Goal: Task Accomplishment & Management: Manage account settings

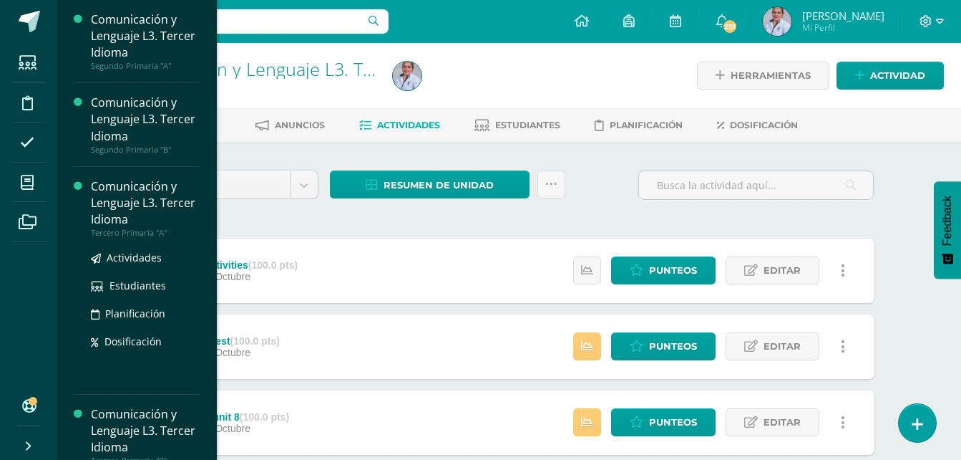
click at [118, 208] on div "Comunicación y Lenguaje L3. Tercer Idioma" at bounding box center [145, 202] width 109 height 49
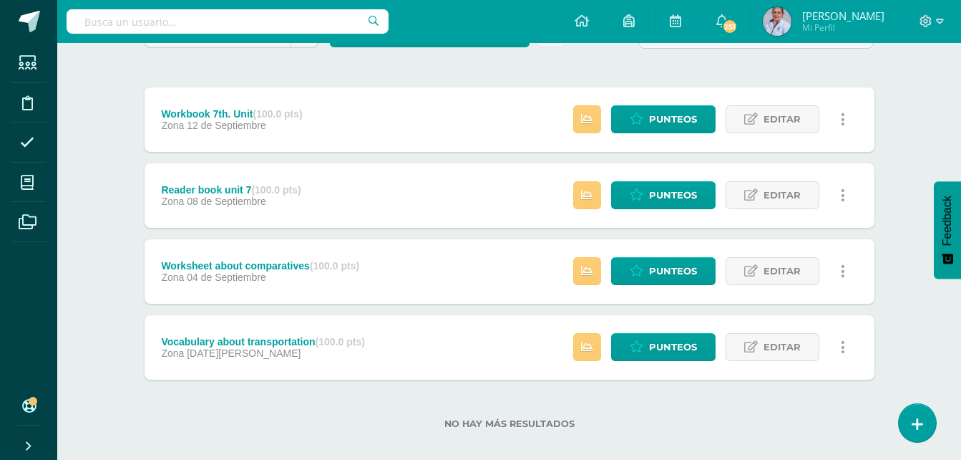
scroll to position [166, 0]
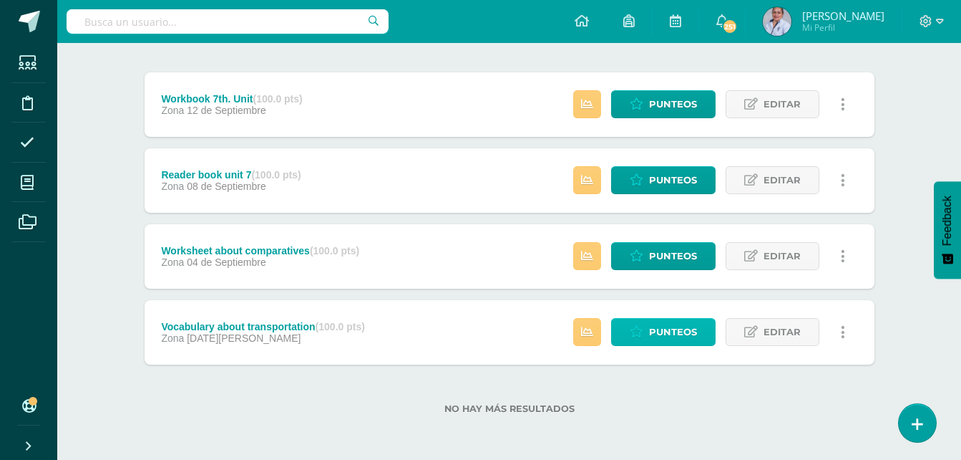
click at [676, 329] on span "Punteos" at bounding box center [673, 332] width 48 height 26
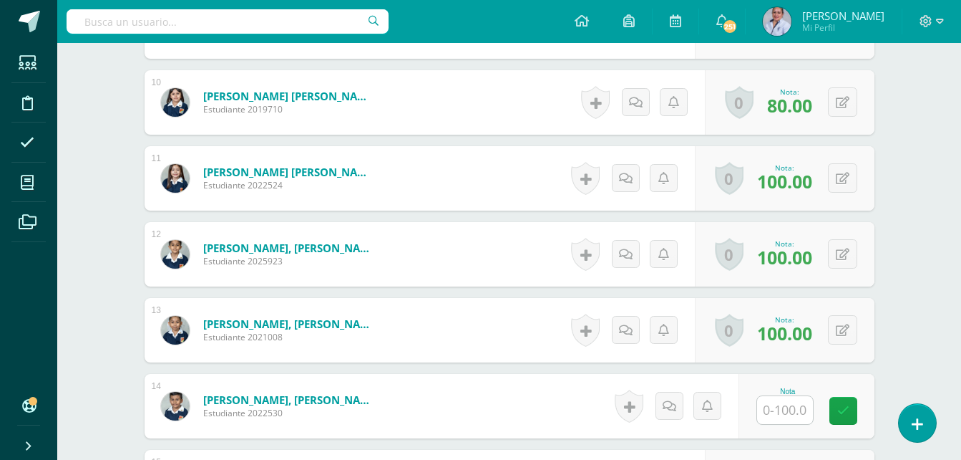
scroll to position [1147, 0]
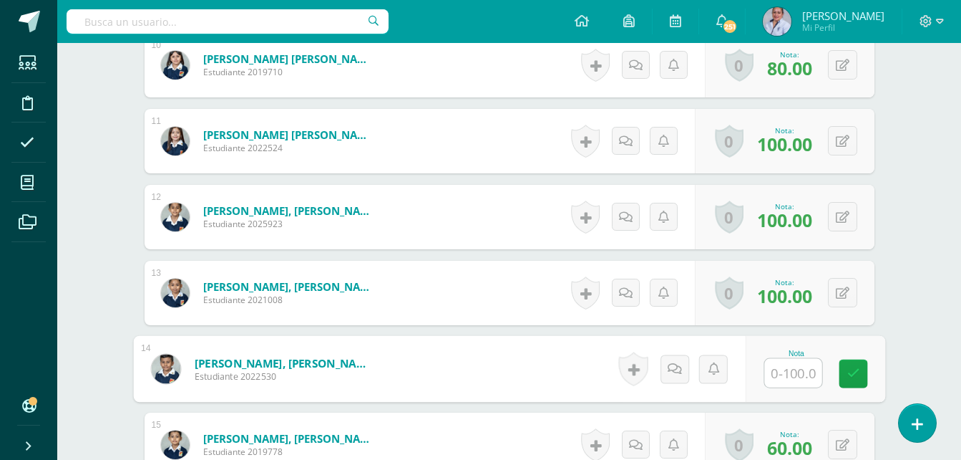
click at [790, 373] on input "text" at bounding box center [793, 373] width 57 height 29
type input "70"
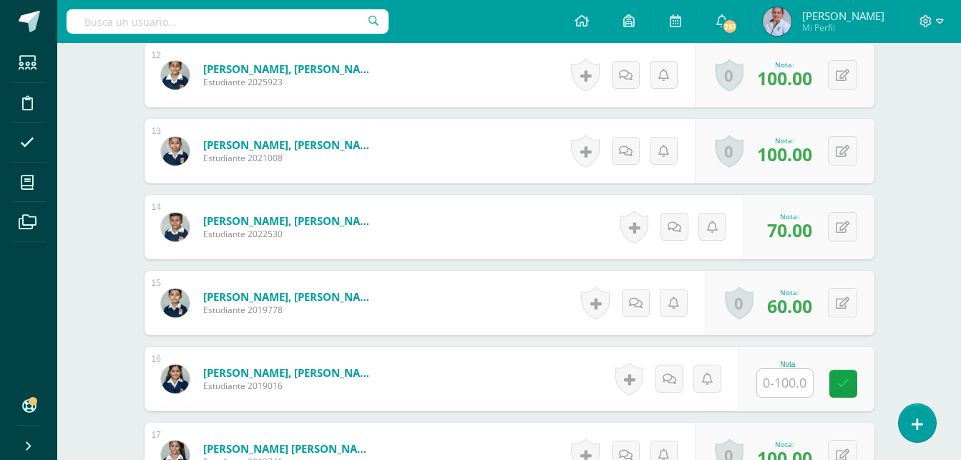
scroll to position [1291, 0]
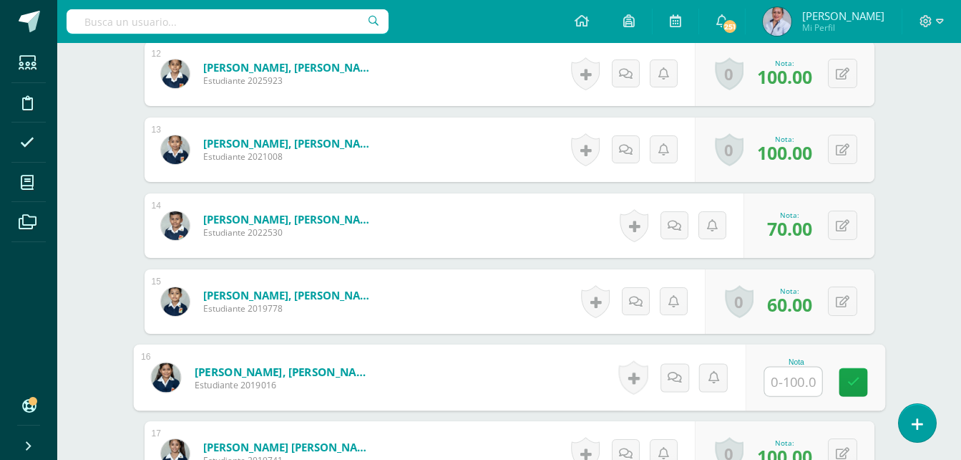
click at [795, 389] on input "text" at bounding box center [793, 381] width 57 height 29
type input "100"
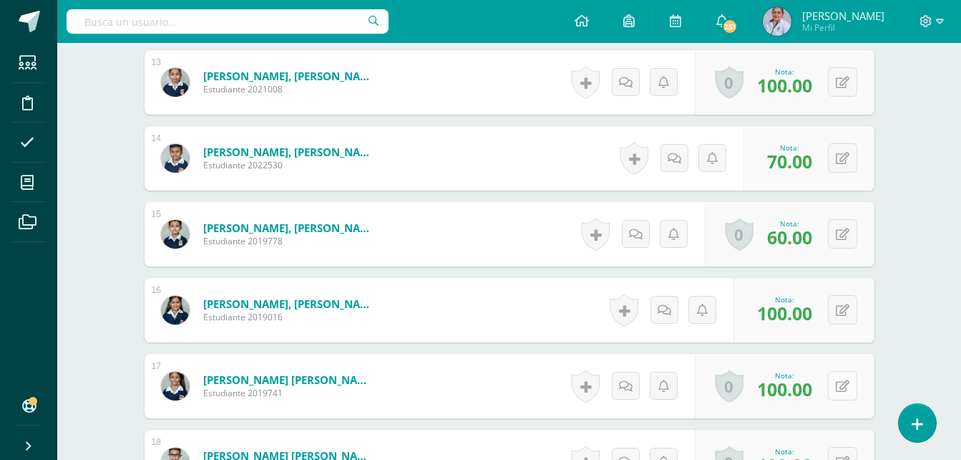
scroll to position [1505, 0]
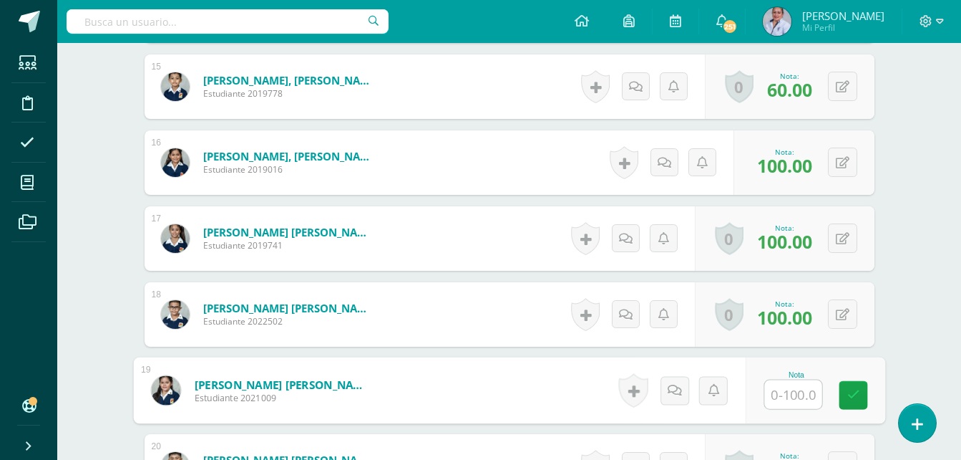
click at [780, 399] on input "text" at bounding box center [793, 394] width 57 height 29
type input "80"
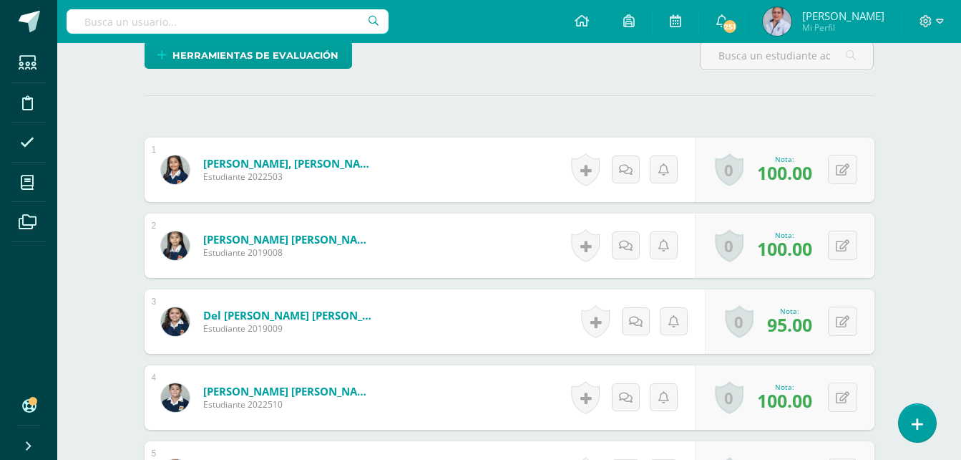
scroll to position [145, 0]
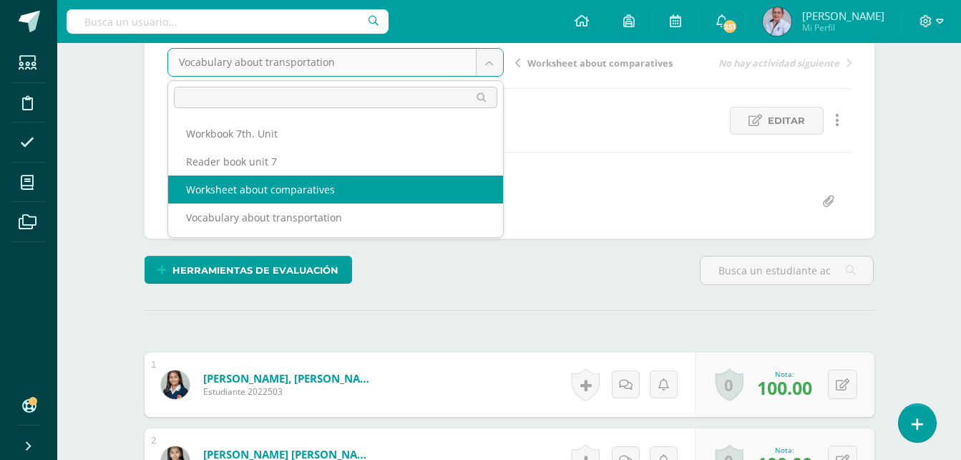
select select "/dashboard/teacher/grade-activity/128915/"
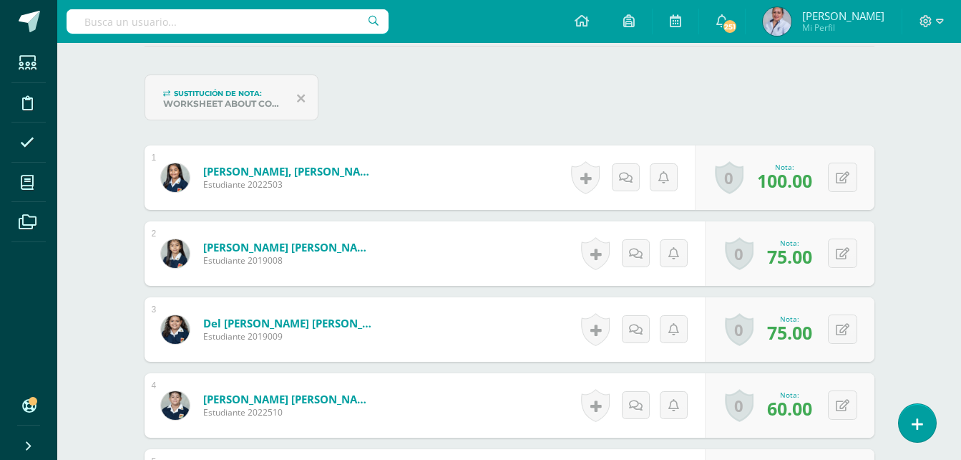
scroll to position [123, 0]
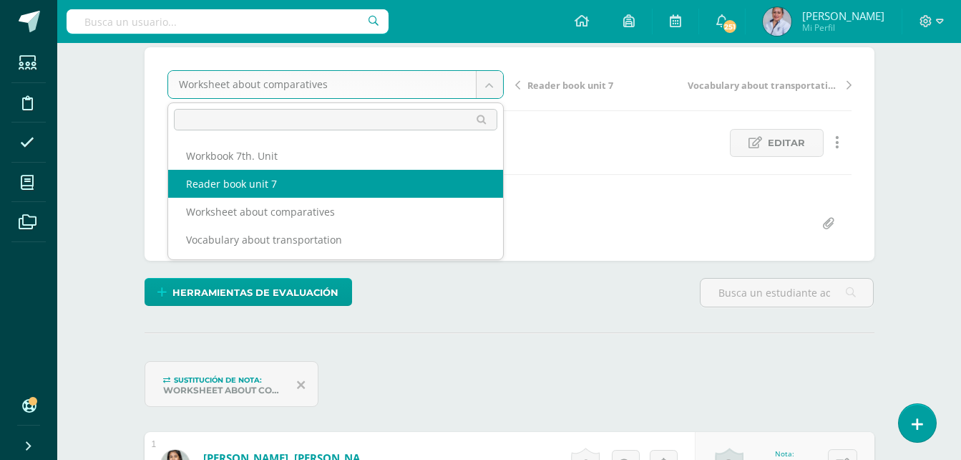
select select "/dashboard/teacher/grade-activity/128916/"
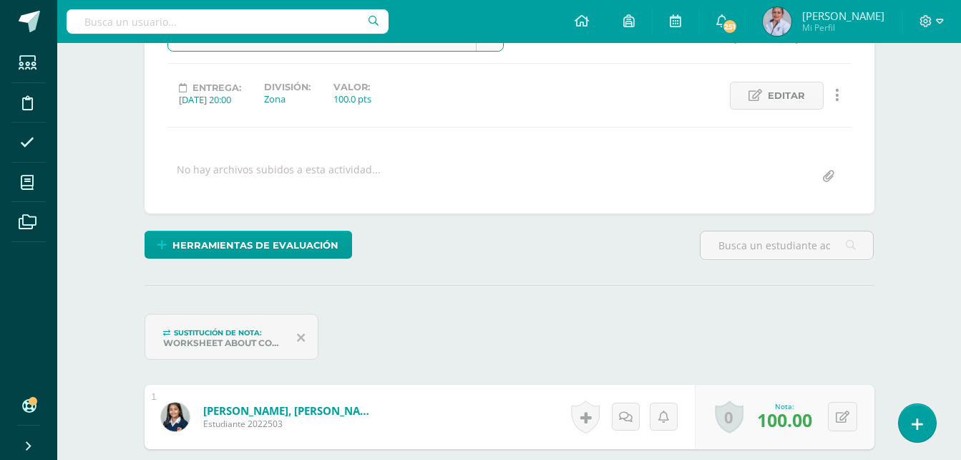
scroll to position [195, 0]
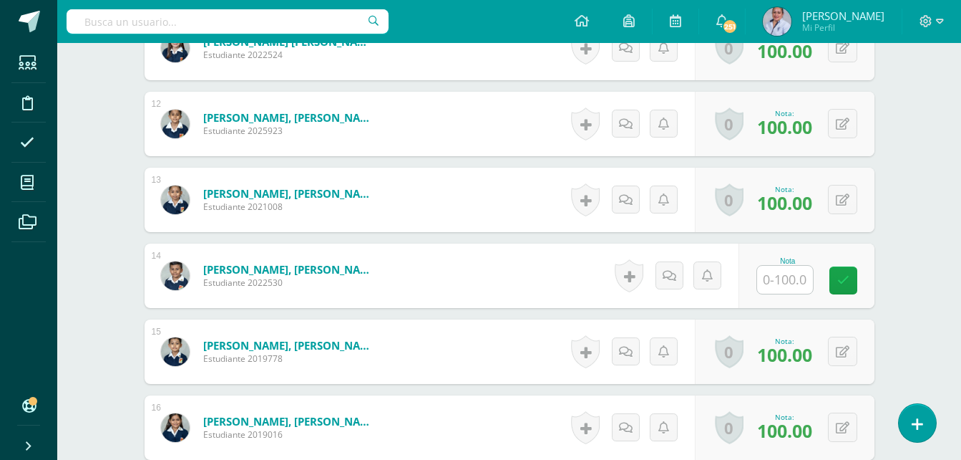
scroll to position [1249, 0]
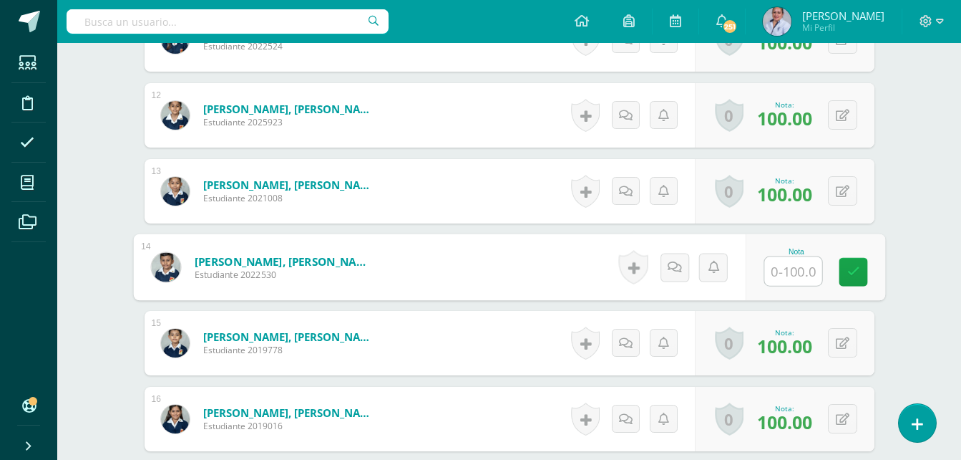
click at [795, 274] on input "text" at bounding box center [793, 271] width 57 height 29
type input "100"
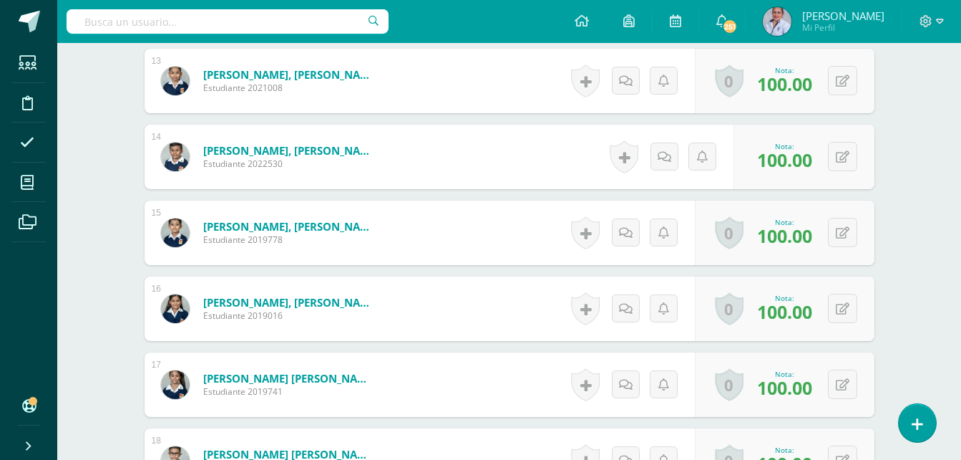
scroll to position [1535, 0]
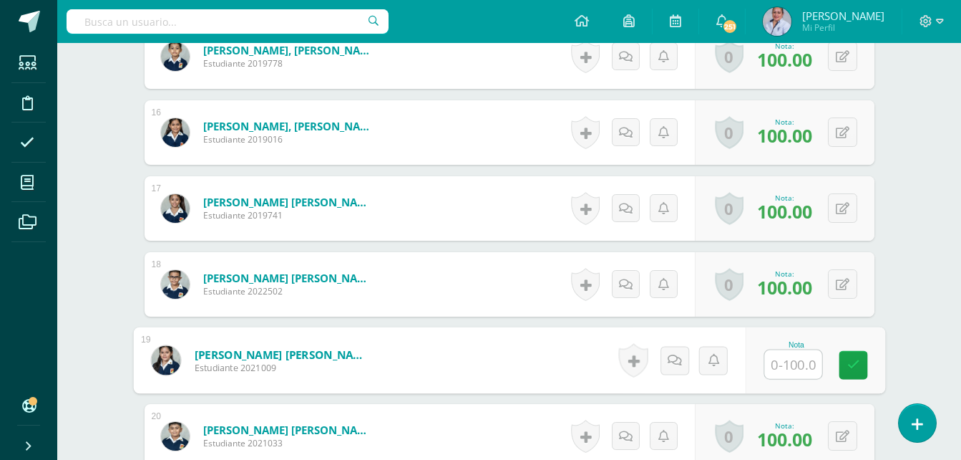
click at [790, 359] on input "text" at bounding box center [793, 364] width 57 height 29
type input "80"
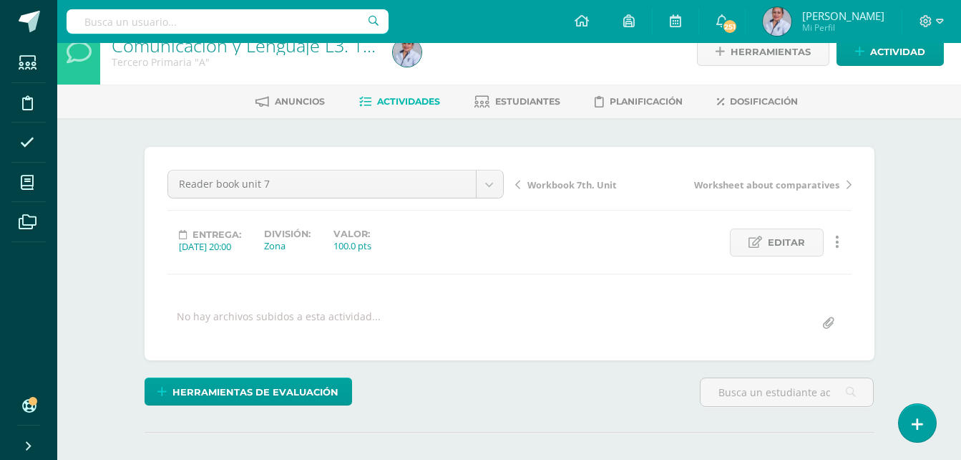
scroll to position [0, 0]
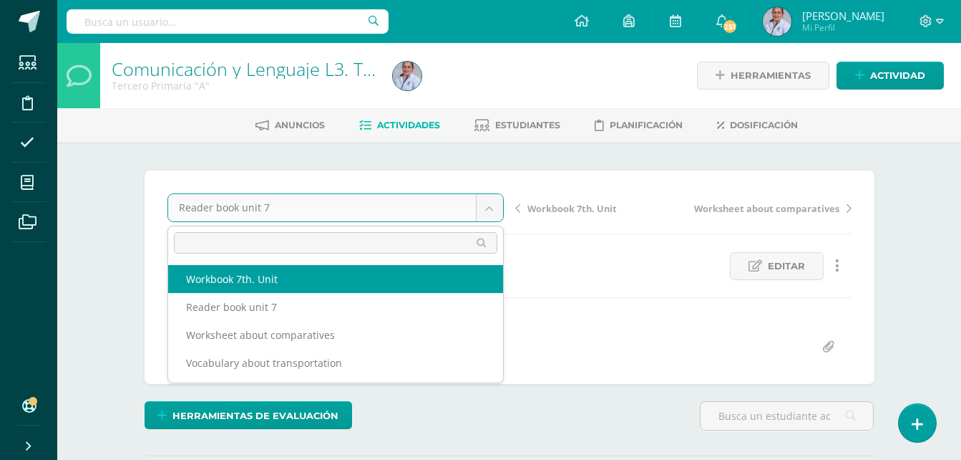
select select "/dashboard/teacher/grade-activity/129060/"
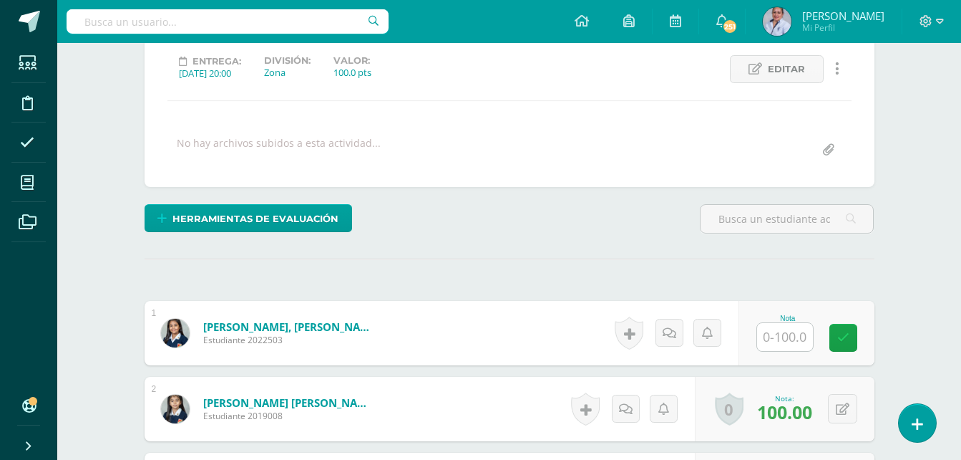
scroll to position [217, 0]
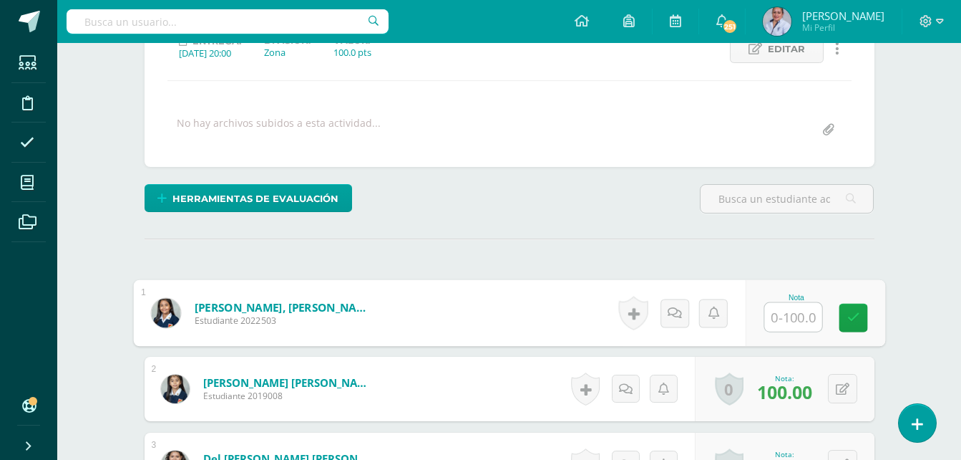
click at [796, 321] on input "text" at bounding box center [793, 317] width 57 height 29
type input "90"
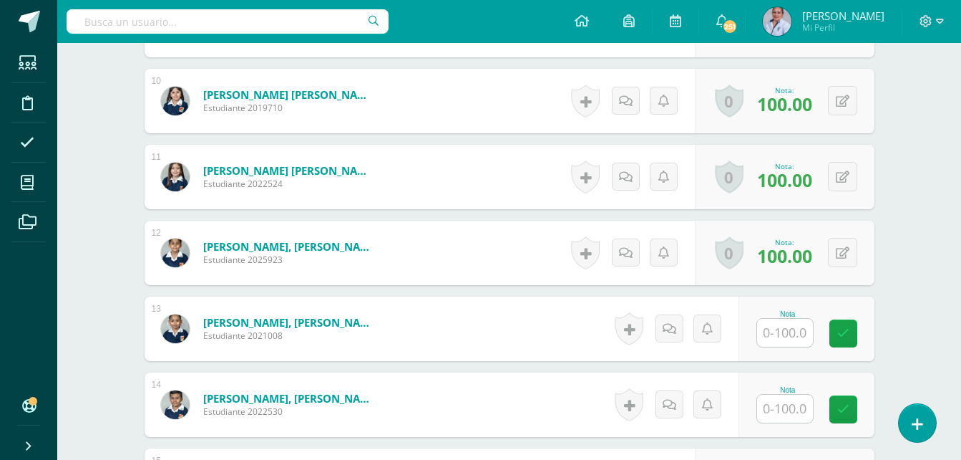
scroll to position [1147, 0]
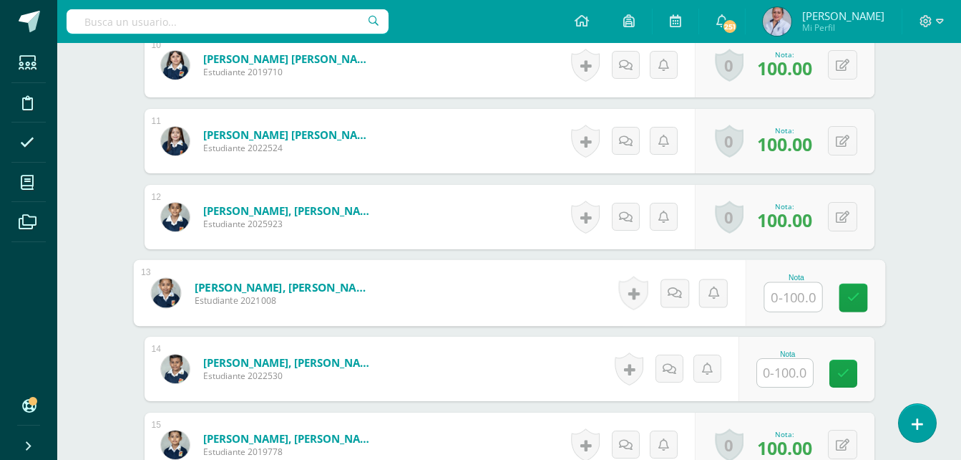
click at [782, 302] on input "text" at bounding box center [793, 297] width 57 height 29
type input "80"
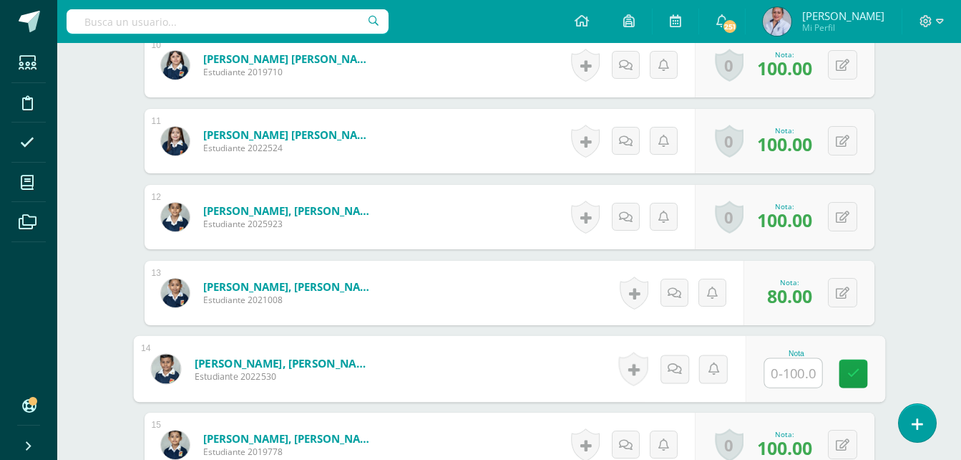
click at [799, 374] on input "text" at bounding box center [793, 373] width 57 height 29
type input "70"
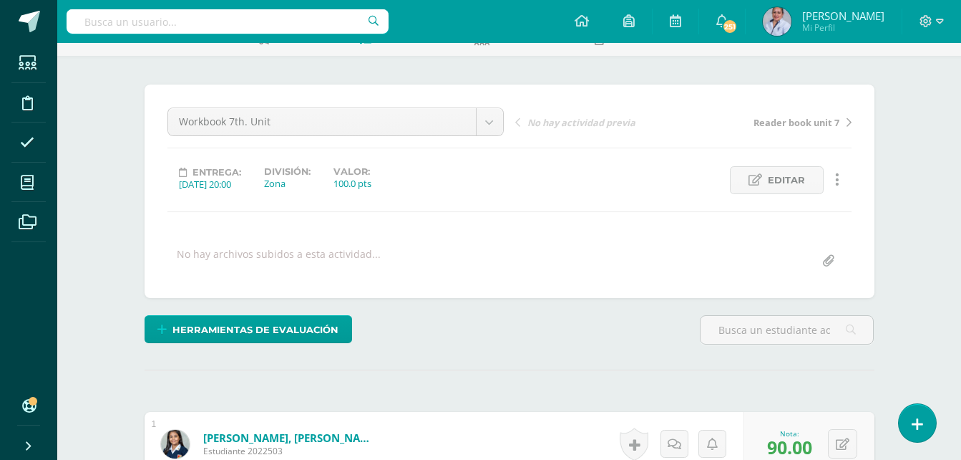
scroll to position [0, 0]
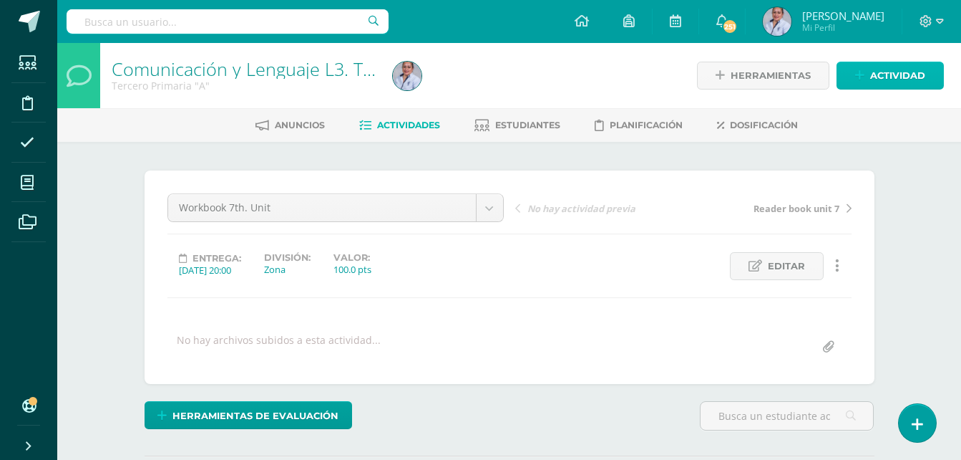
click at [909, 75] on span "Actividad" at bounding box center [897, 75] width 55 height 26
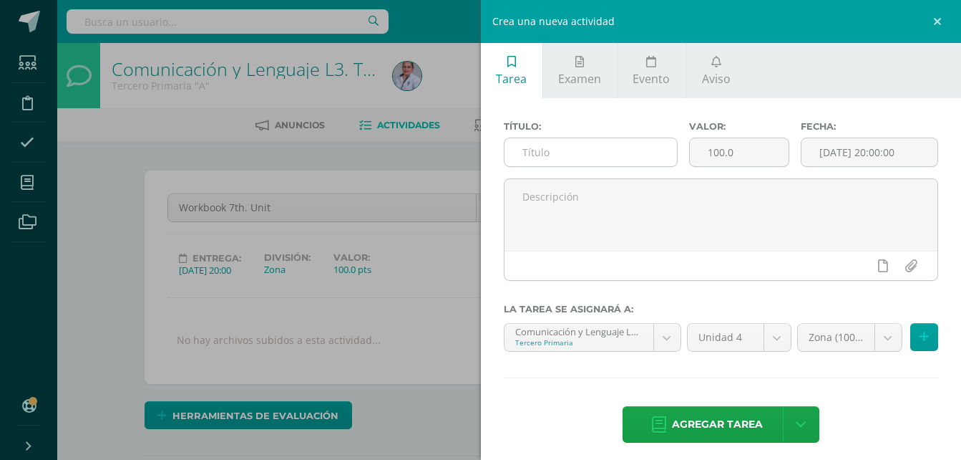
click at [535, 156] on input "text" at bounding box center [591, 152] width 173 height 28
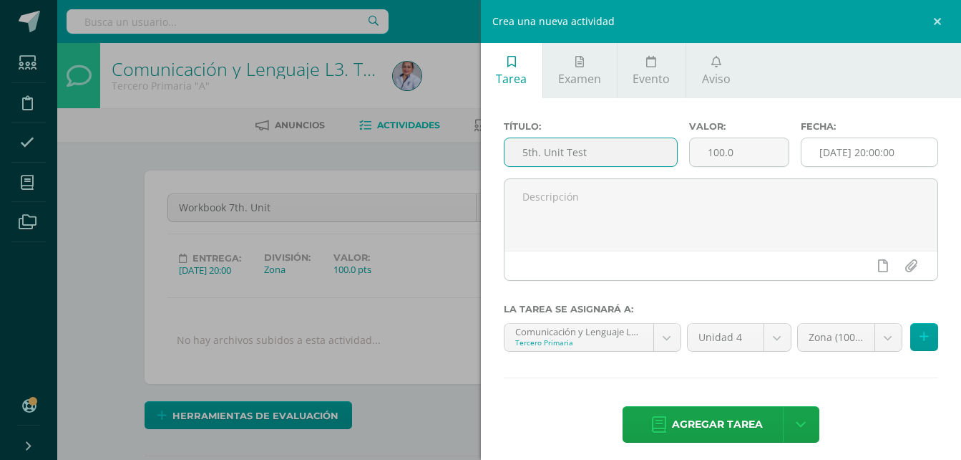
type input "5th. Unit Test"
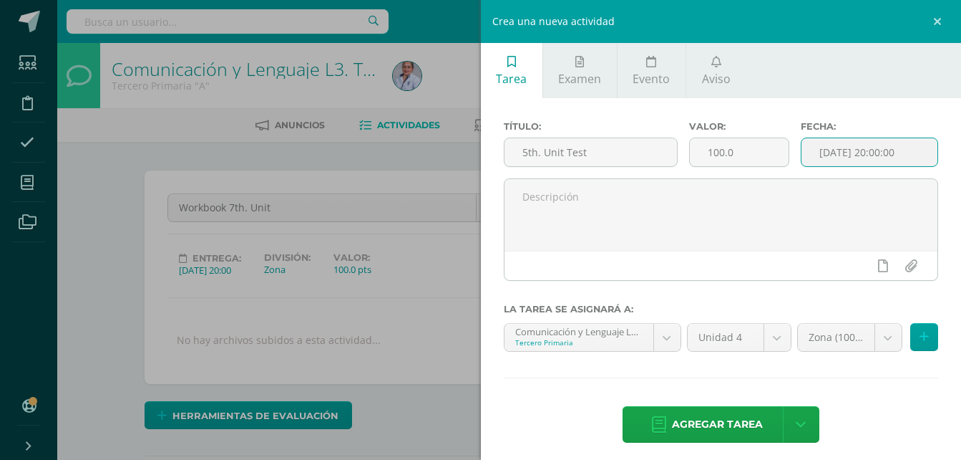
click at [833, 145] on input "[DATE] 20:00:00" at bounding box center [870, 152] width 136 height 28
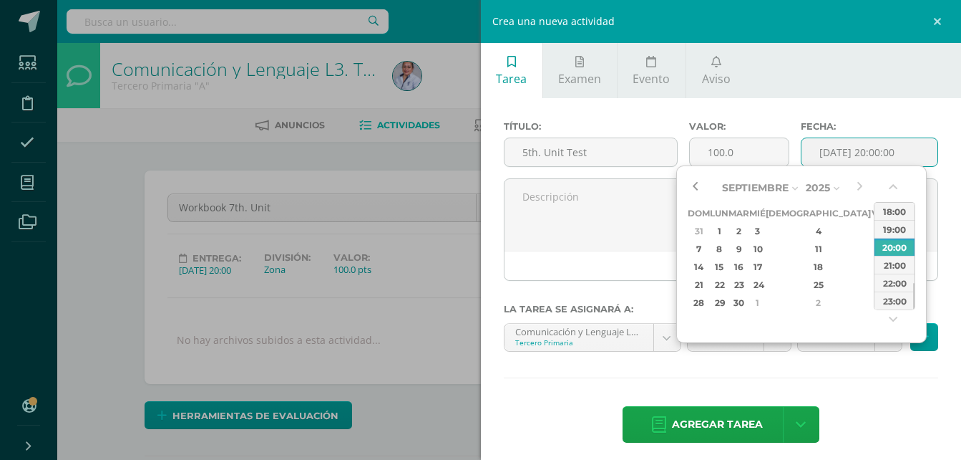
click at [701, 185] on button "button" at bounding box center [695, 187] width 14 height 21
click at [764, 266] on div "17" at bounding box center [757, 266] width 13 height 16
type input "2025-09-17 20:00"
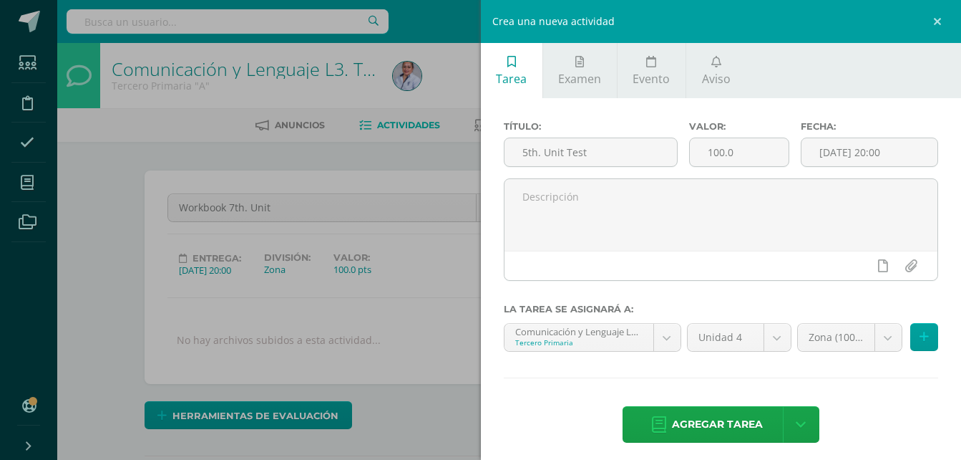
click at [854, 399] on div "Título: 5th. Unit Test Valor: 100.0 Fecha: 2025-09-17 20:00 La tarea se asignar…" at bounding box center [721, 283] width 481 height 370
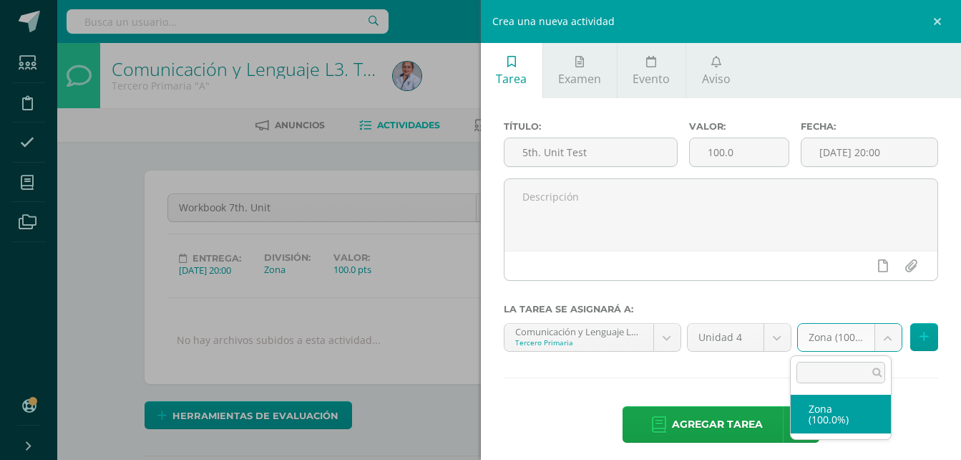
select select "128913"
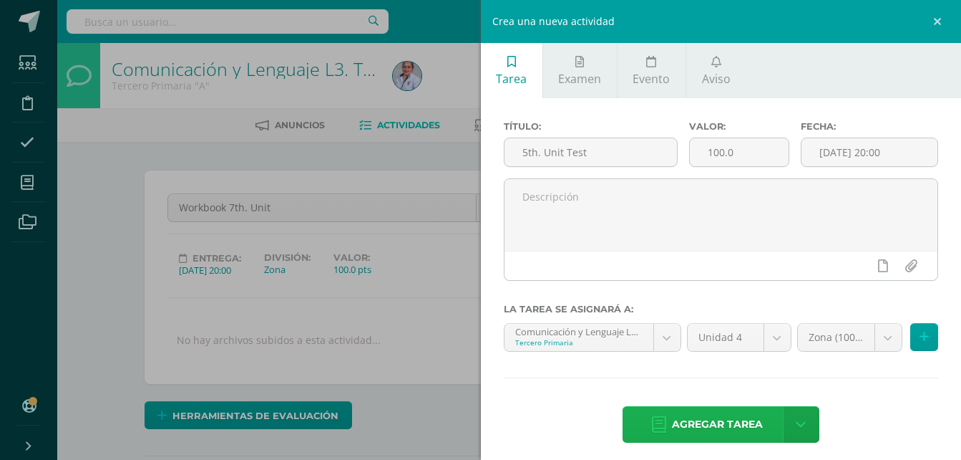
click at [727, 422] on span "Agregar tarea" at bounding box center [717, 424] width 91 height 35
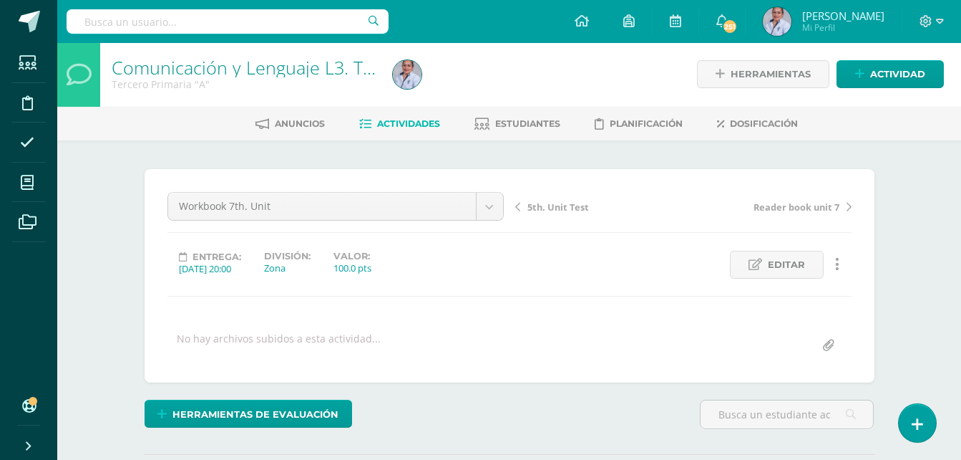
scroll to position [2, 0]
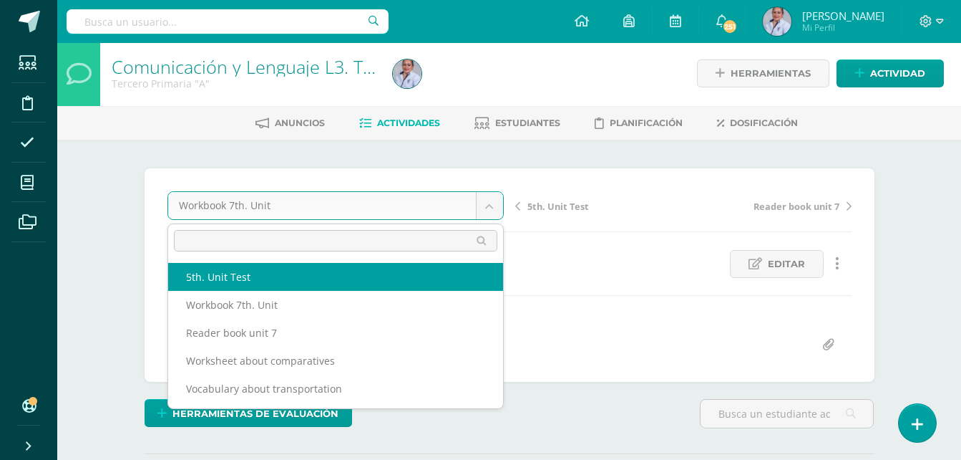
select select "/dashboard/teacher/grade-activity/130833/"
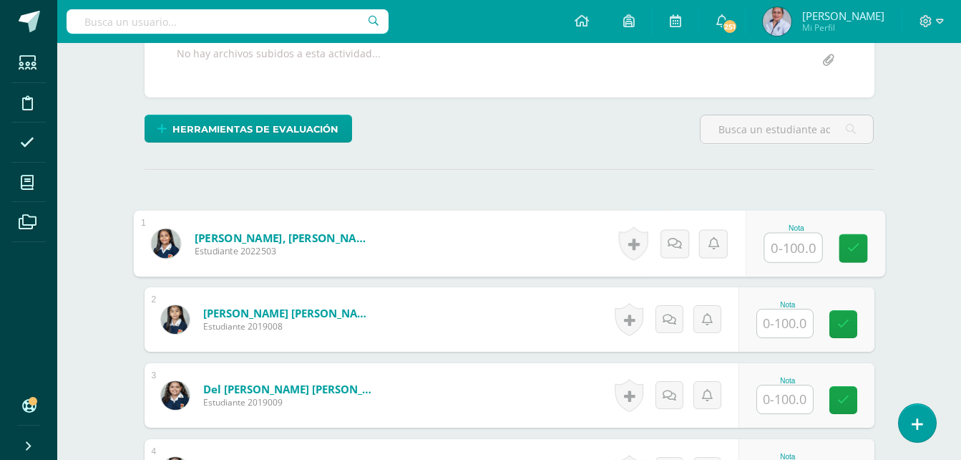
scroll to position [287, 0]
click at [792, 254] on input "text" at bounding box center [793, 247] width 57 height 29
type input "100"
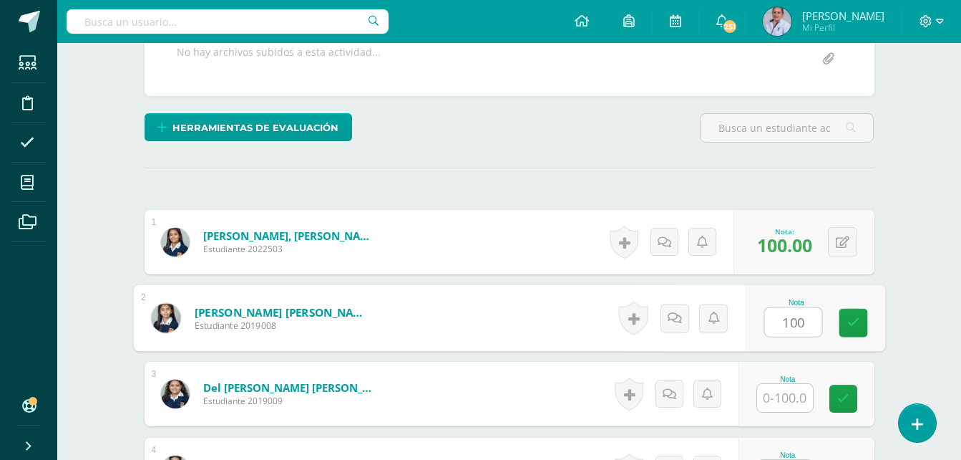
scroll to position [288, 0]
type input "100"
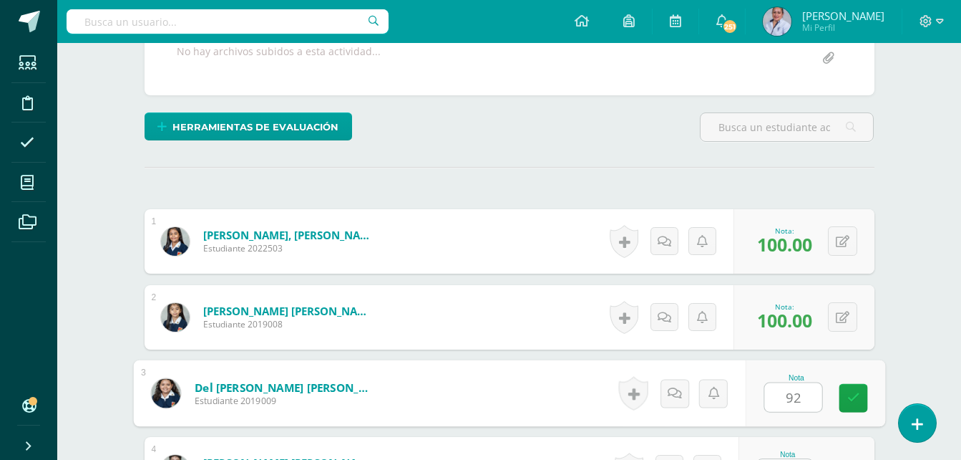
type input "92"
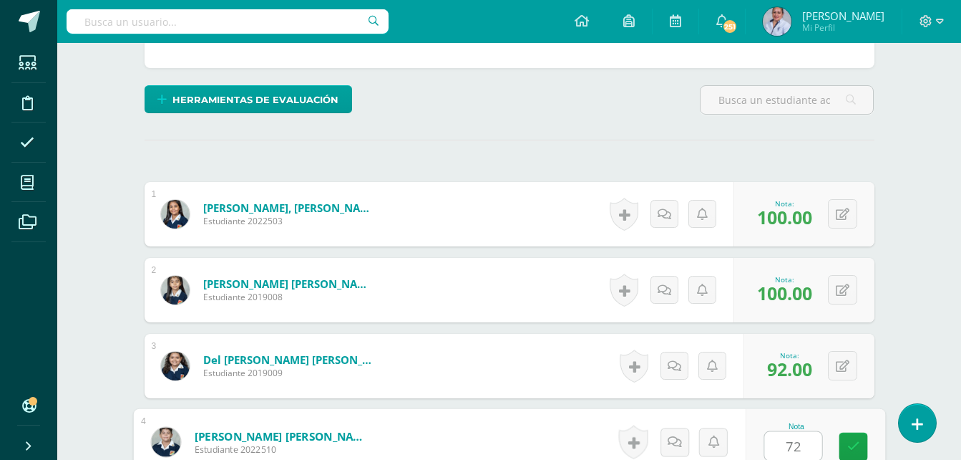
type input "72"
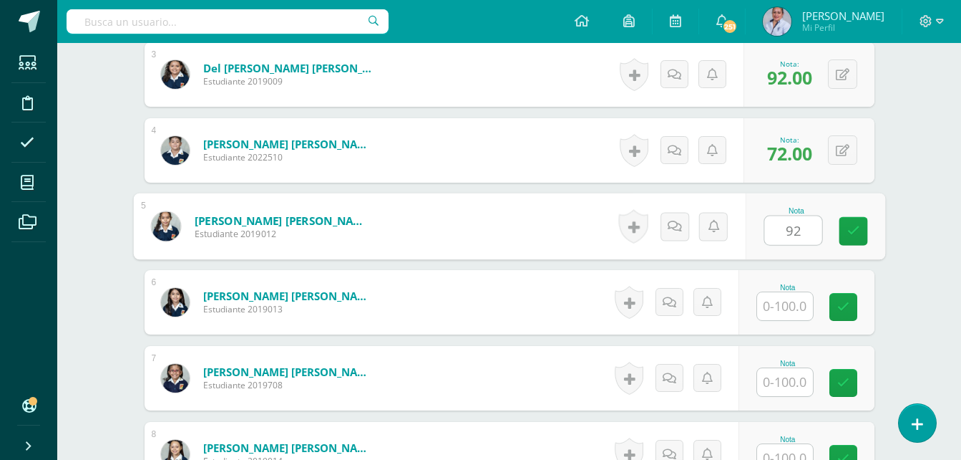
type input "92"
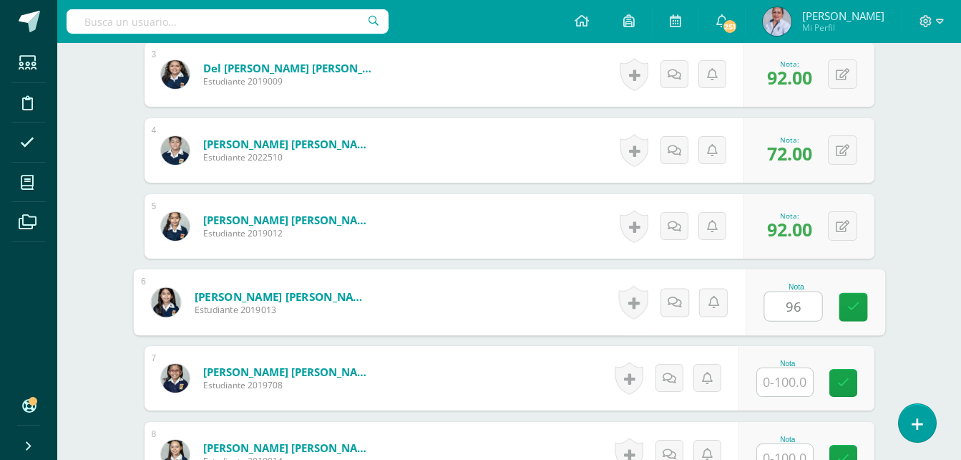
type input "96"
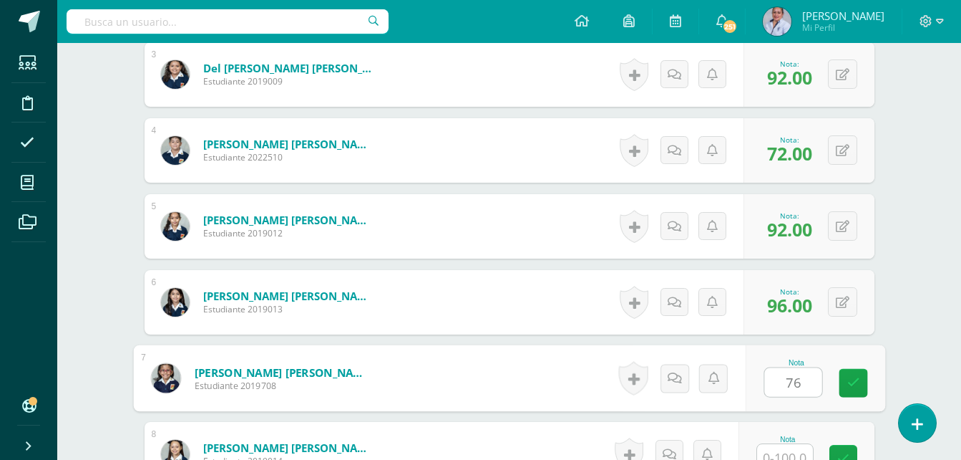
type input "76"
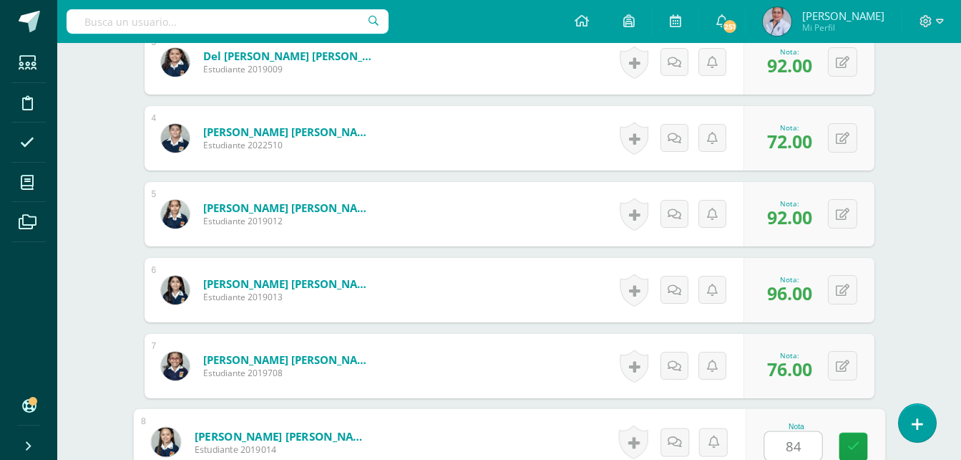
type input "84"
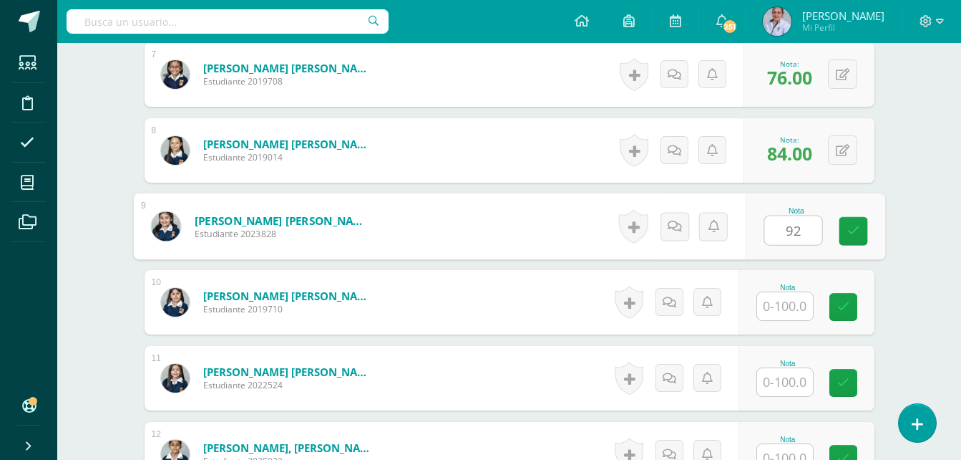
type input "92"
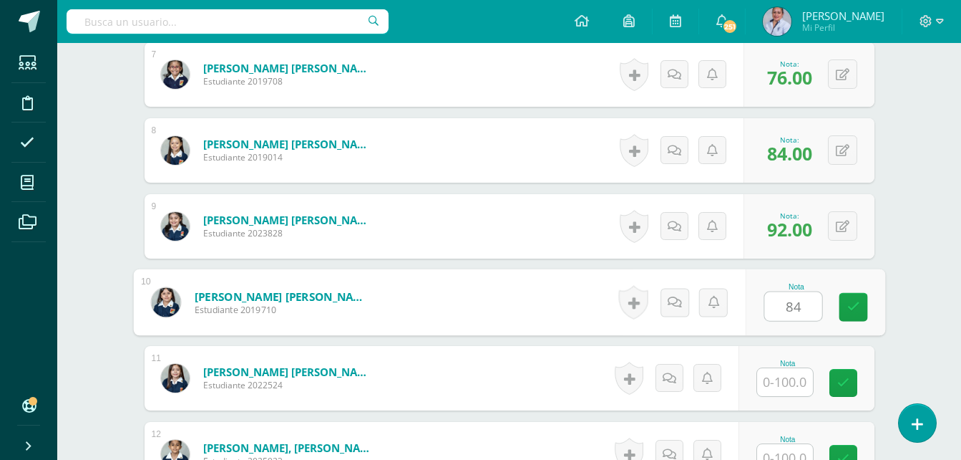
type input "84"
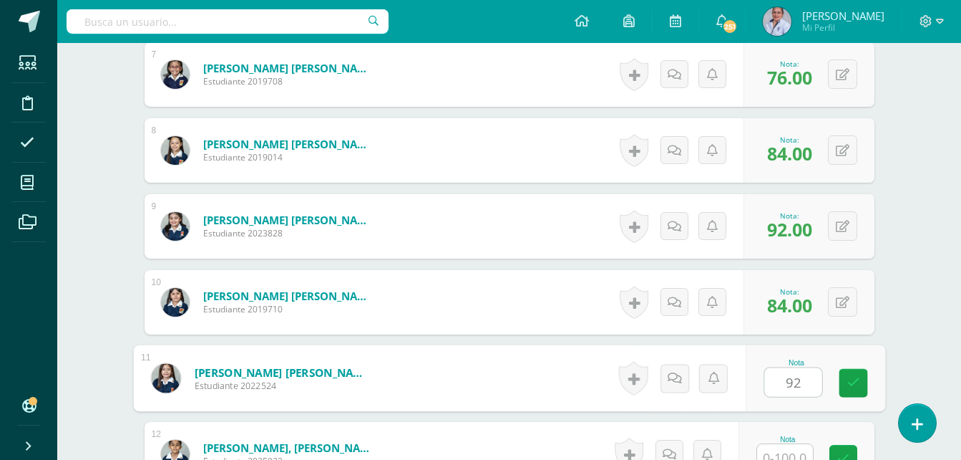
type input "92"
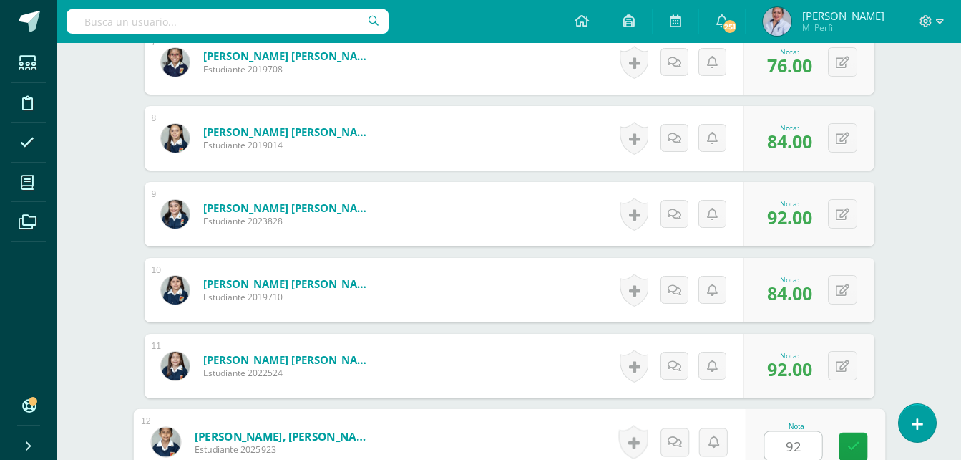
type input "92"
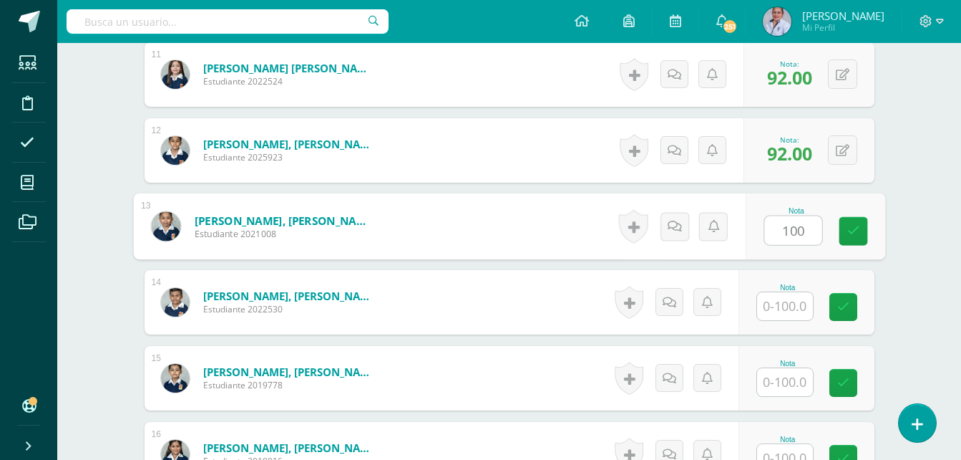
type input "100"
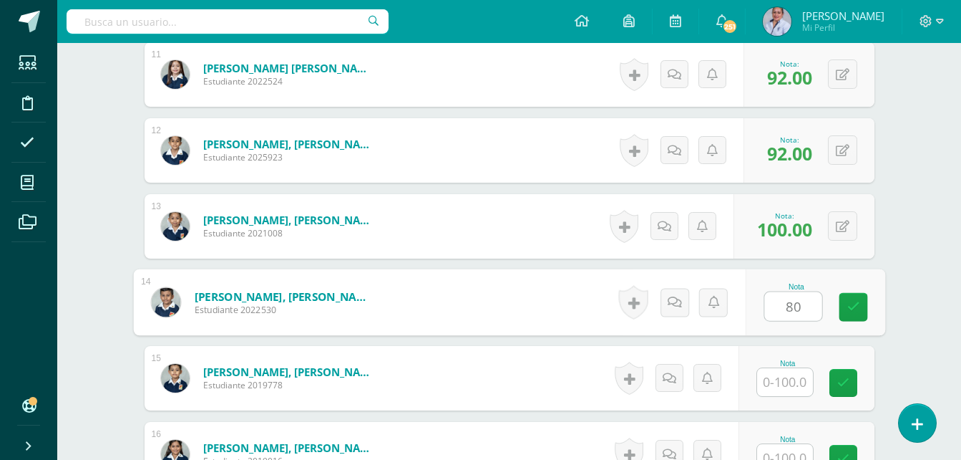
type input "80"
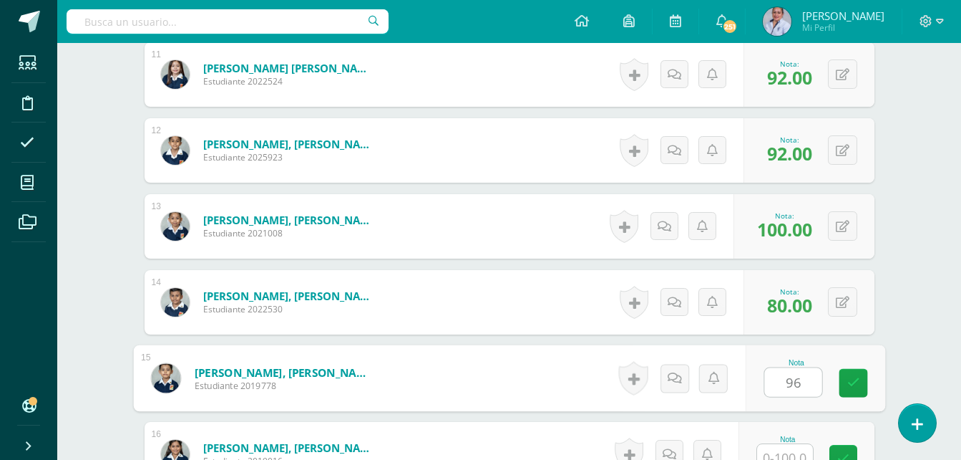
type input "96"
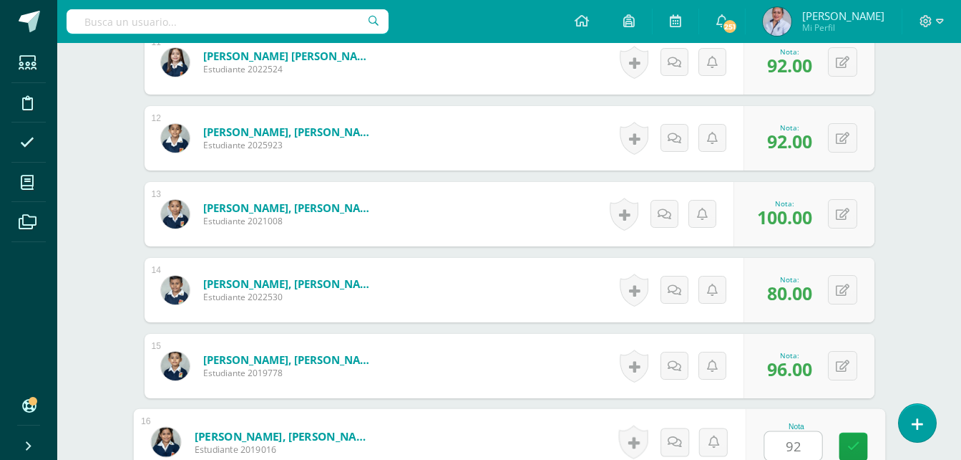
type input "92"
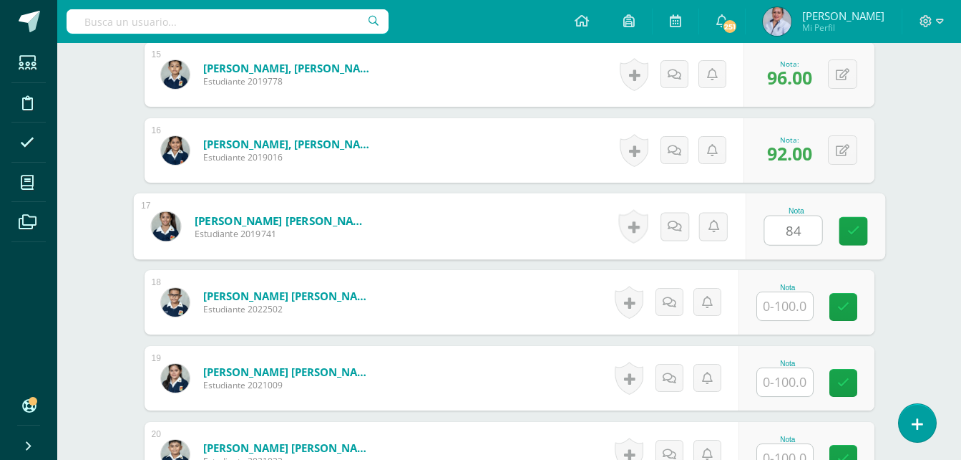
type input "84"
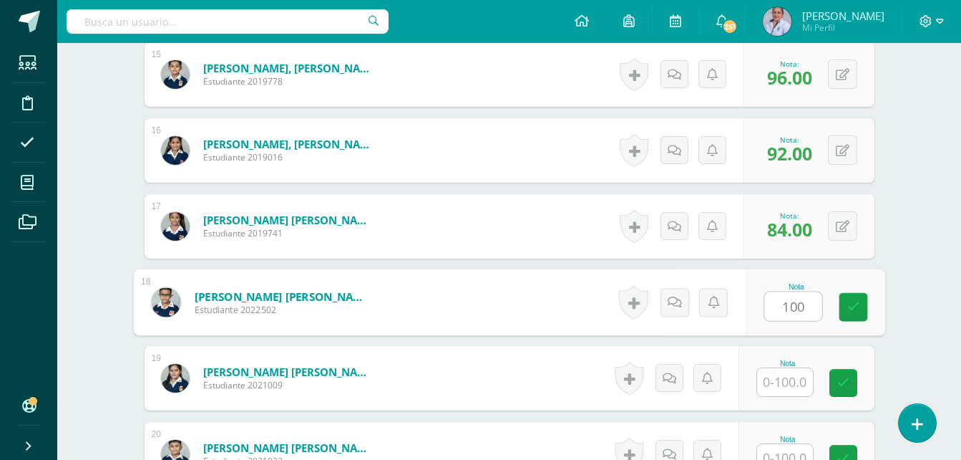
type input "100"
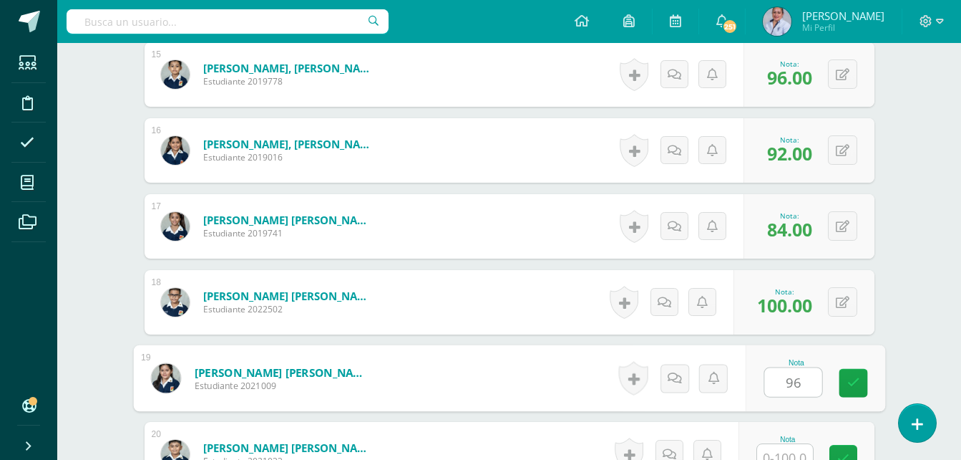
type input "96"
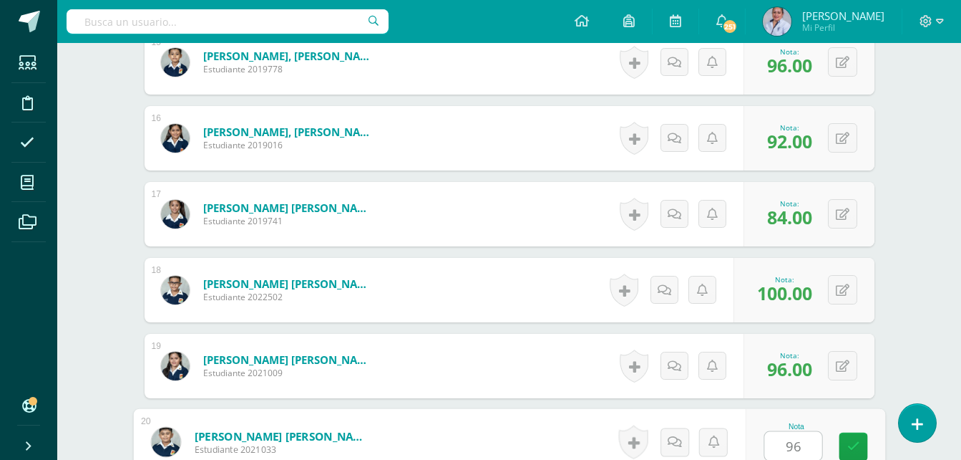
type input "96"
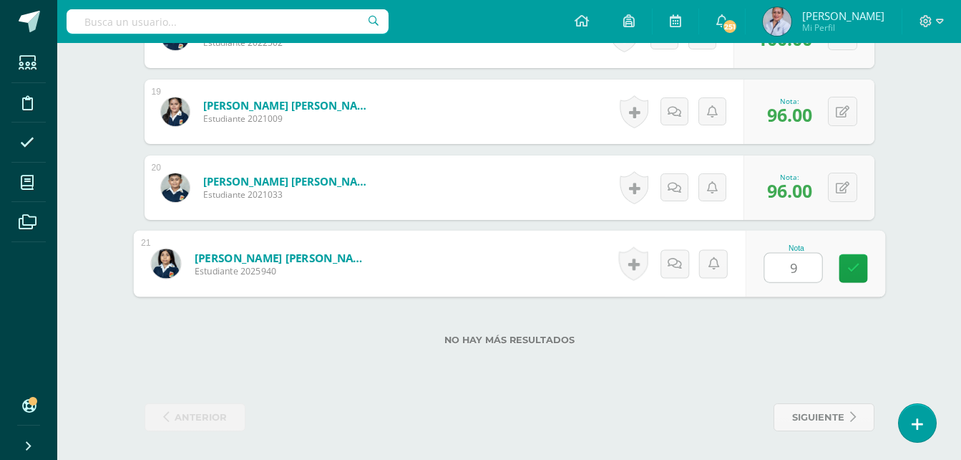
type input "92"
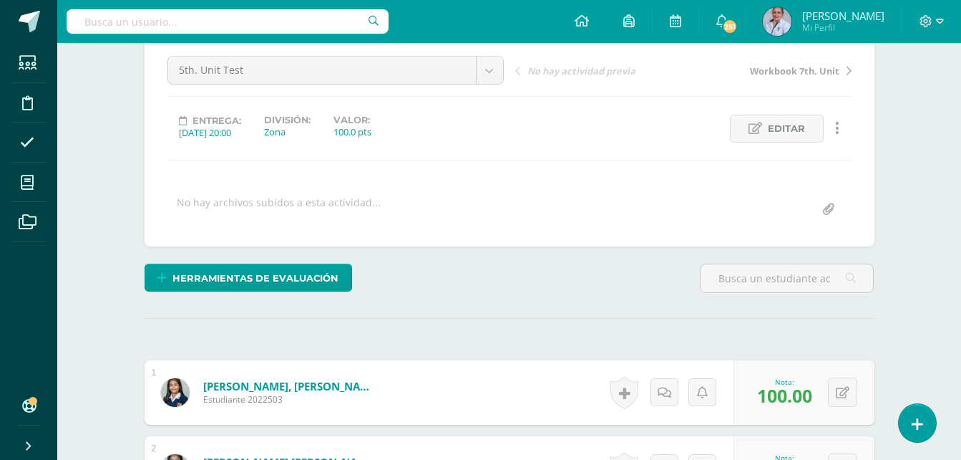
scroll to position [0, 0]
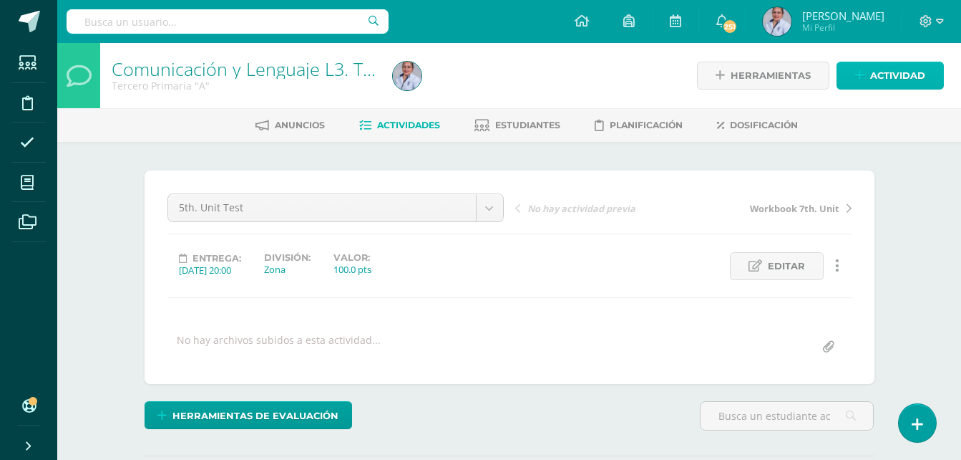
click at [894, 76] on span "Actividad" at bounding box center [897, 75] width 55 height 26
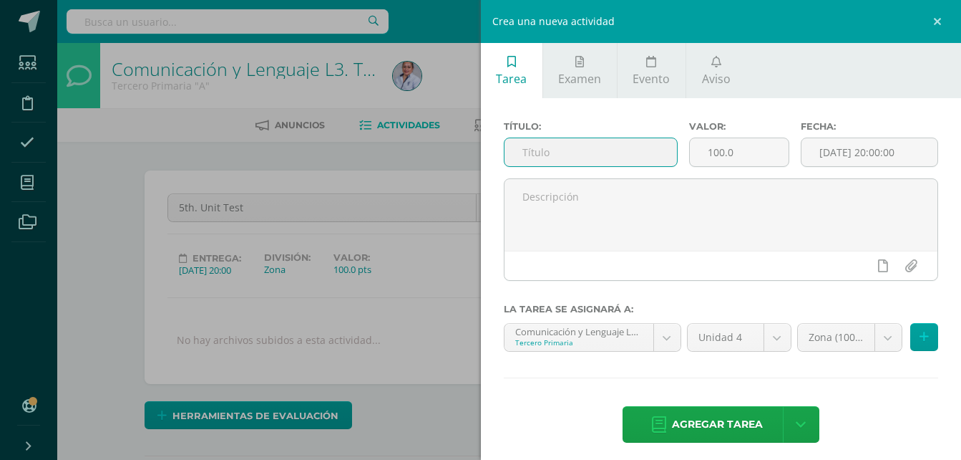
click at [592, 151] on input "text" at bounding box center [591, 152] width 173 height 28
type input "Vocabulary 8th. Unit"
click at [837, 152] on input "[DATE] 20:00:00" at bounding box center [870, 152] width 136 height 28
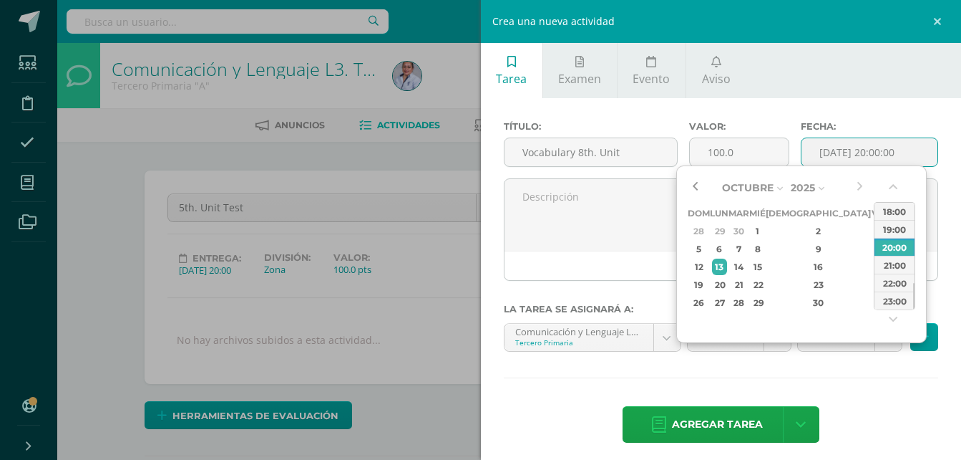
click at [694, 185] on button "button" at bounding box center [695, 187] width 14 height 21
click at [805, 269] on div "18" at bounding box center [819, 266] width 84 height 16
type input "2025-09-18 20:00"
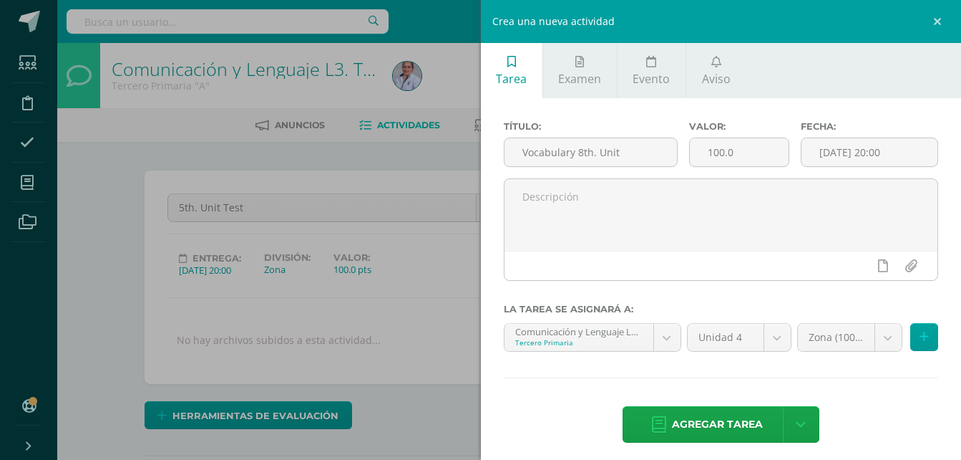
click at [838, 371] on div "Título: Vocabulary 8th. Unit Valor: 100.0 Fecha: 2025-09-18 20:00 La tarea se a…" at bounding box center [721, 283] width 481 height 370
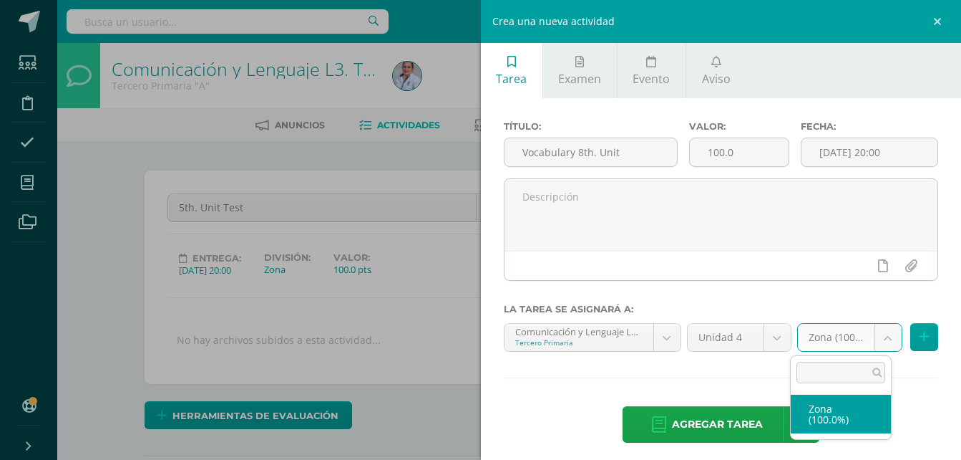
select select "128913"
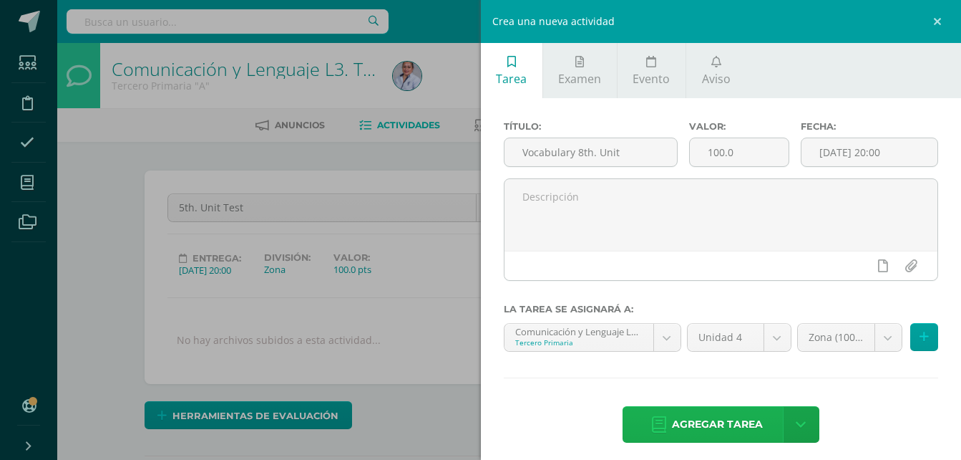
click at [739, 435] on span "Agregar tarea" at bounding box center [717, 424] width 91 height 35
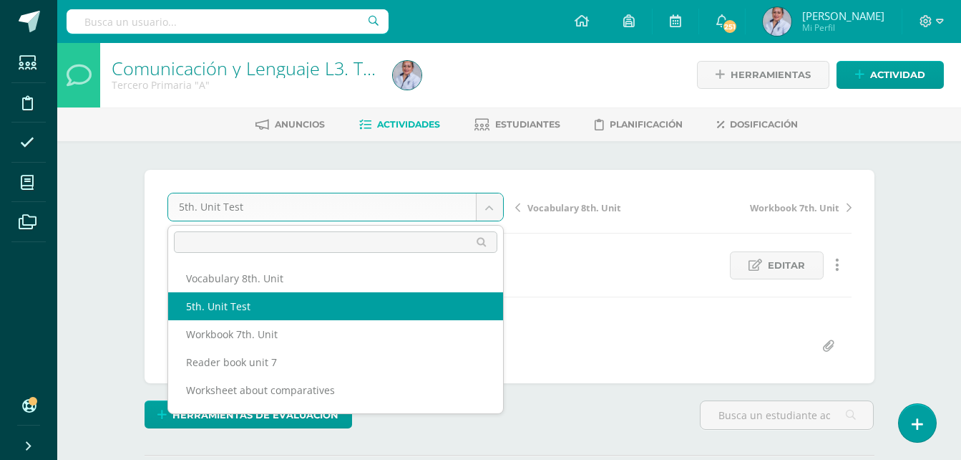
scroll to position [1, 0]
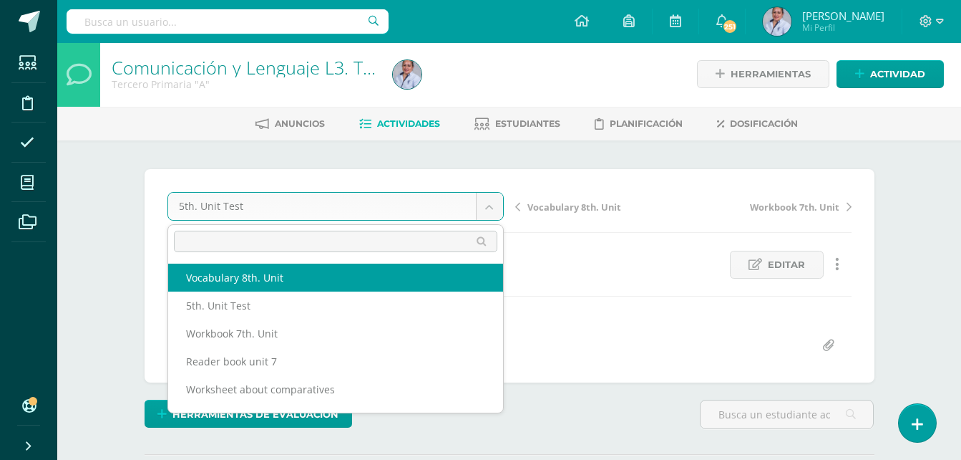
select select "/dashboard/teacher/grade-activity/130836/"
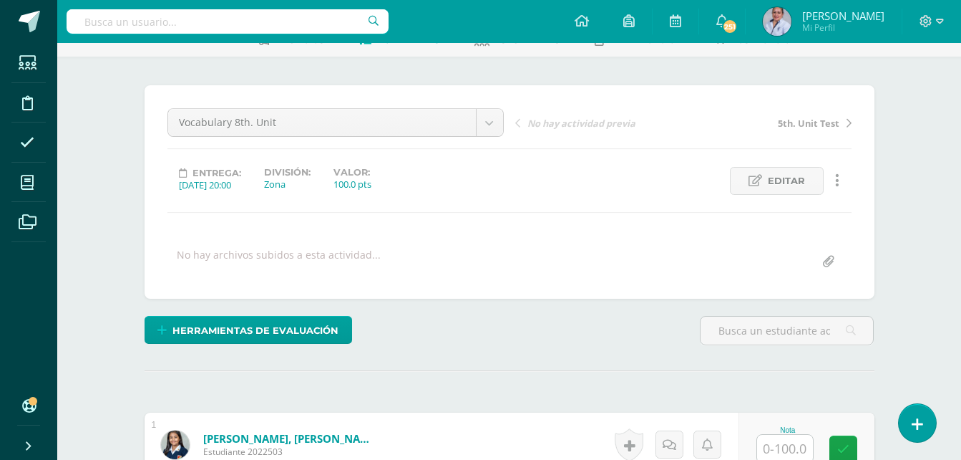
scroll to position [145, 0]
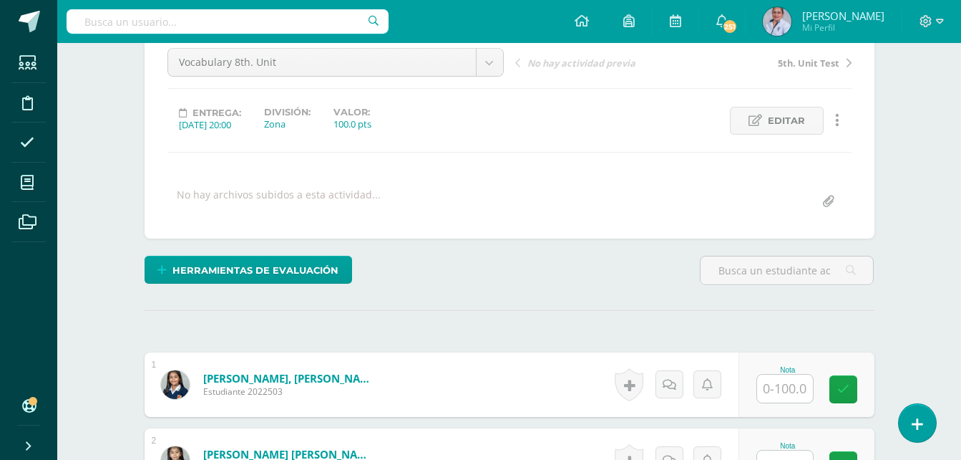
click at [786, 391] on input "text" at bounding box center [785, 388] width 56 height 28
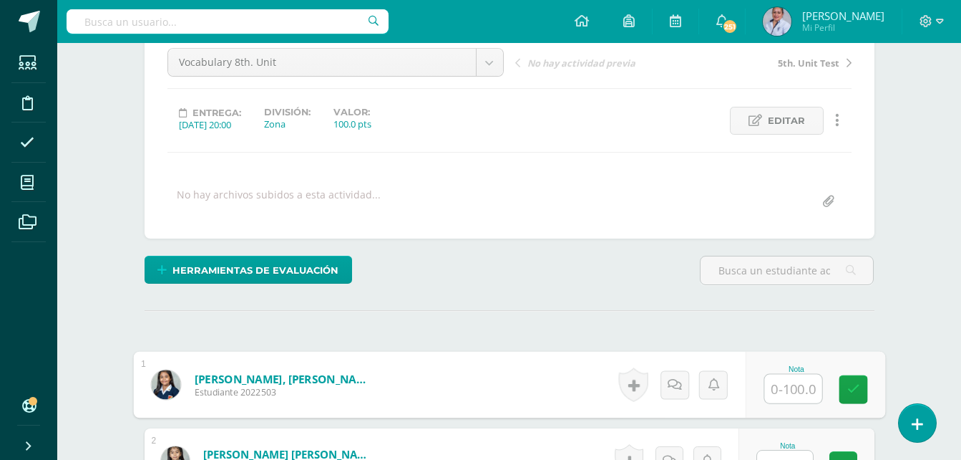
click at [782, 394] on input "text" at bounding box center [793, 388] width 57 height 29
click at [800, 387] on input "text" at bounding box center [793, 388] width 57 height 29
type input "100"
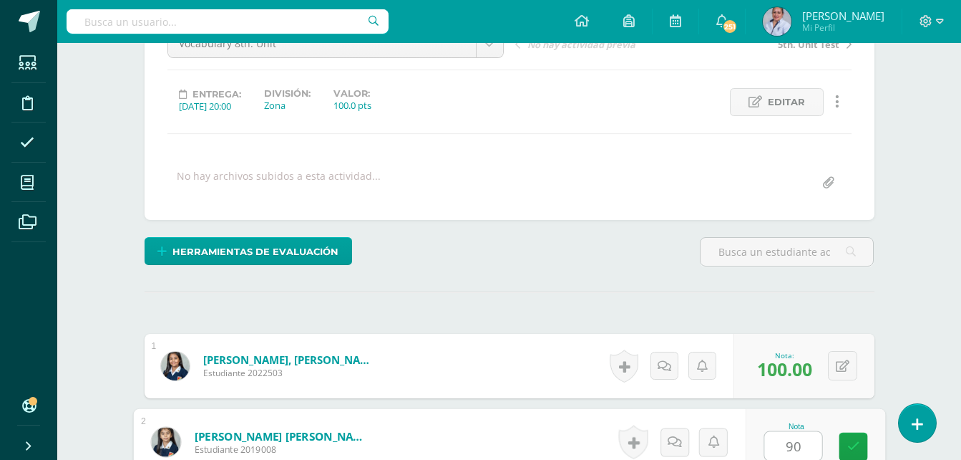
type input "90"
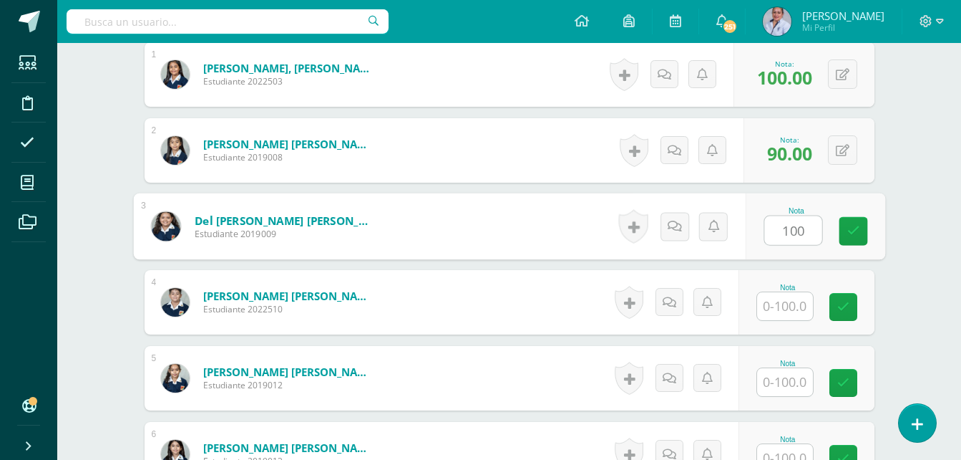
type input "100"
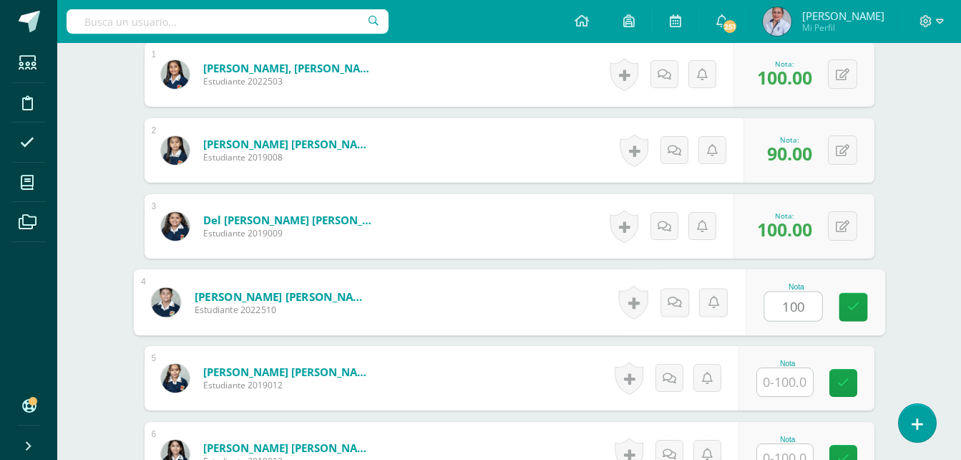
type input "100"
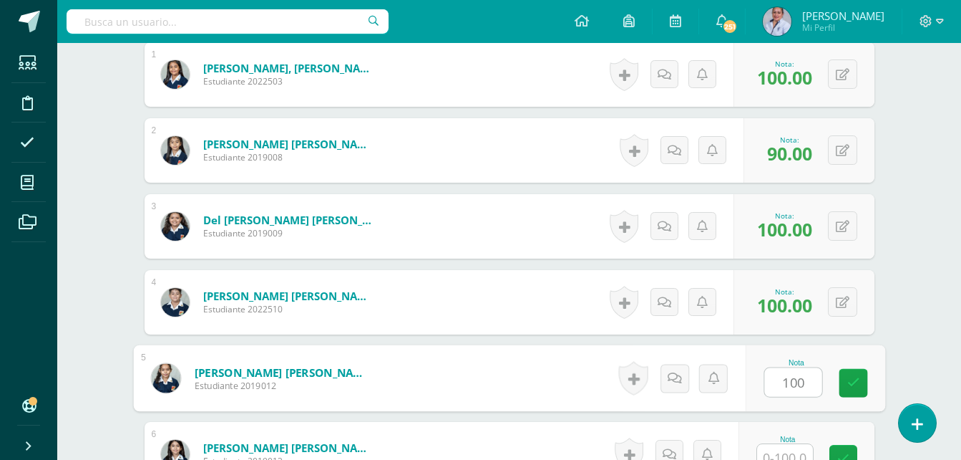
type input "100"
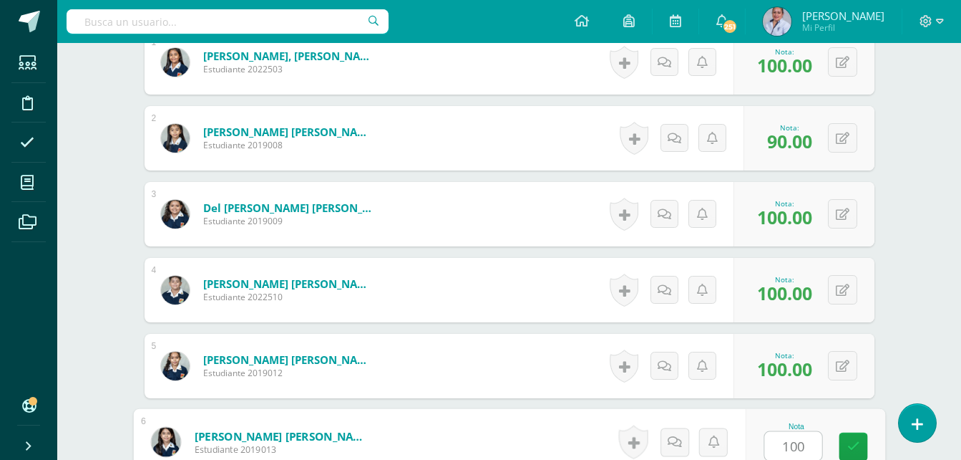
type input "100"
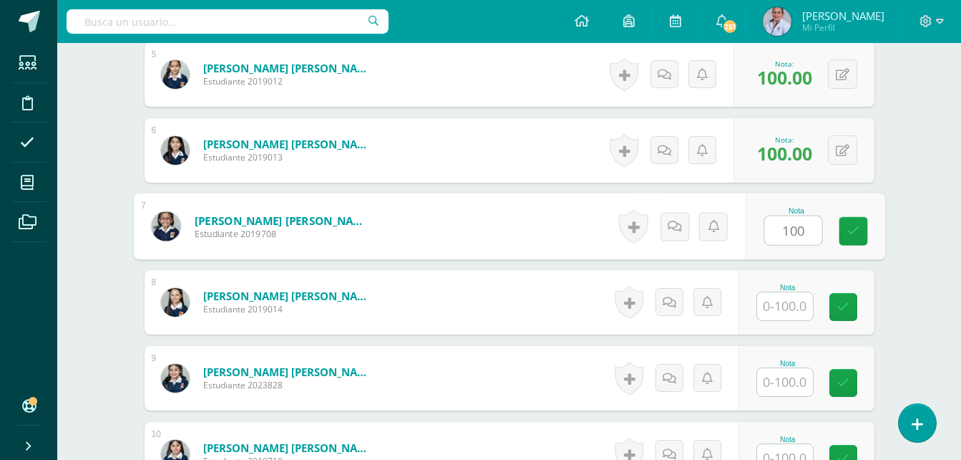
type input "100"
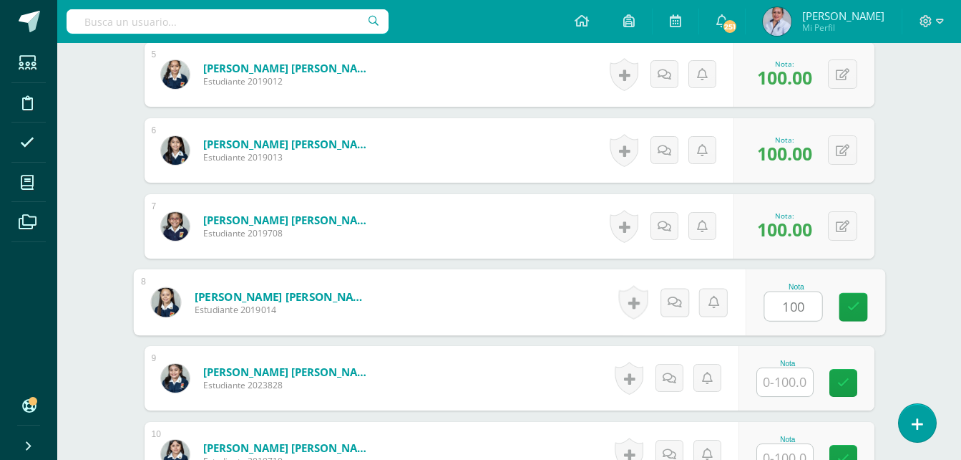
type input "100"
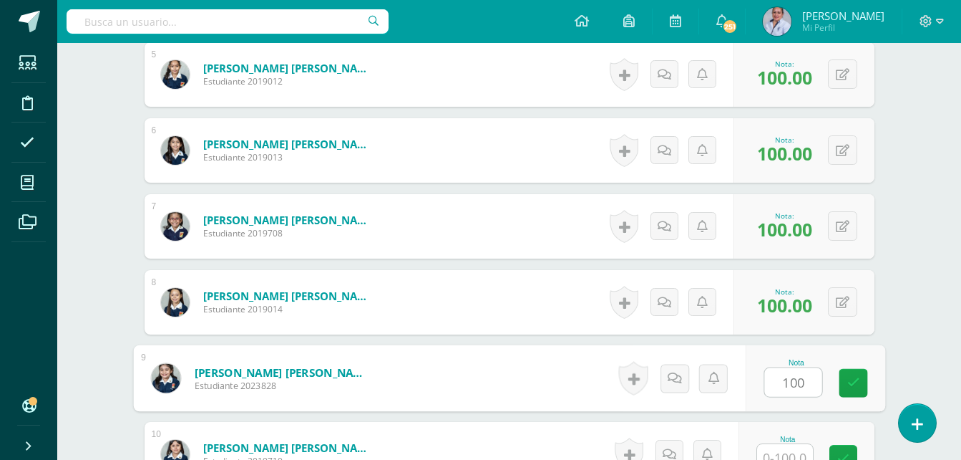
type input "100"
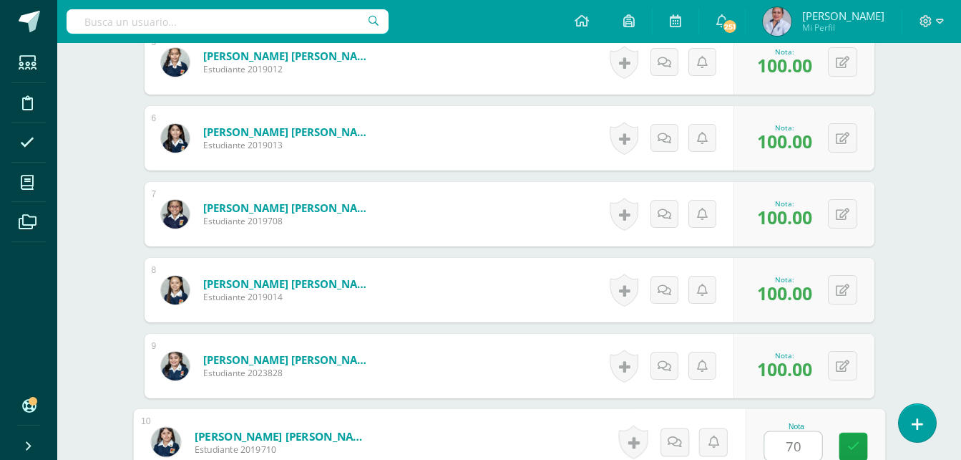
type input "70"
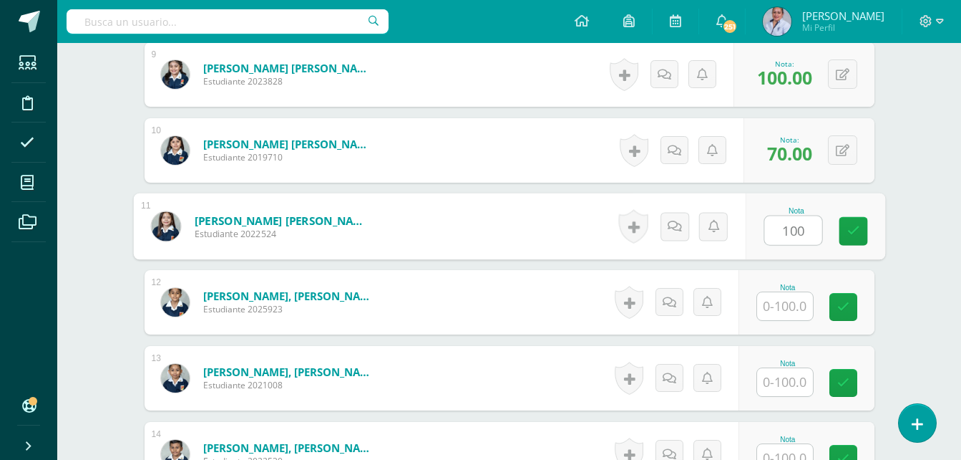
type input "100"
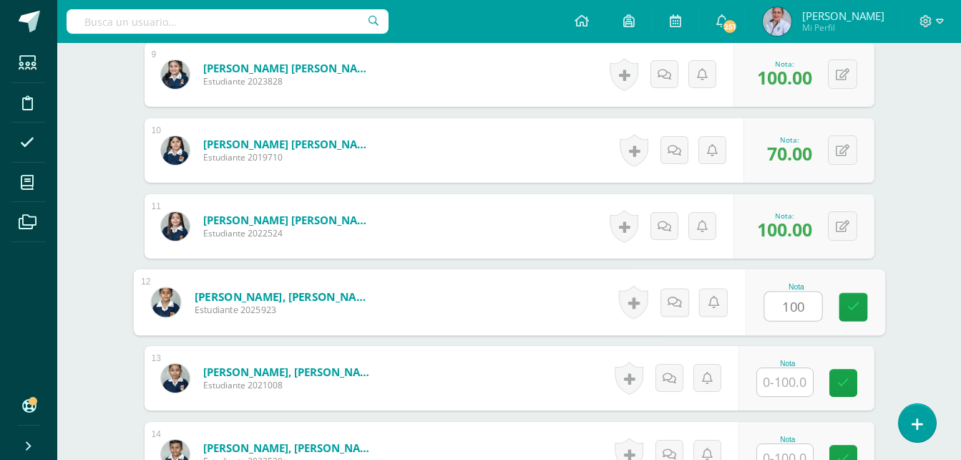
type input "100"
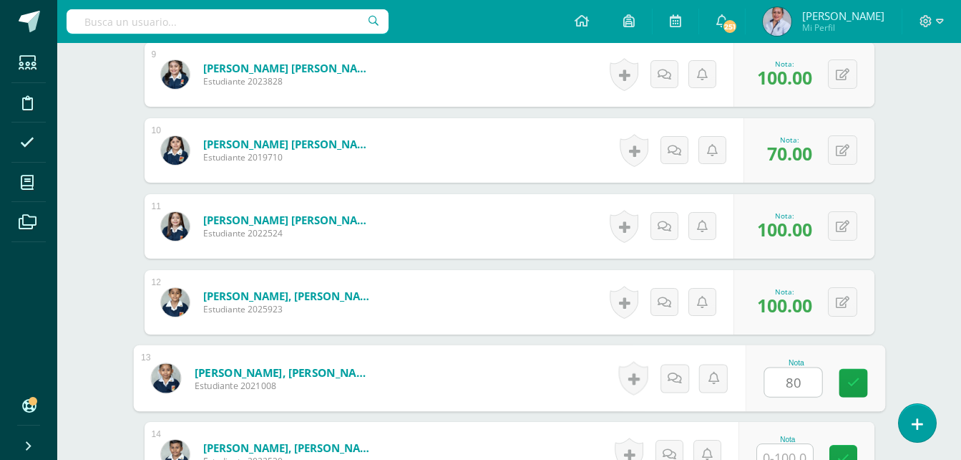
type input "80"
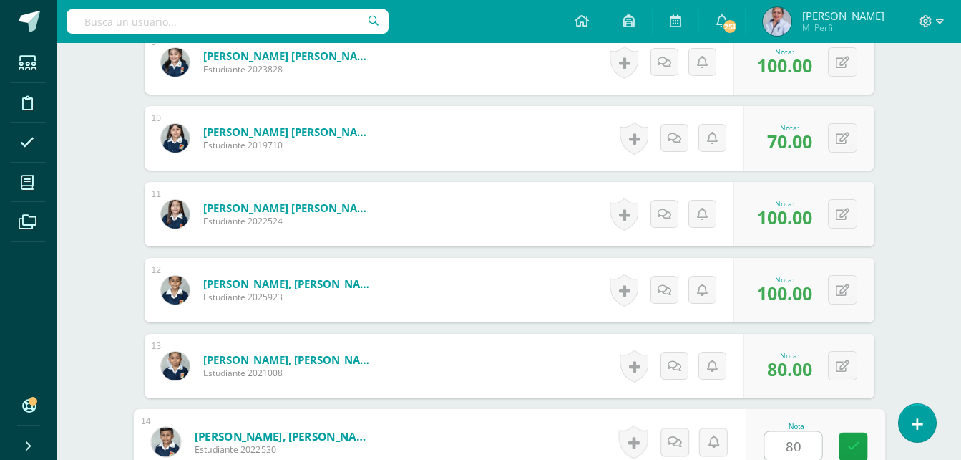
type input "80"
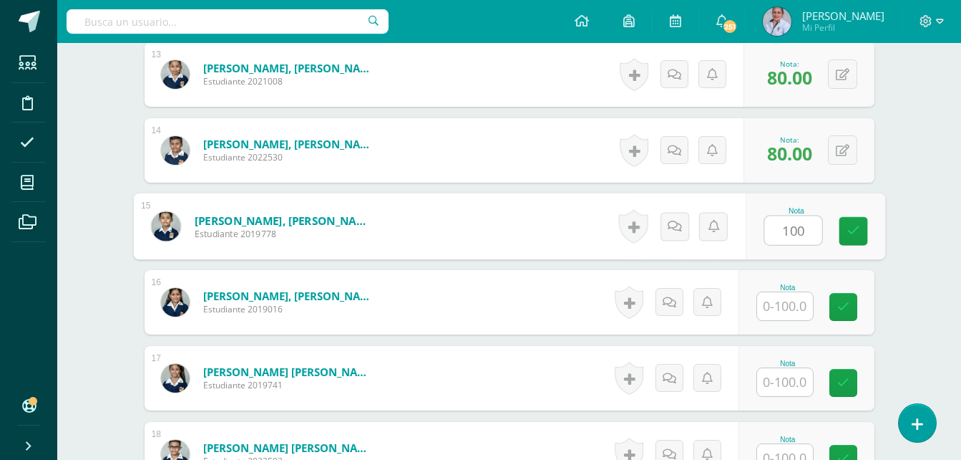
type input "100"
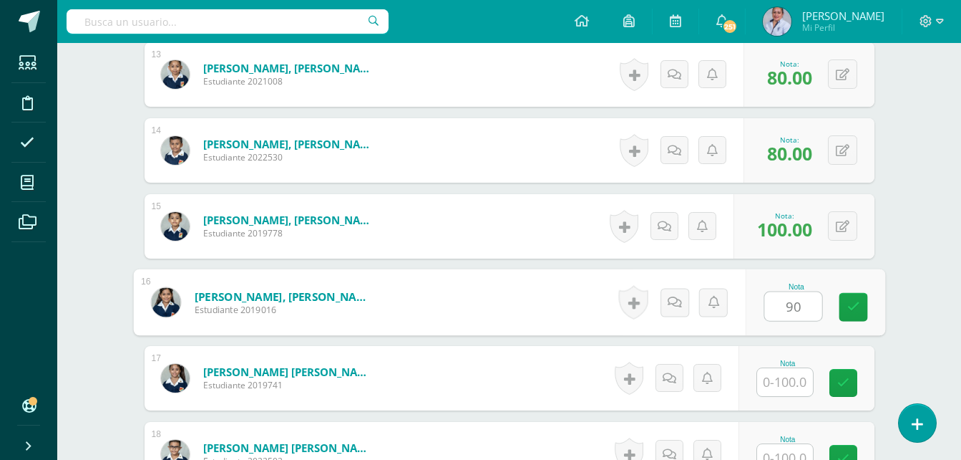
type input "90"
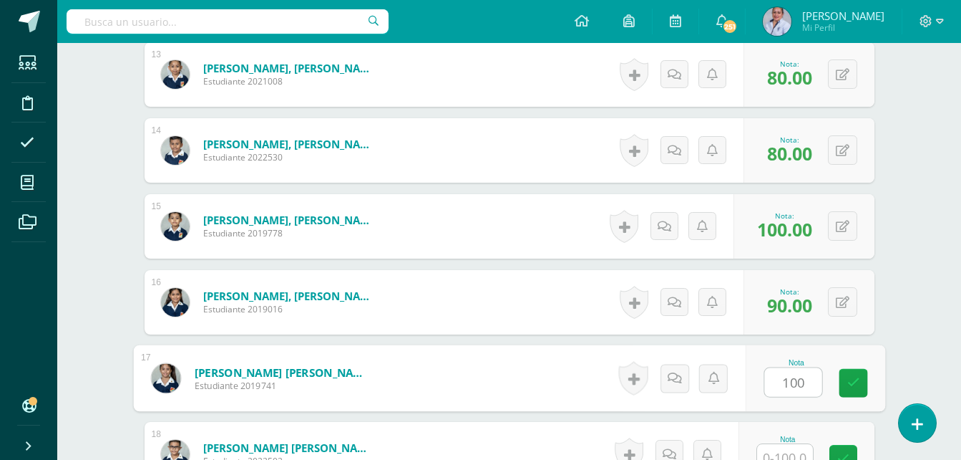
type input "100"
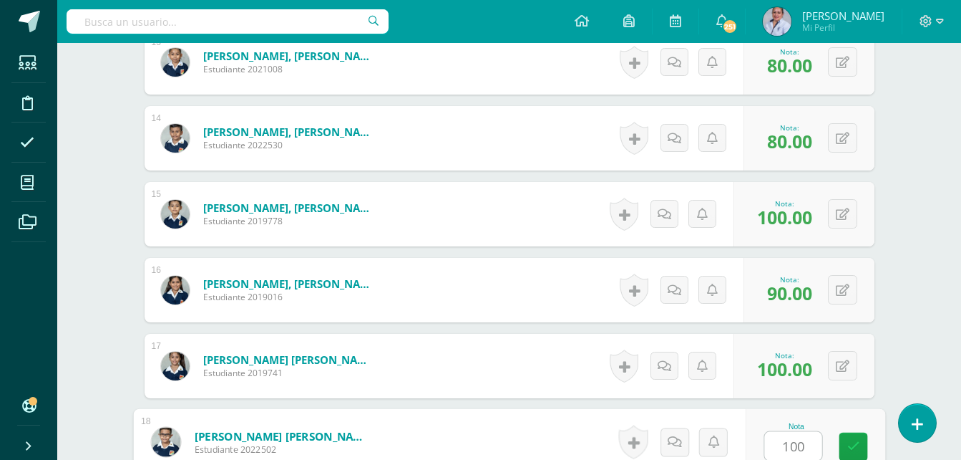
type input "100"
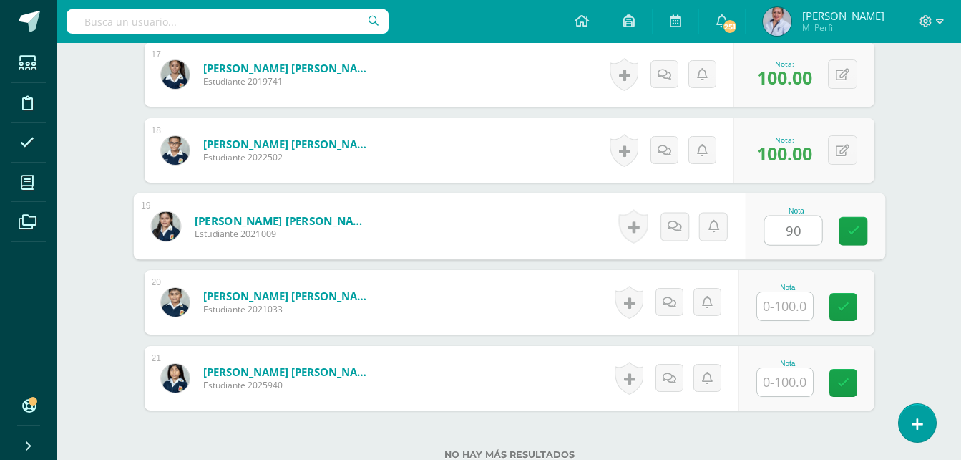
type input "90"
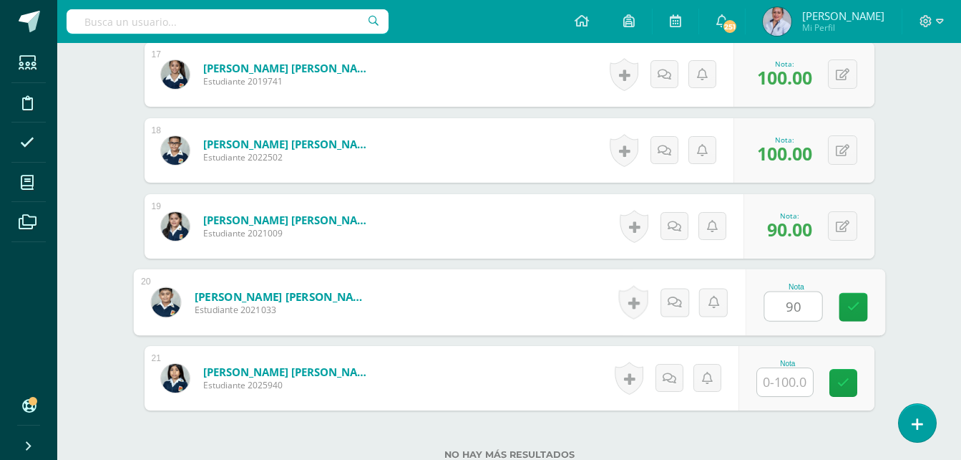
type input "90"
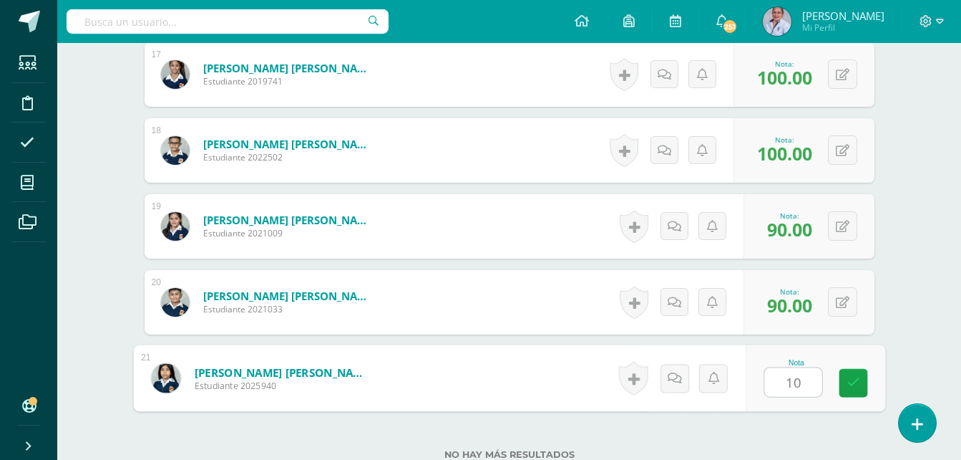
type input "100"
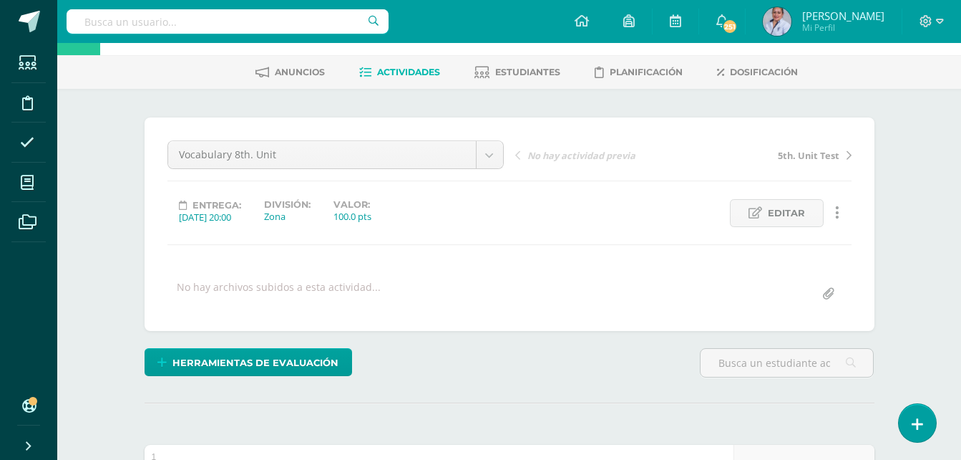
scroll to position [0, 0]
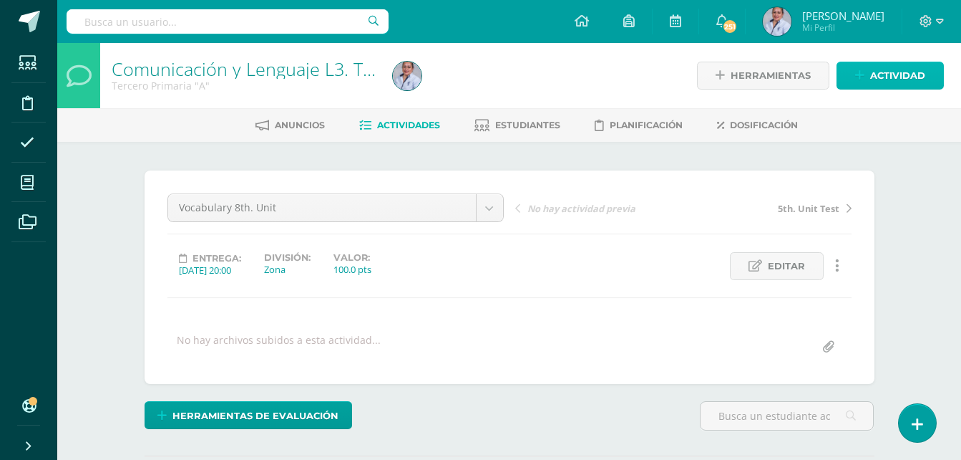
click at [896, 73] on span "Actividad" at bounding box center [897, 75] width 55 height 26
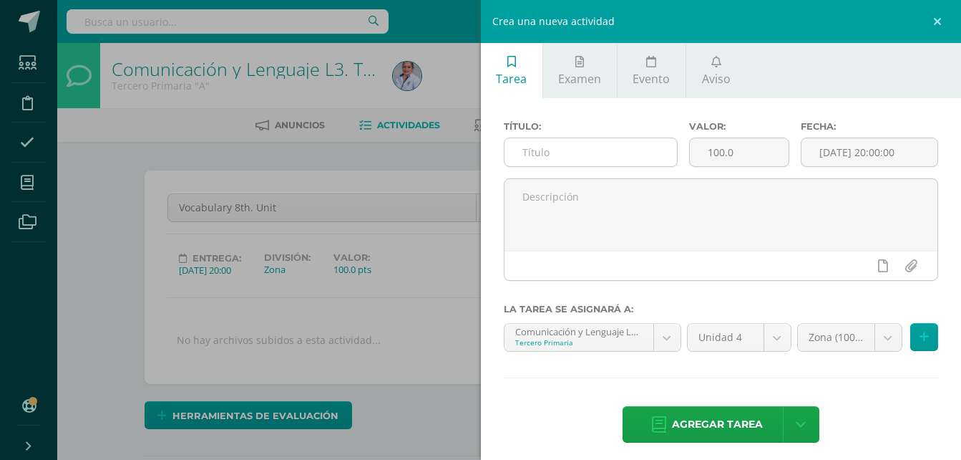
click at [581, 154] on input "text" at bounding box center [591, 152] width 173 height 28
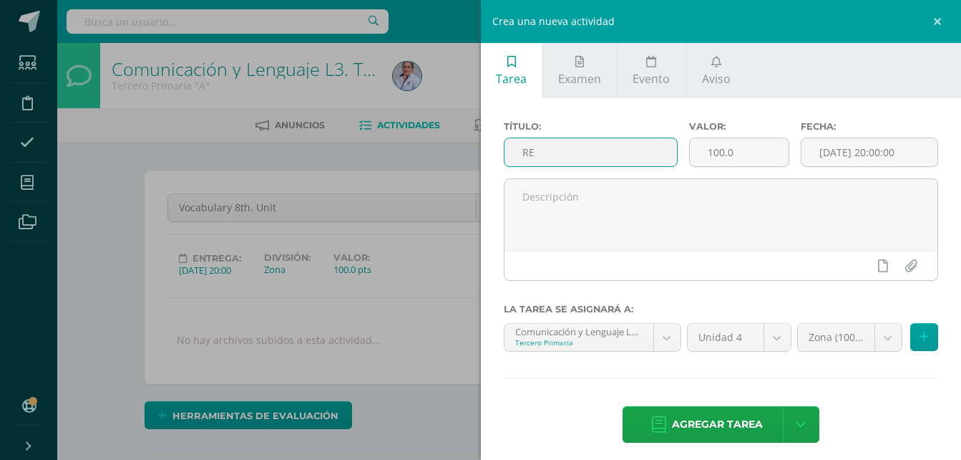
type input "R"
type input "Reader book unit 8 and 9"
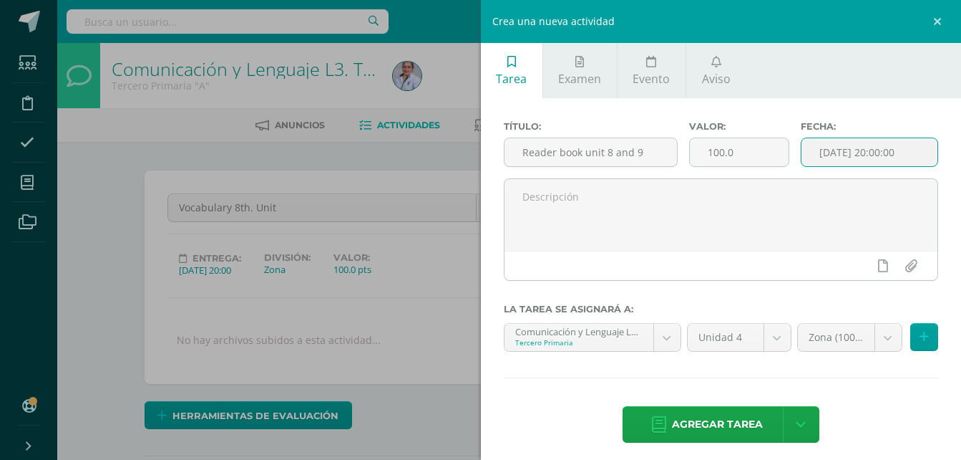
click at [839, 150] on input "[DATE] 20:00:00" at bounding box center [870, 152] width 136 height 28
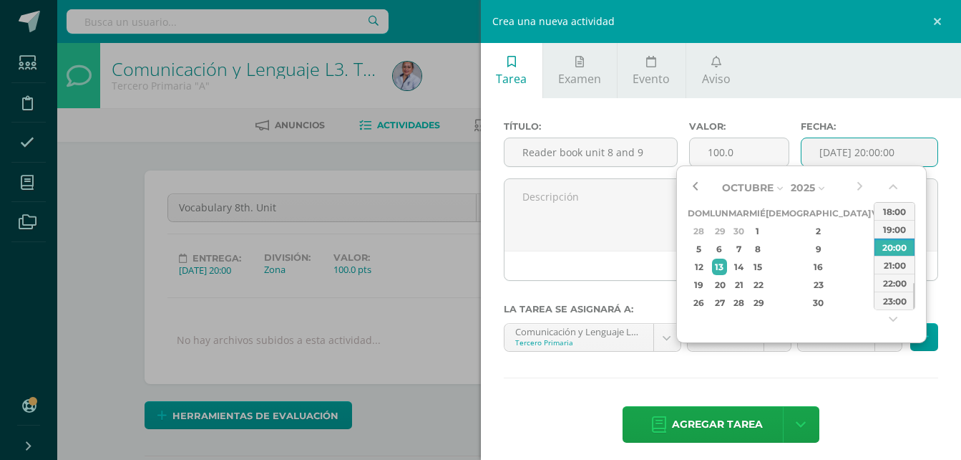
click at [697, 185] on button "button" at bounding box center [695, 187] width 14 height 21
click at [764, 286] on div "24" at bounding box center [757, 284] width 13 height 16
type input "2025-09-24 20:00"
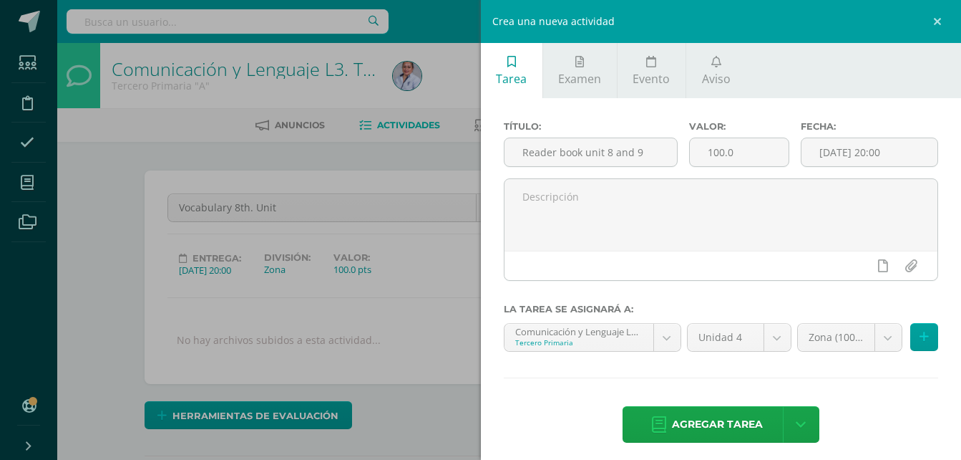
click at [850, 383] on div "Título: Reader book unit 8 and 9 Valor: 100.0 Fecha: 2025-09-24 20:00 La tarea …" at bounding box center [721, 283] width 481 height 370
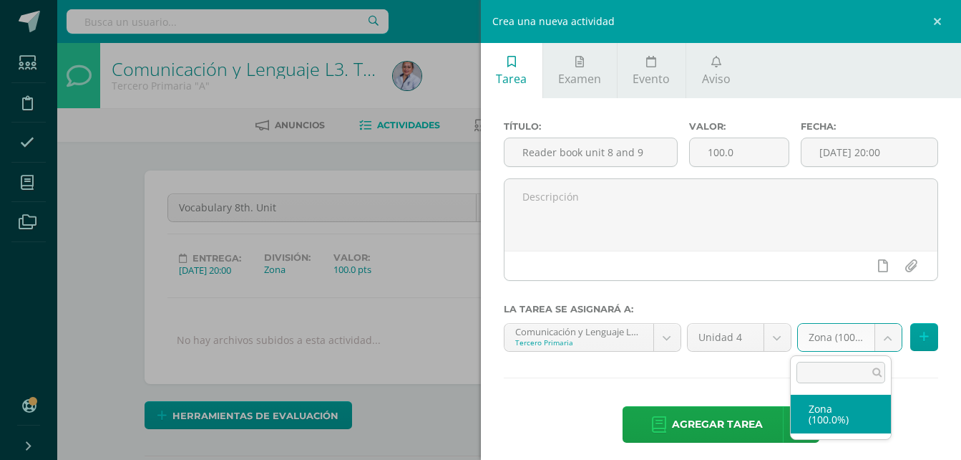
select select "128913"
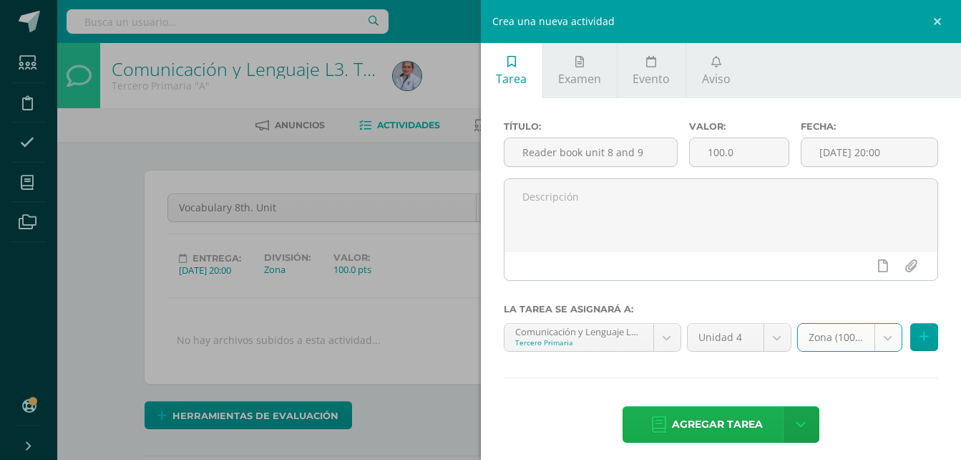
click at [739, 418] on span "Agregar tarea" at bounding box center [717, 424] width 91 height 35
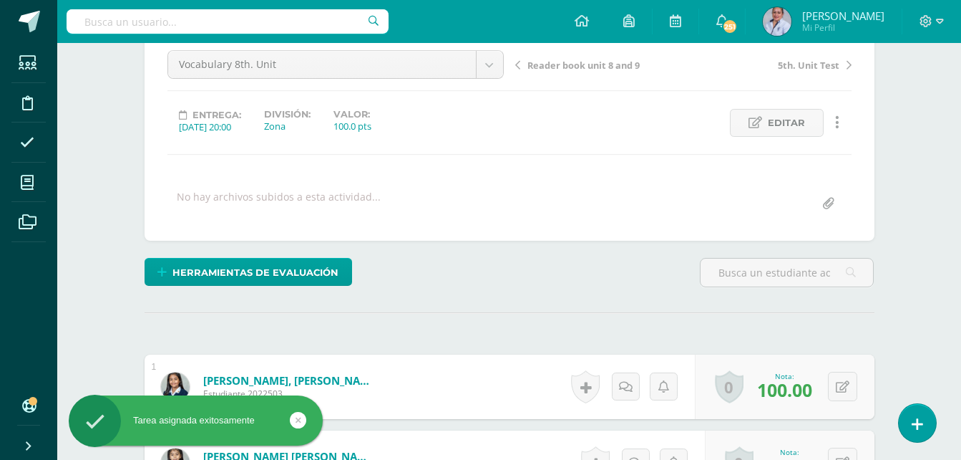
scroll to position [144, 0]
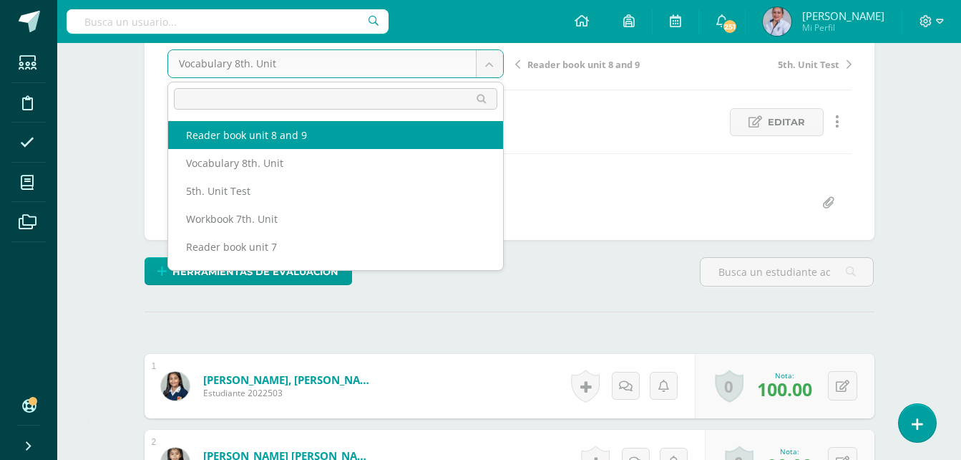
scroll to position [145, 0]
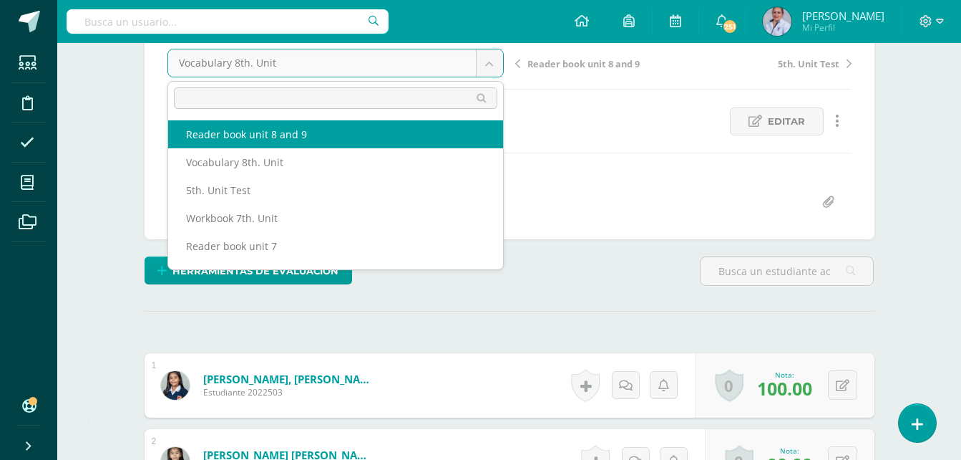
select select "/dashboard/teacher/grade-activity/130846/"
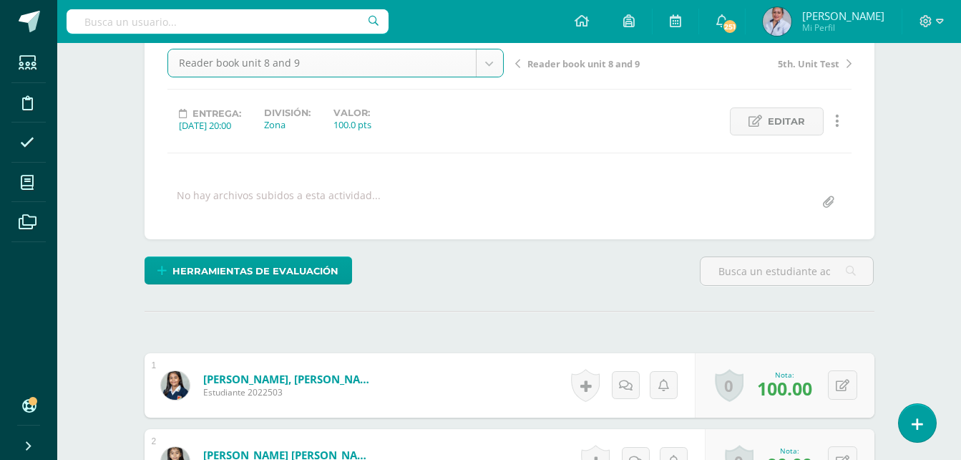
scroll to position [145, 0]
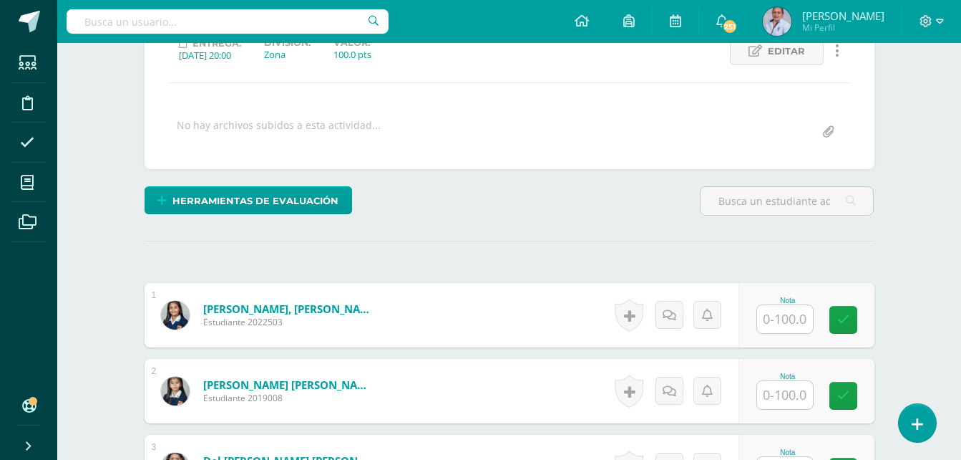
scroll to position [215, 0]
click at [785, 324] on input "text" at bounding box center [785, 318] width 56 height 28
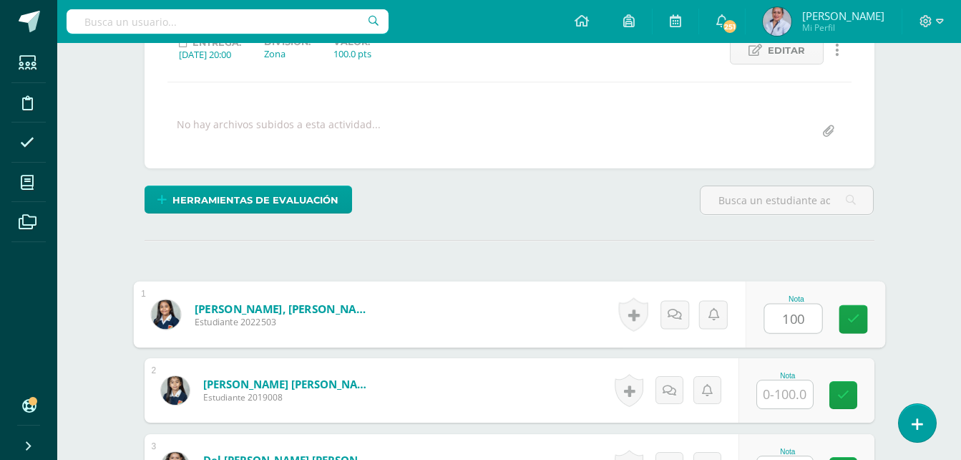
type input "100"
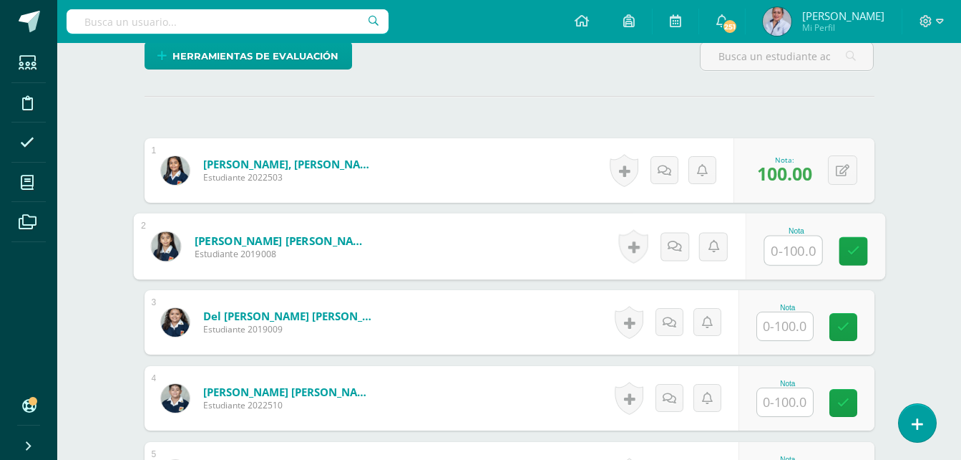
scroll to position [360, 0]
click at [794, 404] on input "text" at bounding box center [785, 401] width 56 height 28
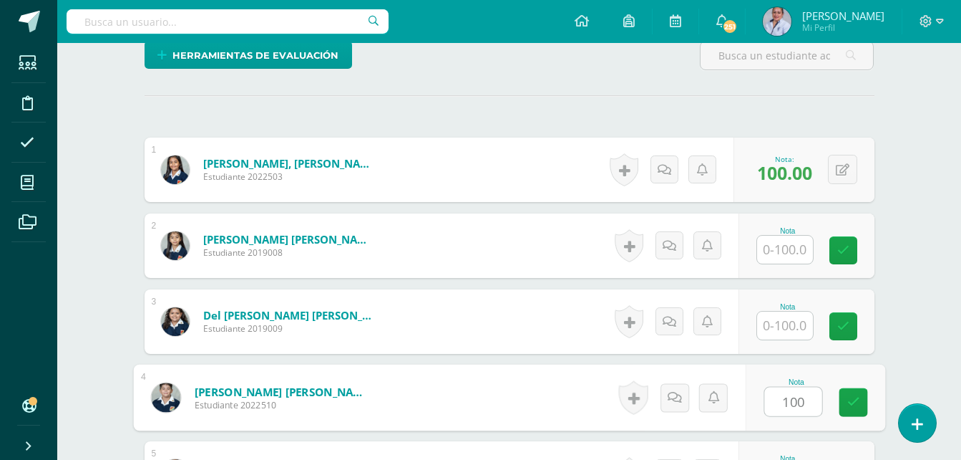
type input "100"
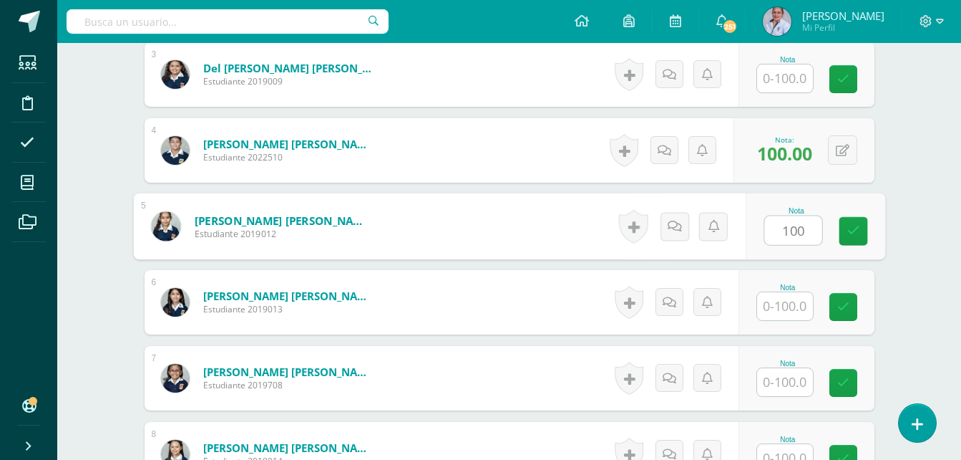
type input "100"
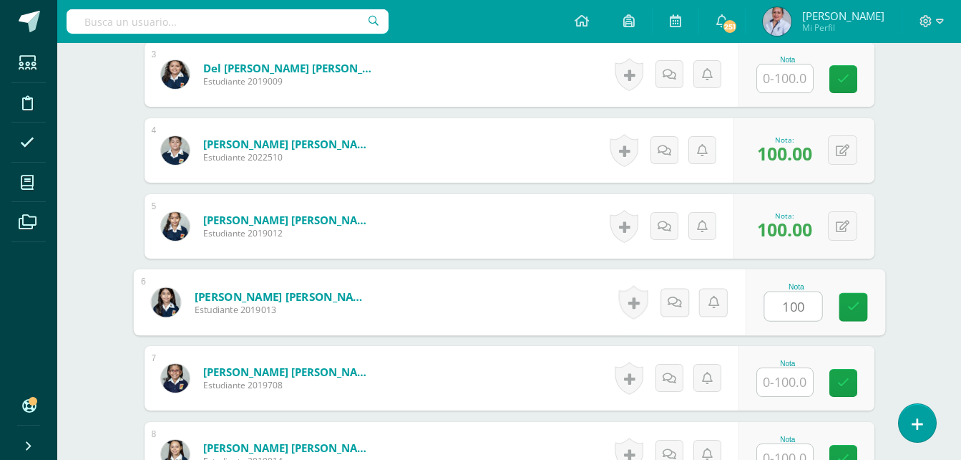
type input "100"
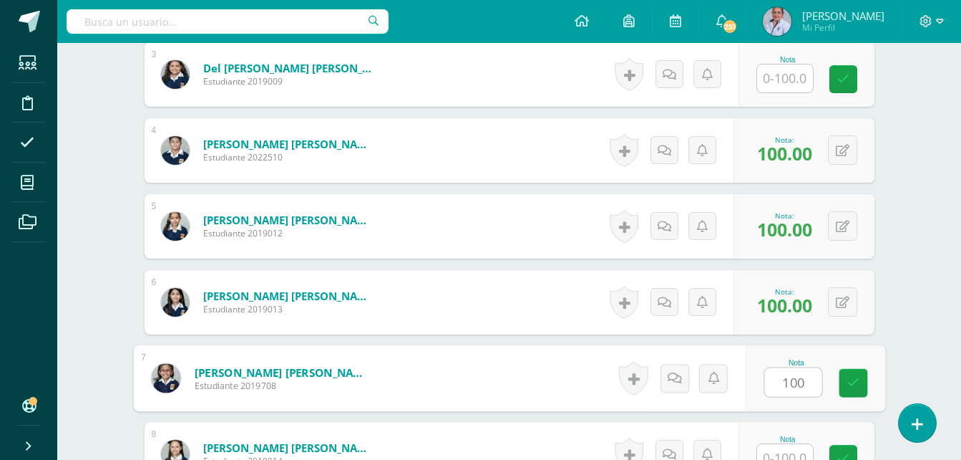
type input "100"
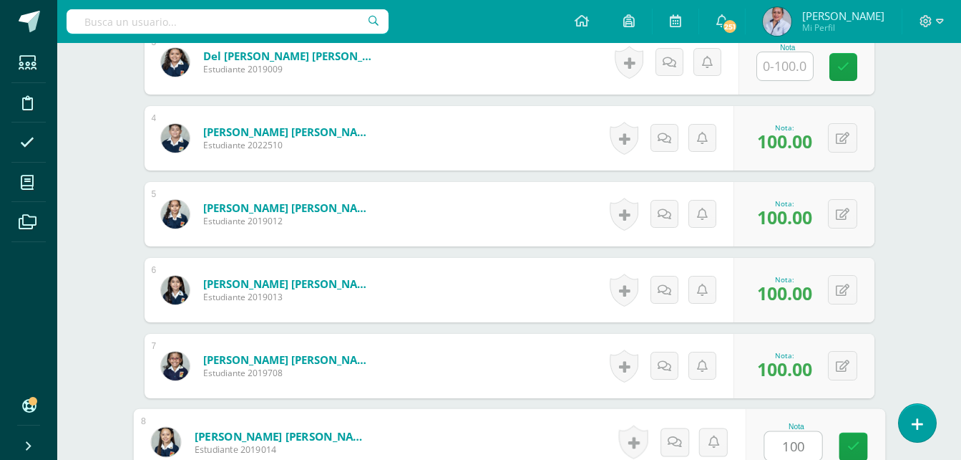
type input "100"
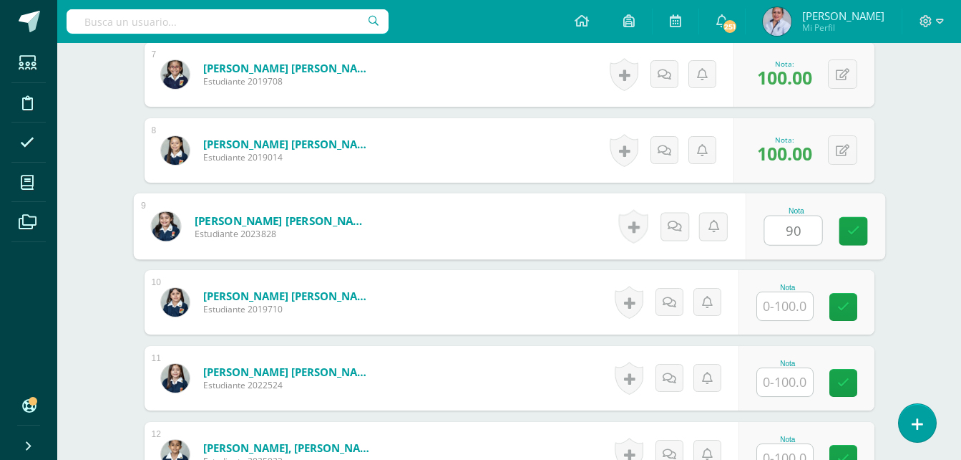
type input "90"
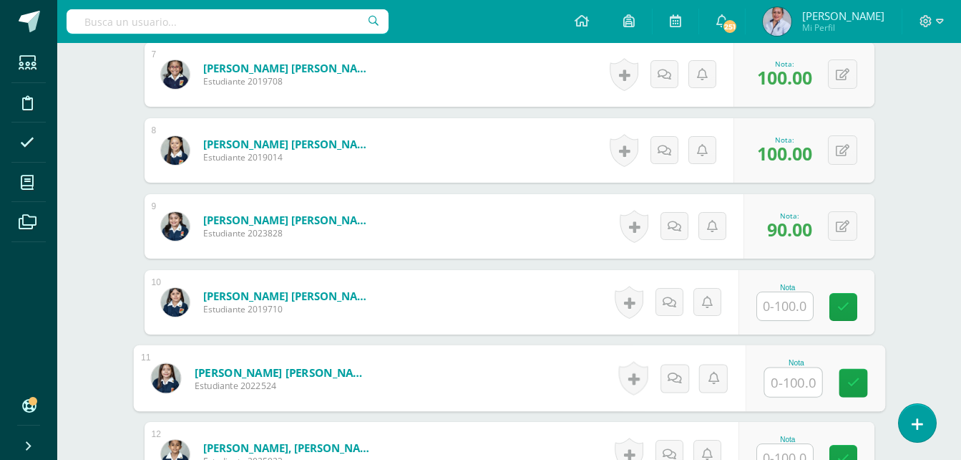
click at [792, 384] on input "text" at bounding box center [793, 382] width 57 height 29
type input "100"
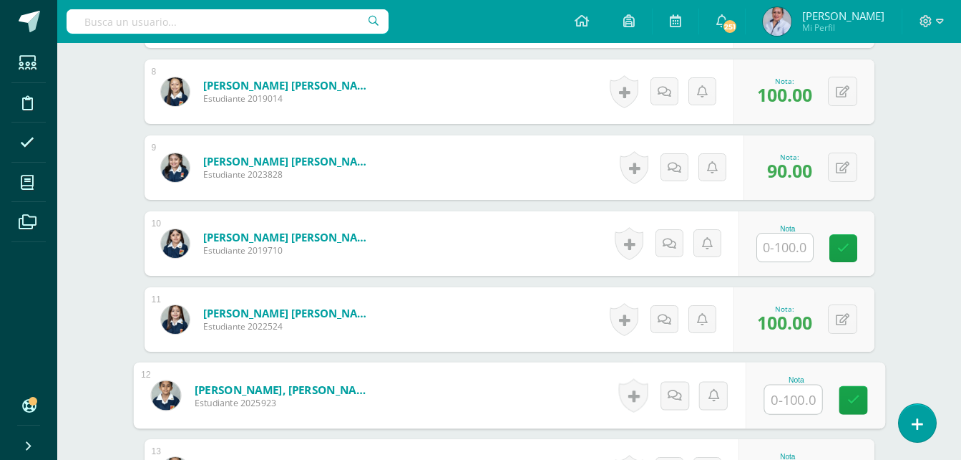
scroll to position [994, 0]
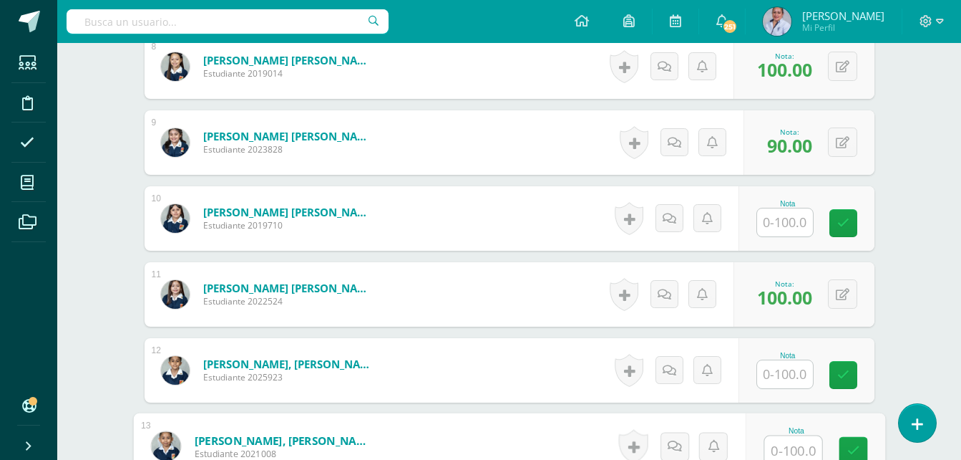
click at [797, 448] on input "text" at bounding box center [793, 450] width 57 height 29
type input "100"
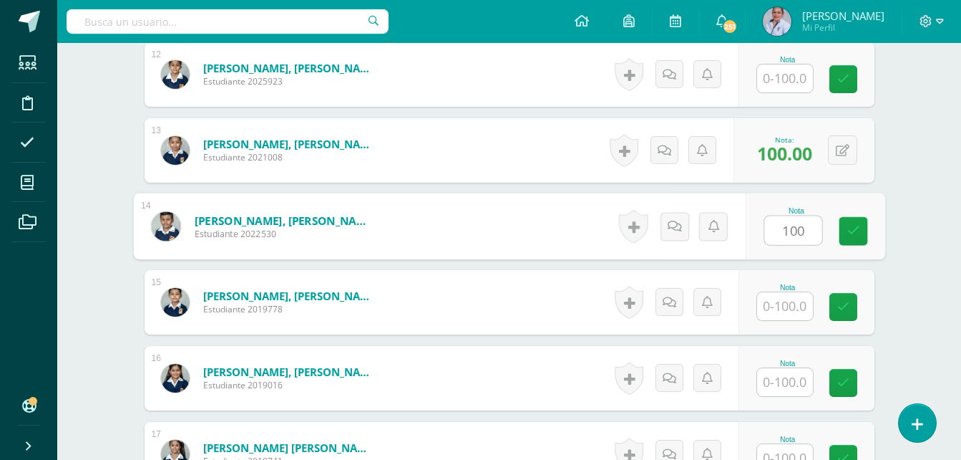
type input "100"
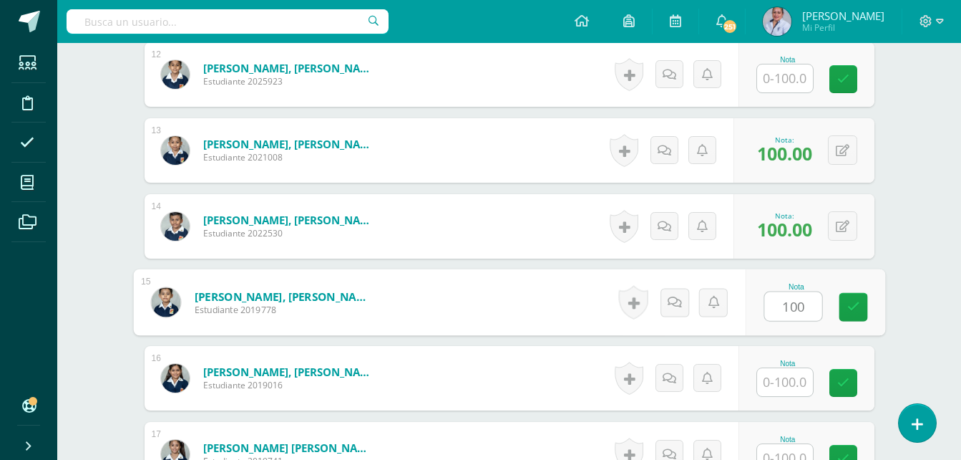
type input "100"
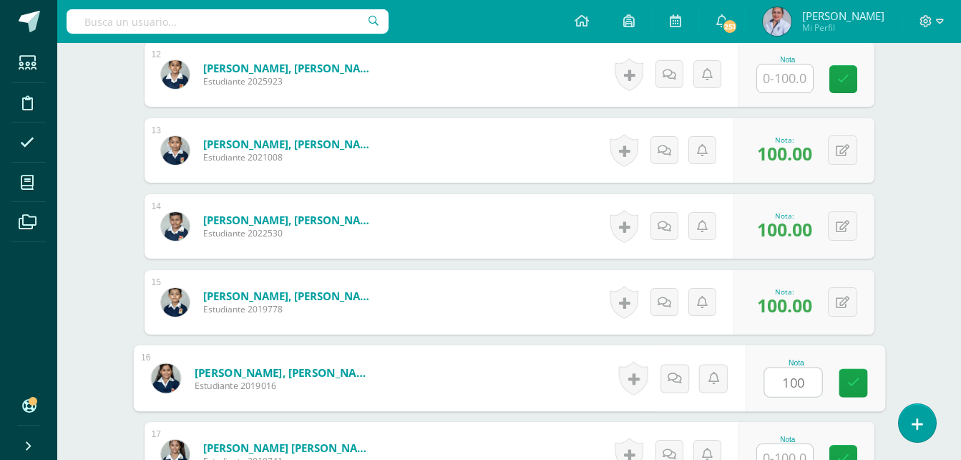
type input "100"
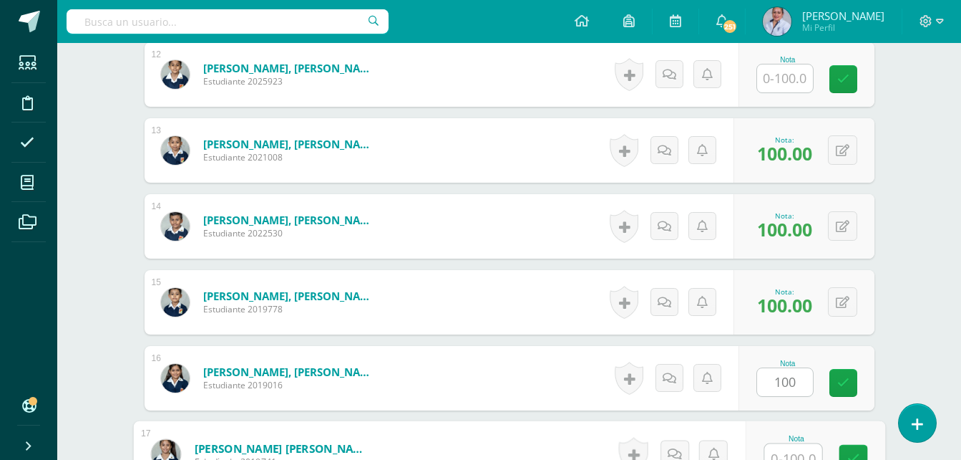
scroll to position [1302, 0]
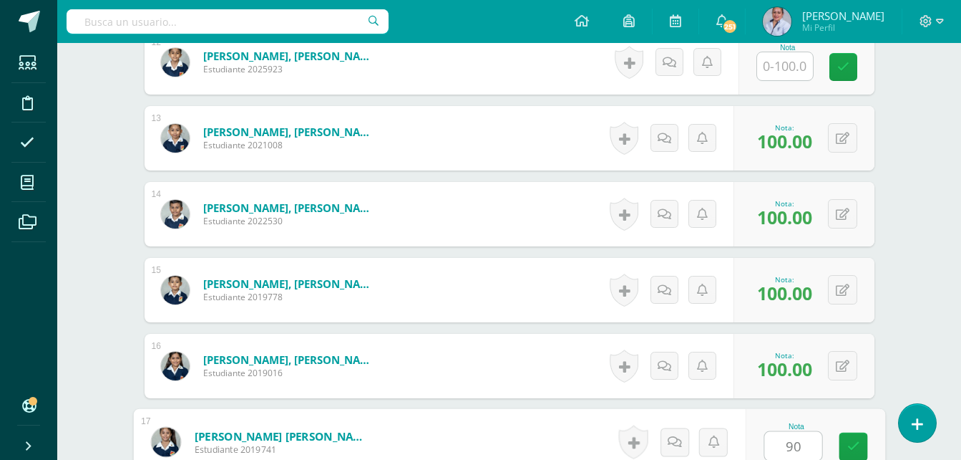
type input "90"
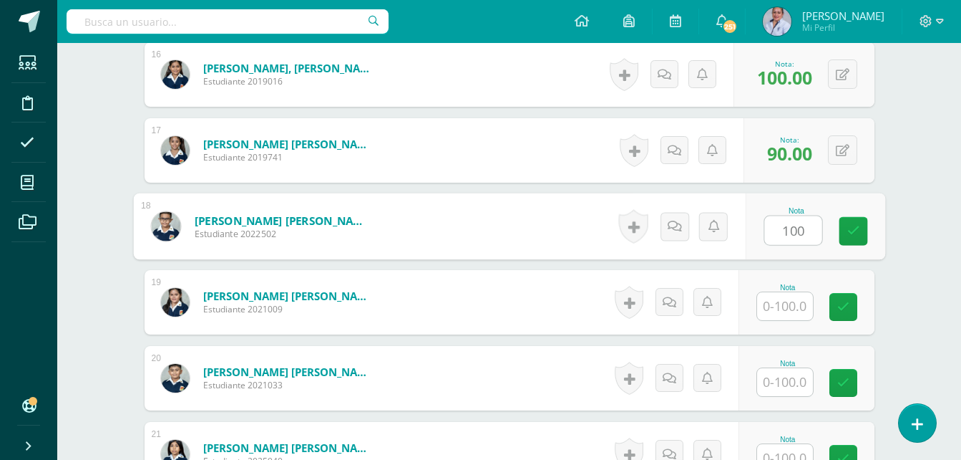
type input "100"
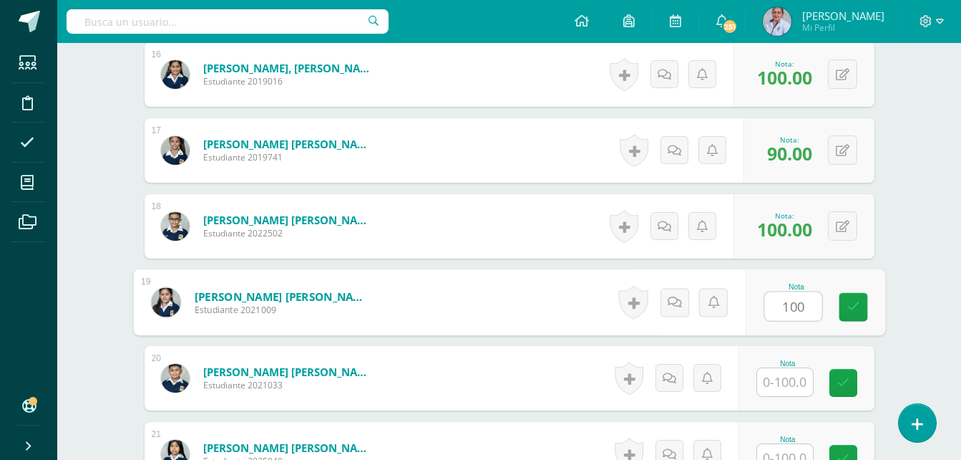
type input "100"
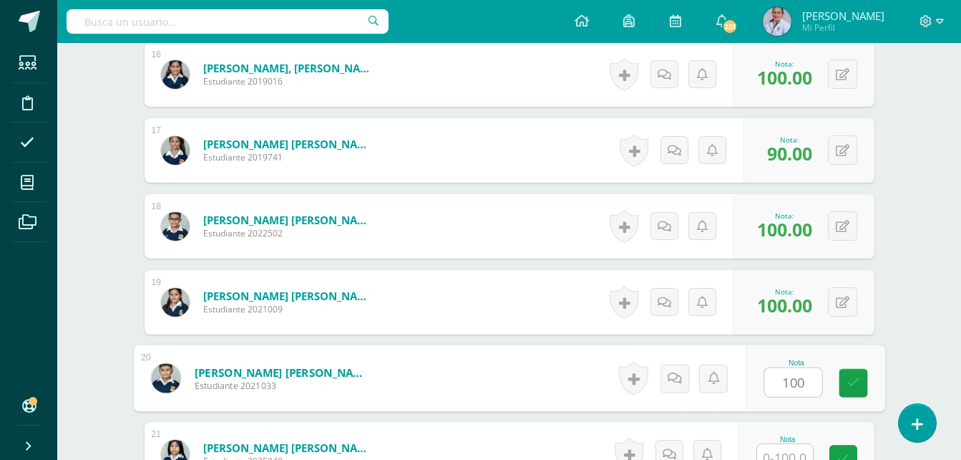
type input "100"
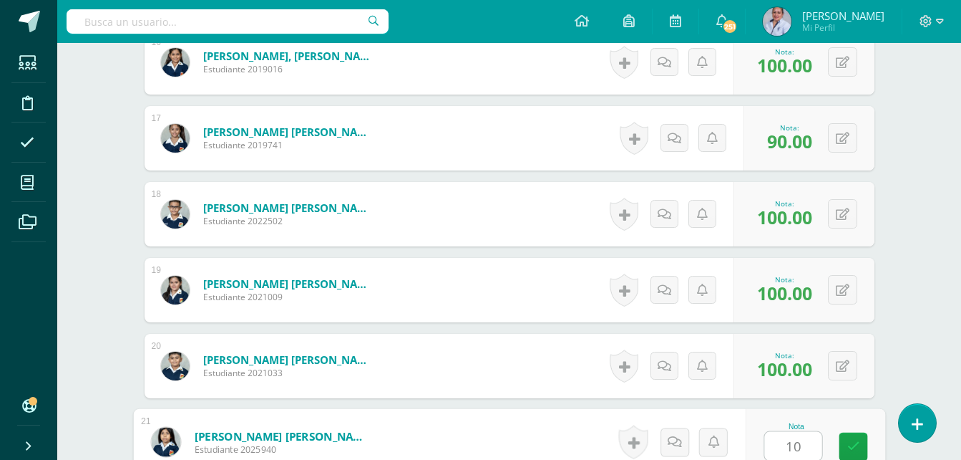
type input "100"
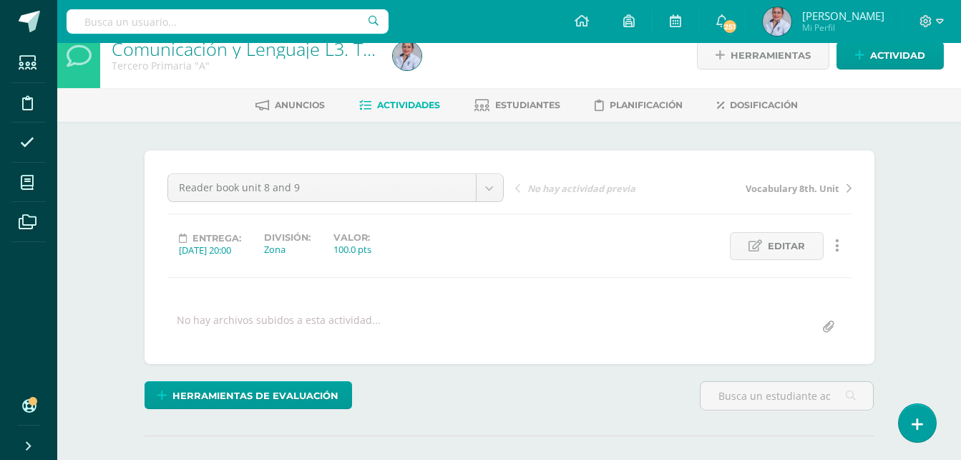
scroll to position [0, 0]
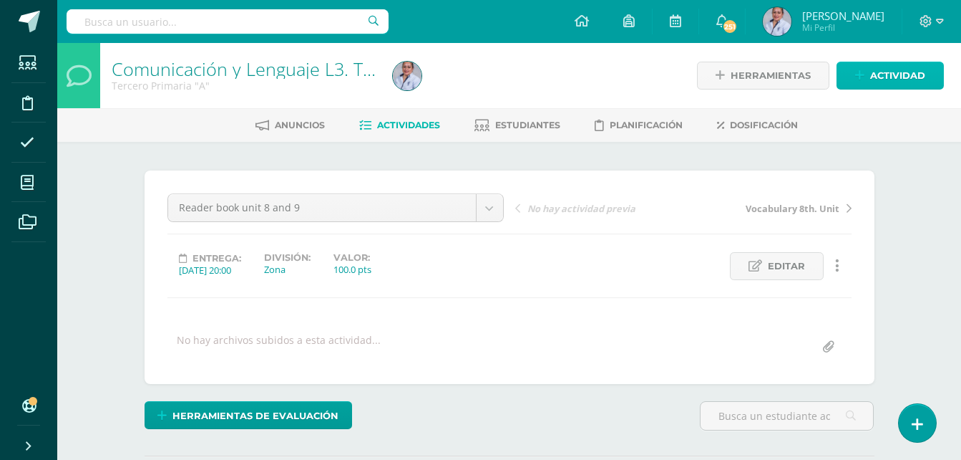
click at [895, 79] on span "Actividad" at bounding box center [897, 75] width 55 height 26
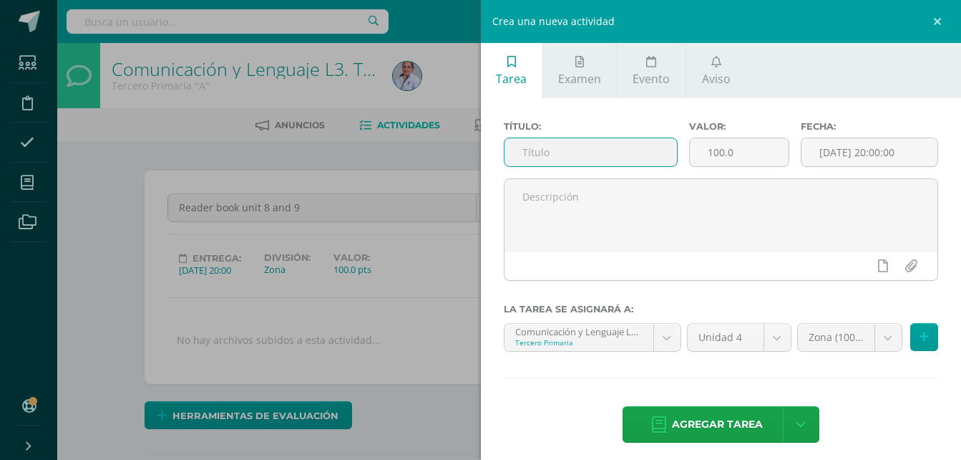
click at [534, 156] on input "text" at bounding box center [591, 152] width 173 height 28
type input "Talk about possessions"
click at [832, 152] on input "[DATE] 20:00:00" at bounding box center [870, 152] width 136 height 28
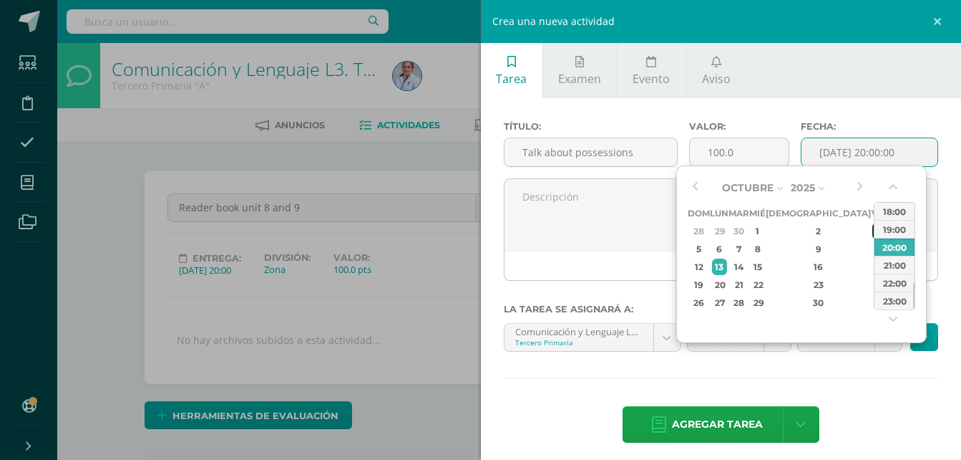
click at [873, 233] on div "3" at bounding box center [879, 231] width 13 height 16
type input "2025-10-03 20:00"
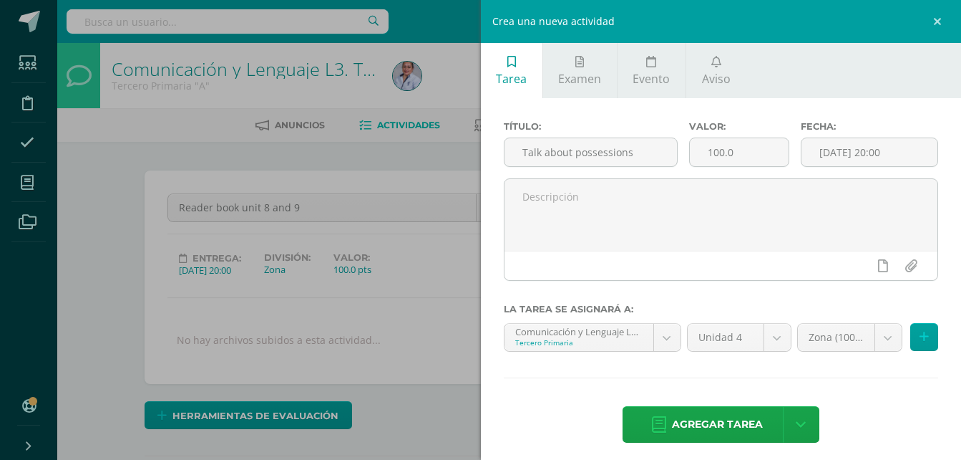
click at [883, 389] on div "Título: Talk about possessions Valor: 100.0 Fecha: 2025-10-03 20:00 La tarea se…" at bounding box center [721, 283] width 481 height 370
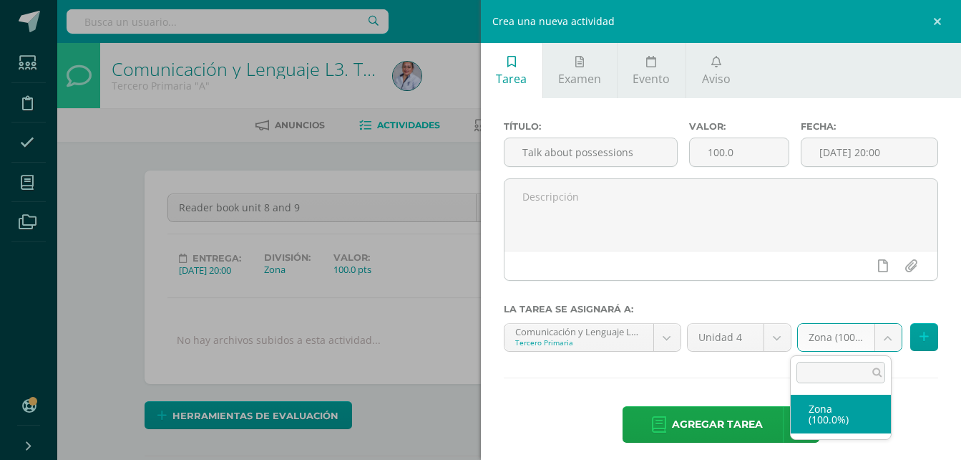
select select "128913"
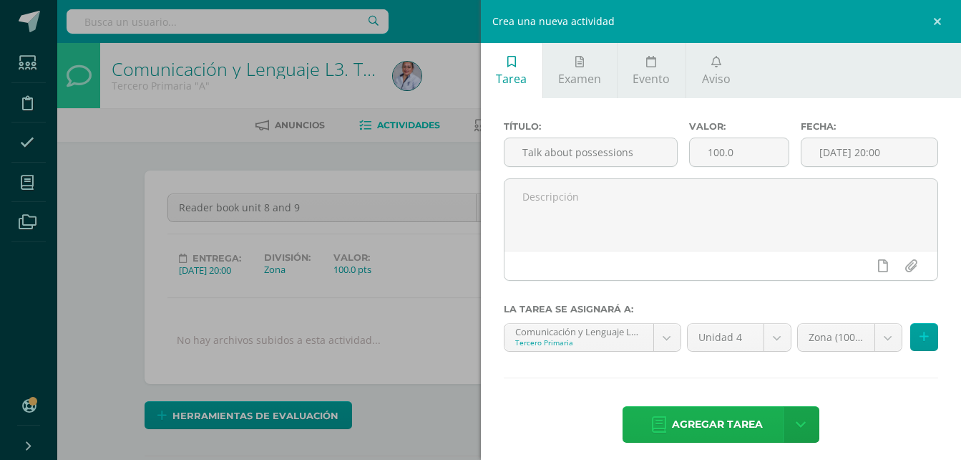
click at [728, 420] on span "Agregar tarea" at bounding box center [717, 424] width 91 height 35
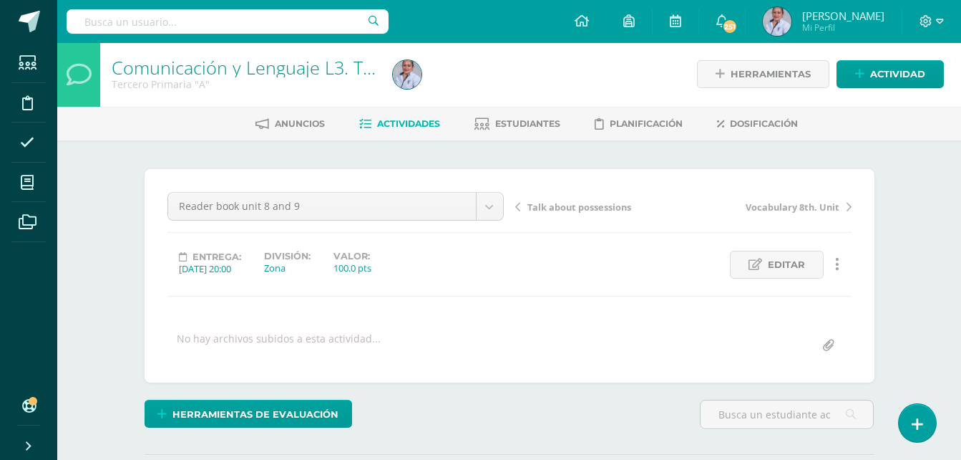
scroll to position [2, 0]
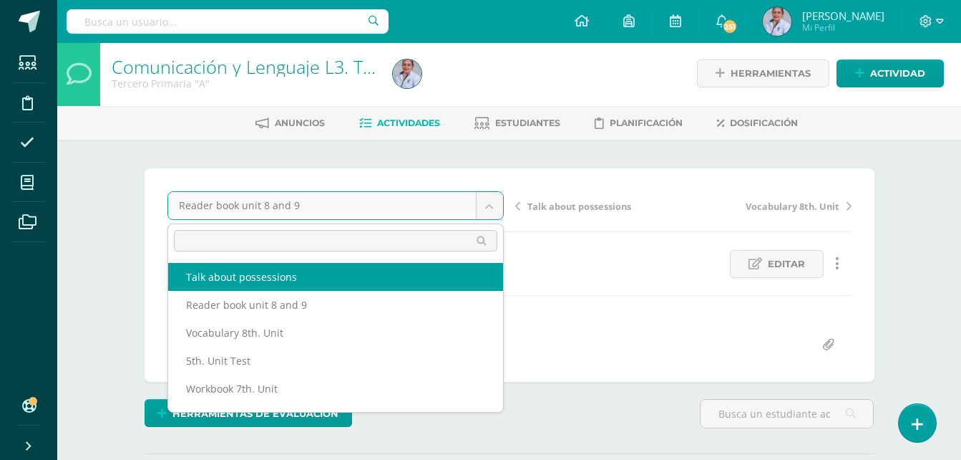
select select "/dashboard/teacher/grade-activity/130849/"
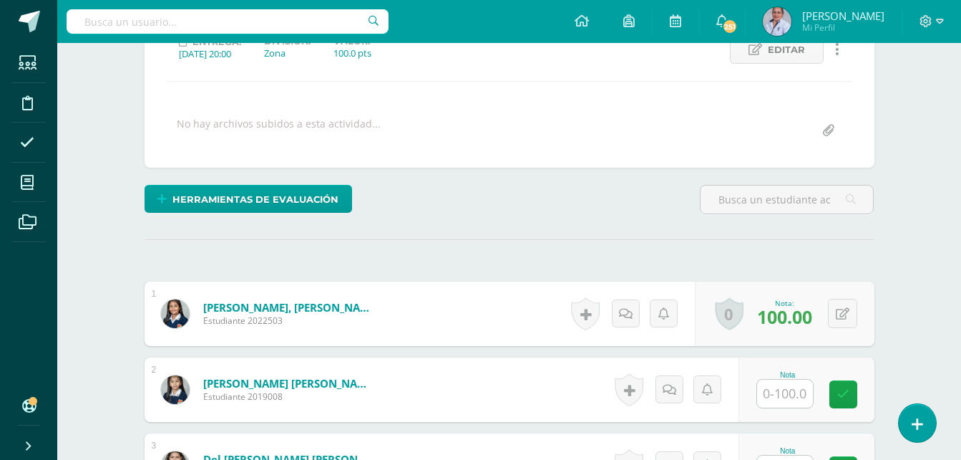
scroll to position [217, 0]
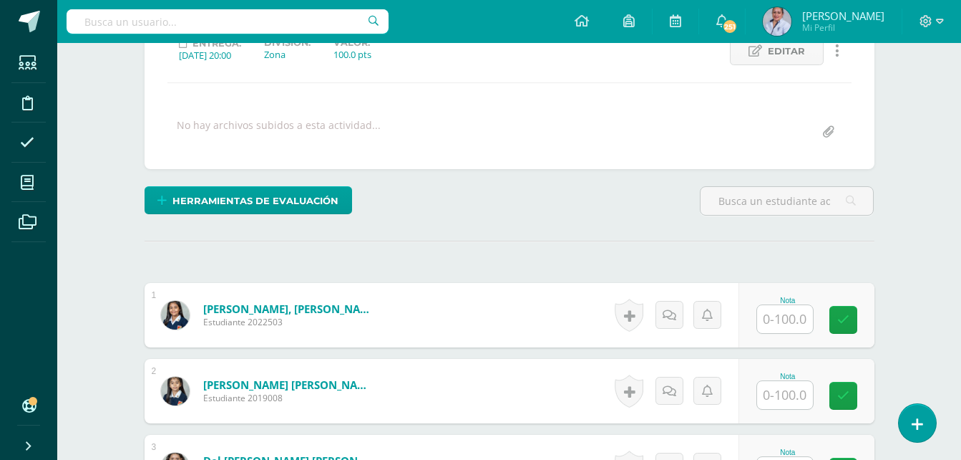
scroll to position [215, 0]
click at [788, 319] on input "text" at bounding box center [785, 318] width 56 height 28
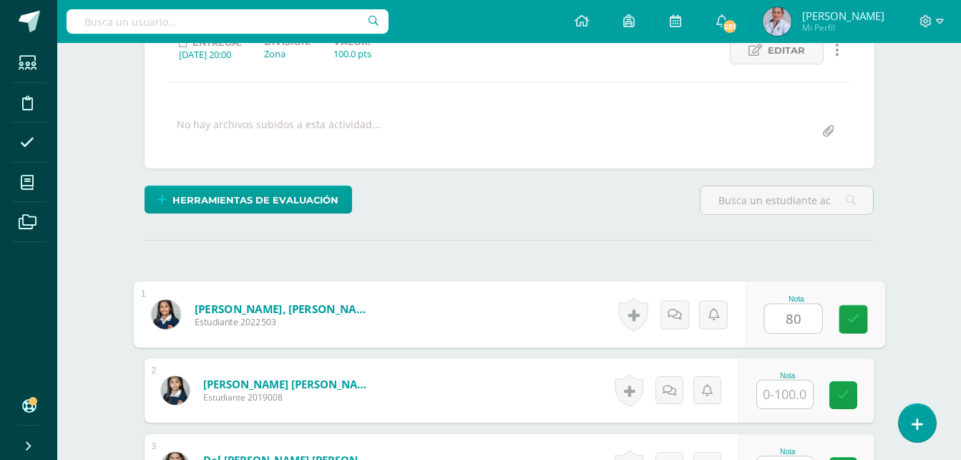
type input "80"
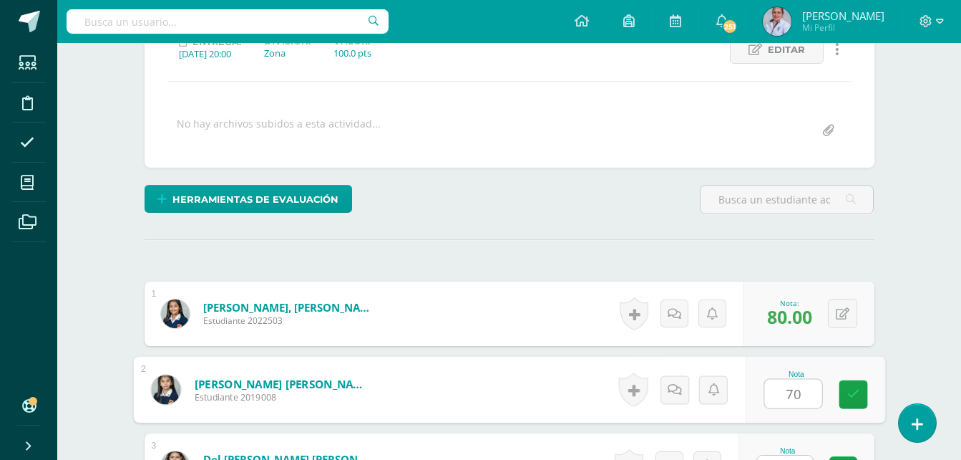
type input "70"
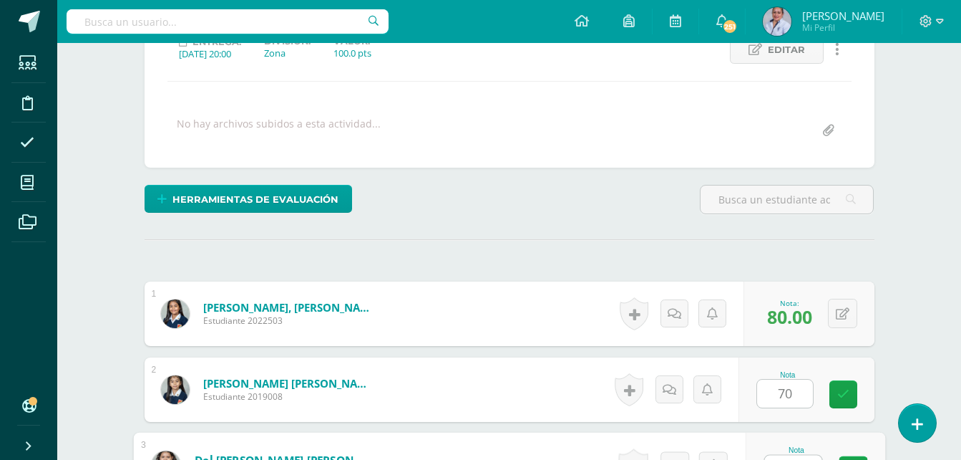
scroll to position [240, 0]
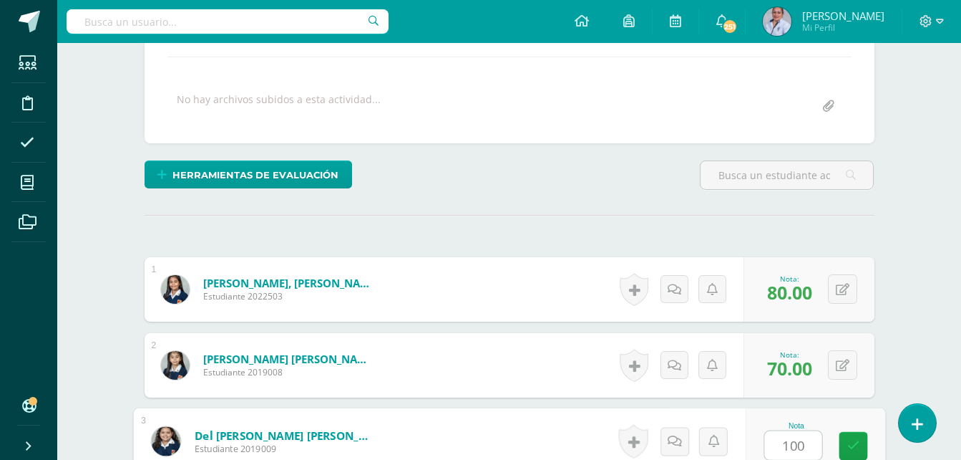
type input "100"
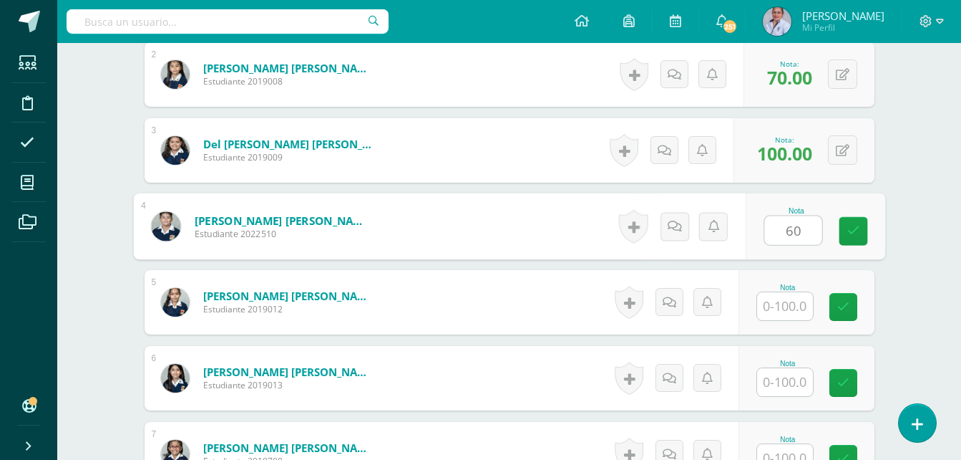
type input "60"
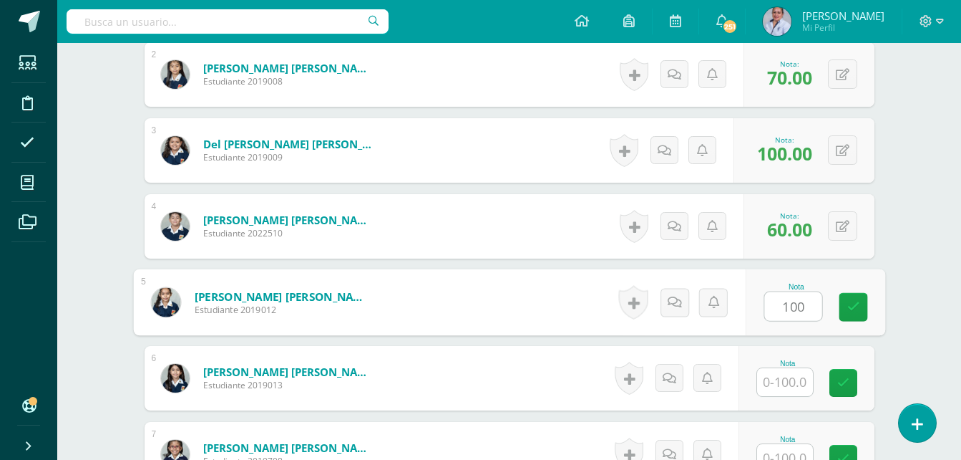
type input "100"
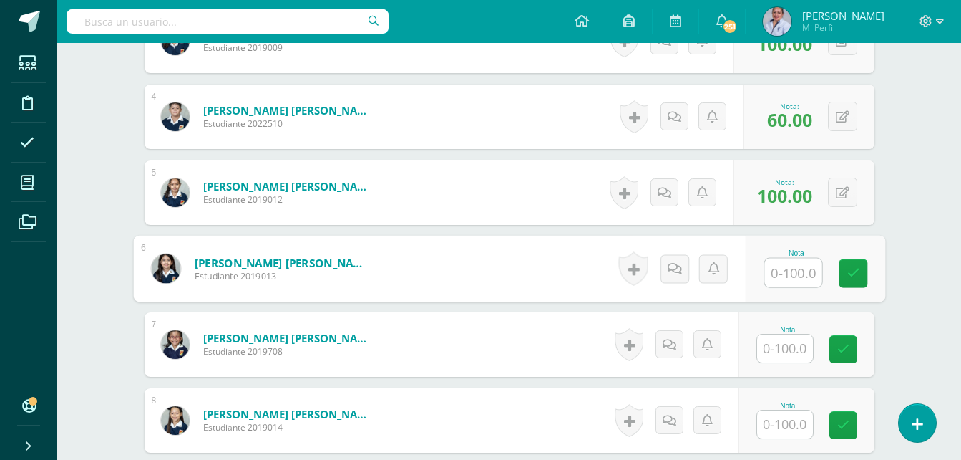
scroll to position [674, 0]
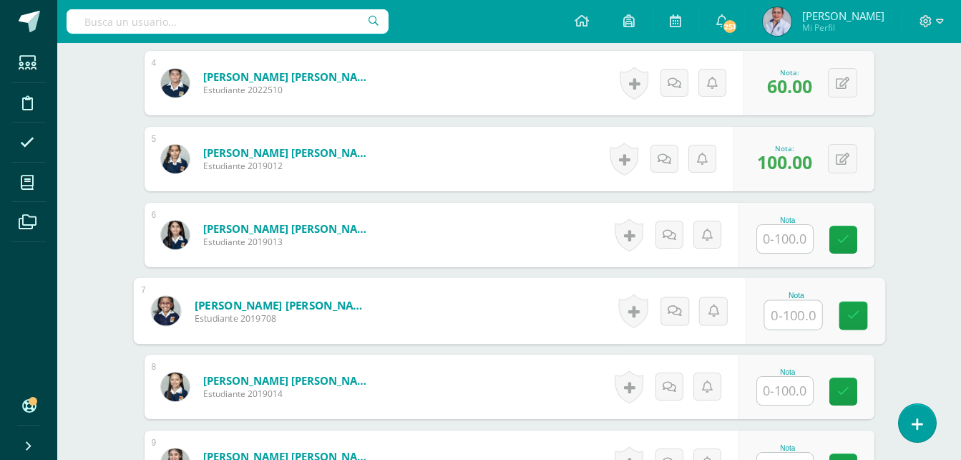
click at [787, 312] on input "text" at bounding box center [793, 315] width 57 height 29
type input "70"
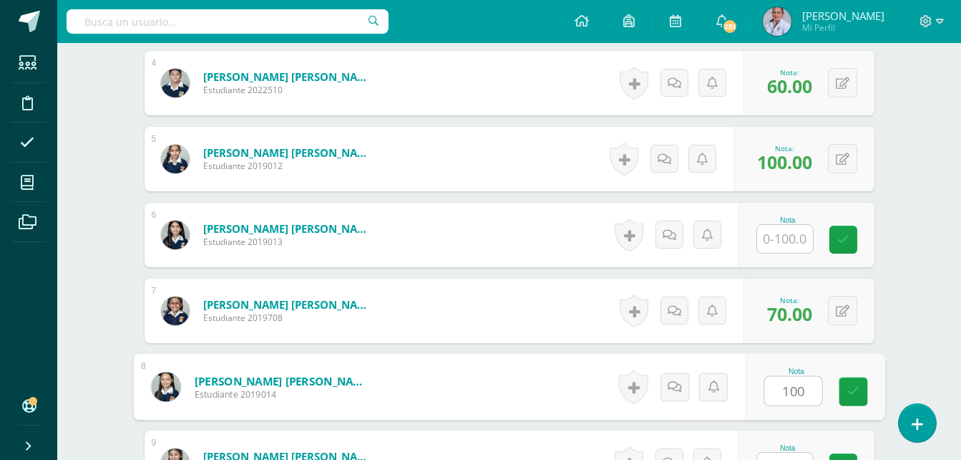
type input "100"
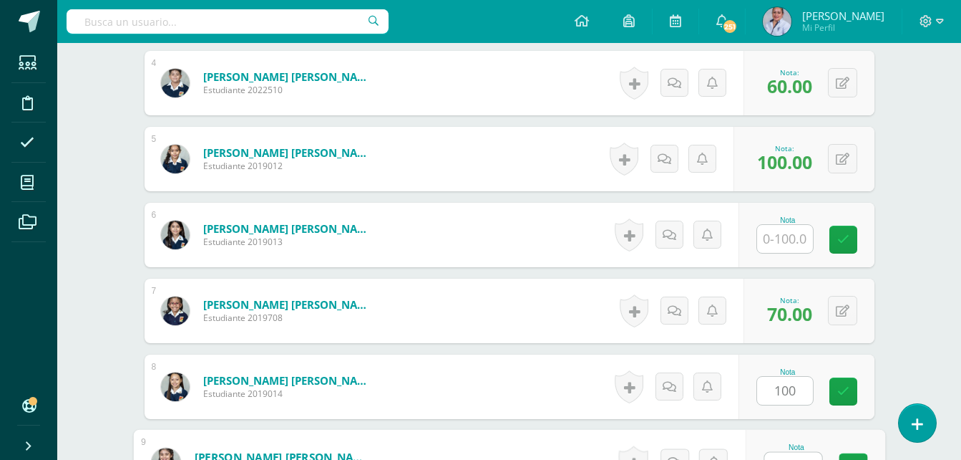
scroll to position [695, 0]
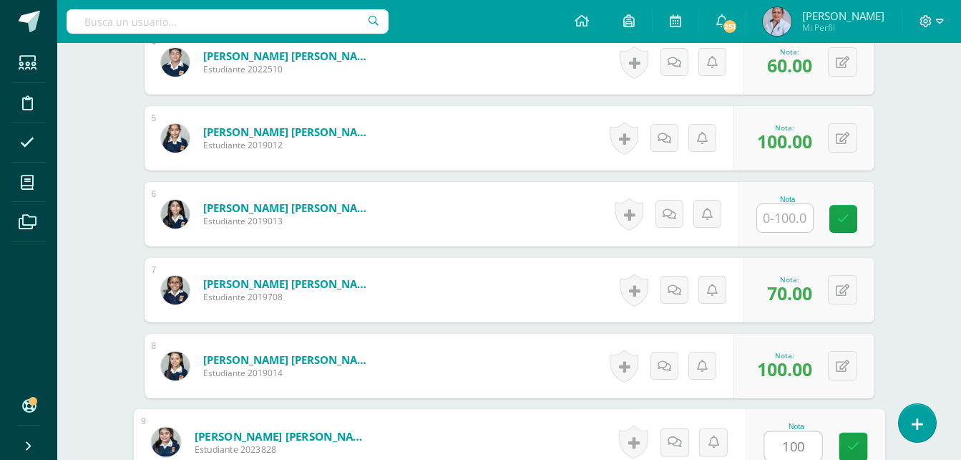
type input "100"
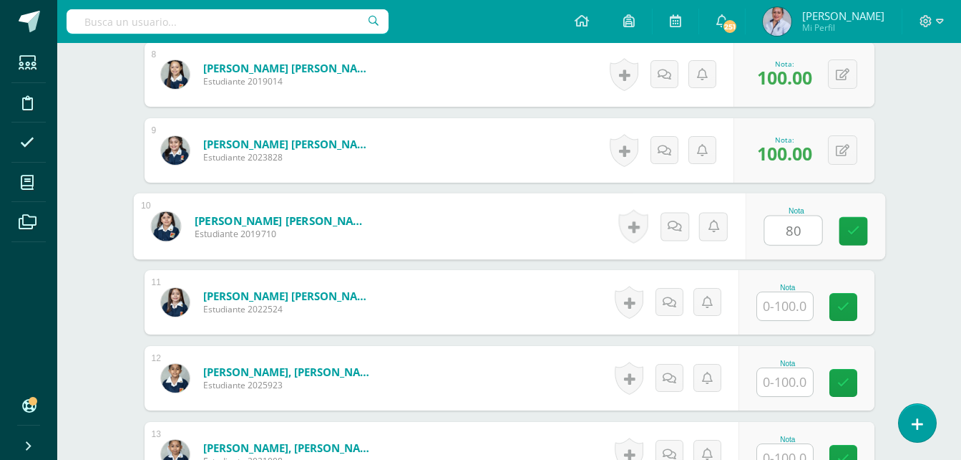
type input "80"
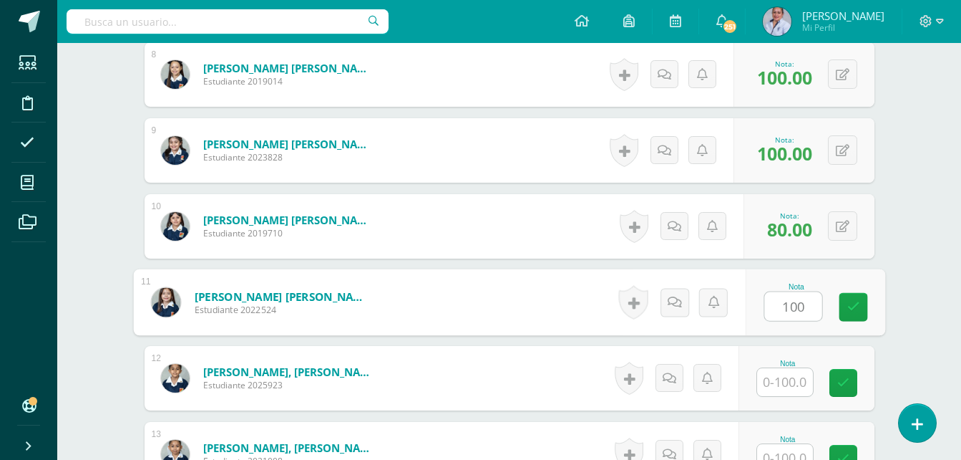
type input "100"
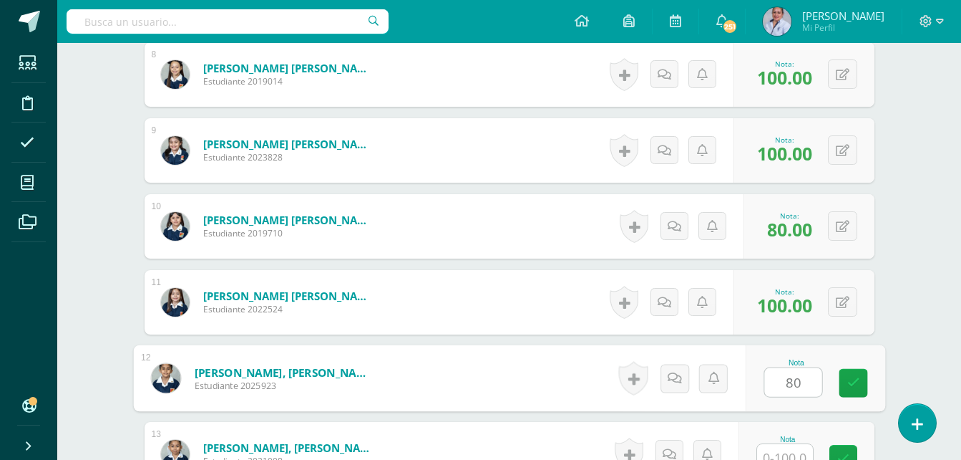
type input "80"
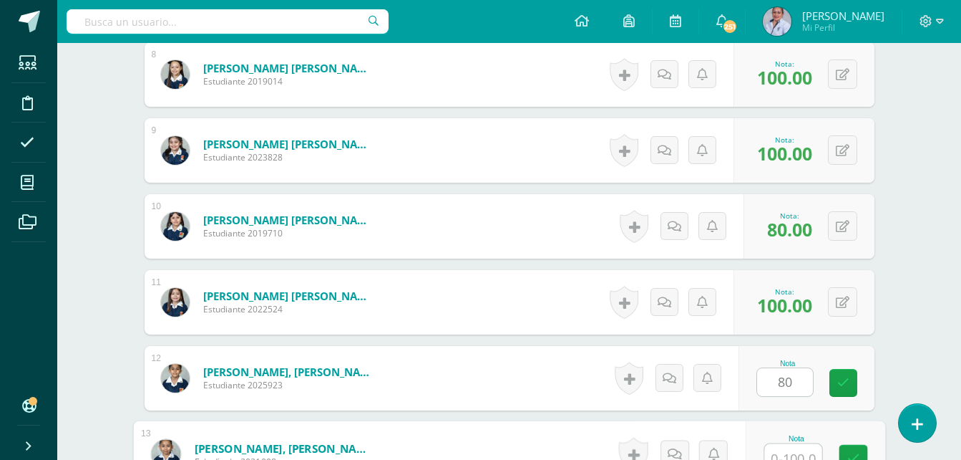
scroll to position [999, 0]
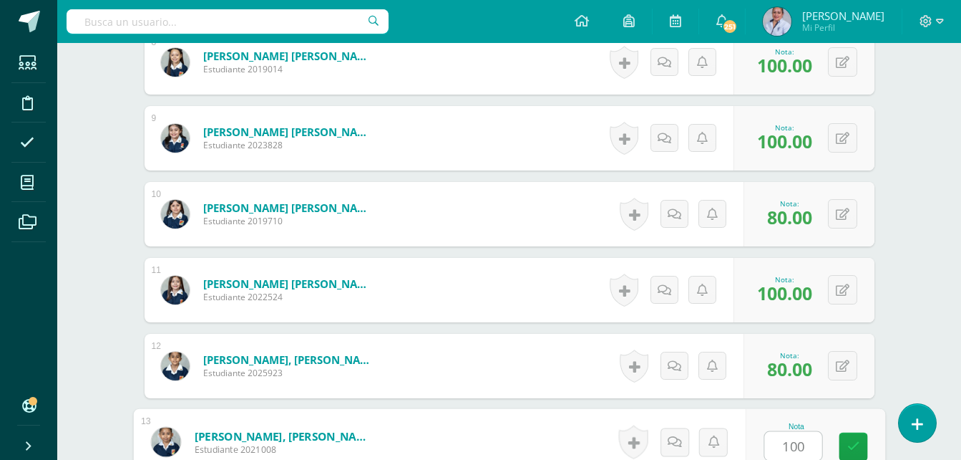
type input "100"
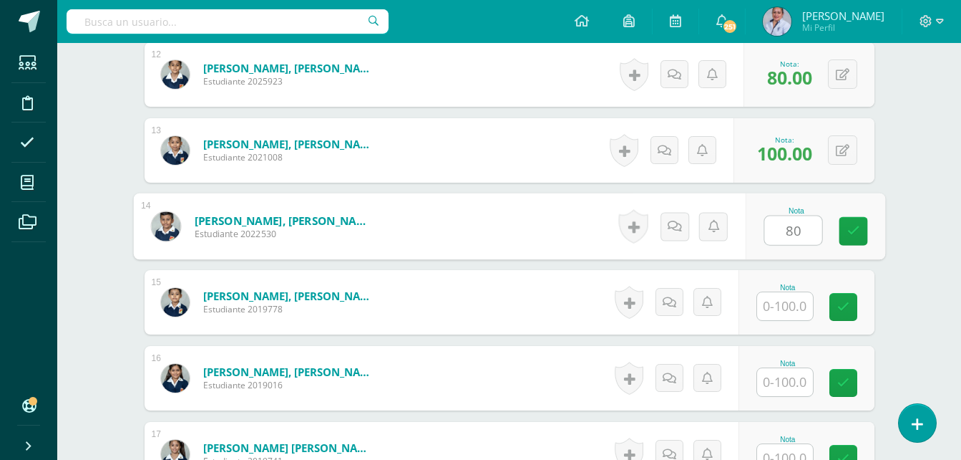
type input "80"
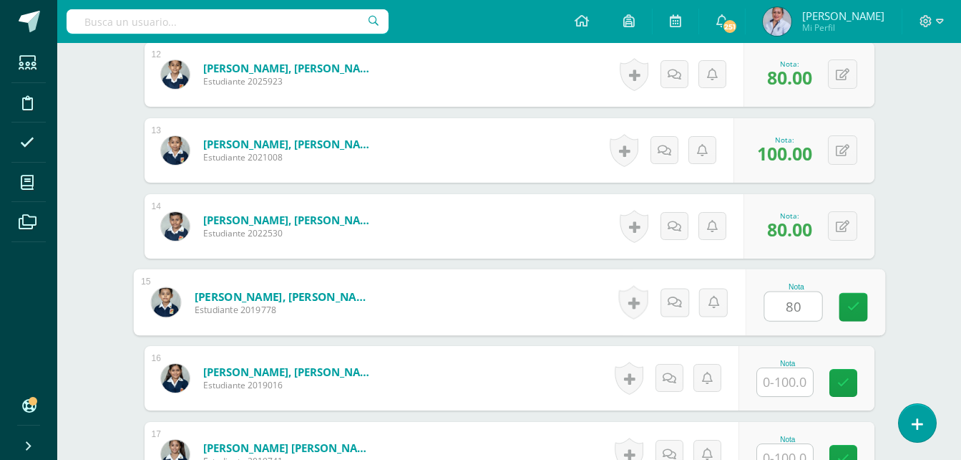
type input "80"
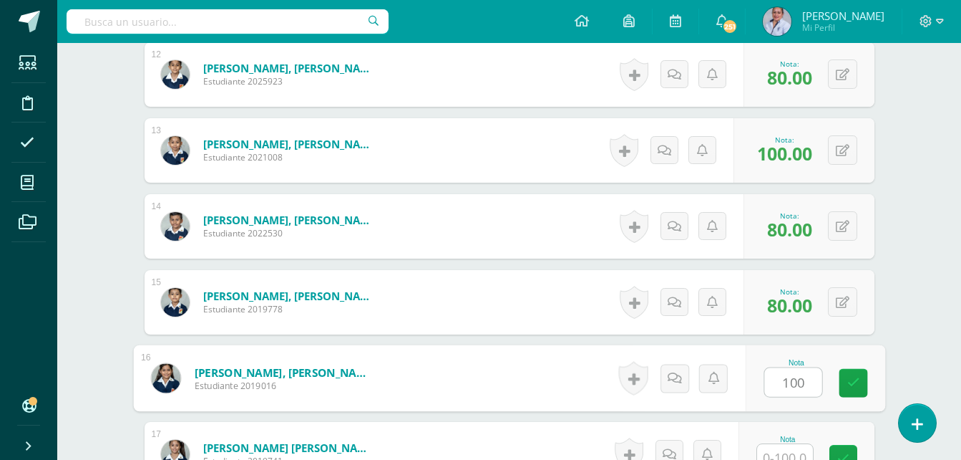
type input "100"
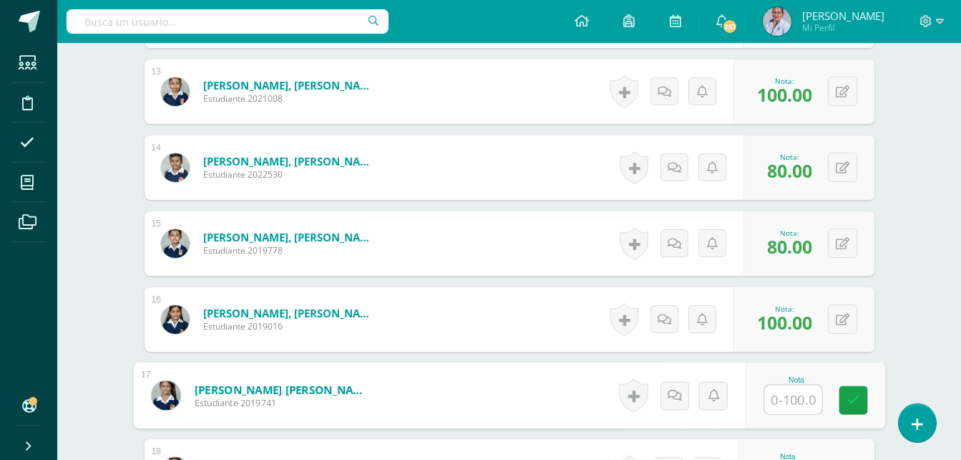
scroll to position [1374, 0]
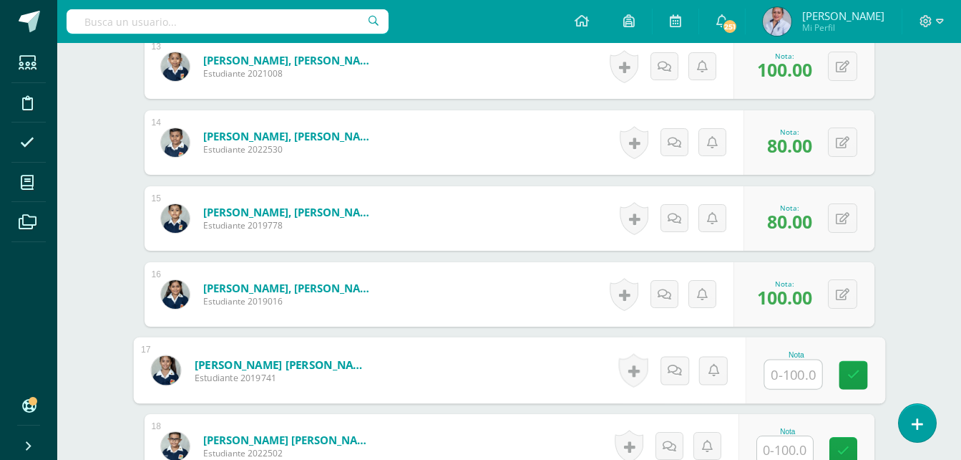
click at [782, 445] on input "text" at bounding box center [785, 450] width 56 height 28
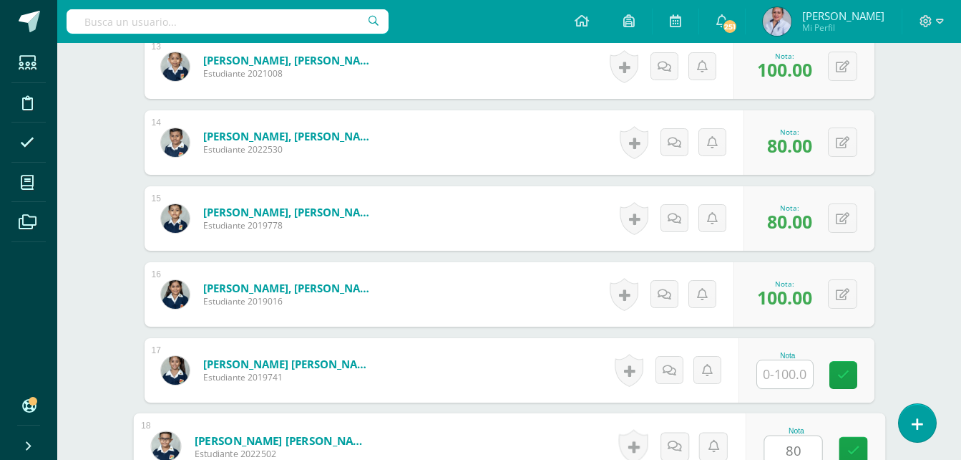
type input "80"
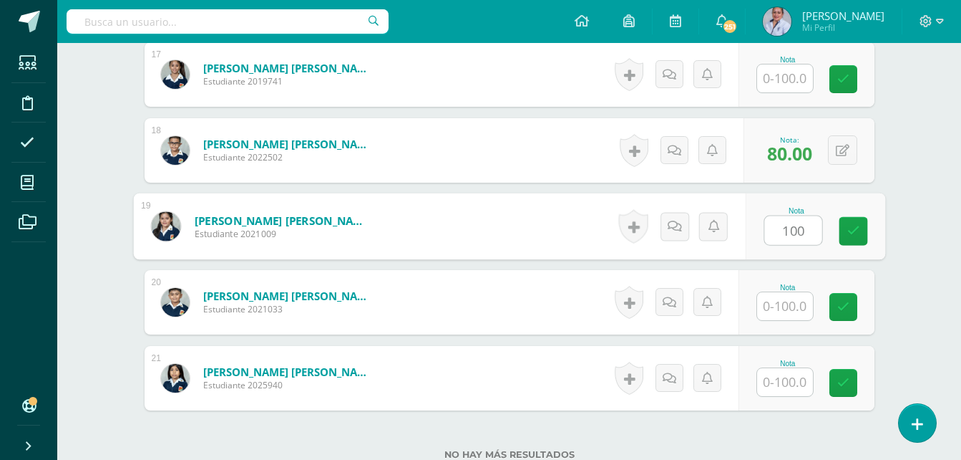
type input "100"
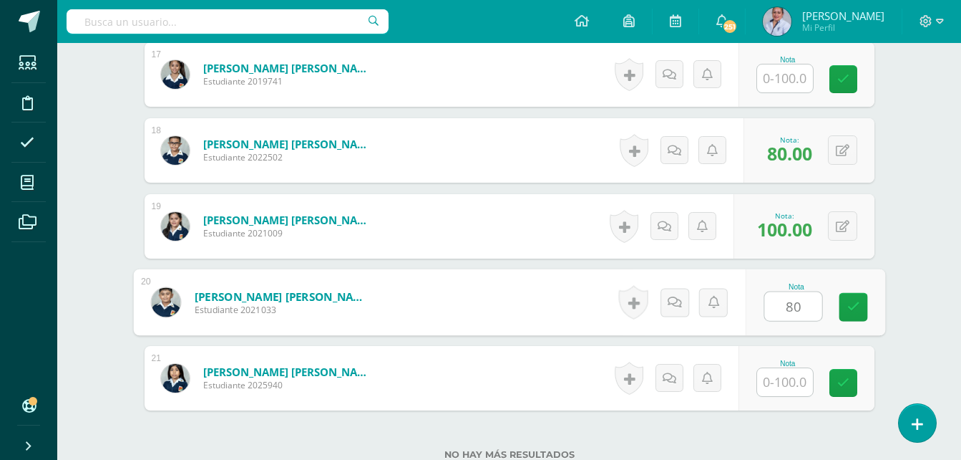
type input "80"
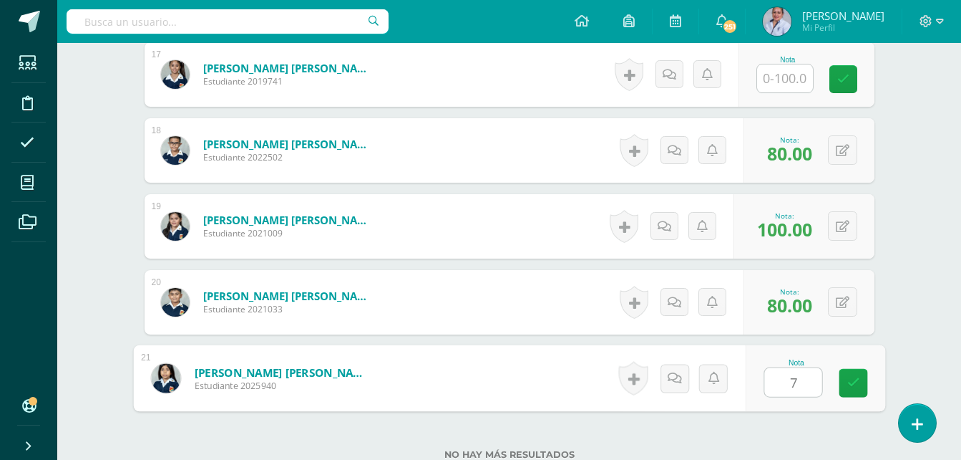
type input "70"
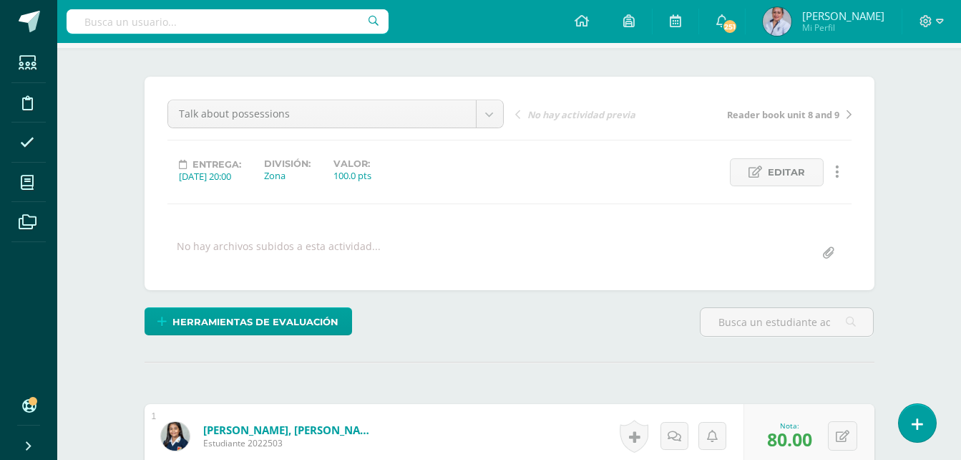
scroll to position [0, 0]
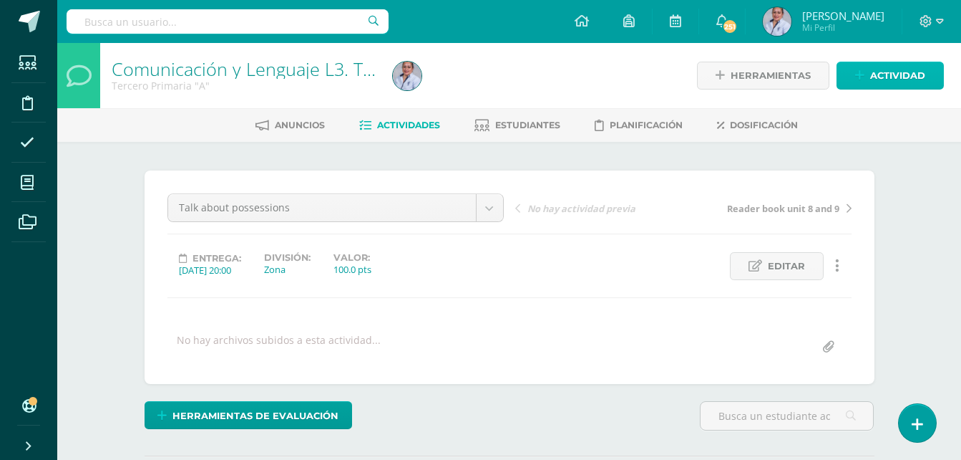
click at [913, 79] on span "Actividad" at bounding box center [897, 75] width 55 height 26
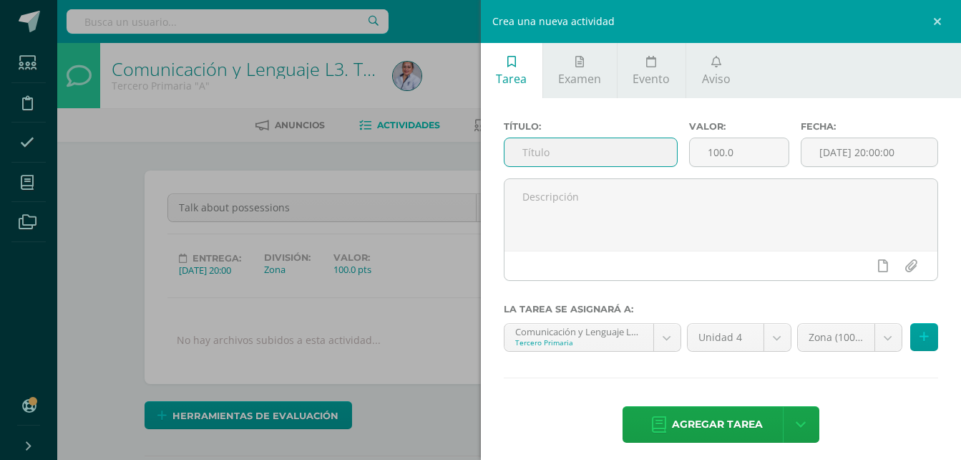
click at [567, 148] on input "text" at bounding box center [591, 152] width 173 height 28
type input "Final Oral Presentation"
click at [820, 148] on input "[DATE] 20:00:00" at bounding box center [870, 152] width 136 height 28
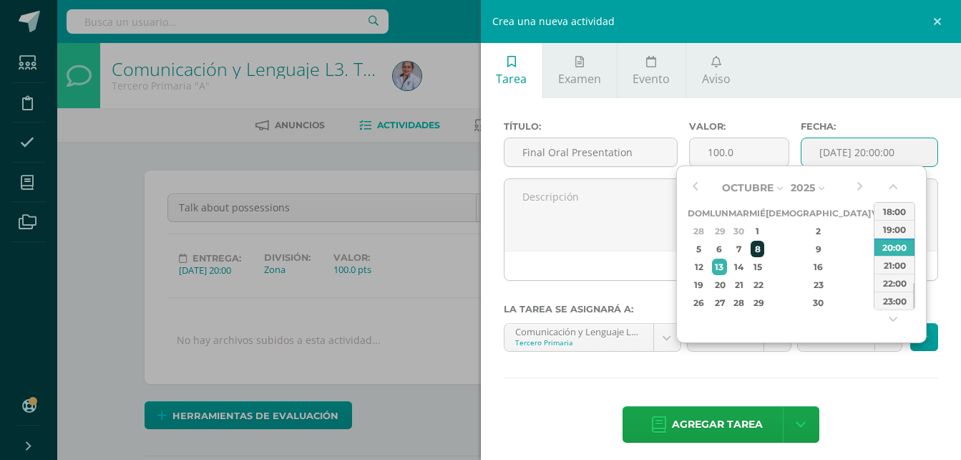
click at [764, 249] on div "8" at bounding box center [757, 249] width 13 height 16
type input "2025-10-08 20:00"
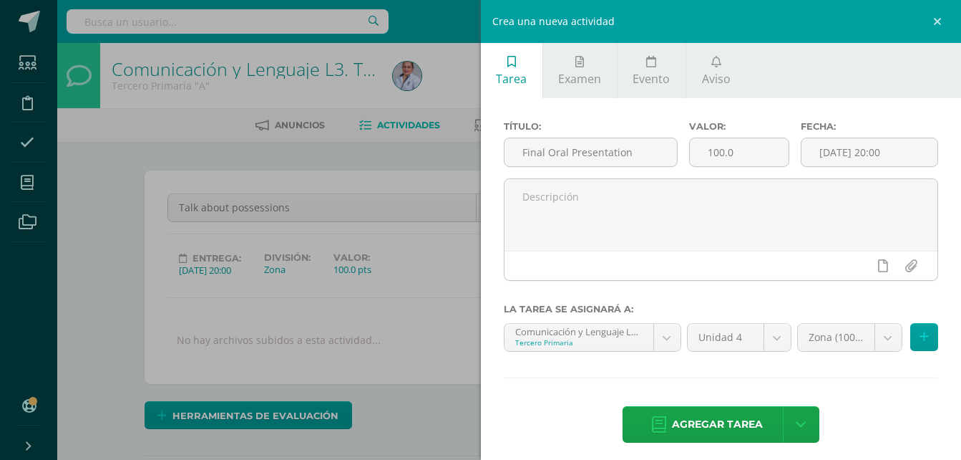
click at [876, 399] on div "Título: Final Oral Presentation Valor: 100.0 Fecha: 2025-10-08 20:00 La tarea s…" at bounding box center [721, 283] width 481 height 370
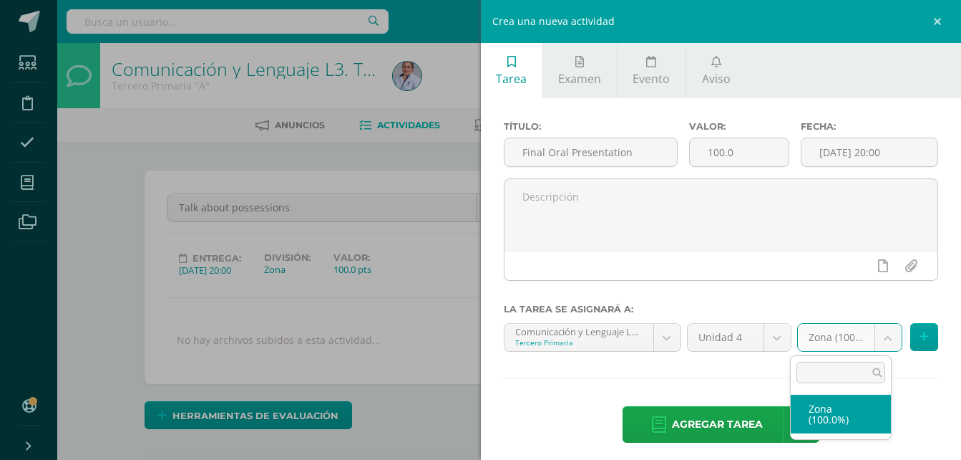
select select "128913"
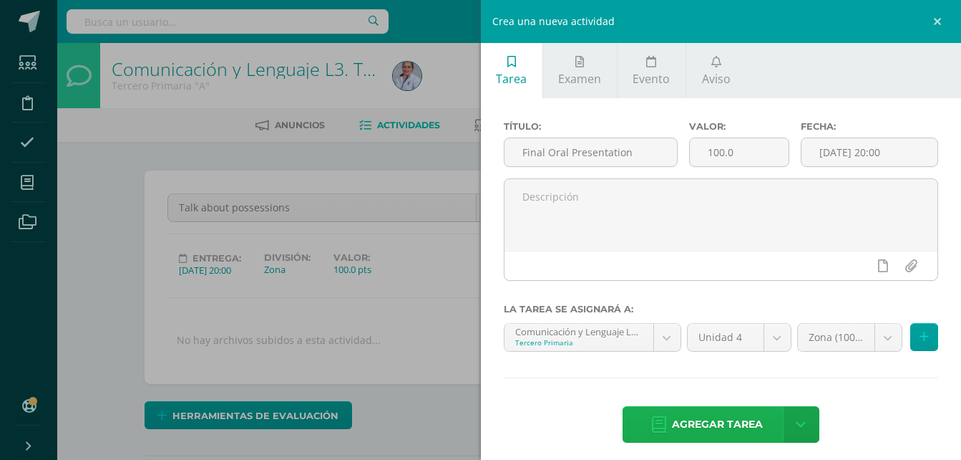
click at [727, 420] on span "Agregar tarea" at bounding box center [717, 424] width 91 height 35
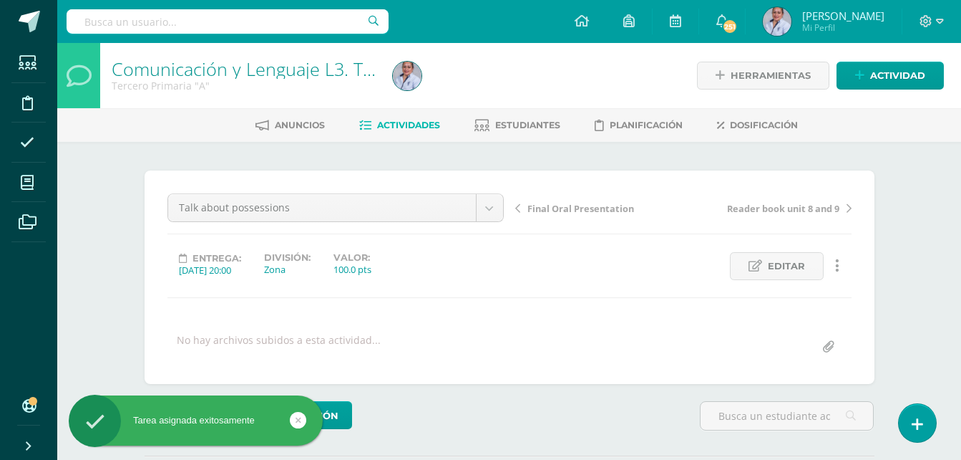
scroll to position [1, 0]
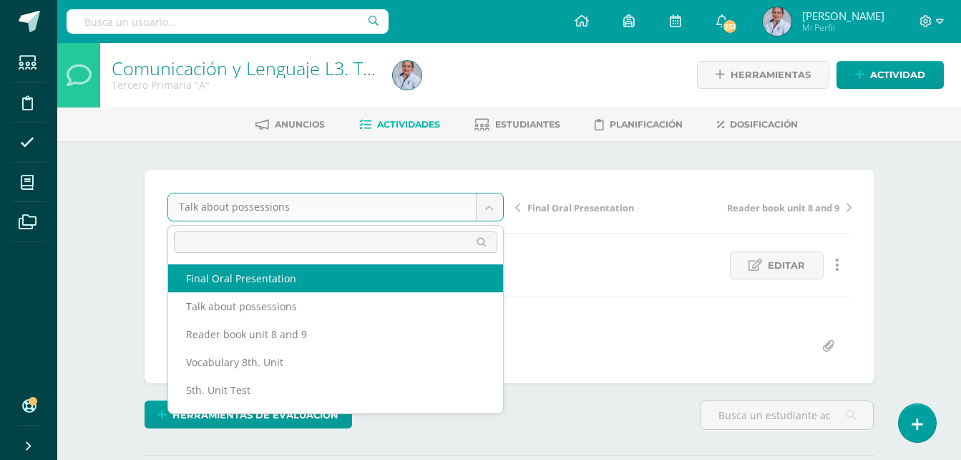
select select "/dashboard/teacher/grade-activity/130852/"
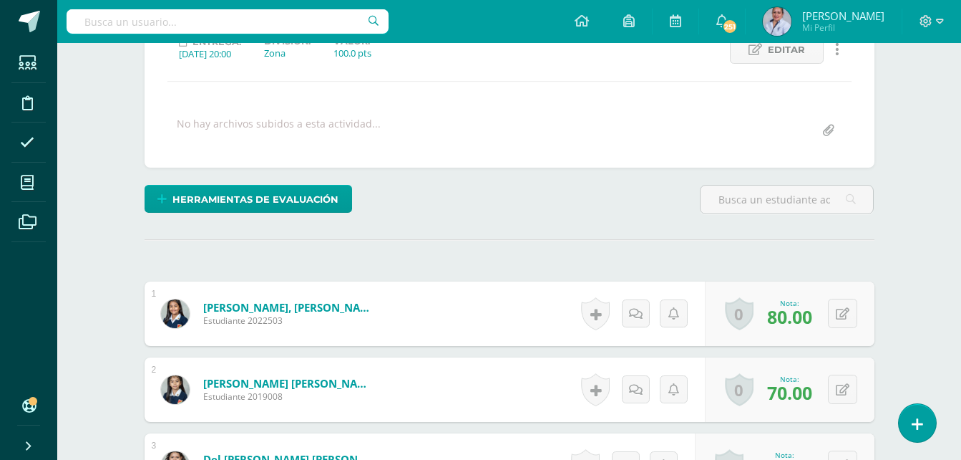
scroll to position [217, 0]
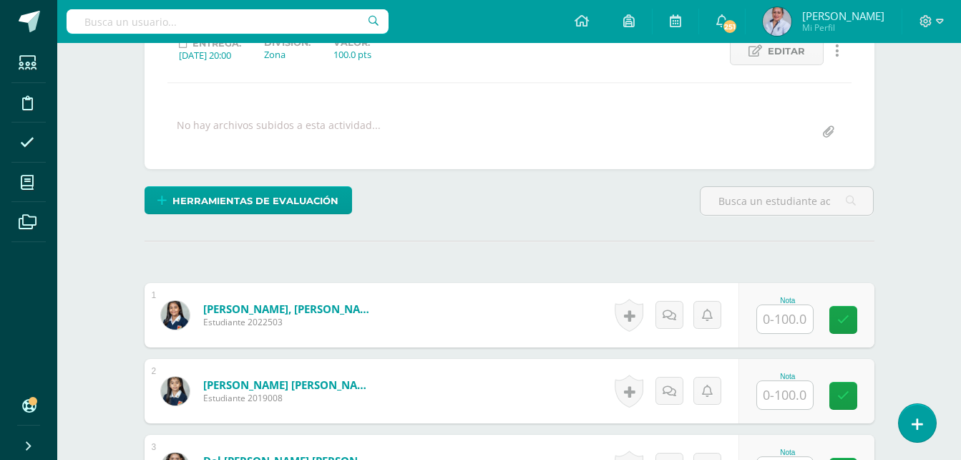
scroll to position [215, 0]
click at [785, 323] on input "text" at bounding box center [785, 318] width 56 height 28
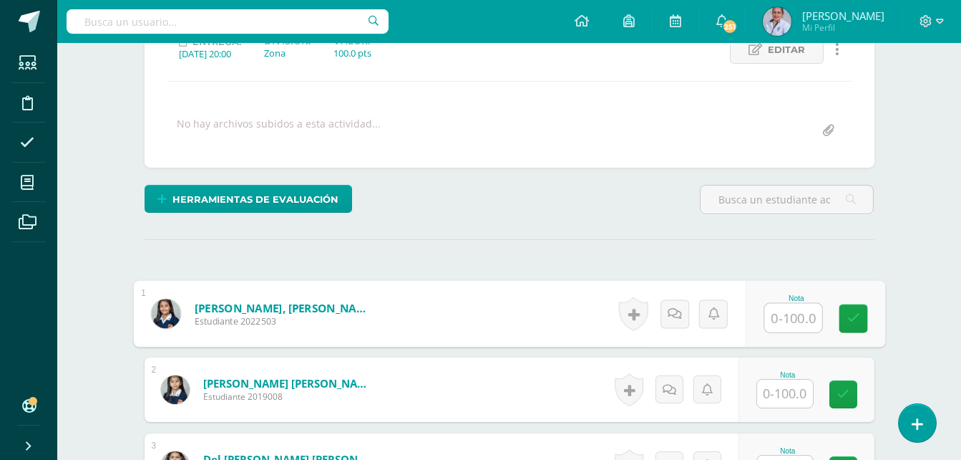
scroll to position [217, 0]
click at [799, 316] on input "text" at bounding box center [793, 317] width 57 height 29
type input "70"
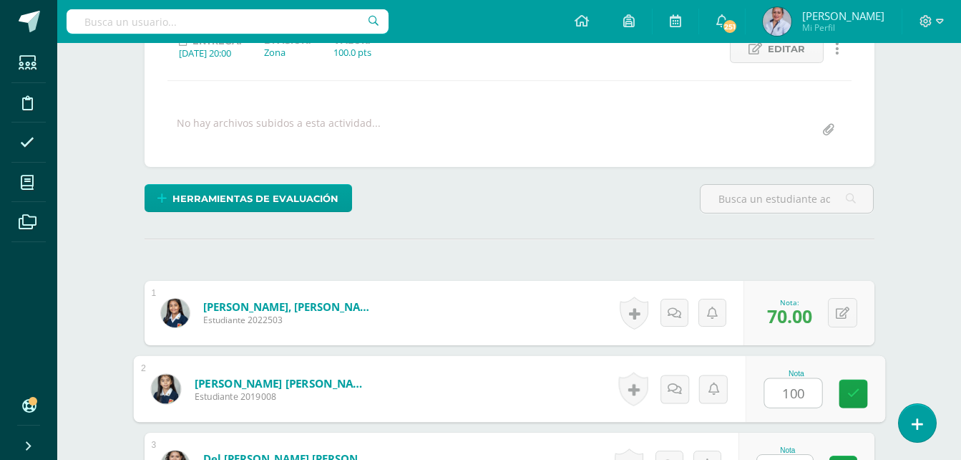
type input "100"
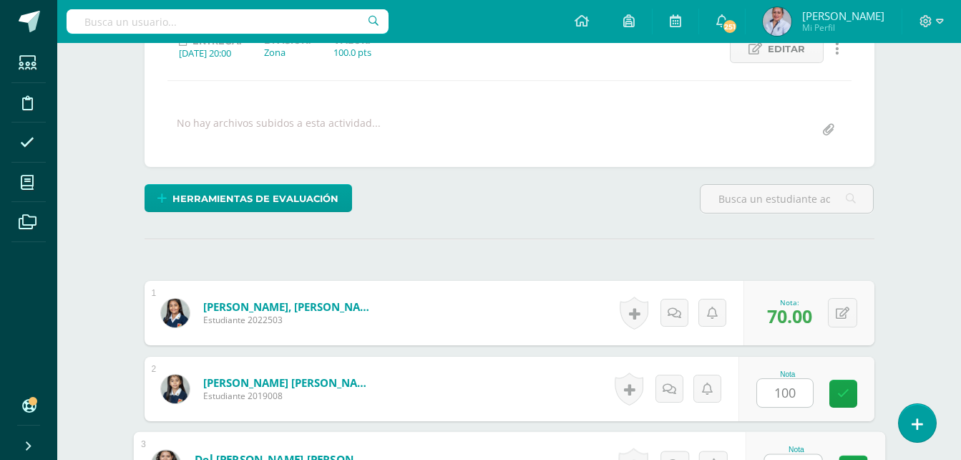
scroll to position [240, 0]
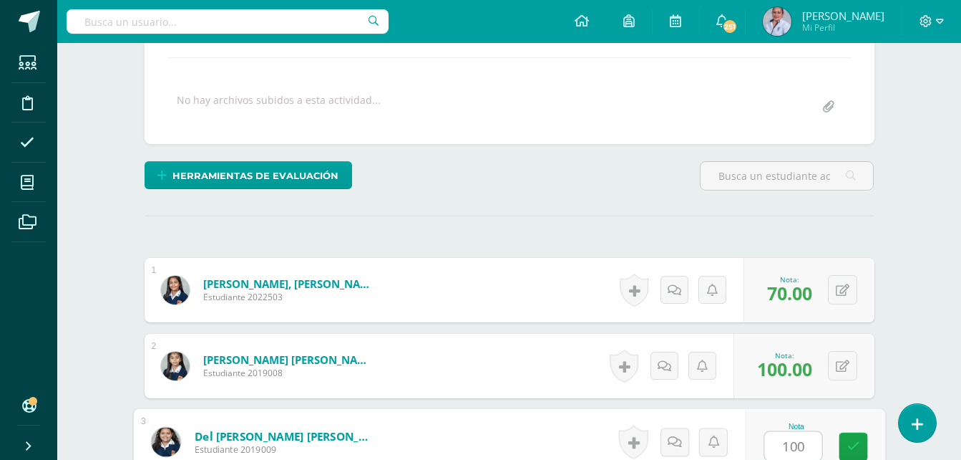
type input "100"
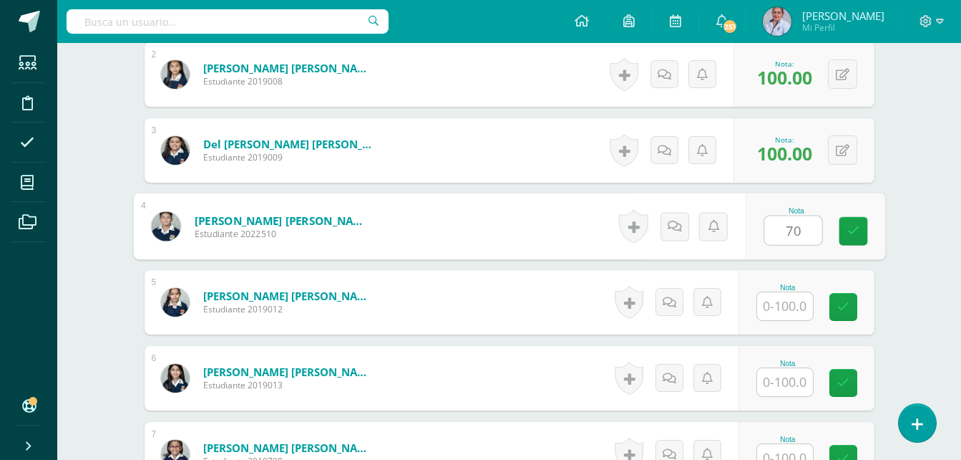
type input "70"
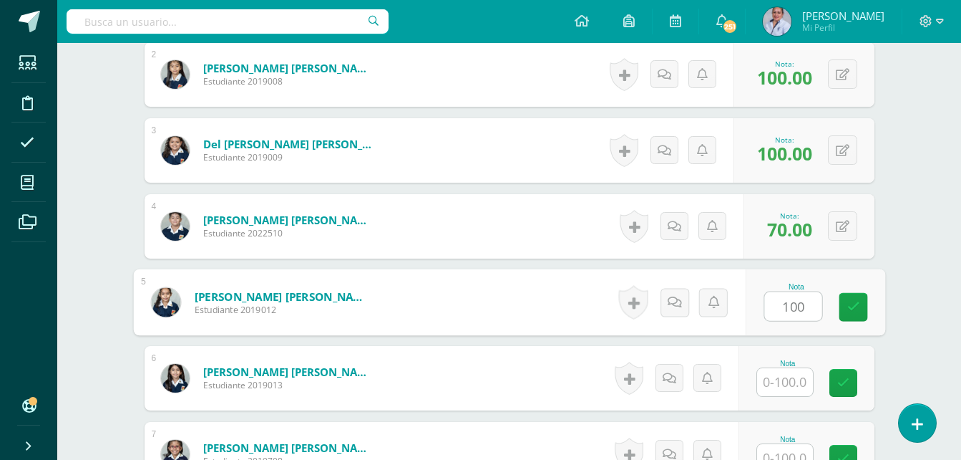
type input "100"
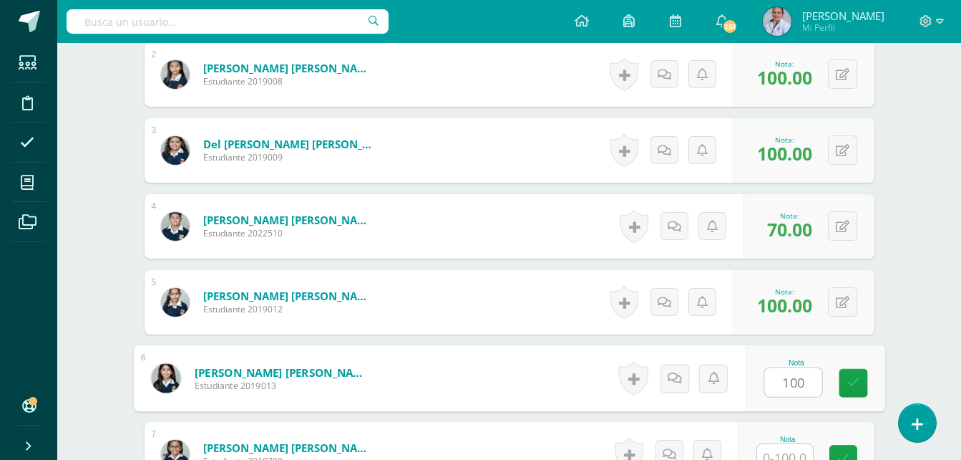
type input "100"
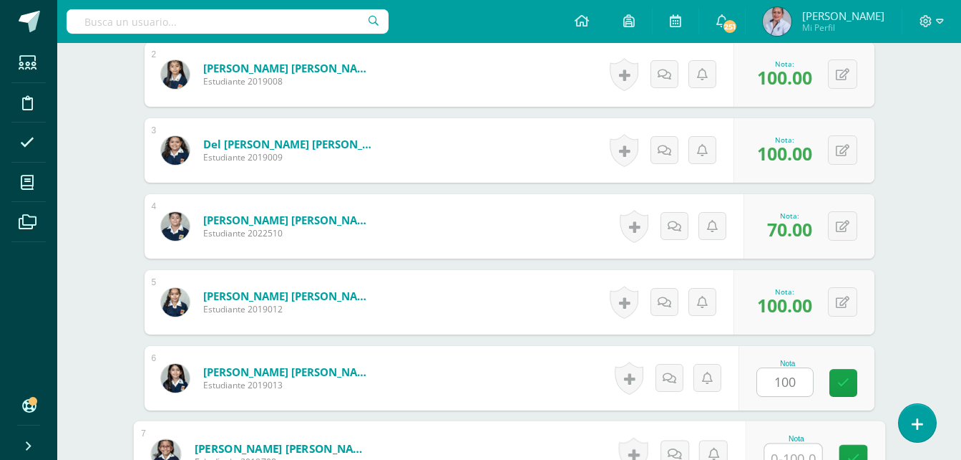
scroll to position [543, 0]
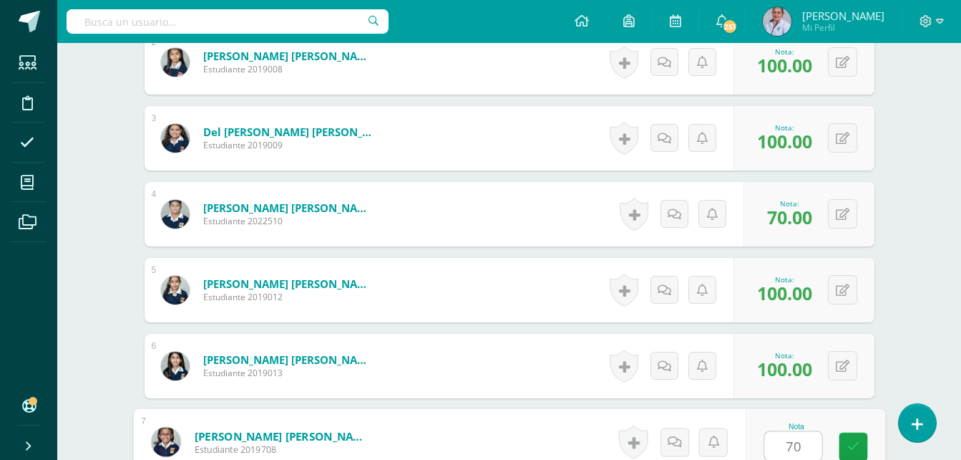
type input "70"
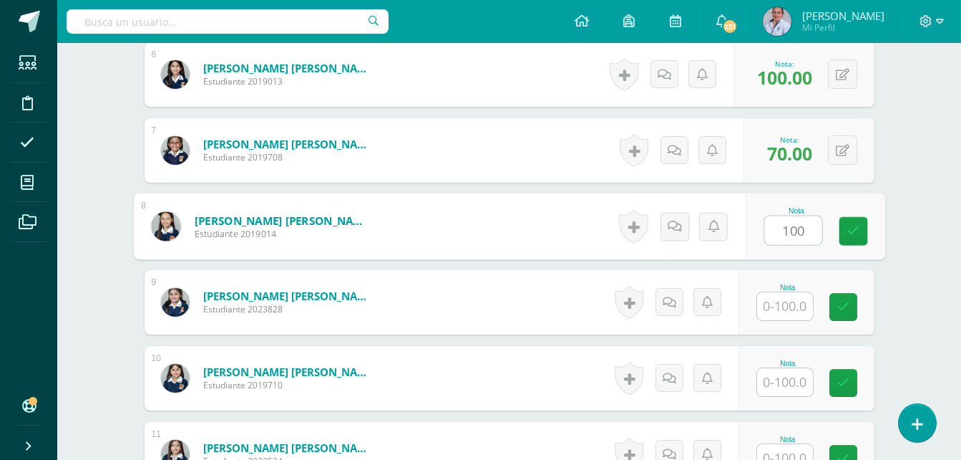
type input "100"
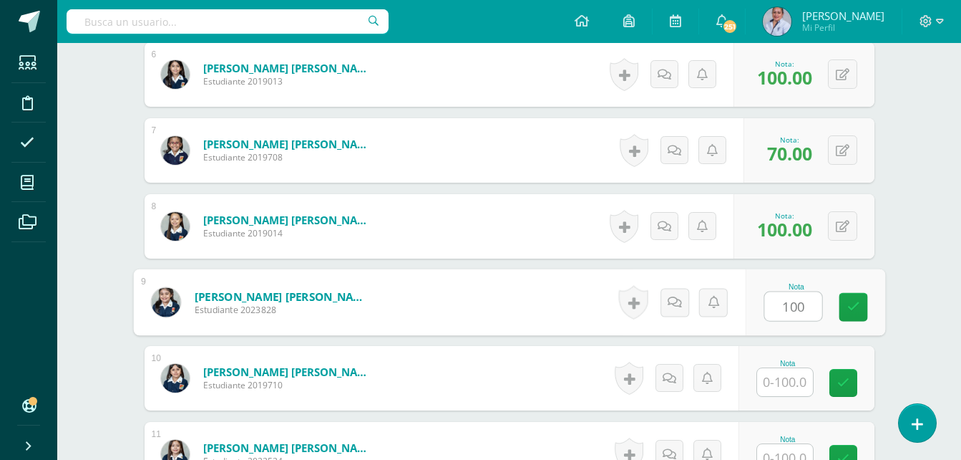
type input "100"
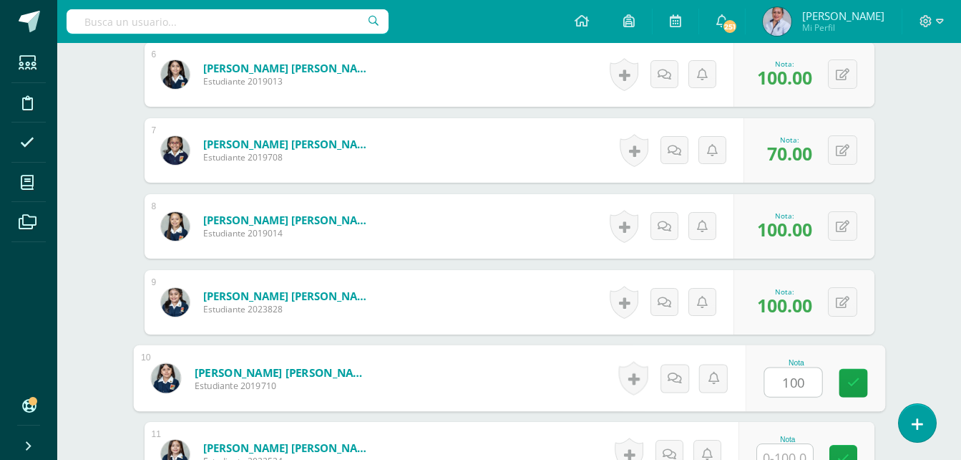
type input "100"
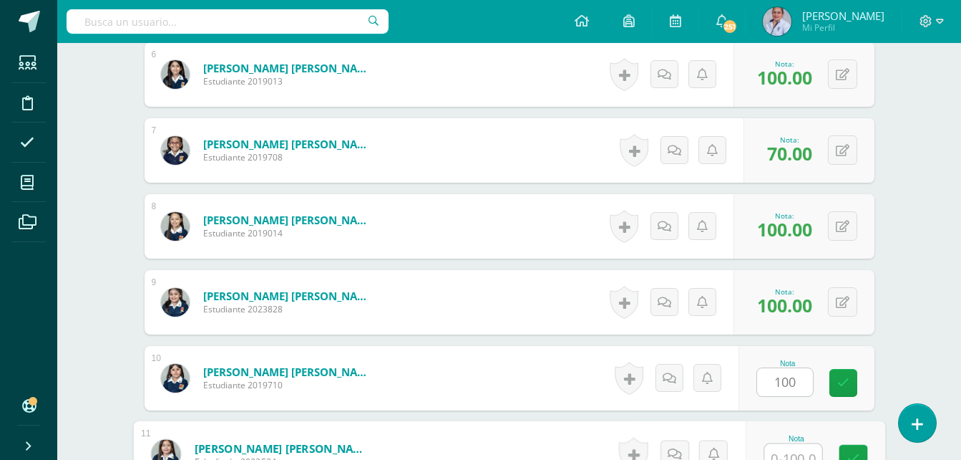
scroll to position [847, 0]
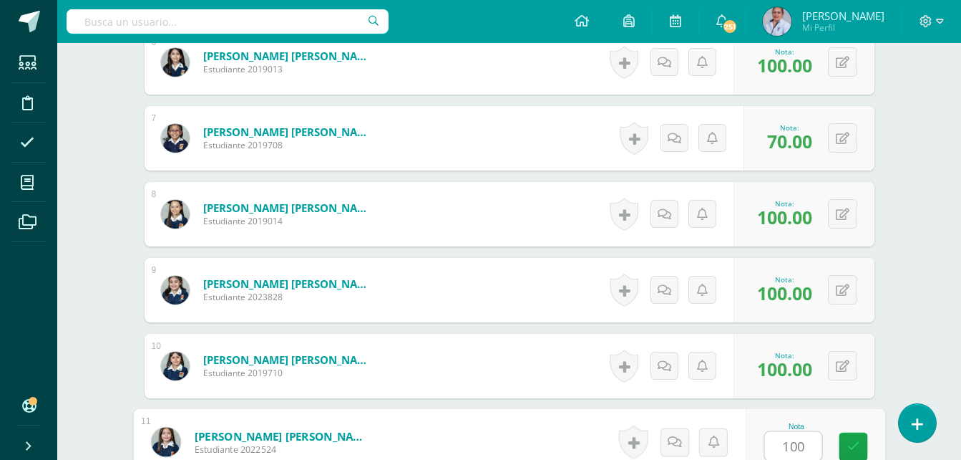
type input "100"
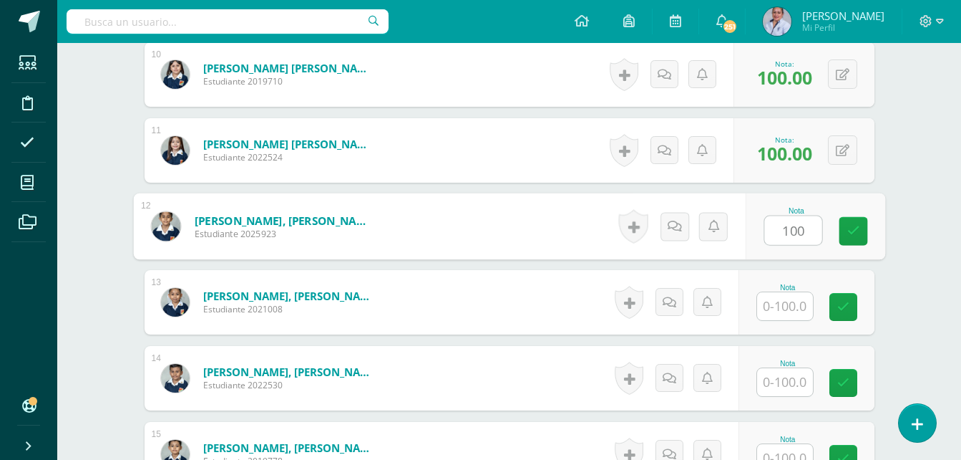
type input "100"
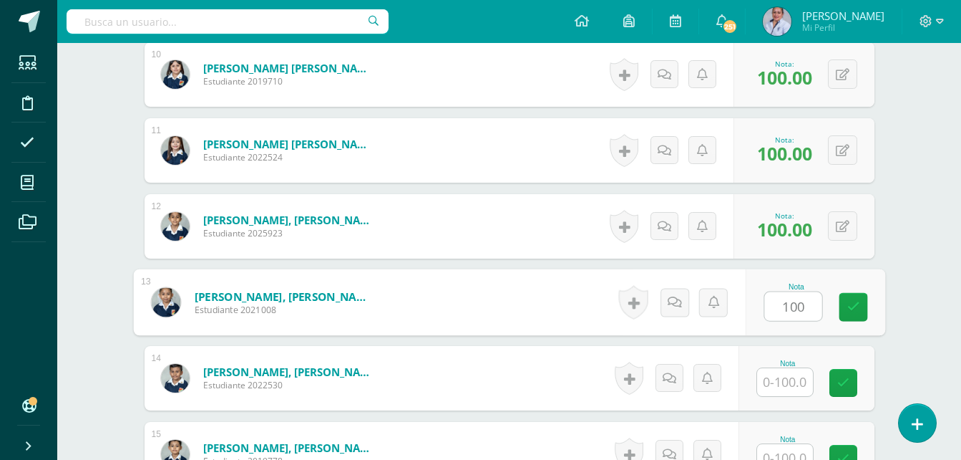
type input "100"
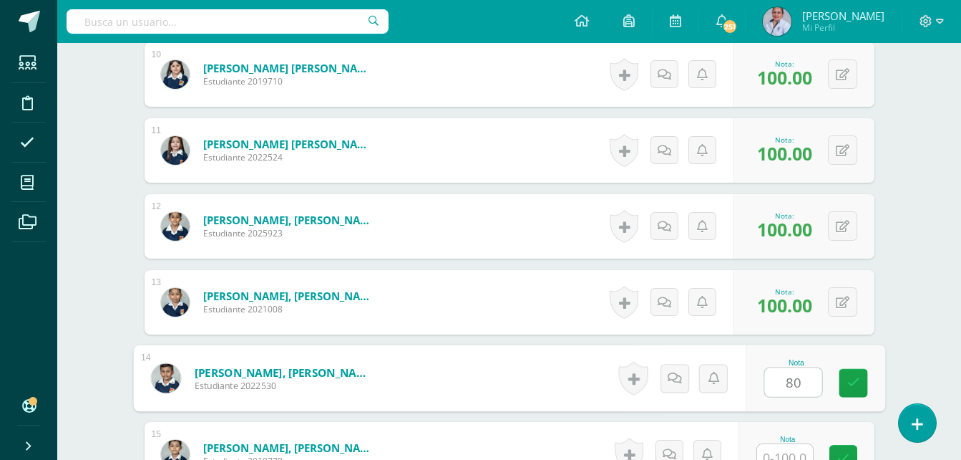
type input "80"
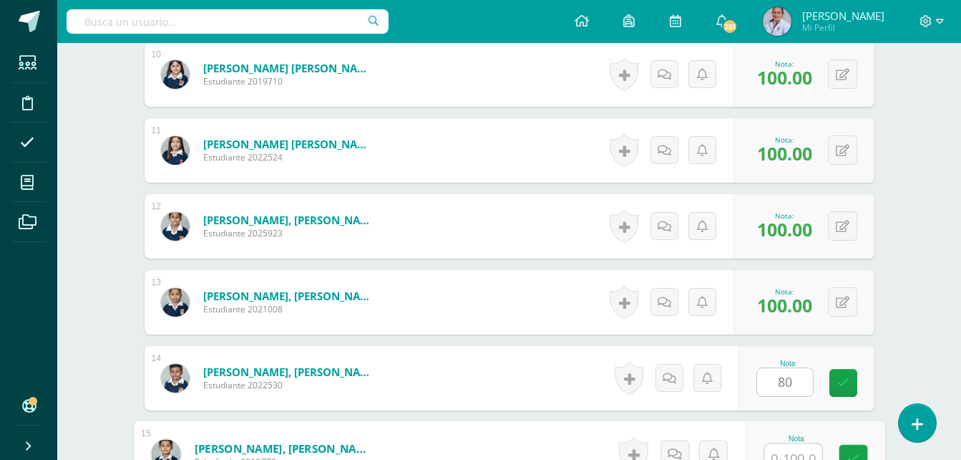
scroll to position [1150, 0]
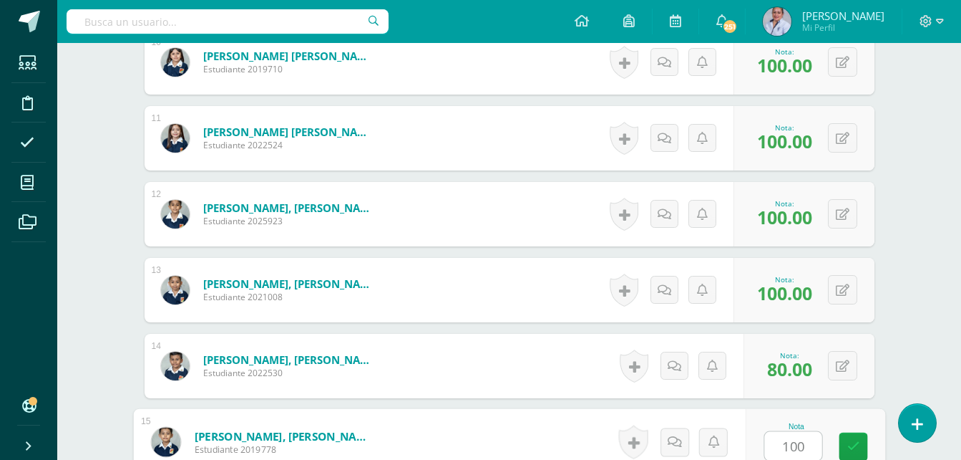
type input "100"
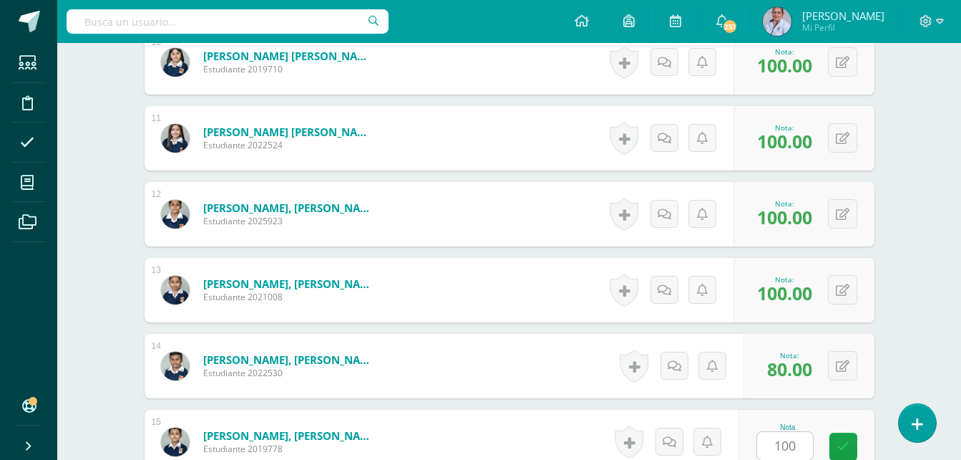
scroll to position [1442, 0]
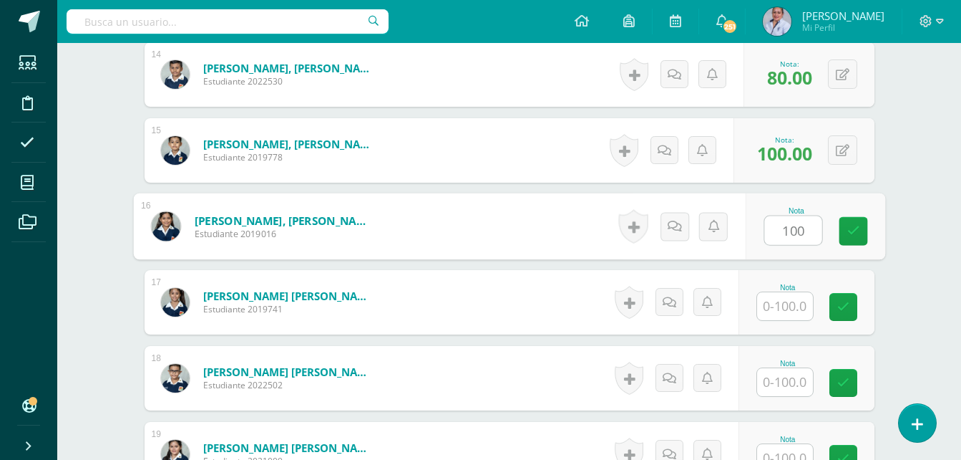
type input "100"
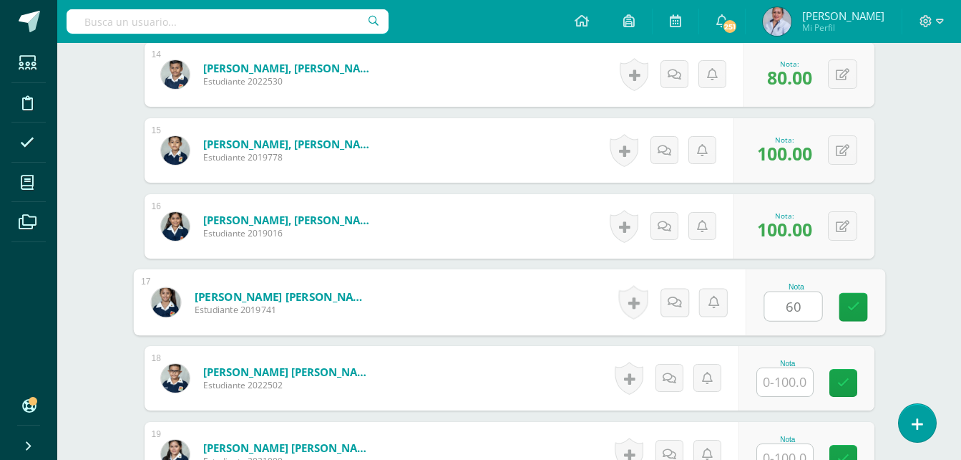
type input "60"
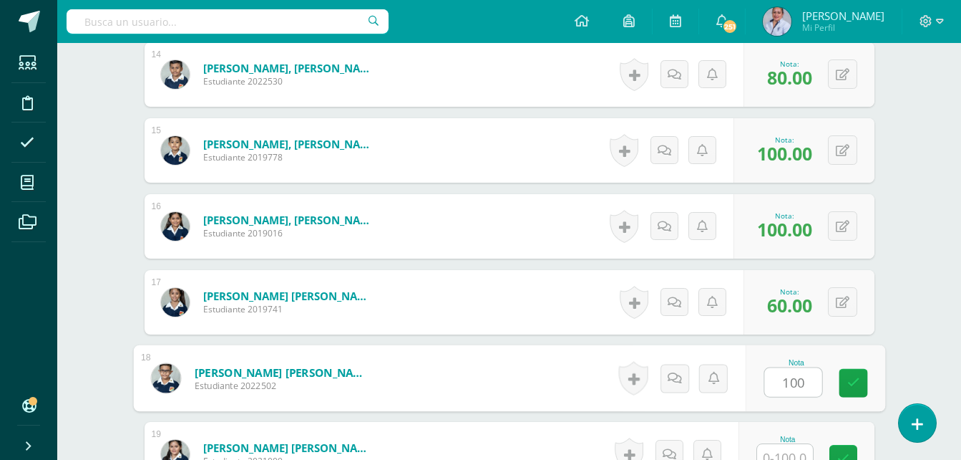
type input "100"
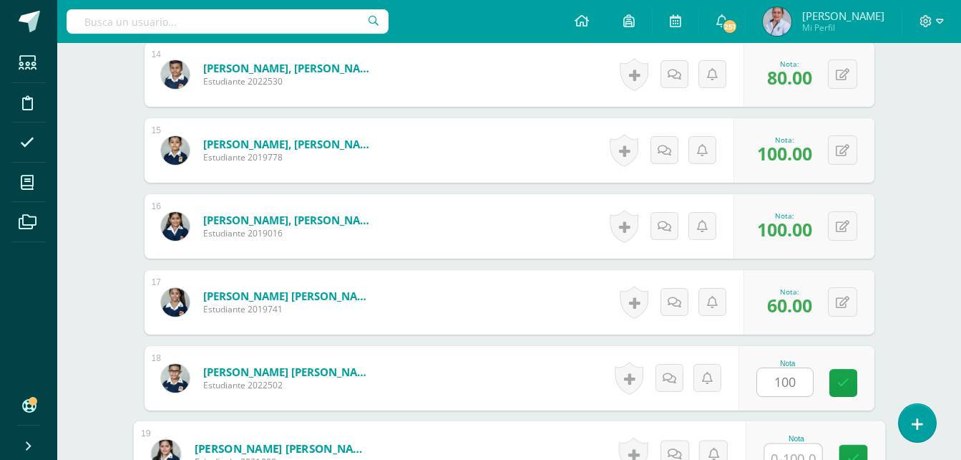
scroll to position [1454, 0]
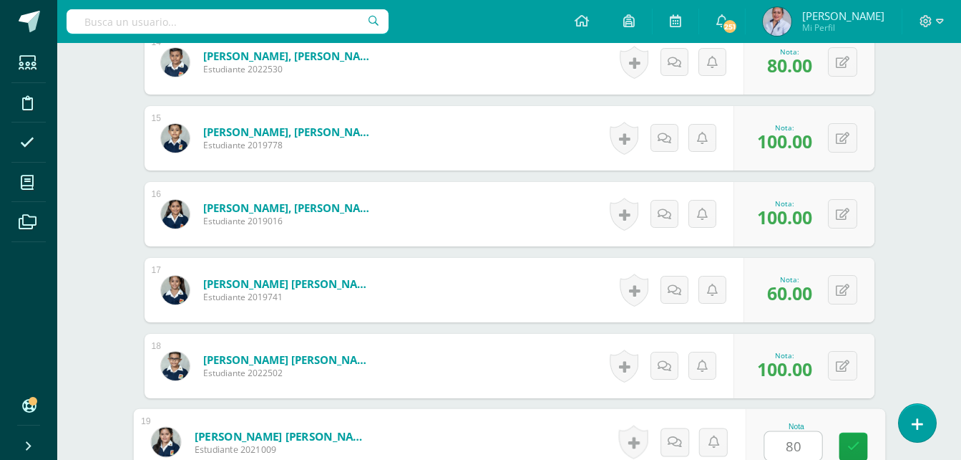
type input "80"
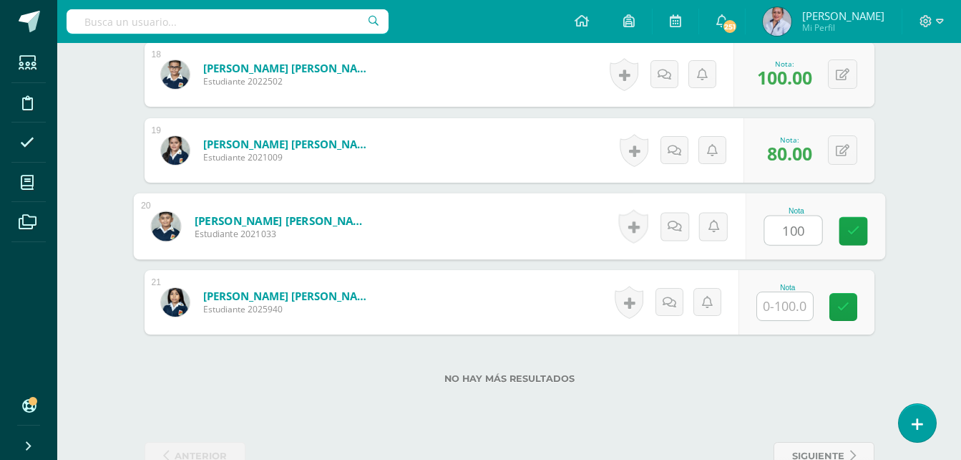
type input "100"
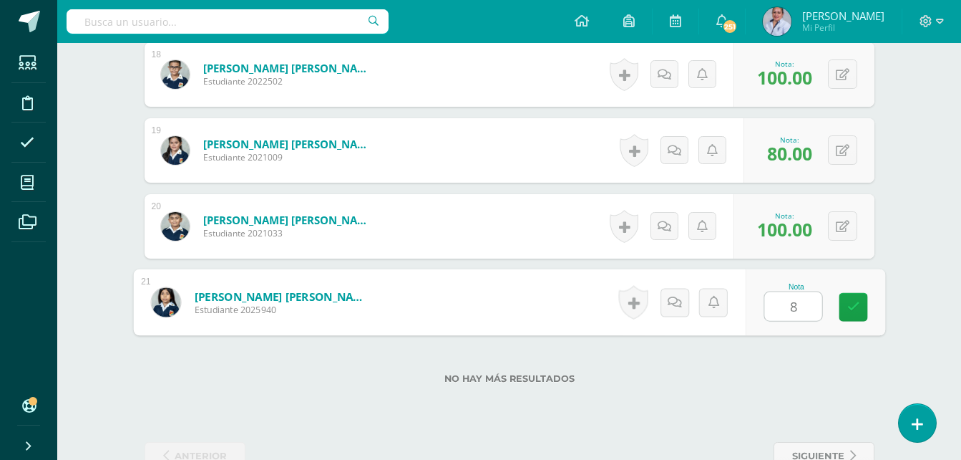
type input "80"
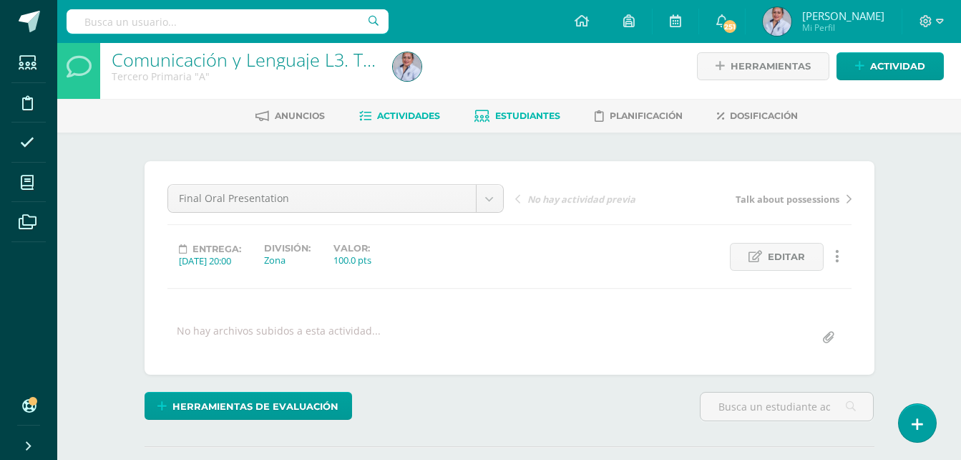
scroll to position [0, 0]
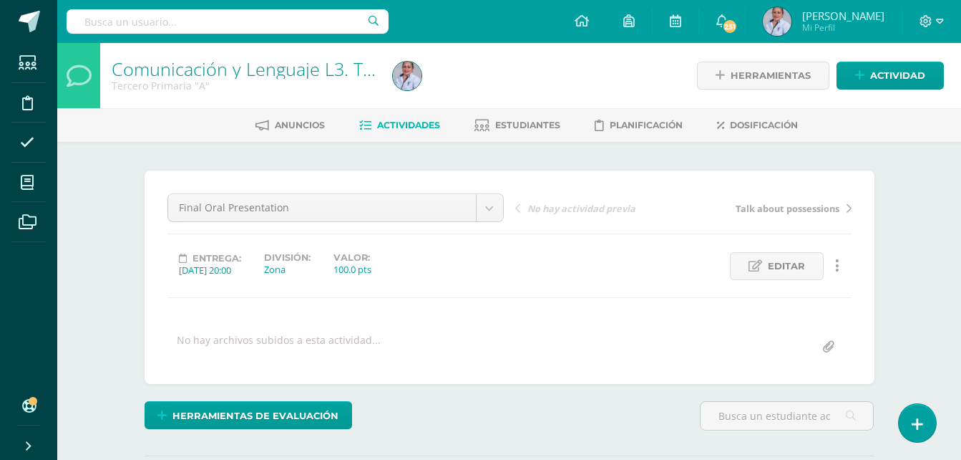
click at [405, 130] on span "Actividades" at bounding box center [408, 125] width 63 height 11
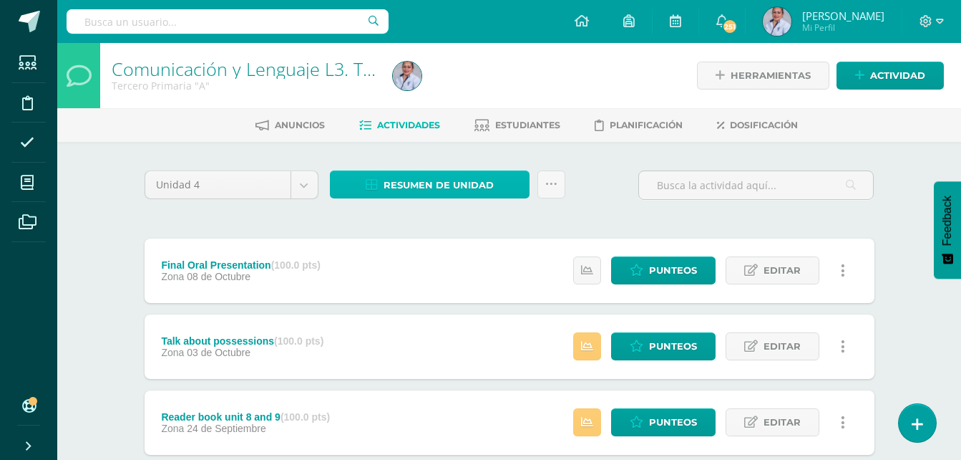
click at [476, 188] on span "Resumen de unidad" at bounding box center [439, 185] width 110 height 26
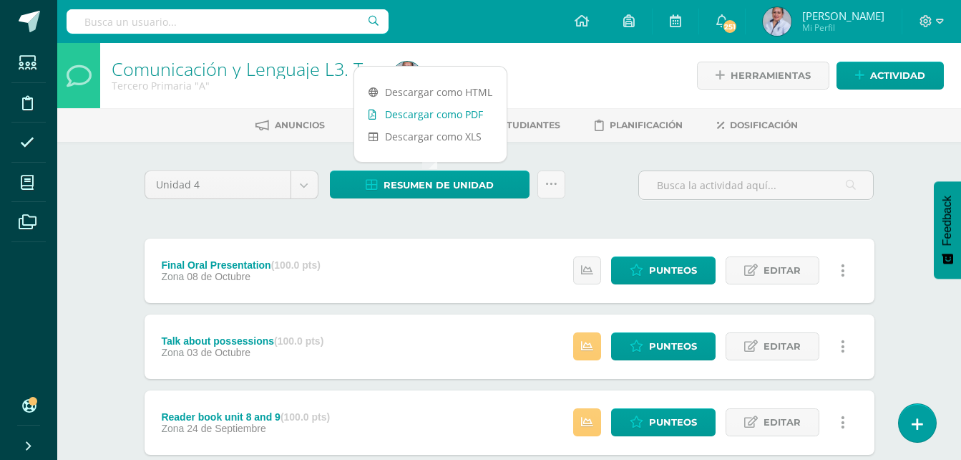
click at [468, 115] on link "Descargar como PDF" at bounding box center [430, 114] width 152 height 22
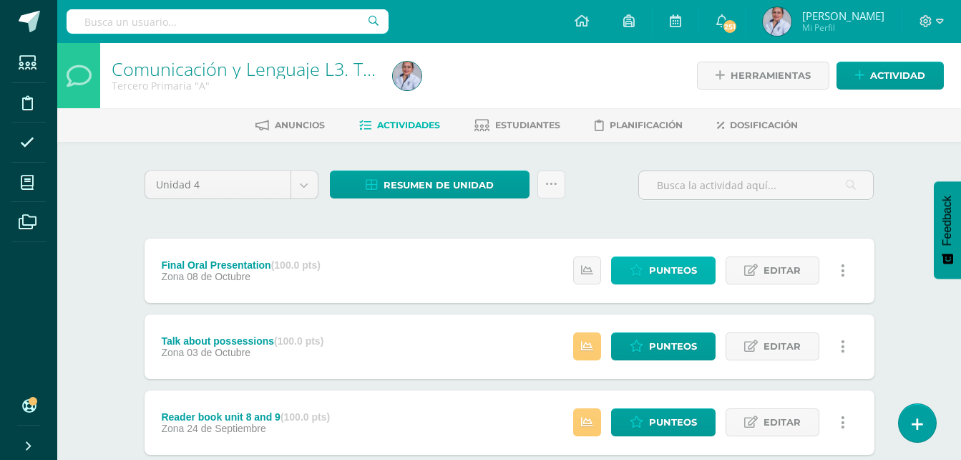
click at [674, 263] on span "Punteos" at bounding box center [673, 270] width 48 height 26
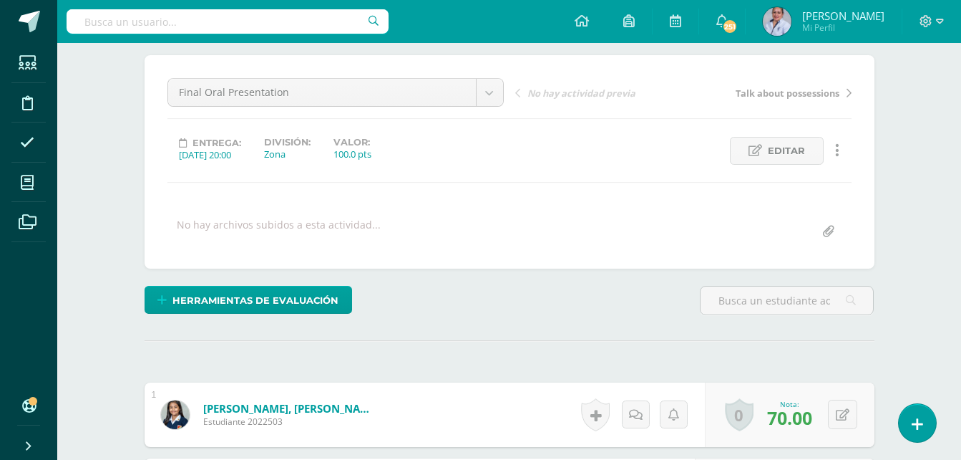
scroll to position [144, 0]
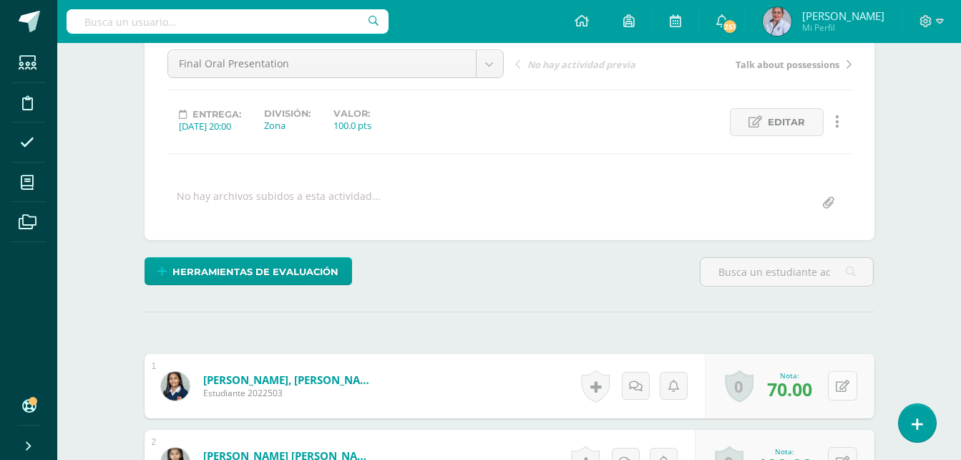
click at [849, 389] on button at bounding box center [842, 385] width 29 height 29
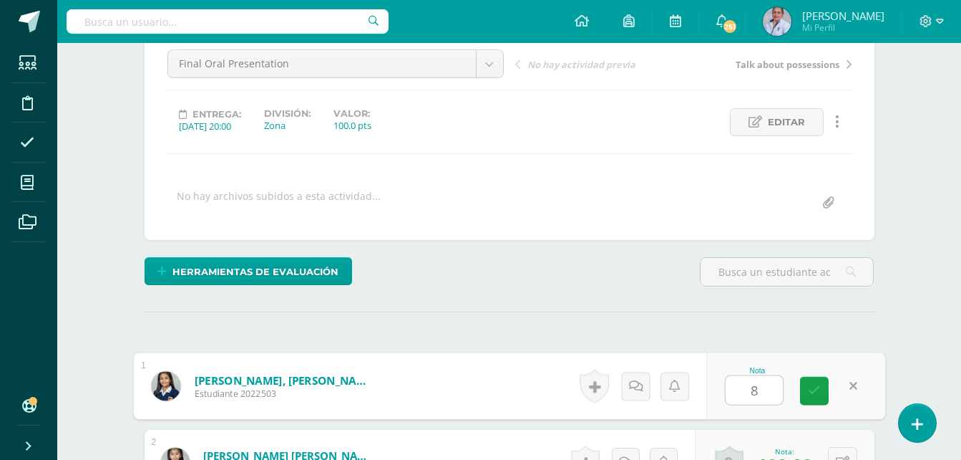
type input "80"
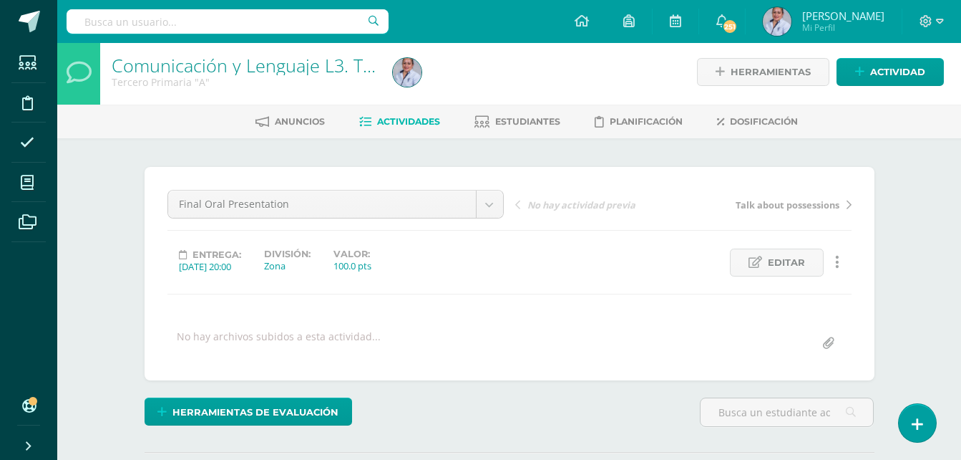
scroll to position [0, 0]
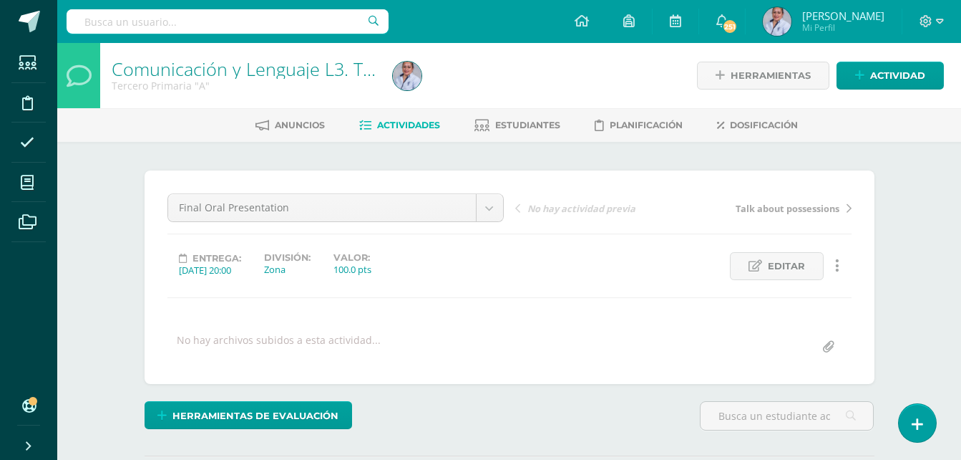
click at [404, 123] on span "Actividades" at bounding box center [408, 125] width 63 height 11
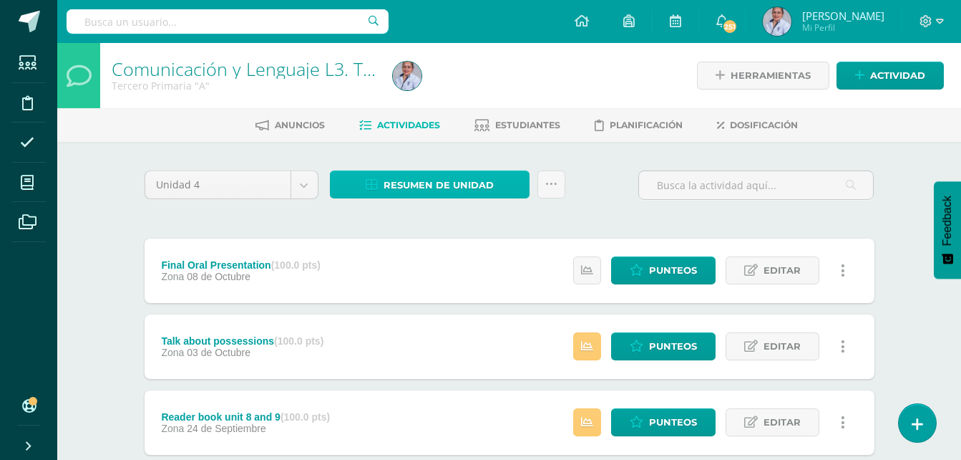
click at [470, 181] on span "Resumen de unidad" at bounding box center [439, 185] width 110 height 26
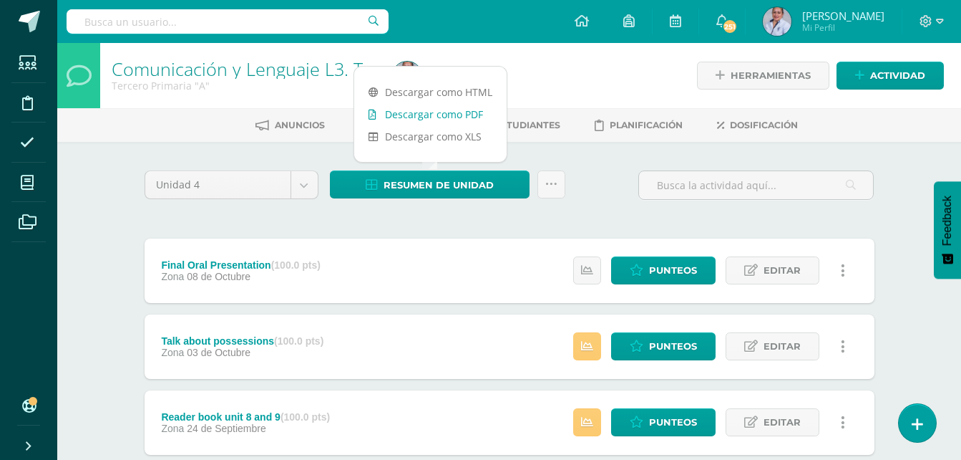
click at [445, 113] on link "Descargar como PDF" at bounding box center [430, 114] width 152 height 22
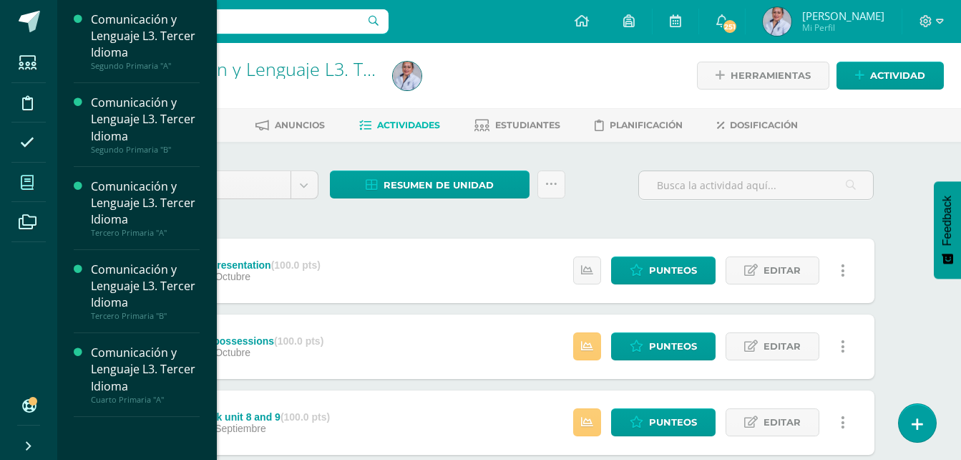
click at [29, 182] on icon at bounding box center [27, 182] width 13 height 14
click at [131, 311] on div "Tercero Primaria "B"" at bounding box center [145, 316] width 109 height 10
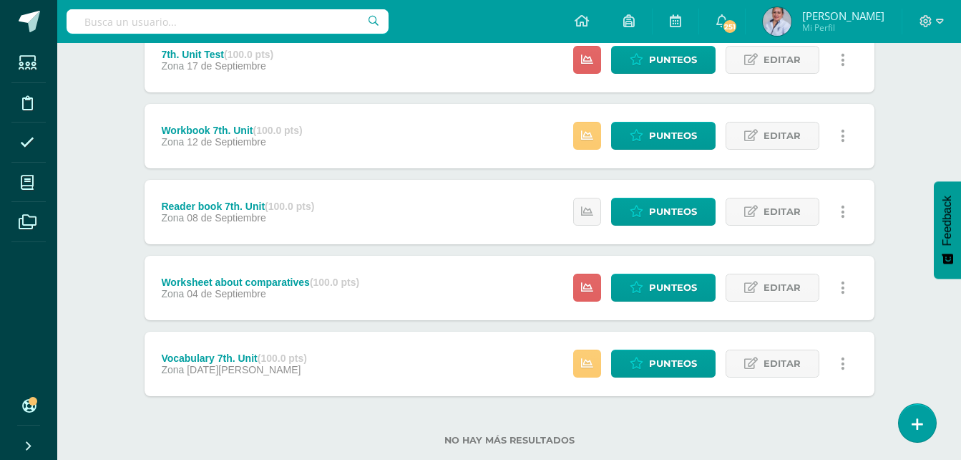
scroll to position [318, 0]
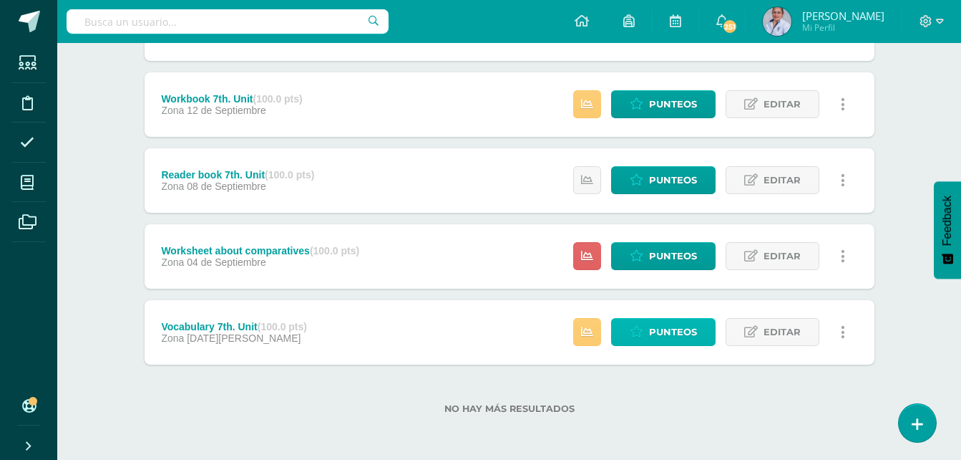
click at [700, 331] on link "Punteos" at bounding box center [663, 332] width 105 height 28
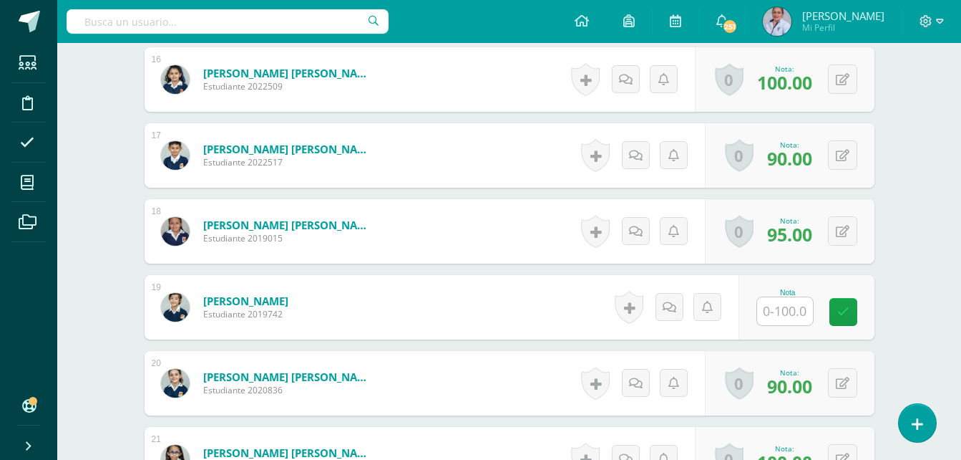
scroll to position [1589, 0]
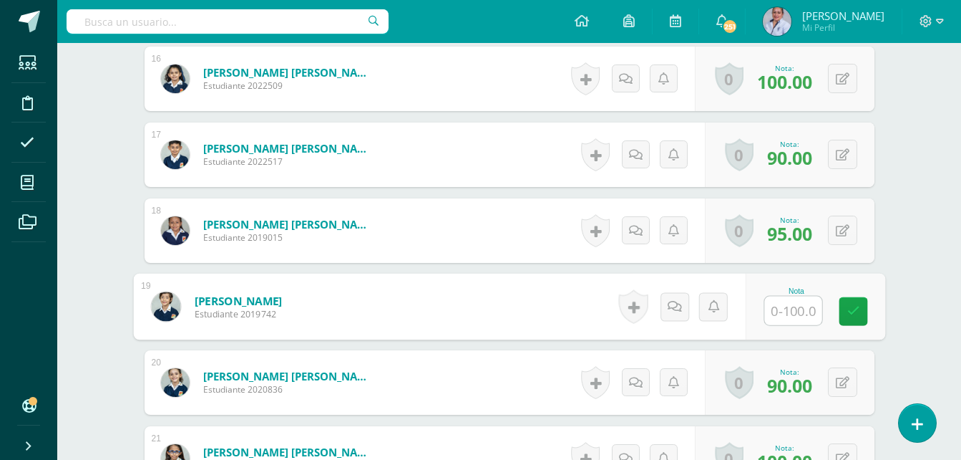
click at [790, 311] on input "text" at bounding box center [793, 310] width 57 height 29
type input "70"
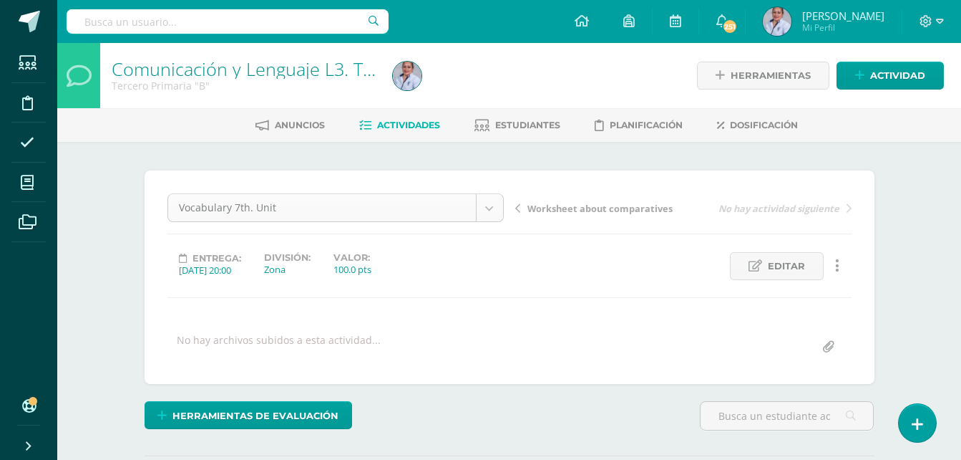
scroll to position [19, 0]
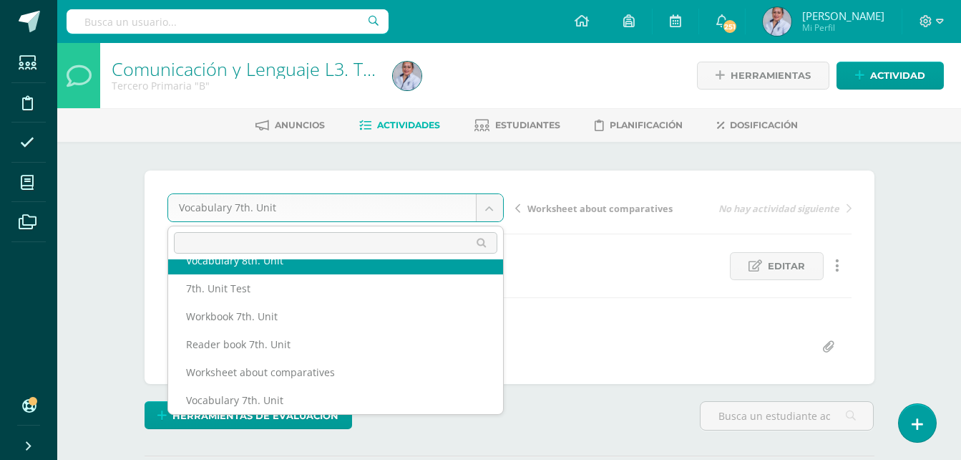
scroll to position [0, 0]
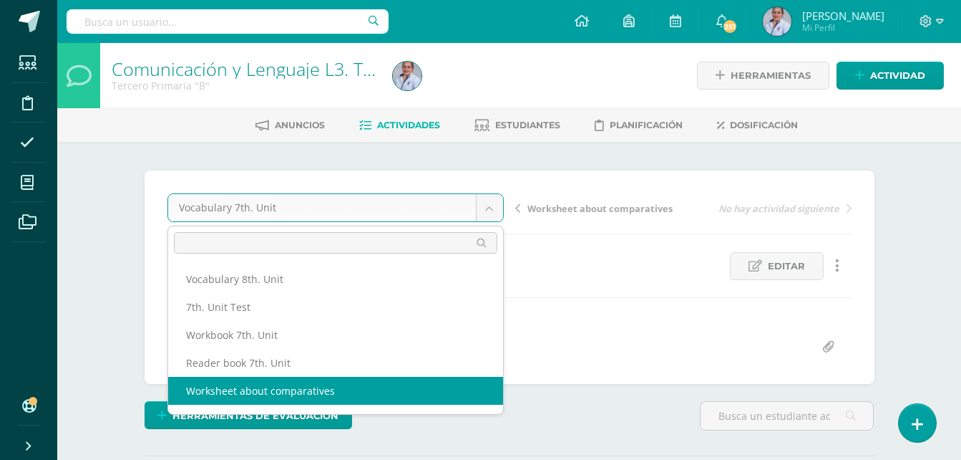
select select "/dashboard/teacher/grade-activity/129063/"
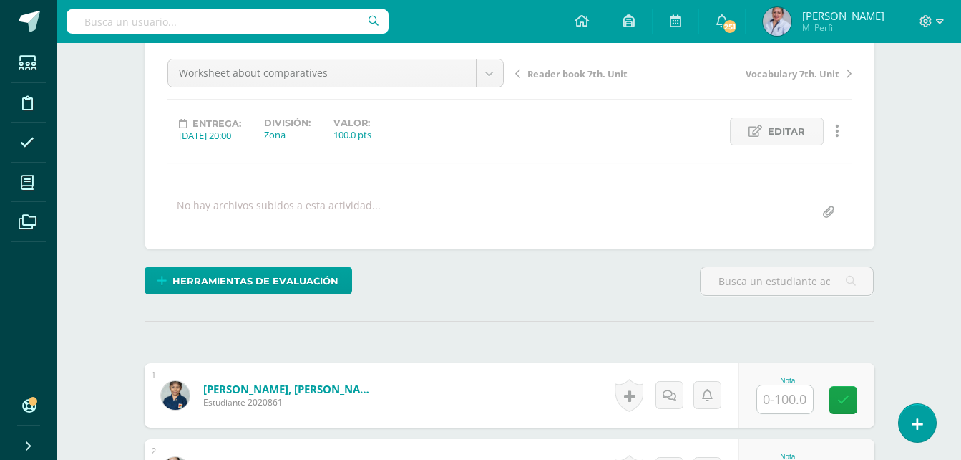
scroll to position [215, 0]
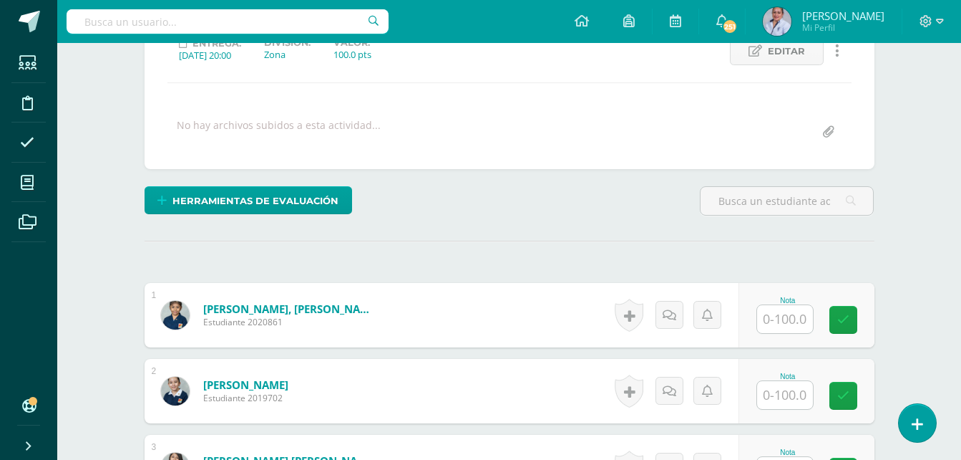
click at [789, 316] on input "text" at bounding box center [785, 319] width 56 height 28
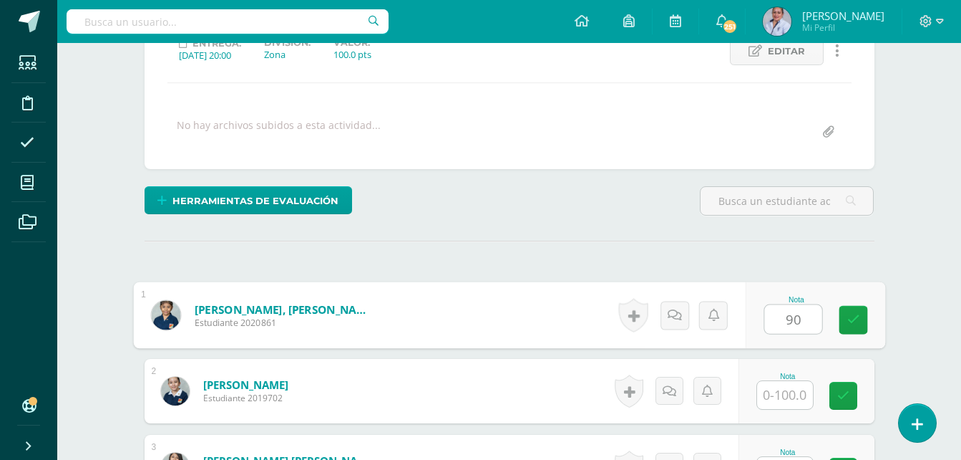
type input "90"
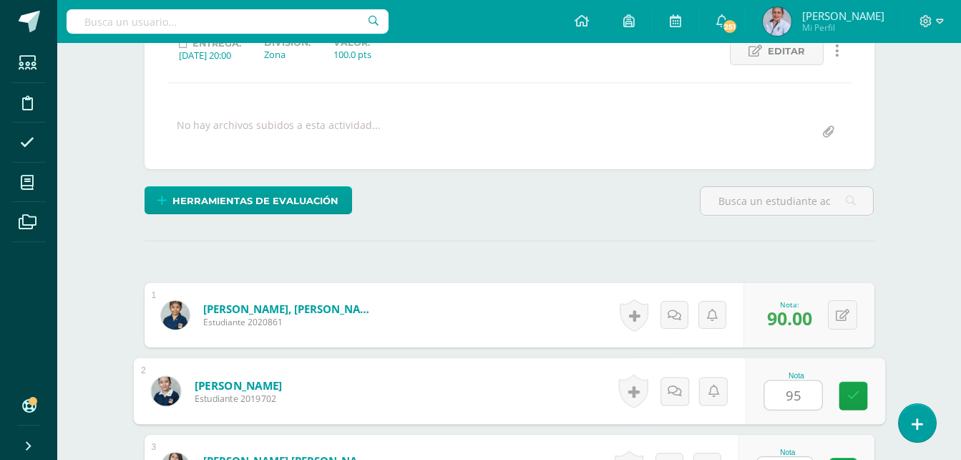
type input "95"
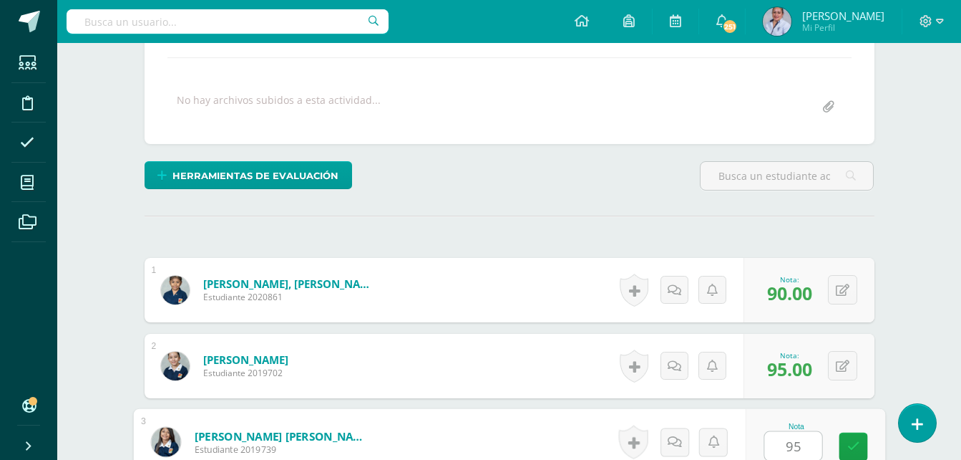
type input "95"
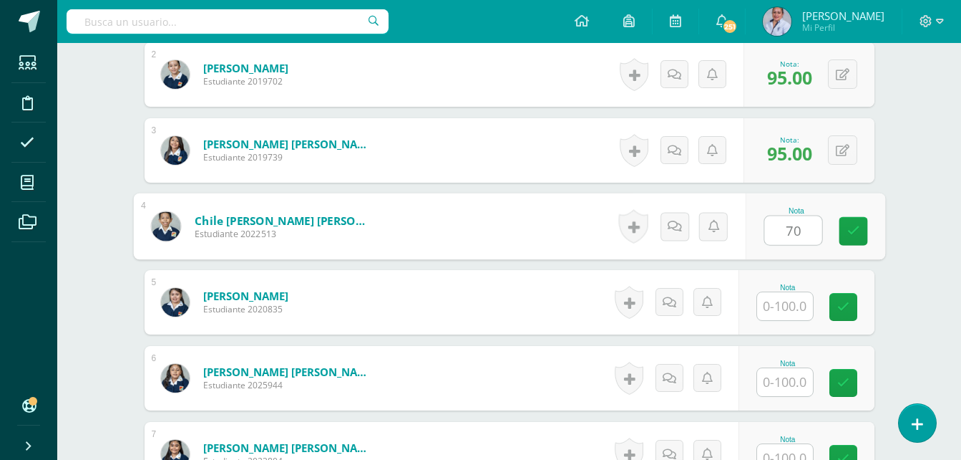
type input "70"
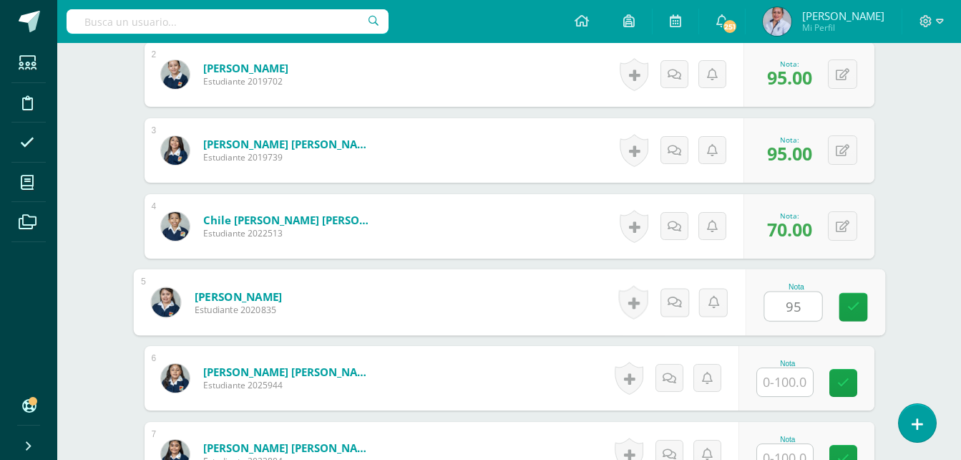
type input "95"
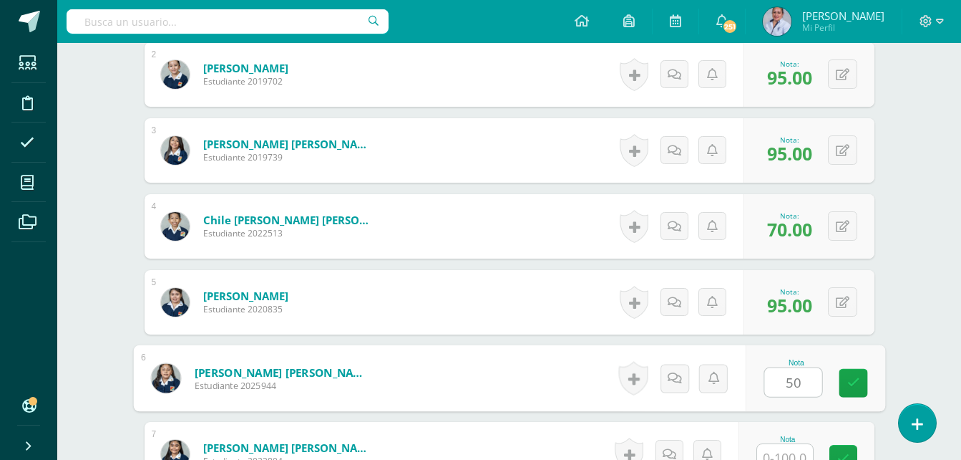
type input "50"
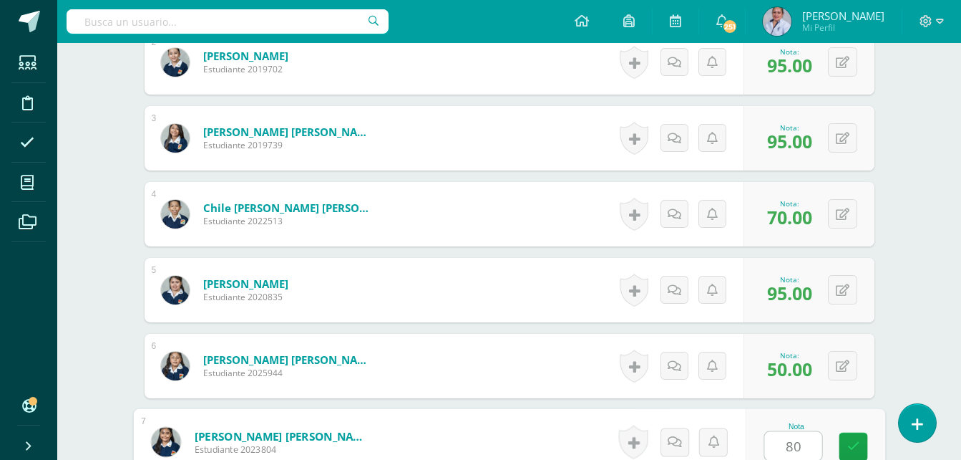
type input "80"
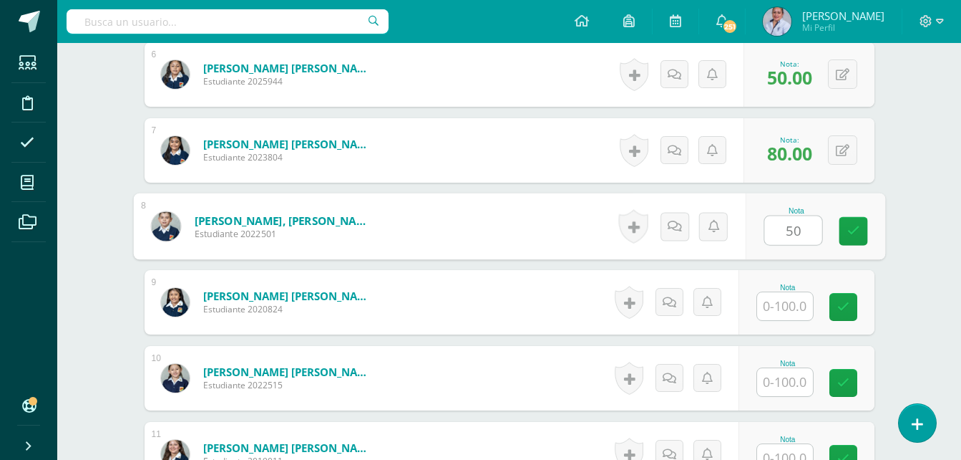
type input "50"
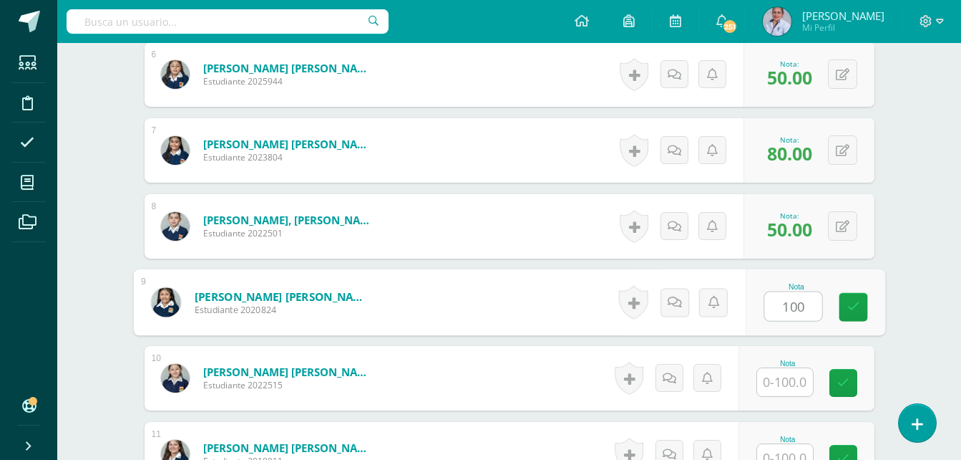
type input "100"
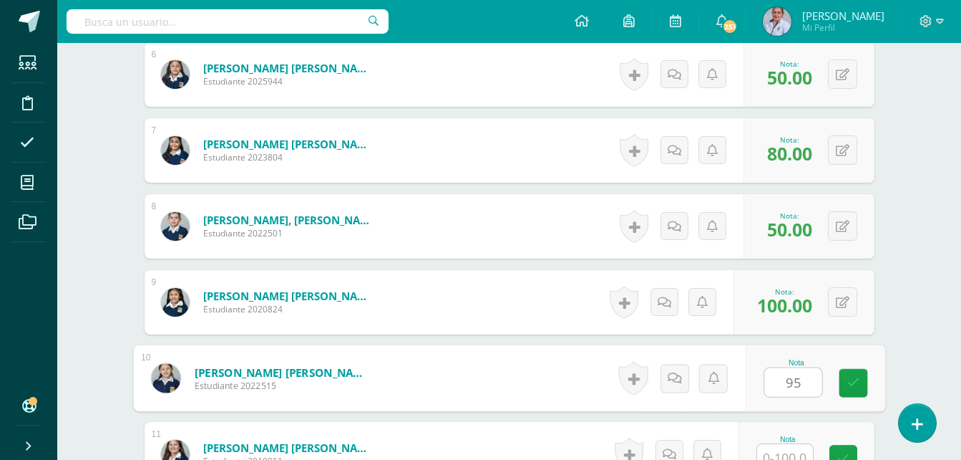
type input "95"
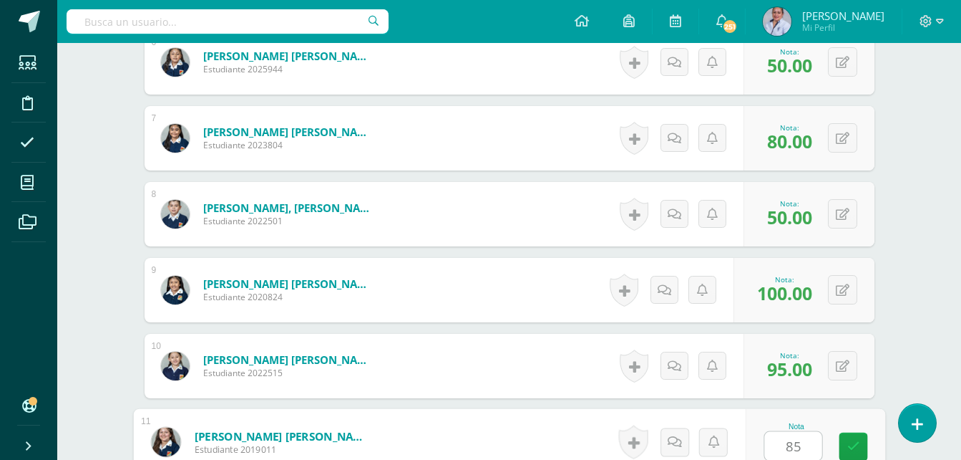
type input "85"
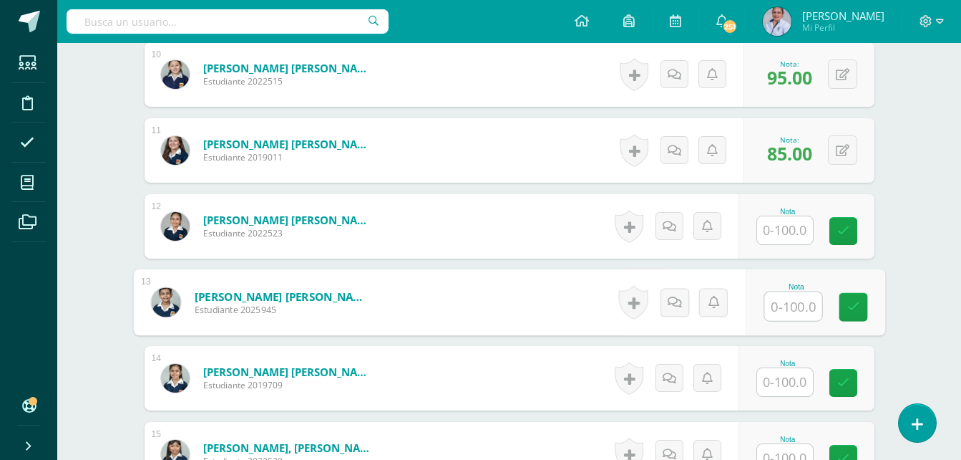
click at [798, 311] on input "text" at bounding box center [793, 306] width 57 height 29
type input "95"
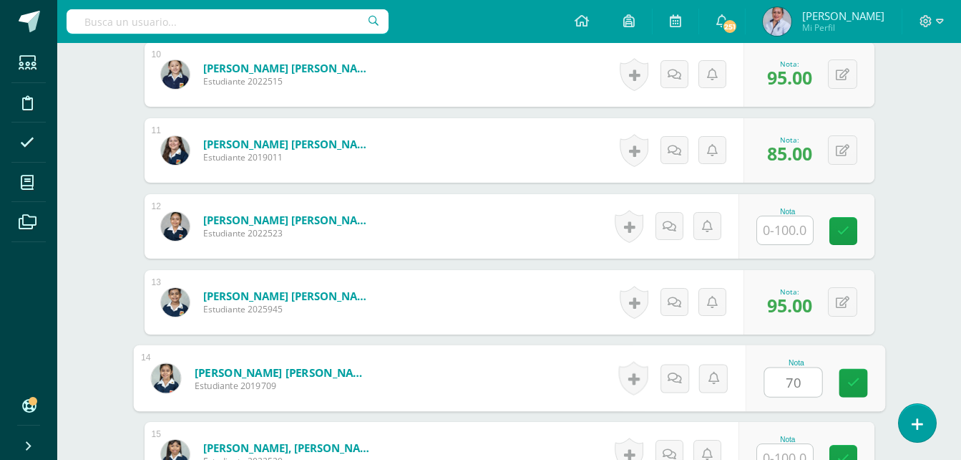
type input "70"
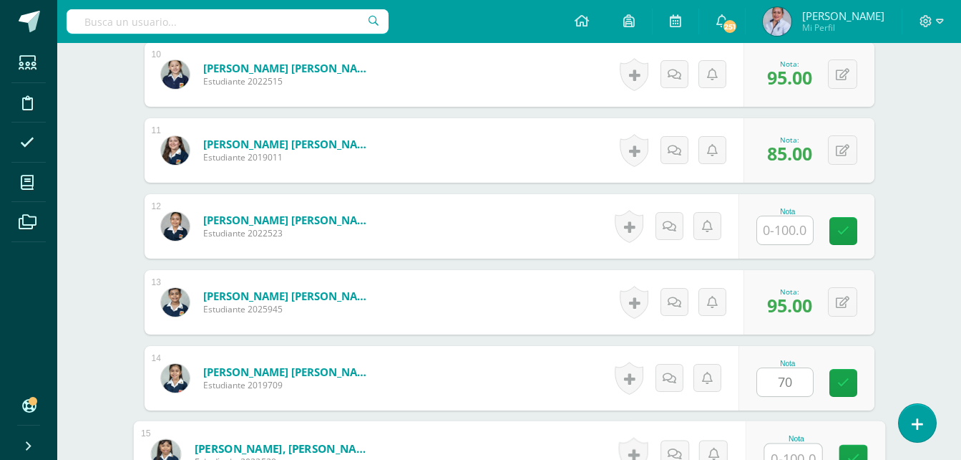
scroll to position [1150, 0]
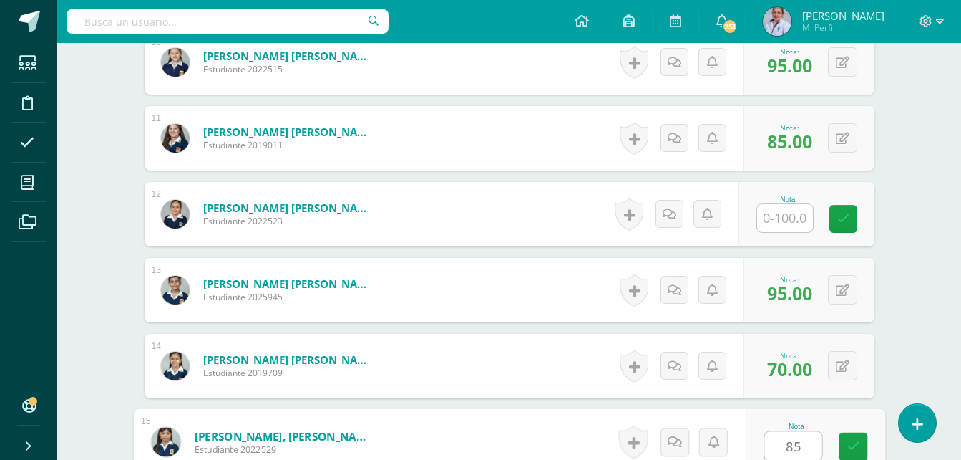
type input "85"
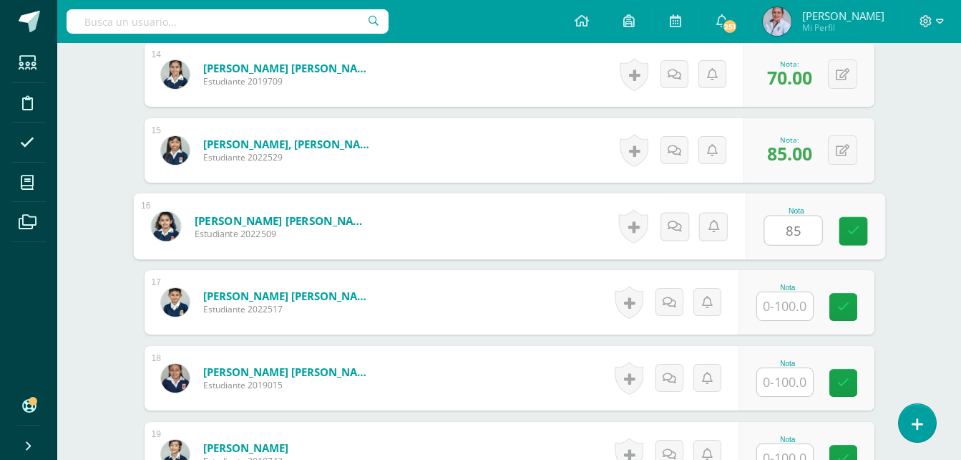
type input "85"
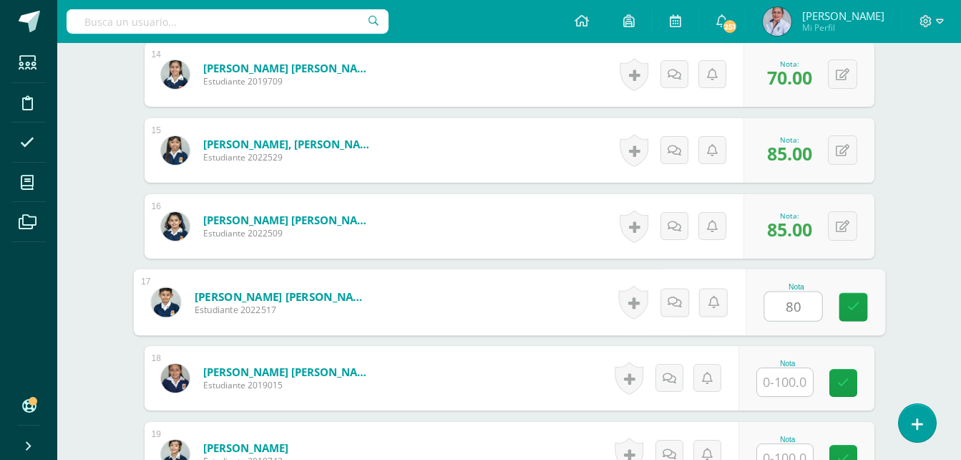
type input "80"
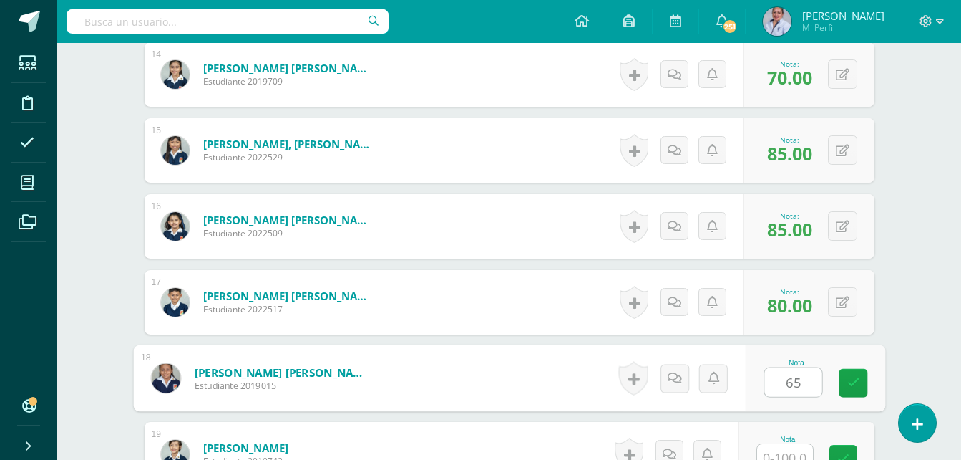
type input "65"
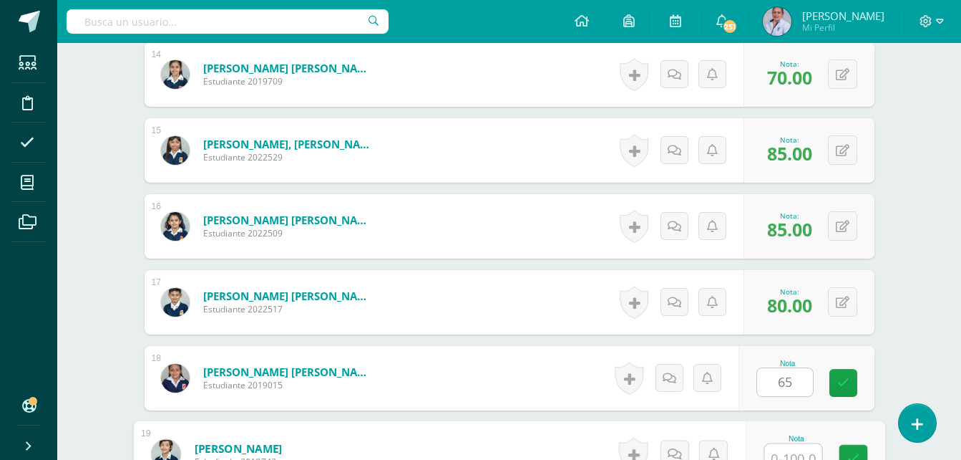
scroll to position [1454, 0]
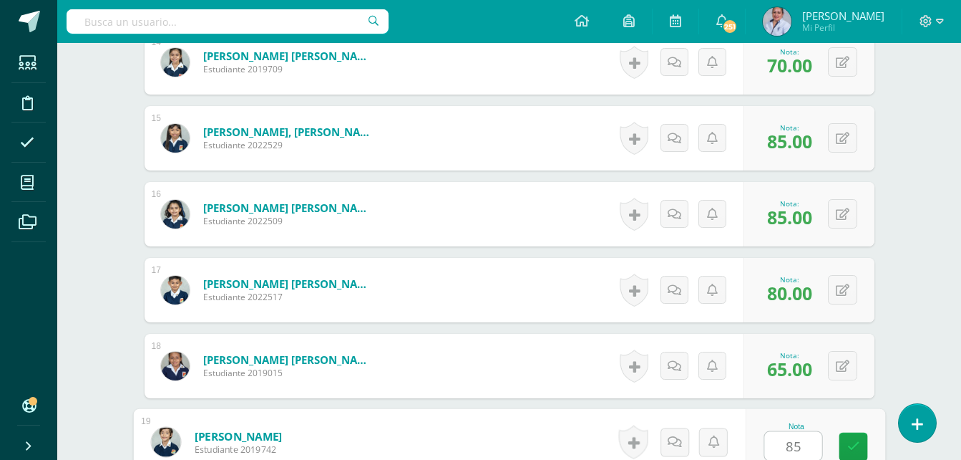
type input "85"
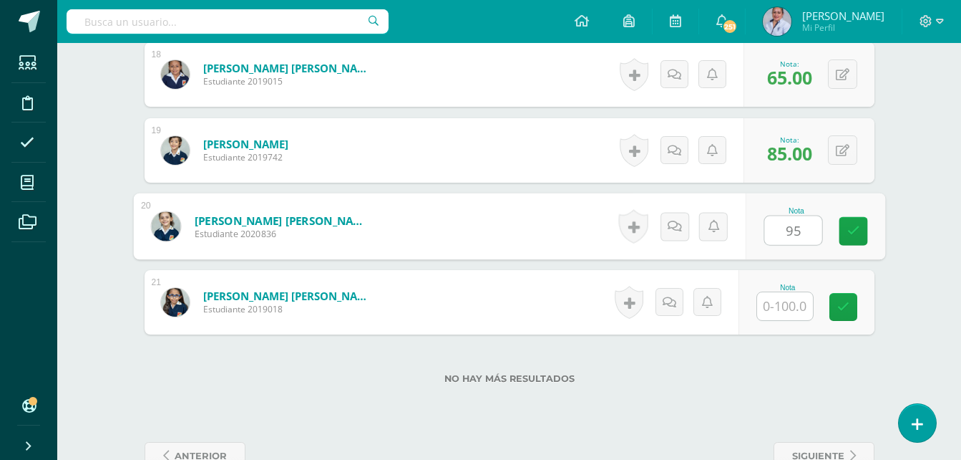
type input "95"
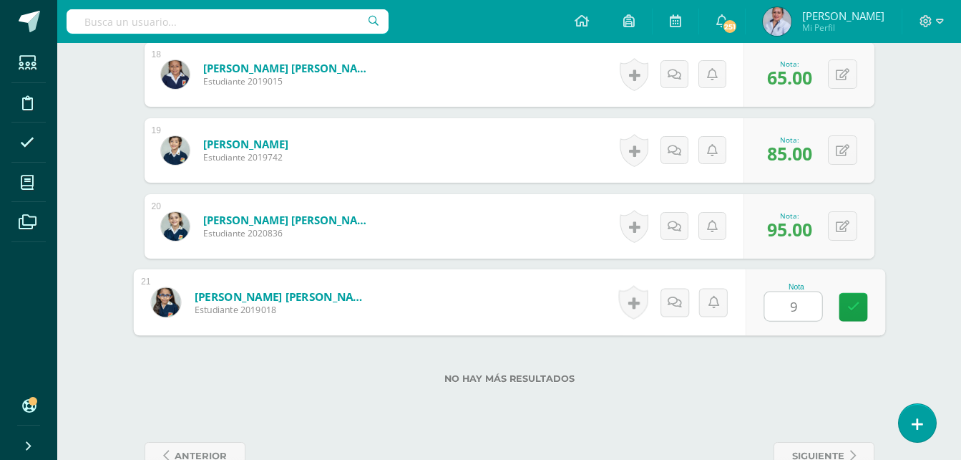
type input "95"
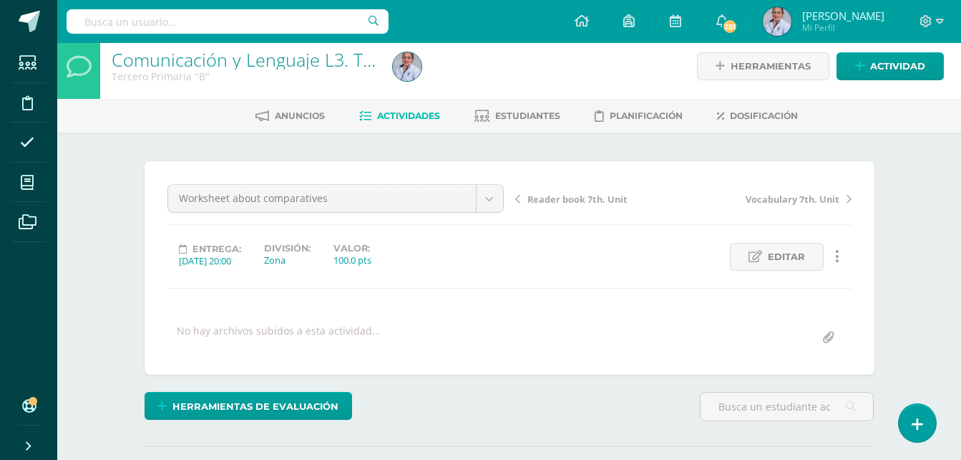
scroll to position [0, 0]
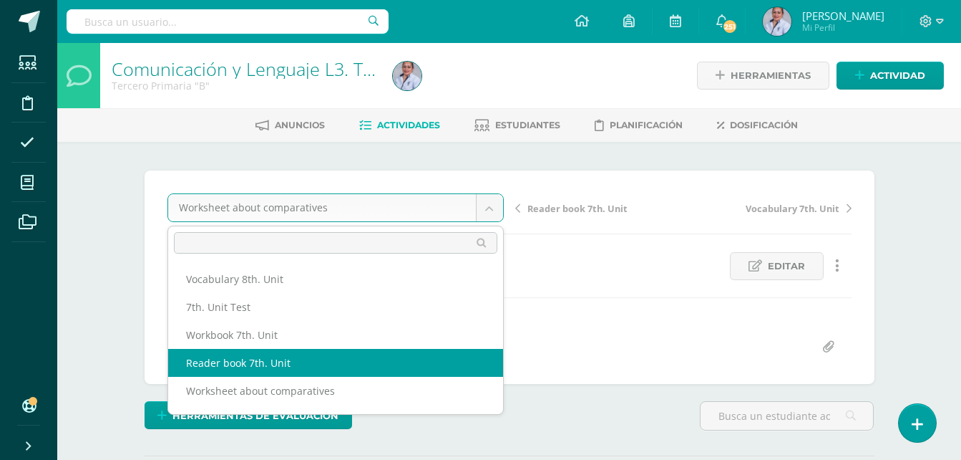
select select "/dashboard/teacher/grade-activity/129064/"
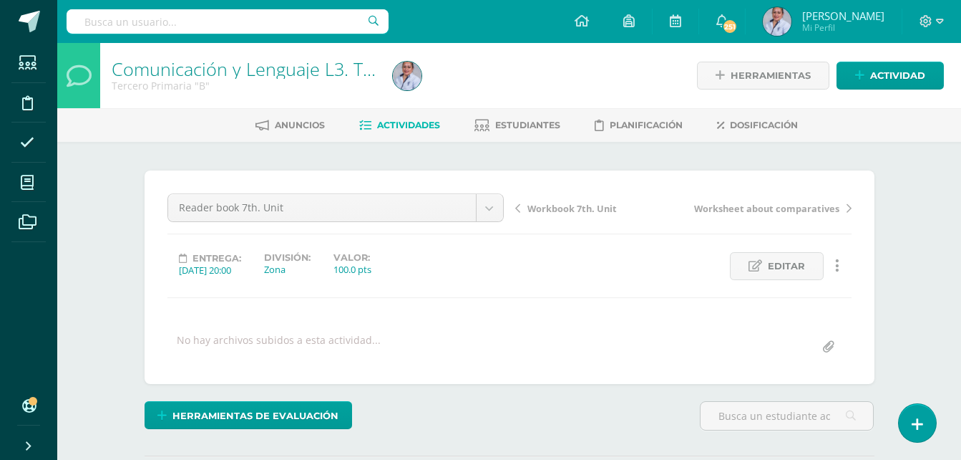
scroll to position [1, 0]
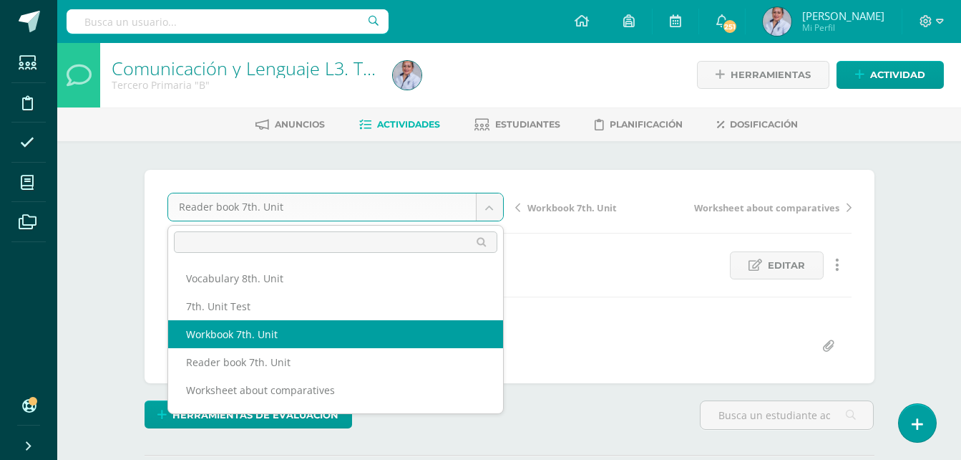
select select "/dashboard/teacher/grade-activity/129065/"
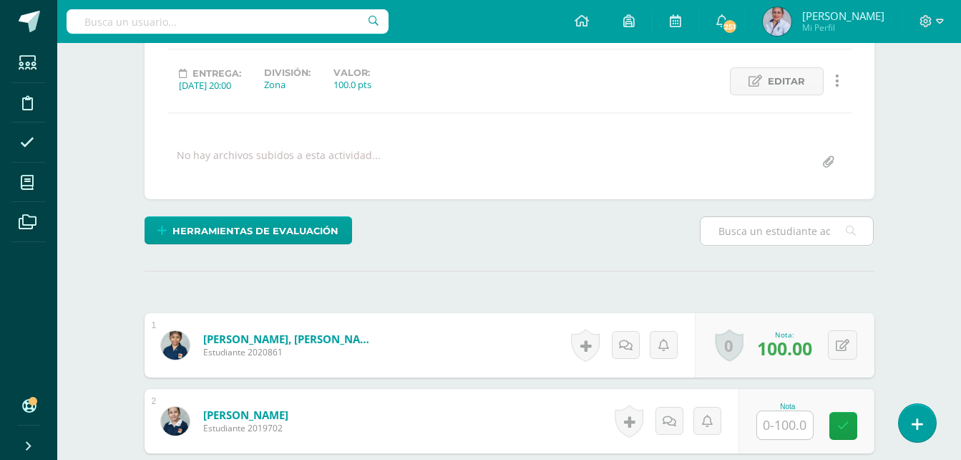
scroll to position [196, 0]
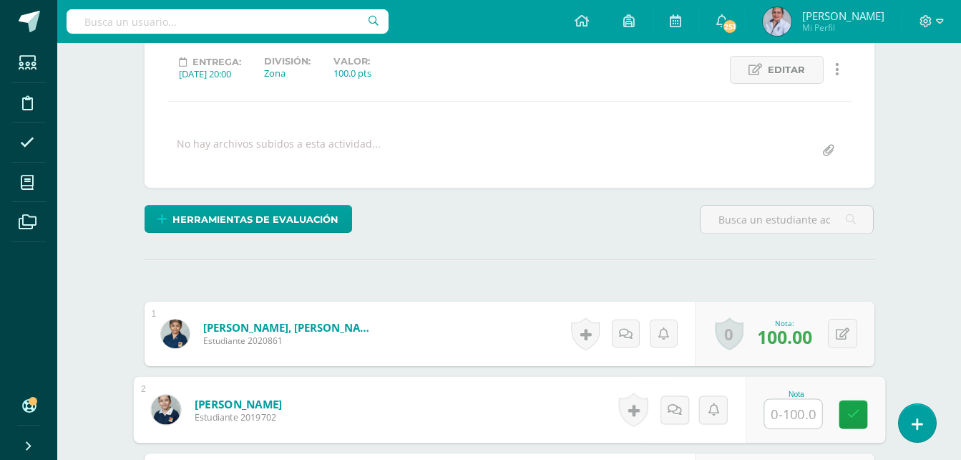
click at [779, 415] on input "text" at bounding box center [793, 413] width 57 height 29
type input "100"
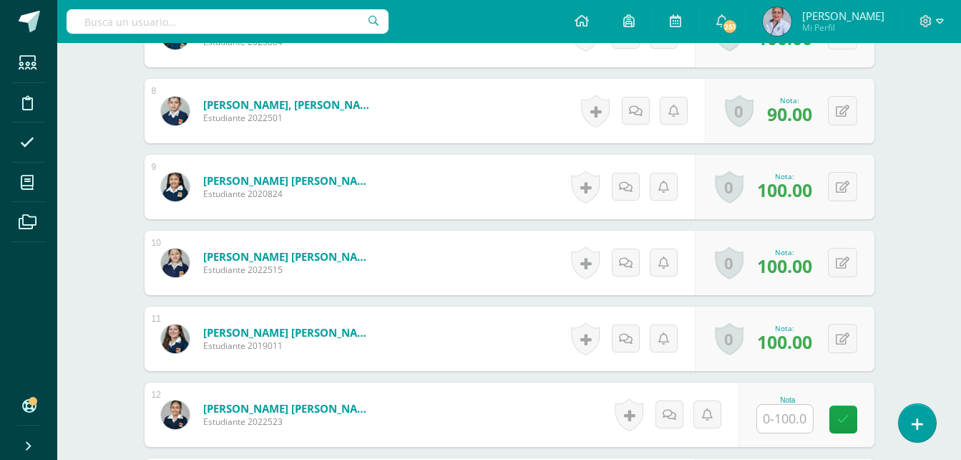
scroll to position [984, 0]
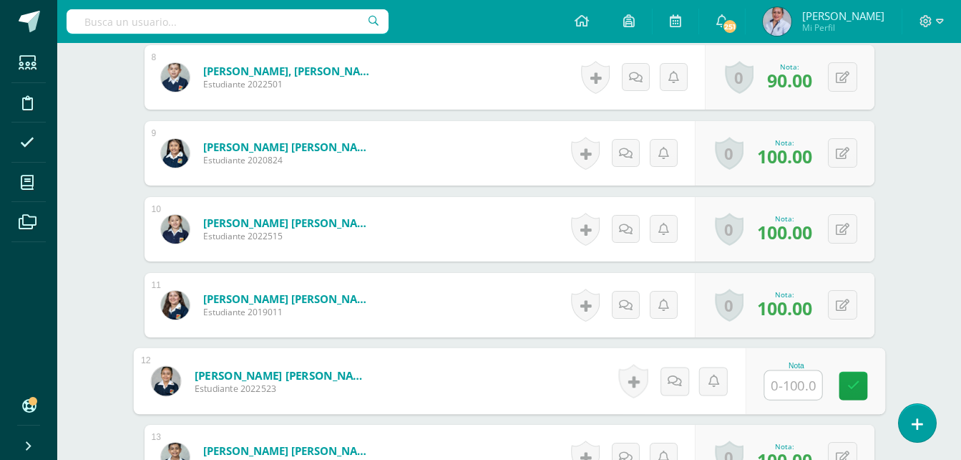
click at [801, 384] on input "text" at bounding box center [793, 385] width 57 height 29
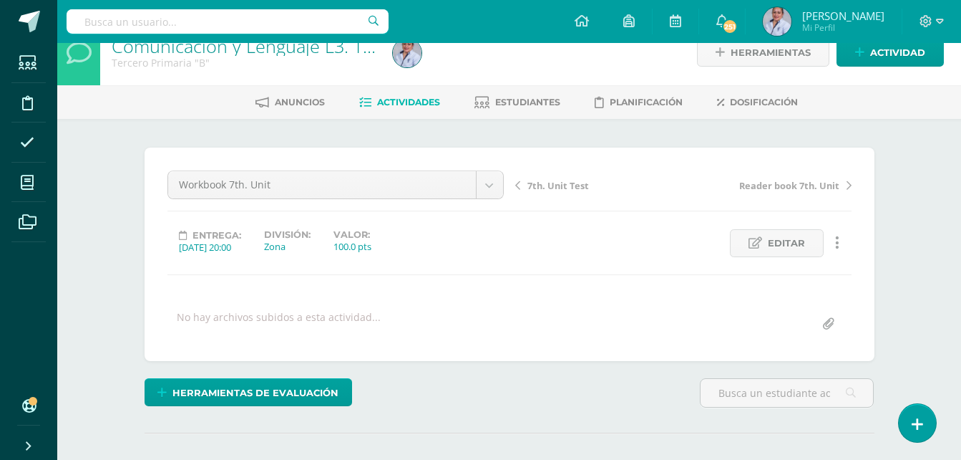
scroll to position [0, 0]
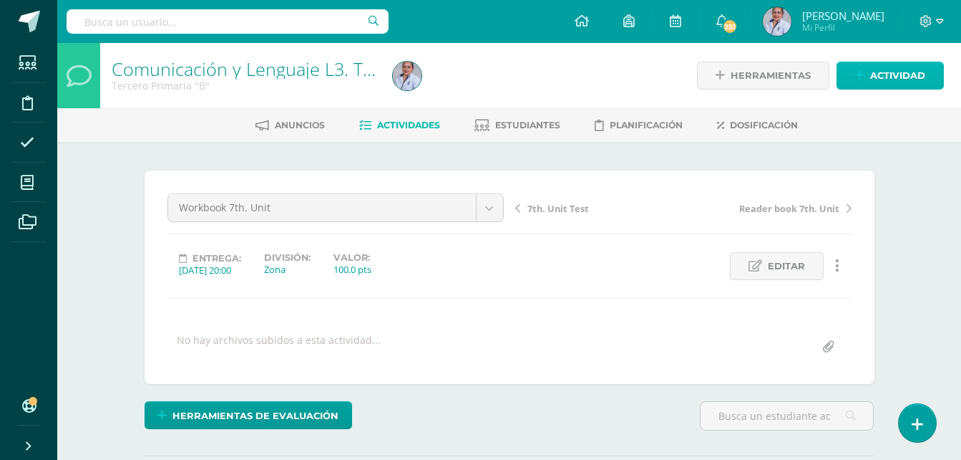
click at [874, 77] on span "Actividad" at bounding box center [897, 75] width 55 height 26
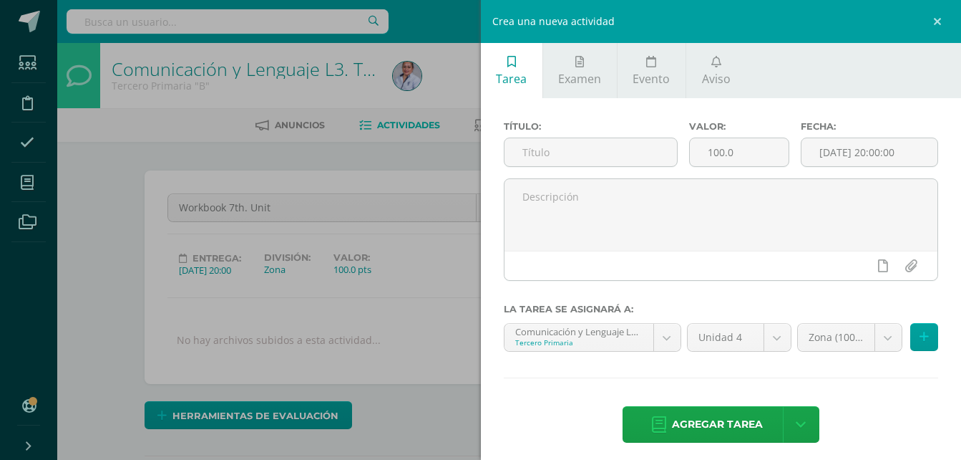
click at [407, 283] on div "Crea una nueva actividad Tarea Examen Evento Aviso Título: Valor: 100.0 Fecha: …" at bounding box center [480, 230] width 961 height 460
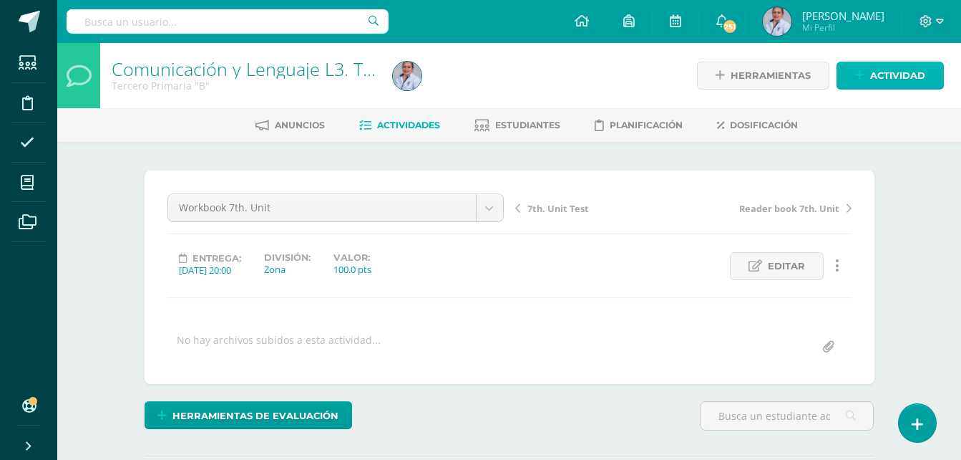
click at [906, 77] on span "Actividad" at bounding box center [897, 75] width 55 height 26
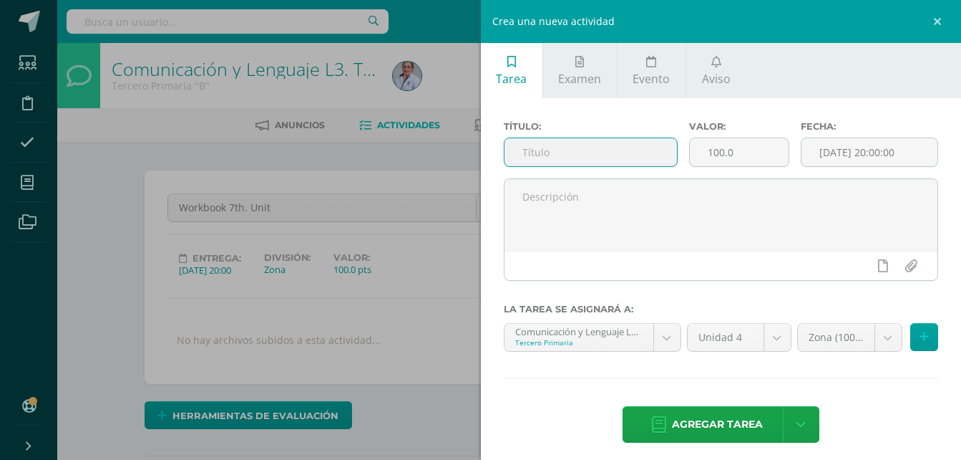
click at [634, 154] on input "text" at bounding box center [591, 152] width 173 height 28
type input "7th. Unit test"
click at [852, 155] on input "[DATE] 20:00:00" at bounding box center [870, 152] width 136 height 28
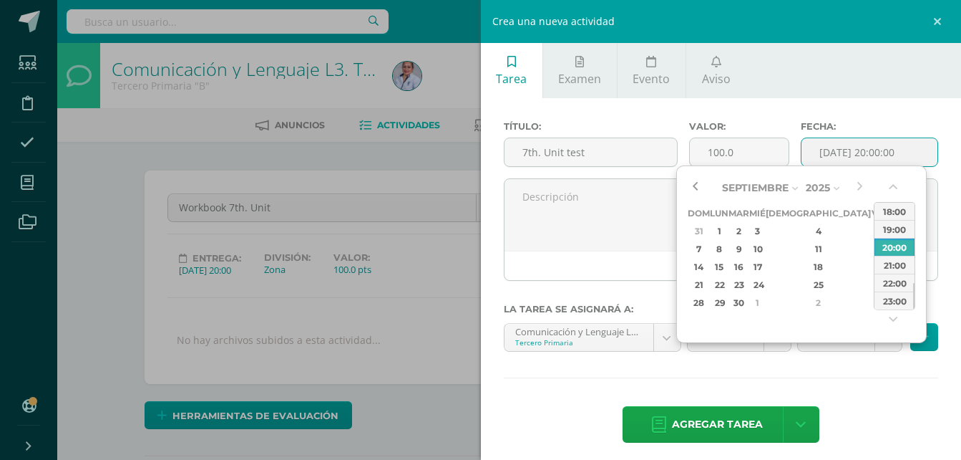
click at [699, 185] on button "button" at bounding box center [695, 187] width 14 height 21
click at [764, 267] on div "17" at bounding box center [757, 266] width 13 height 16
type input "2025-09-17 20:00"
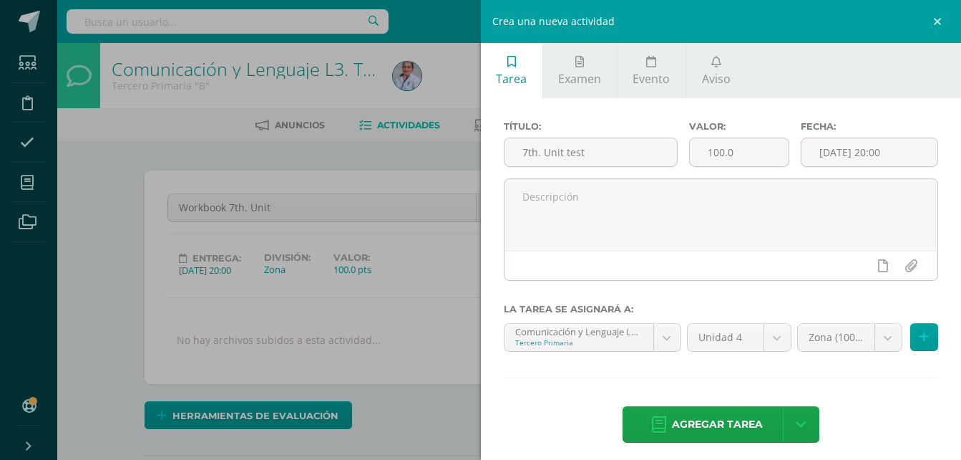
click at [855, 409] on div "Agregar tarea Agregar tarea y ocultar" at bounding box center [721, 425] width 435 height 39
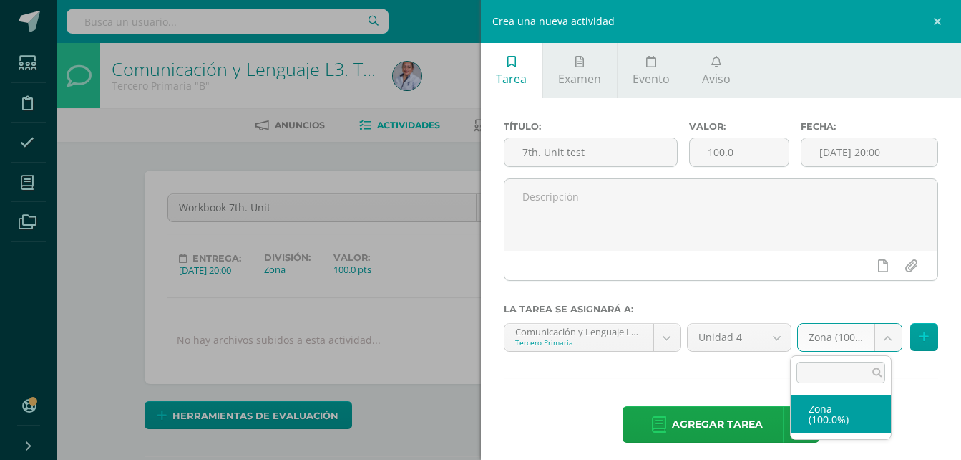
select select "129061"
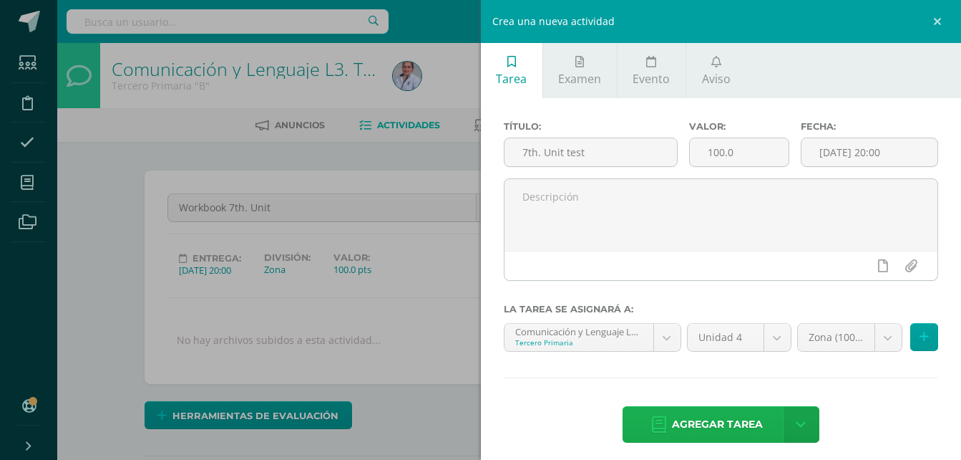
click at [742, 422] on span "Agregar tarea" at bounding box center [717, 424] width 91 height 35
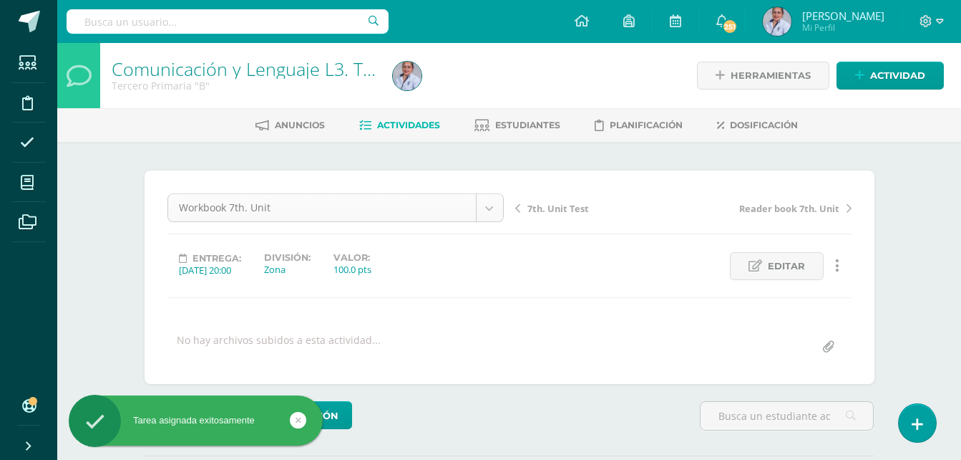
scroll to position [1, 0]
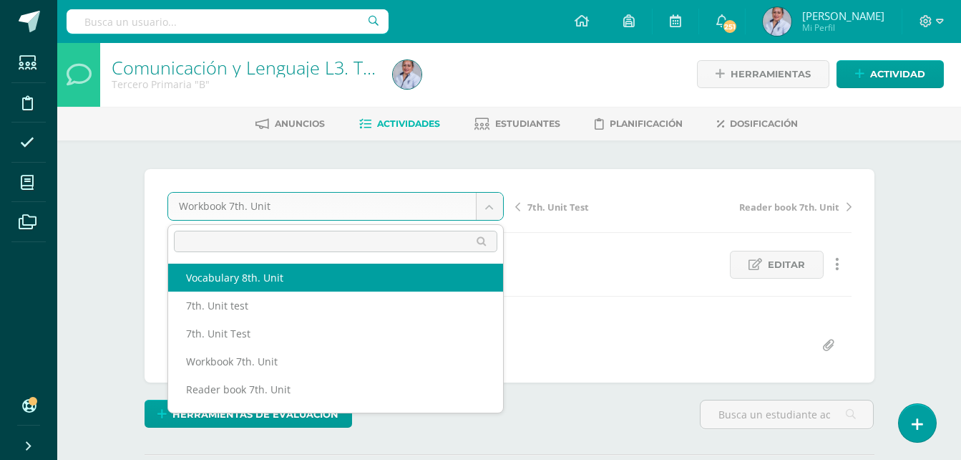
scroll to position [2, 0]
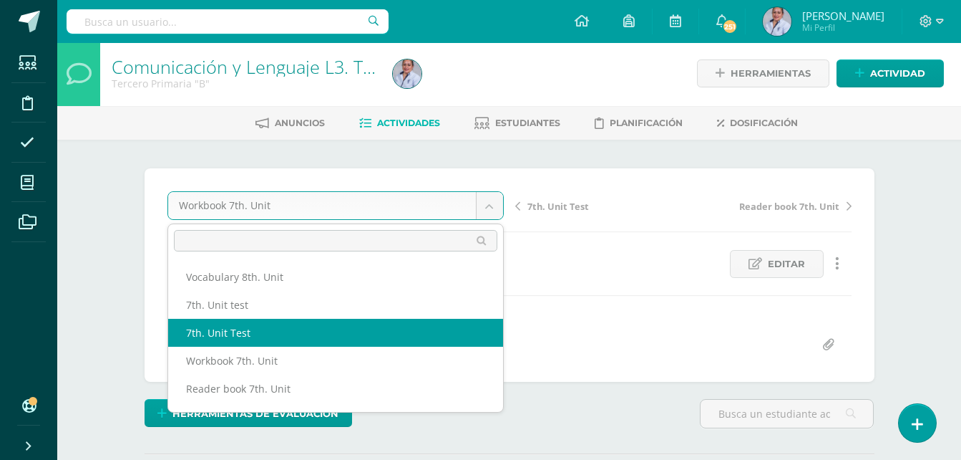
select select "/dashboard/teacher/grade-activity/129066/"
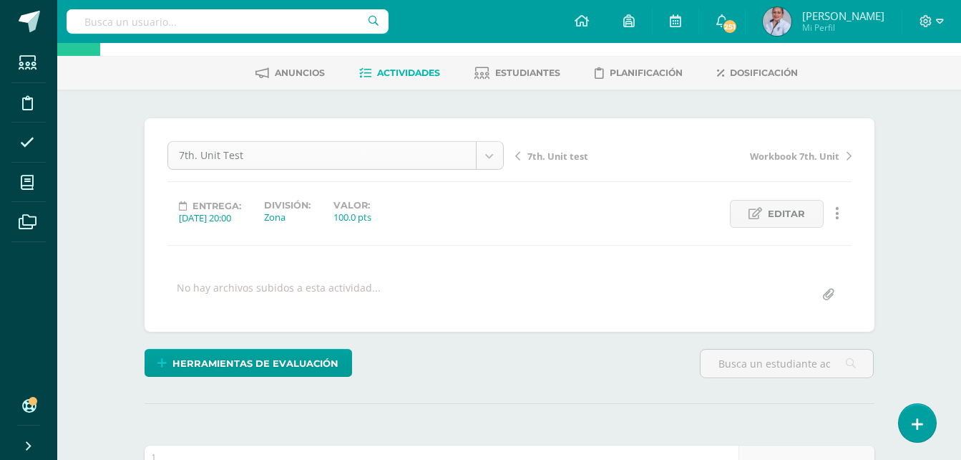
scroll to position [53, 0]
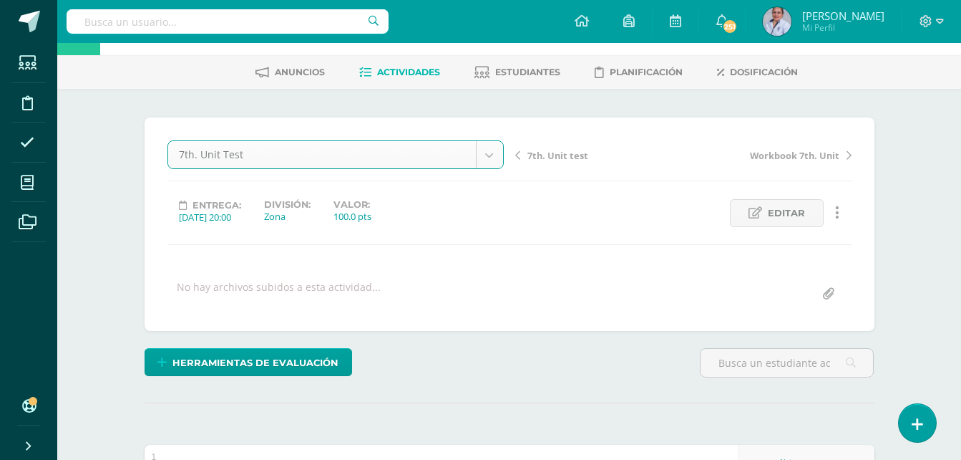
drag, startPoint x: 278, startPoint y: 287, endPoint x: 707, endPoint y: 281, distance: 428.8
click at [707, 281] on div "No hay archivos subidos a esta actividad..." at bounding box center [510, 294] width 696 height 28
click at [789, 213] on span "Editar" at bounding box center [786, 213] width 37 height 26
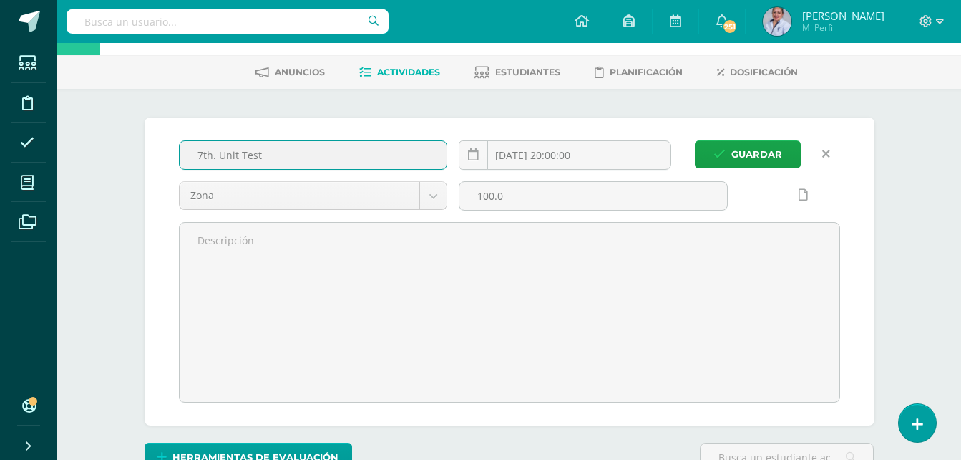
click at [299, 155] on input "7th. Unit Test" at bounding box center [314, 155] width 268 height 28
type input "7"
type input "Vocabulary 8th Unit"
click at [558, 157] on input "[DATE] 20:00:00" at bounding box center [565, 155] width 211 height 28
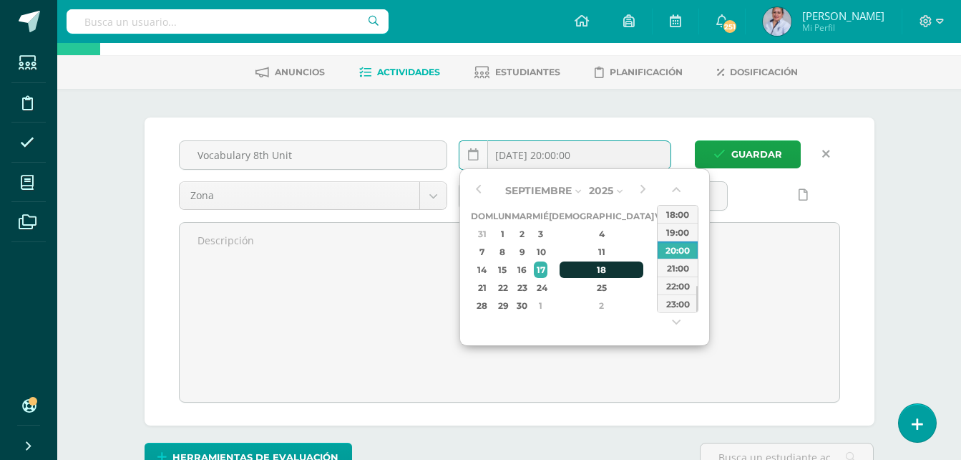
click at [587, 271] on div "18" at bounding box center [602, 269] width 84 height 16
type input "2025-09-18 20:00"
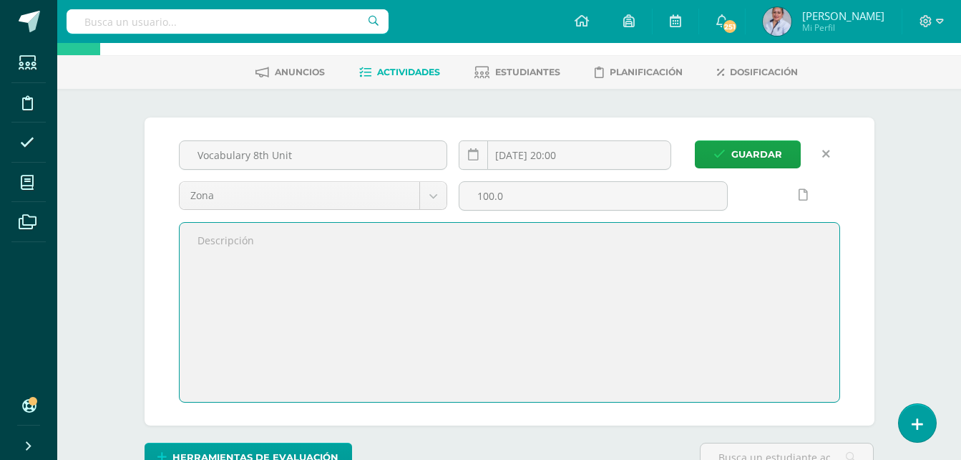
click at [784, 313] on textarea at bounding box center [510, 312] width 660 height 179
click at [759, 157] on span "Guardar" at bounding box center [757, 154] width 51 height 26
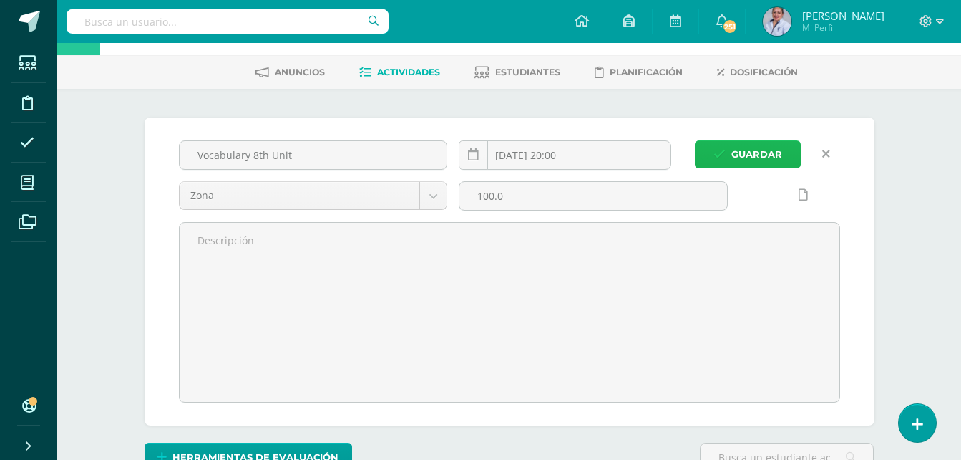
click at [751, 152] on span "Guardar" at bounding box center [757, 154] width 51 height 26
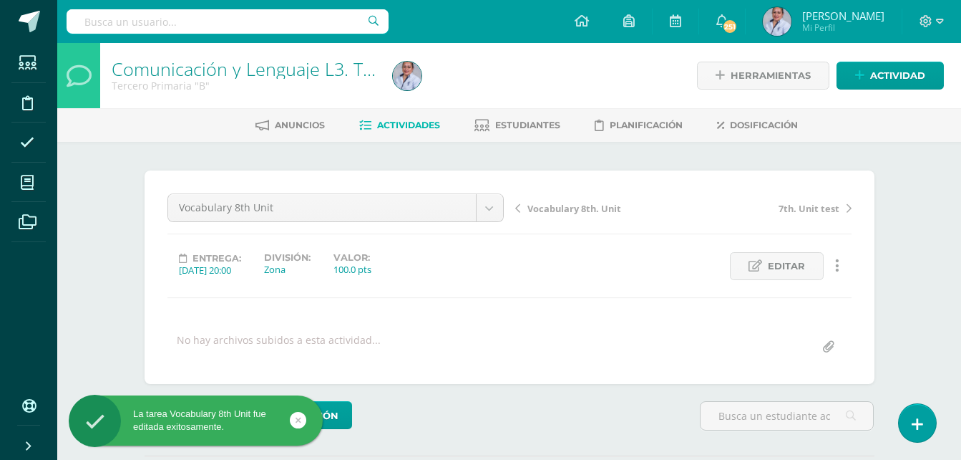
click at [753, 150] on div "¿Estás seguro que quieres eliminar esta actividad? Esto borrará la actividad y …" at bounding box center [509, 354] width 787 height 425
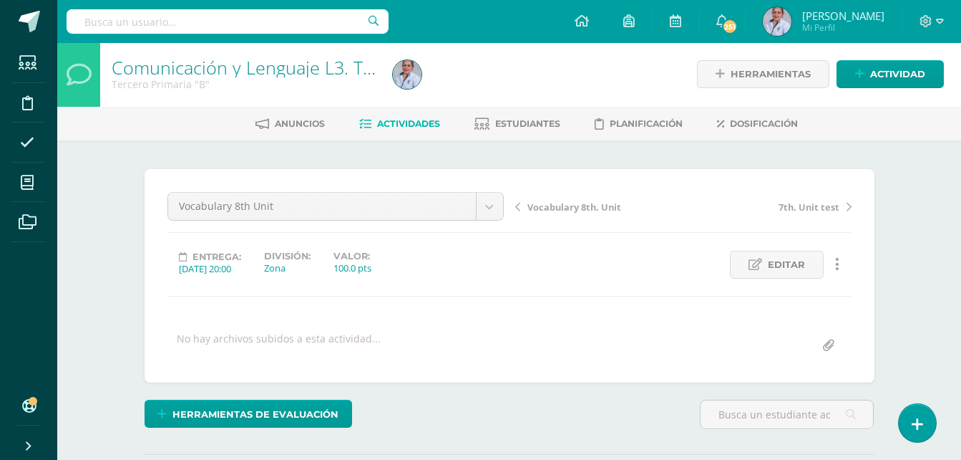
scroll to position [2, 0]
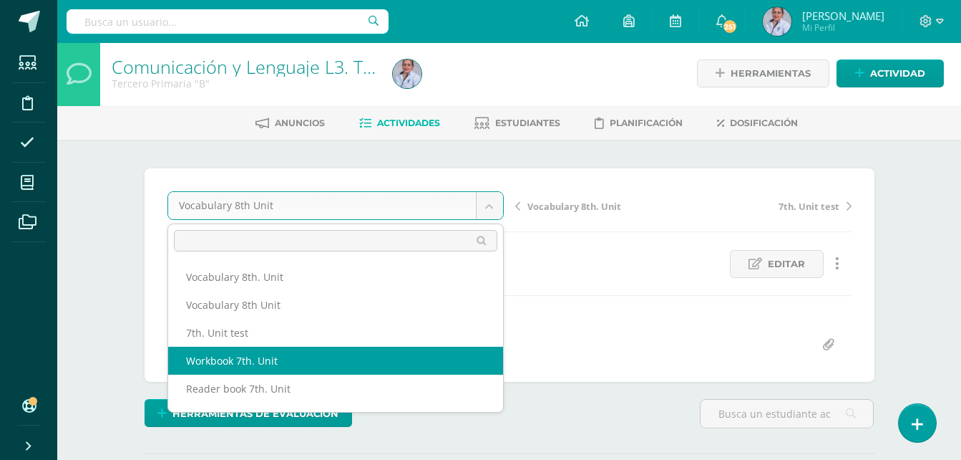
select select "/dashboard/teacher/grade-activity/129065/"
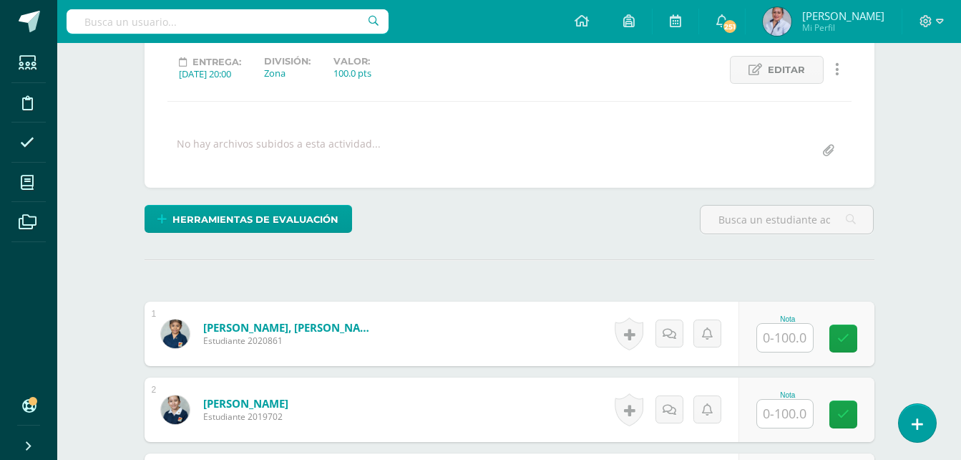
scroll to position [217, 0]
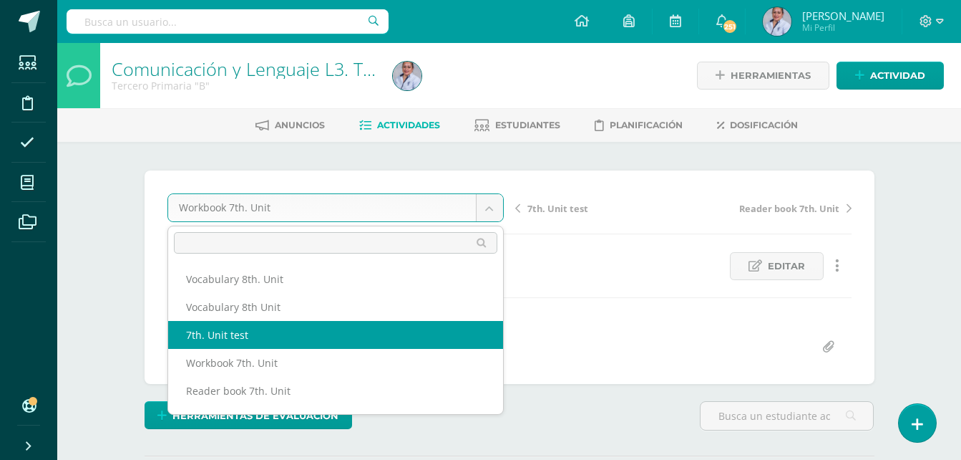
select select "/dashboard/teacher/grade-activity/130880/"
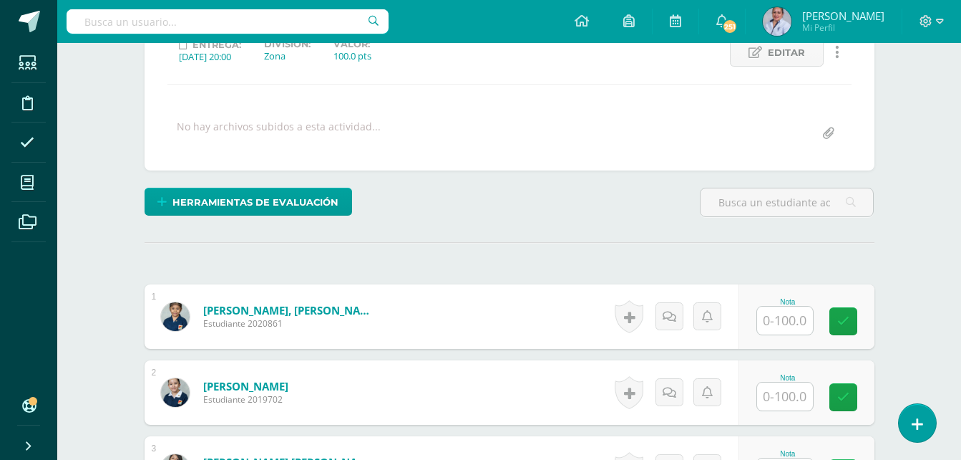
scroll to position [216, 0]
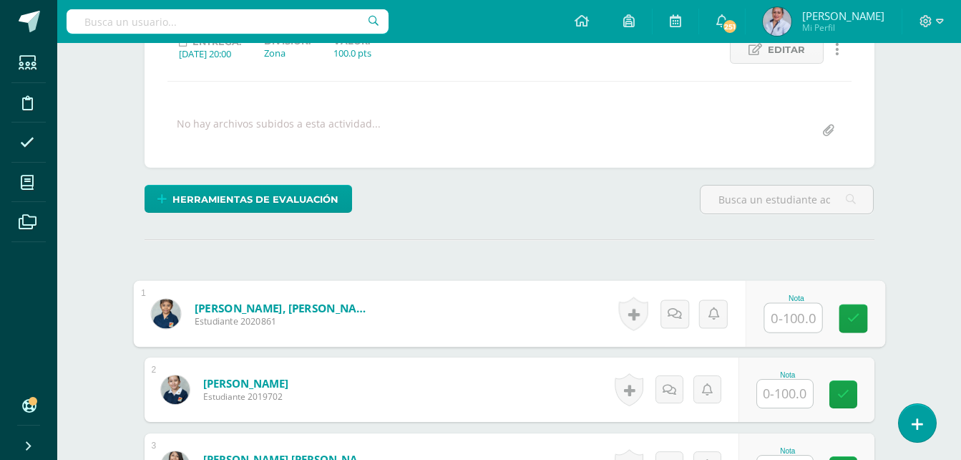
click at [785, 320] on input "text" at bounding box center [793, 318] width 57 height 29
type input "92"
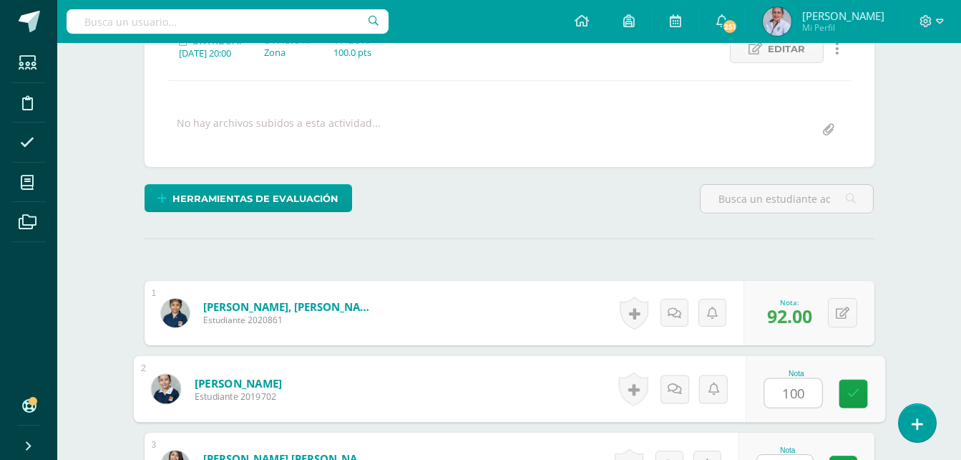
type input "100"
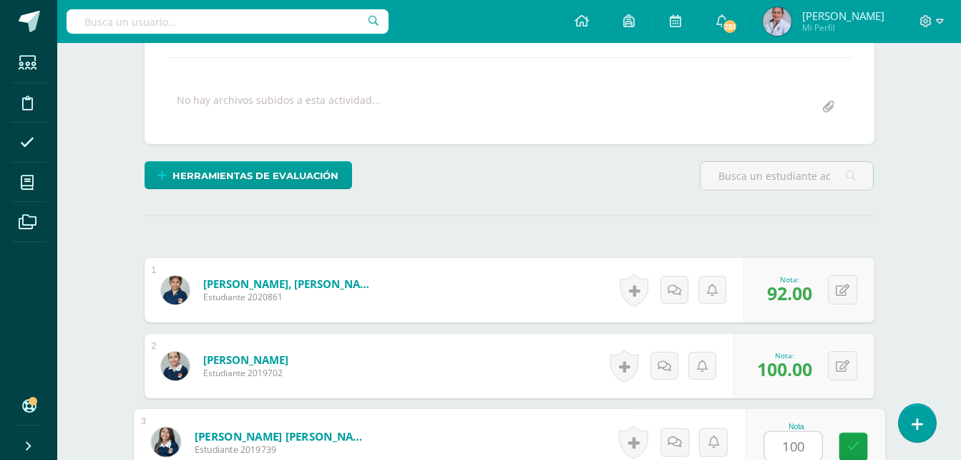
type input "100"
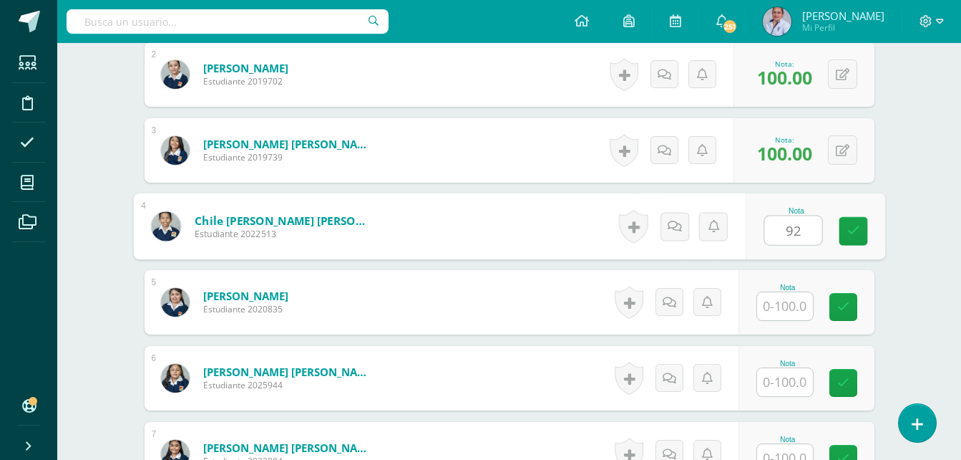
type input "92"
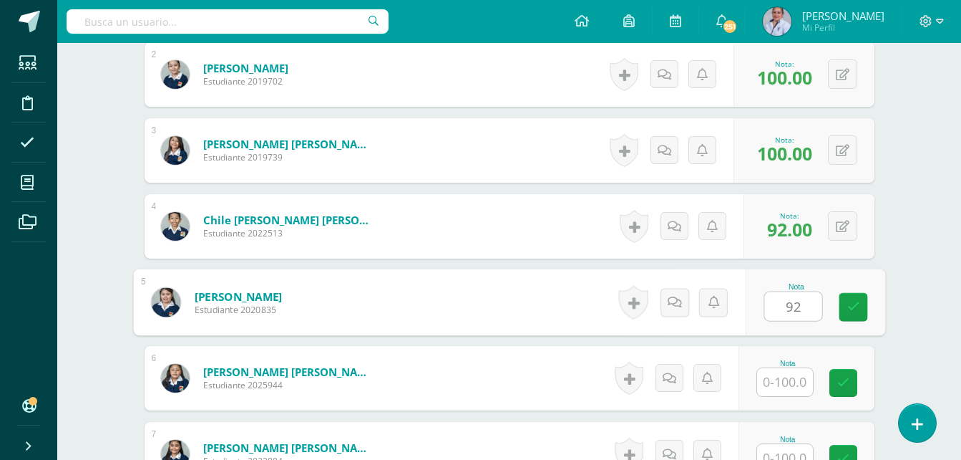
type input "92"
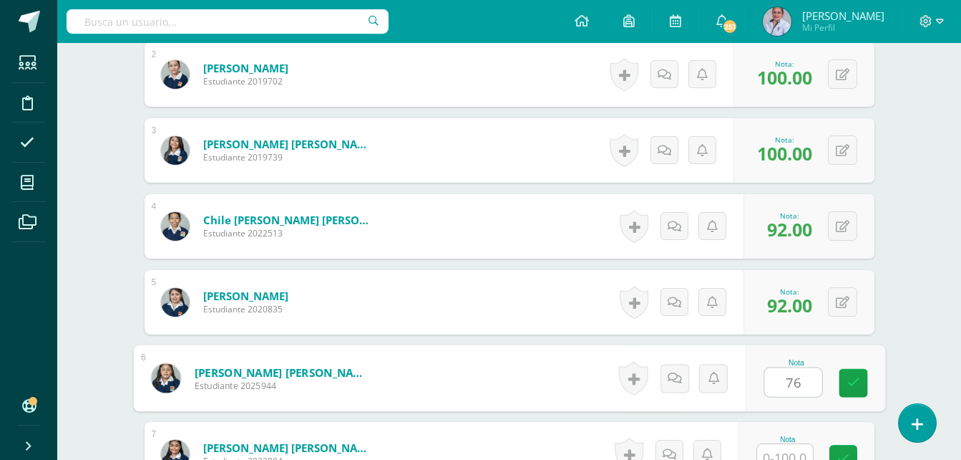
type input "76"
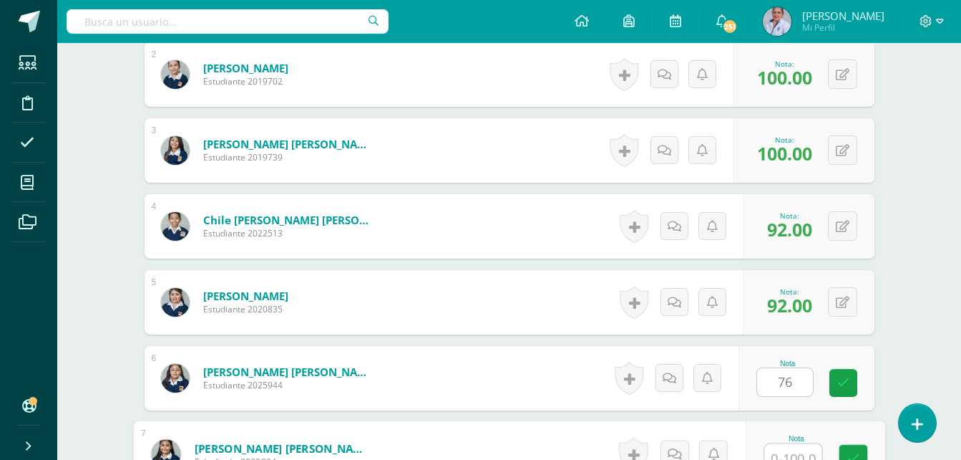
scroll to position [543, 0]
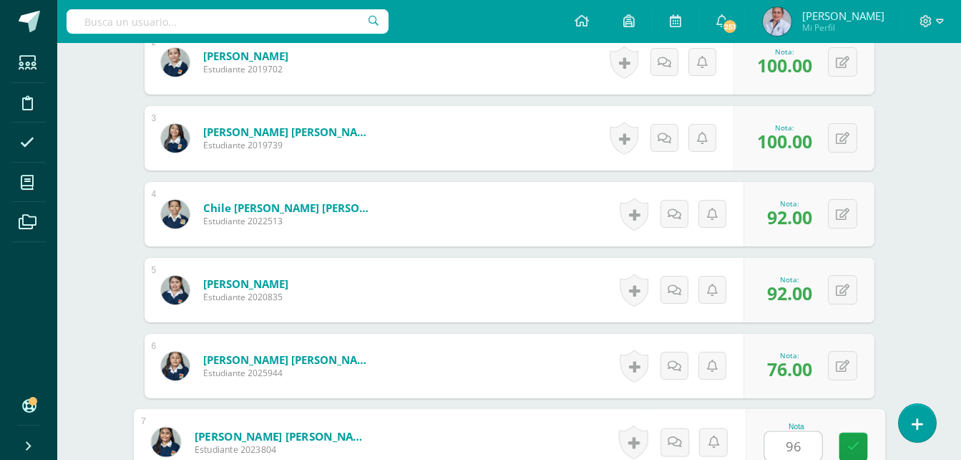
type input "96"
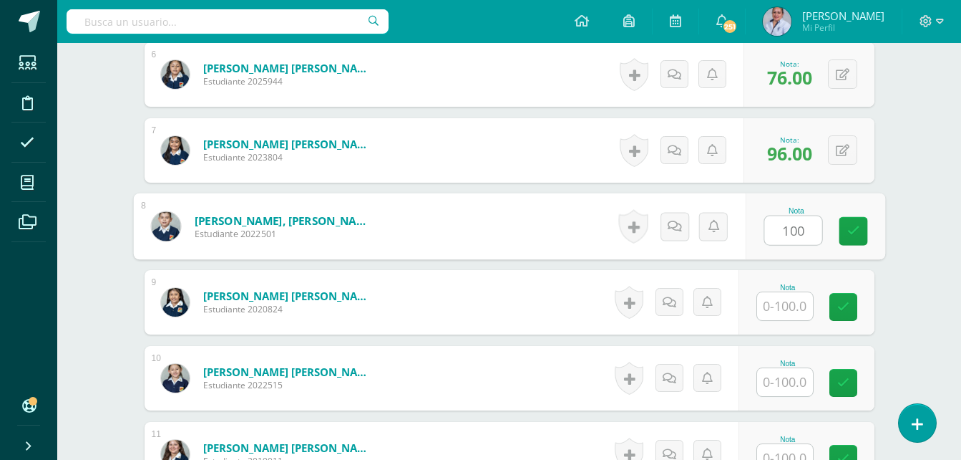
type input "100"
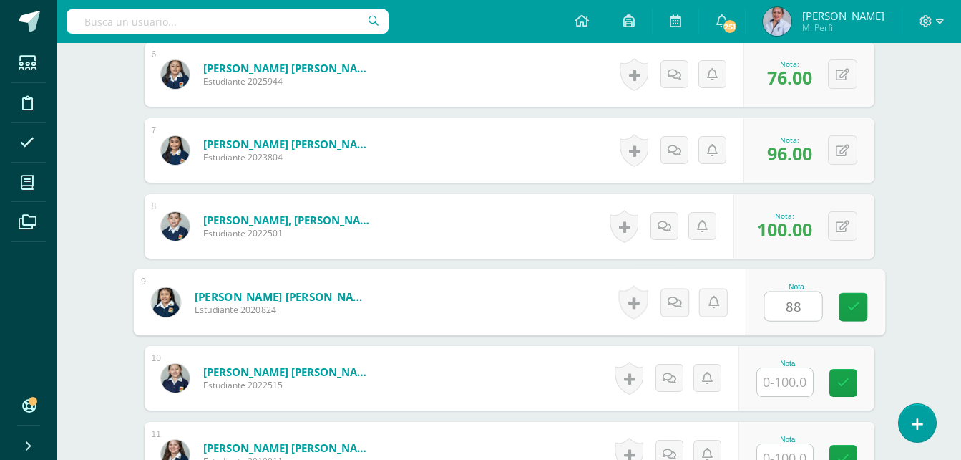
type input "88"
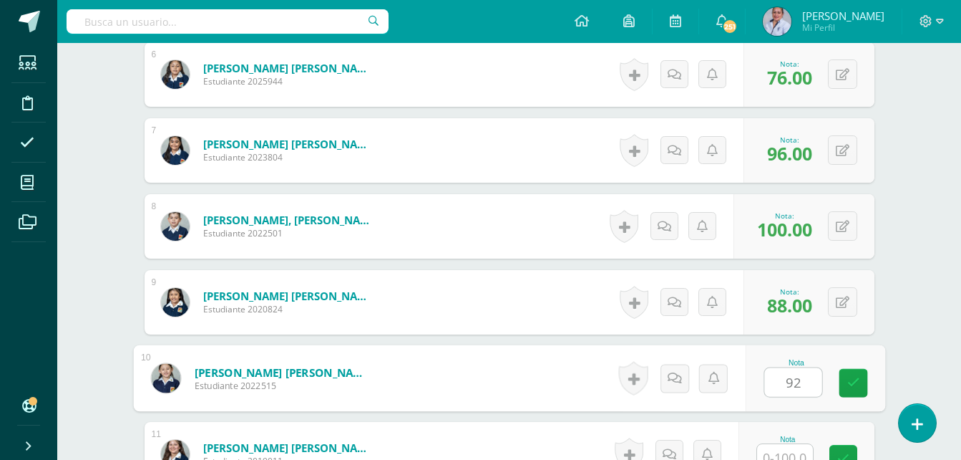
type input "92"
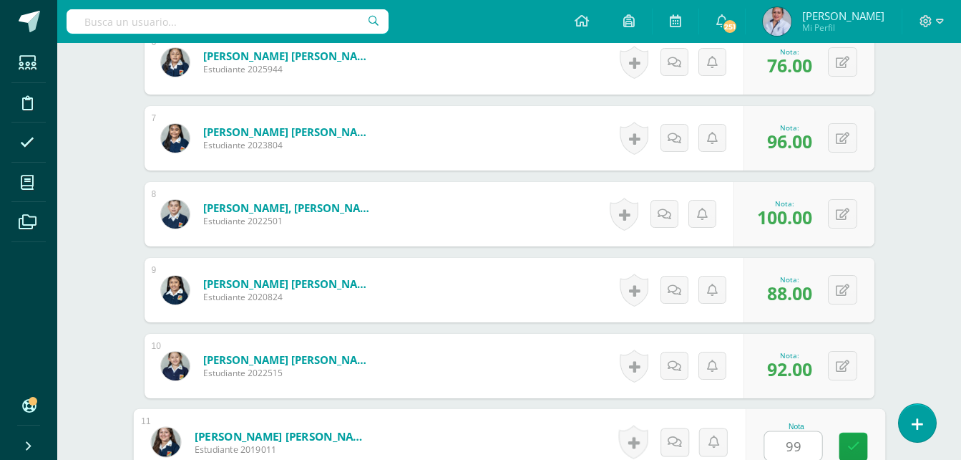
type input "99"
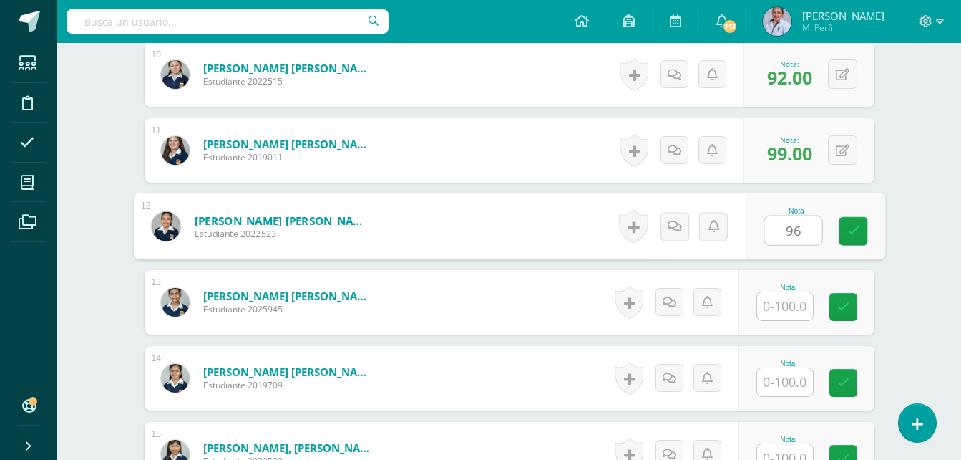
type input "96"
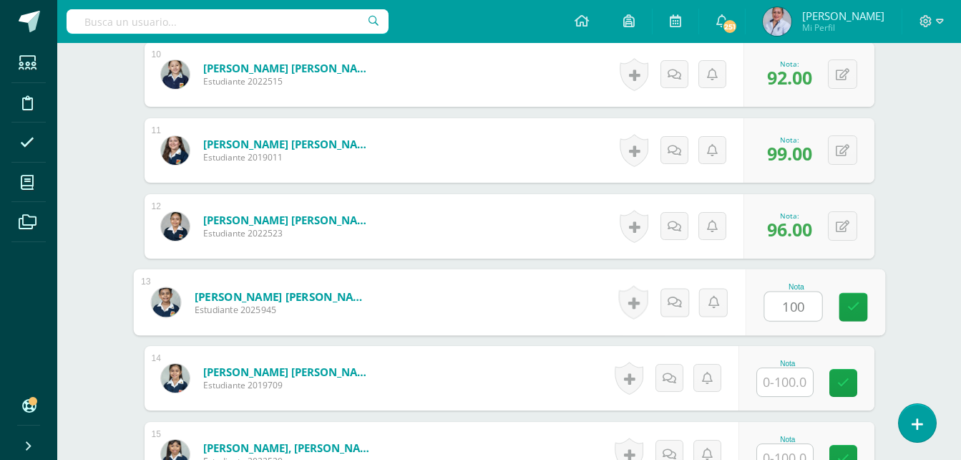
type input "100"
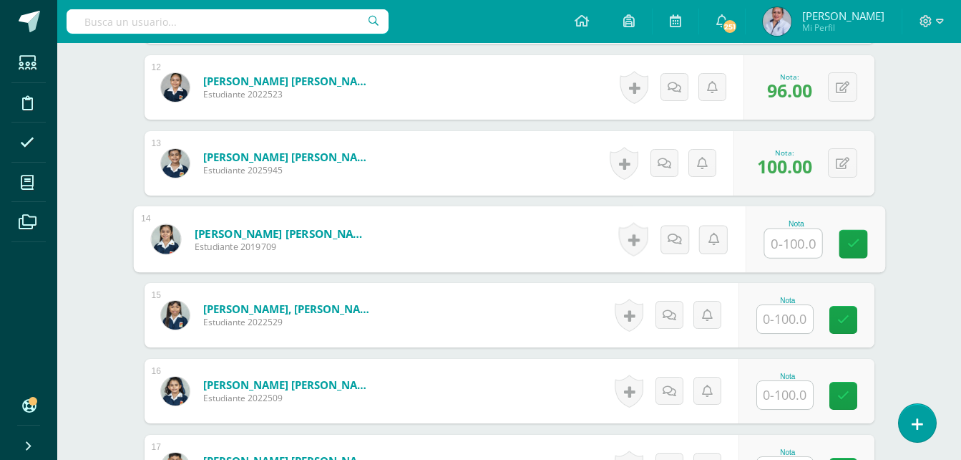
scroll to position [1281, 0]
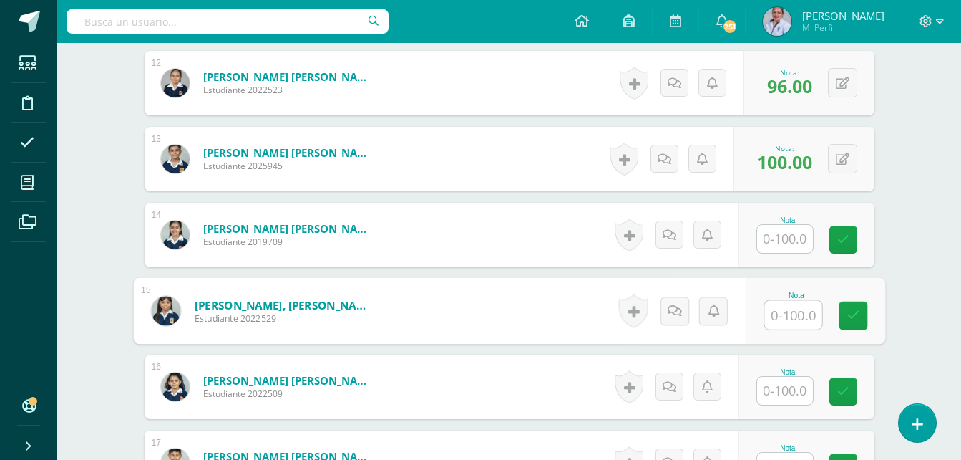
click at [797, 316] on input "text" at bounding box center [793, 315] width 57 height 29
type input "96"
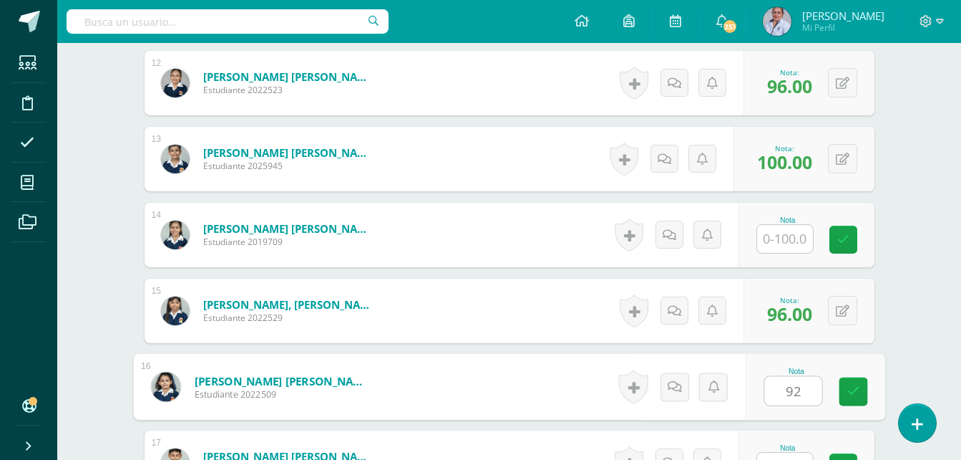
type input "92"
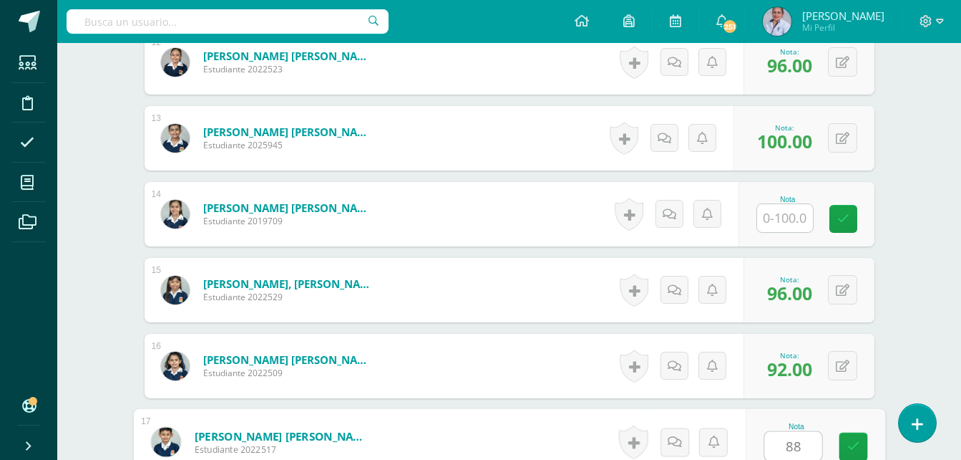
type input "88"
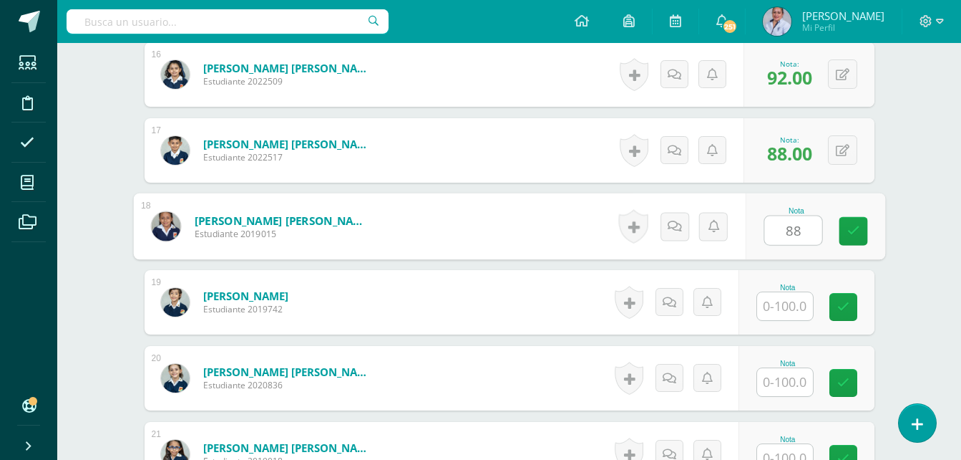
type input "88"
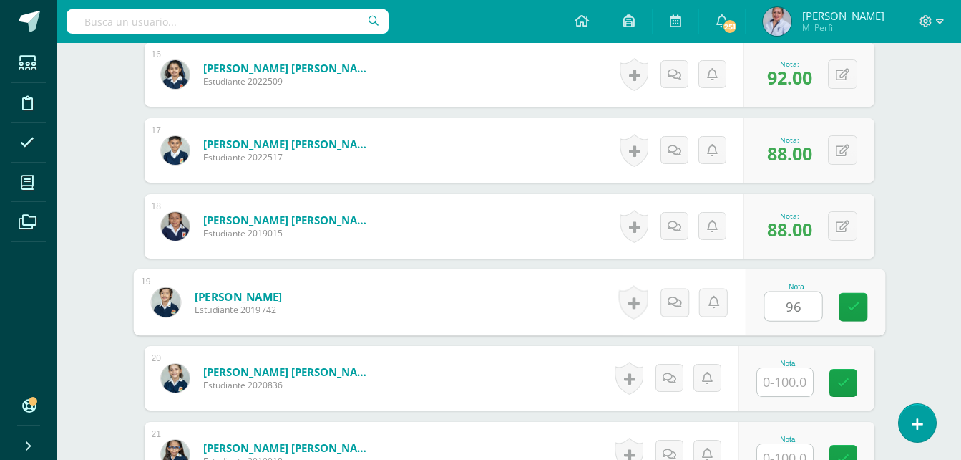
type input "96"
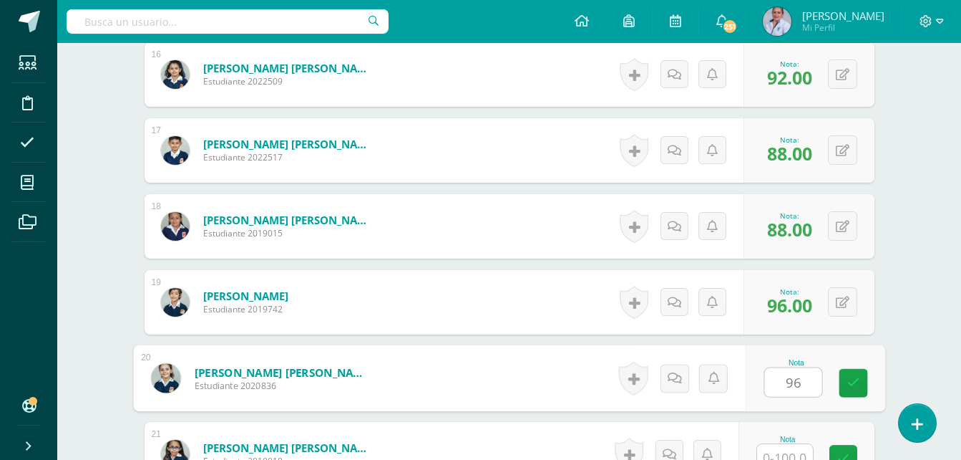
type input "96"
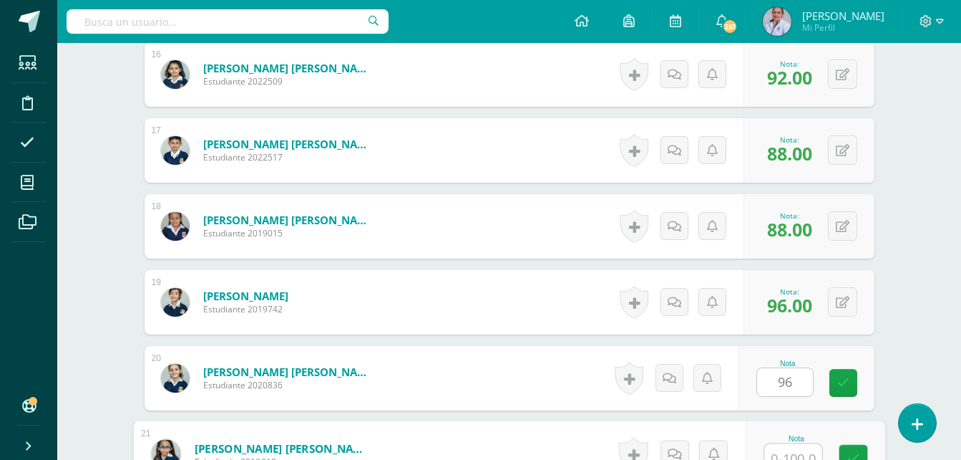
scroll to position [1606, 0]
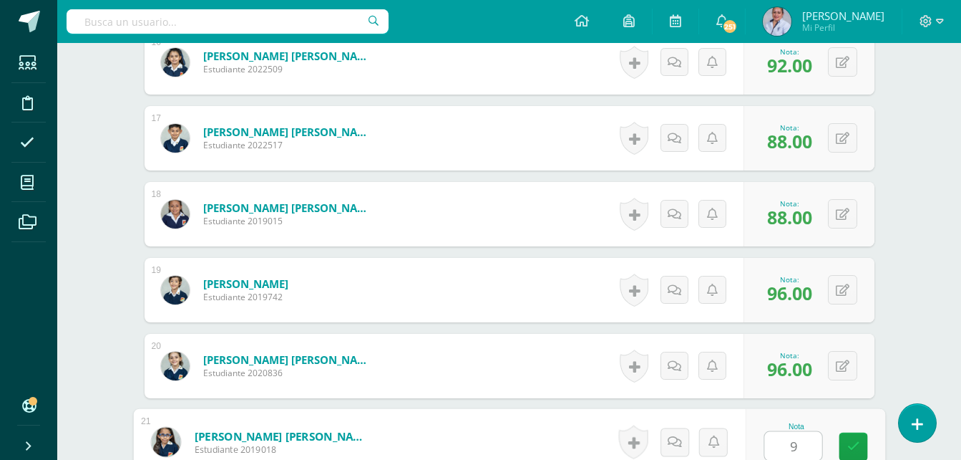
type input "96"
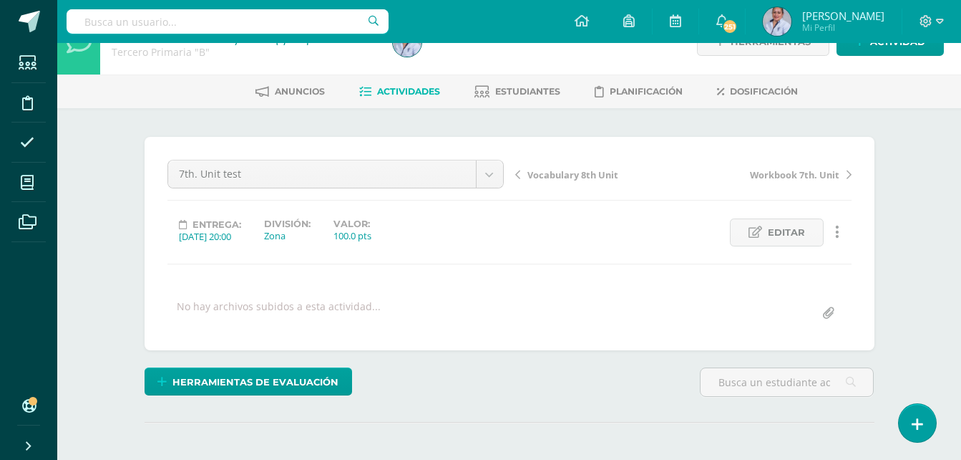
scroll to position [31, 0]
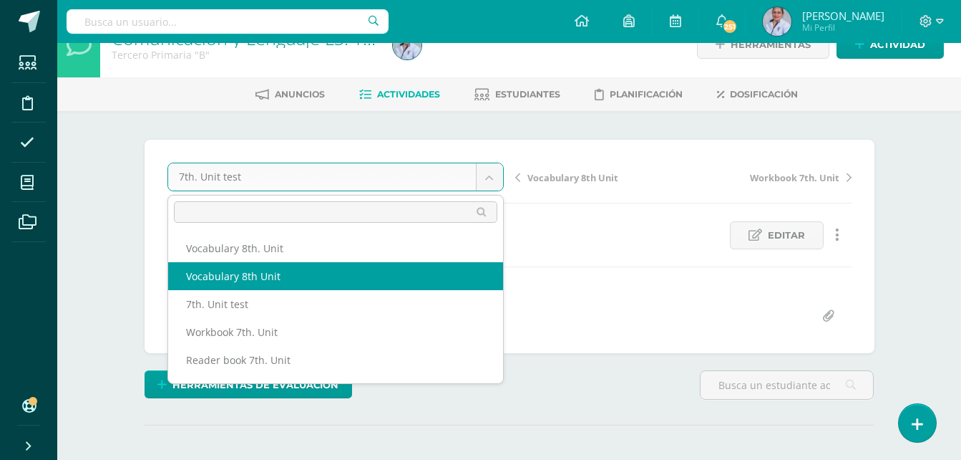
select select "/dashboard/teacher/grade-activity/129066/"
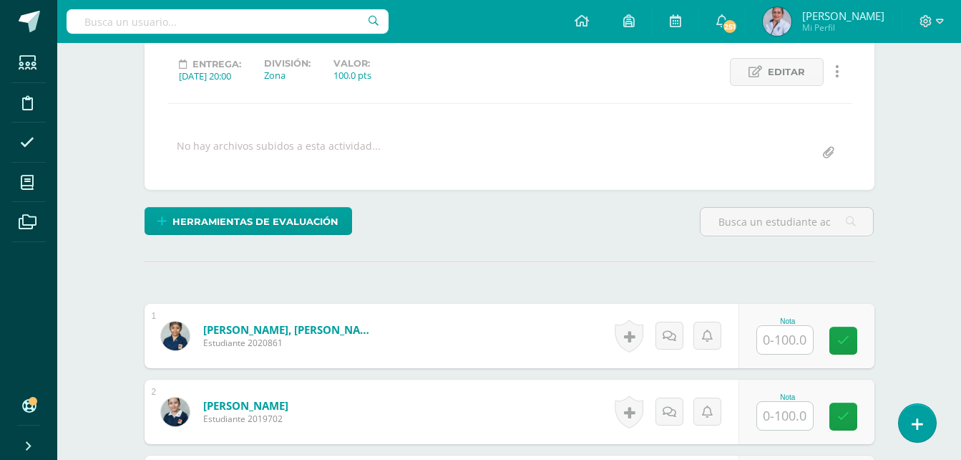
scroll to position [195, 0]
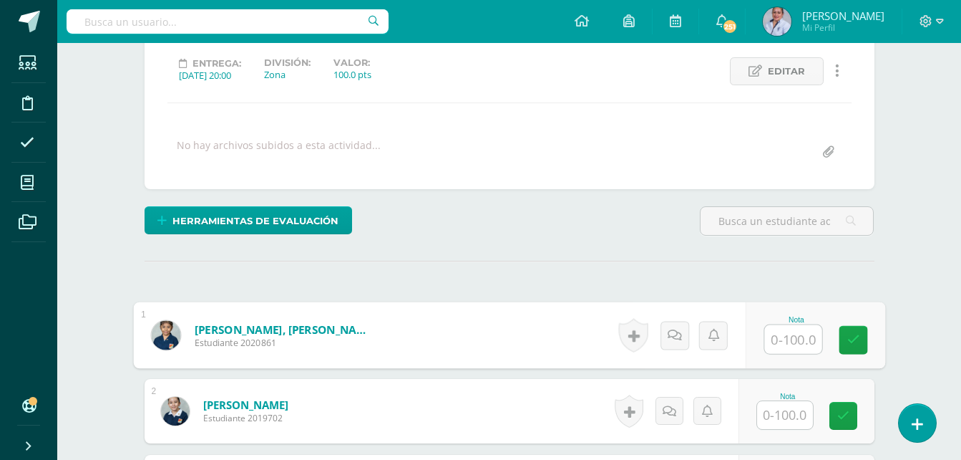
click at [795, 341] on input "text" at bounding box center [793, 339] width 57 height 29
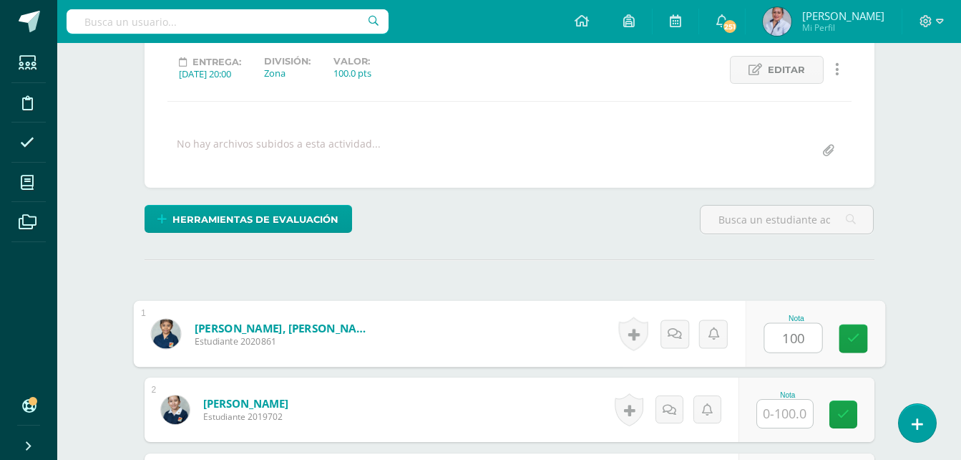
type input "100"
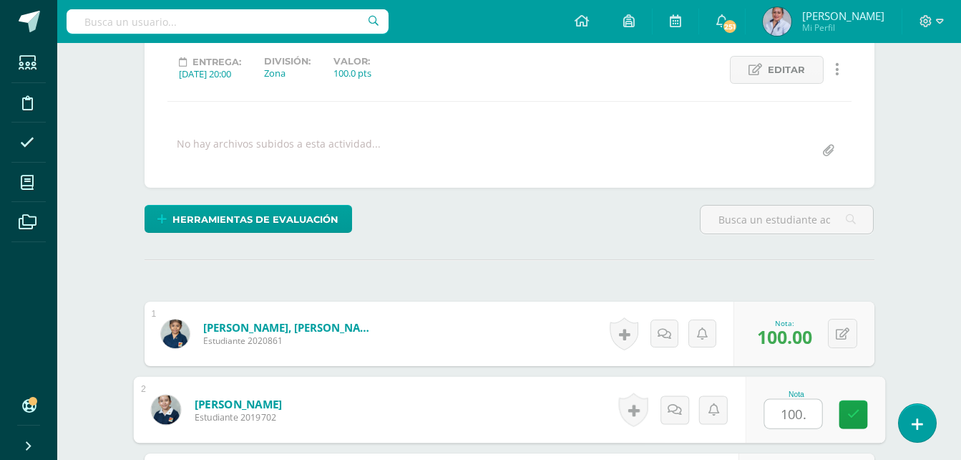
type input "100."
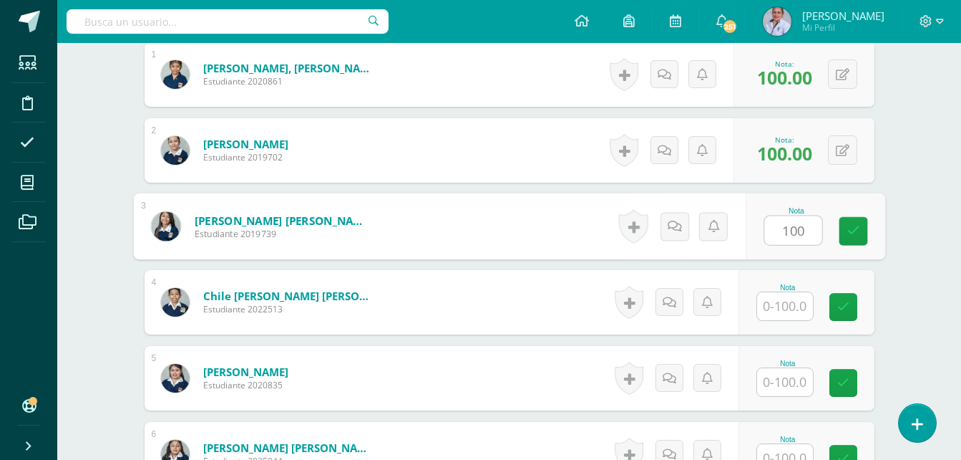
type input "100"
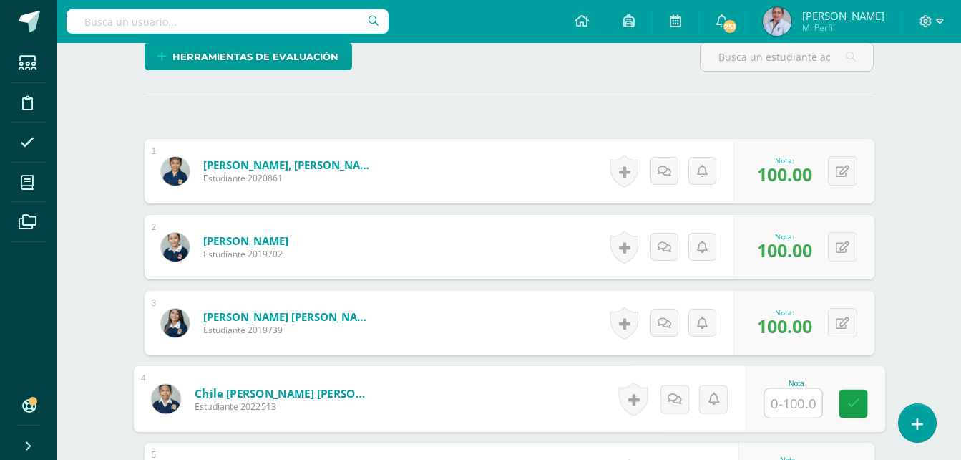
scroll to position [384, 0]
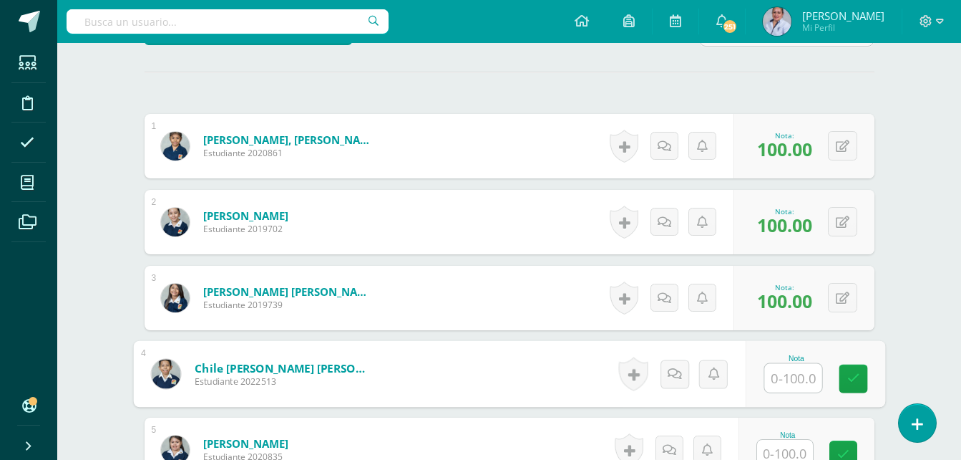
click at [797, 385] on input "text" at bounding box center [793, 378] width 57 height 29
type input "80"
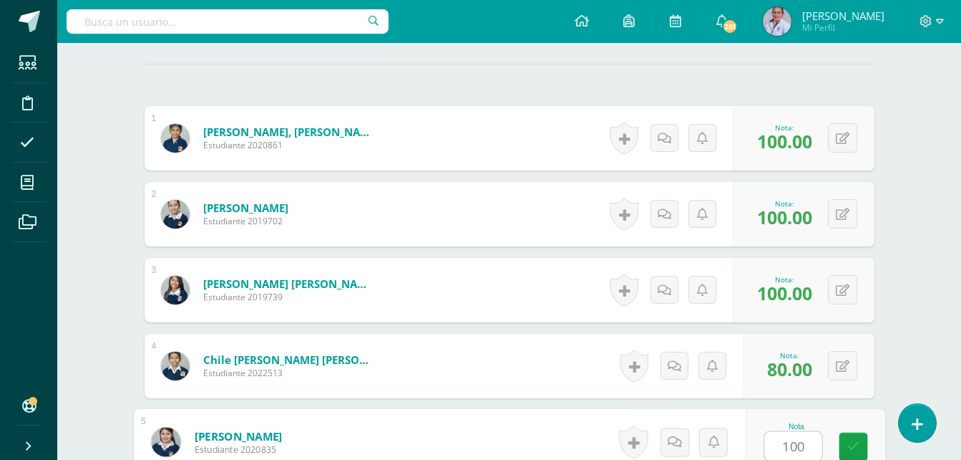
type input "100"
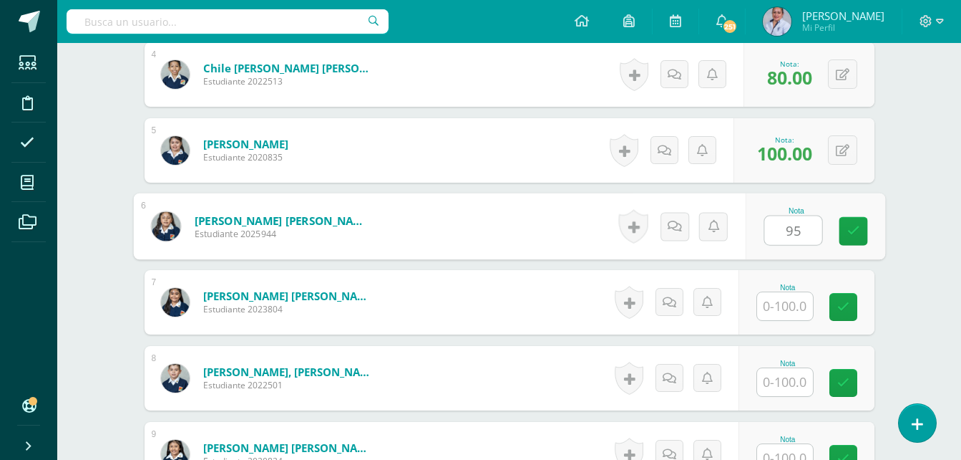
type input "95"
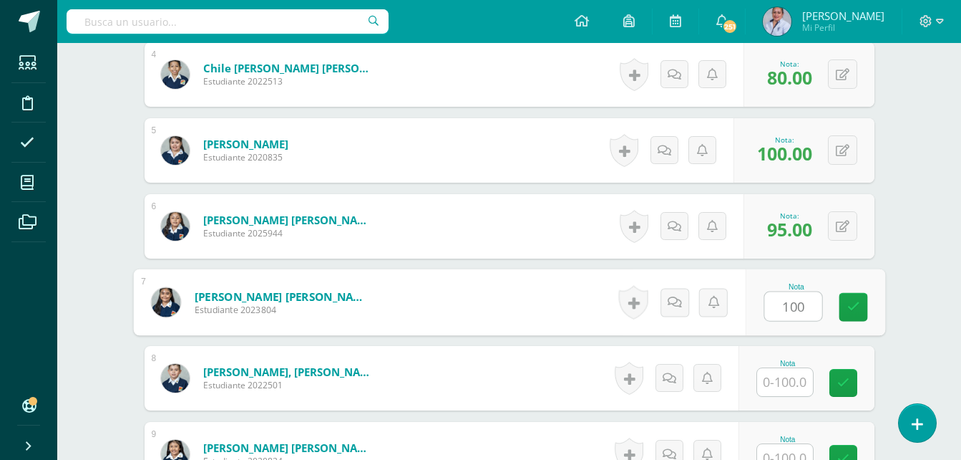
type input "100"
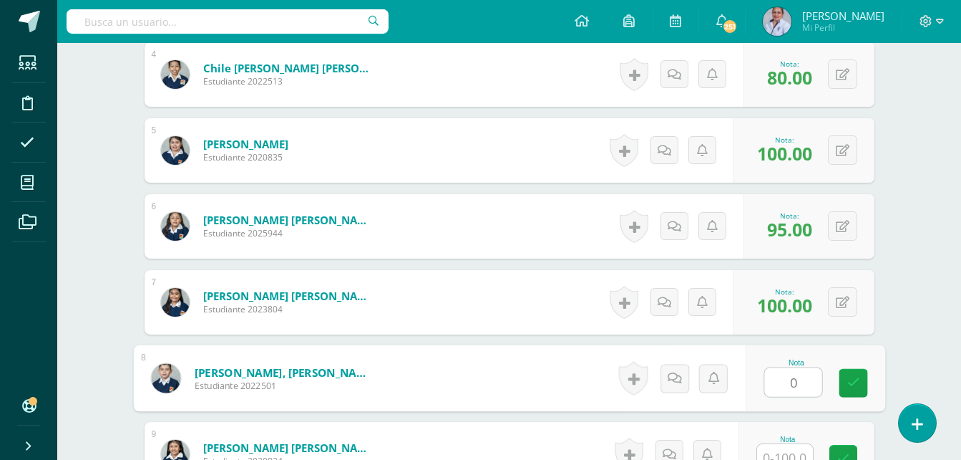
type input "0"
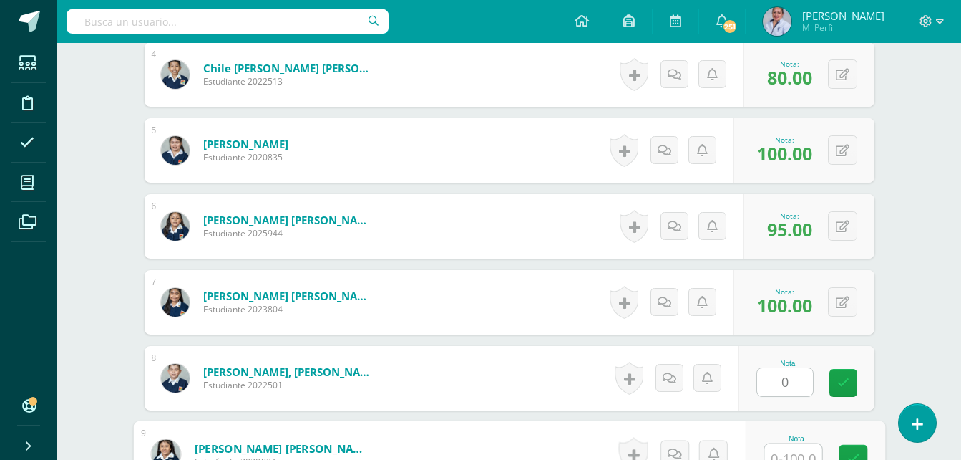
scroll to position [695, 0]
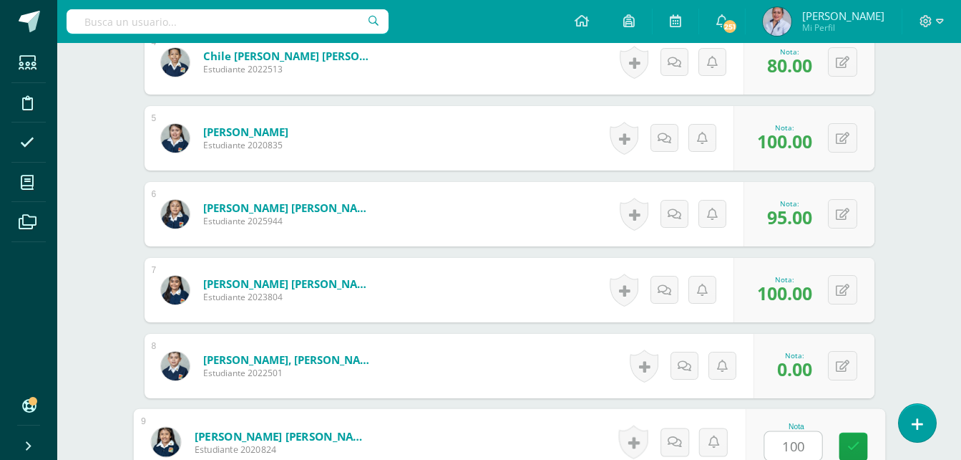
type input "100"
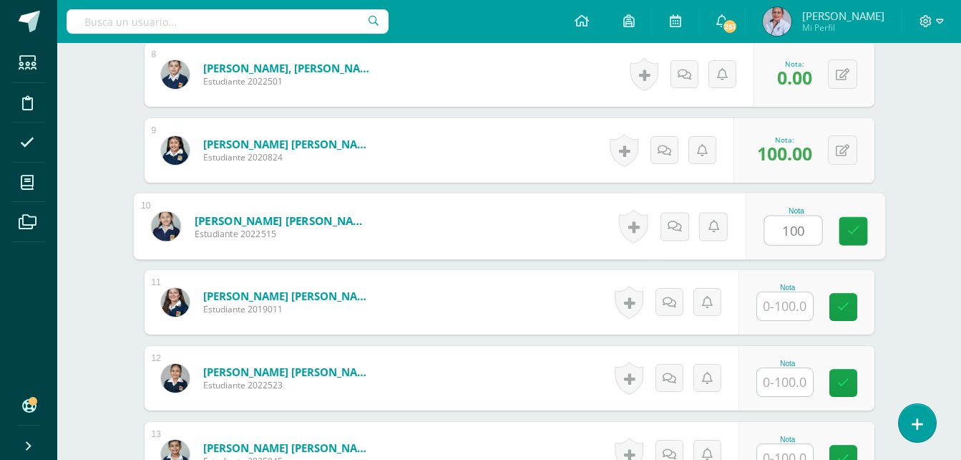
type input "100"
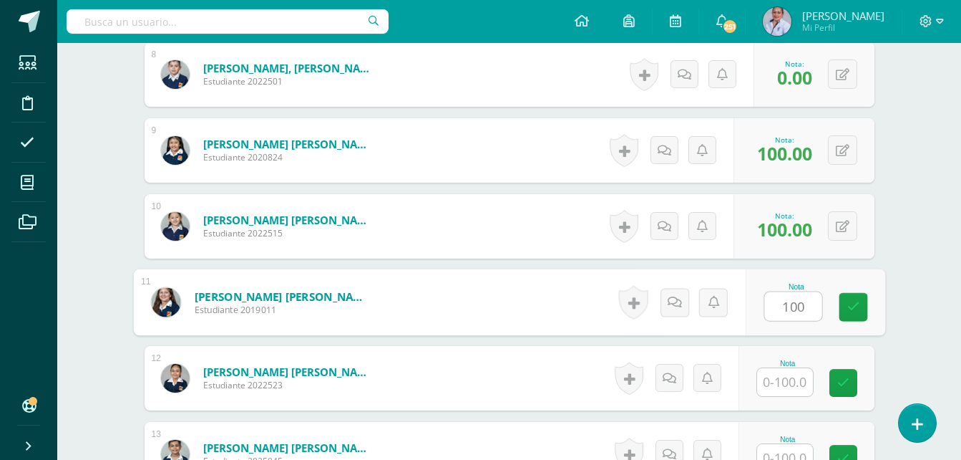
type input "100"
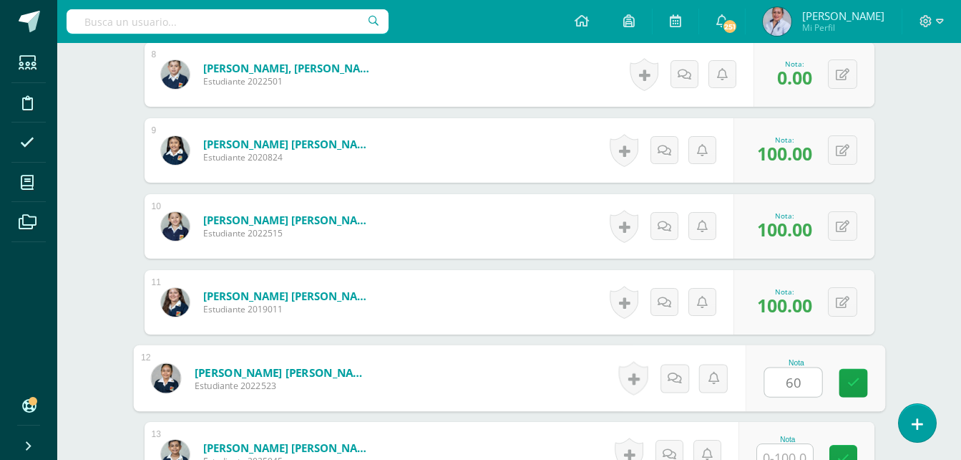
type input "60"
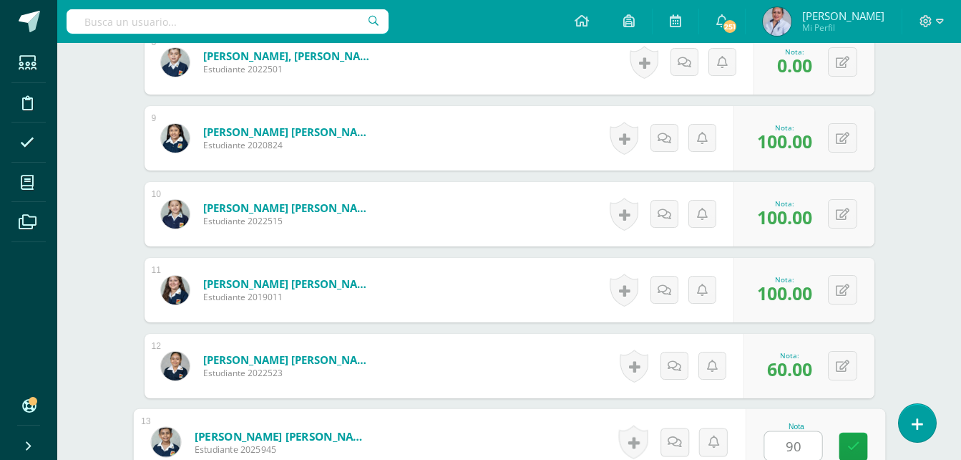
type input "90"
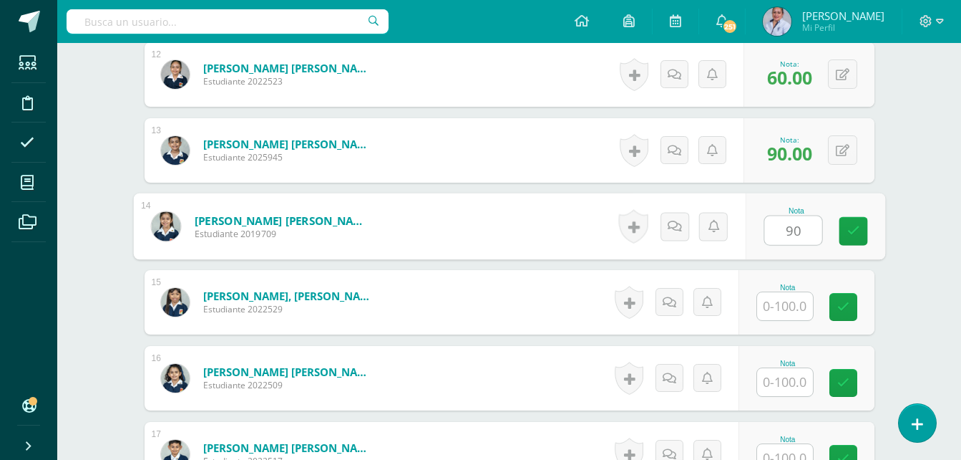
type input "90"
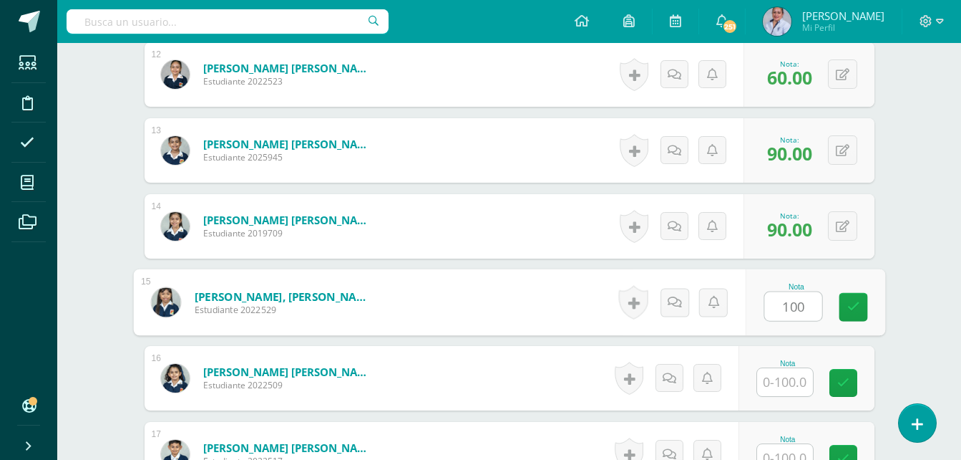
type input "100"
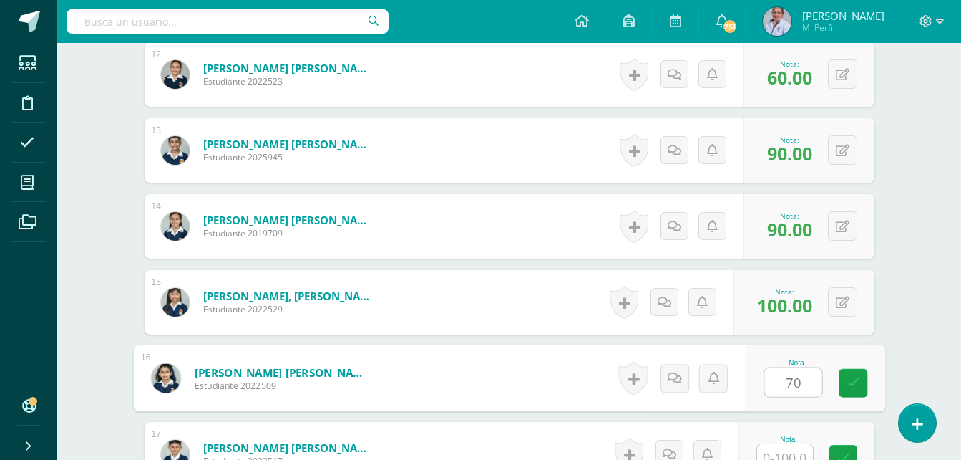
type input "70"
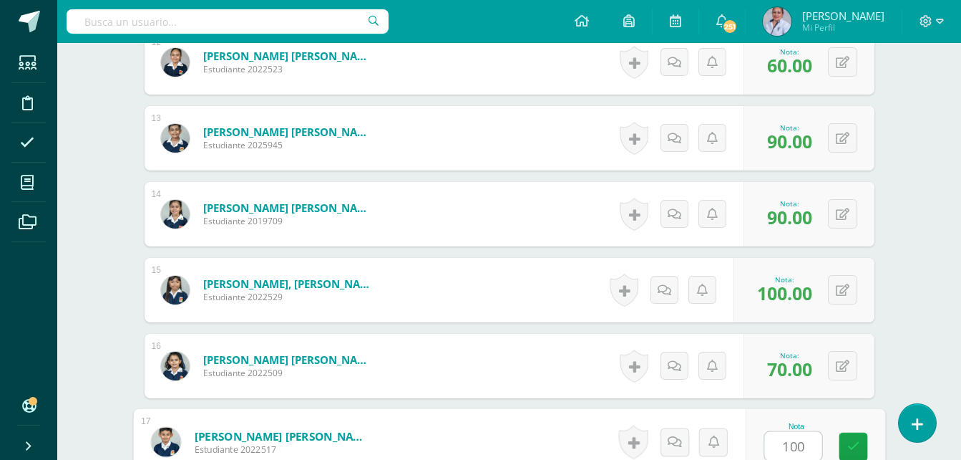
type input "100"
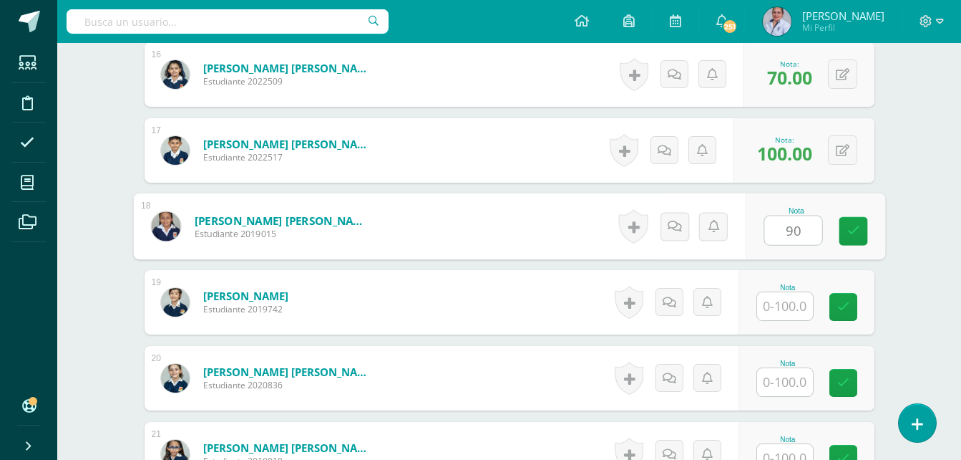
type input "90"
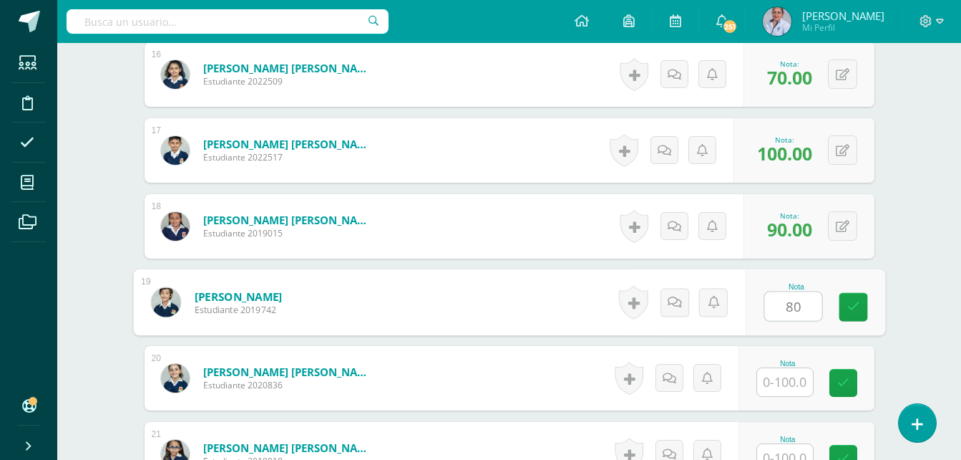
type input "80"
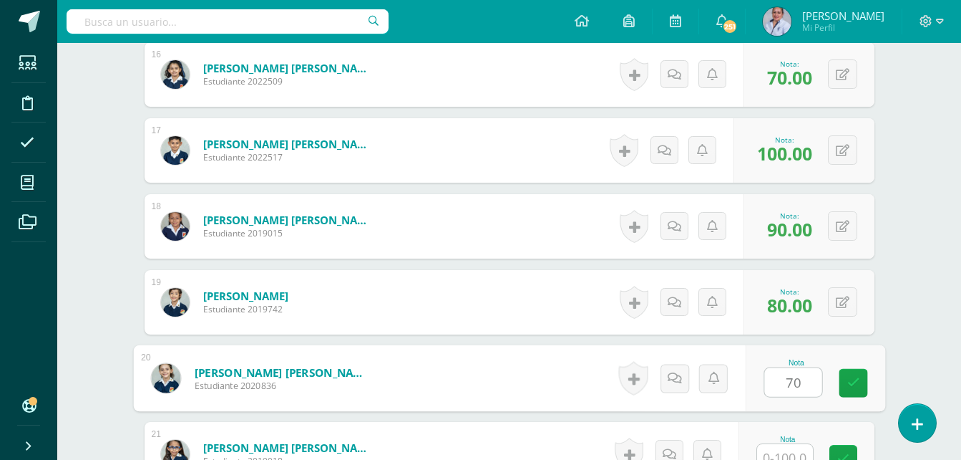
type input "70"
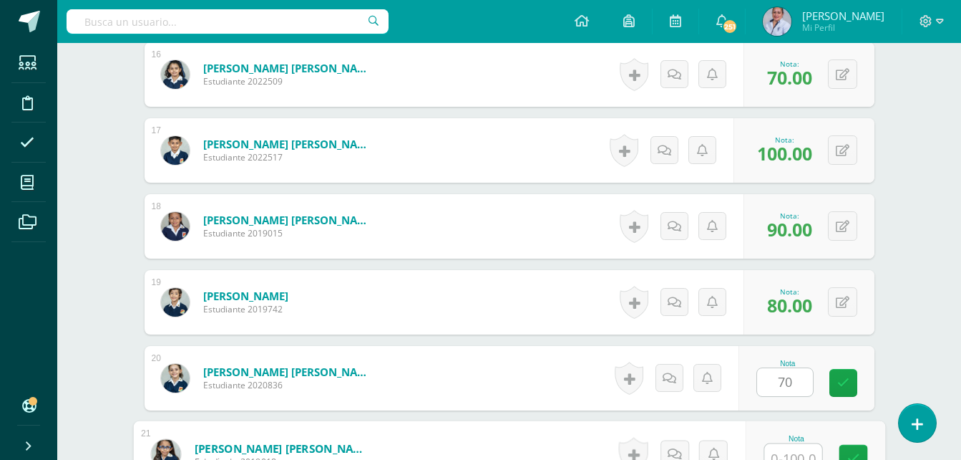
scroll to position [1606, 0]
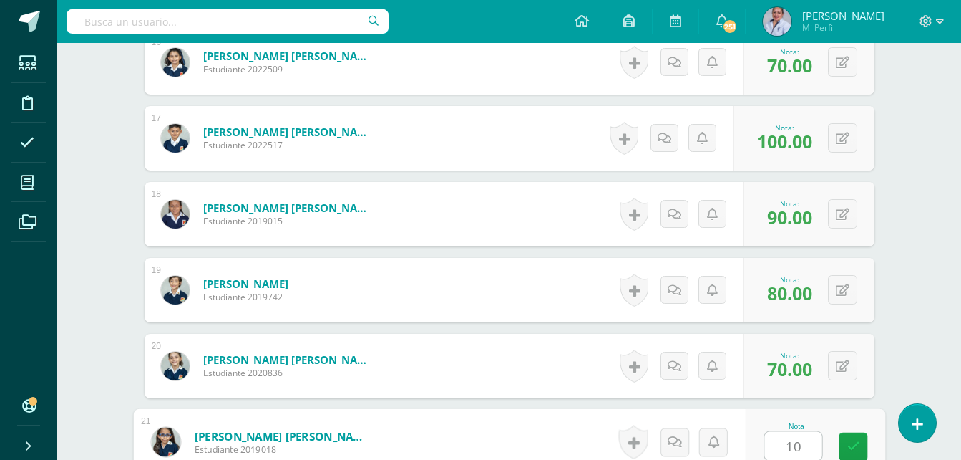
type input "100"
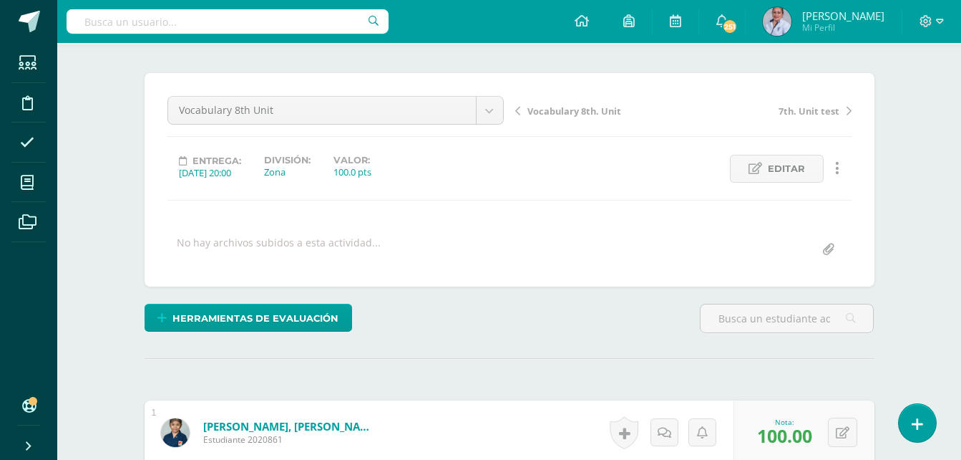
scroll to position [0, 0]
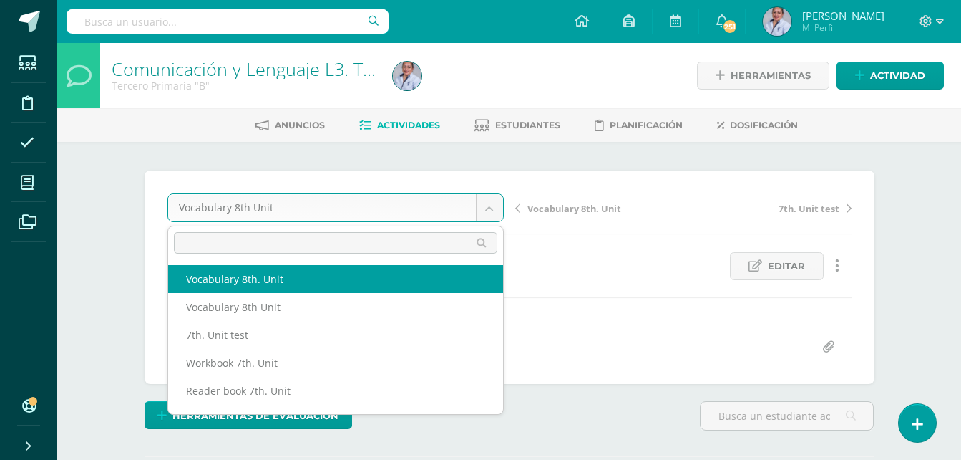
select select "/dashboard/teacher/grade-activity/129067/"
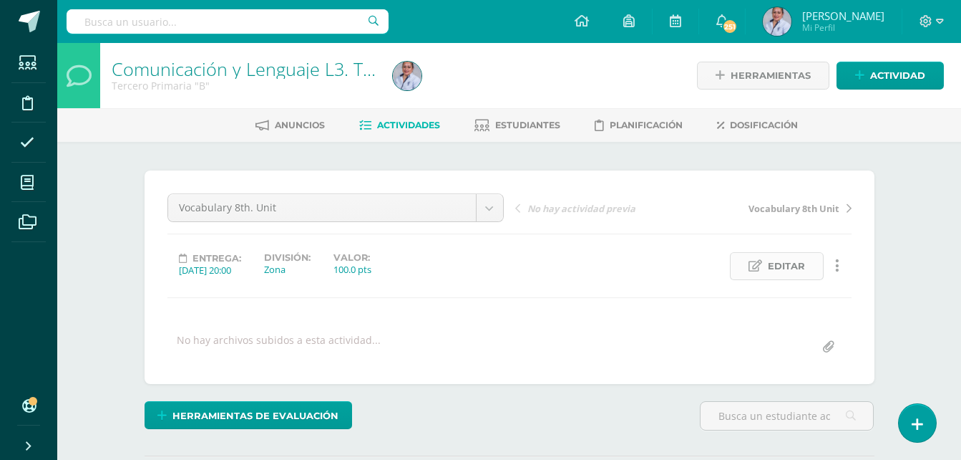
scroll to position [1, 0]
click at [806, 263] on link "Editar" at bounding box center [777, 265] width 94 height 28
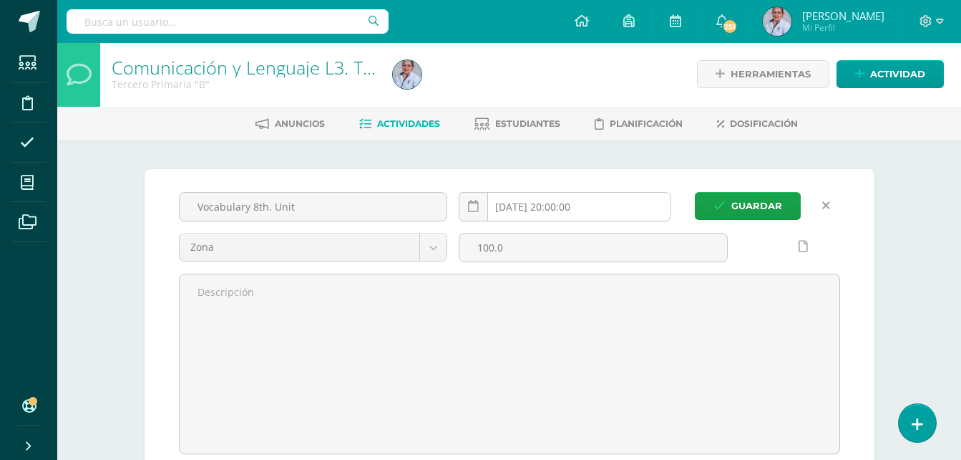
scroll to position [2, 0]
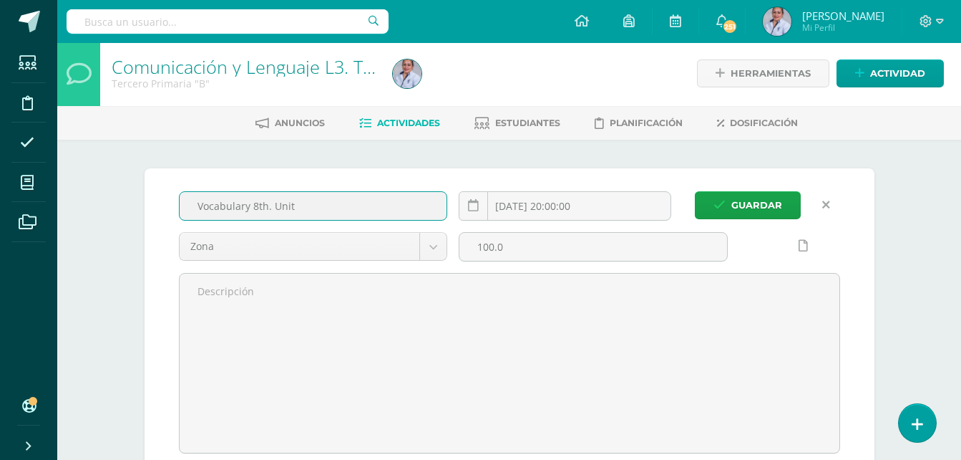
click at [310, 210] on input "Vocabulary 8th. Unit" at bounding box center [314, 206] width 268 height 28
type input "V"
type input "Reader book unit 8 and 9"
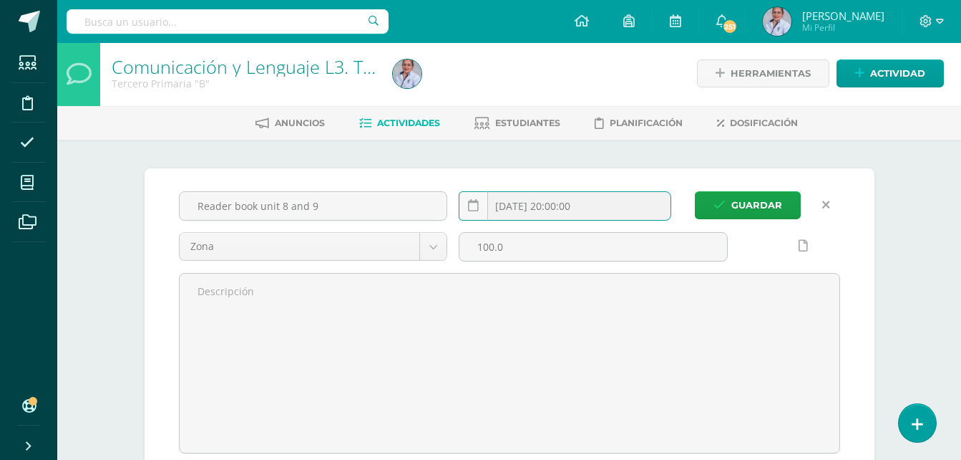
click at [548, 208] on input "[DATE] 20:00:00" at bounding box center [565, 206] width 211 height 28
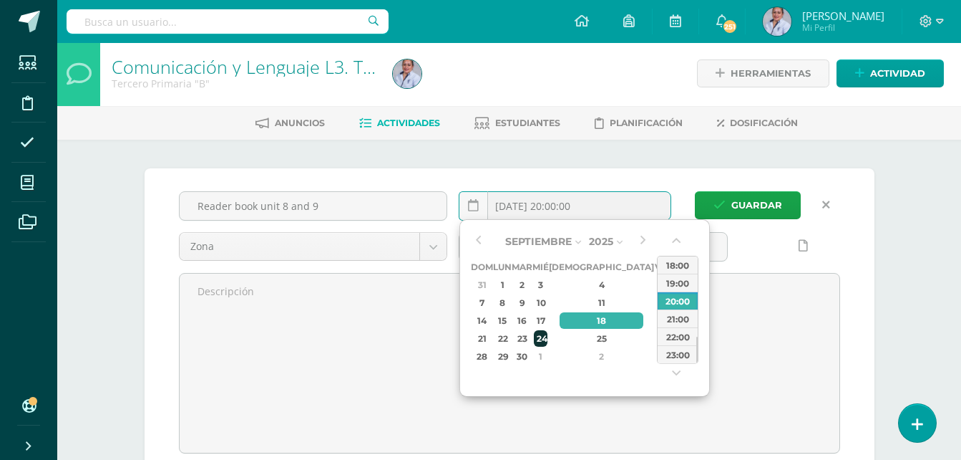
click at [547, 338] on div "24" at bounding box center [540, 338] width 13 height 16
type input "[DATE] 20:00"
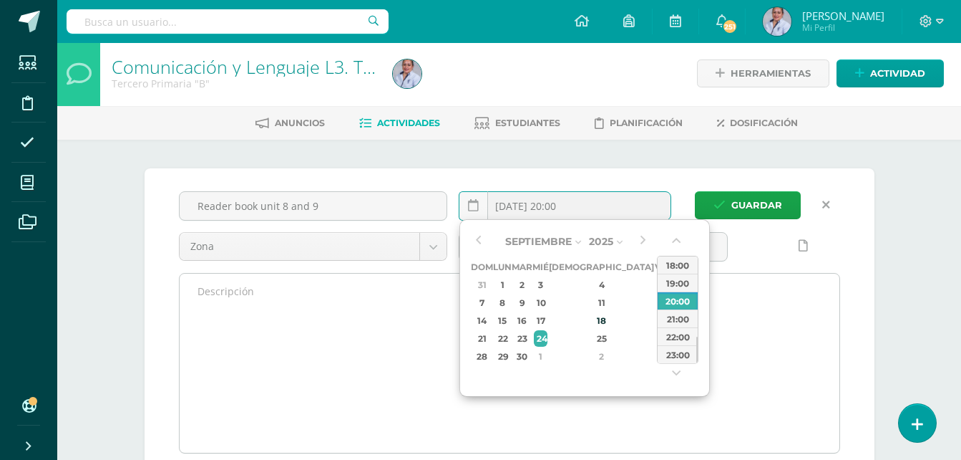
click at [812, 384] on textarea at bounding box center [510, 362] width 660 height 179
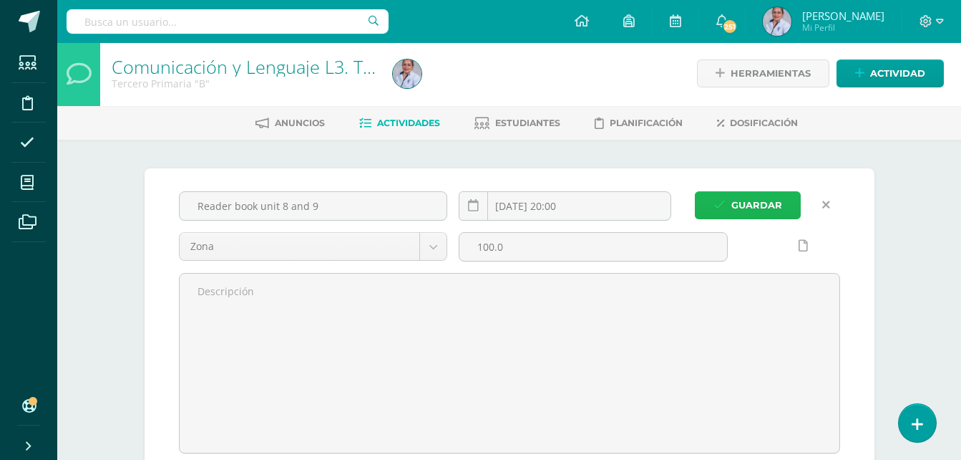
click at [757, 205] on span "Guardar" at bounding box center [757, 205] width 51 height 26
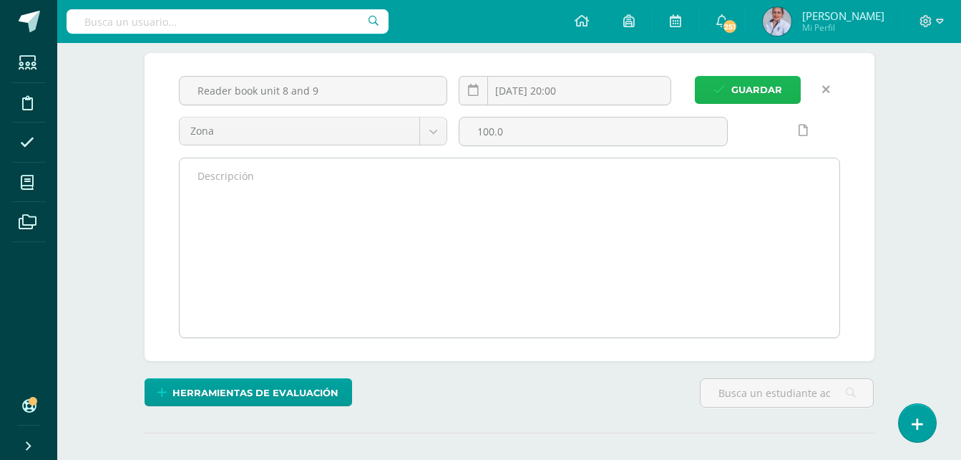
scroll to position [145, 0]
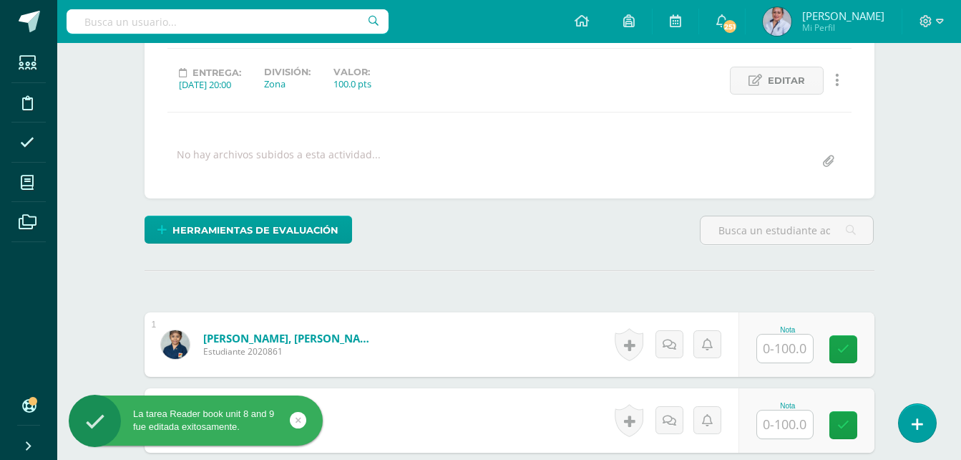
scroll to position [183, 0]
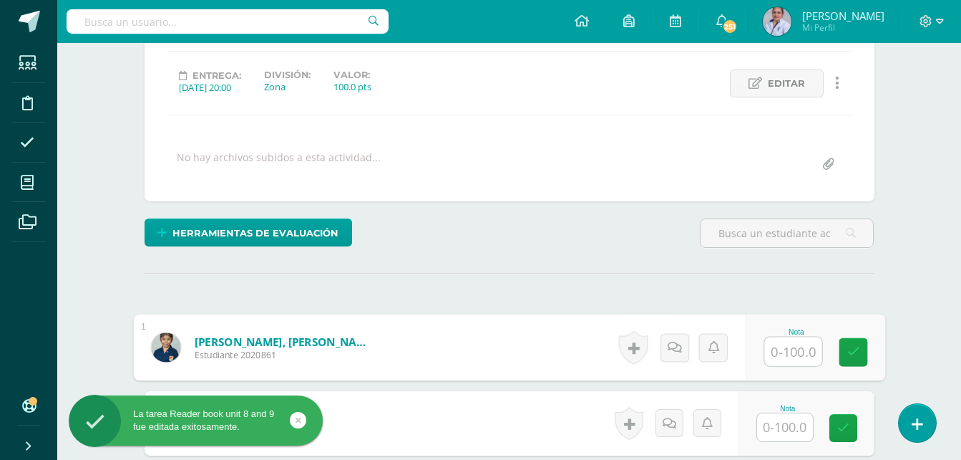
click at [797, 355] on input "text" at bounding box center [793, 351] width 57 height 29
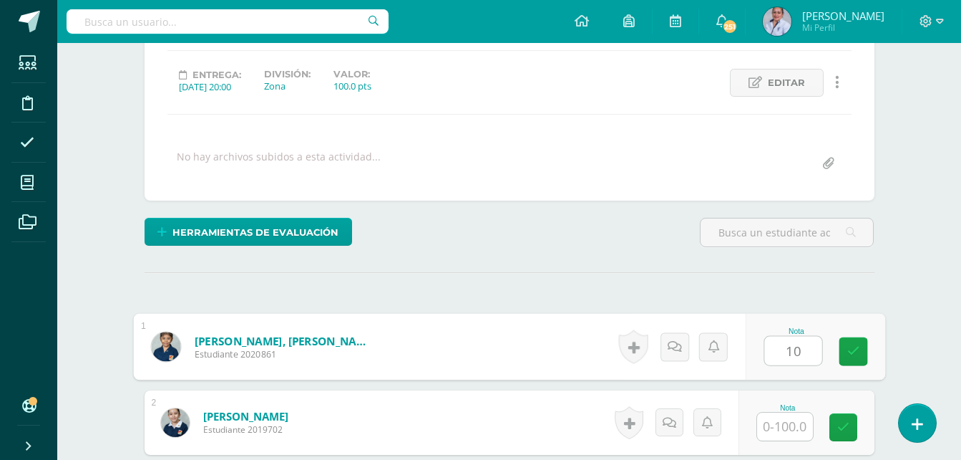
scroll to position [184, 0]
type input "100"
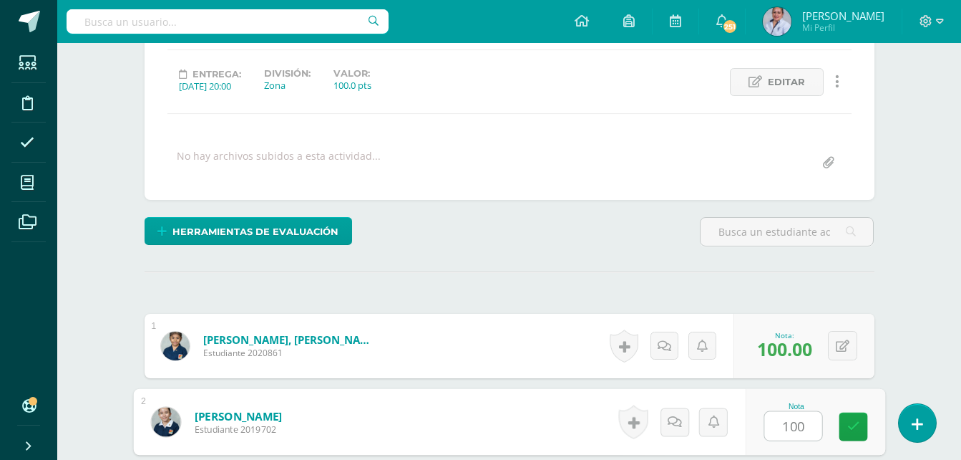
type input "100"
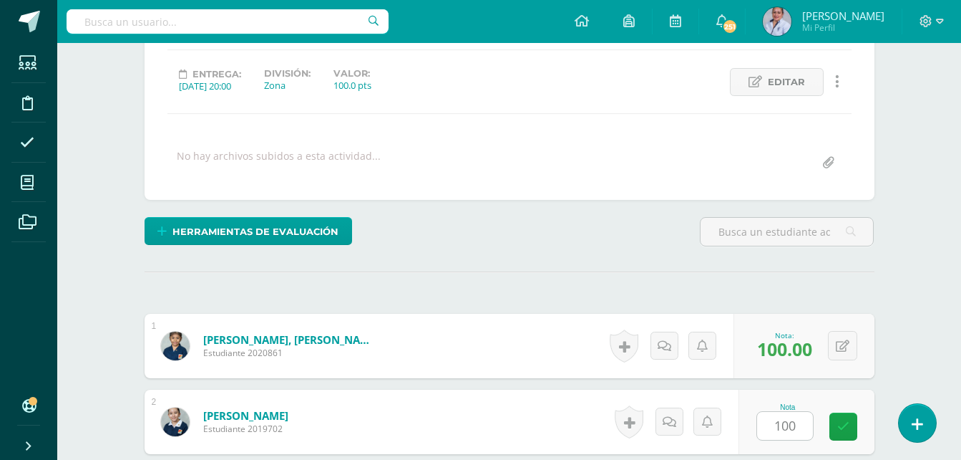
scroll to position [455, 0]
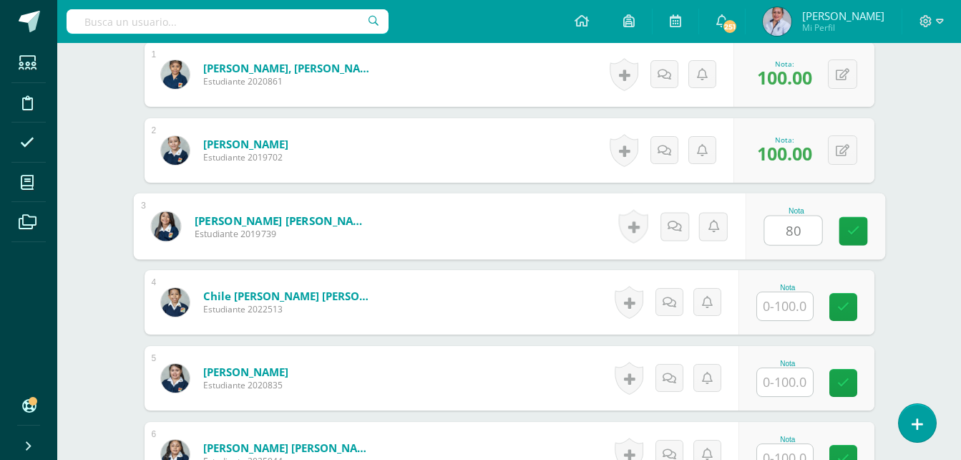
type input "80"
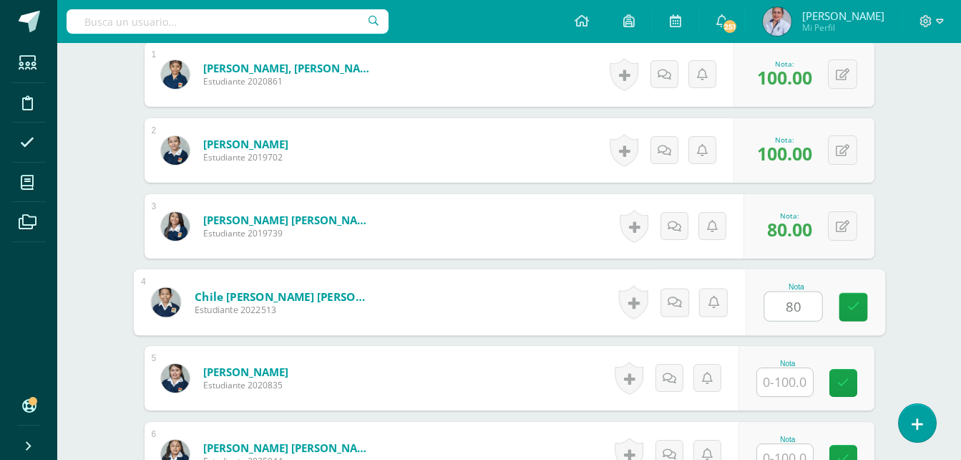
type input "80"
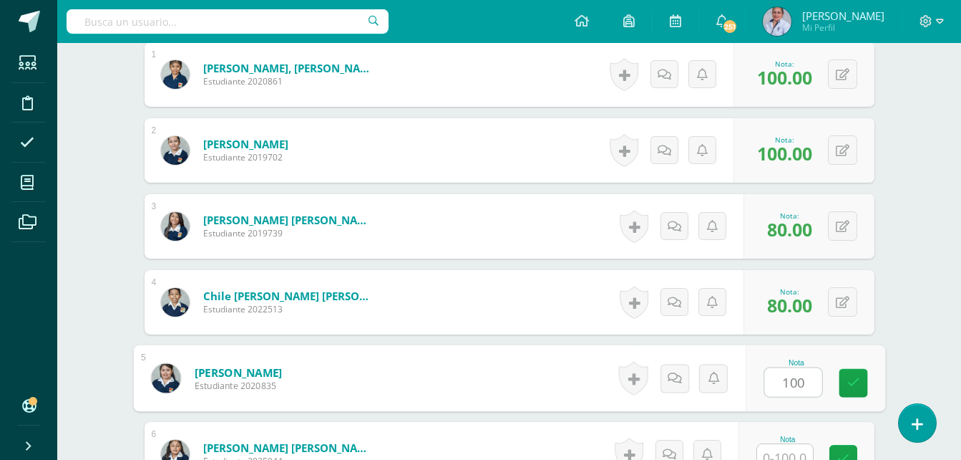
type input "100"
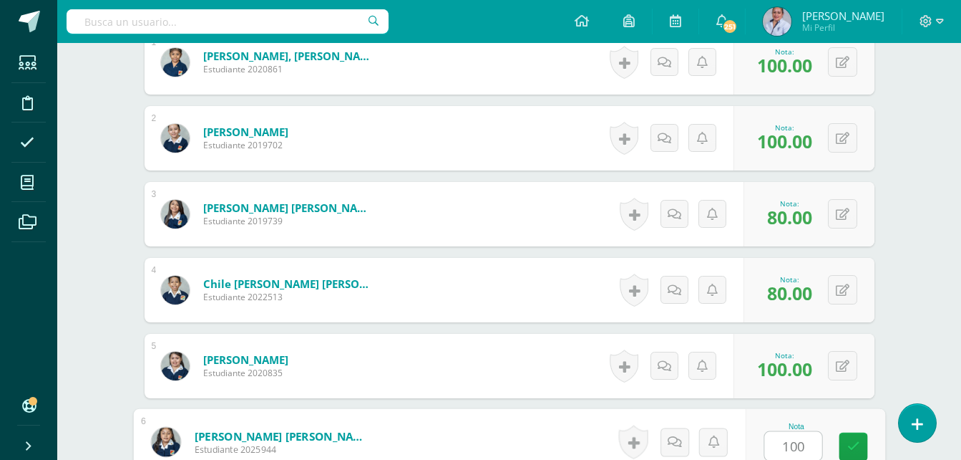
type input "100"
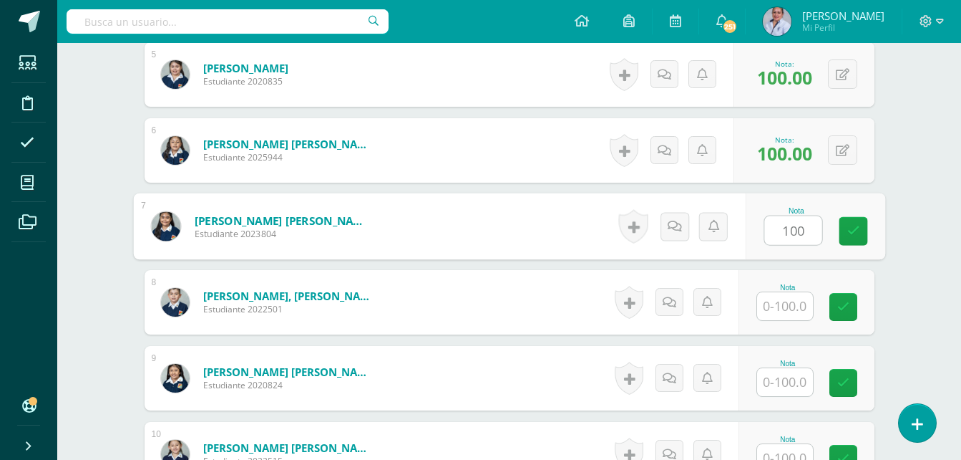
type input "100"
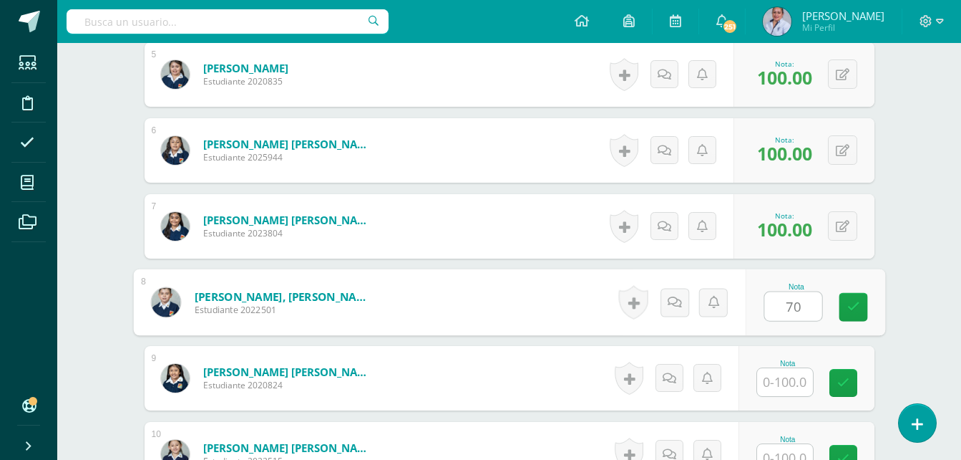
type input "70"
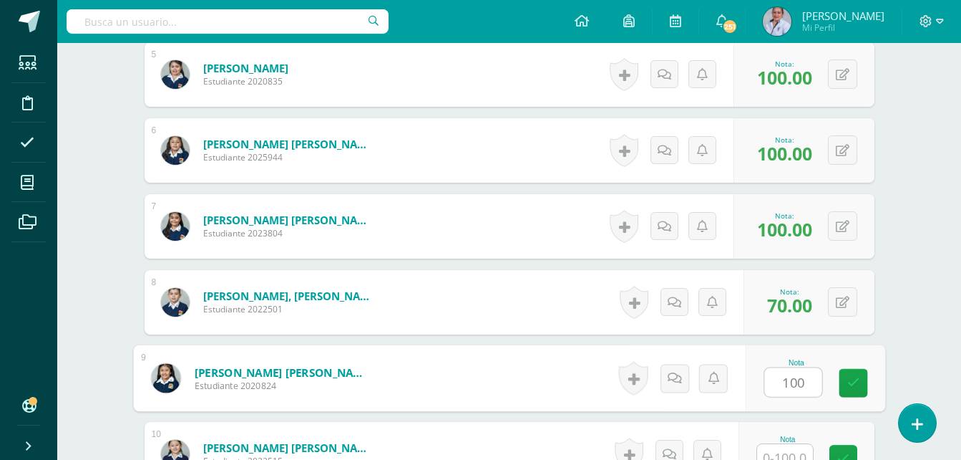
type input "100"
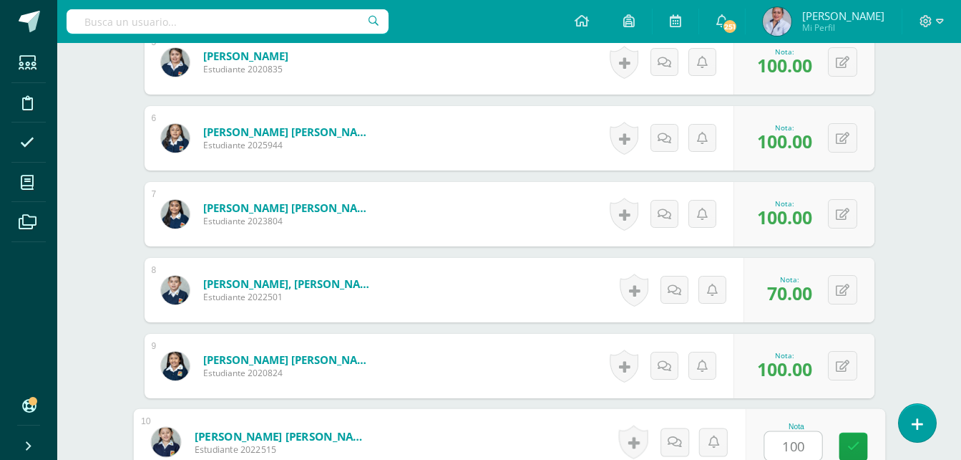
type input "100"
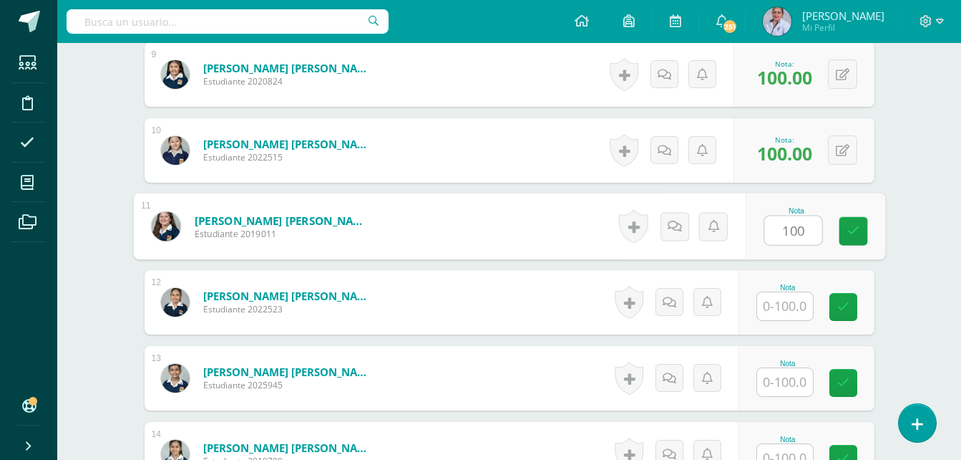
type input "100"
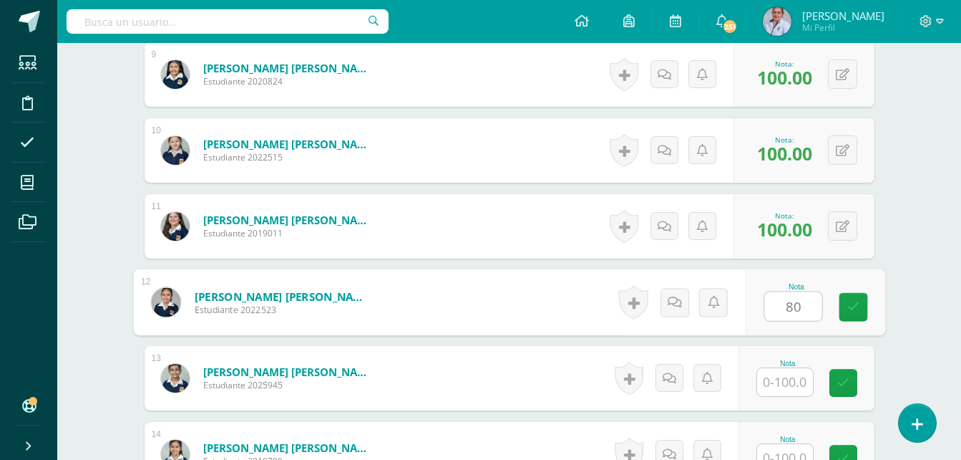
type input "80"
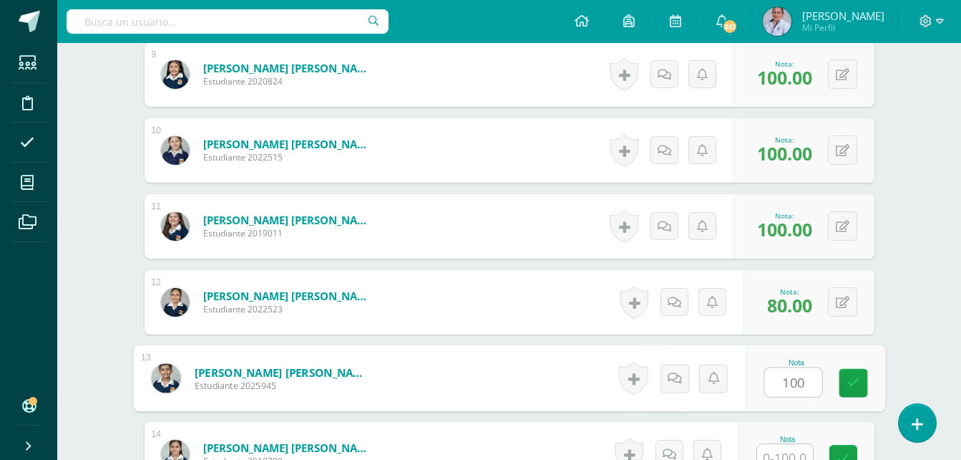
type input "100"
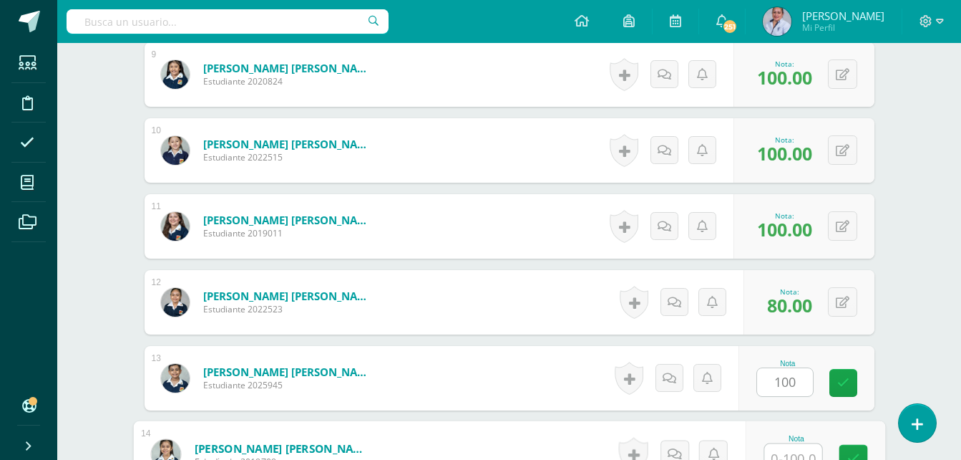
scroll to position [1074, 0]
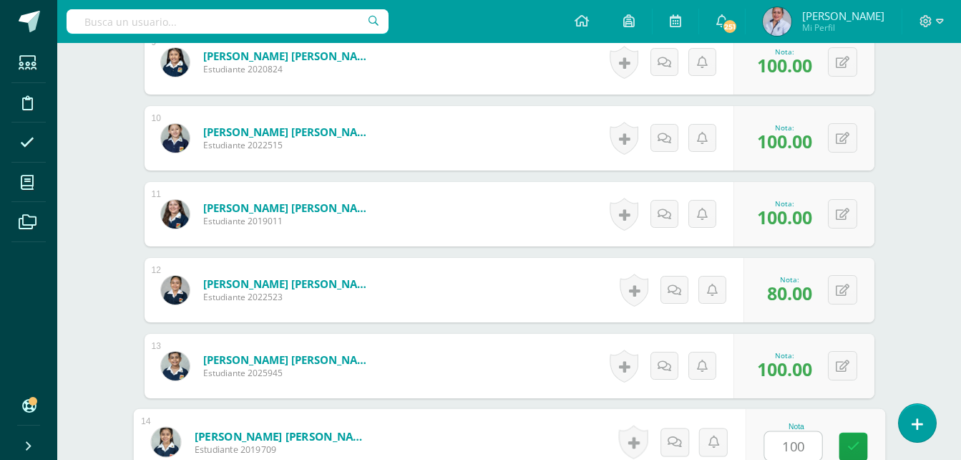
type input "100"
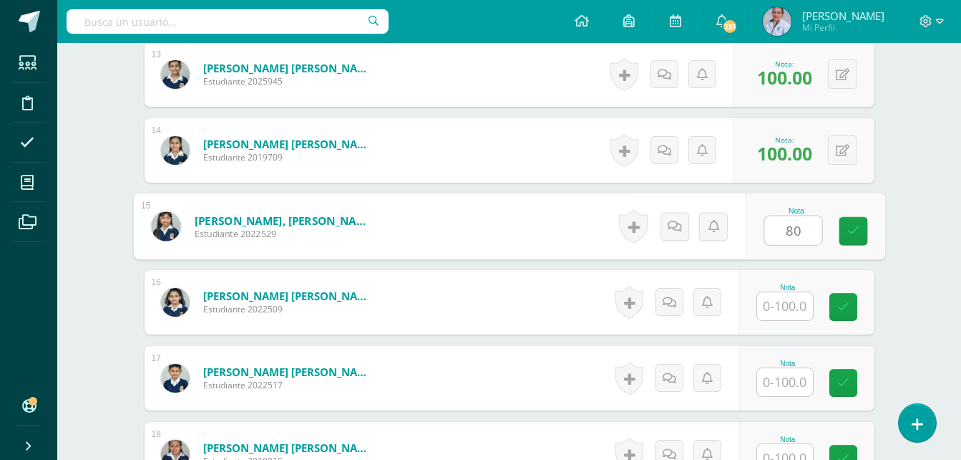
type input "80"
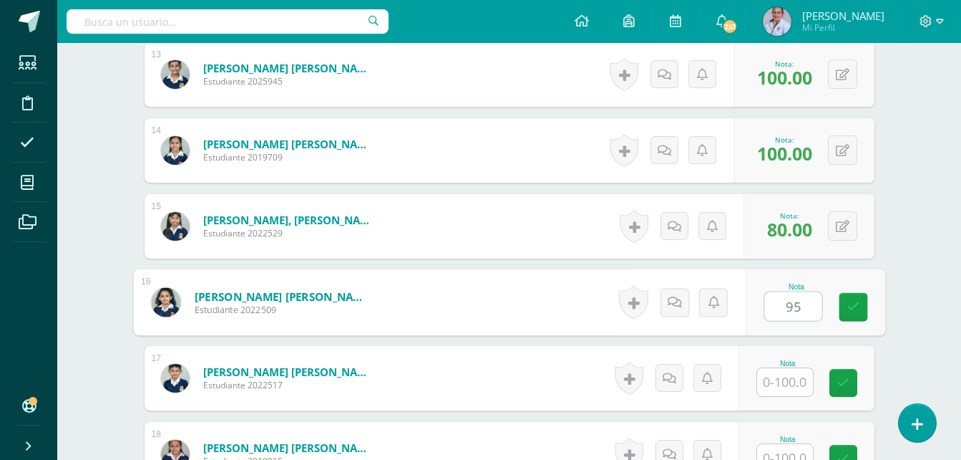
type input "95"
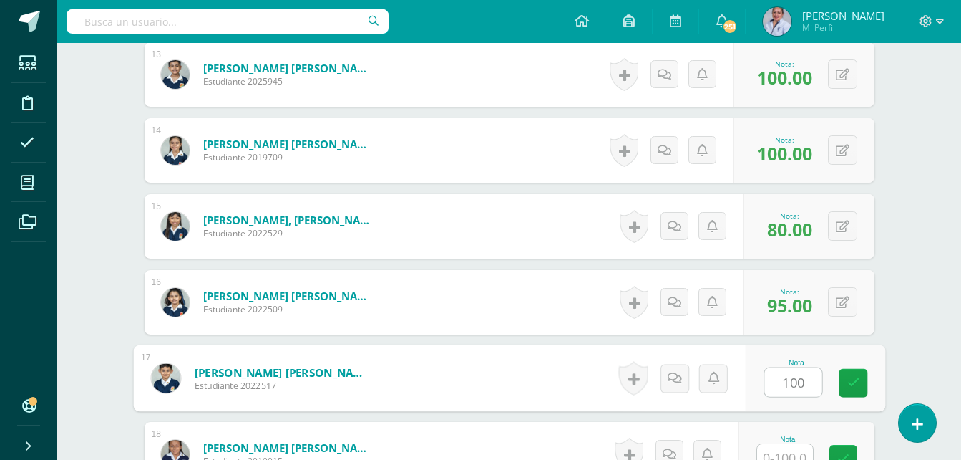
type input "100"
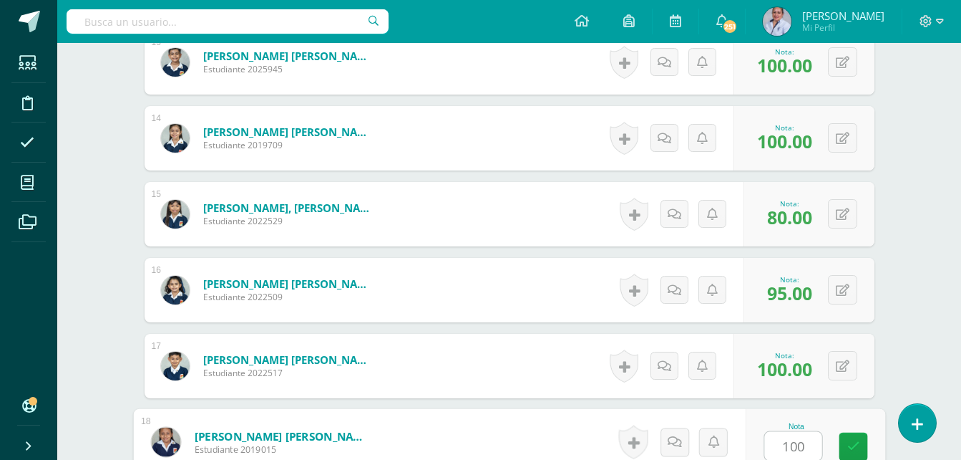
type input "100"
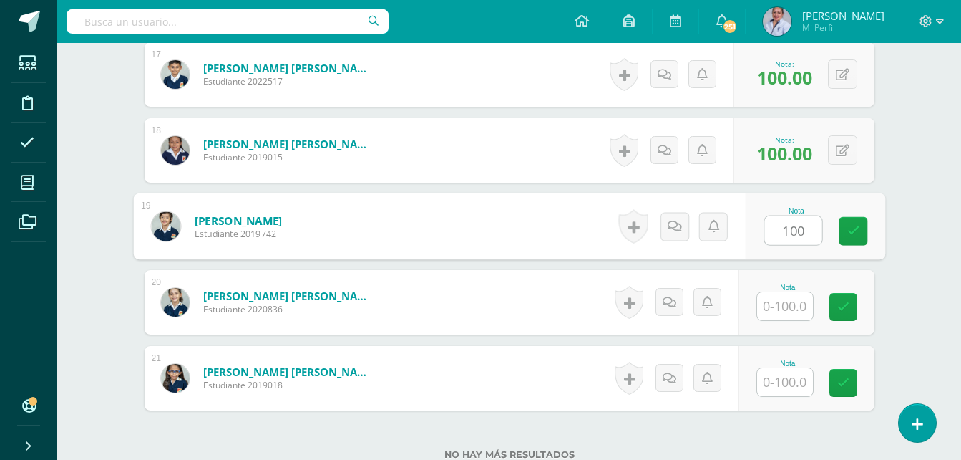
type input "100"
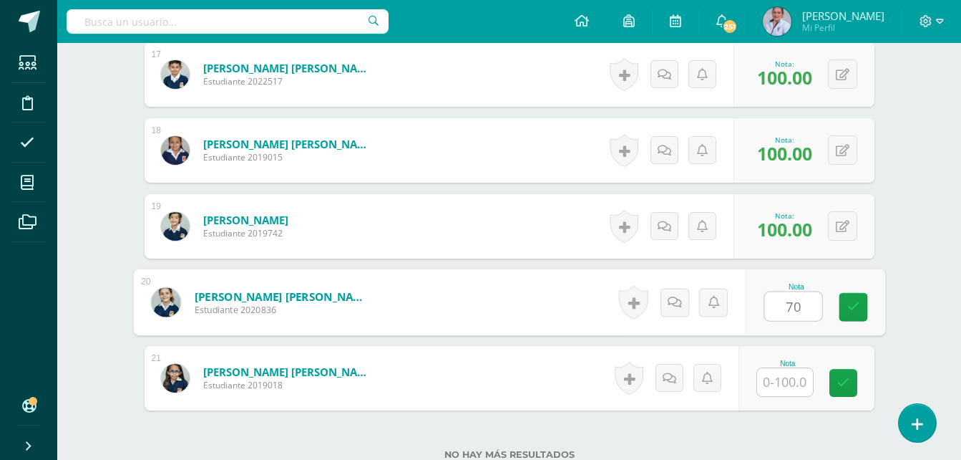
type input "70"
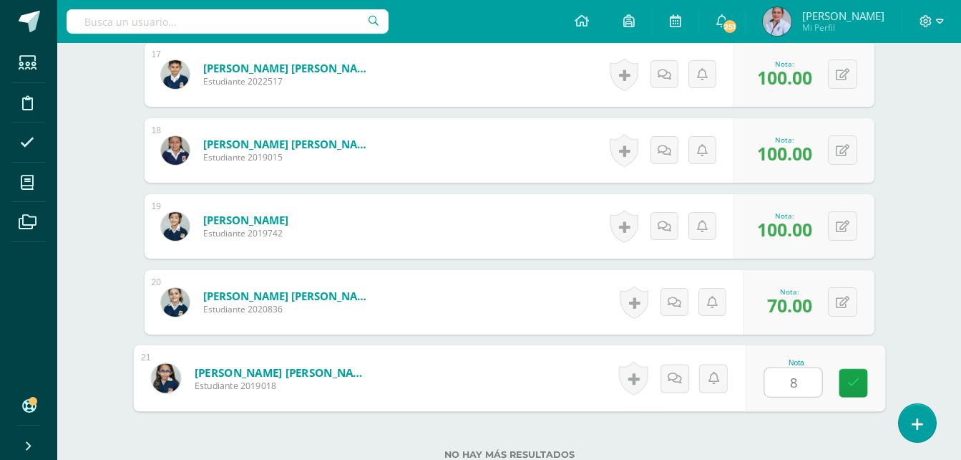
type input "80"
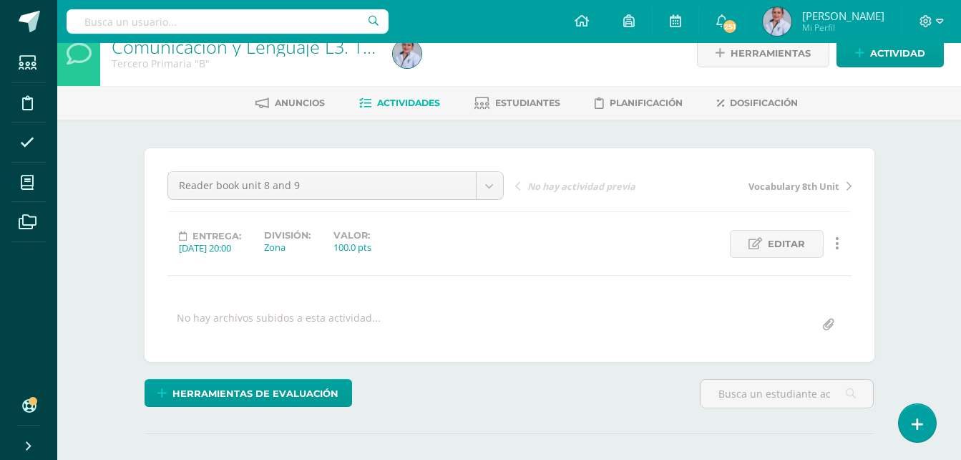
scroll to position [0, 0]
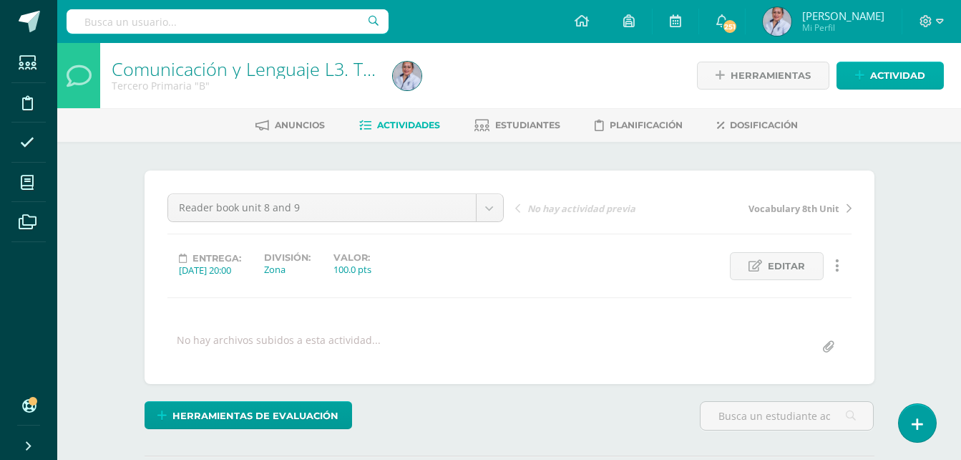
click at [894, 73] on span "Actividad" at bounding box center [897, 75] width 55 height 26
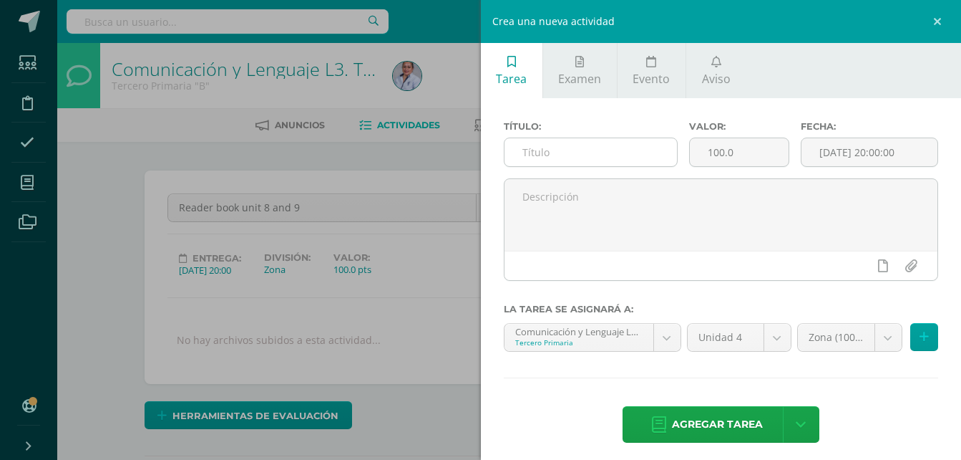
click at [641, 150] on input "text" at bounding box center [591, 152] width 173 height 28
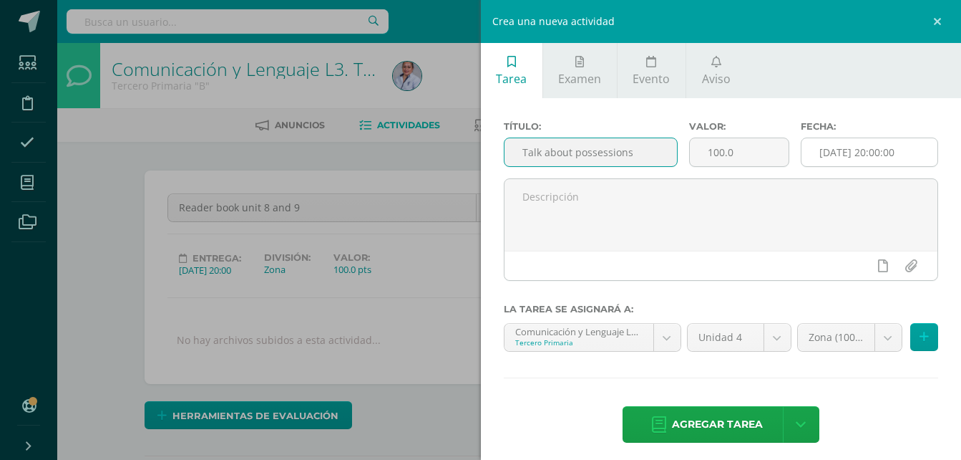
type input "Talk about possessions"
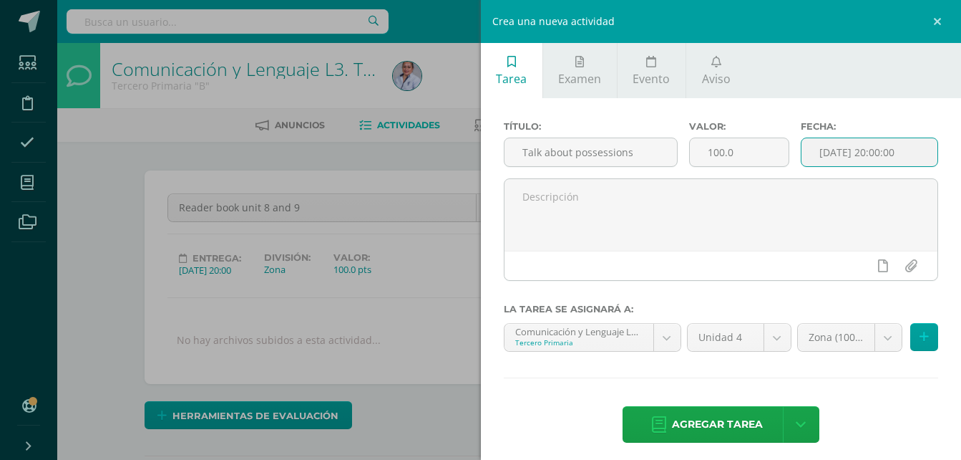
click at [846, 152] on input "[DATE] 20:00:00" at bounding box center [870, 152] width 136 height 28
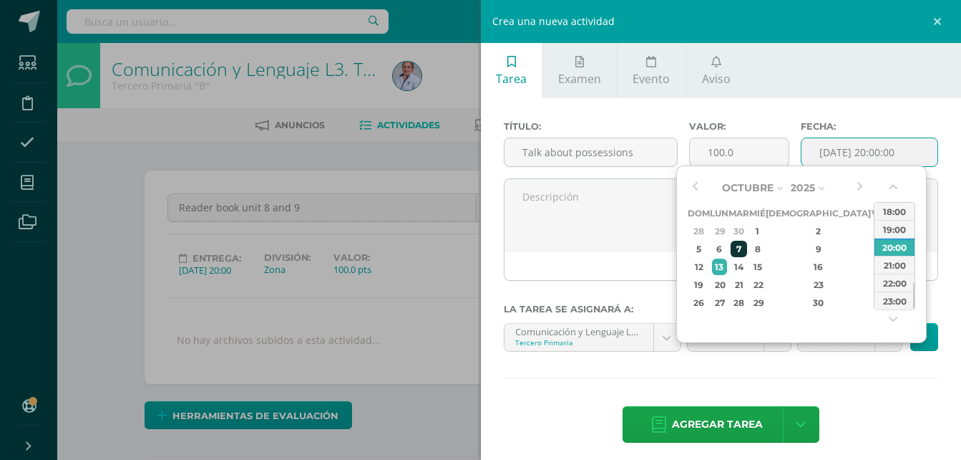
click at [747, 249] on div "7" at bounding box center [739, 249] width 16 height 16
type input "2025-10-07 20:00"
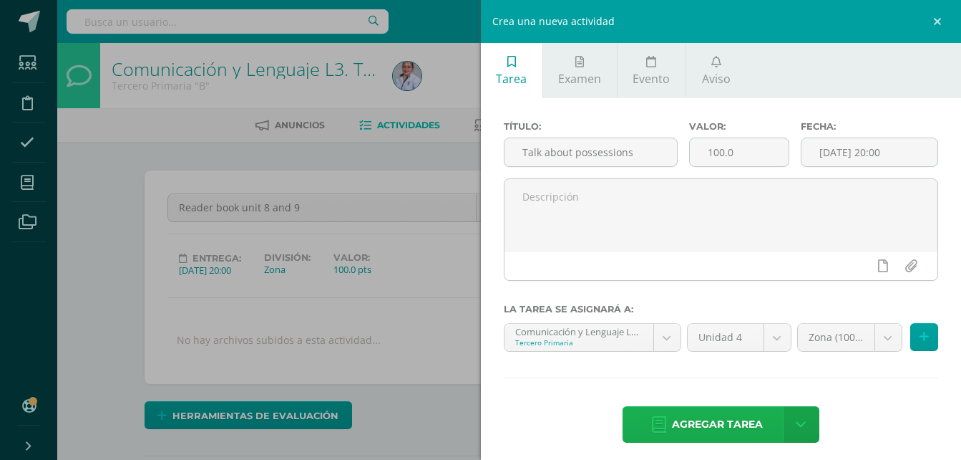
click at [736, 424] on span "Agregar tarea" at bounding box center [717, 424] width 91 height 35
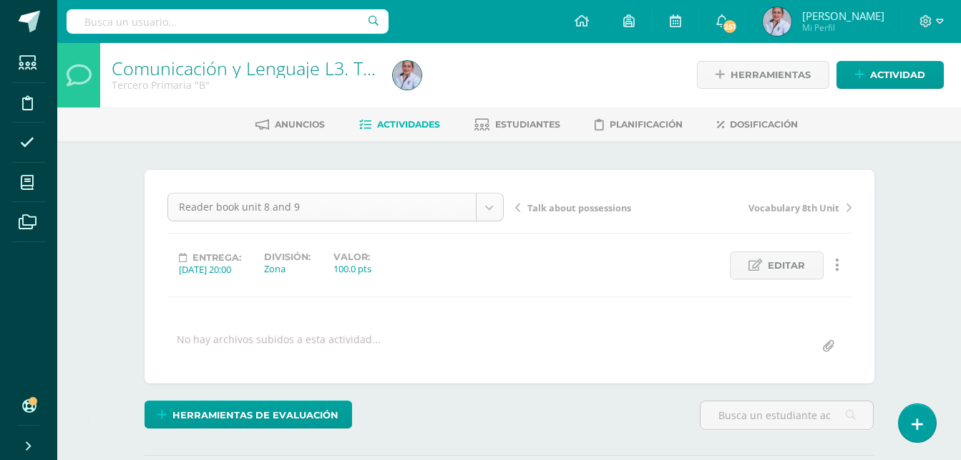
scroll to position [1, 0]
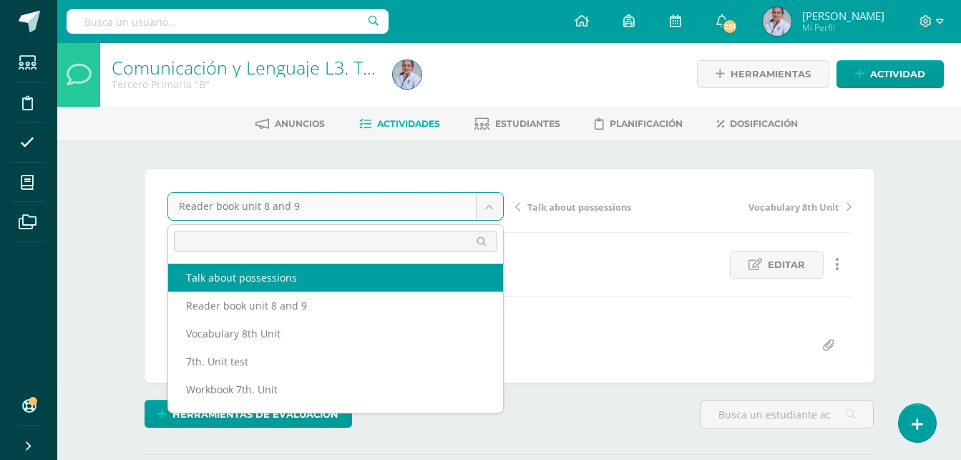
scroll to position [2, 0]
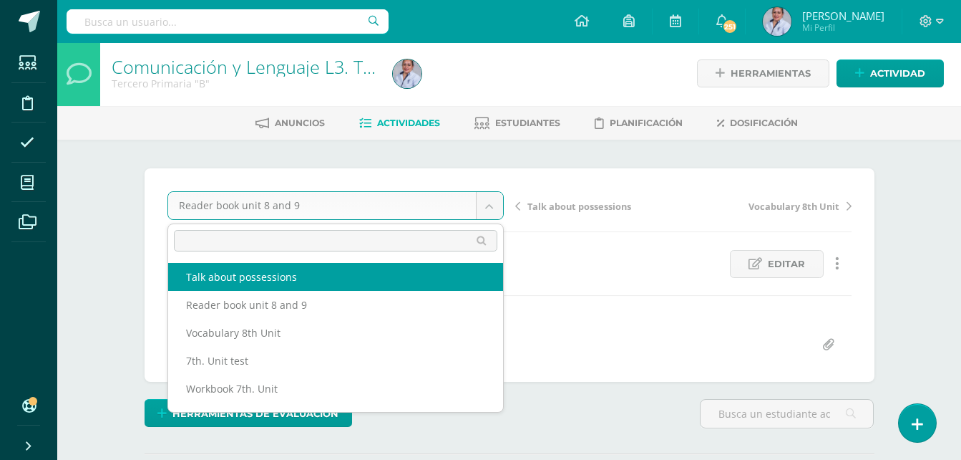
select select "/dashboard/teacher/grade-activity/130900/"
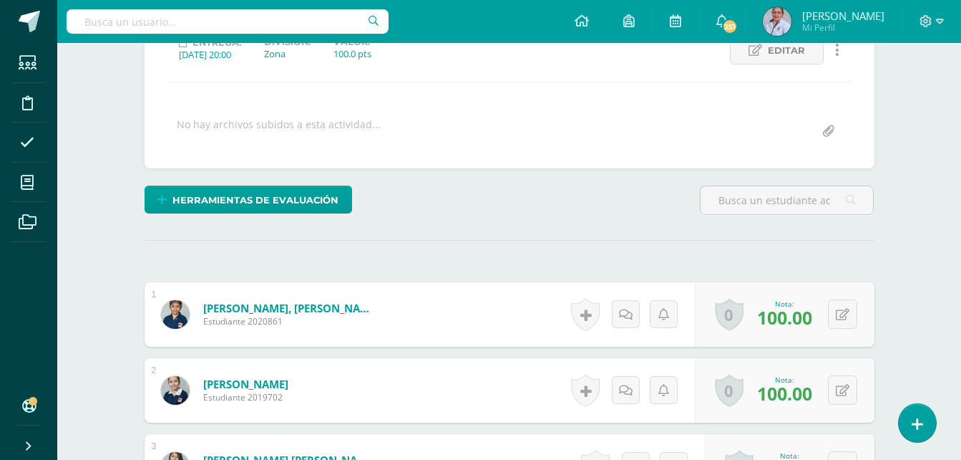
scroll to position [217, 0]
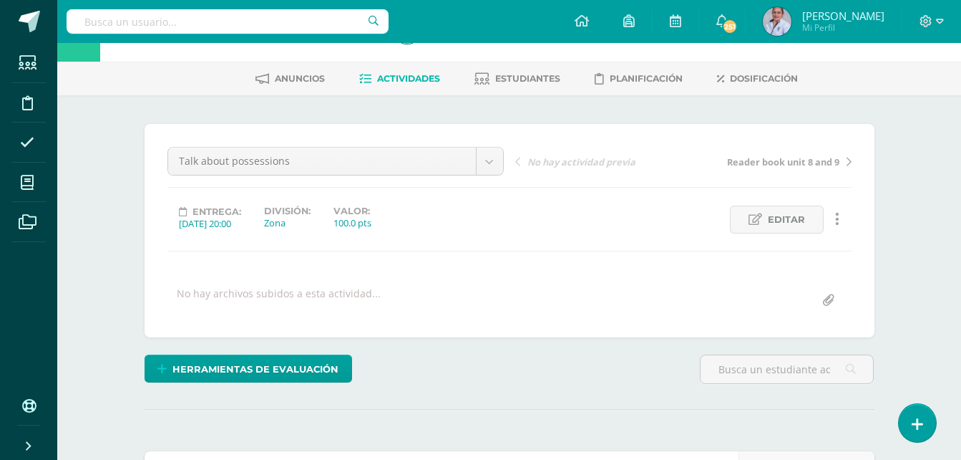
scroll to position [143, 0]
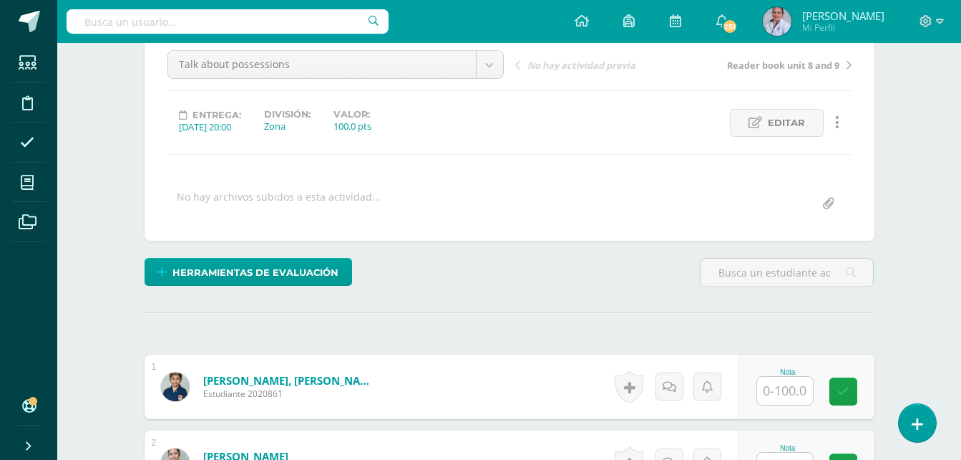
click at [795, 397] on input "text" at bounding box center [785, 391] width 56 height 28
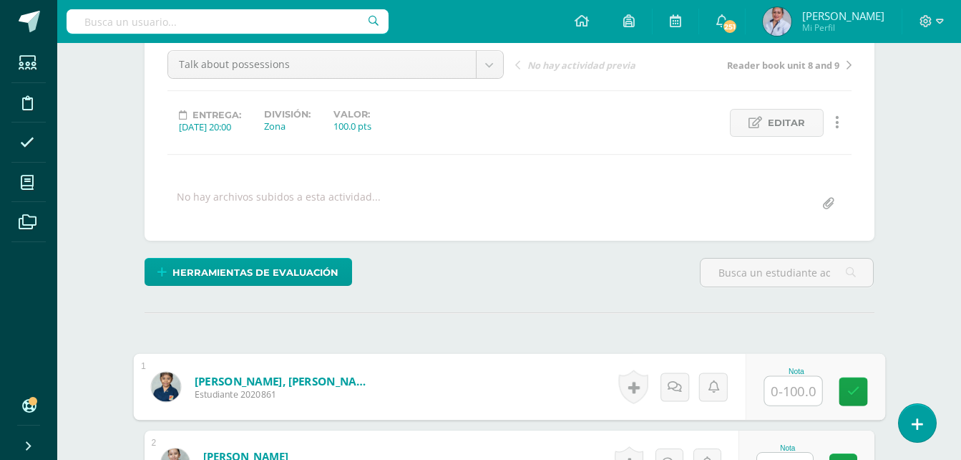
scroll to position [144, 0]
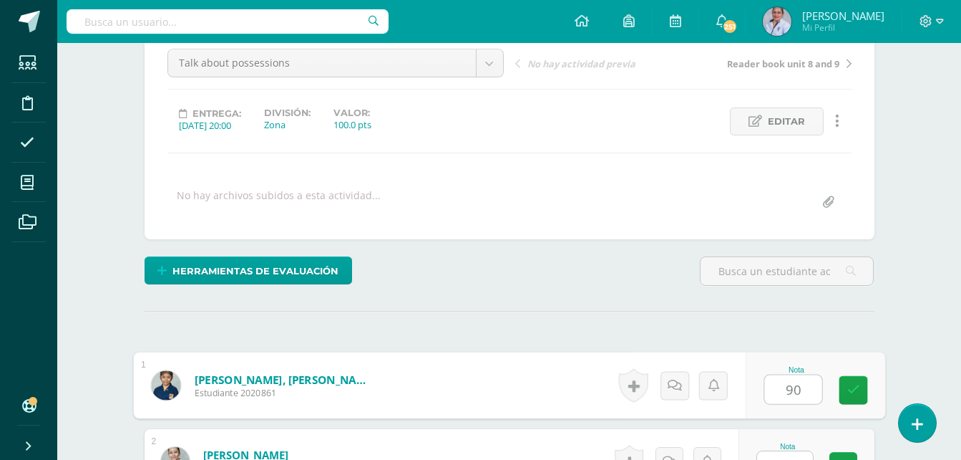
type input "90"
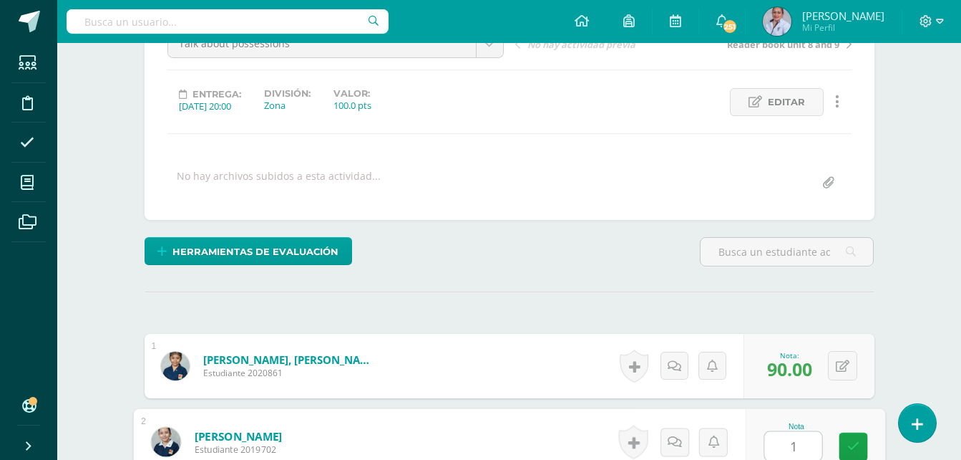
scroll to position [165, 0]
type input "100"
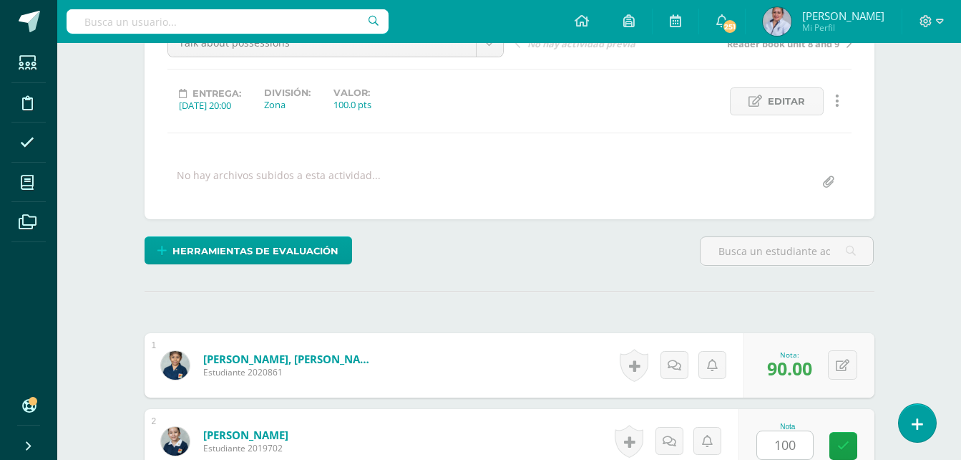
scroll to position [455, 0]
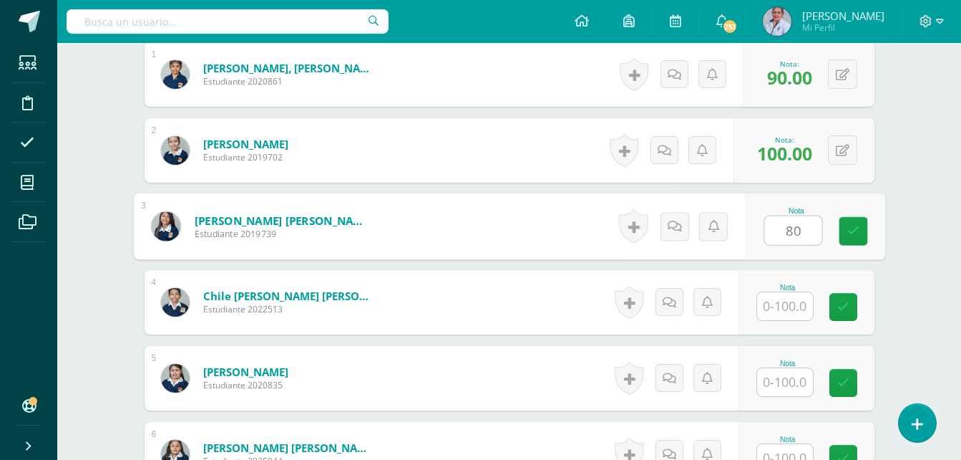
type input "80"
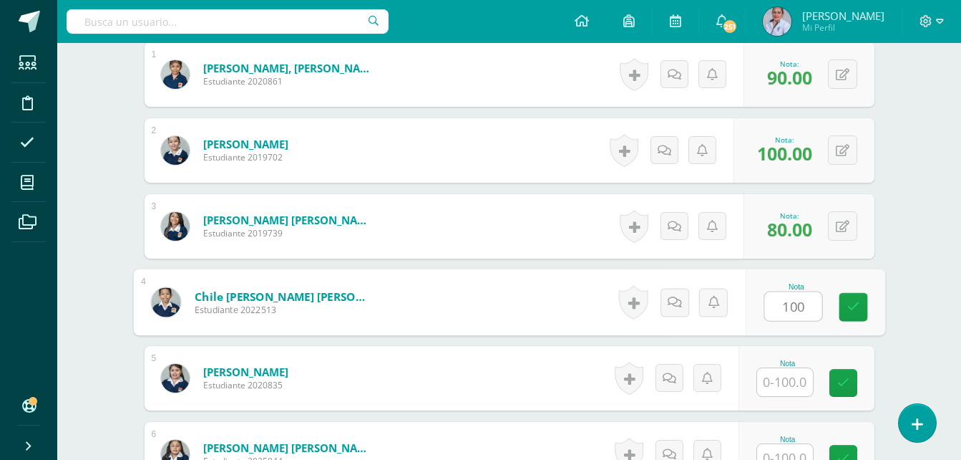
type input "100"
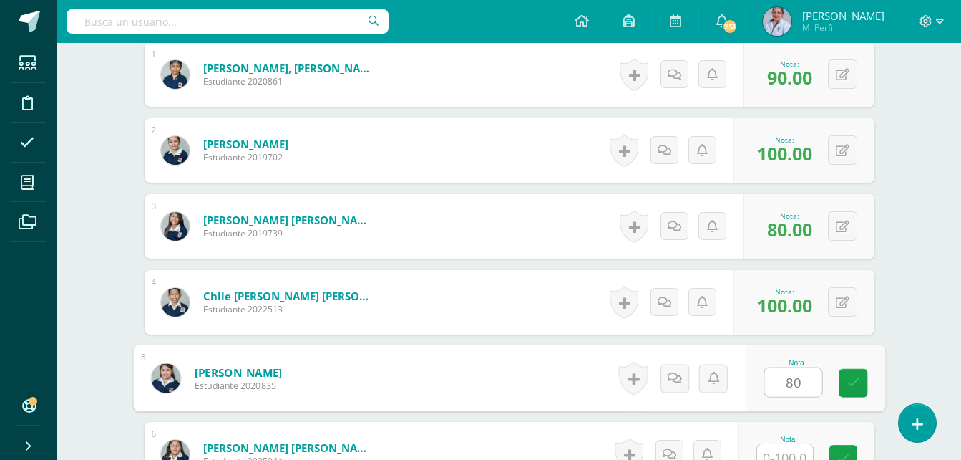
type input "80"
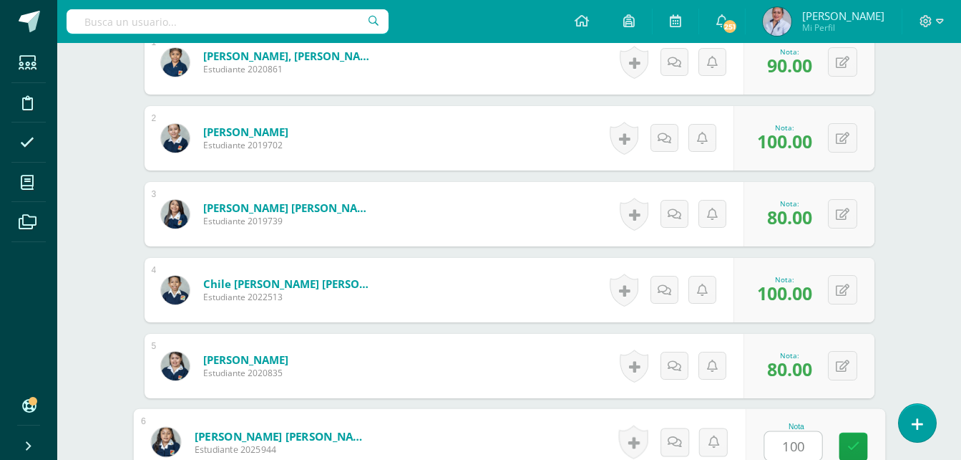
type input "100"
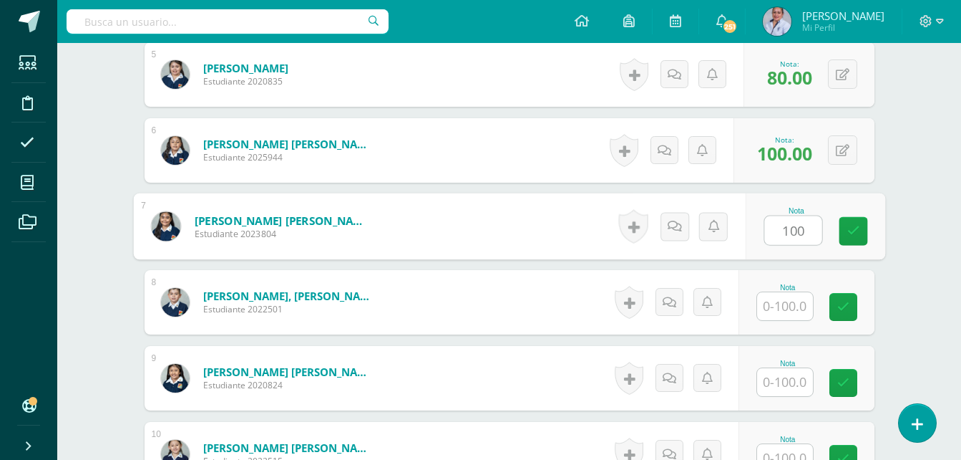
type input "100"
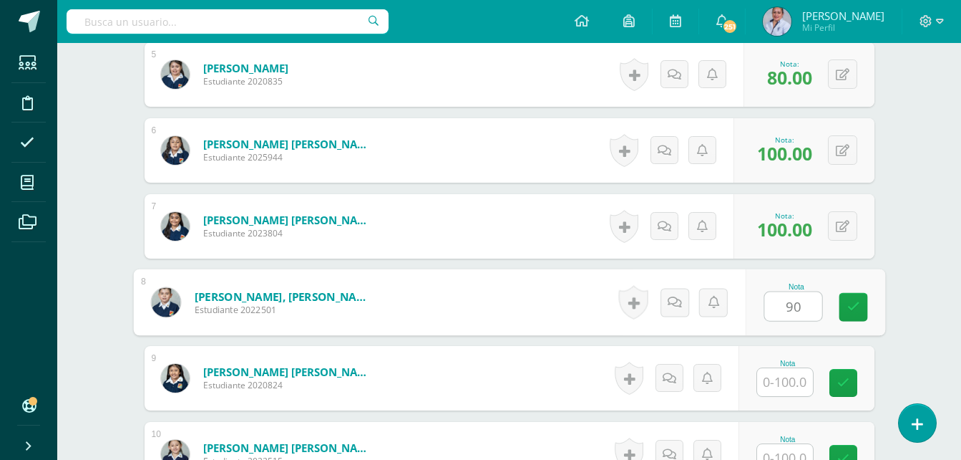
type input "90"
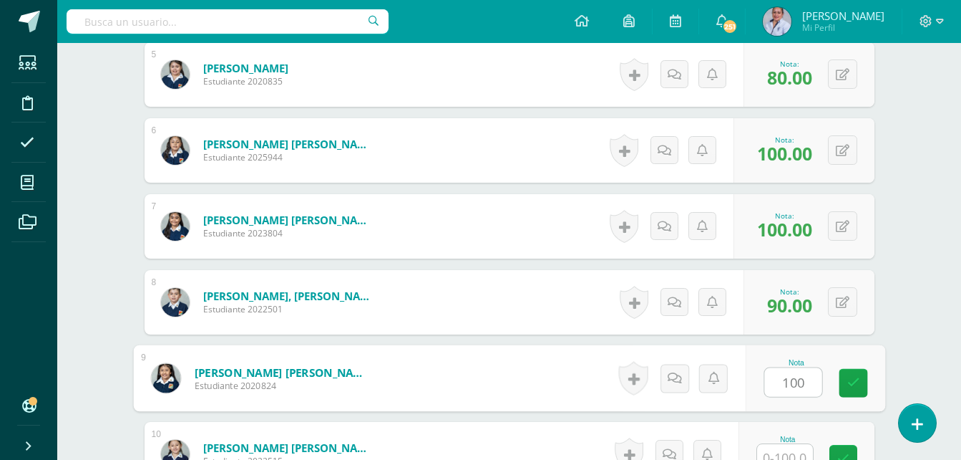
type input "100"
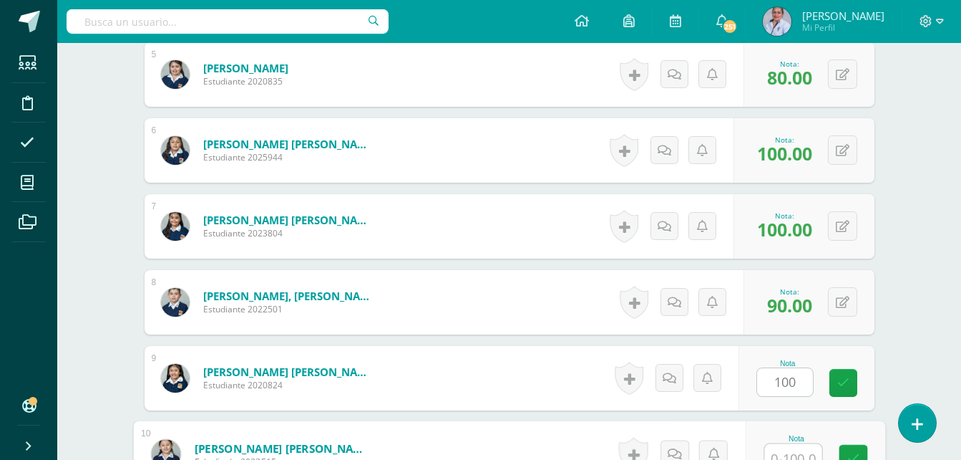
scroll to position [771, 0]
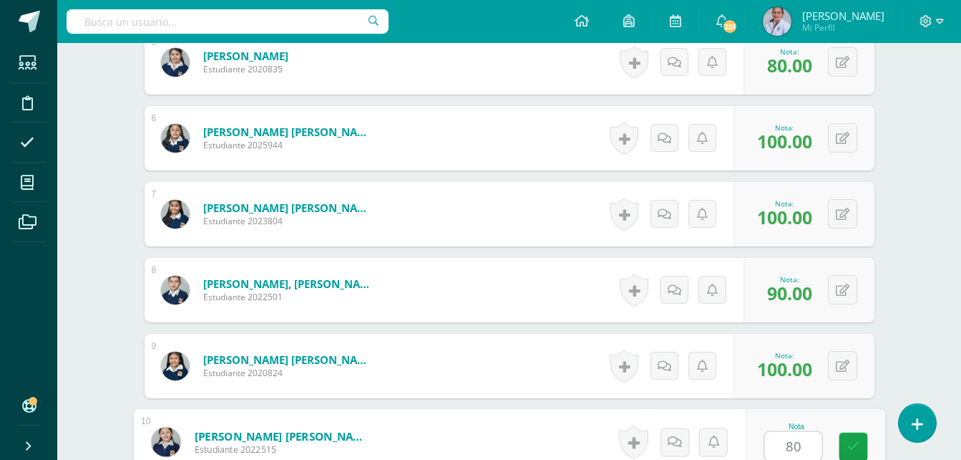
type input "80"
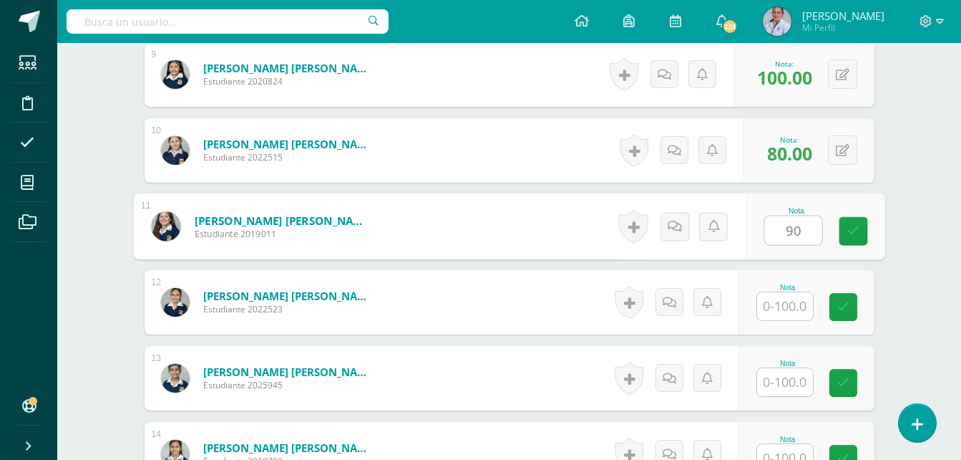
type input "90"
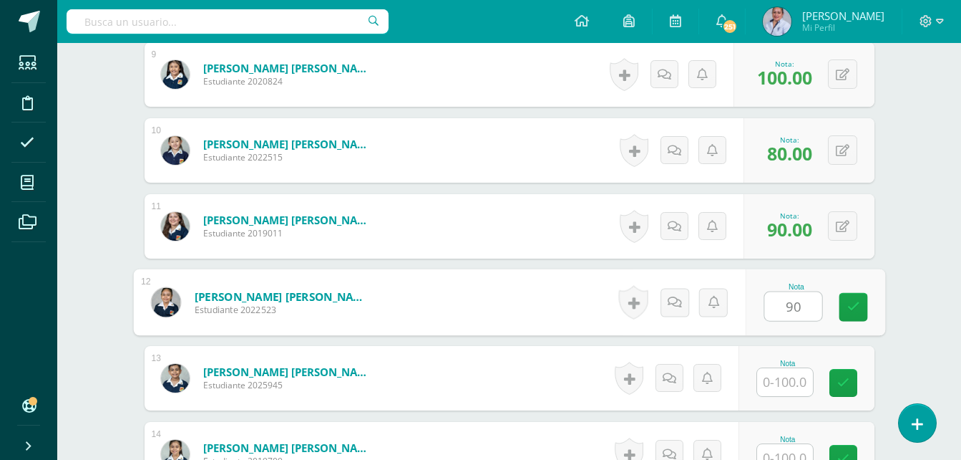
type input "90"
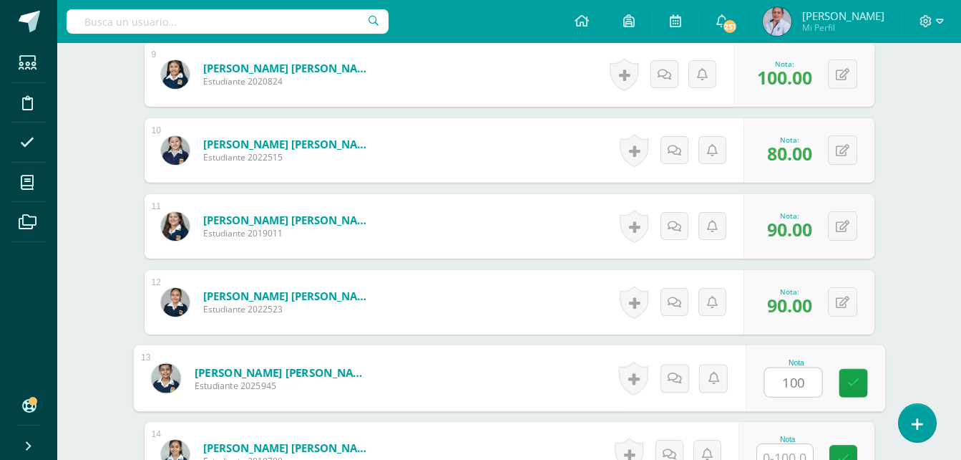
type input "100"
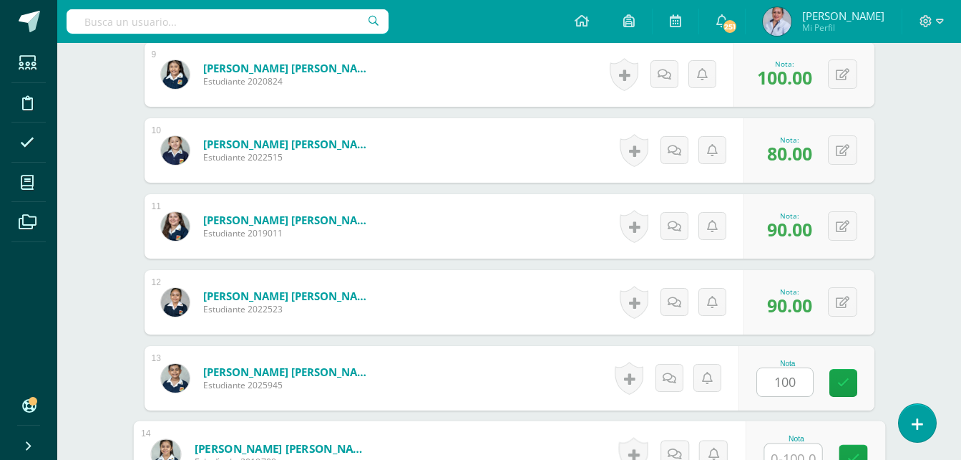
scroll to position [1074, 0]
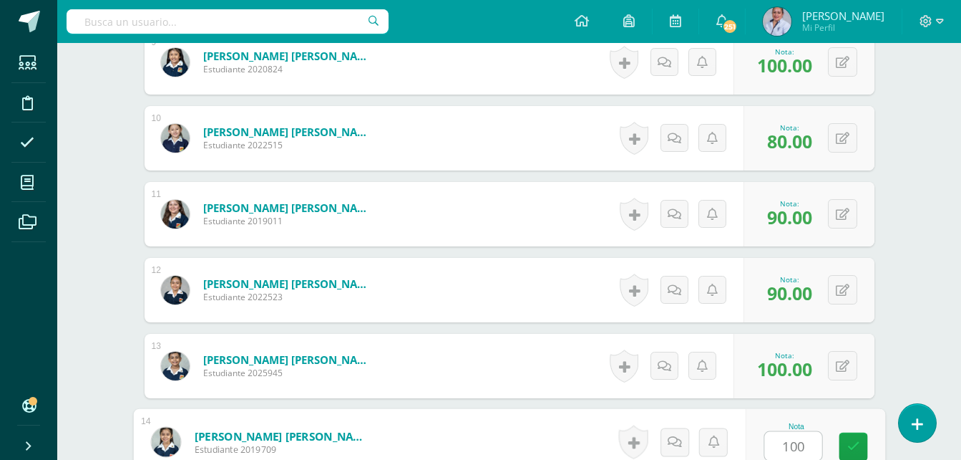
type input "100"
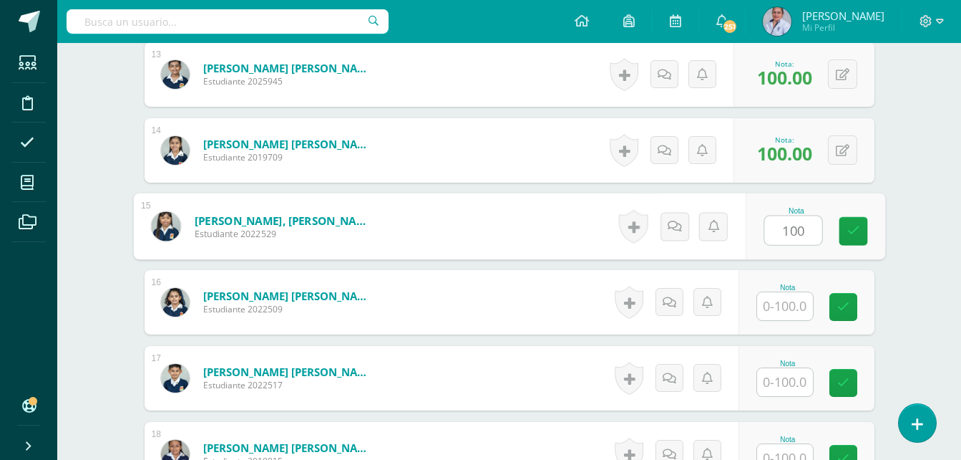
type input "100"
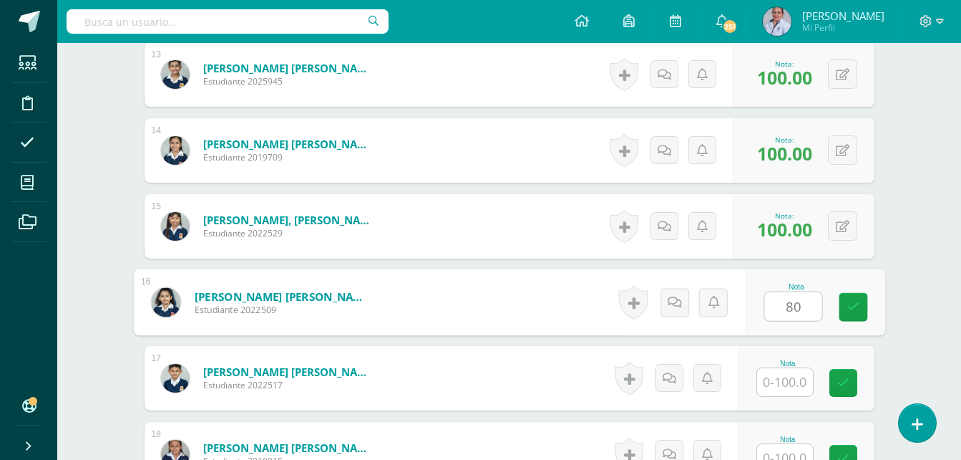
type input "80"
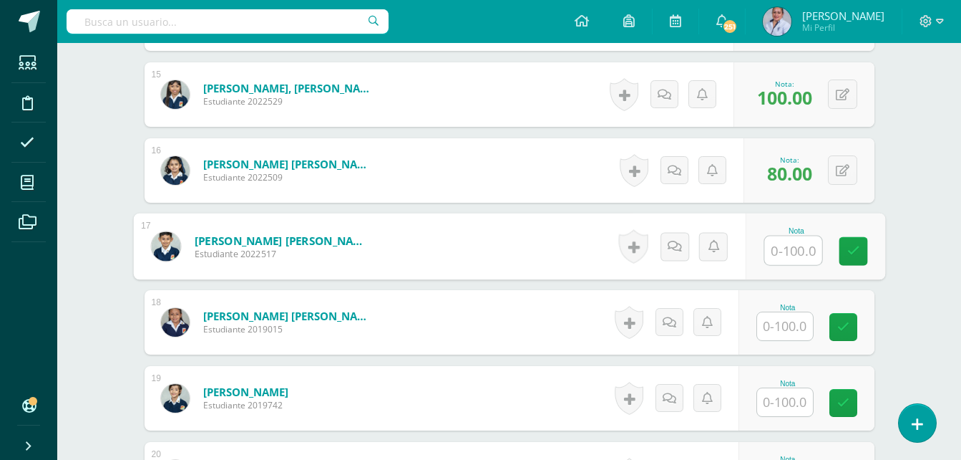
scroll to position [1509, 0]
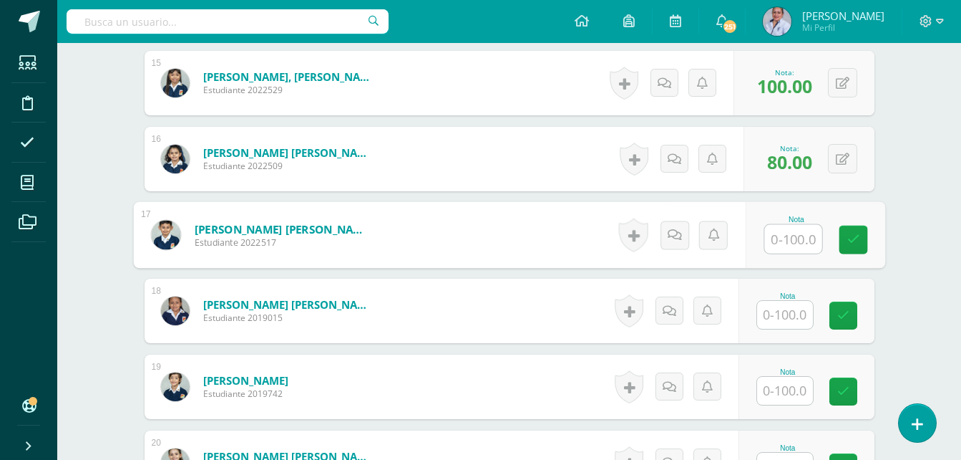
click at [792, 318] on input "text" at bounding box center [785, 315] width 56 height 28
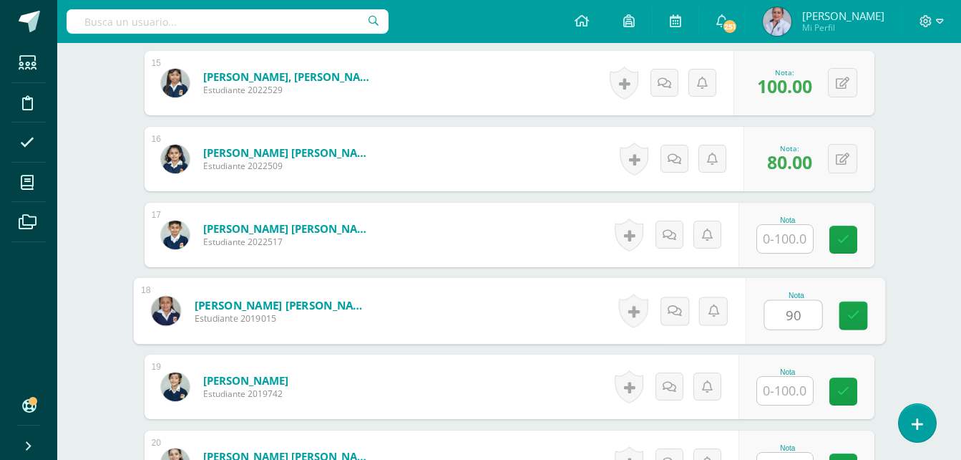
type input "90"
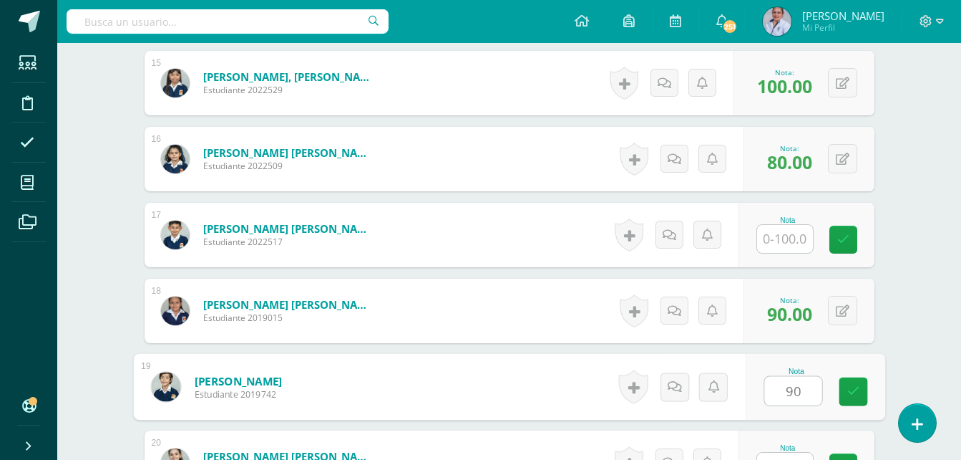
type input "90"
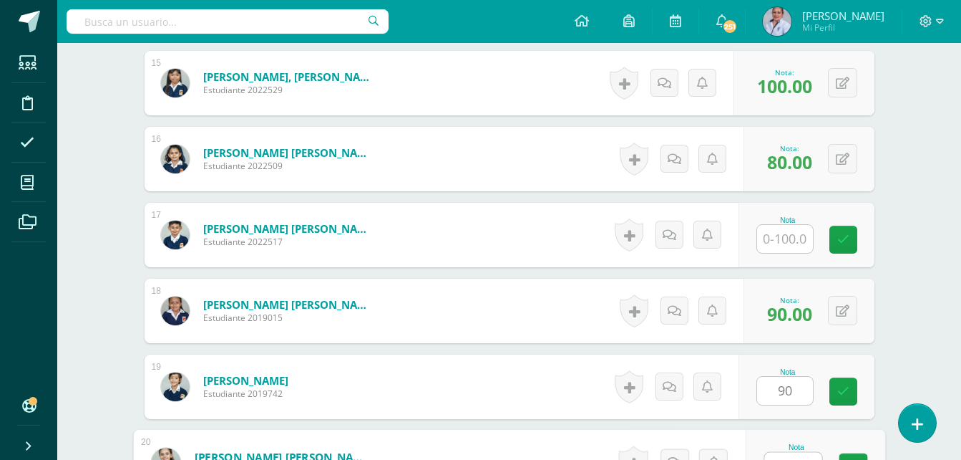
scroll to position [1530, 0]
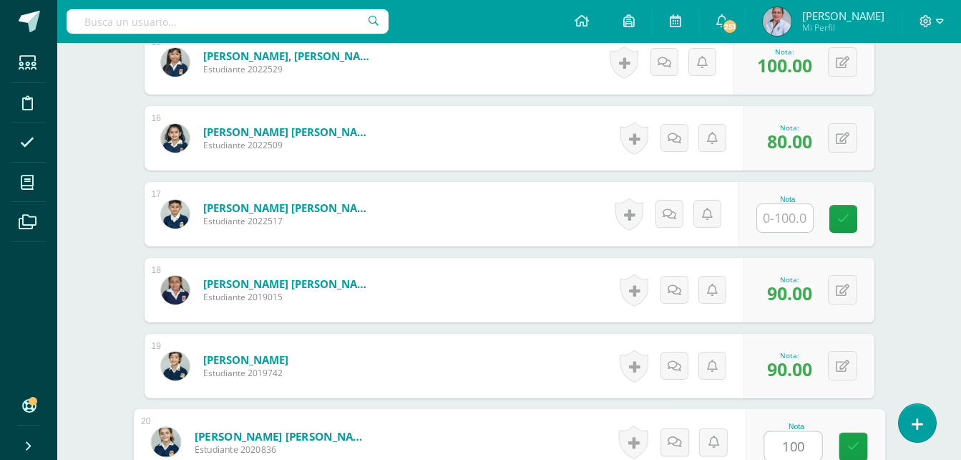
type input "100"
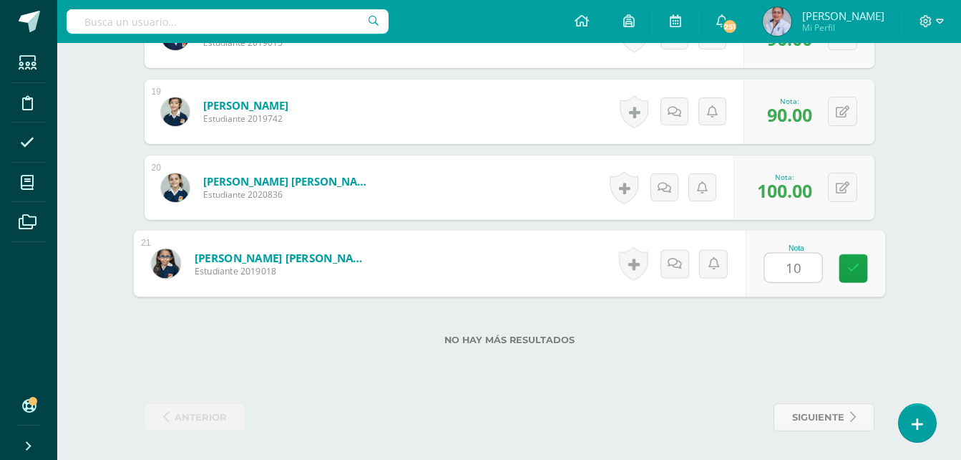
type input "100"
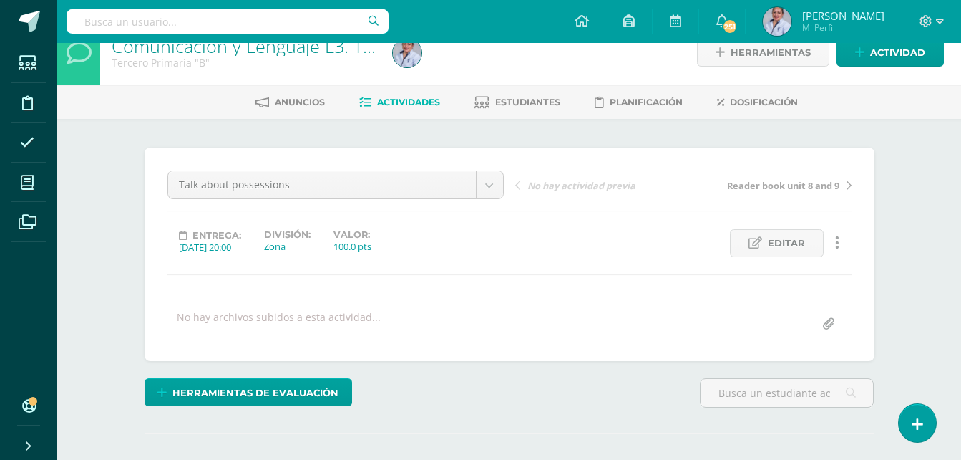
scroll to position [0, 0]
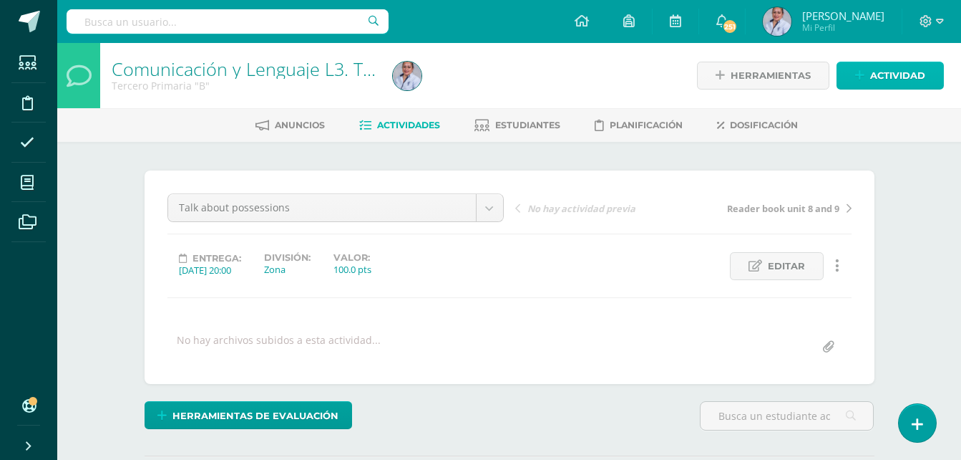
click at [901, 77] on span "Actividad" at bounding box center [897, 75] width 55 height 26
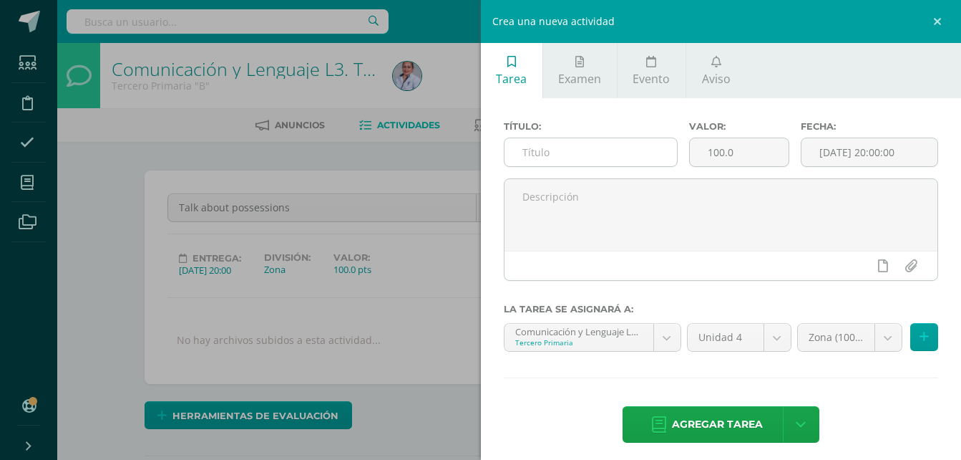
click at [606, 153] on input "text" at bounding box center [591, 152] width 173 height 28
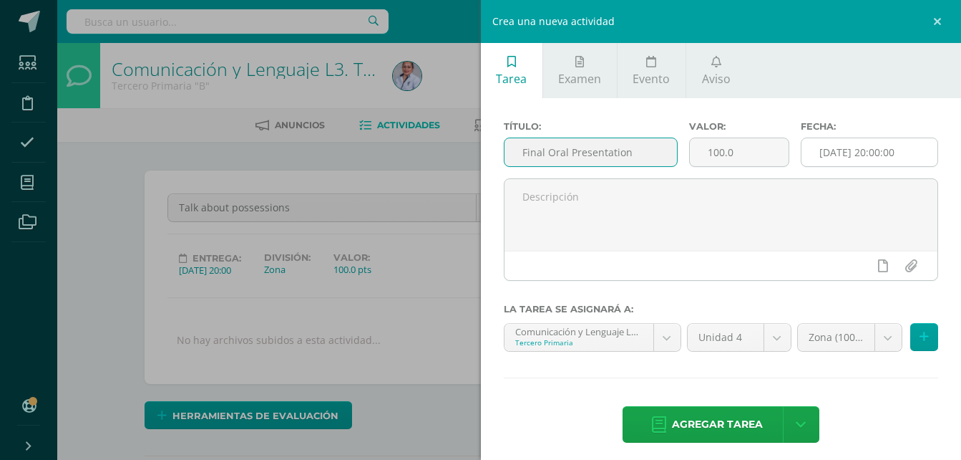
type input "Final Oral Presentation"
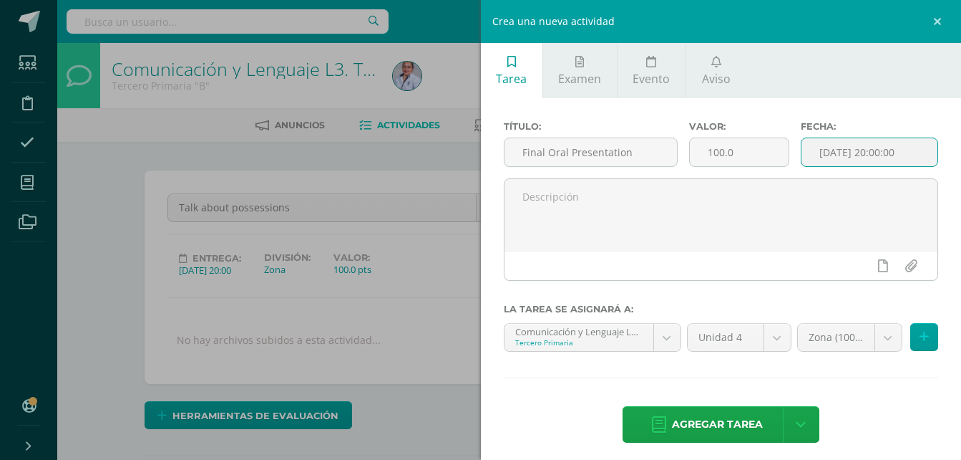
click at [855, 157] on input "[DATE] 20:00:00" at bounding box center [870, 152] width 136 height 28
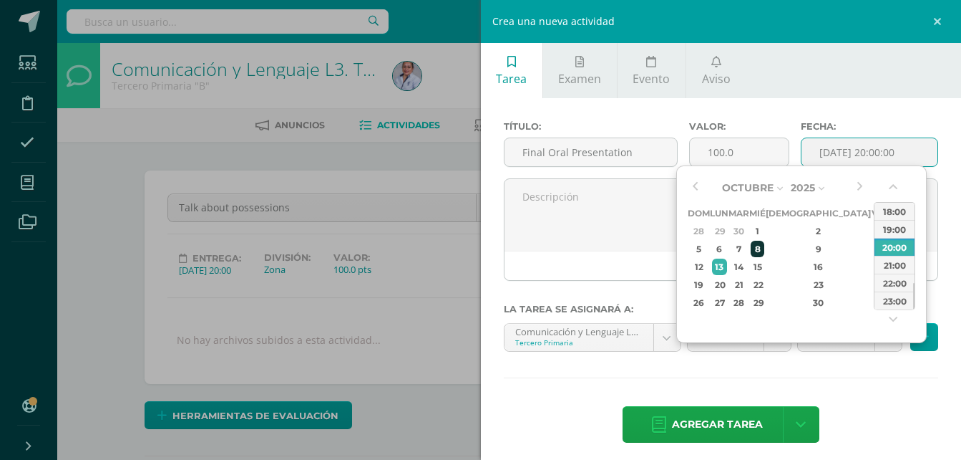
click at [764, 248] on div "8" at bounding box center [757, 249] width 13 height 16
type input "2025-10-08 20:00"
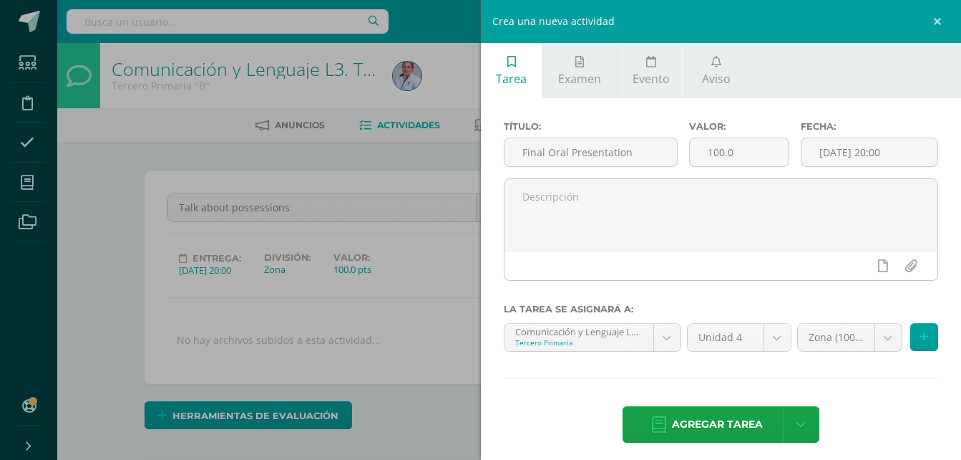
click at [865, 417] on div "Agregar tarea Agregar tarea y ocultar" at bounding box center [721, 425] width 435 height 39
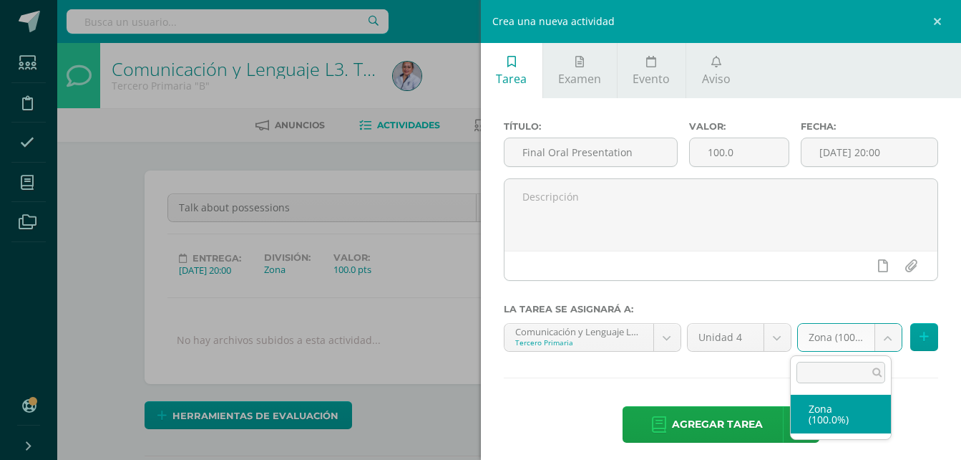
select select "129061"
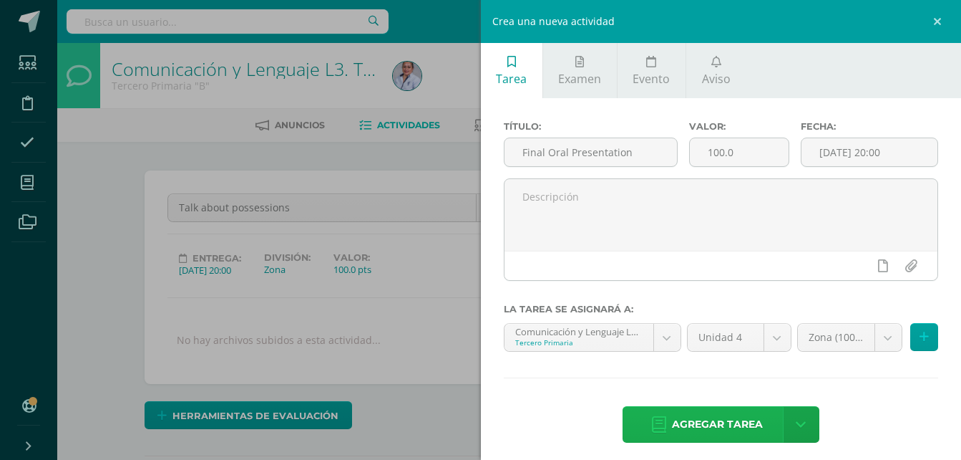
click at [738, 426] on span "Agregar tarea" at bounding box center [717, 424] width 91 height 35
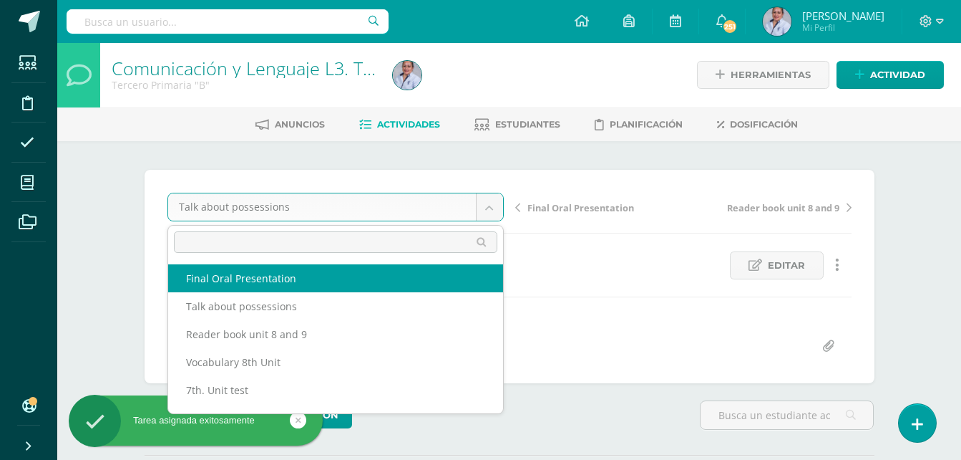
select select "/dashboard/teacher/grade-activity/130903/"
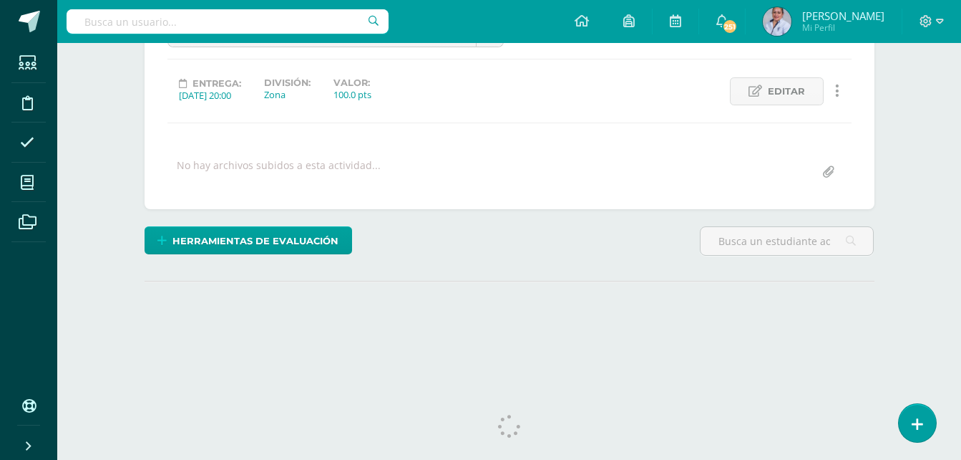
scroll to position [194, 0]
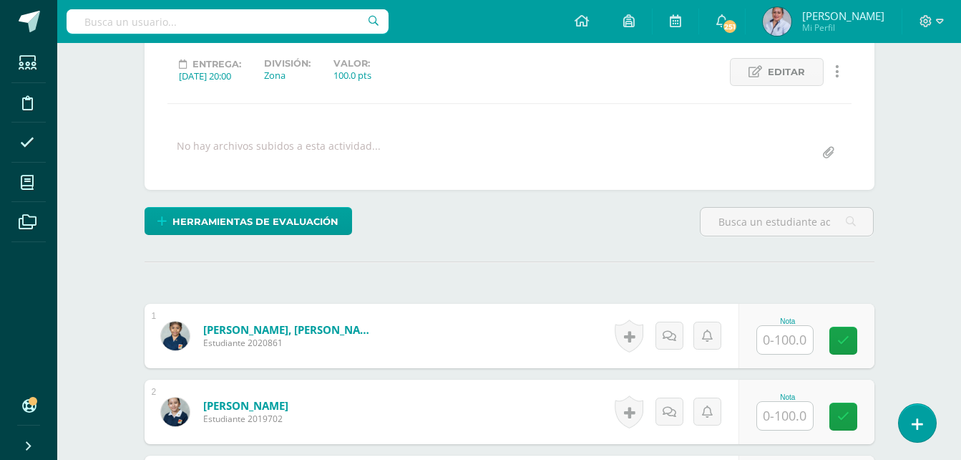
click at [785, 339] on input "text" at bounding box center [785, 340] width 56 height 28
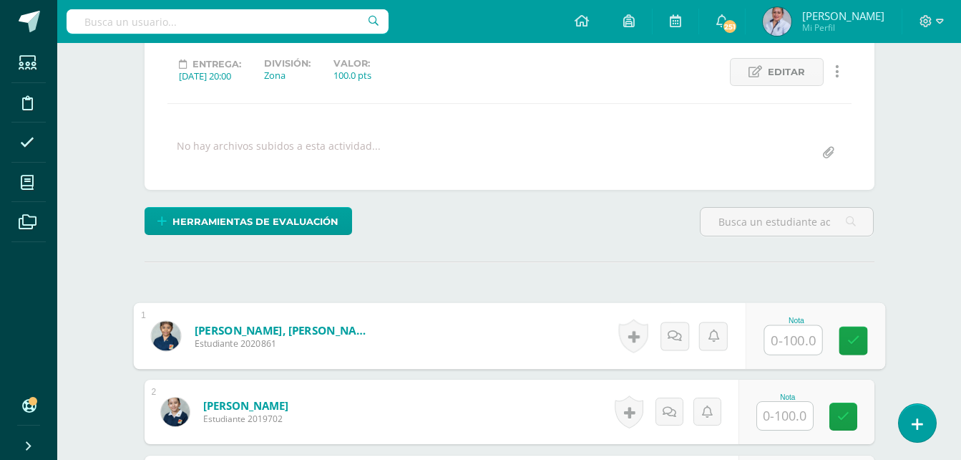
scroll to position [195, 0]
type input "100"
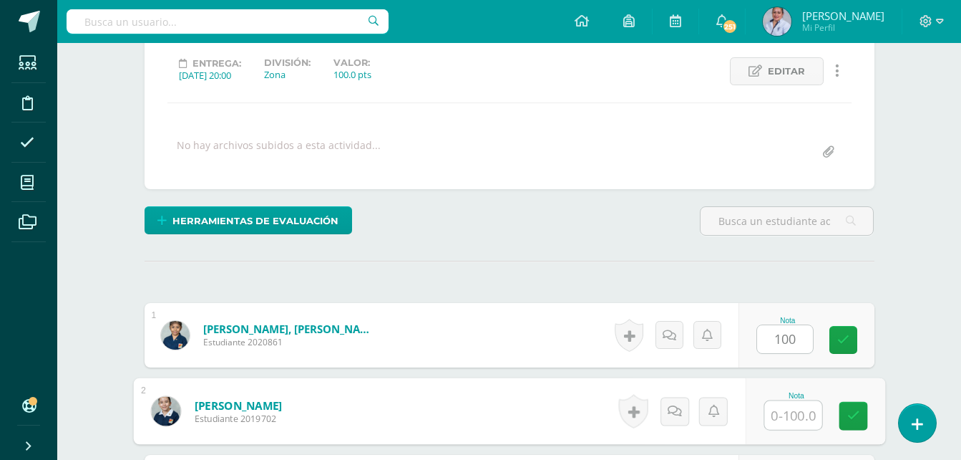
scroll to position [195, 0]
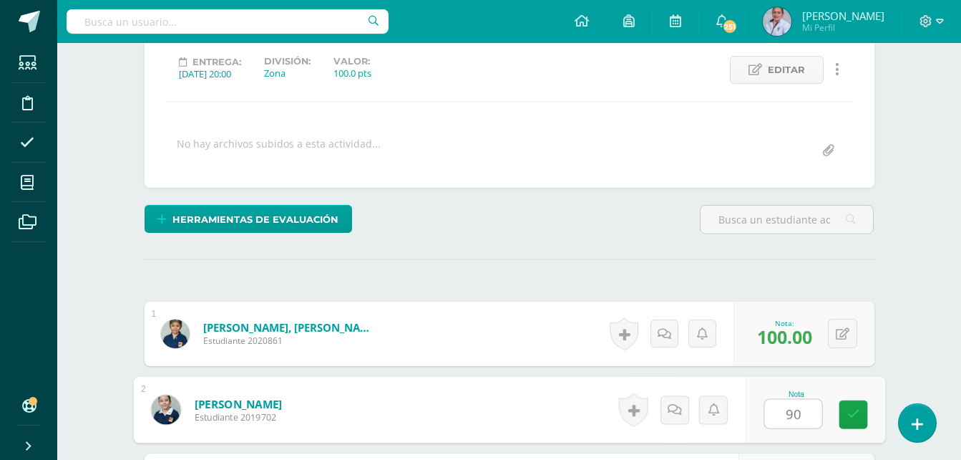
type input "90"
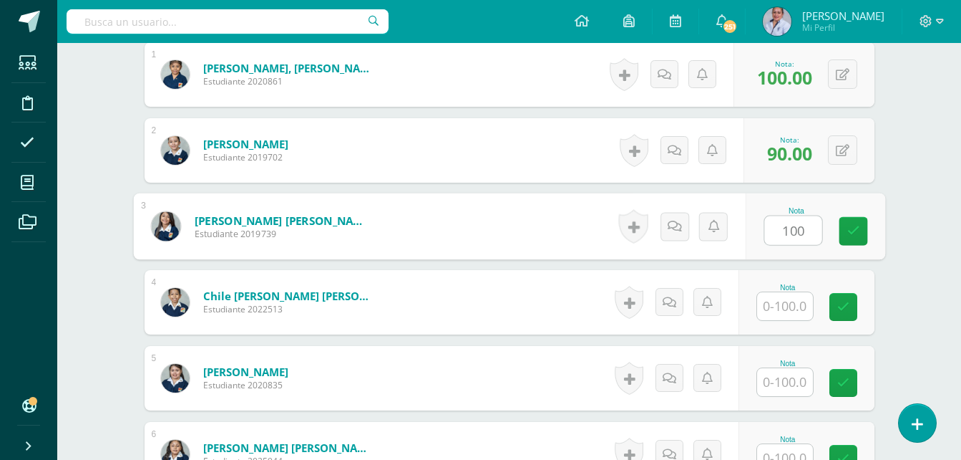
type input "100"
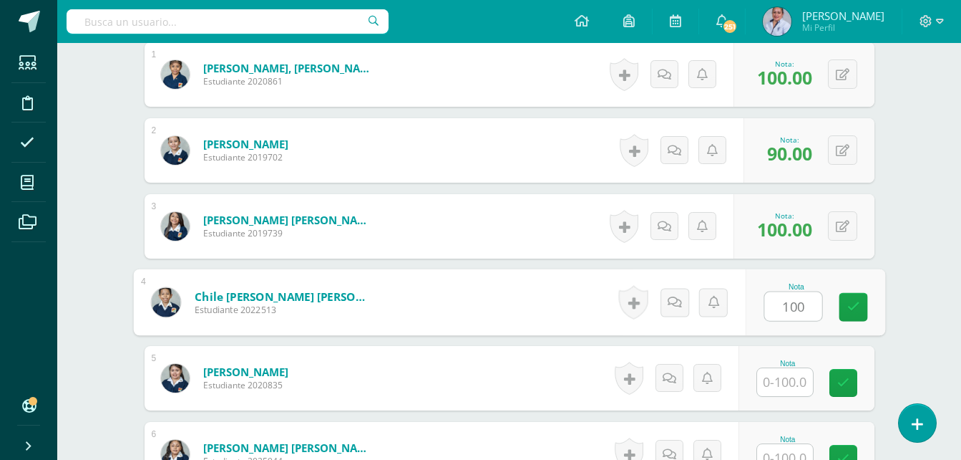
type input "100"
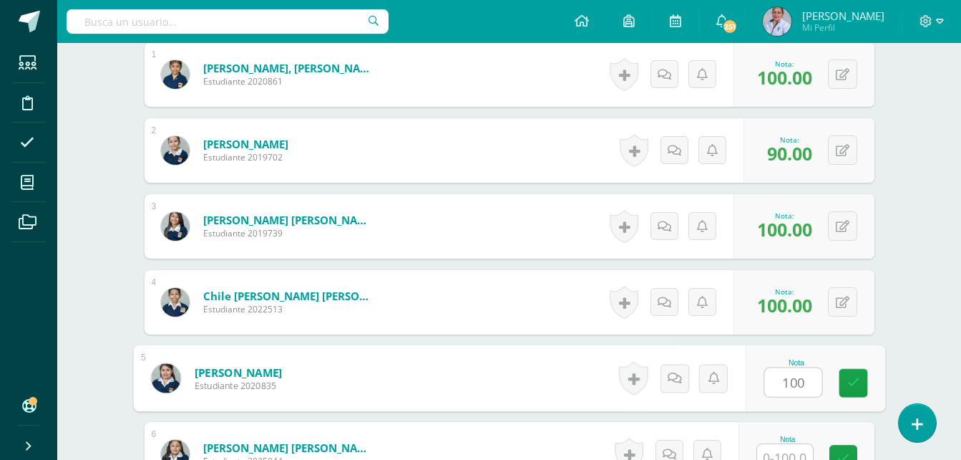
type input "100"
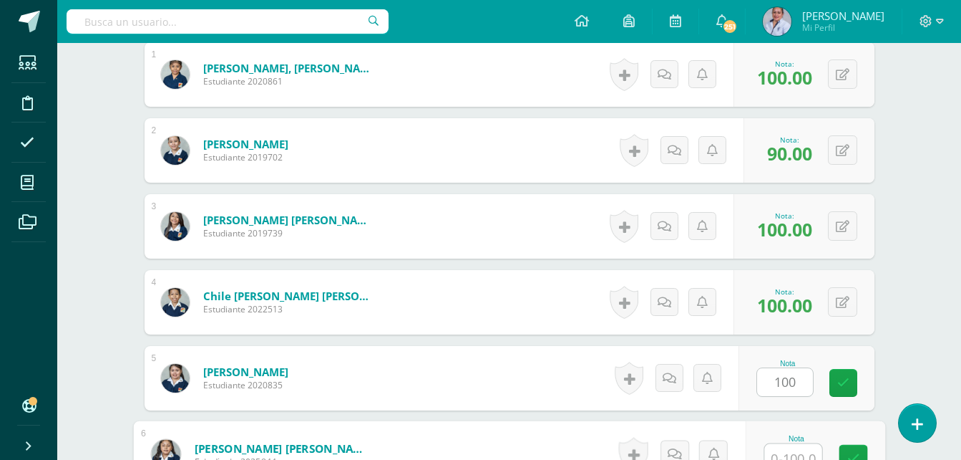
scroll to position [467, 0]
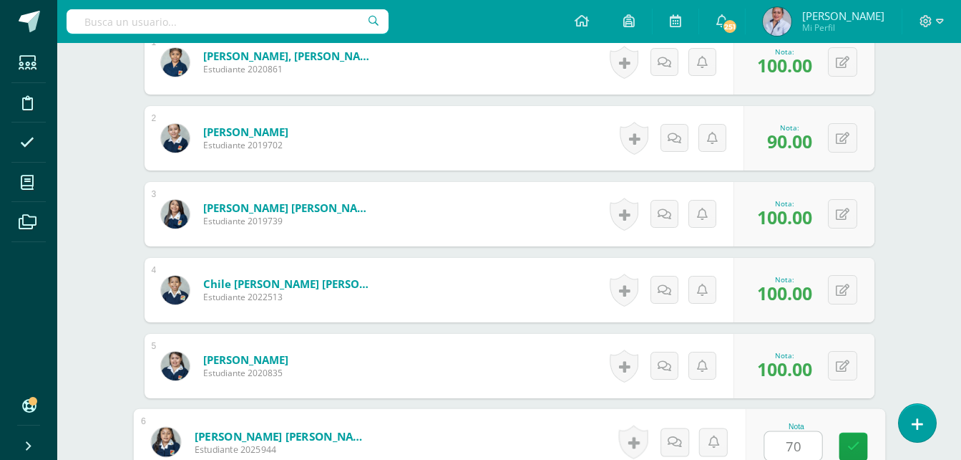
type input "70"
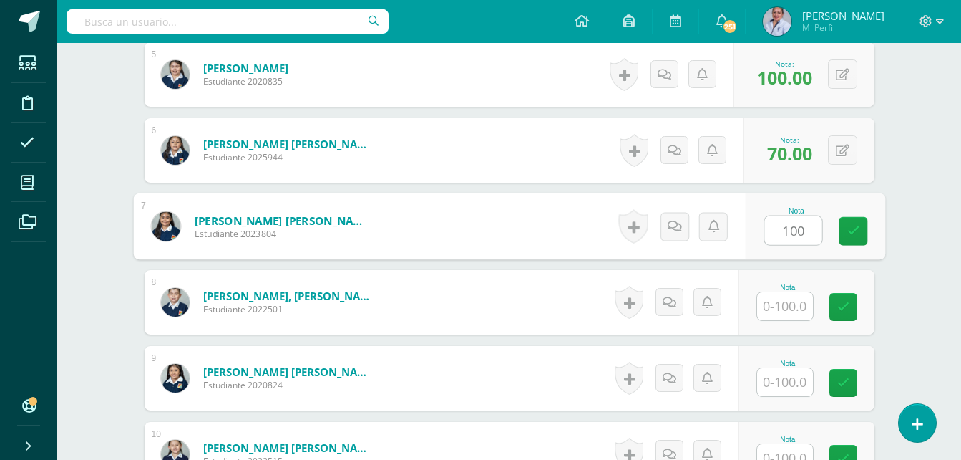
type input "100"
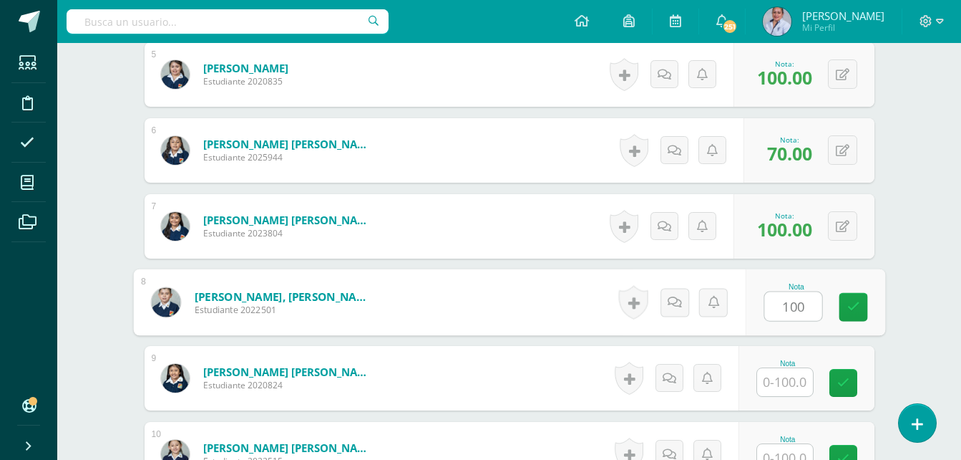
type input "100"
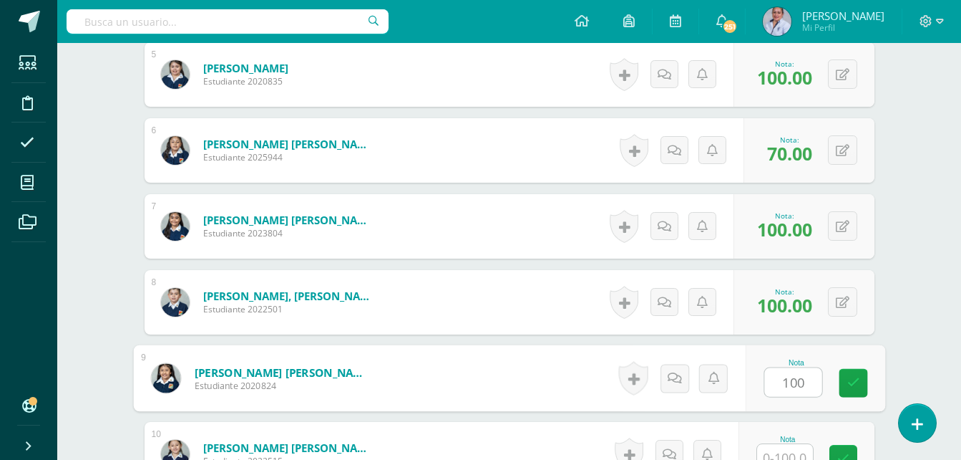
type input "100"
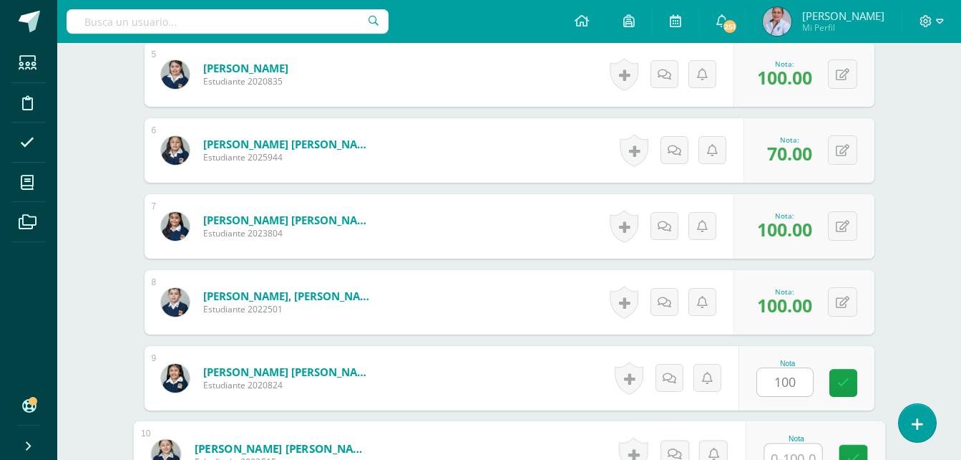
scroll to position [771, 0]
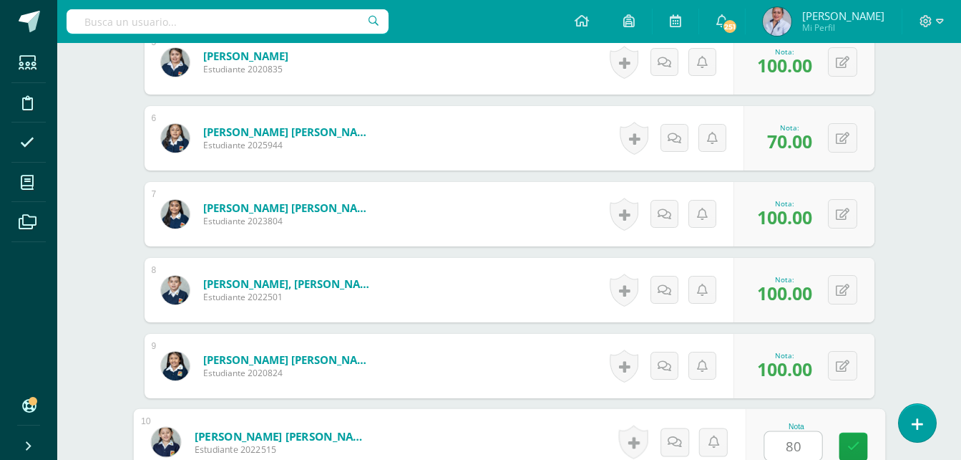
type input "80"
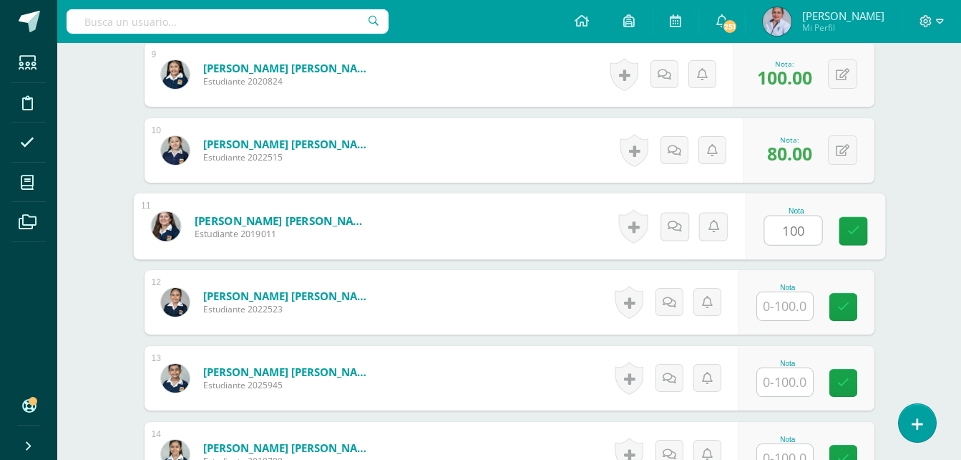
type input "100"
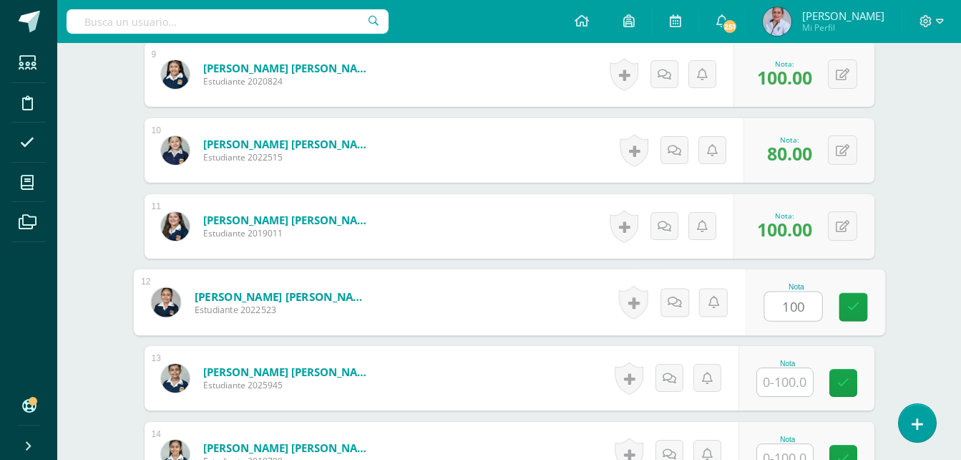
type input "100"
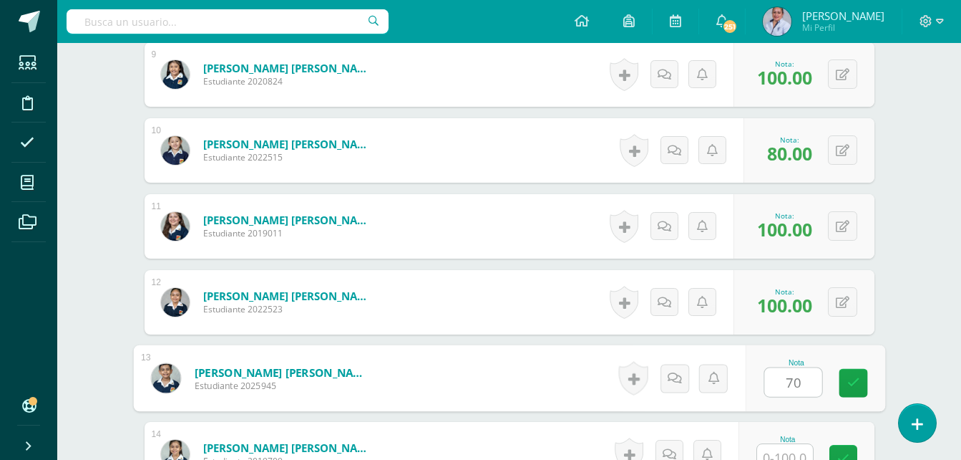
type input "70"
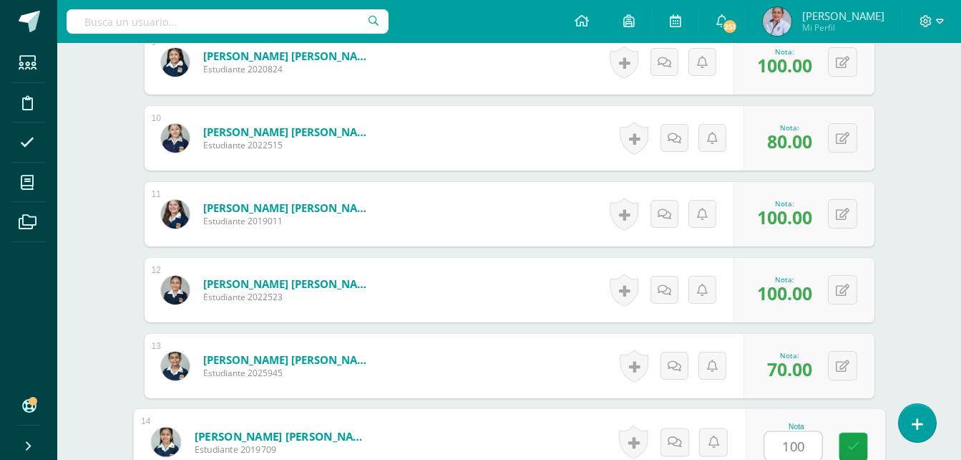
type input "100"
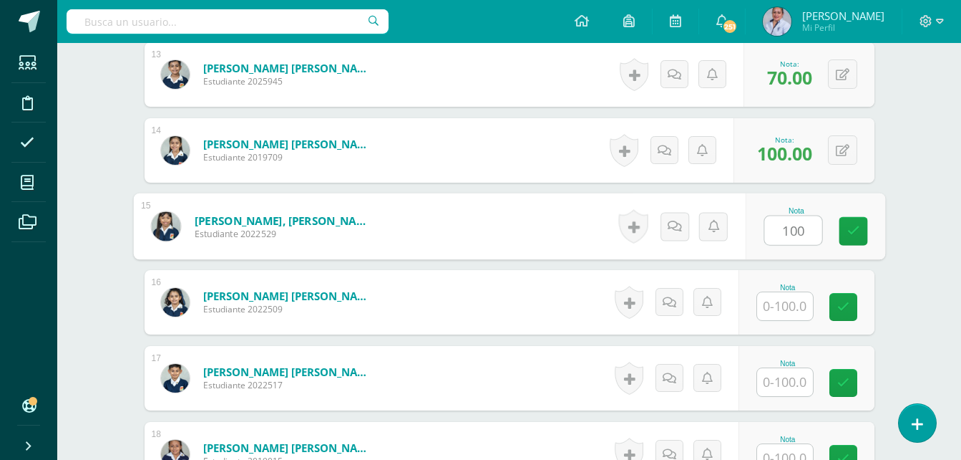
type input "100"
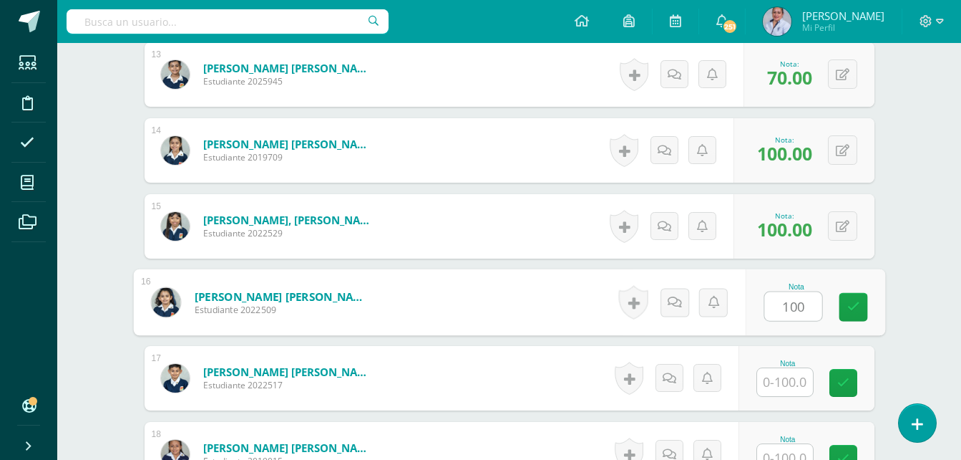
type input "100"
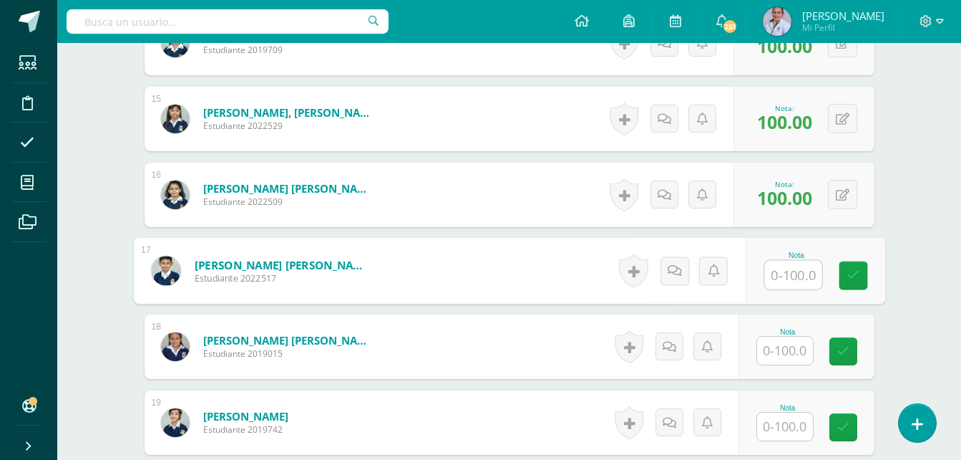
scroll to position [1509, 0]
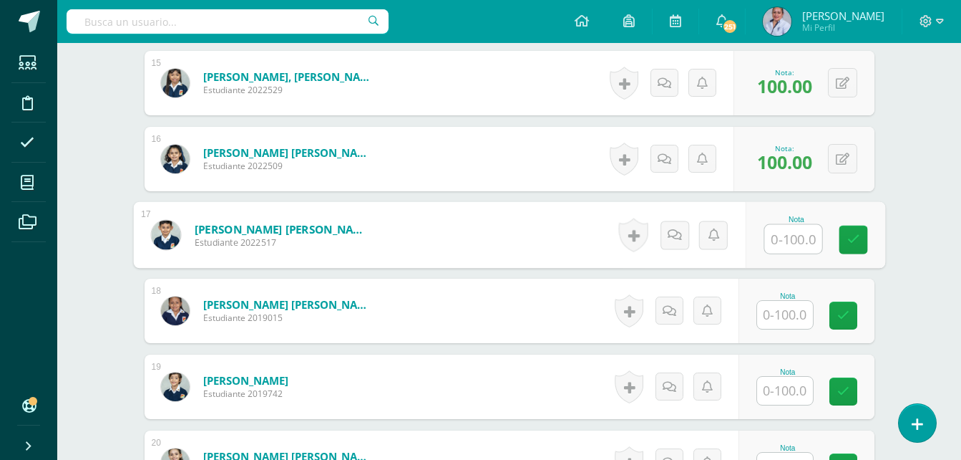
click at [794, 313] on input "text" at bounding box center [785, 315] width 56 height 28
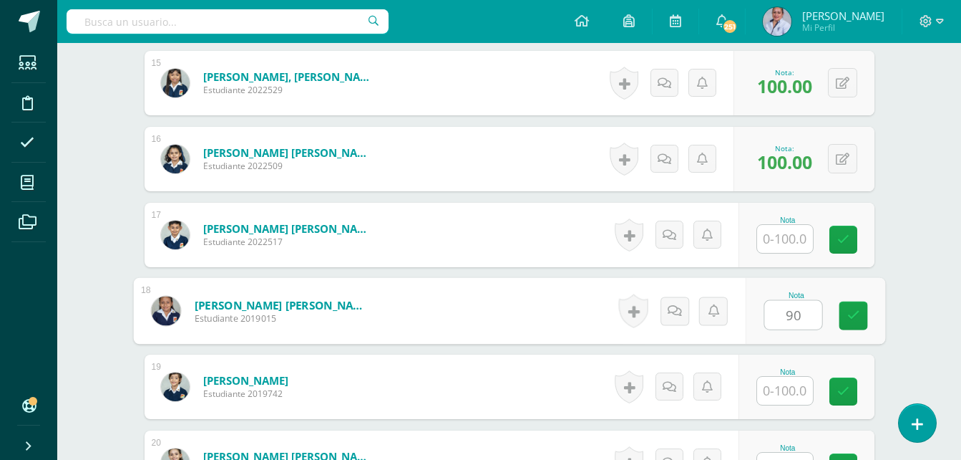
type input "90"
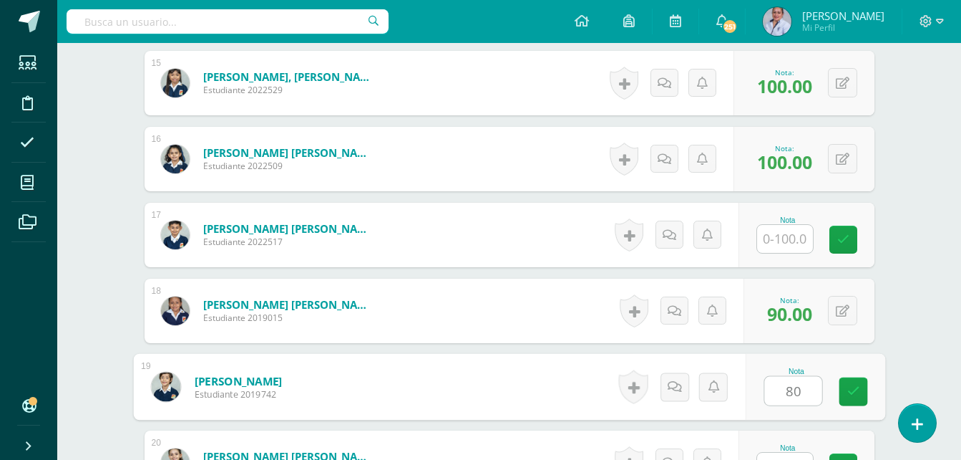
type input "80"
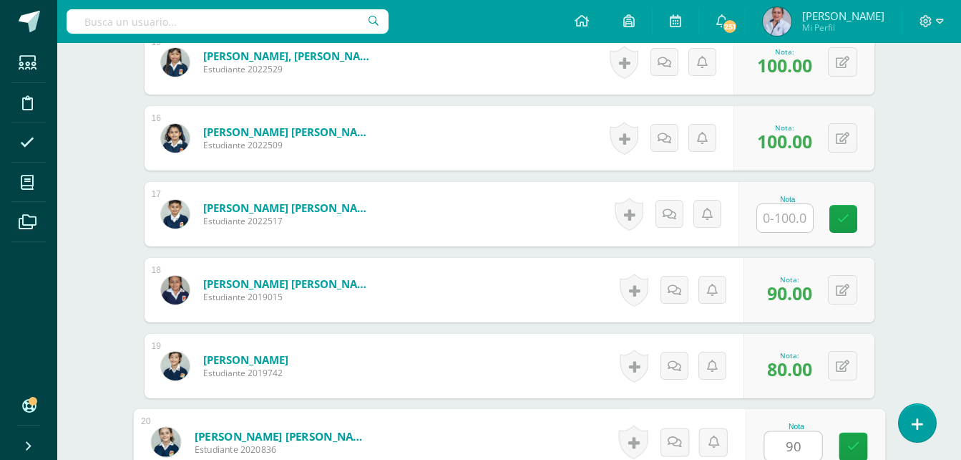
type input "90"
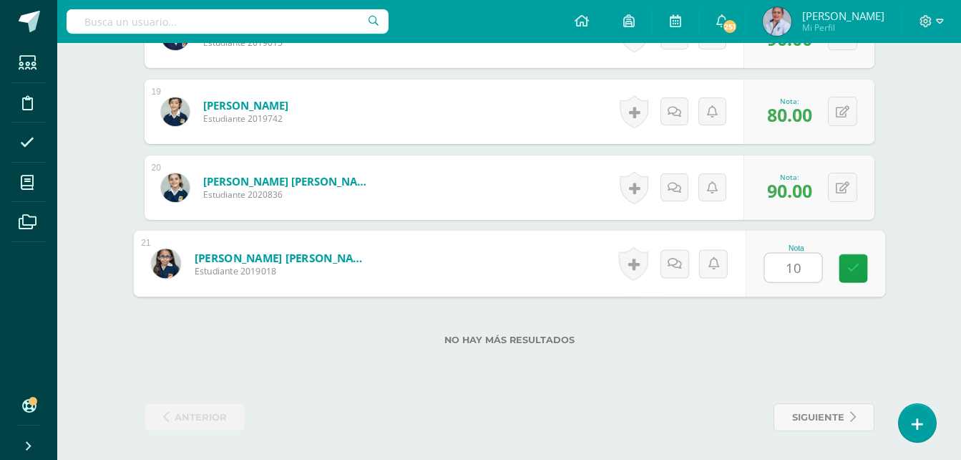
type input "100"
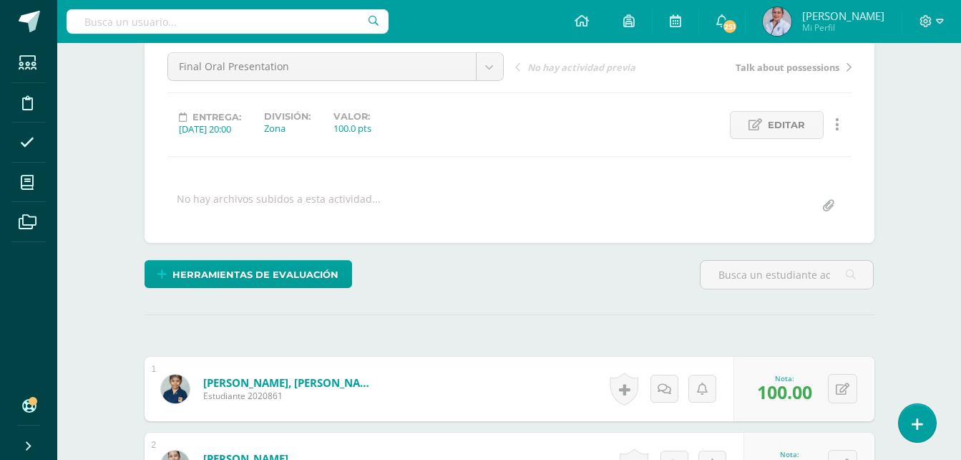
scroll to position [137, 0]
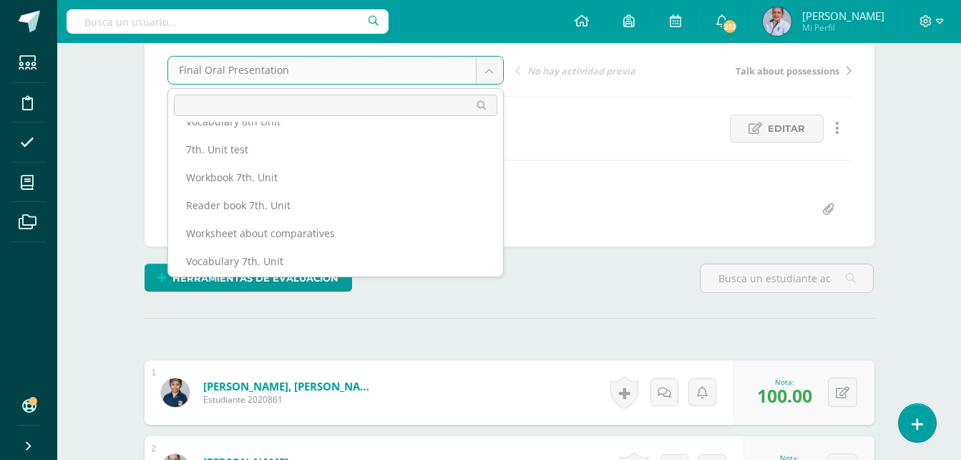
scroll to position [108, 0]
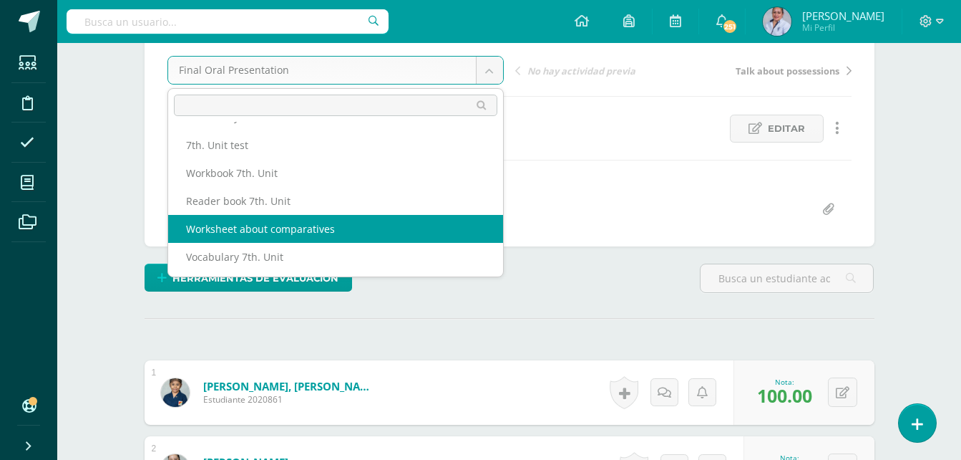
select select "/dashboard/teacher/grade-activity/129063/"
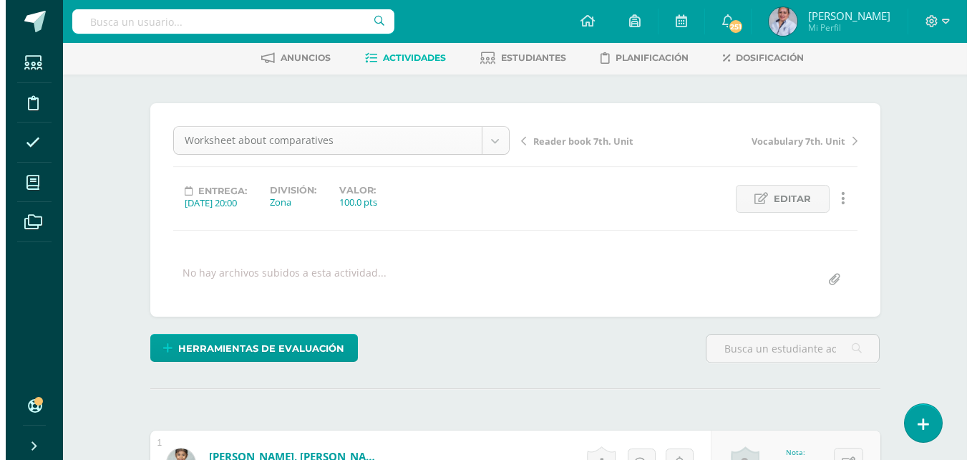
scroll to position [36, 0]
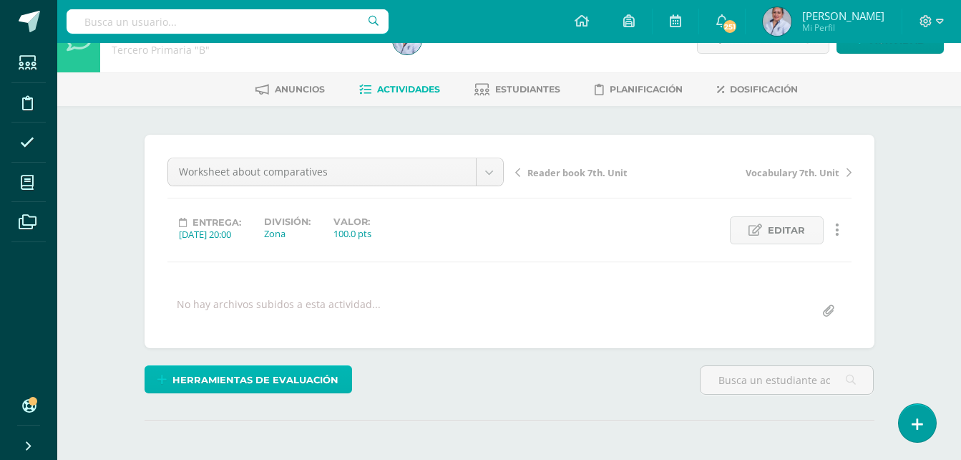
click at [291, 377] on span "Herramientas de evaluación" at bounding box center [256, 380] width 166 height 26
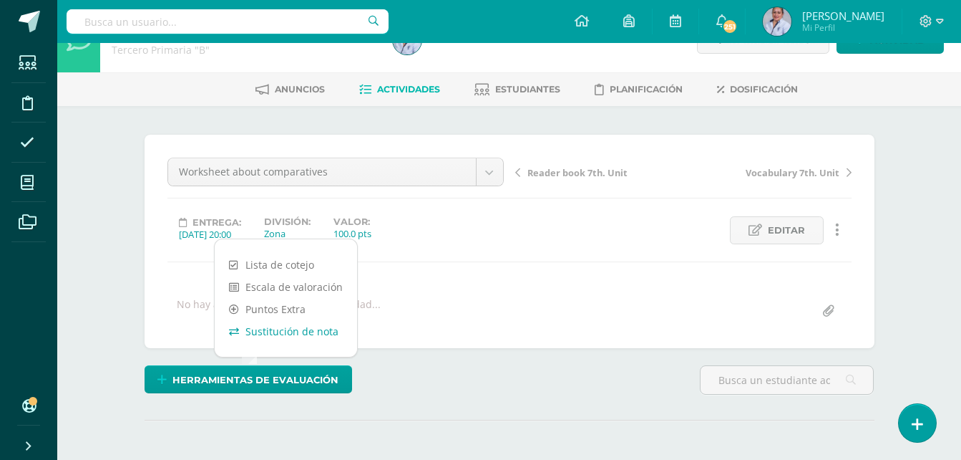
click at [291, 334] on link "Sustitución de nota" at bounding box center [286, 331] width 142 height 22
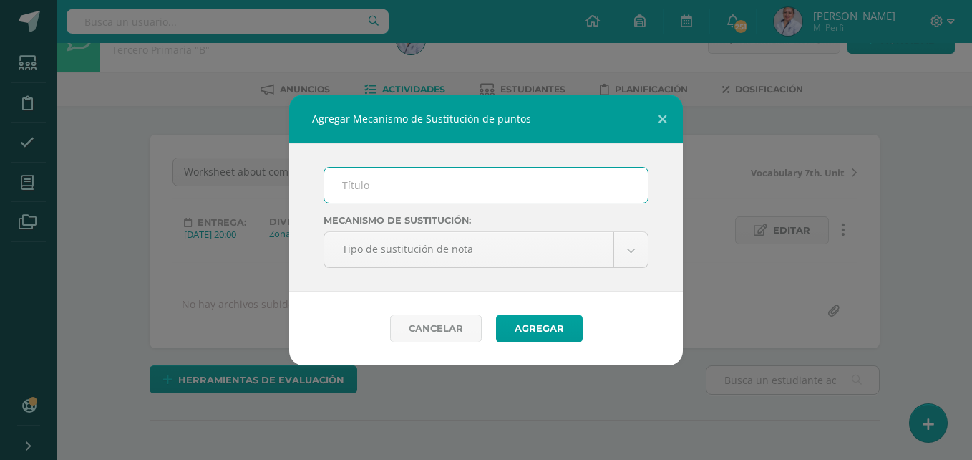
click at [348, 192] on input "text" at bounding box center [486, 185] width 324 height 35
type input "Worksheet about comparatives"
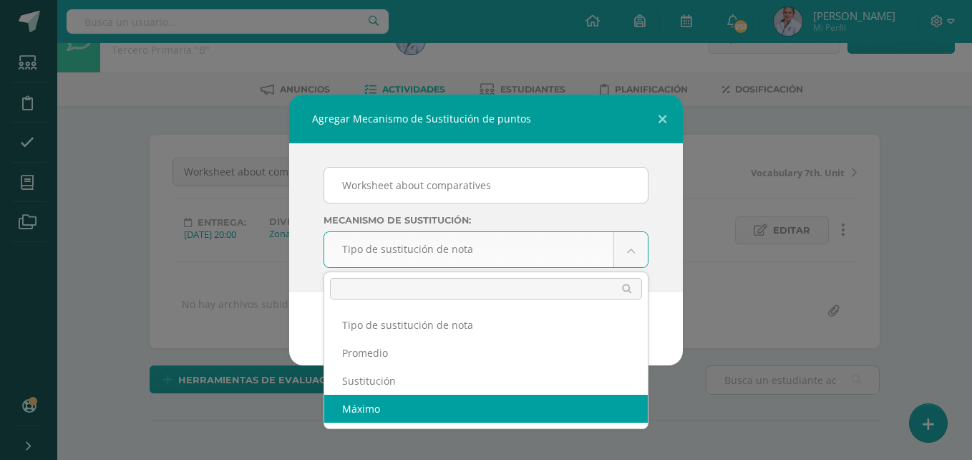
select select "maximum"
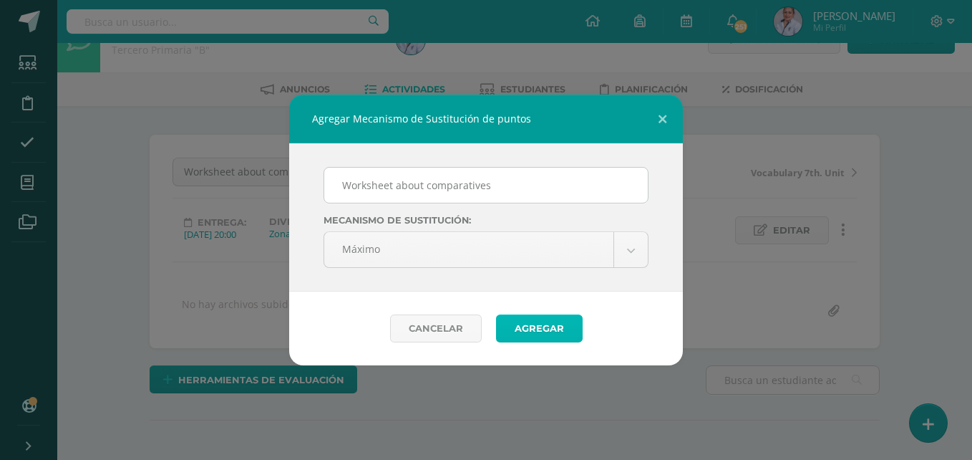
click at [539, 324] on button "Agregar" at bounding box center [539, 328] width 87 height 28
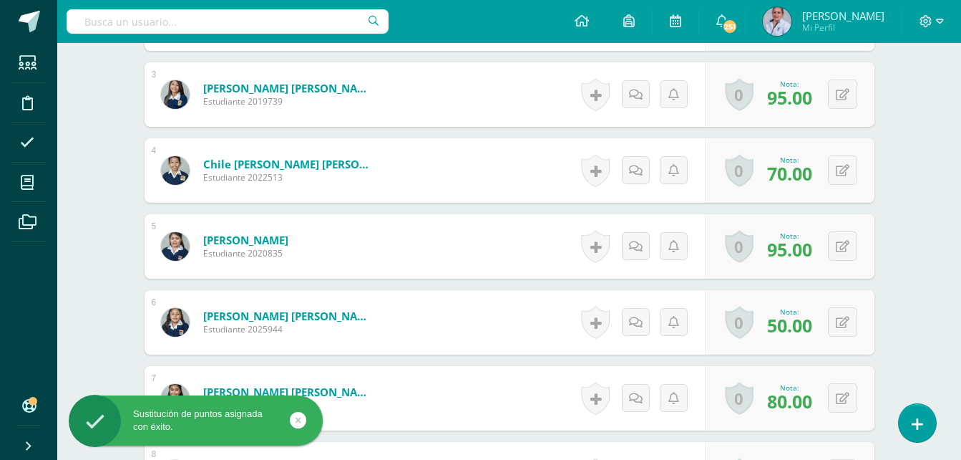
scroll to position [645, 0]
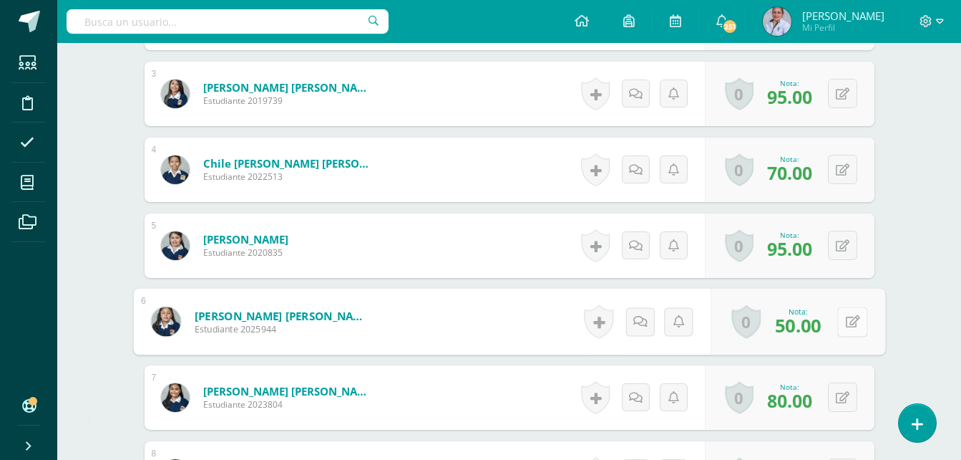
click at [848, 327] on icon at bounding box center [852, 321] width 14 height 12
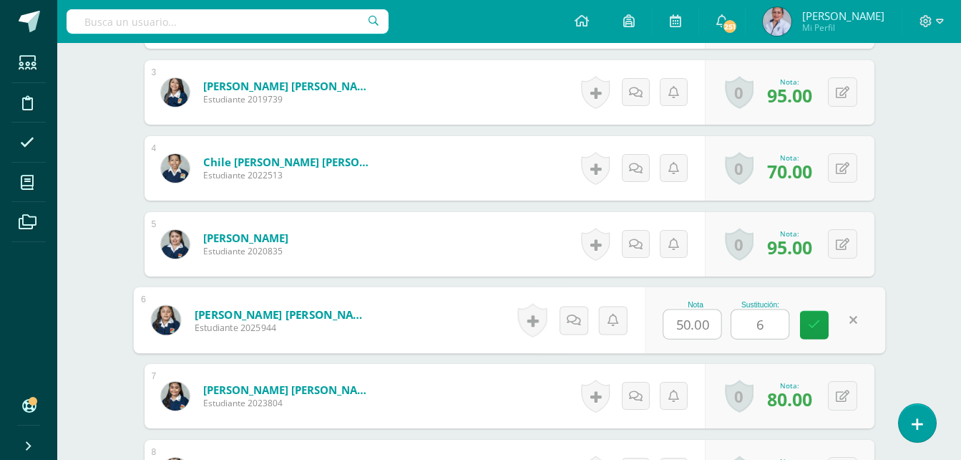
type input "60"
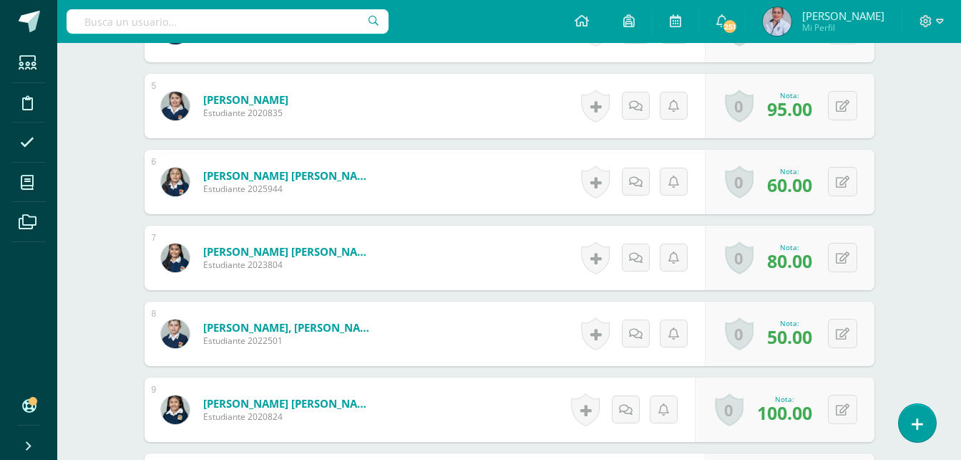
scroll to position [790, 0]
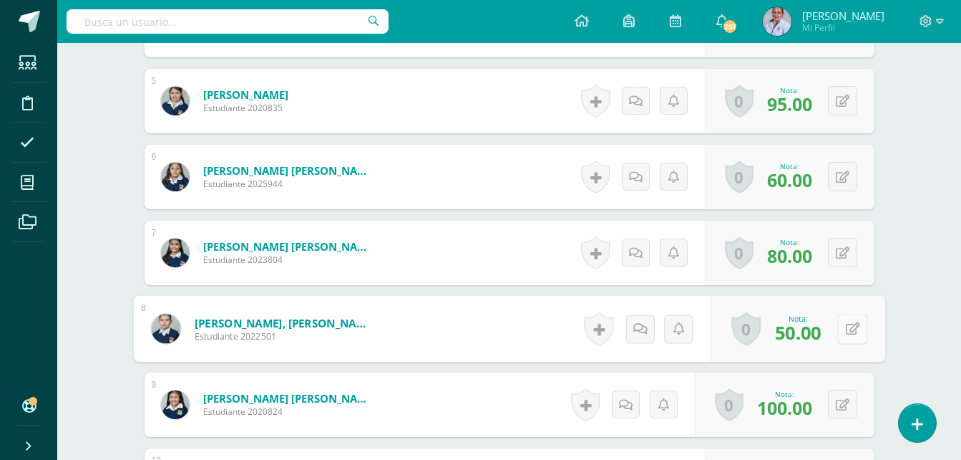
click at [840, 336] on button at bounding box center [853, 329] width 30 height 30
type input "60"
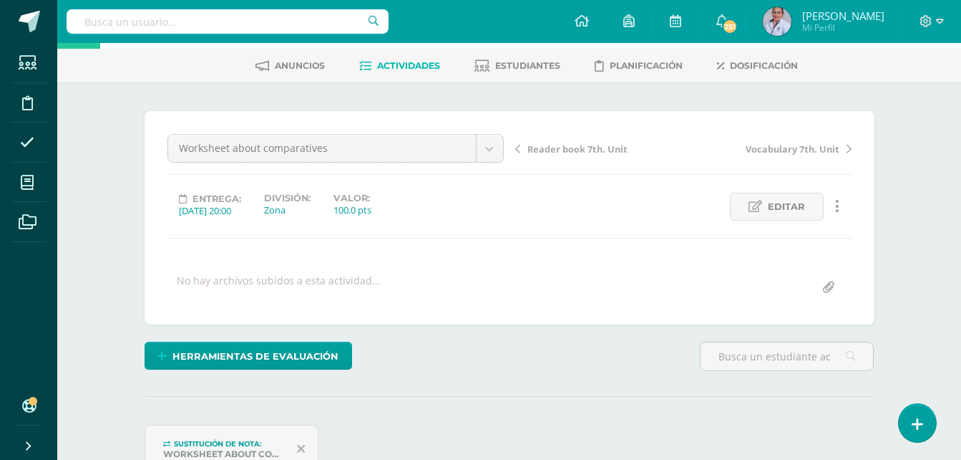
scroll to position [0, 0]
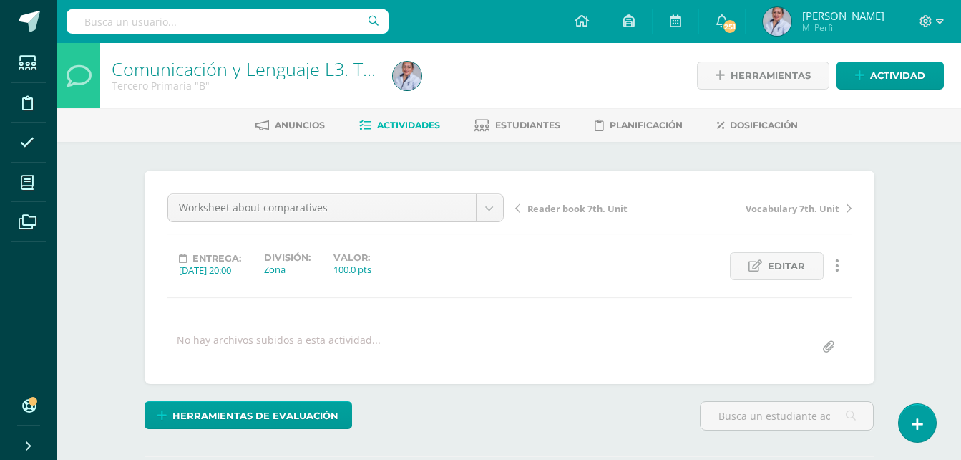
click at [413, 125] on span "Actividades" at bounding box center [408, 125] width 63 height 11
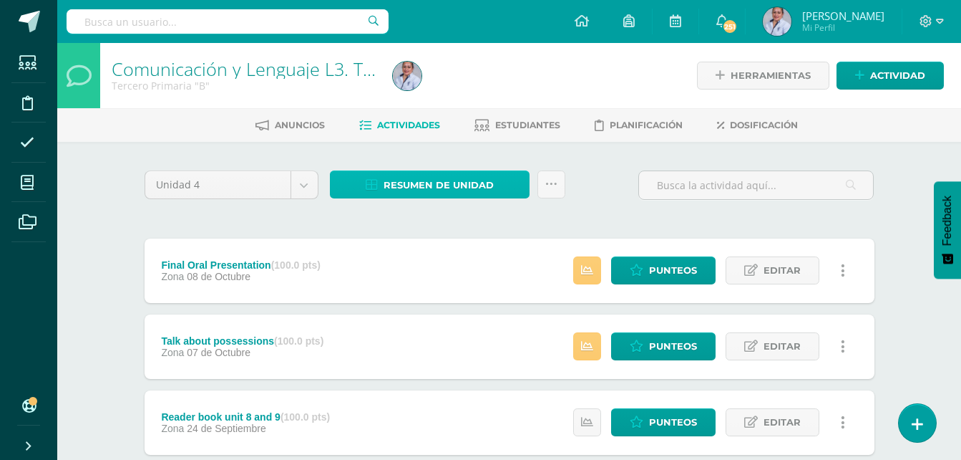
click at [432, 180] on span "Resumen de unidad" at bounding box center [439, 185] width 110 height 26
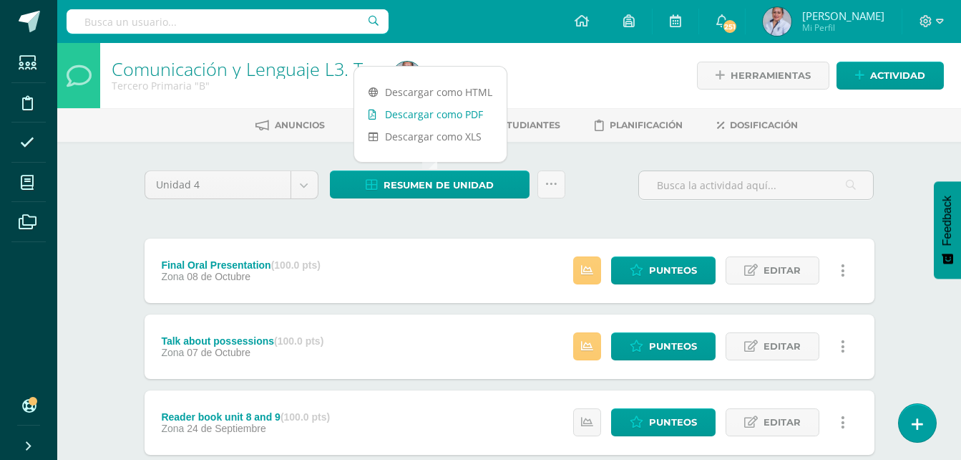
click at [437, 115] on link "Descargar como PDF" at bounding box center [430, 114] width 152 height 22
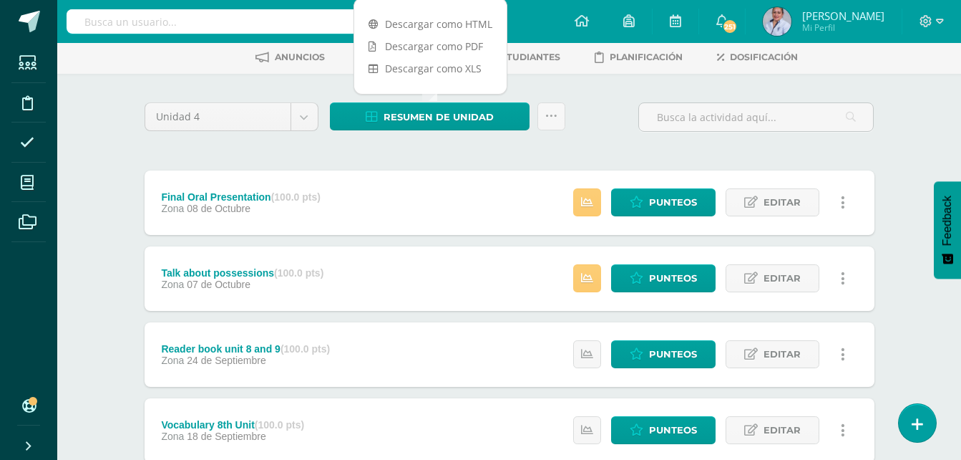
scroll to position [72, 0]
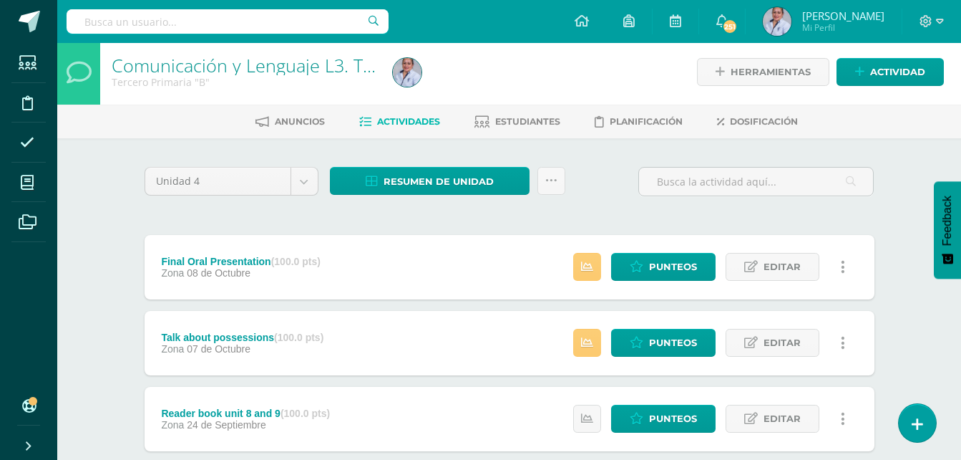
scroll to position [0, 0]
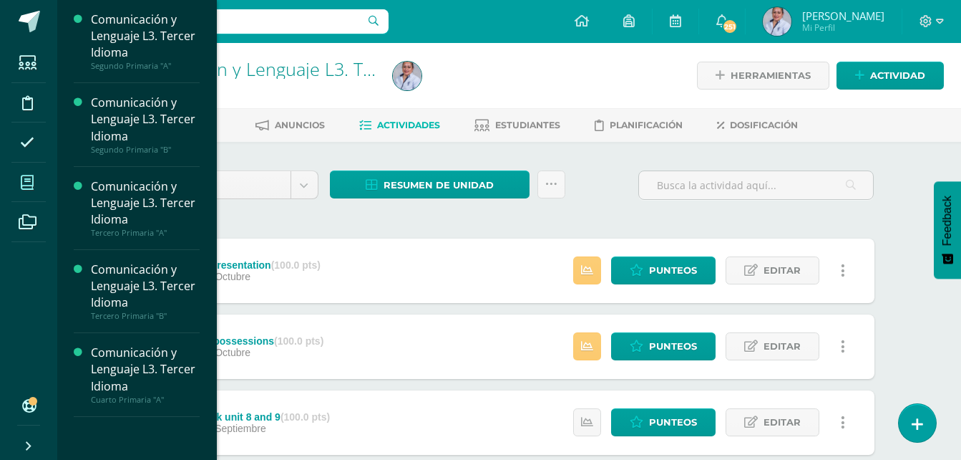
click at [34, 184] on icon at bounding box center [27, 182] width 13 height 14
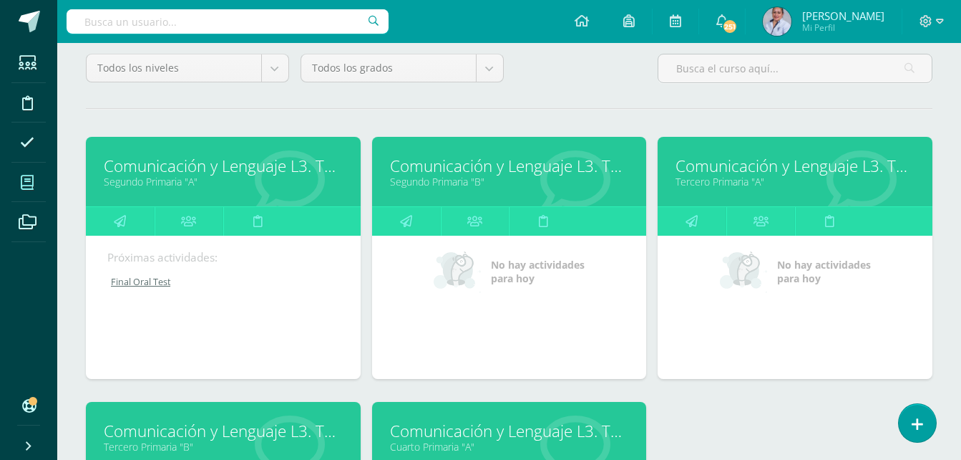
scroll to position [358, 0]
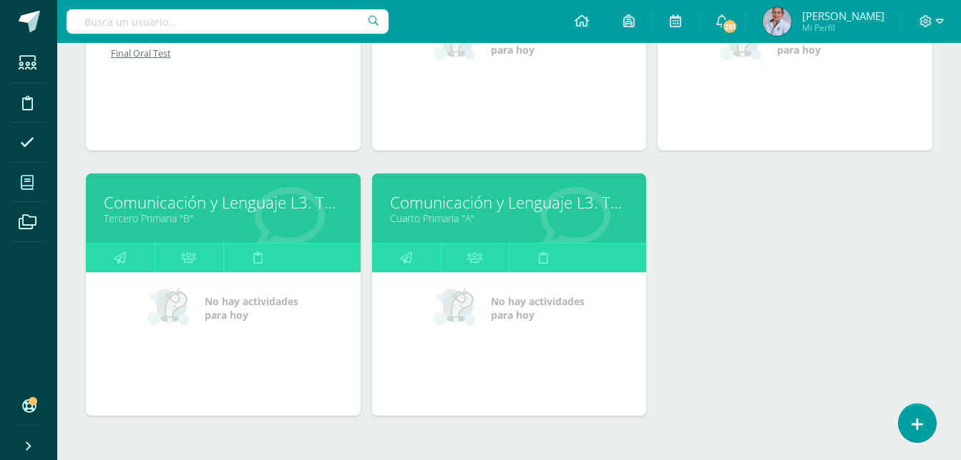
click at [457, 212] on link "Cuarto Primaria "A"" at bounding box center [509, 218] width 239 height 14
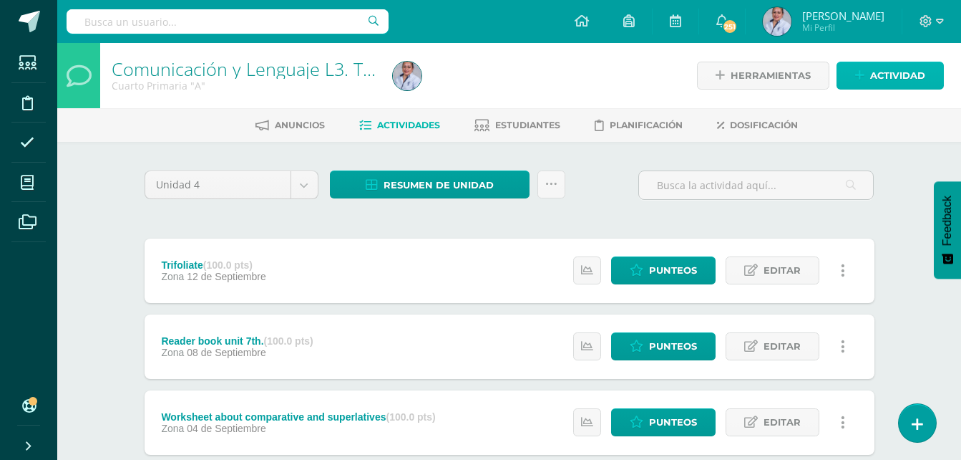
click at [873, 74] on span "Actividad" at bounding box center [897, 75] width 55 height 26
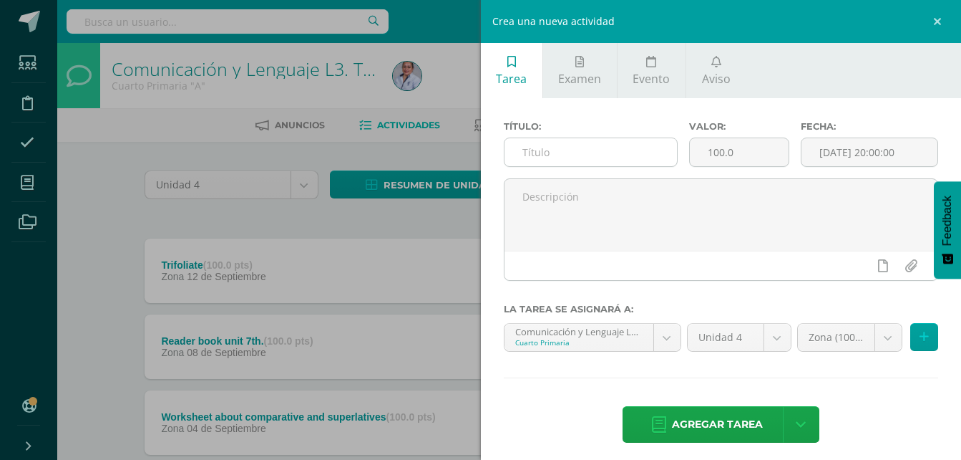
click at [561, 150] on input "text" at bounding box center [591, 152] width 173 height 28
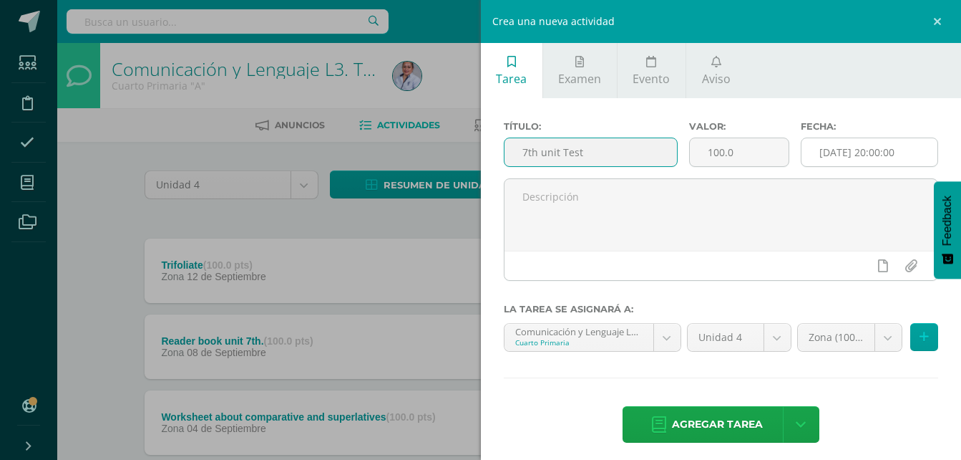
type input "7th unit Test"
click at [814, 155] on input "[DATE] 20:00:00" at bounding box center [870, 152] width 136 height 28
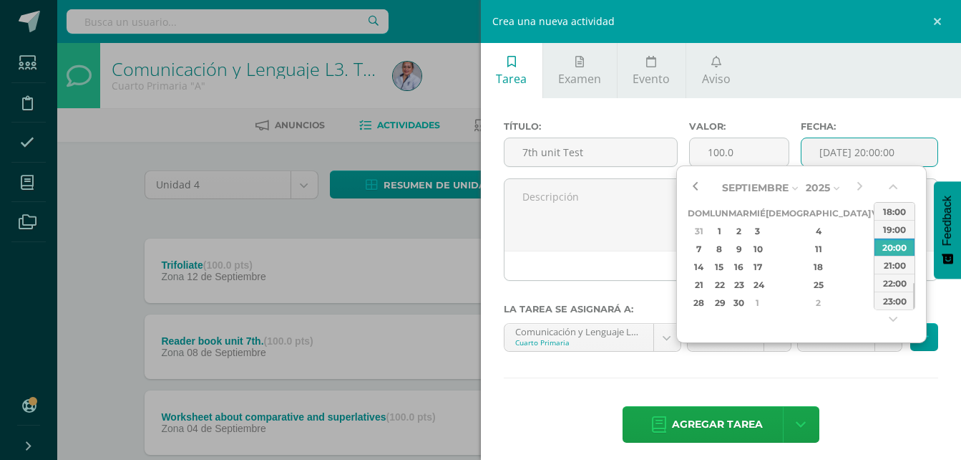
click at [696, 189] on button "button" at bounding box center [695, 187] width 14 height 21
click at [764, 270] on div "17" at bounding box center [757, 266] width 13 height 16
type input "2025-09-17 20:00"
click at [727, 419] on span "Agregar tarea" at bounding box center [717, 424] width 91 height 35
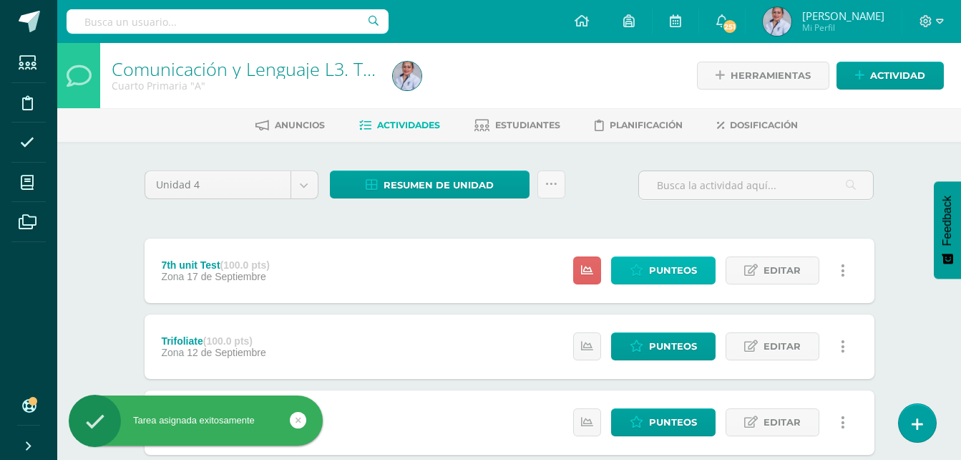
click at [661, 269] on span "Punteos" at bounding box center [673, 270] width 48 height 26
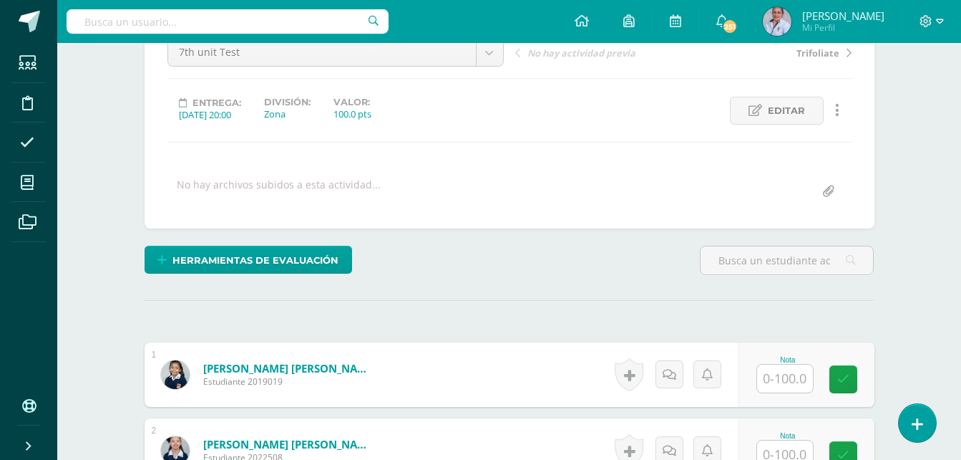
scroll to position [194, 0]
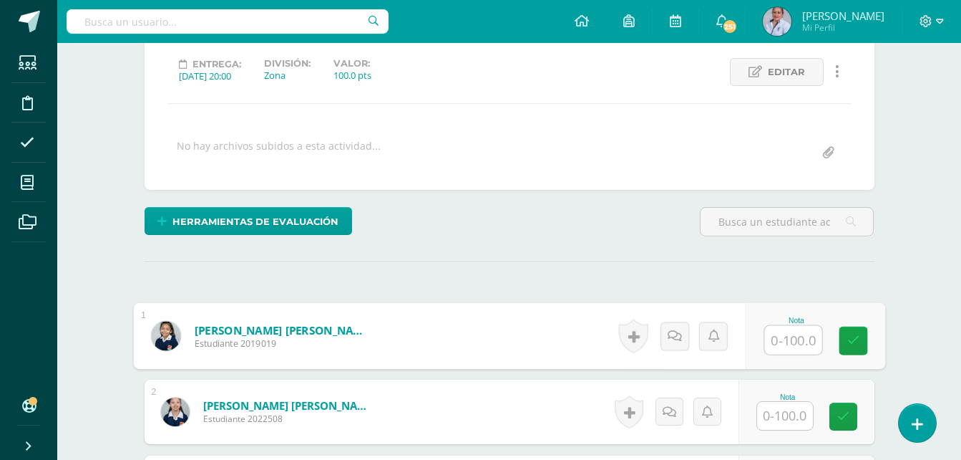
click at [790, 340] on input "text" at bounding box center [793, 340] width 57 height 29
type input "88"
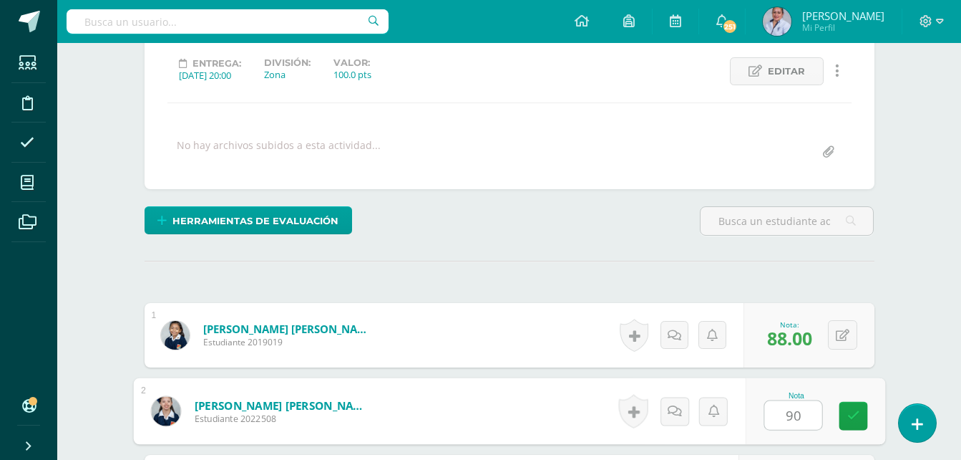
type input "90"
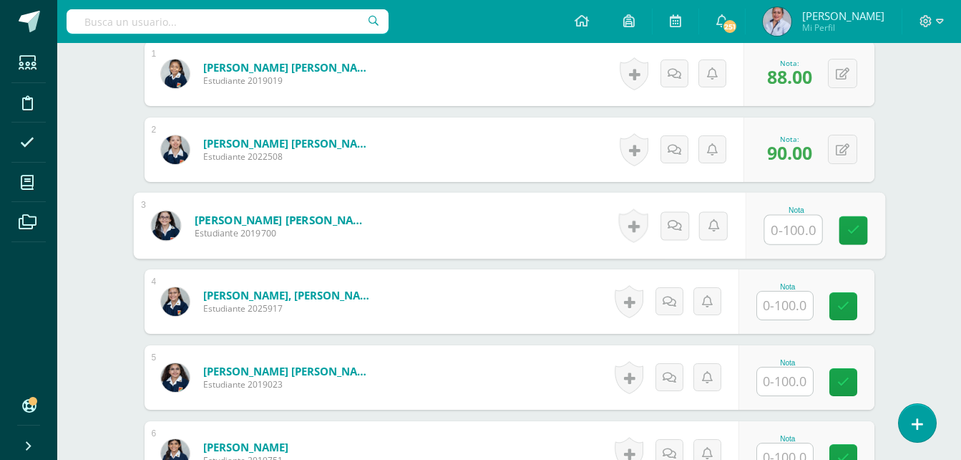
scroll to position [457, 0]
type input "98"
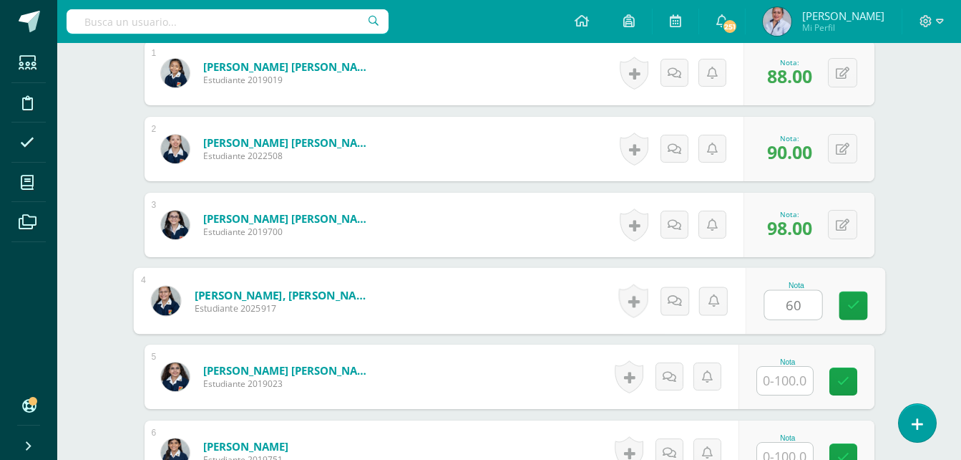
type input "60"
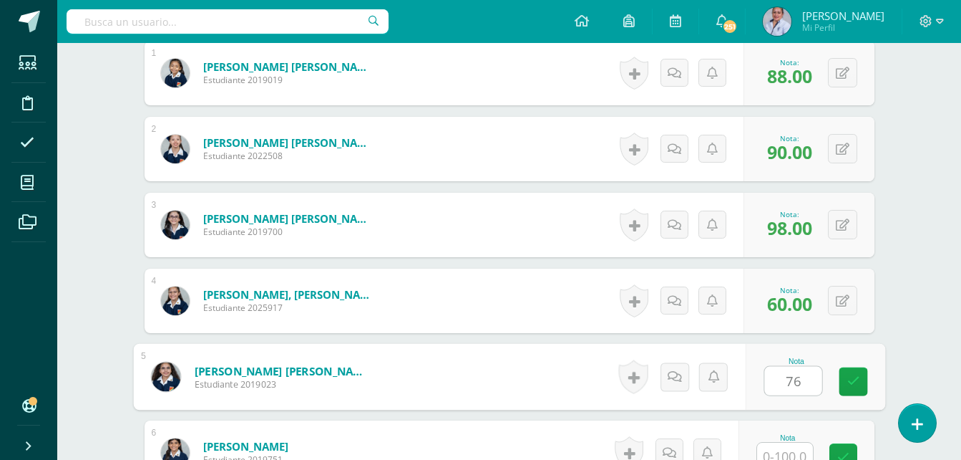
type input "76"
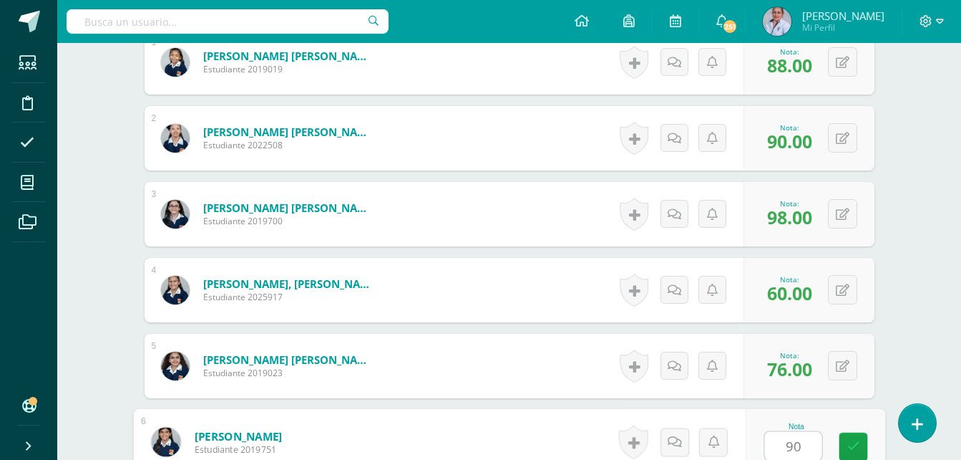
type input "90"
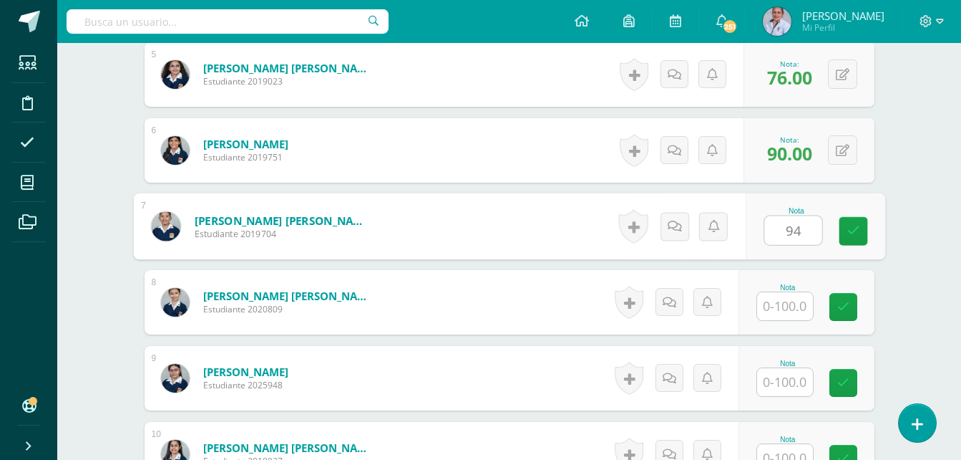
type input "94"
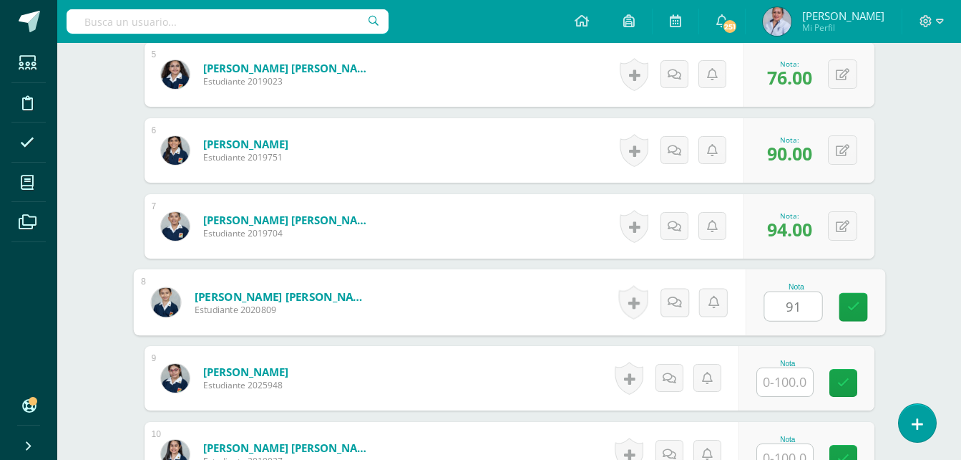
type input "91"
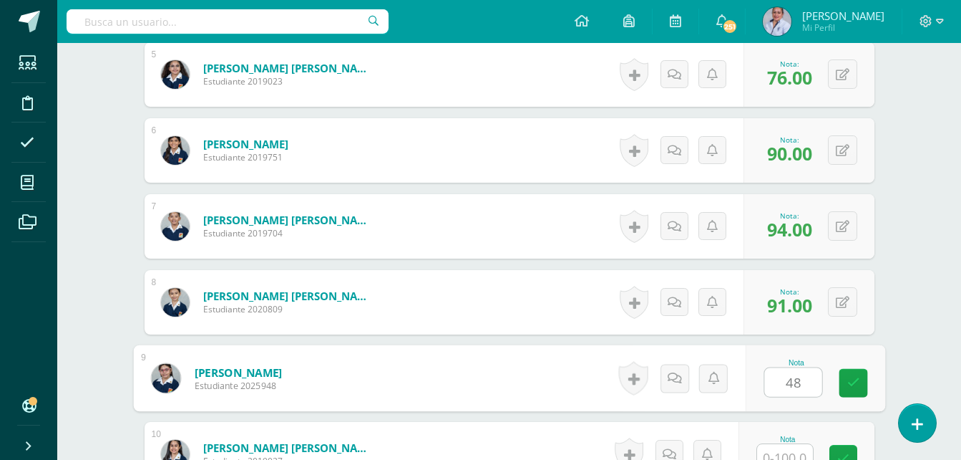
type input "48"
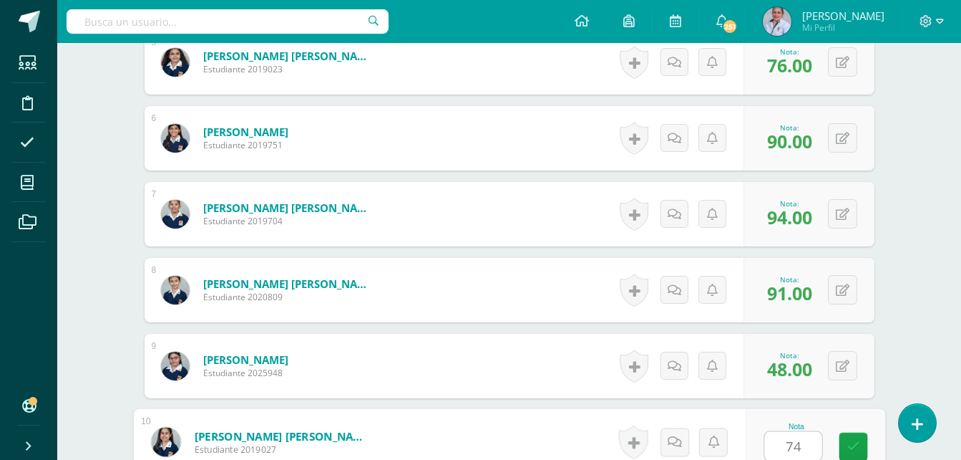
type input "74"
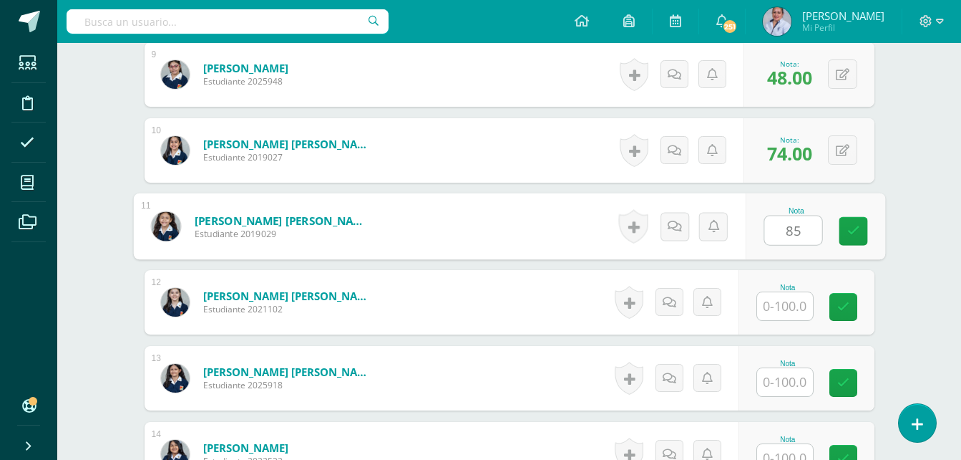
type input "85"
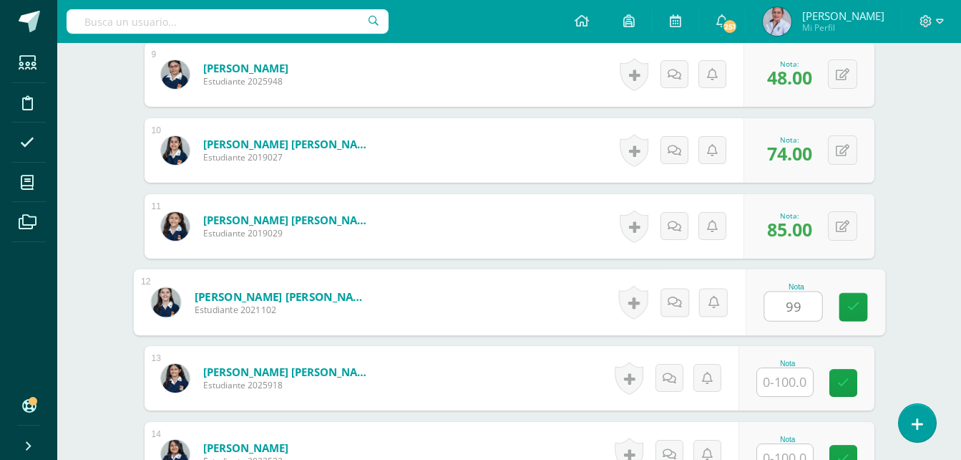
type input "99"
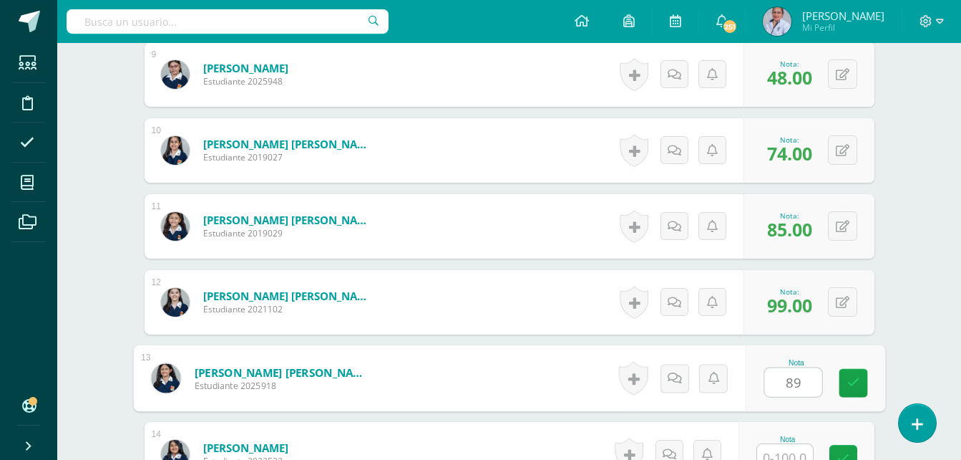
type input "89"
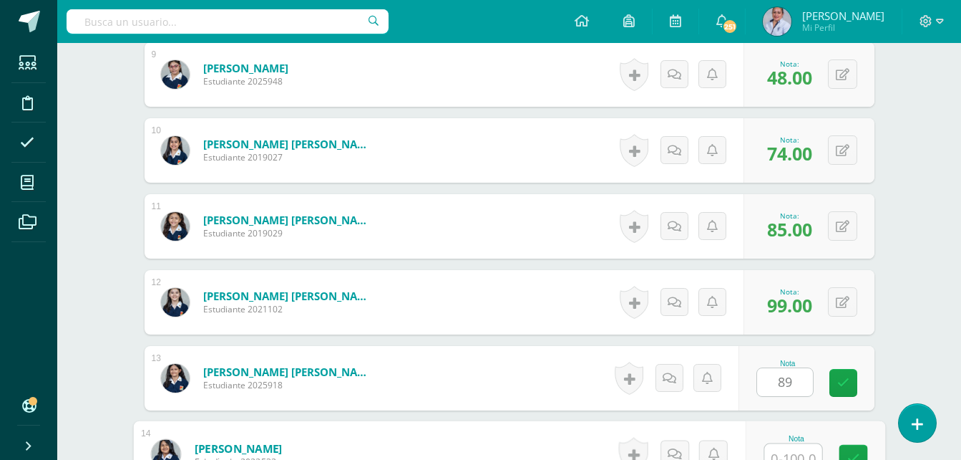
scroll to position [1074, 0]
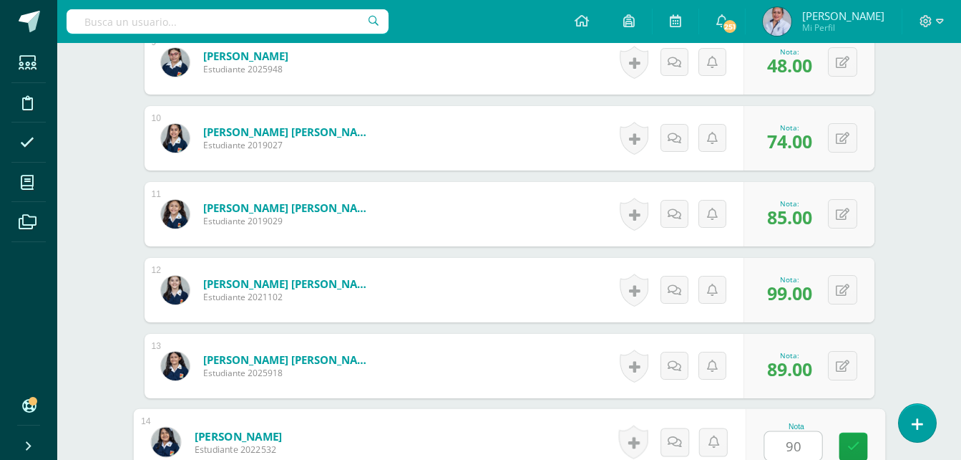
type input "90"
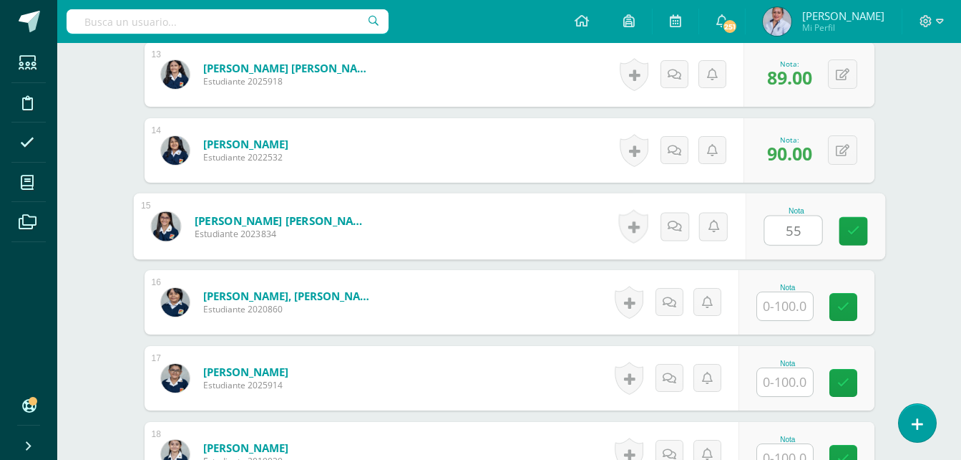
type input "55"
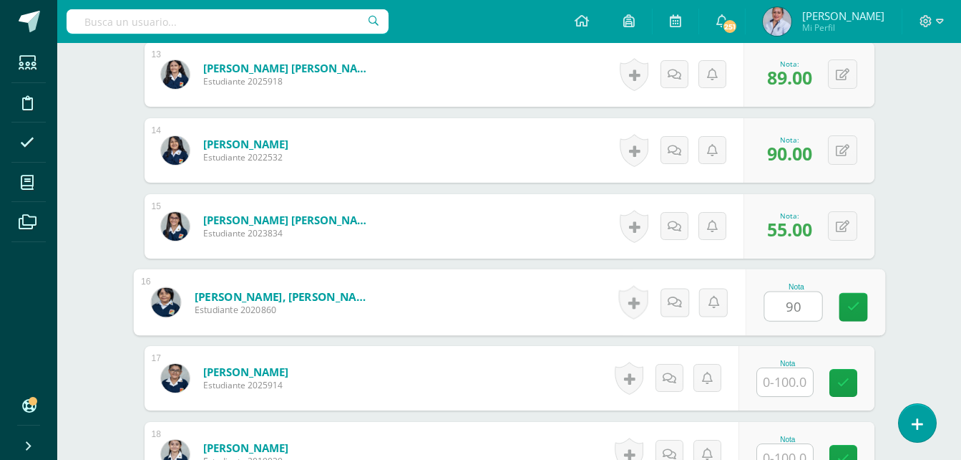
type input "90"
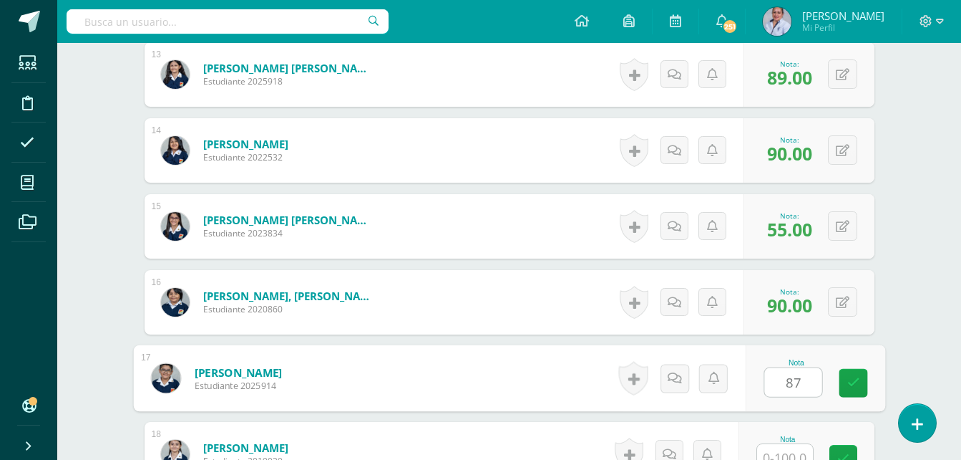
type input "87"
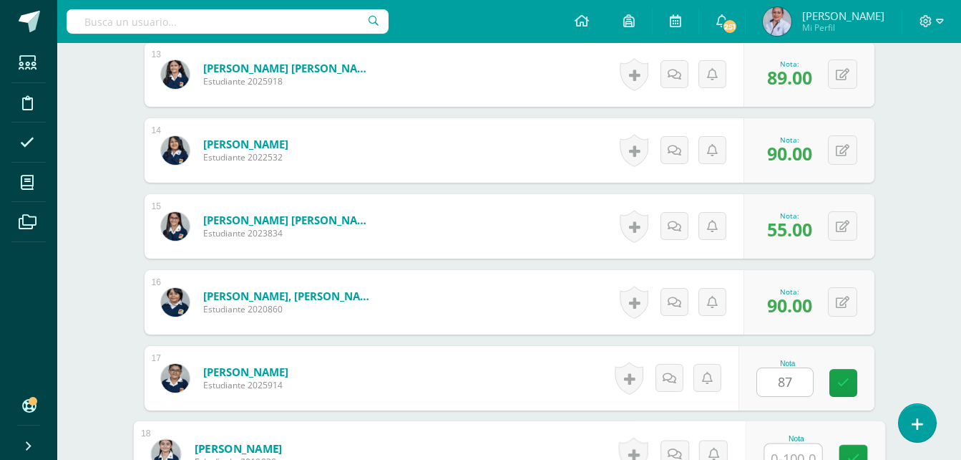
scroll to position [1378, 0]
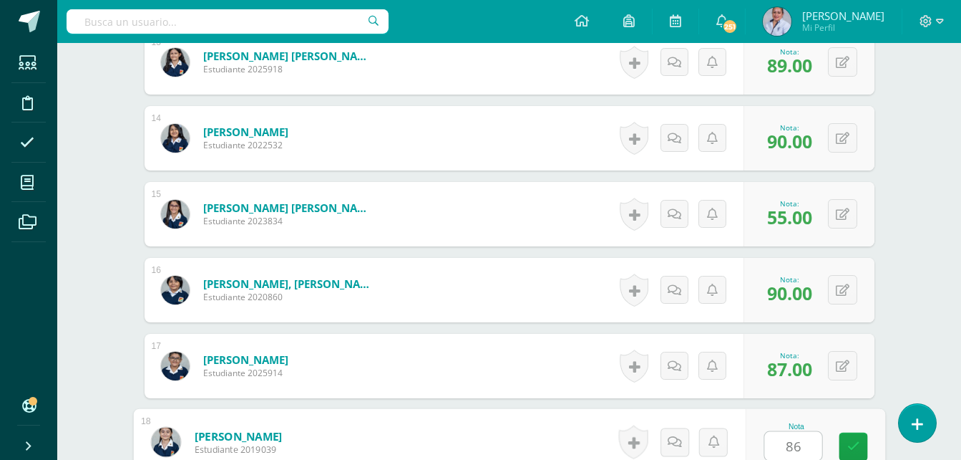
type input "86"
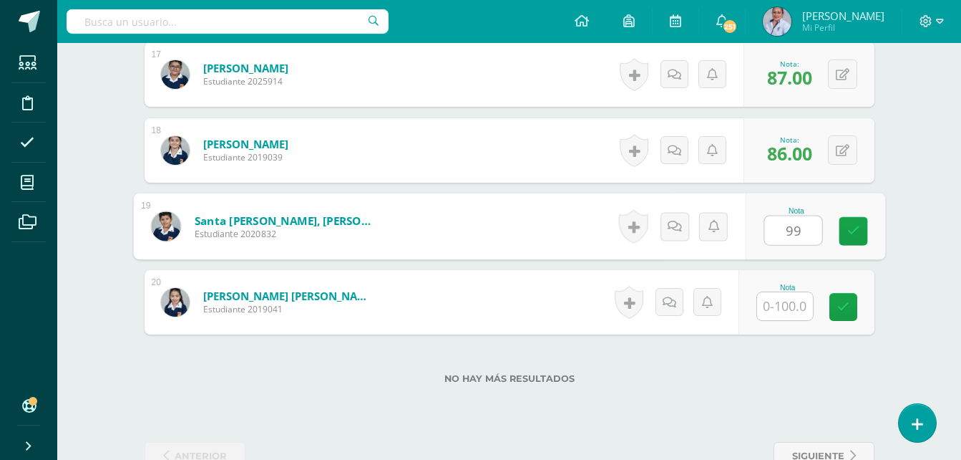
type input "99"
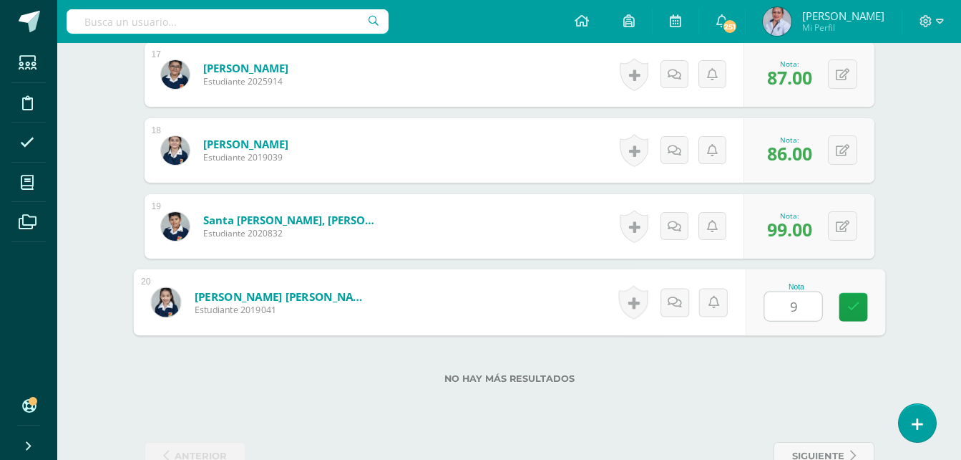
type input "95"
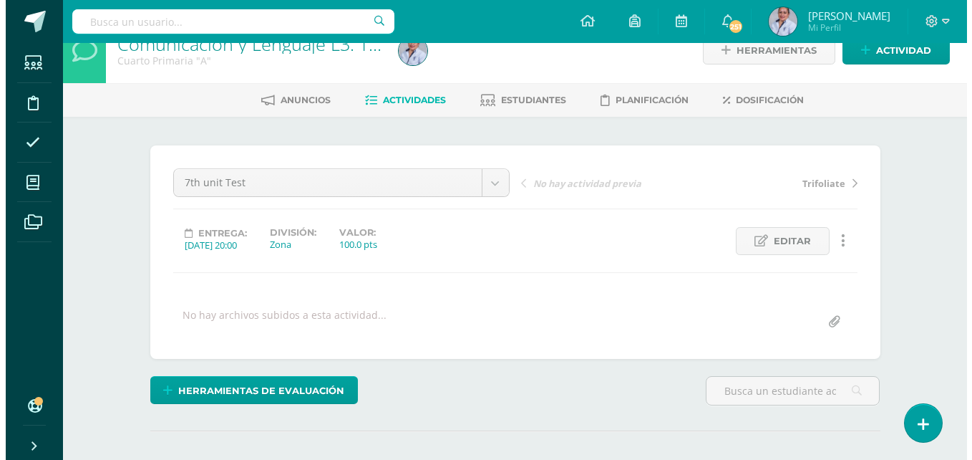
scroll to position [0, 0]
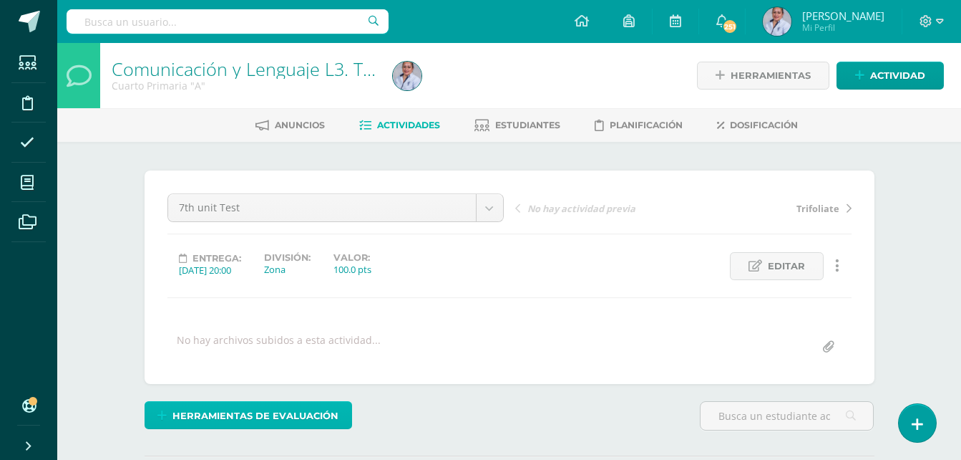
click at [306, 412] on span "Herramientas de evaluación" at bounding box center [256, 415] width 166 height 26
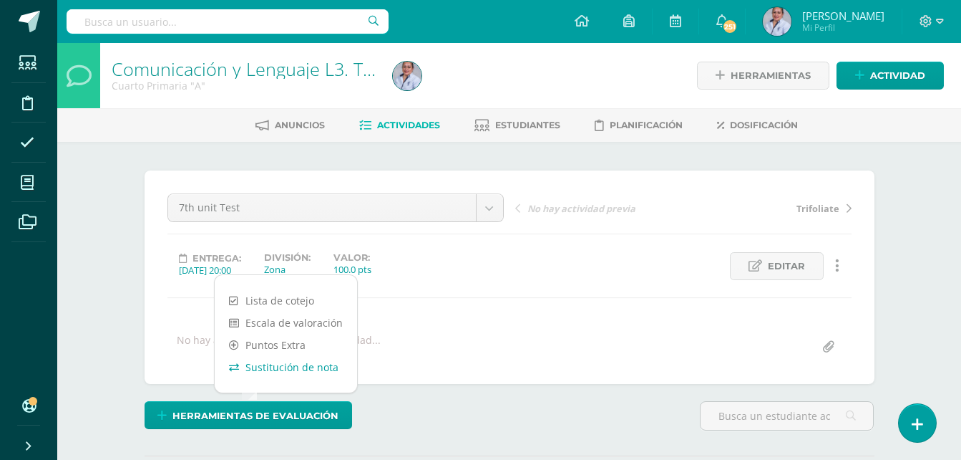
click at [295, 367] on link "Sustitución de nota" at bounding box center [286, 367] width 142 height 22
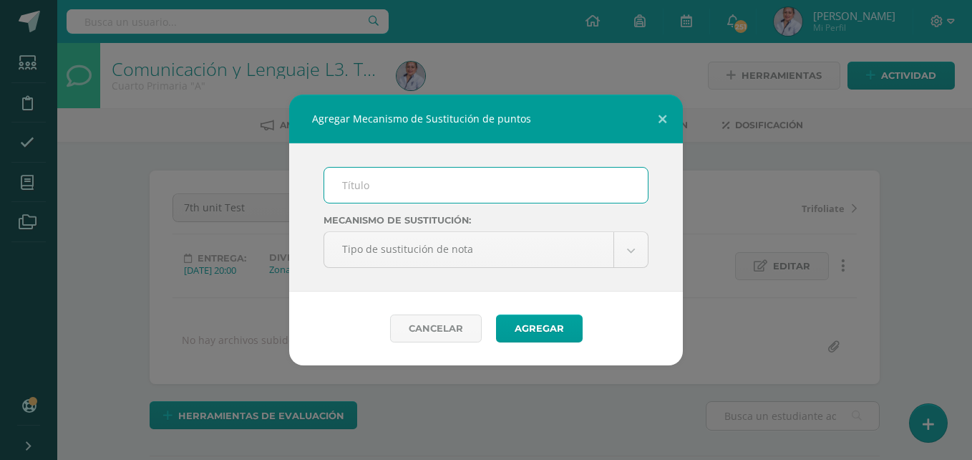
click at [352, 188] on input "text" at bounding box center [486, 185] width 324 height 35
type input "7th. unit test"
click at [496, 314] on button "Agregar" at bounding box center [539, 328] width 87 height 28
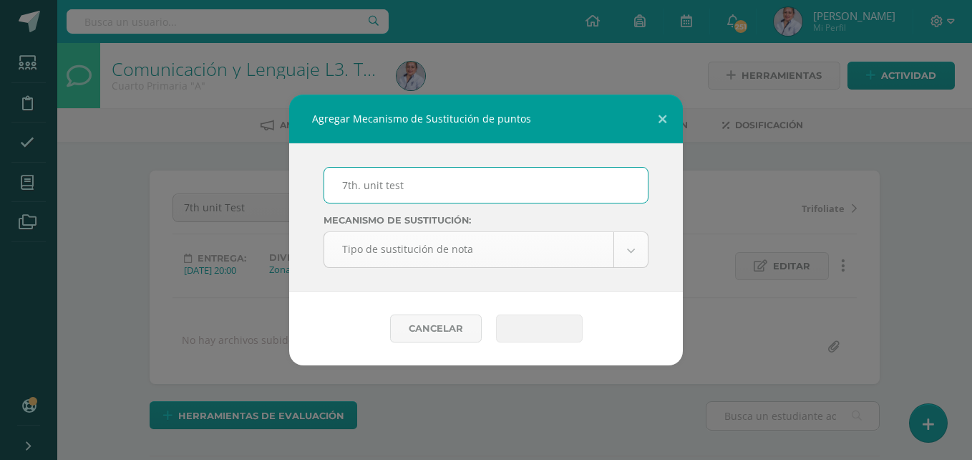
click at [496, 314] on button "Agregar" at bounding box center [539, 328] width 87 height 28
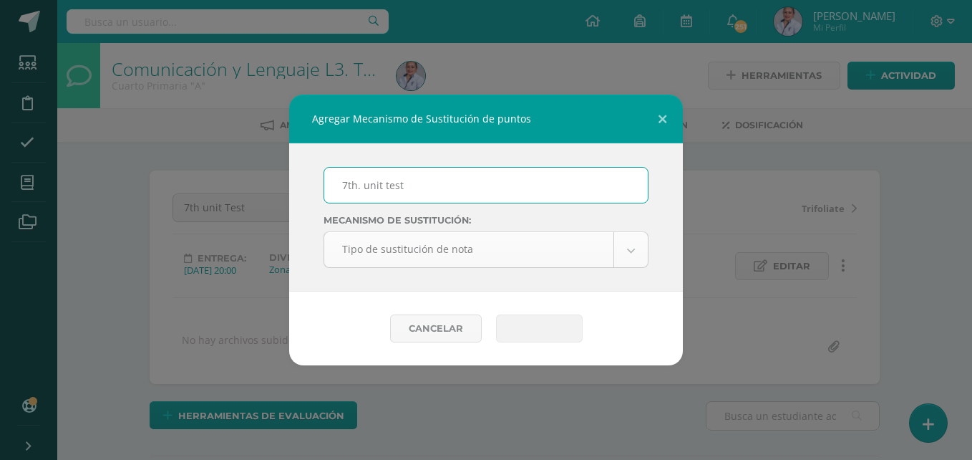
click at [496, 314] on button "Agregar" at bounding box center [539, 328] width 87 height 28
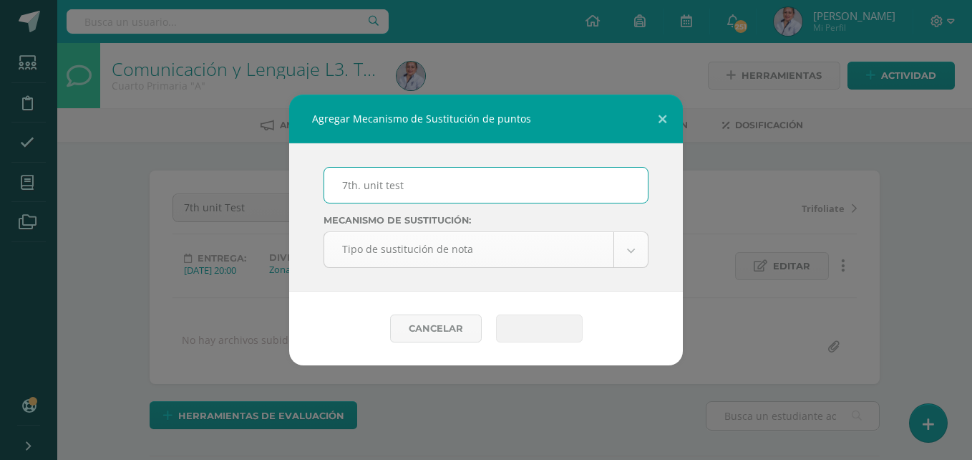
click at [496, 314] on button "Agregar" at bounding box center [539, 328] width 87 height 28
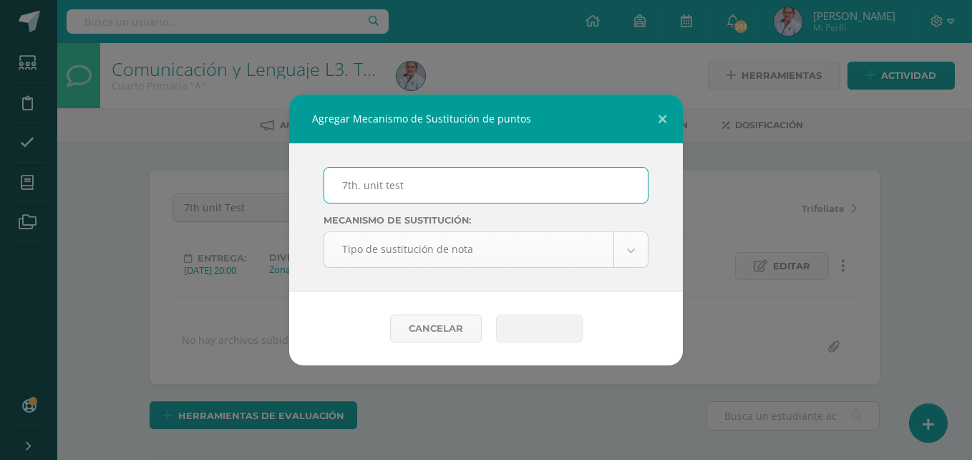
click at [496, 314] on button "Agregar" at bounding box center [539, 328] width 87 height 28
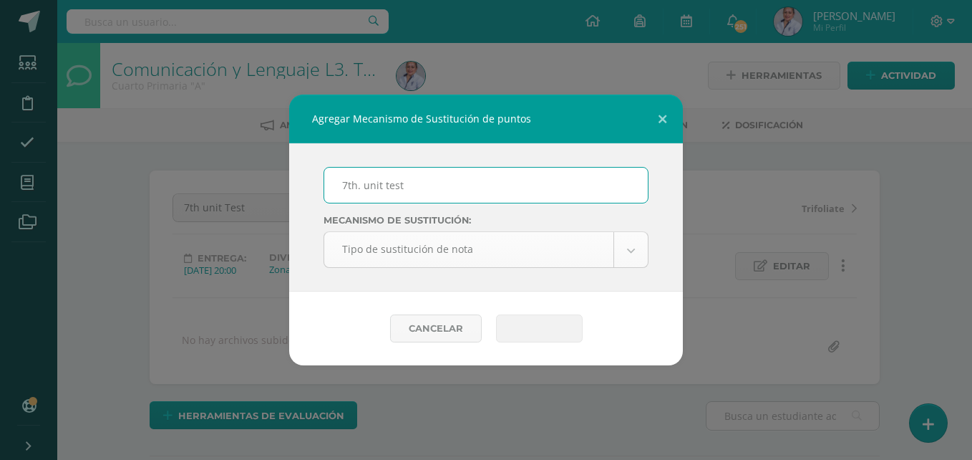
click at [496, 314] on button "Agregar" at bounding box center [539, 328] width 87 height 28
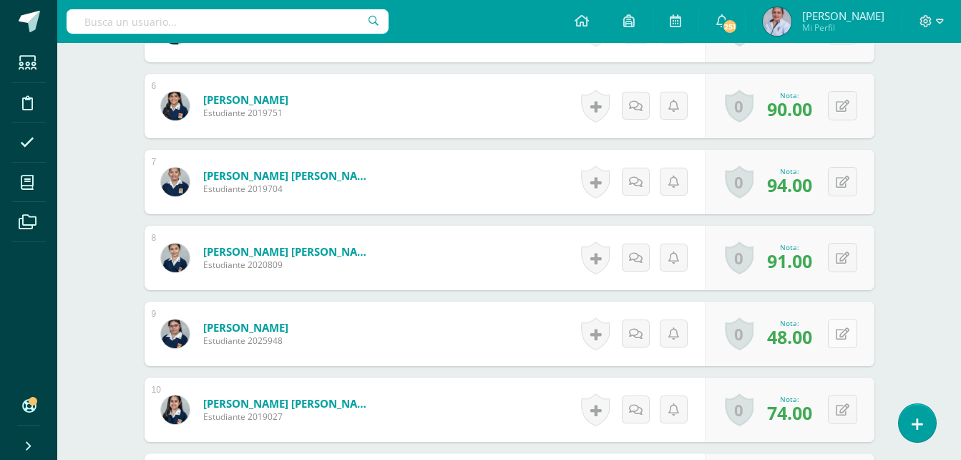
scroll to position [861, 0]
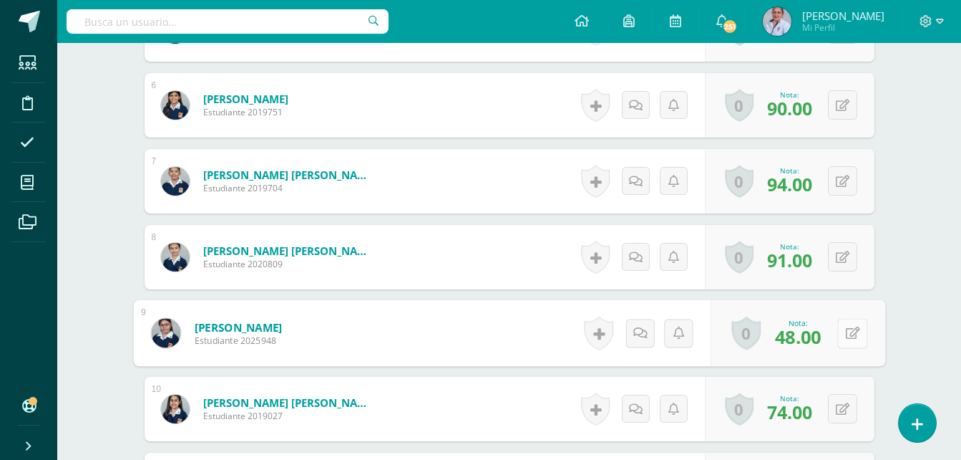
click at [847, 337] on icon at bounding box center [852, 332] width 14 height 12
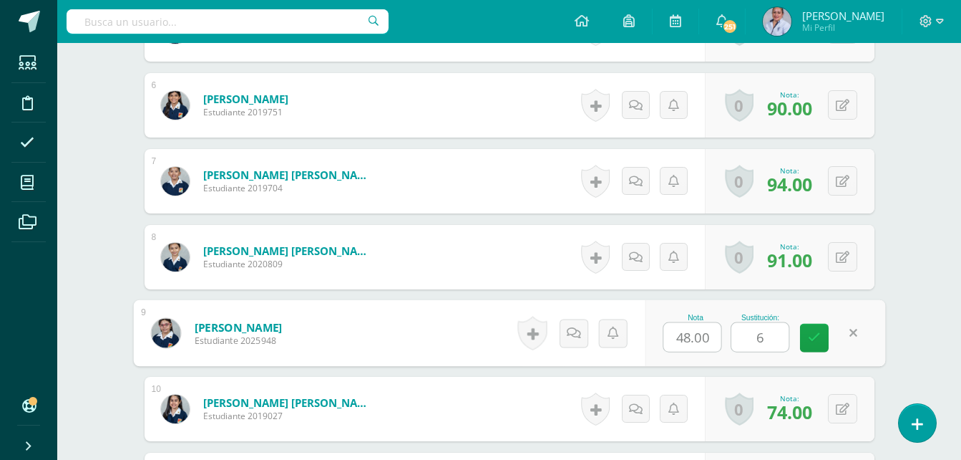
type input "60"
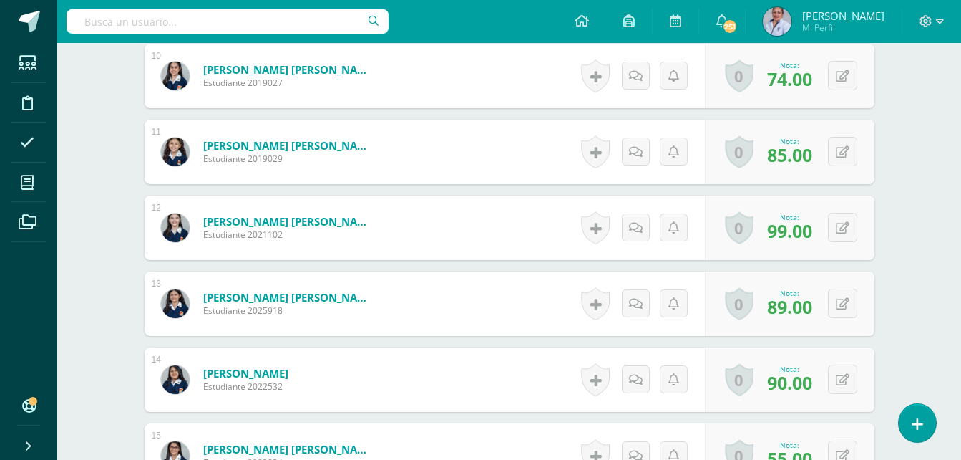
scroll to position [1219, 0]
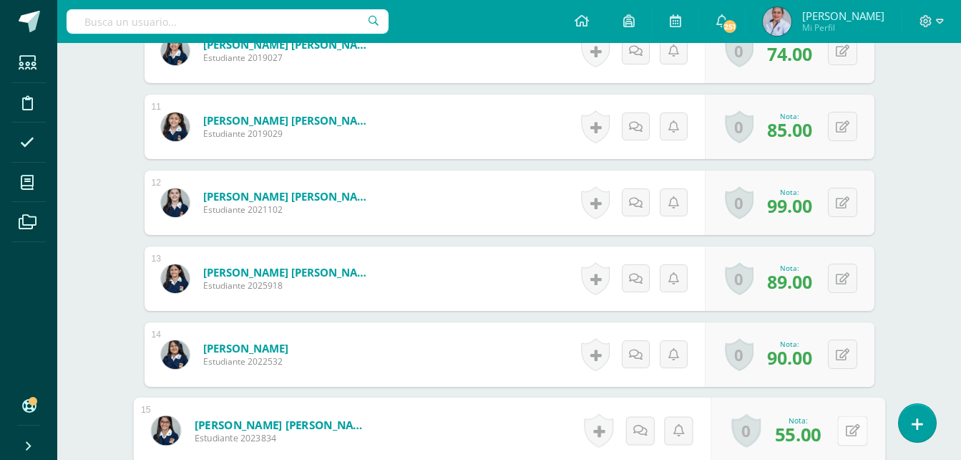
click at [848, 431] on icon at bounding box center [852, 430] width 14 height 12
type input "60"
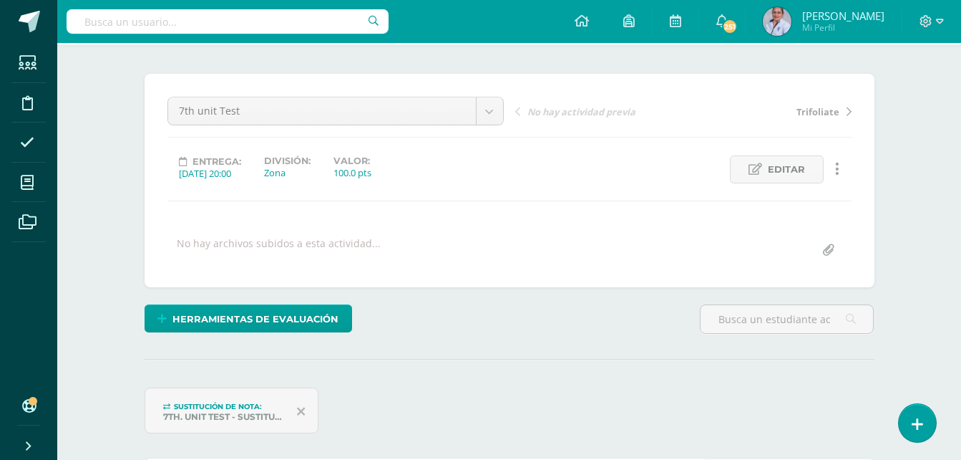
scroll to position [0, 0]
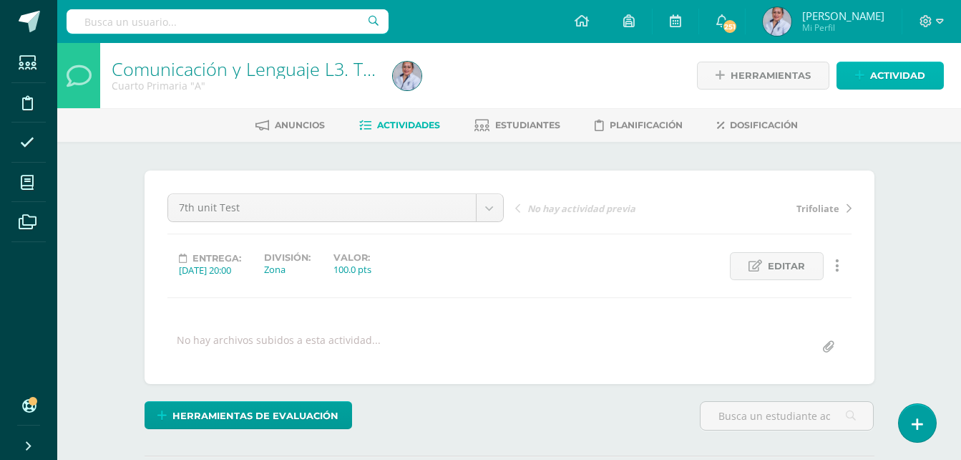
click at [901, 74] on span "Actividad" at bounding box center [897, 75] width 55 height 26
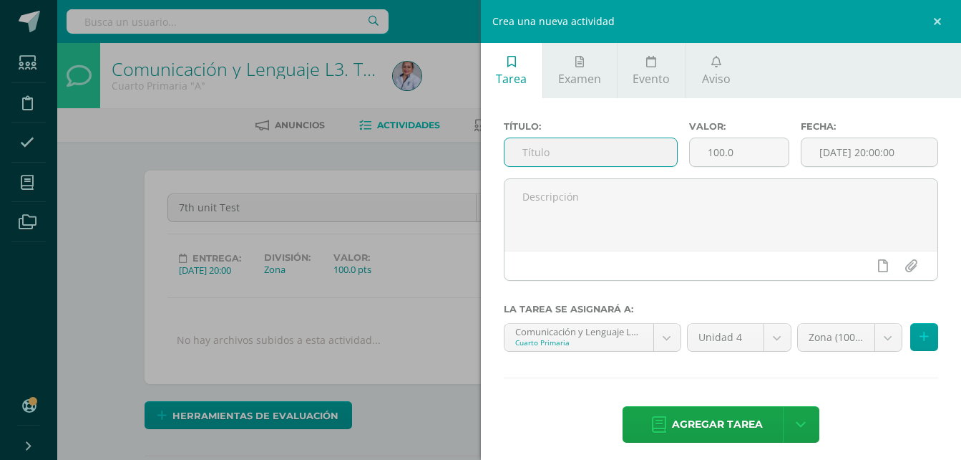
click at [544, 152] on input "text" at bounding box center [591, 152] width 173 height 28
type input "Vocabulary 8th. Unit"
click at [859, 152] on input "[DATE] 20:00:00" at bounding box center [870, 152] width 136 height 28
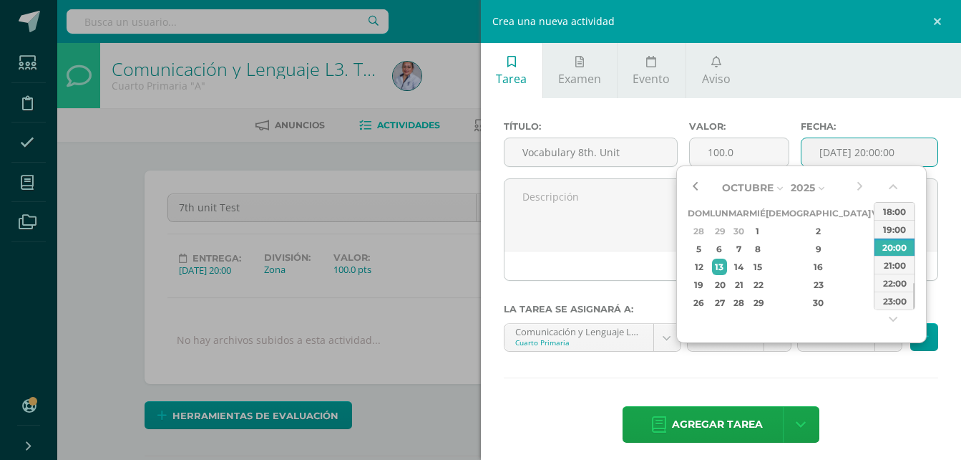
click at [697, 185] on button "button" at bounding box center [695, 187] width 14 height 21
click at [805, 268] on div "18" at bounding box center [819, 266] width 84 height 16
type input "2025-09-18 20:00"
click at [838, 393] on div "Título: Vocabulary 8th. Unit Valor: 100.0 Fecha: 2025-09-18 20:00 La tarea se a…" at bounding box center [721, 283] width 481 height 370
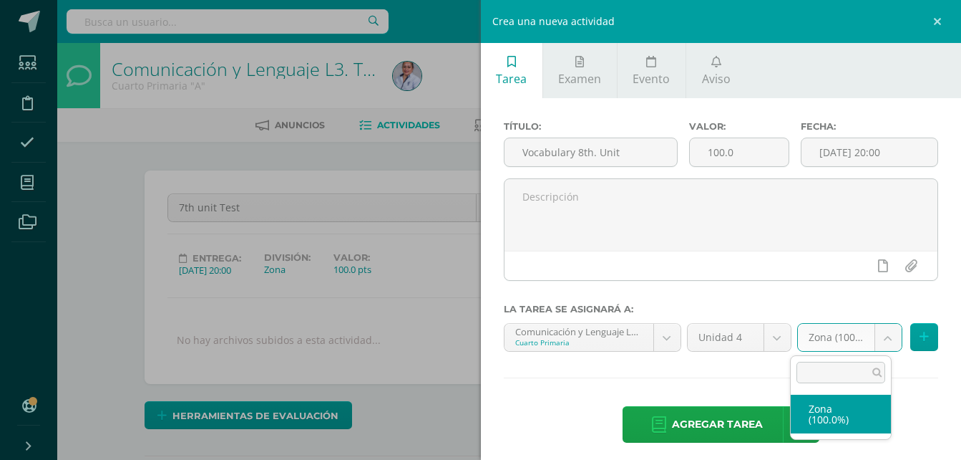
drag, startPoint x: 832, startPoint y: 332, endPoint x: 815, endPoint y: 356, distance: 28.8
select select "129071"
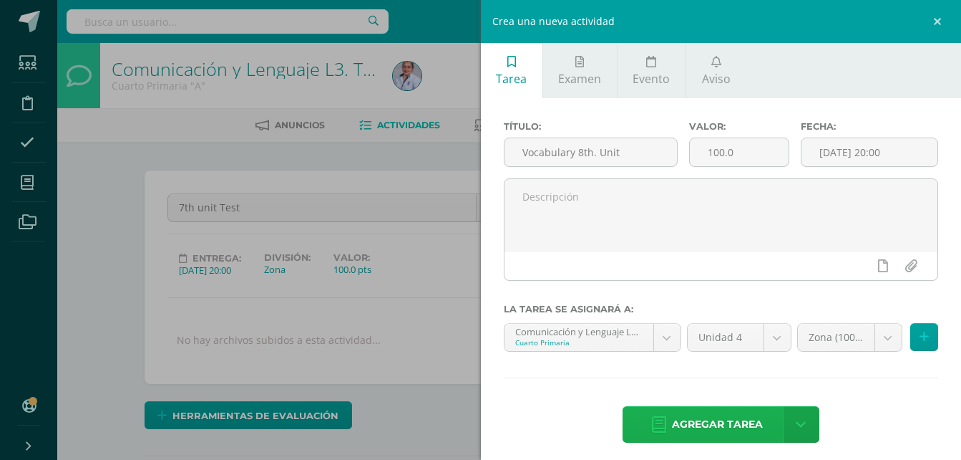
click at [742, 427] on span "Agregar tarea" at bounding box center [717, 424] width 91 height 35
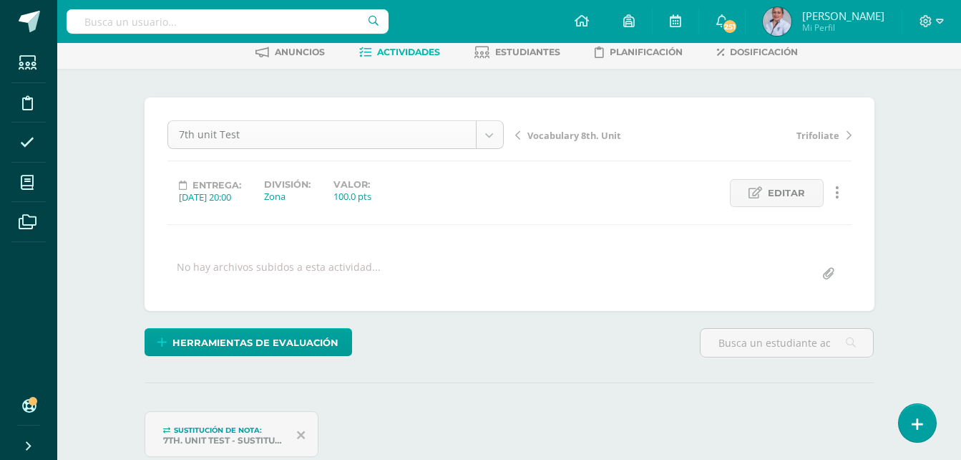
scroll to position [74, 0]
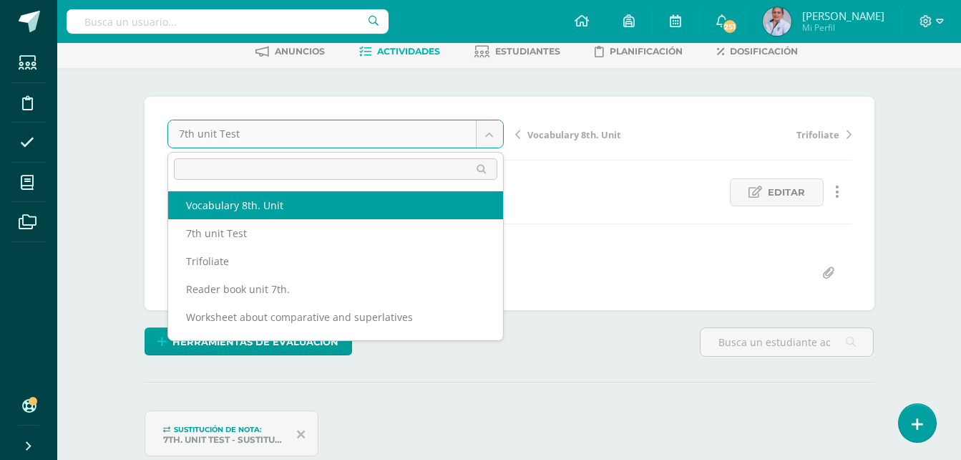
select select "/dashboard/teacher/grade-activity/130918/"
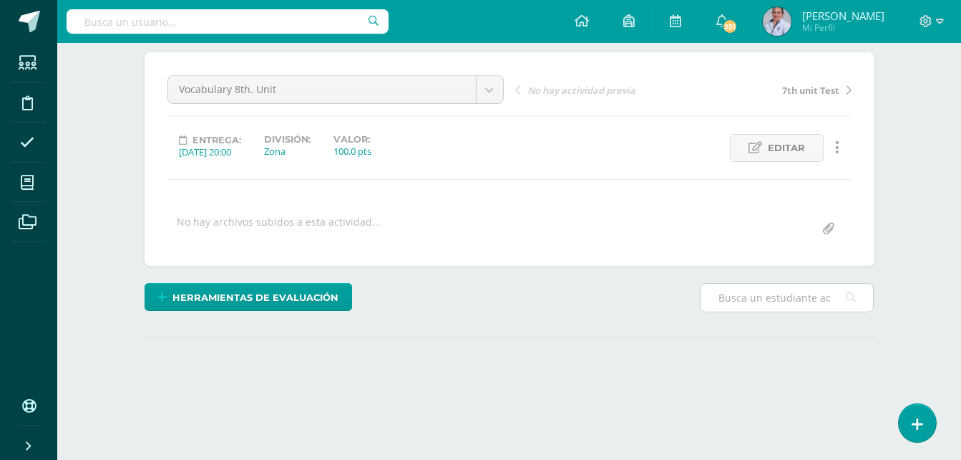
scroll to position [143, 0]
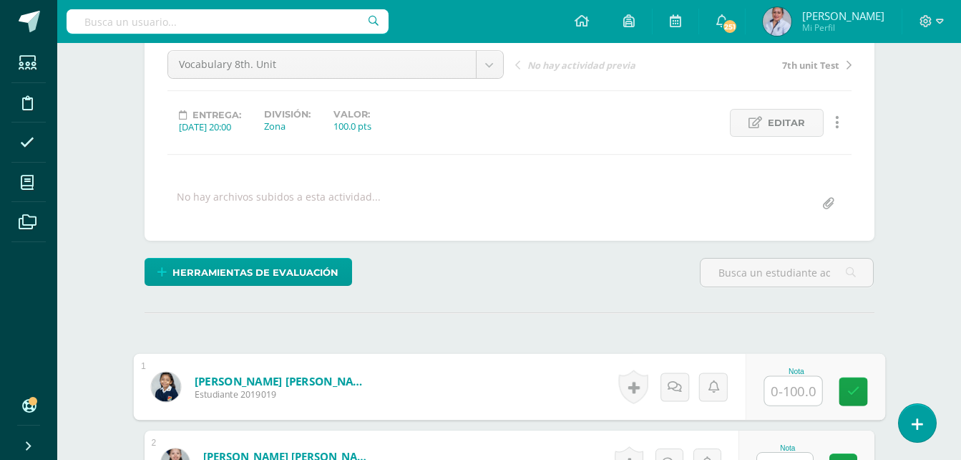
click at [794, 389] on input "text" at bounding box center [793, 391] width 57 height 29
type input "70"
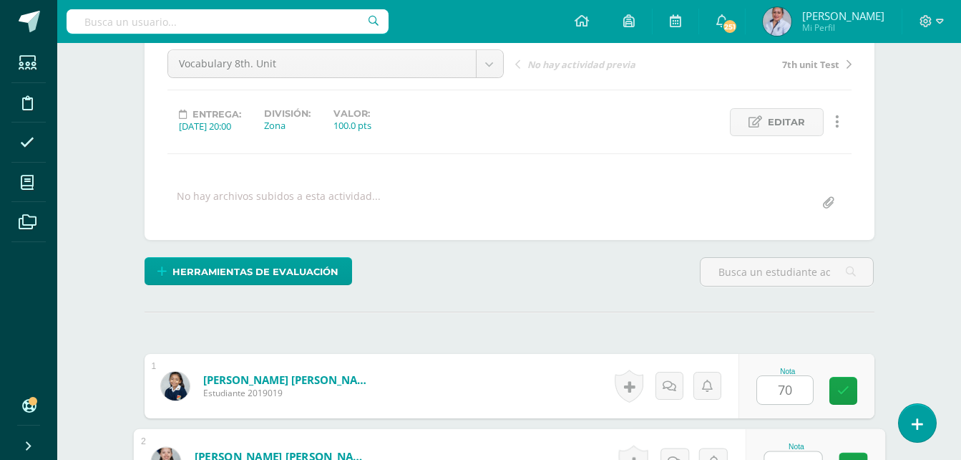
scroll to position [164, 0]
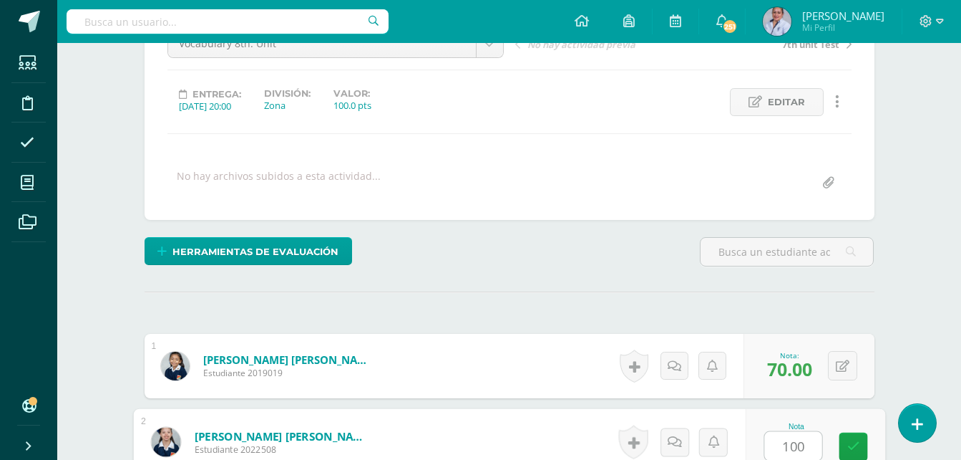
type input "100"
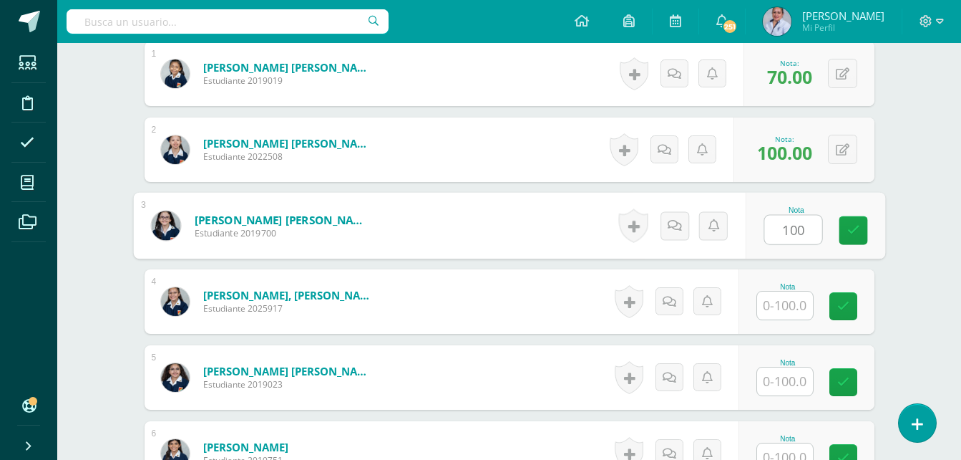
scroll to position [457, 0]
type input "100"
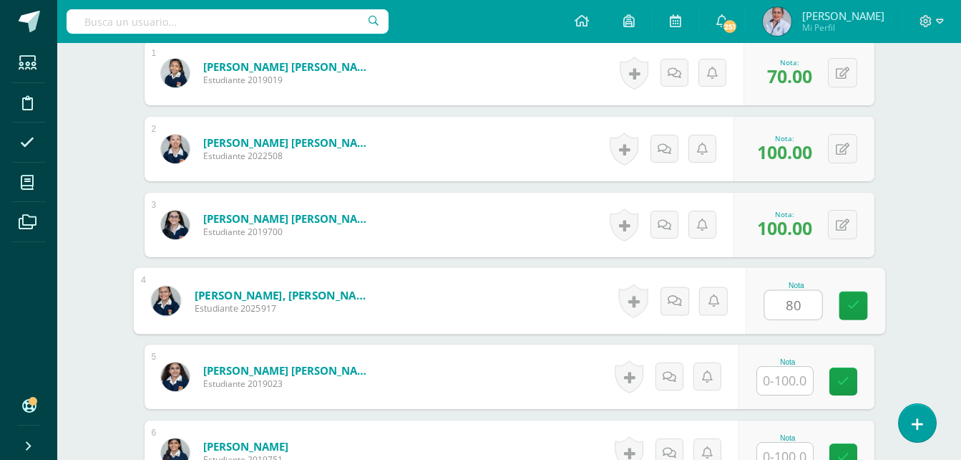
type input "80"
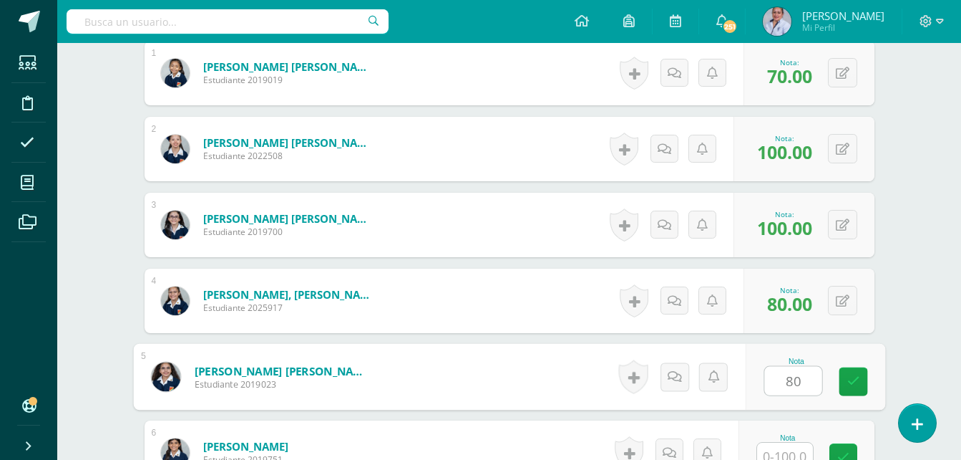
type input "80"
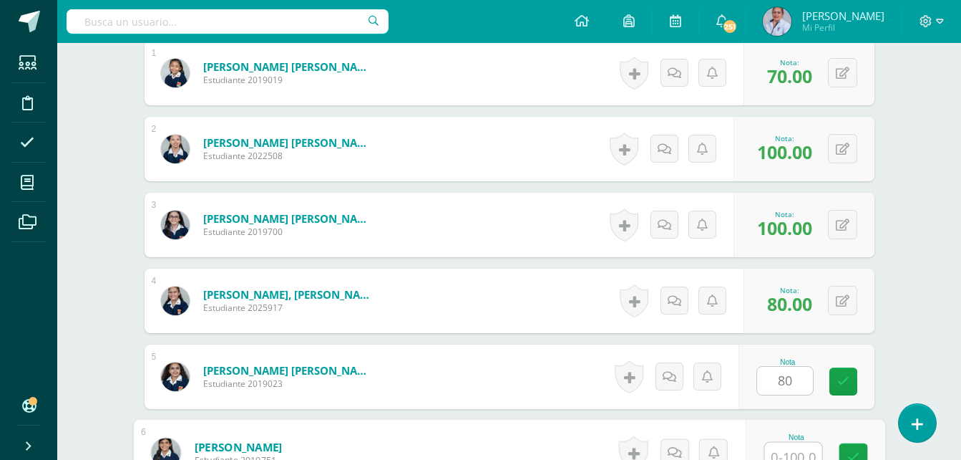
scroll to position [467, 0]
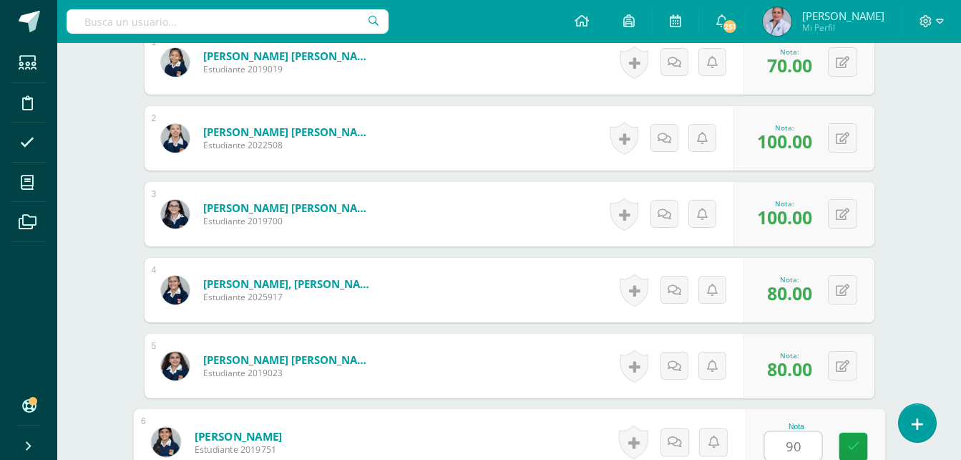
type input "90"
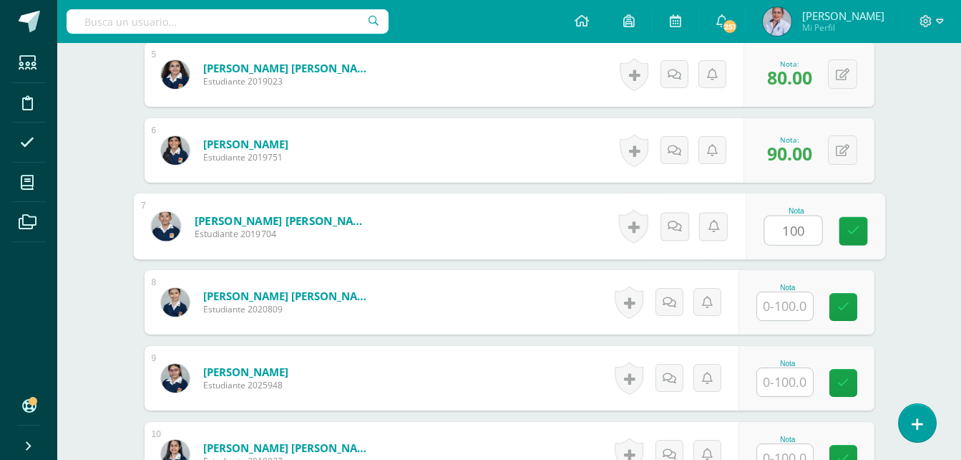
type input "100"
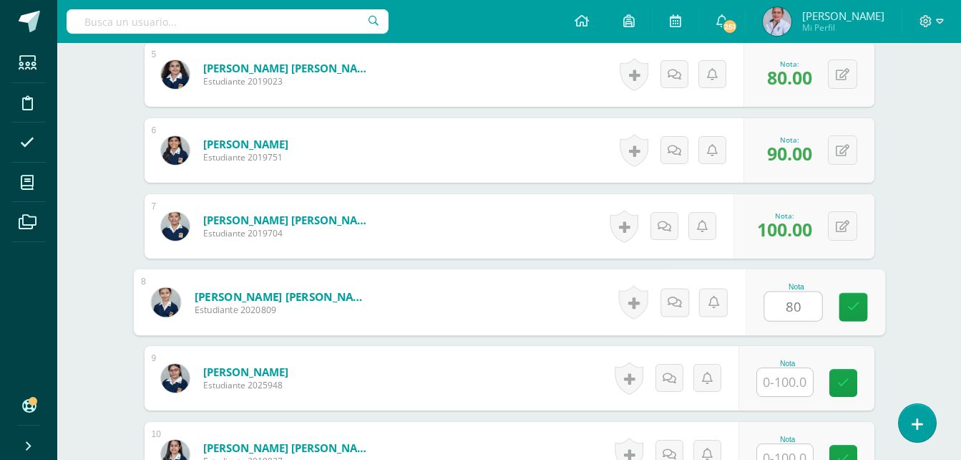
type input "80"
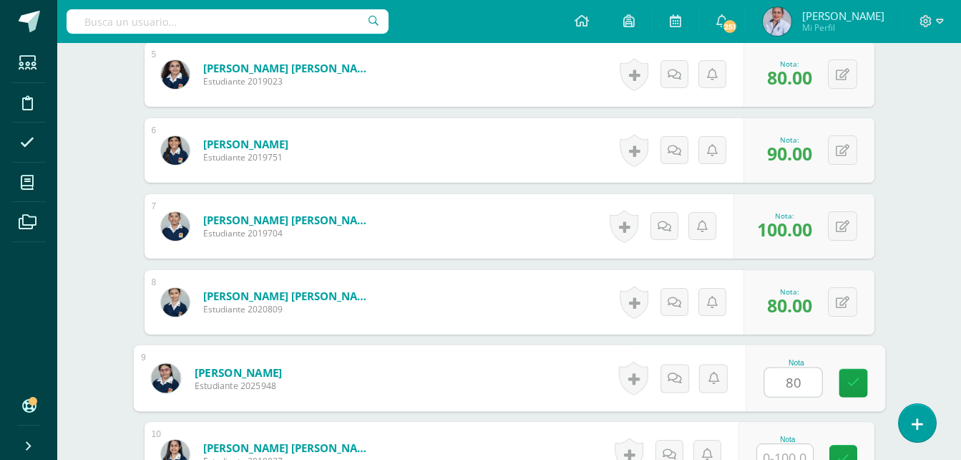
type input "80"
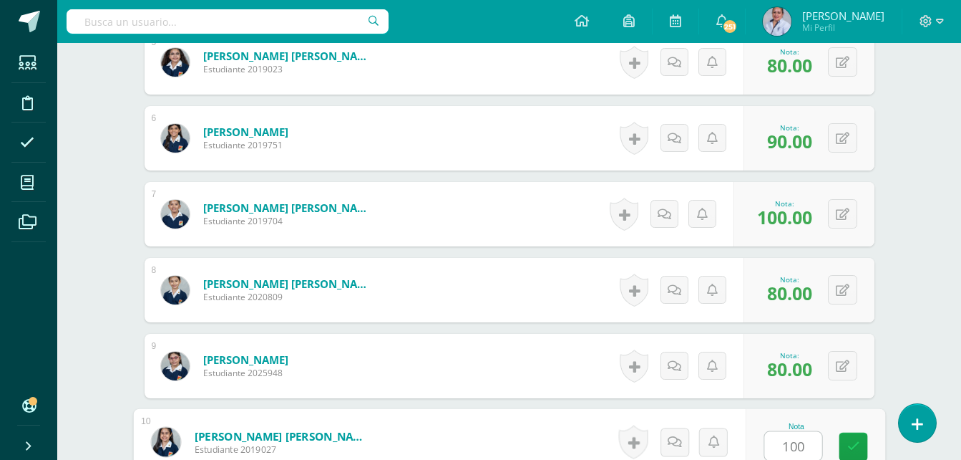
type input "100"
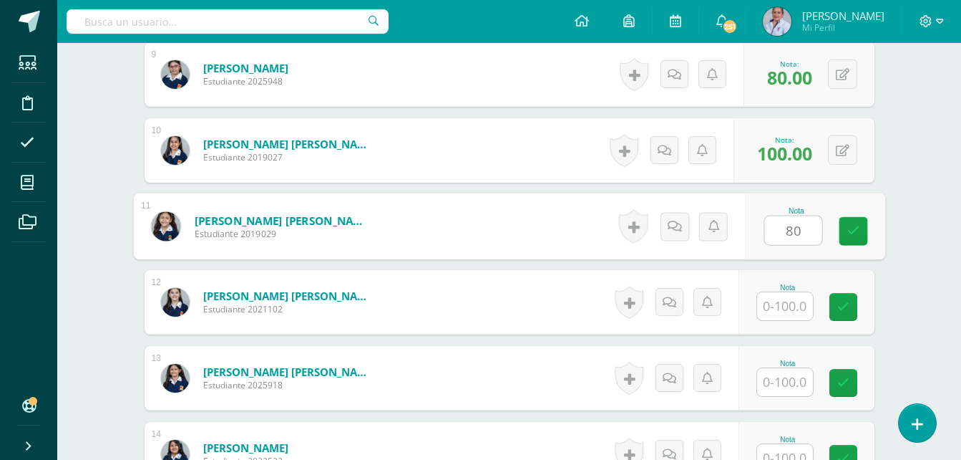
type input "80"
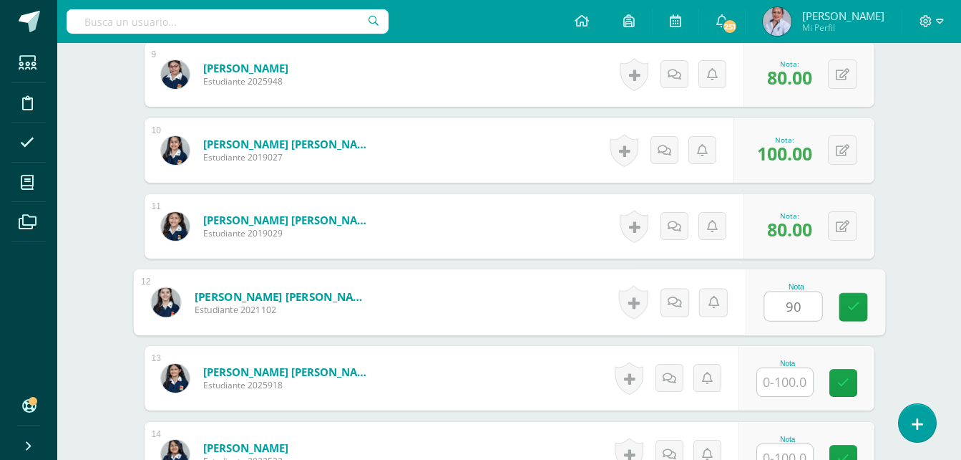
type input "90"
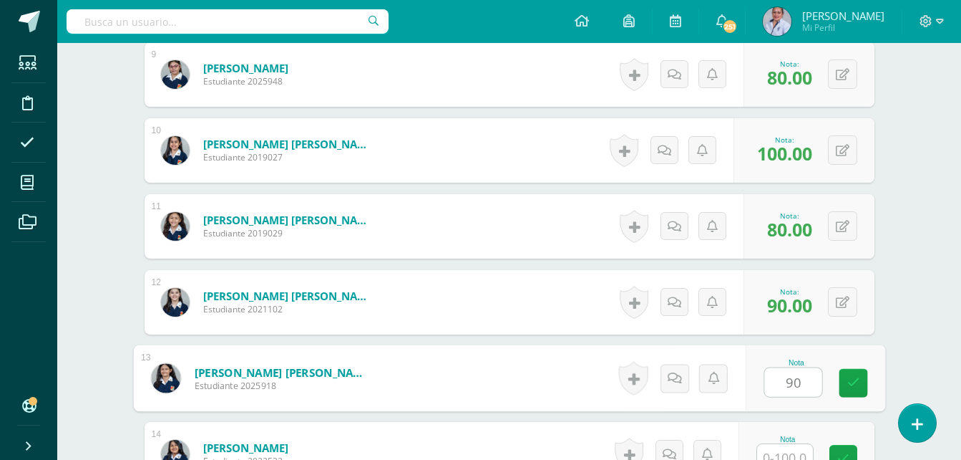
type input "90"
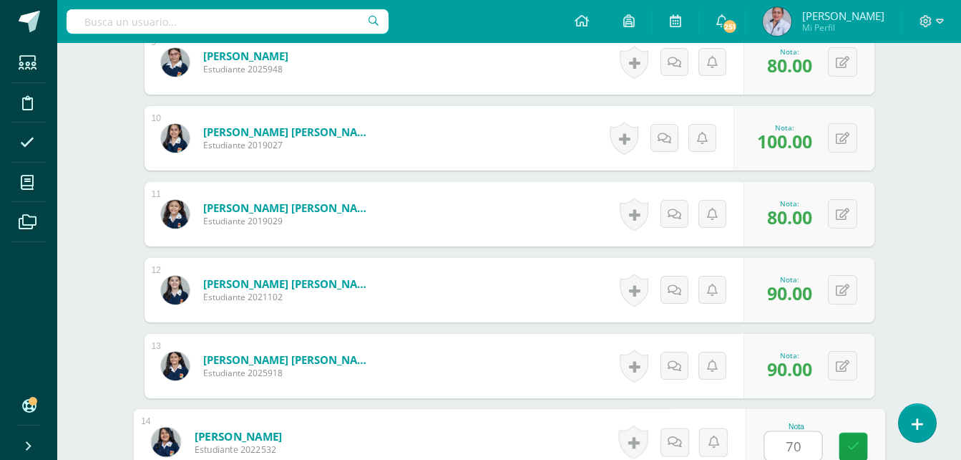
type input "70"
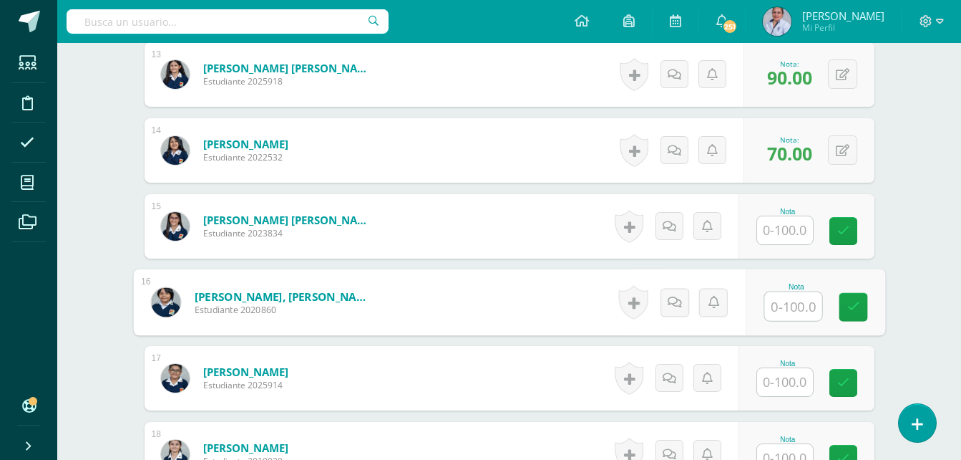
click at [796, 303] on input "text" at bounding box center [793, 306] width 57 height 29
type input "0"
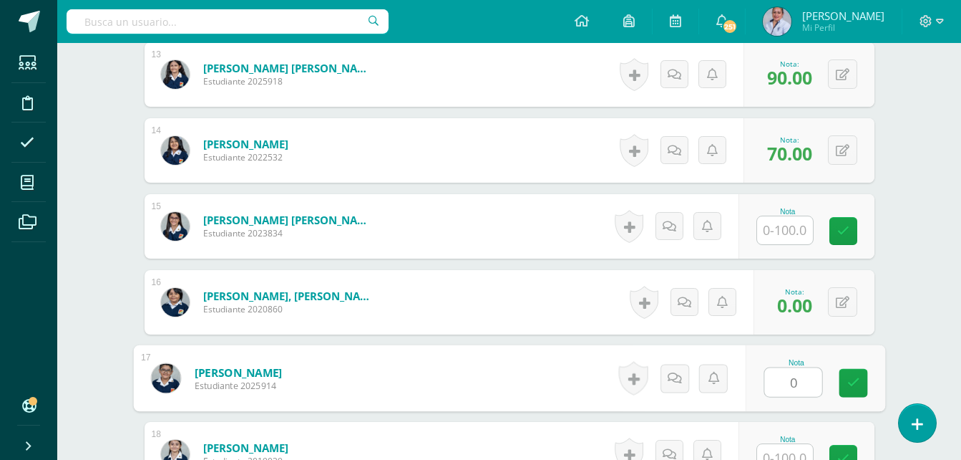
type input "0"
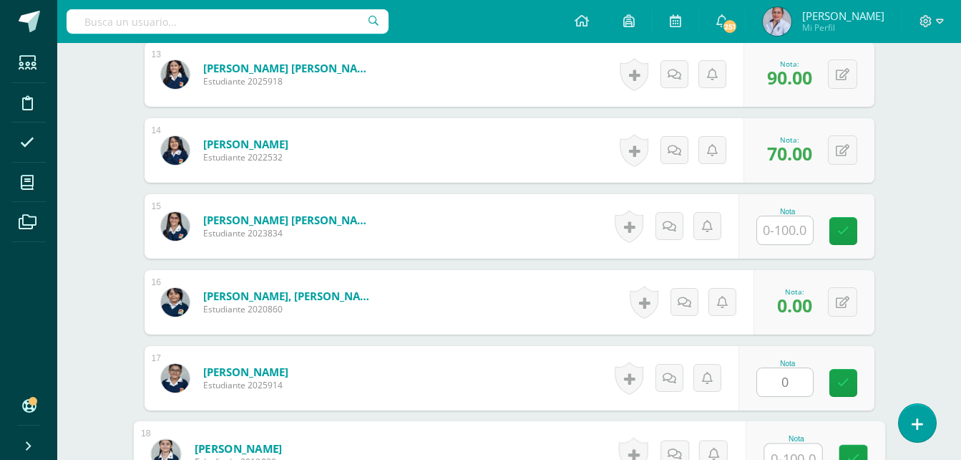
scroll to position [1378, 0]
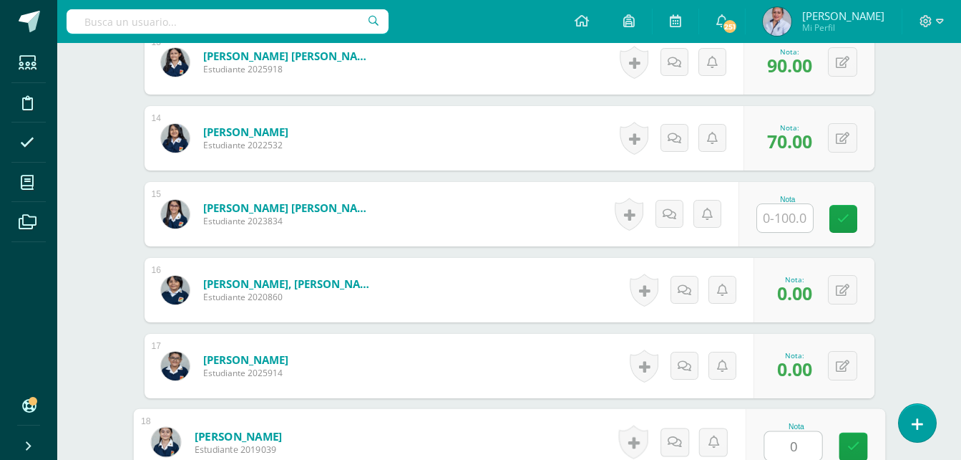
type input "0"
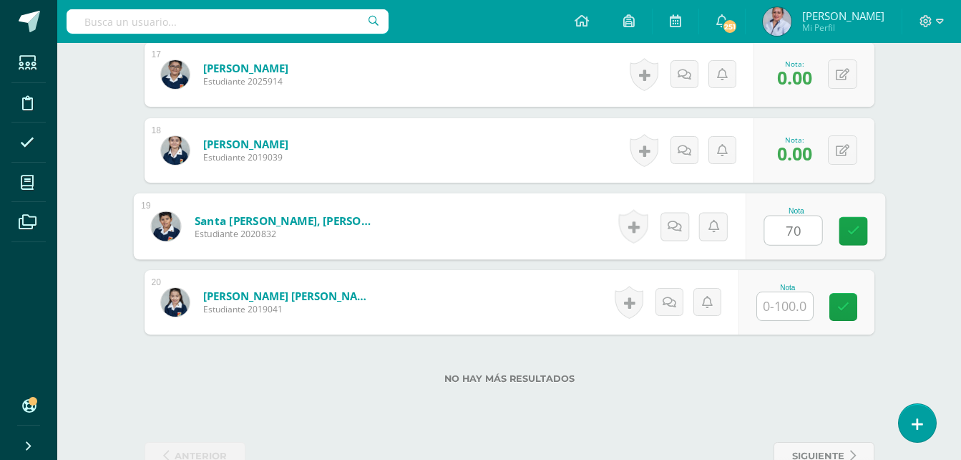
type input "70"
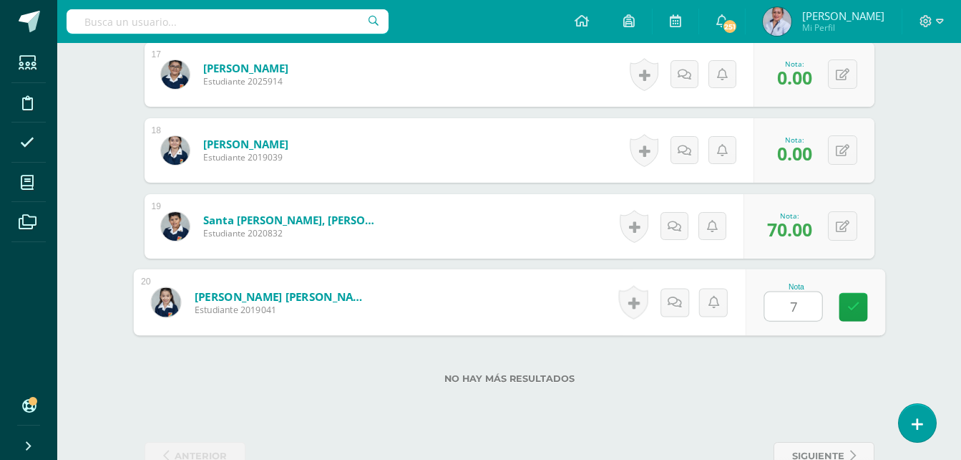
type input "70"
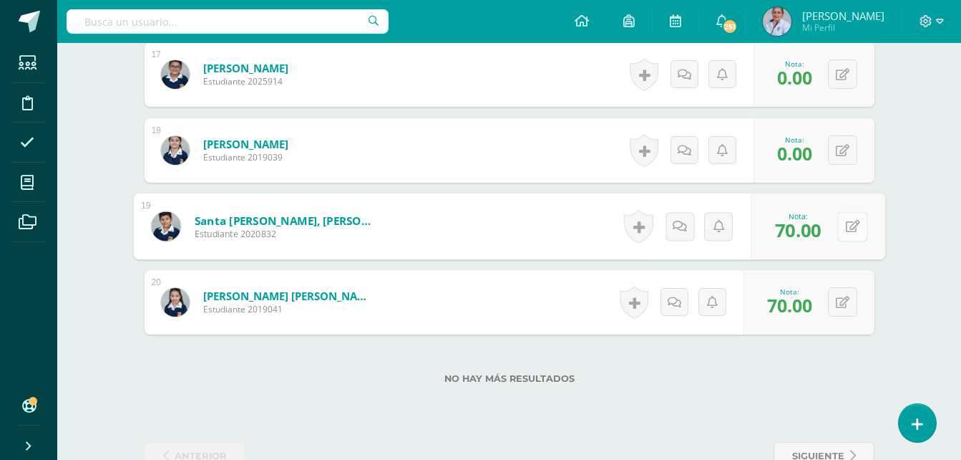
click at [847, 228] on icon at bounding box center [852, 226] width 14 height 12
type input "0"
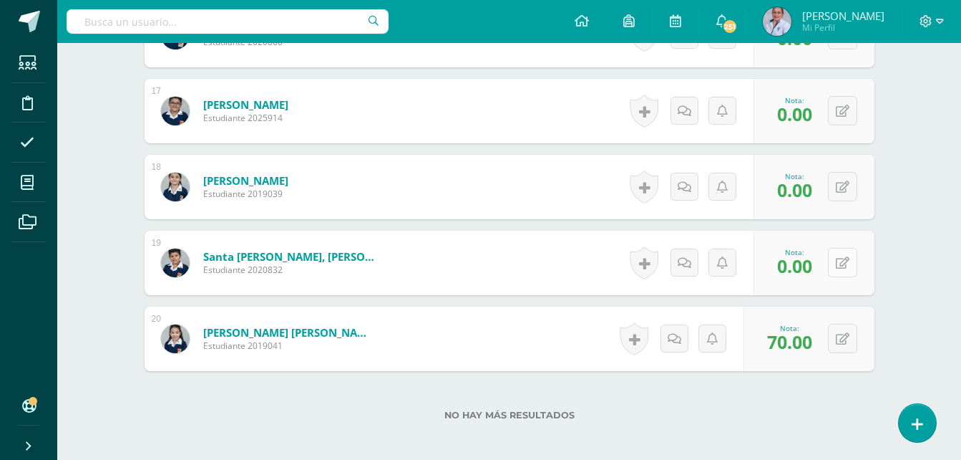
scroll to position [1526, 0]
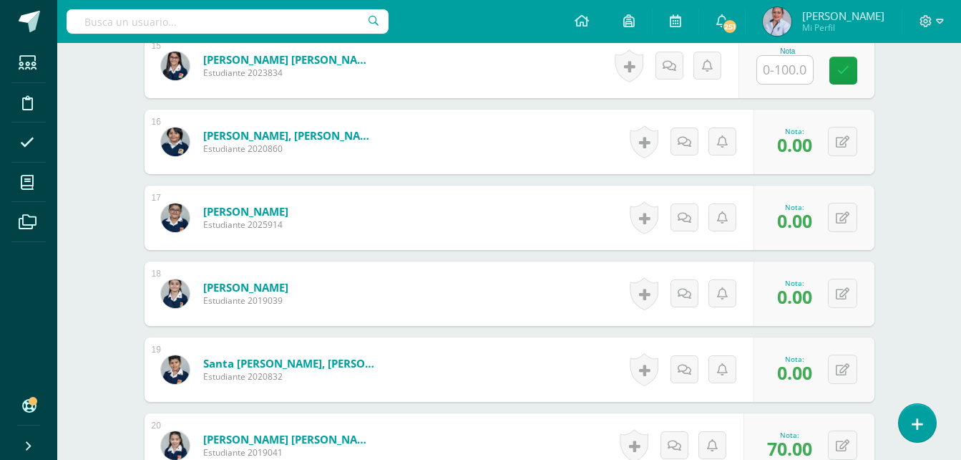
click at [793, 73] on input "text" at bounding box center [785, 70] width 56 height 28
type input "0"
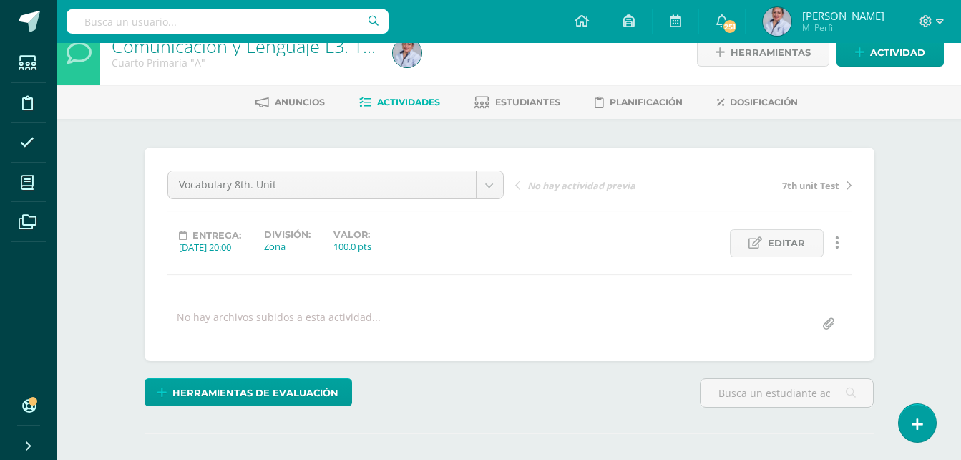
scroll to position [0, 0]
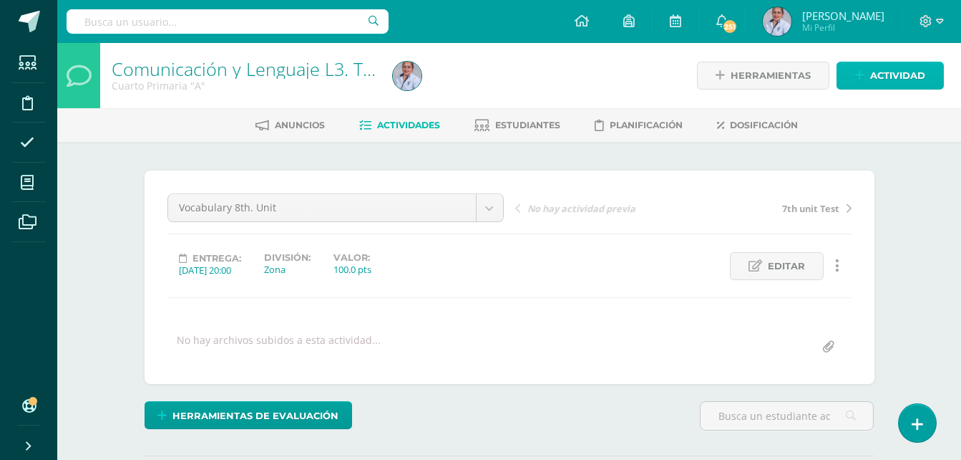
click at [895, 79] on span "Actividad" at bounding box center [897, 75] width 55 height 26
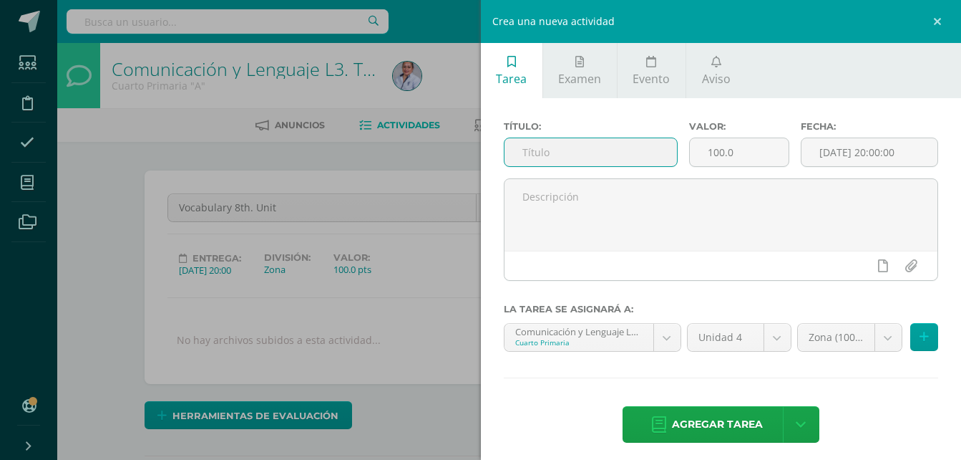
click at [631, 148] on input "text" at bounding box center [591, 152] width 173 height 28
type input "Reader book Unit 8 and 9"
click at [883, 158] on input "[DATE] 20:00:00" at bounding box center [870, 152] width 136 height 28
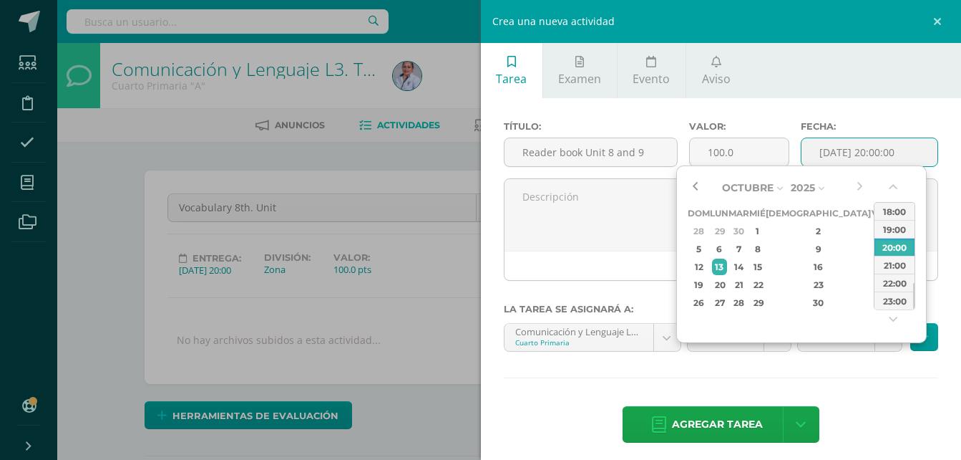
click at [697, 186] on button "button" at bounding box center [695, 187] width 14 height 21
click at [764, 285] on div "24" at bounding box center [757, 284] width 13 height 16
type input "2025-09-24 20:00"
click at [829, 381] on div "Título: Reader book Unit 8 and 9 Valor: 100.0 Fecha: 2025-09-24 20:00 La tarea …" at bounding box center [721, 283] width 481 height 370
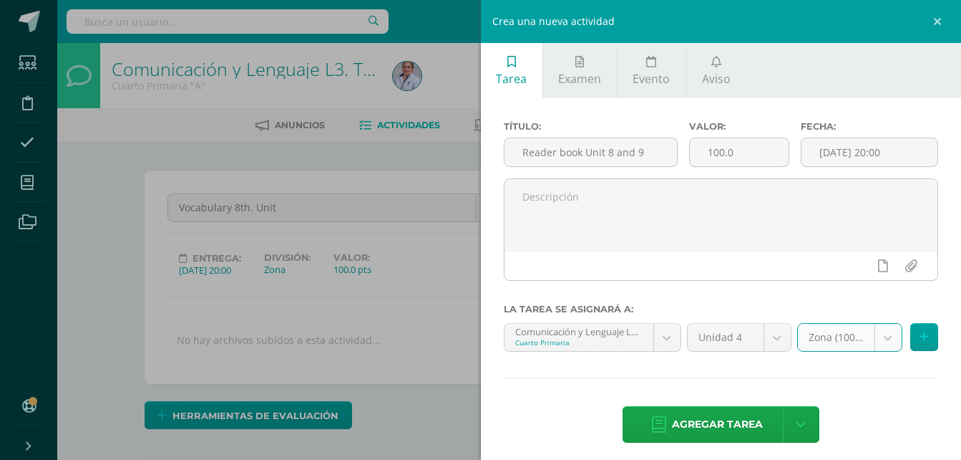
select select "129071"
click at [733, 419] on span "Agregar tarea" at bounding box center [717, 424] width 91 height 35
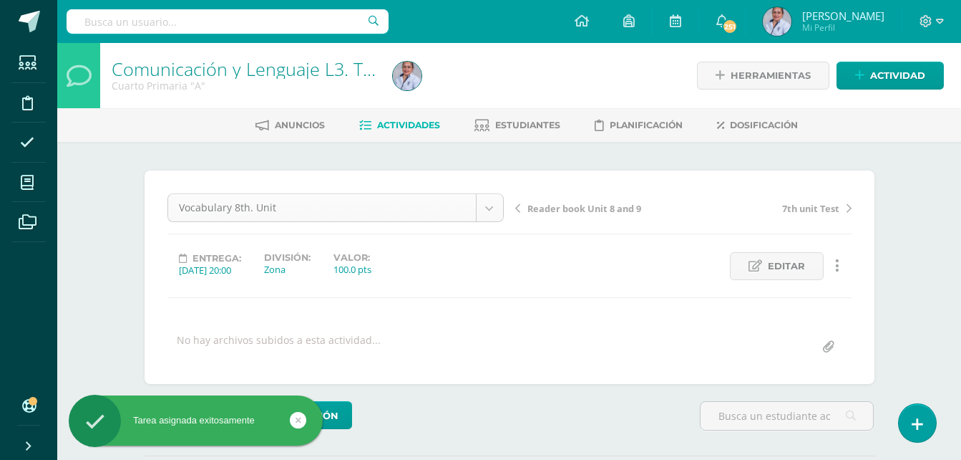
scroll to position [1, 0]
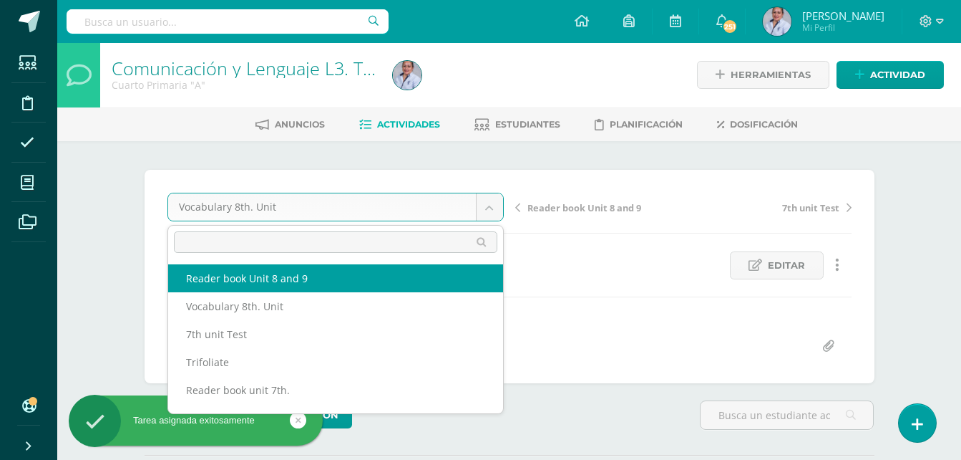
select select "/dashboard/teacher/grade-activity/130920/"
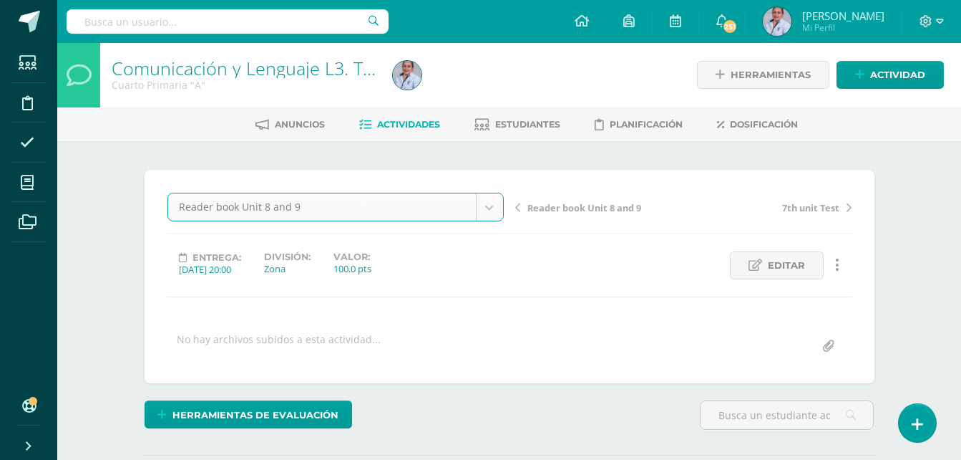
scroll to position [1, 0]
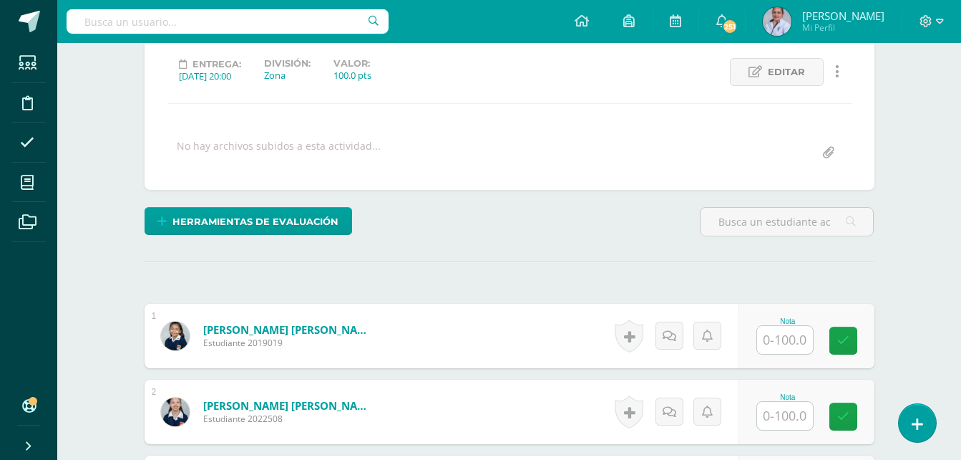
scroll to position [195, 0]
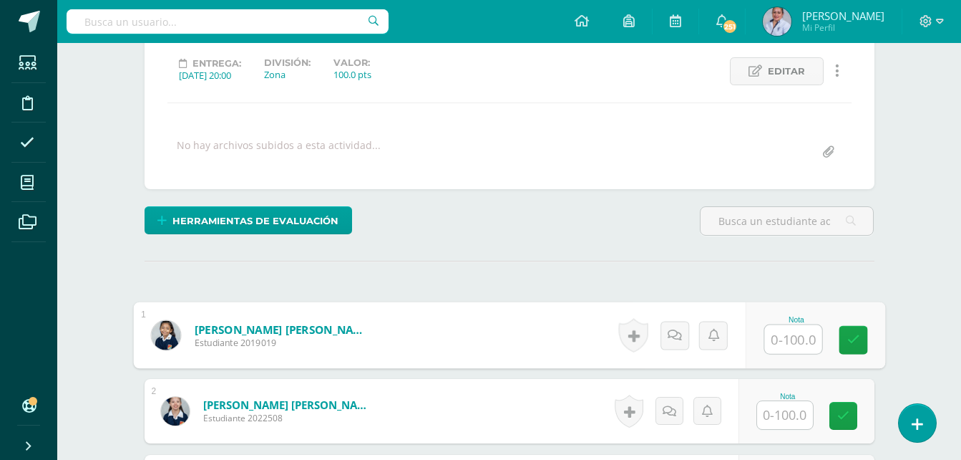
click at [799, 341] on input "text" at bounding box center [793, 339] width 57 height 29
type input "100"
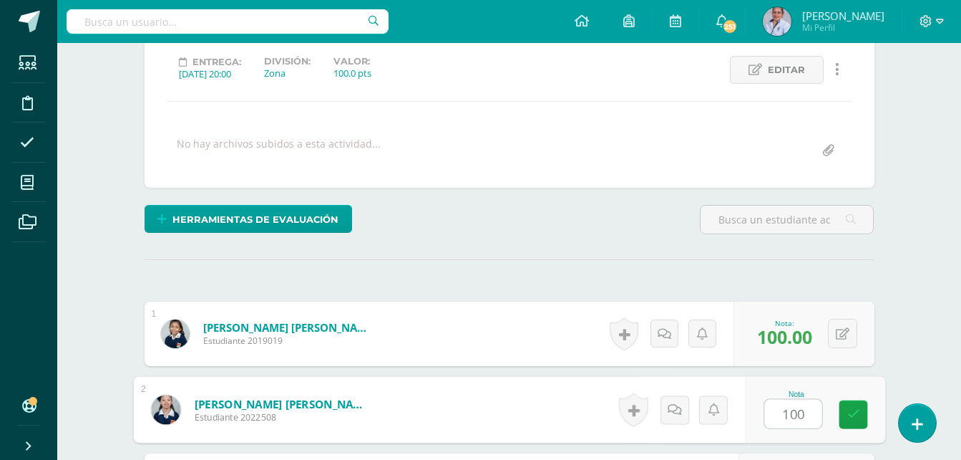
type input "100"
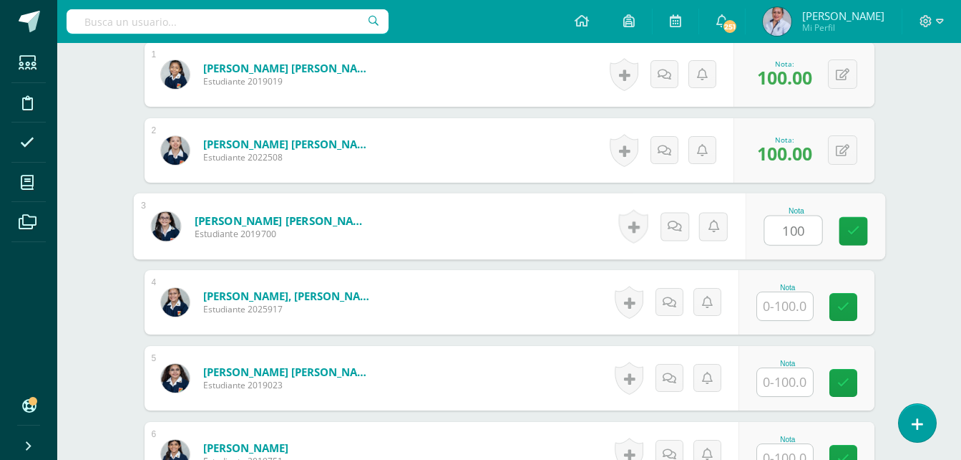
type input "100"
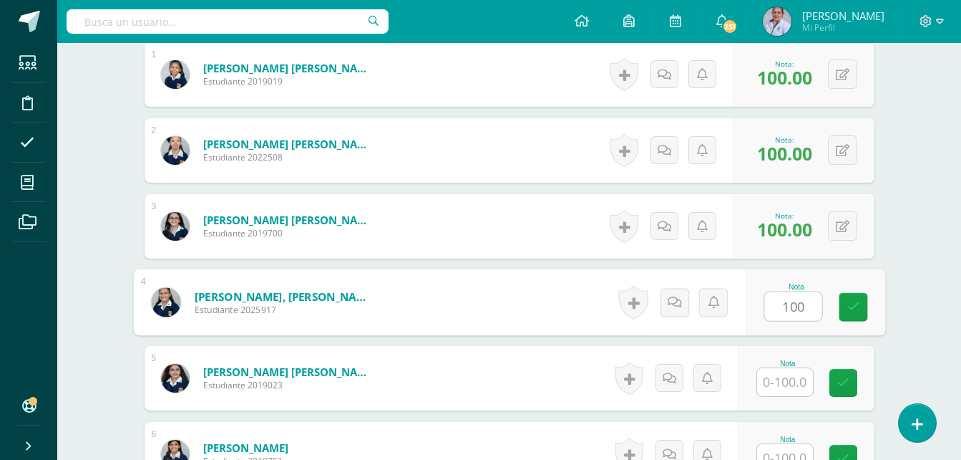
type input "100"
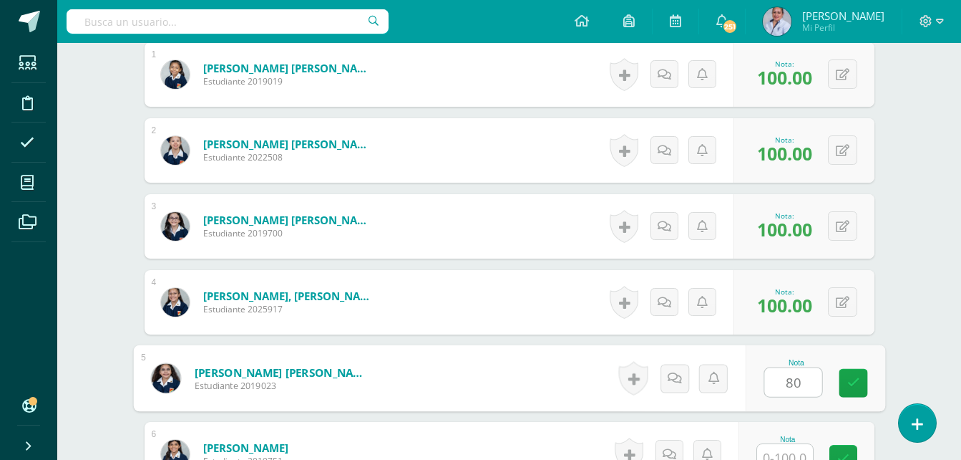
type input "80"
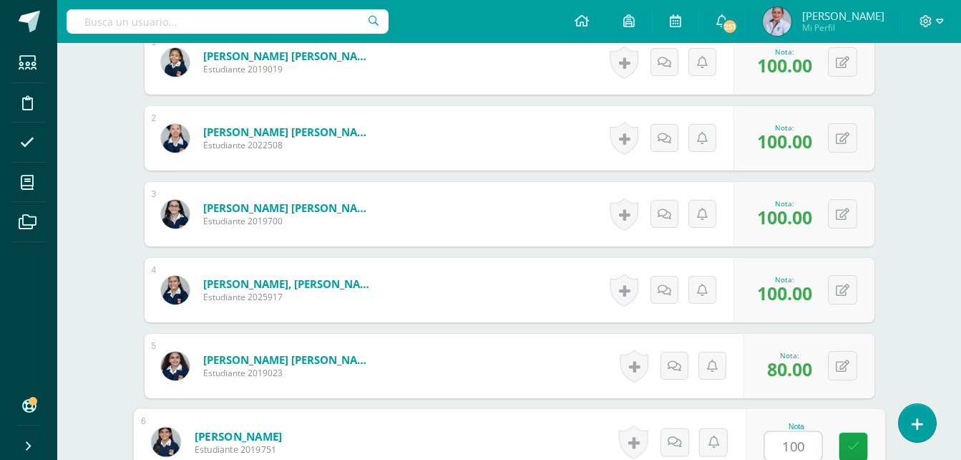
type input "100"
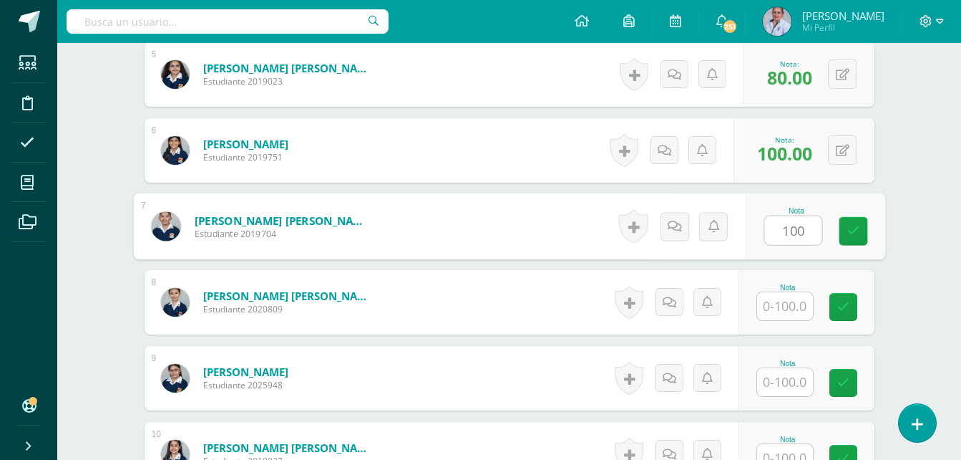
type input "100"
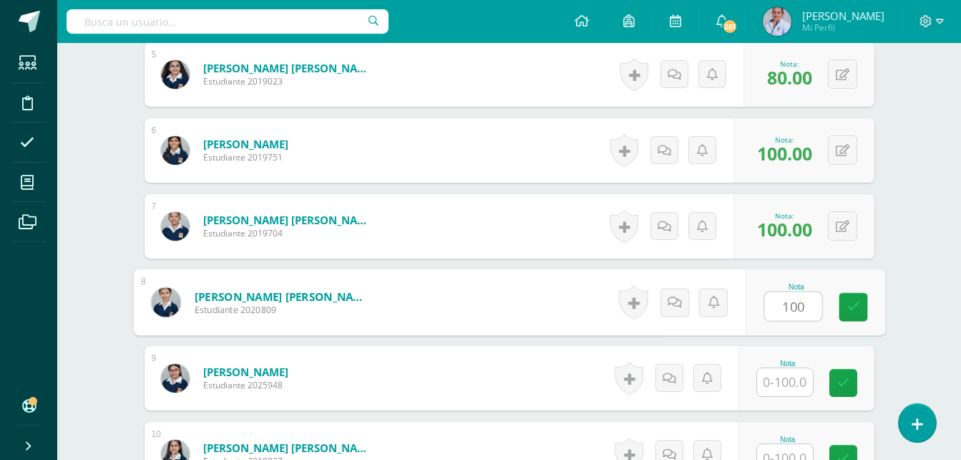
type input "100"
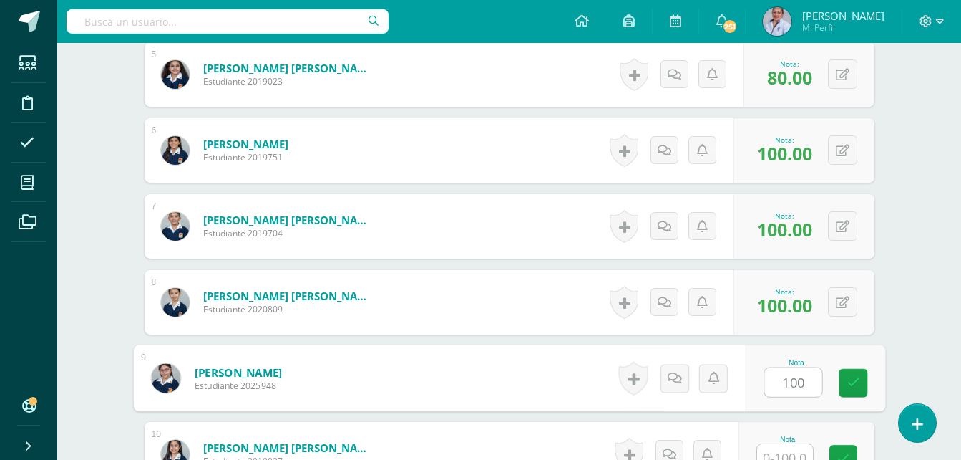
type input "100"
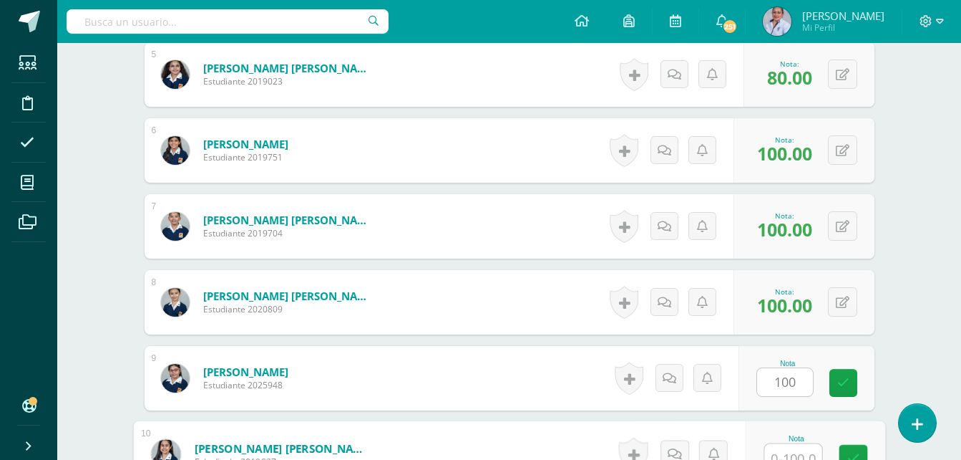
scroll to position [771, 0]
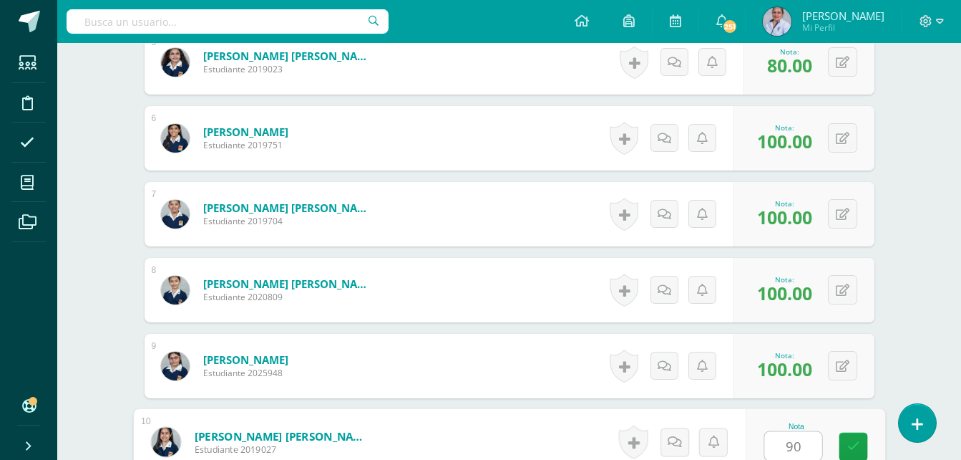
type input "90"
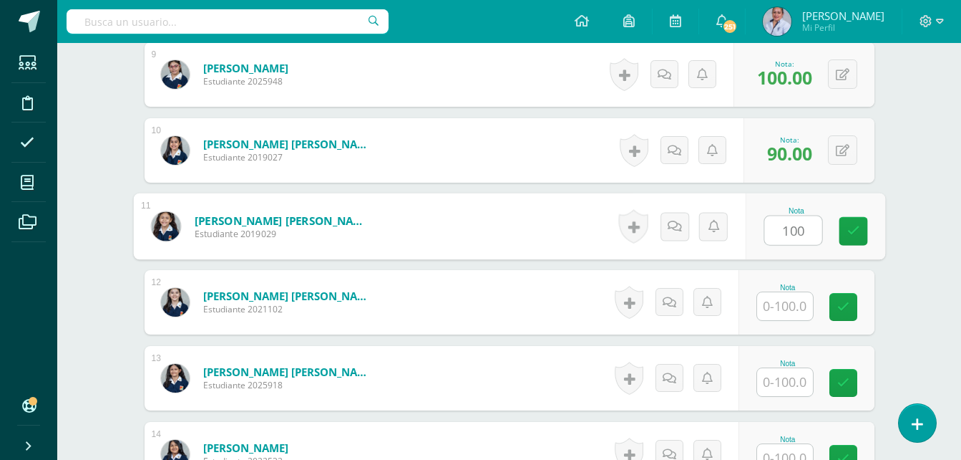
type input "100"
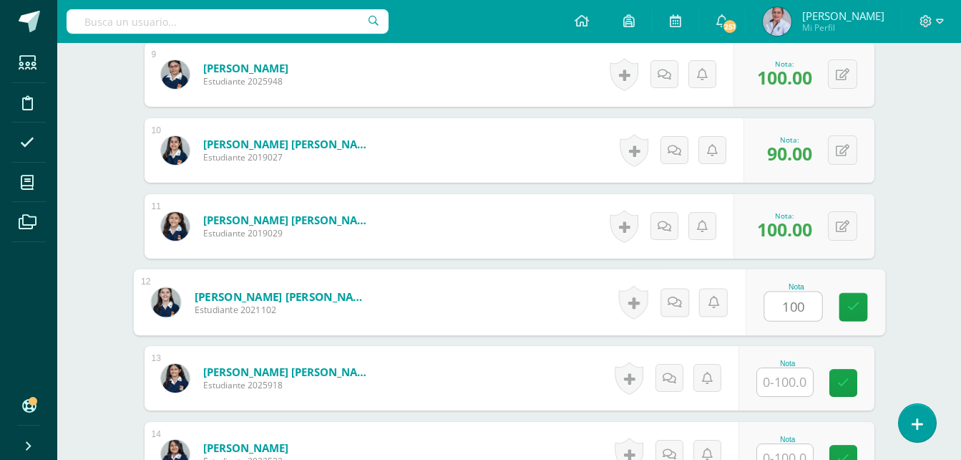
type input "100"
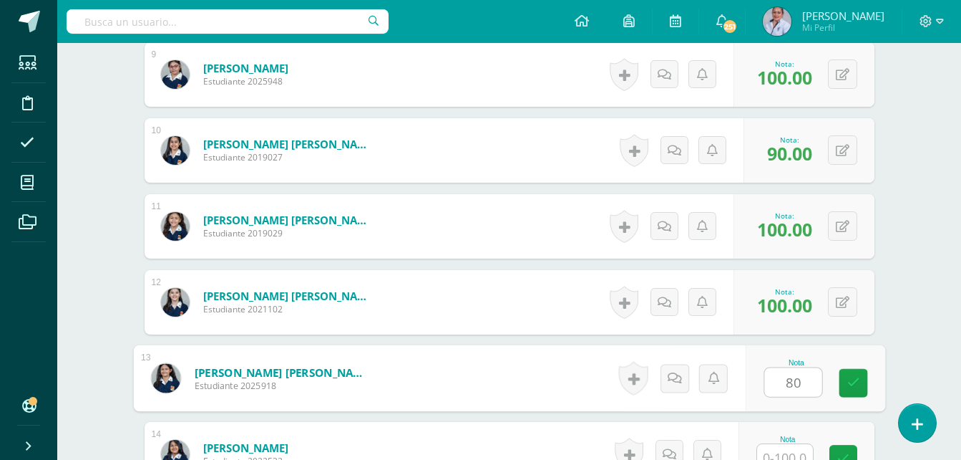
type input "80"
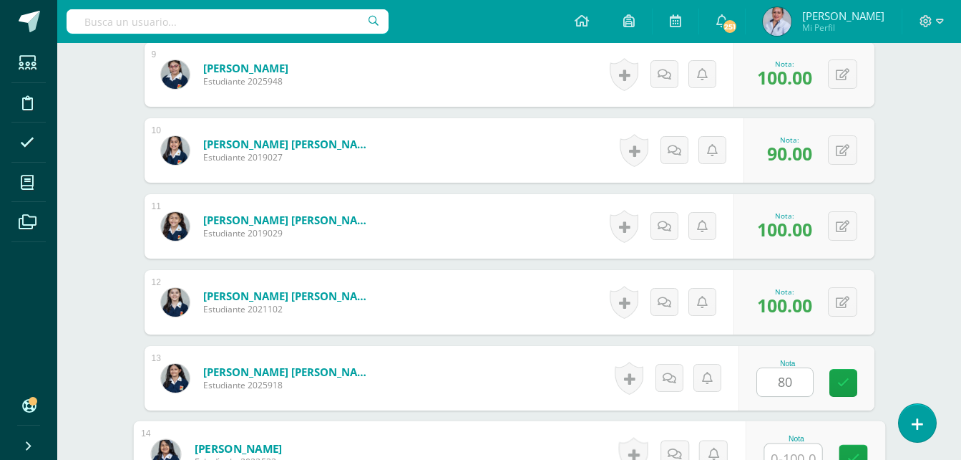
scroll to position [1074, 0]
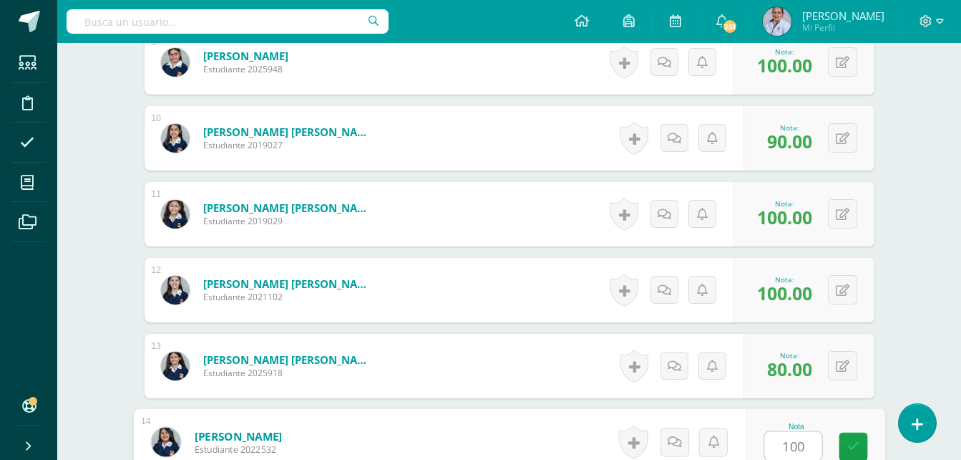
type input "100"
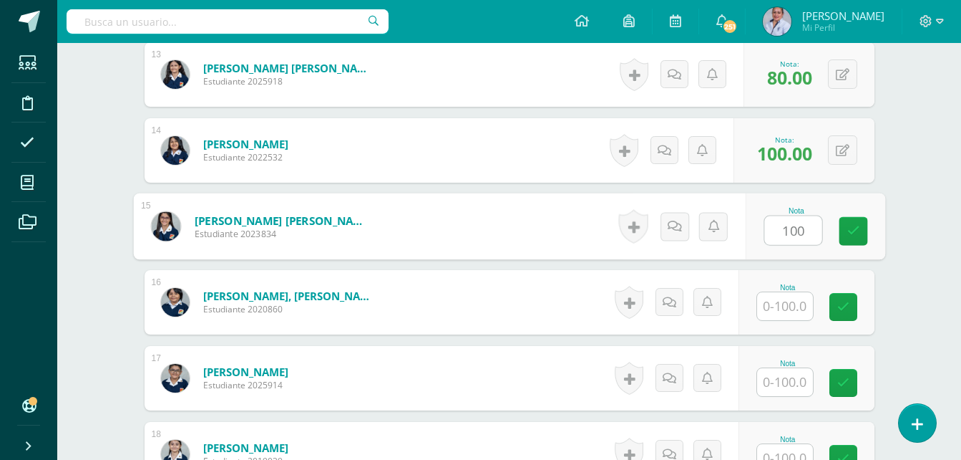
type input "100"
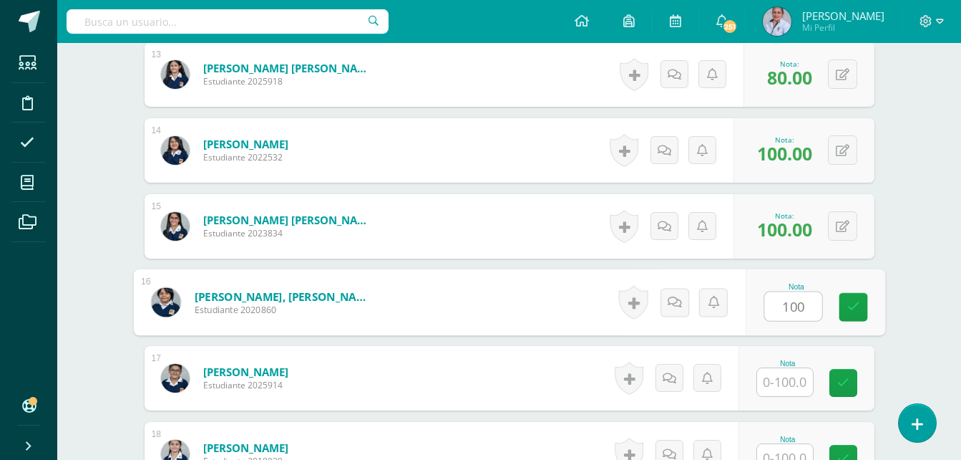
type input "100"
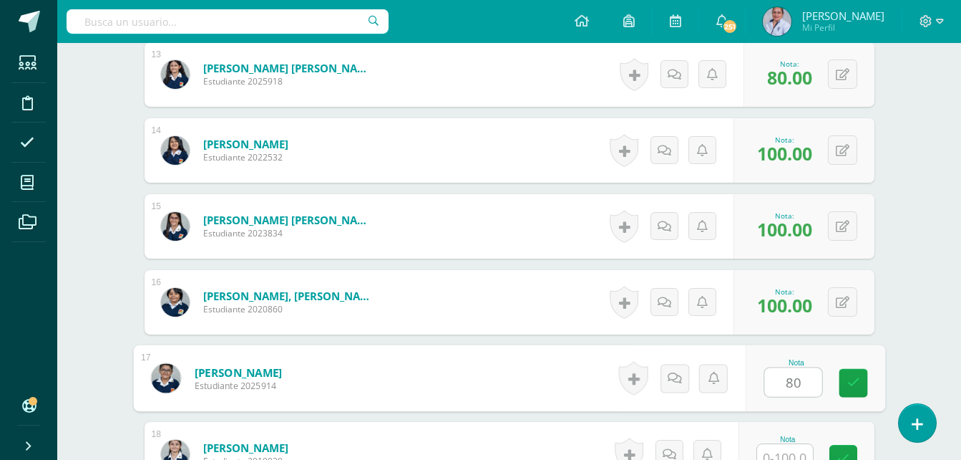
type input "80"
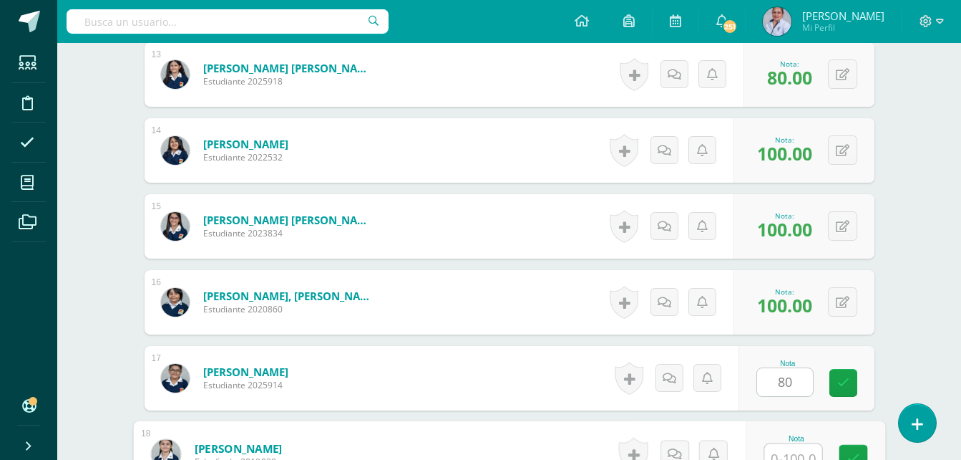
scroll to position [1378, 0]
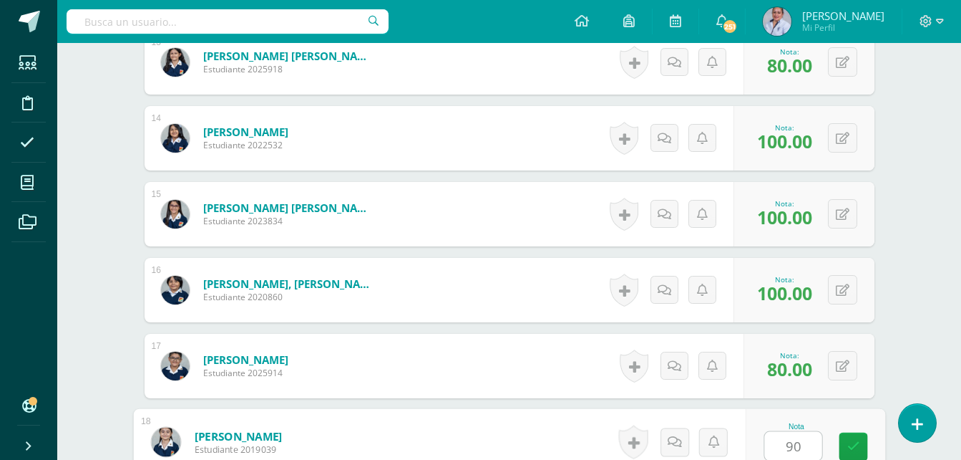
type input "90"
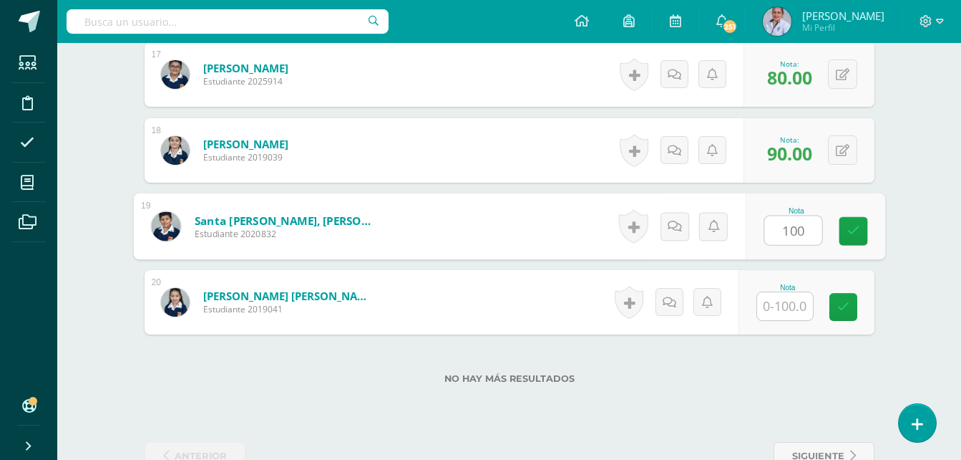
type input "100"
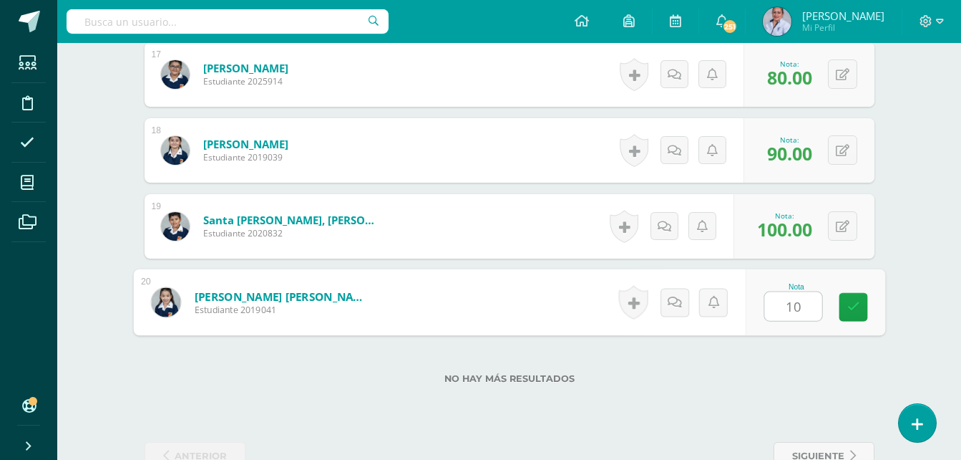
type input "100"
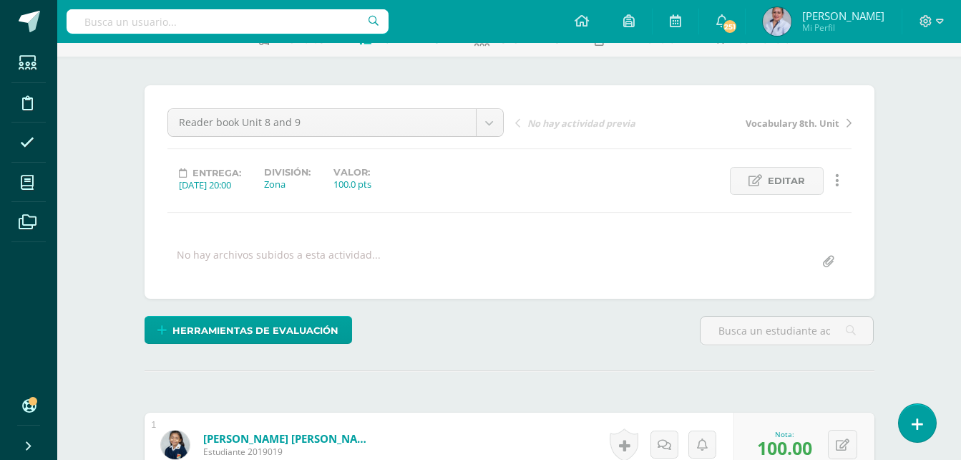
scroll to position [0, 0]
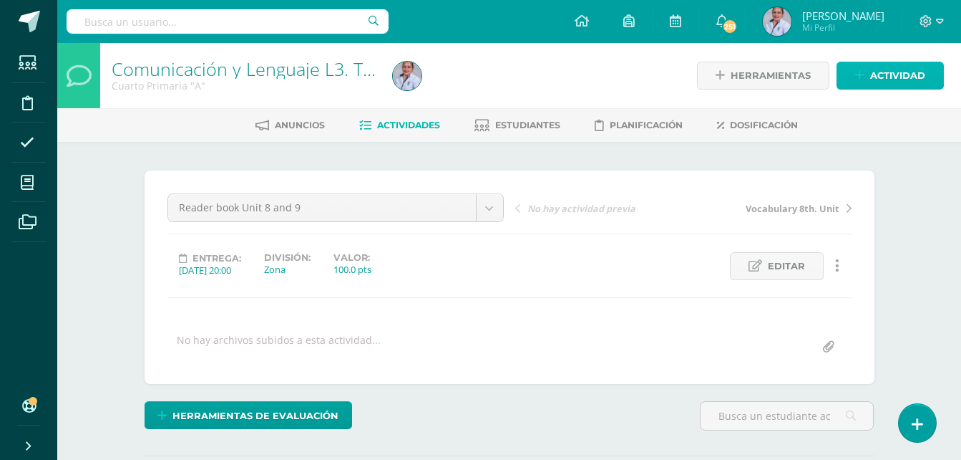
click at [899, 76] on span "Actividad" at bounding box center [897, 75] width 55 height 26
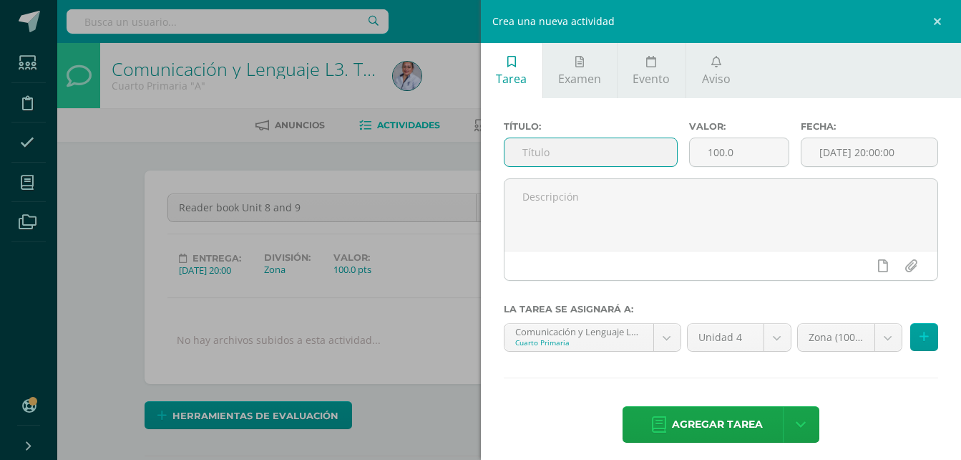
click at [530, 157] on input "text" at bounding box center [591, 152] width 173 height 28
type input "Workbook unit 8"
click at [850, 155] on input "[DATE] 20:00:00" at bounding box center [870, 152] width 136 height 28
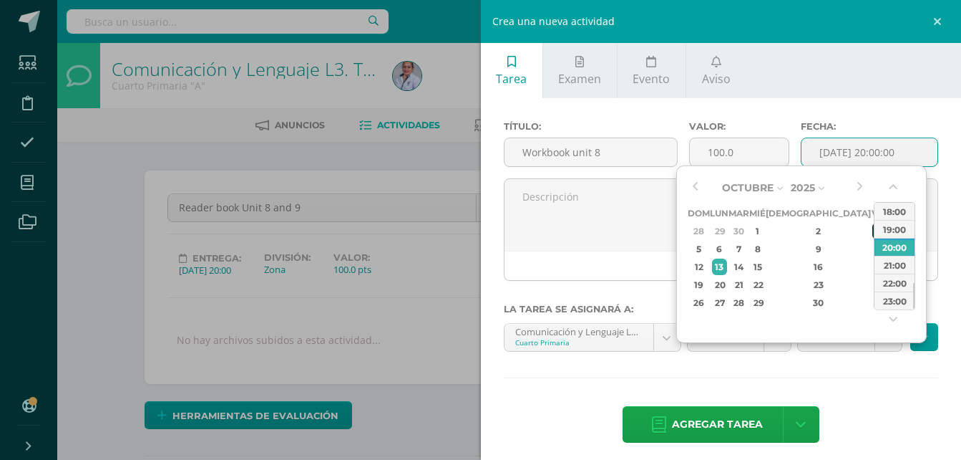
click at [873, 233] on div "3" at bounding box center [879, 231] width 13 height 16
type input "2025-10-03 20:00"
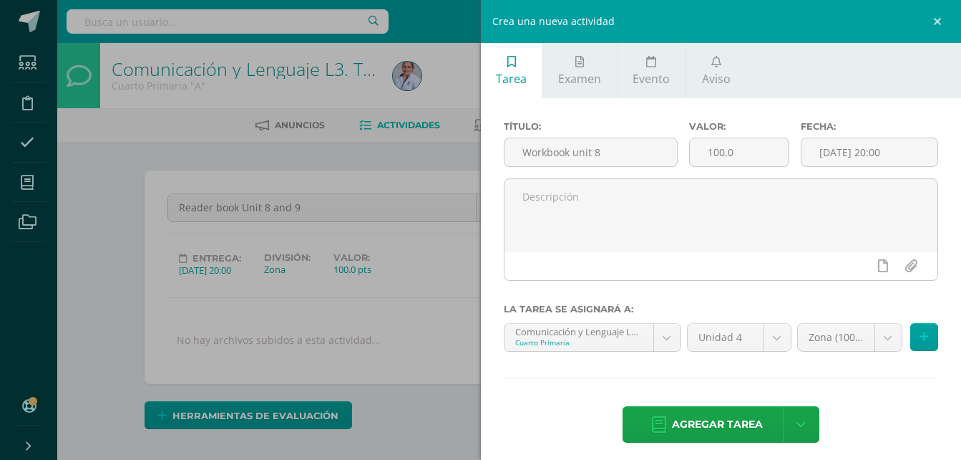
drag, startPoint x: 852, startPoint y: 384, endPoint x: 848, endPoint y: 364, distance: 21.1
click at [852, 384] on div "Título: Workbook unit 8 Valor: 100.0 Fecha: 2025-10-03 20:00 La tarea se asigna…" at bounding box center [721, 283] width 481 height 370
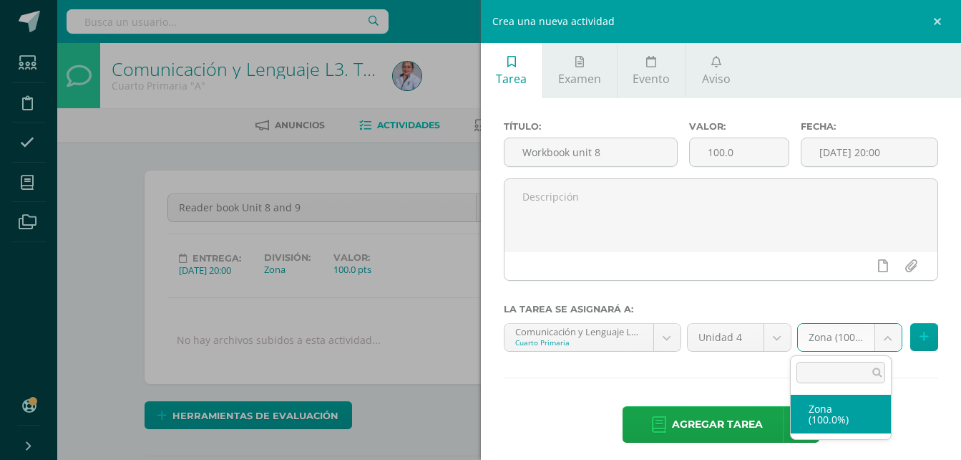
select select "129071"
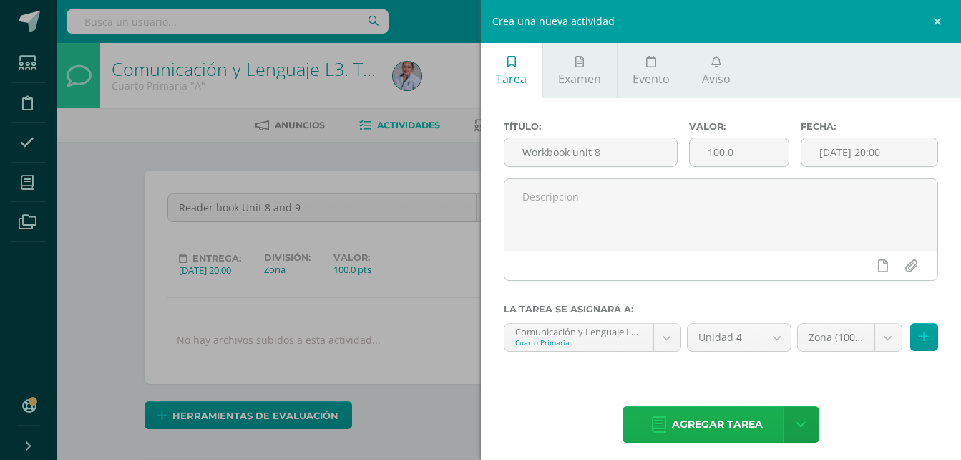
click at [728, 424] on span "Agregar tarea" at bounding box center [717, 424] width 91 height 35
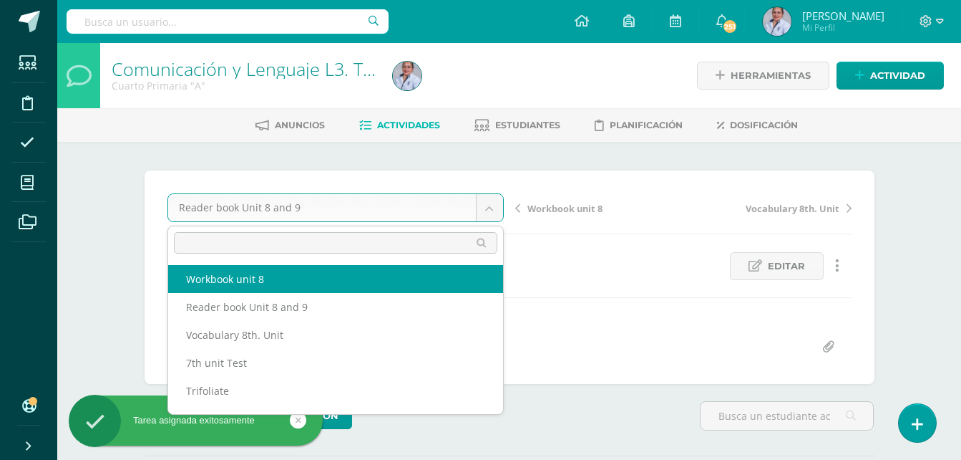
select select "/dashboard/teacher/grade-activity/130925/"
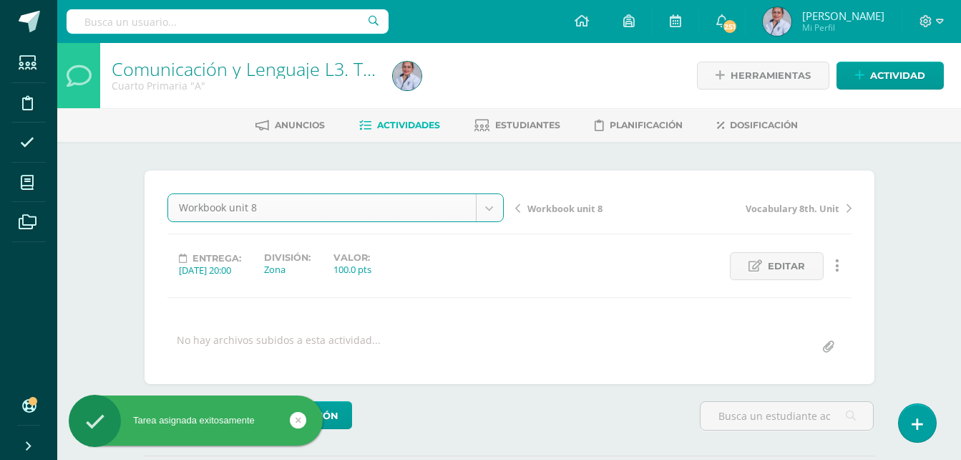
scroll to position [1, 0]
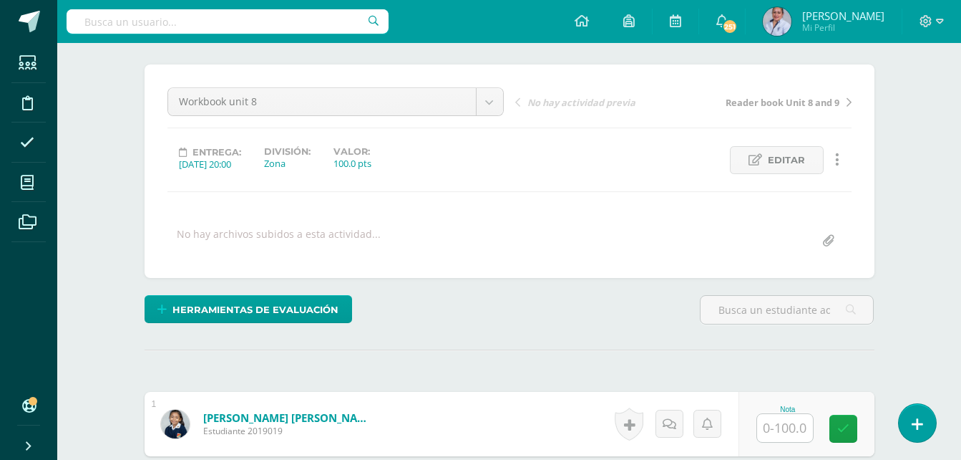
scroll to position [144, 0]
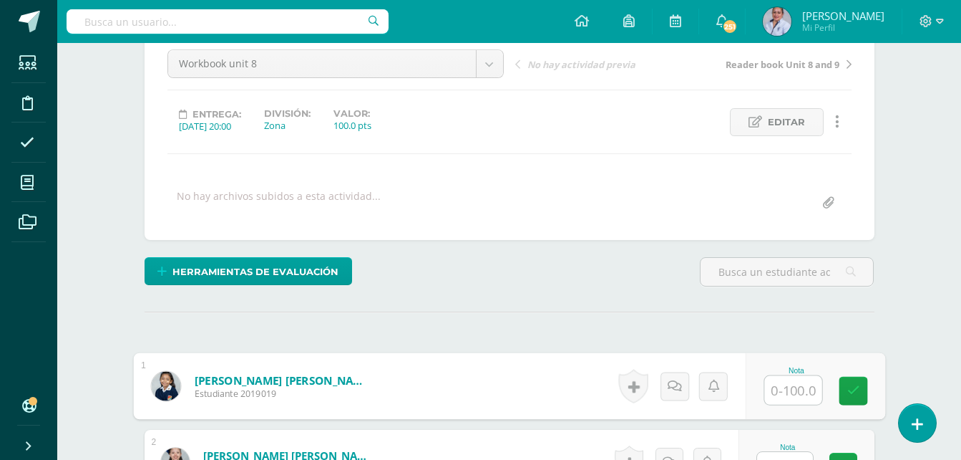
click at [785, 392] on input "text" at bounding box center [793, 390] width 57 height 29
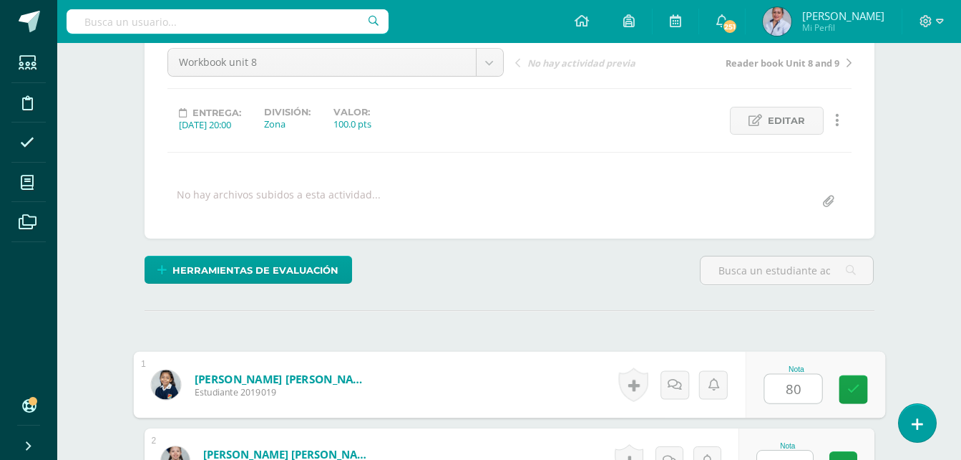
type input "80"
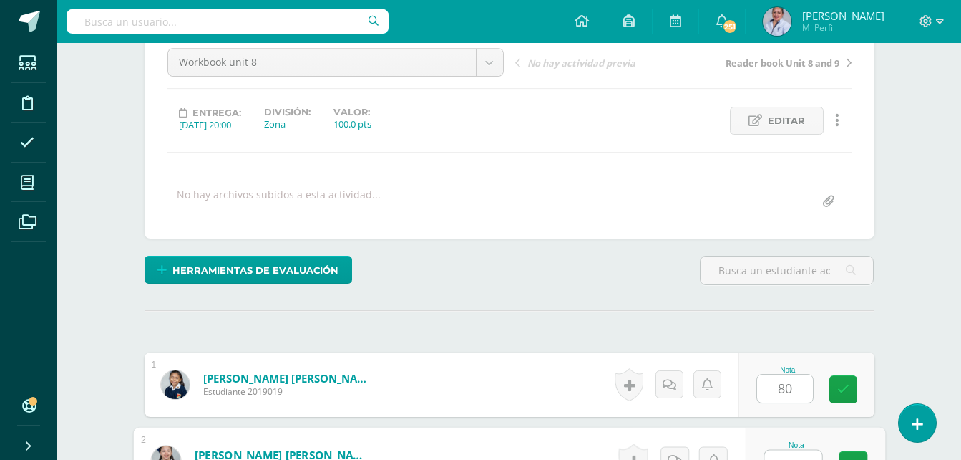
scroll to position [164, 0]
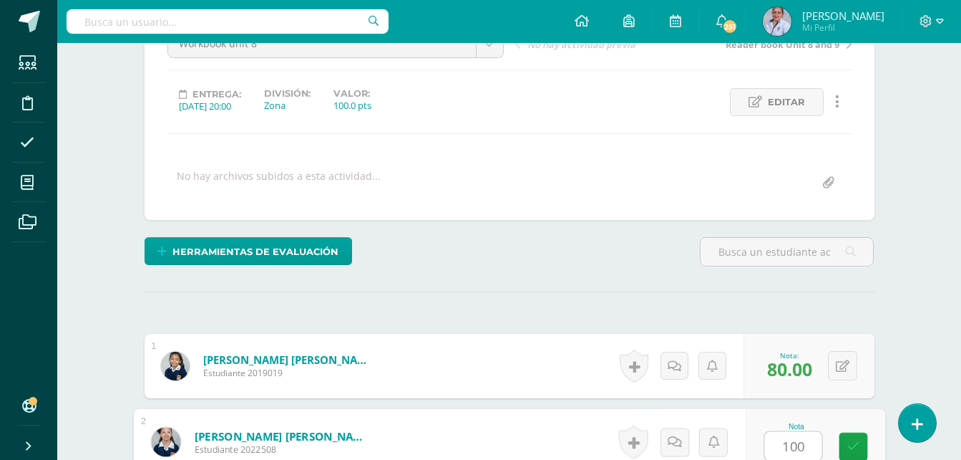
type input "100"
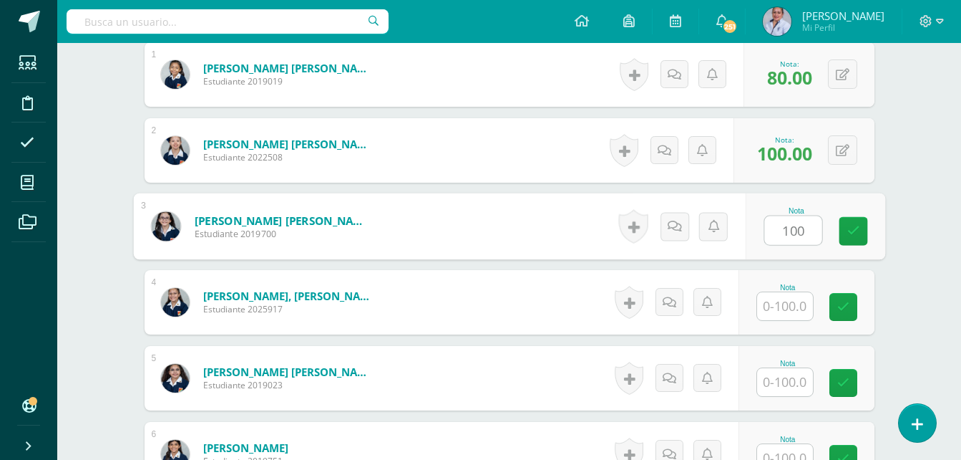
type input "100"
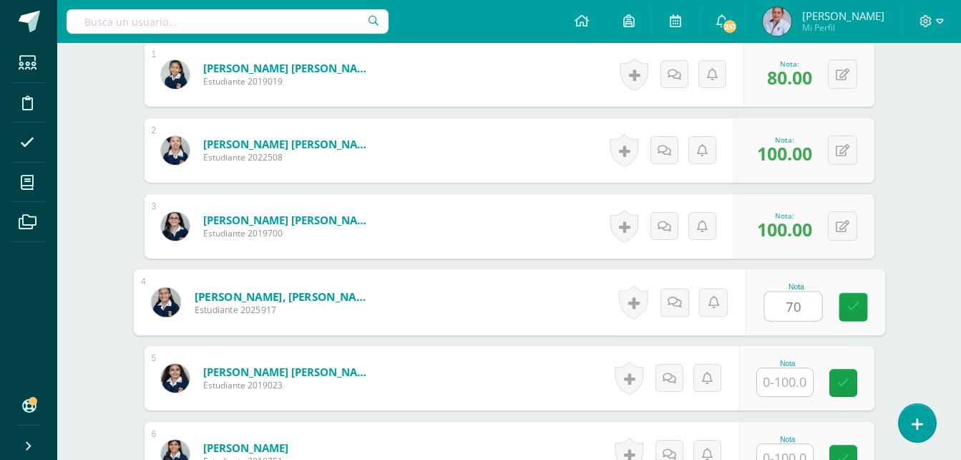
type input "70"
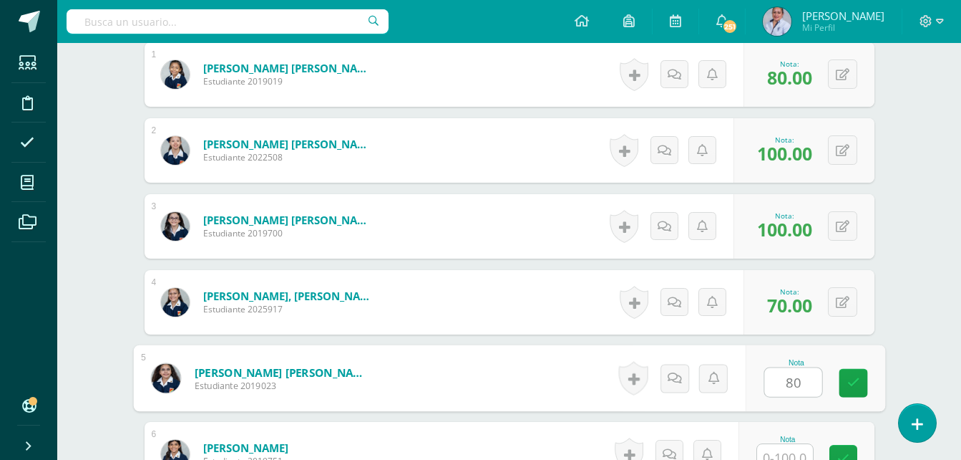
type input "80"
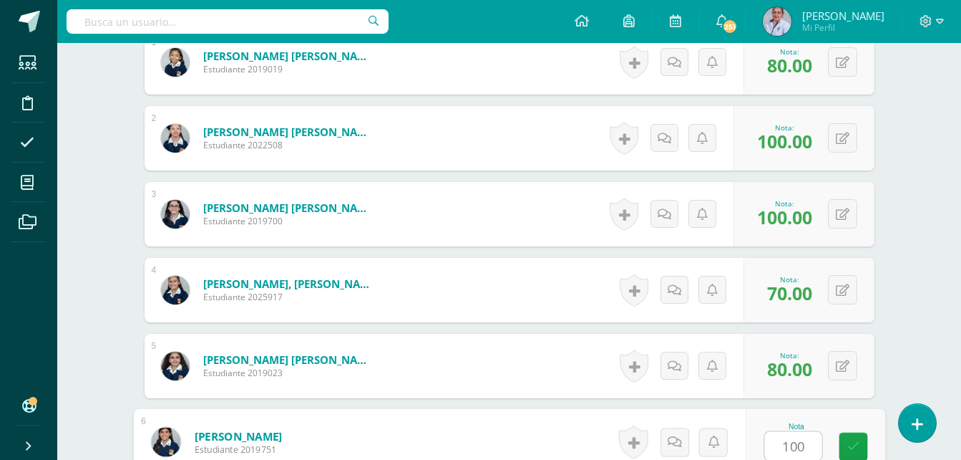
type input "100"
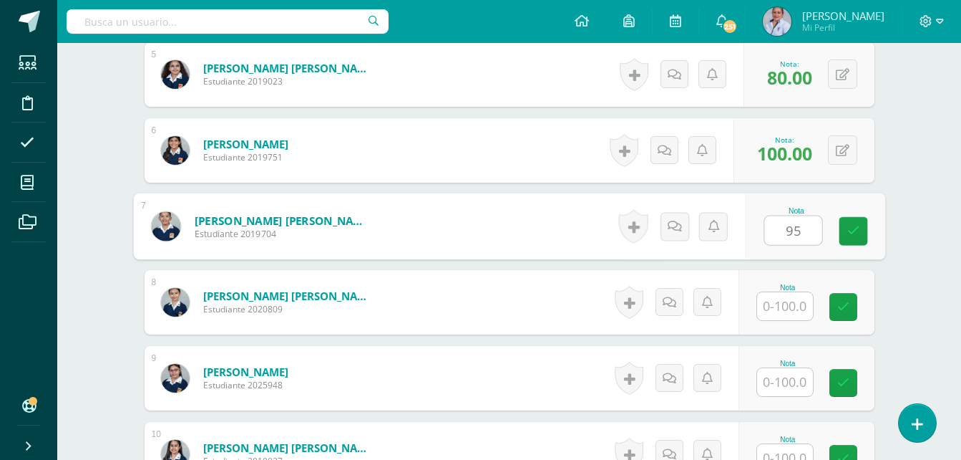
type input "95"
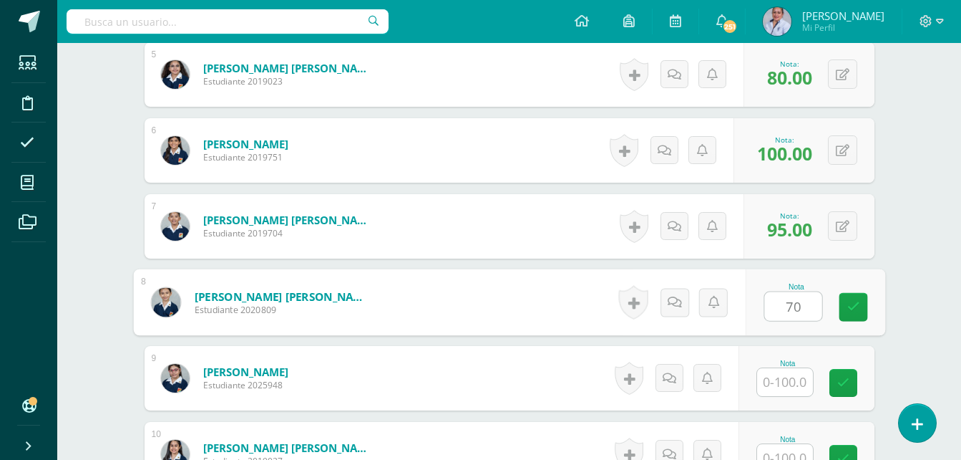
type input "70"
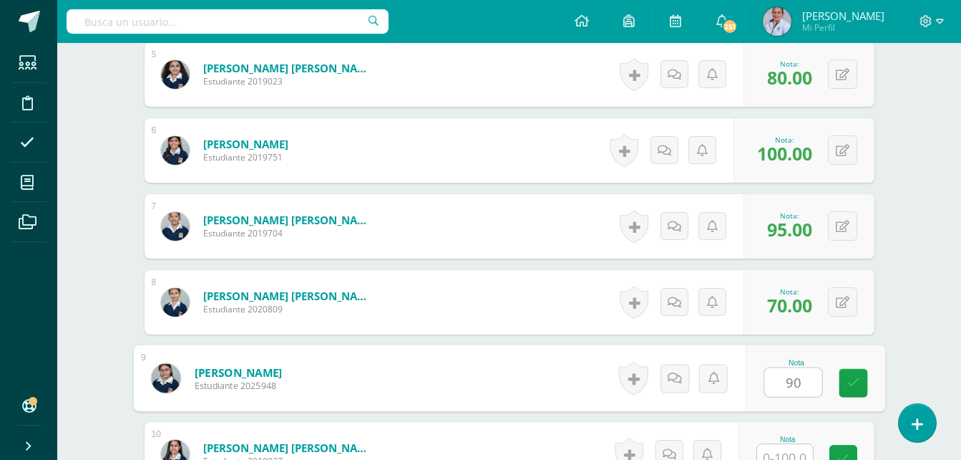
type input "90"
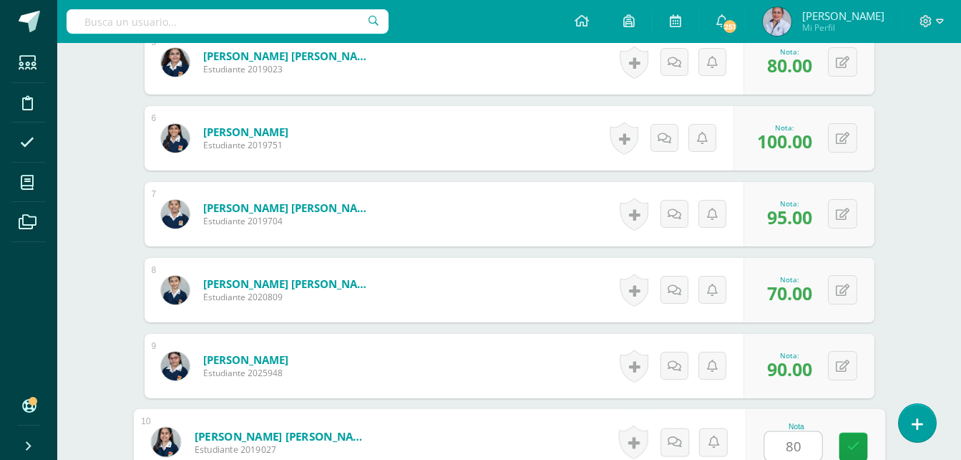
type input "80"
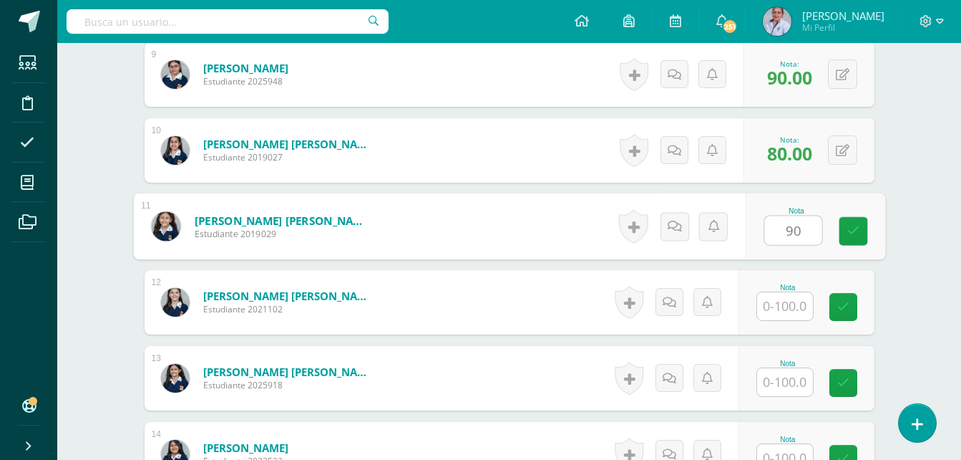
type input "90"
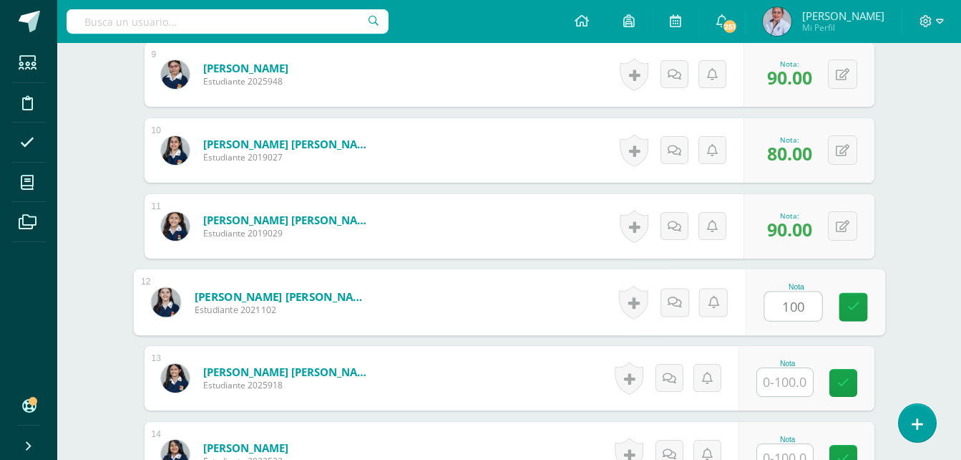
type input "100"
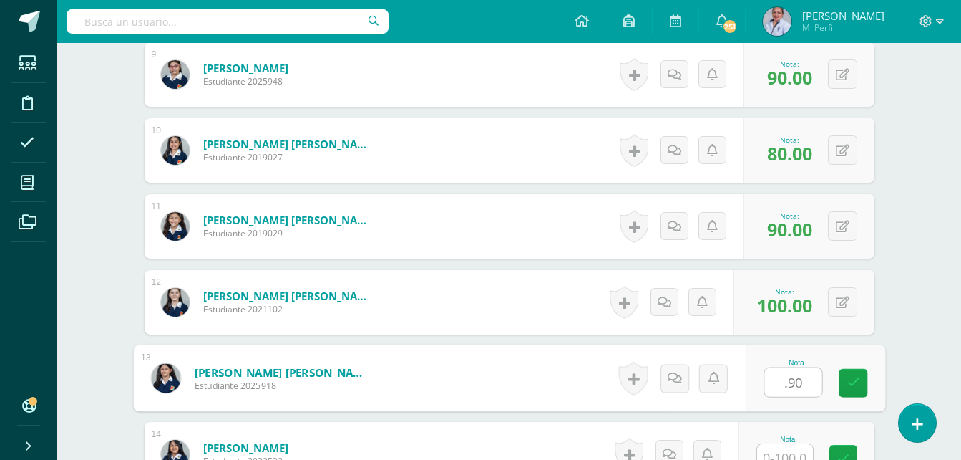
scroll to position [1074, 0]
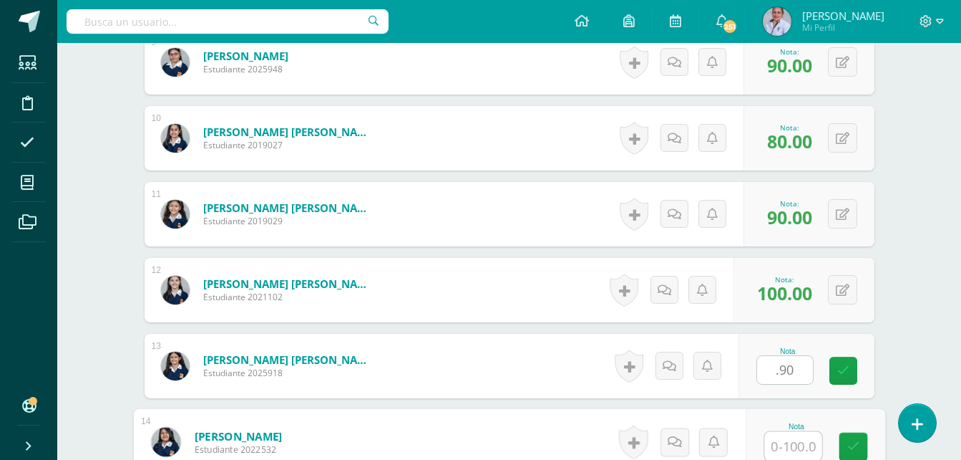
type input "0.90"
click at [846, 367] on icon at bounding box center [843, 366] width 14 height 12
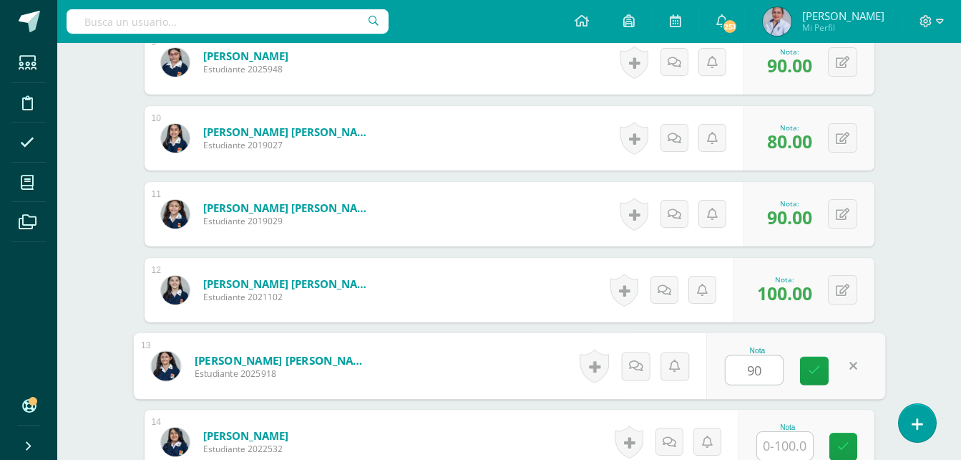
type input "90"
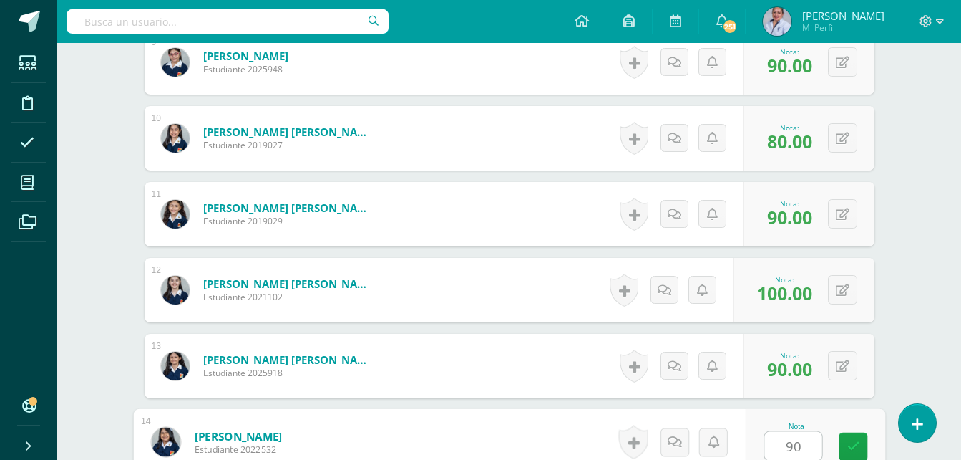
type input "90"
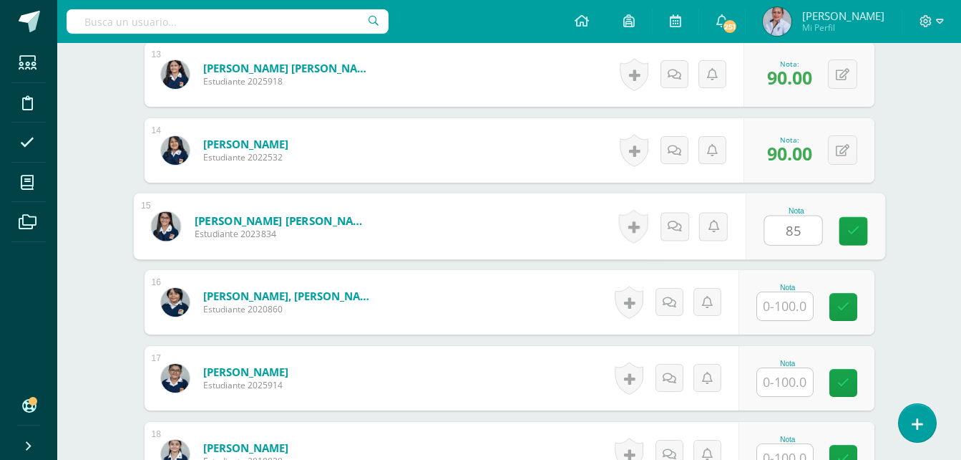
type input "85"
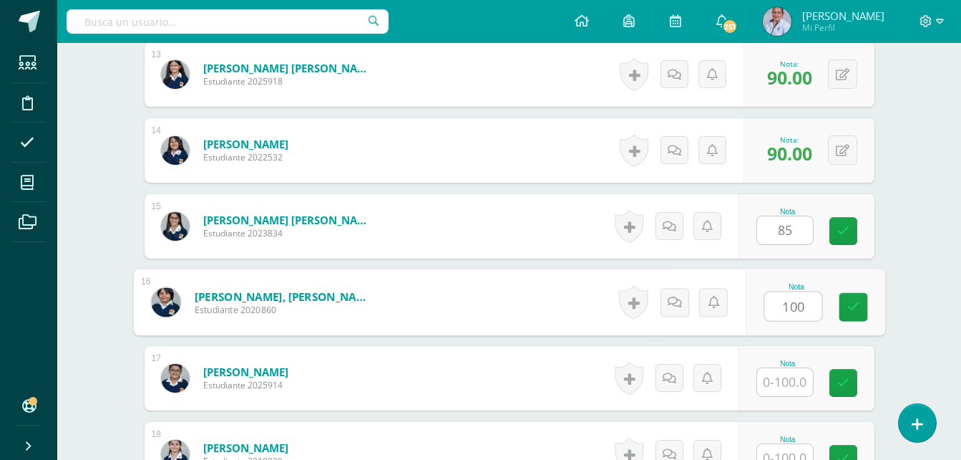
type input "100"
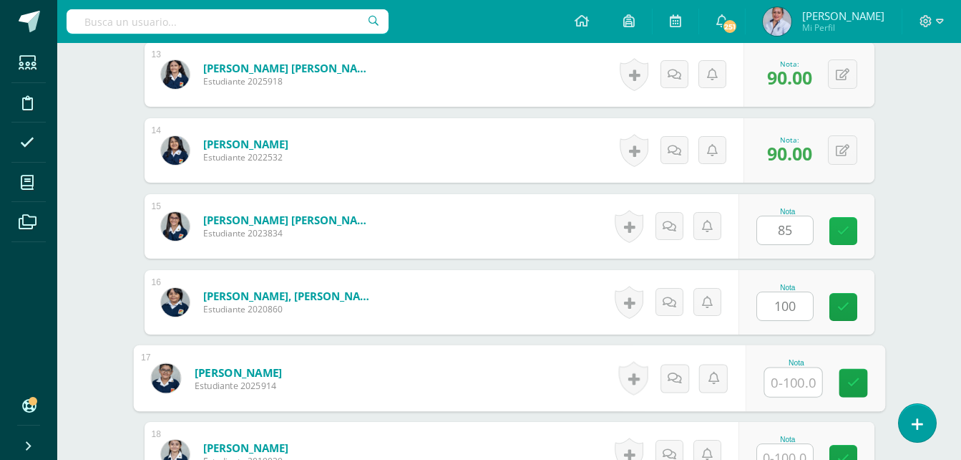
click at [846, 238] on link at bounding box center [844, 231] width 28 height 28
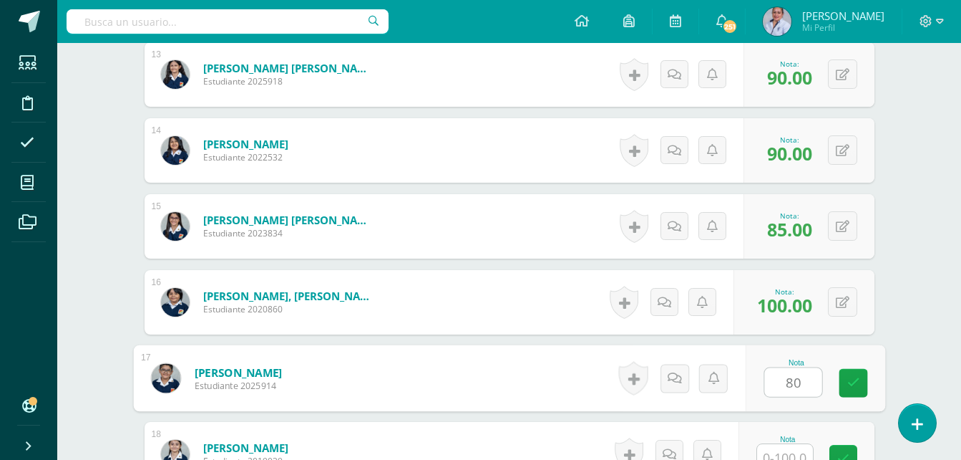
type input "80"
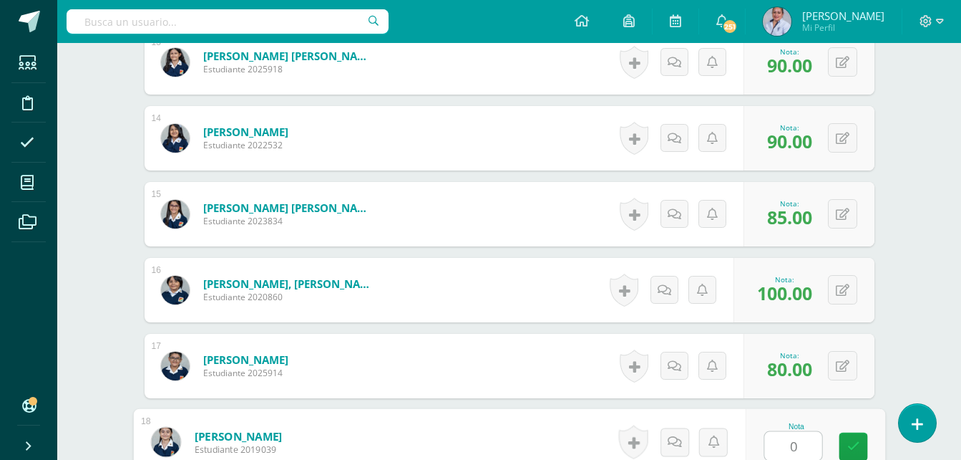
type input "0"
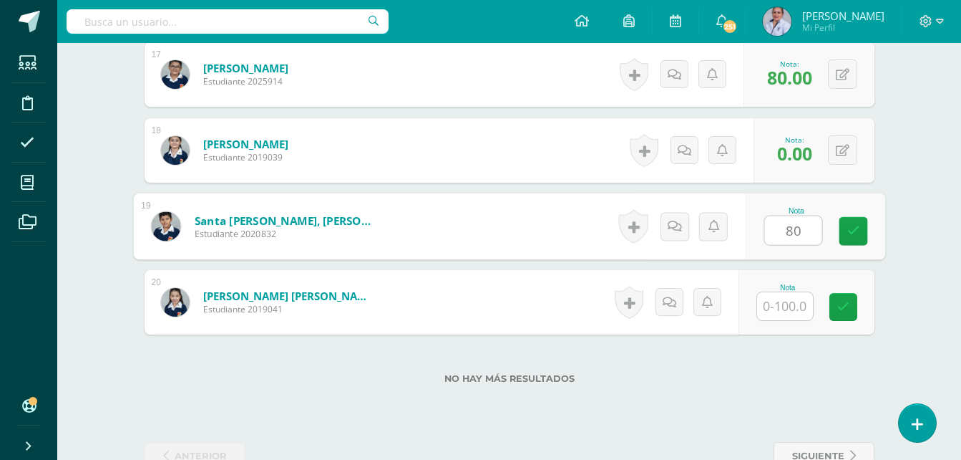
type input "80"
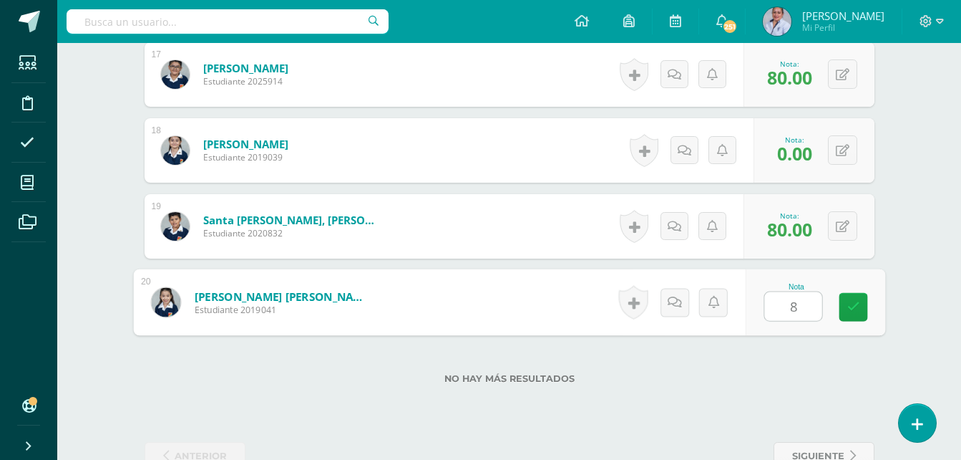
type input "80"
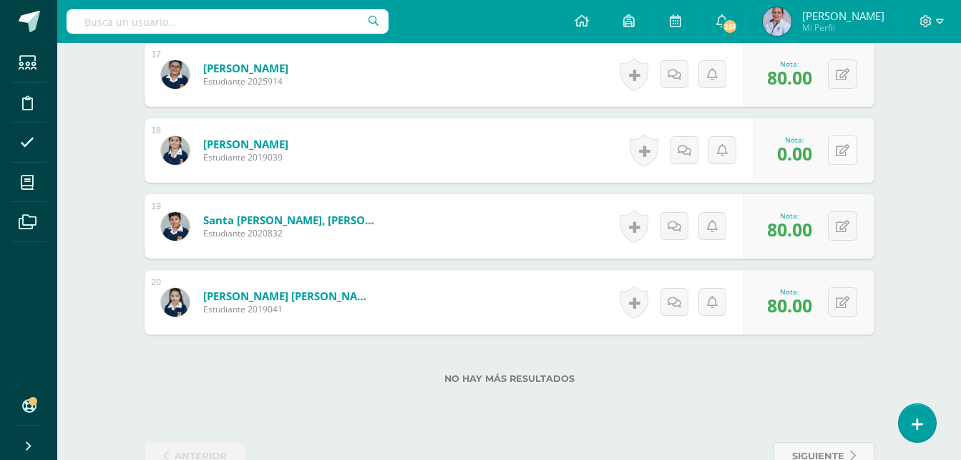
click at [845, 156] on icon at bounding box center [843, 151] width 14 height 12
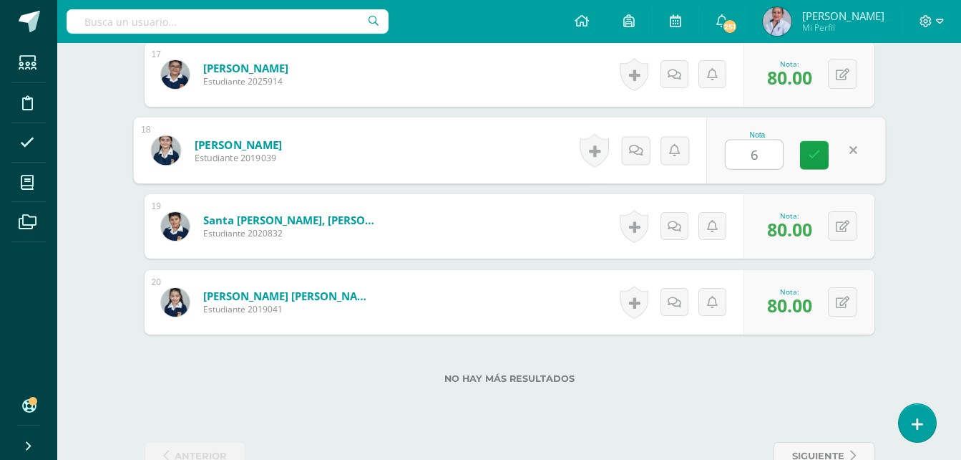
type input "60"
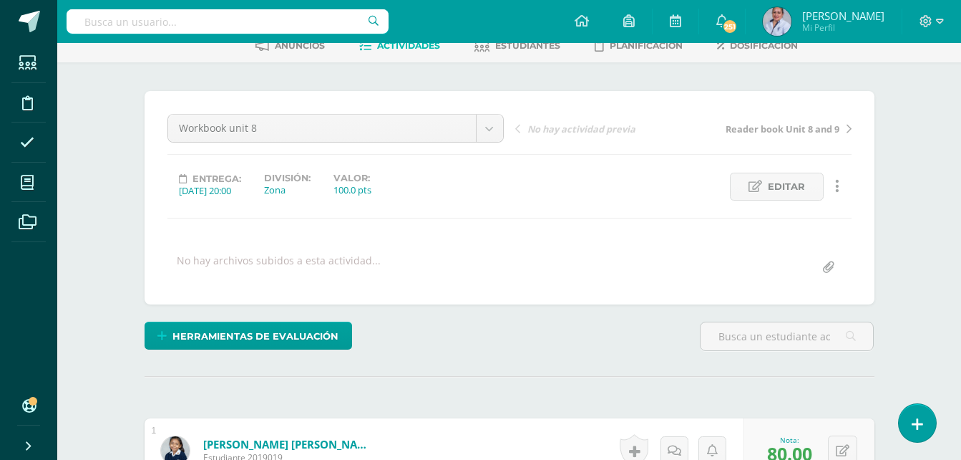
scroll to position [0, 0]
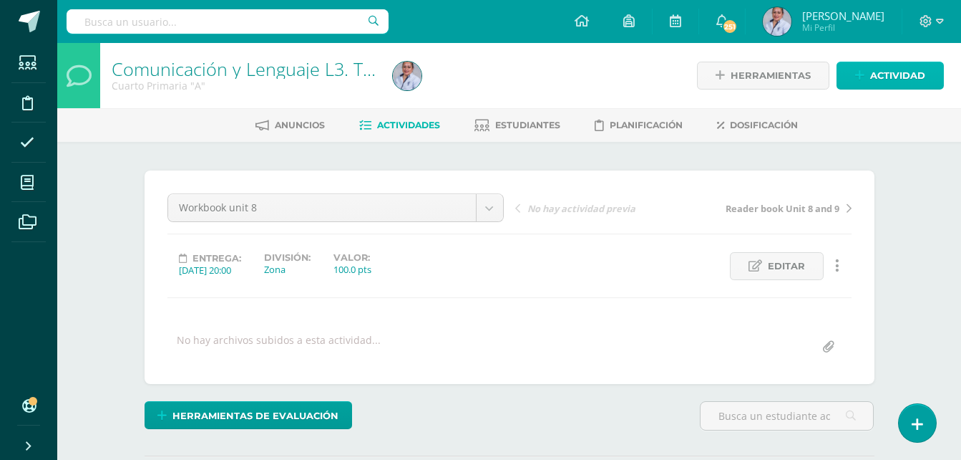
click at [908, 74] on span "Actividad" at bounding box center [897, 75] width 55 height 26
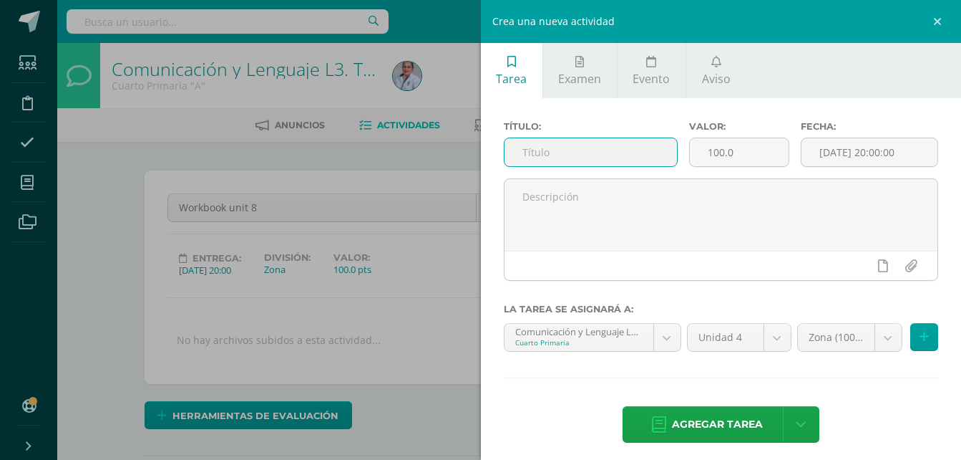
click at [538, 157] on input "text" at bounding box center [591, 152] width 173 height 28
type input "Oral presentation"
click at [817, 154] on input "[DATE] 20:00:00" at bounding box center [870, 152] width 136 height 28
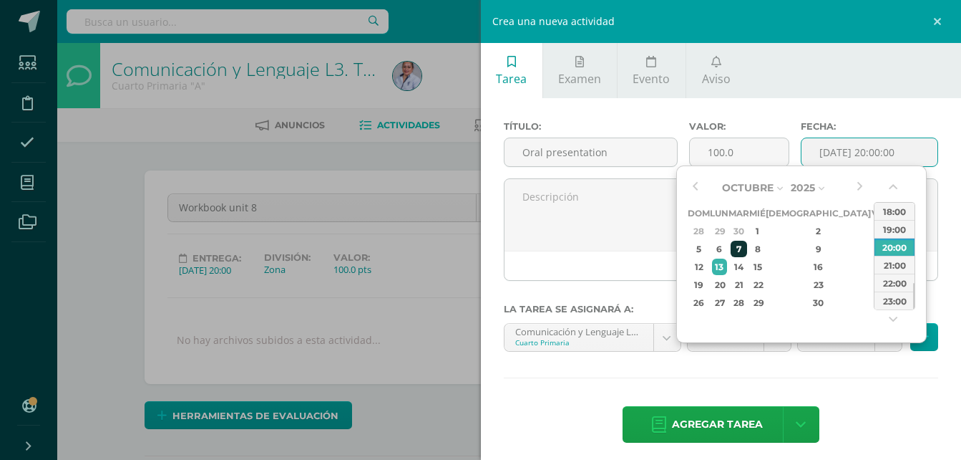
click at [747, 249] on div "7" at bounding box center [739, 249] width 16 height 16
type input "2025-10-07 20:00"
click at [861, 372] on div "Título: Oral presentation Valor: 100.0 Fecha: 2025-10-07 20:00 La tarea se asig…" at bounding box center [721, 283] width 481 height 370
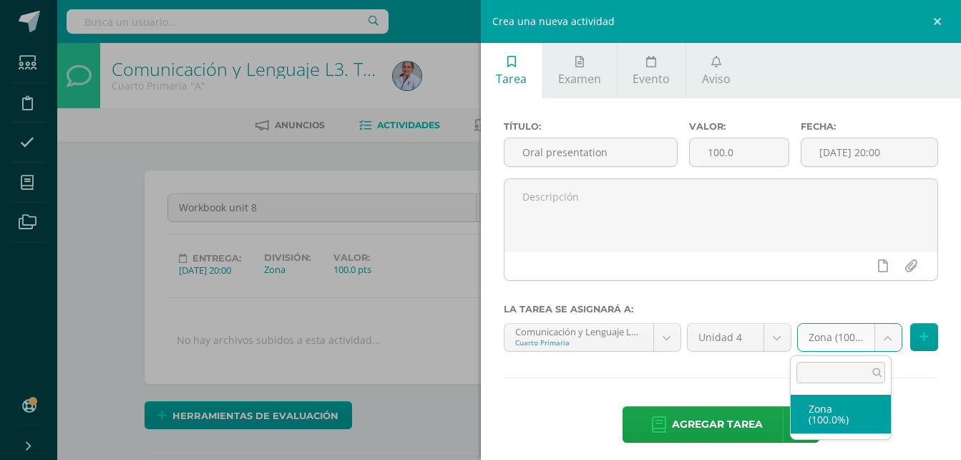
select select "129071"
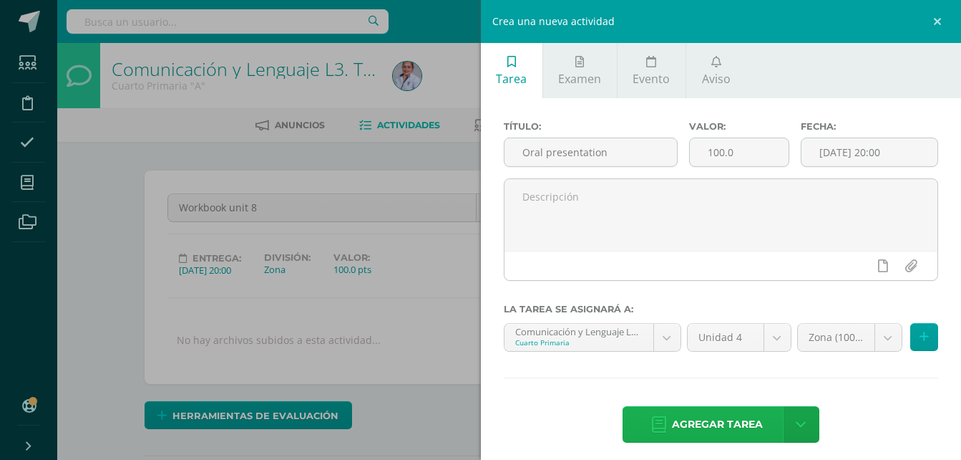
click at [757, 430] on link "Agregar tarea" at bounding box center [707, 424] width 169 height 37
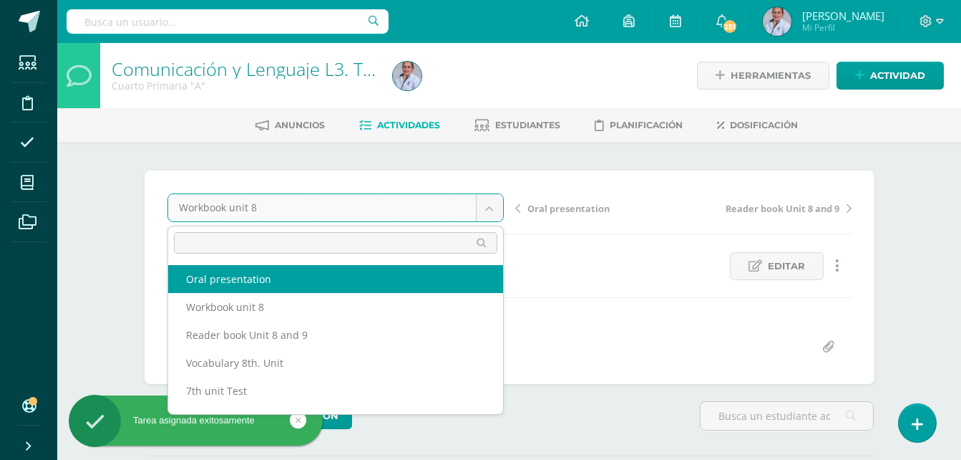
select select "/dashboard/teacher/grade-activity/130930/"
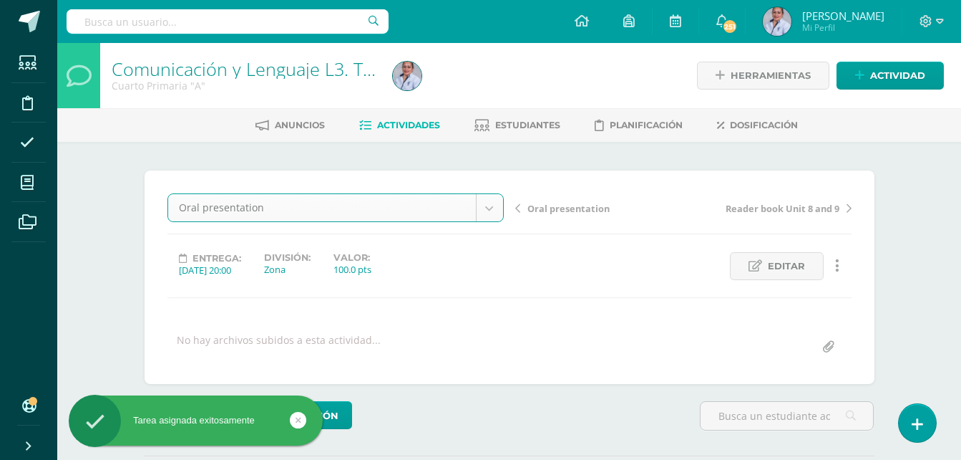
scroll to position [1, 0]
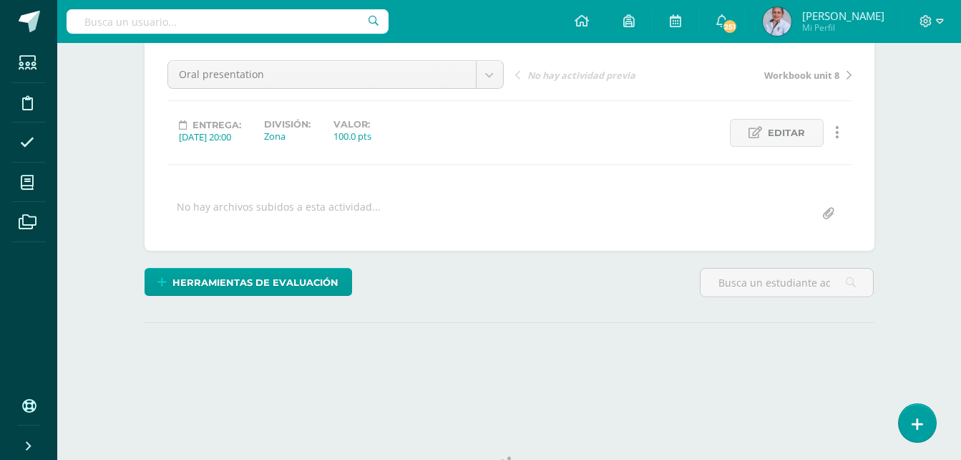
scroll to position [143, 0]
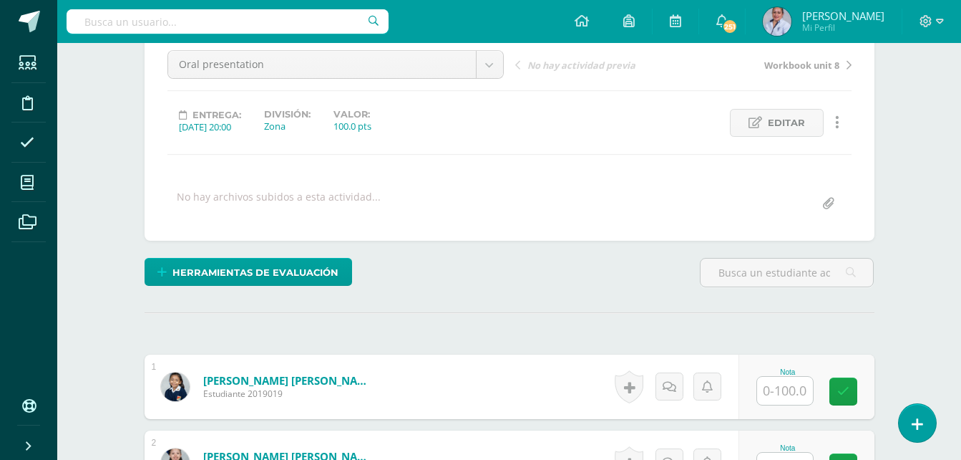
click at [775, 388] on input "text" at bounding box center [785, 391] width 56 height 28
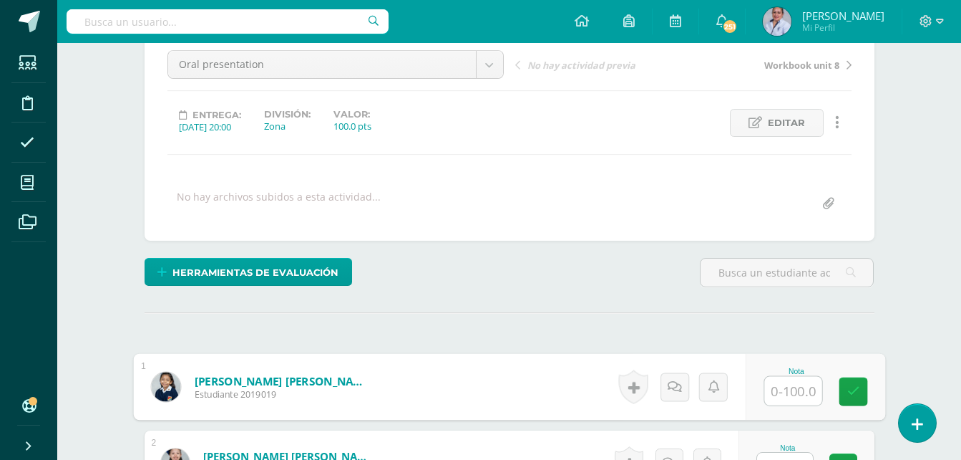
scroll to position [144, 0]
type input "100"
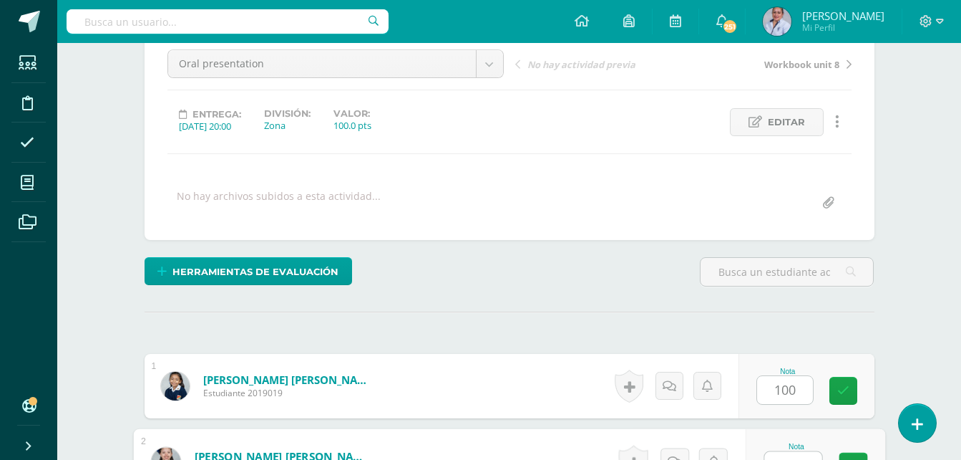
scroll to position [164, 0]
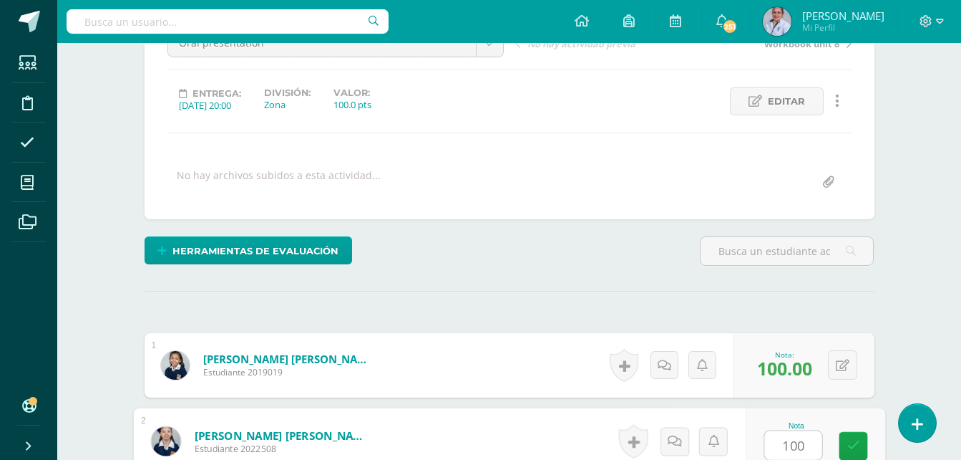
type input "100"
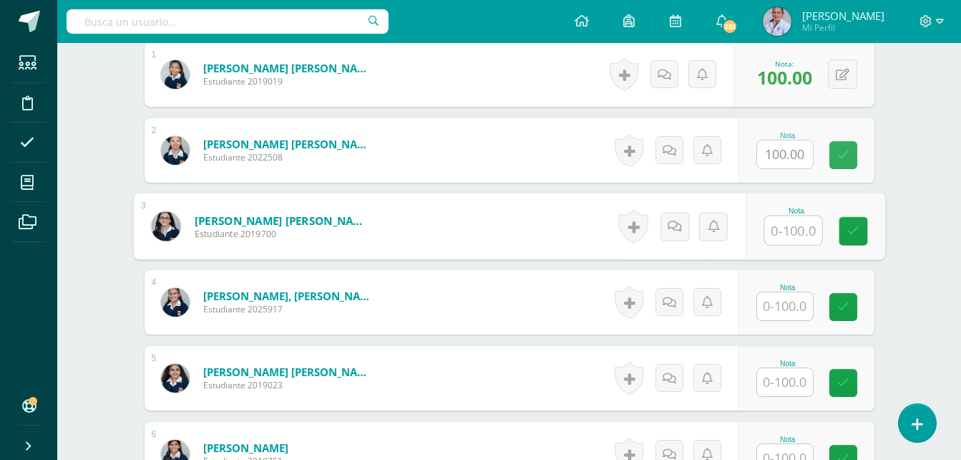
scroll to position [456, 0]
type input "100"
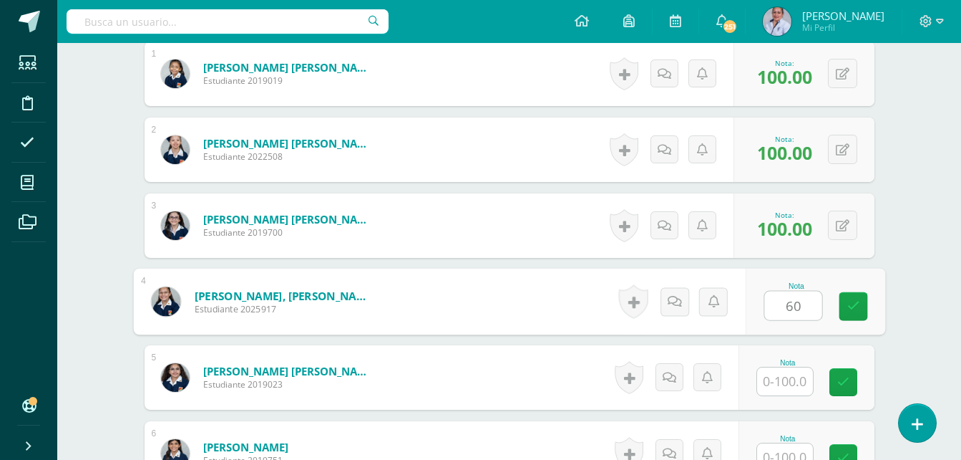
type input "60"
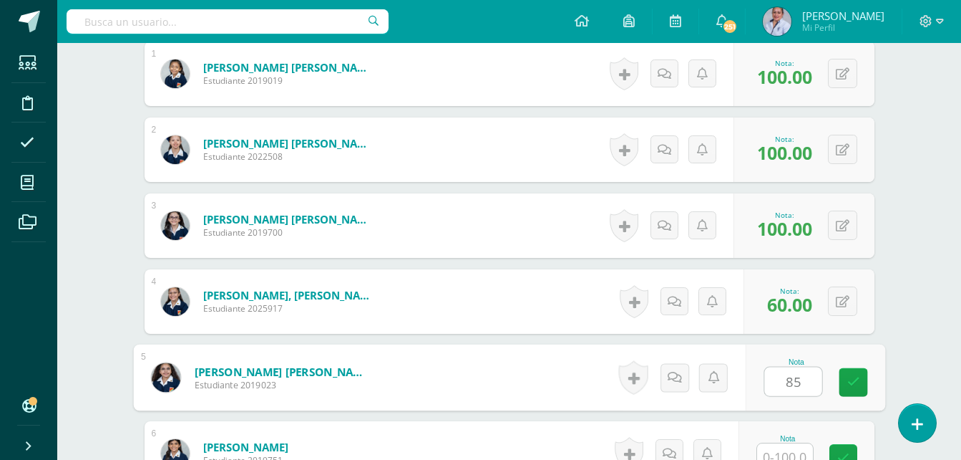
type input "85"
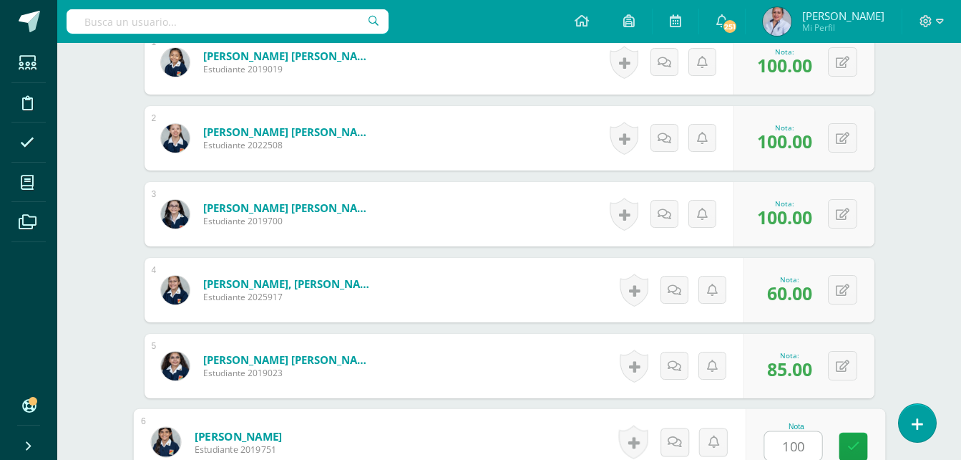
type input "100"
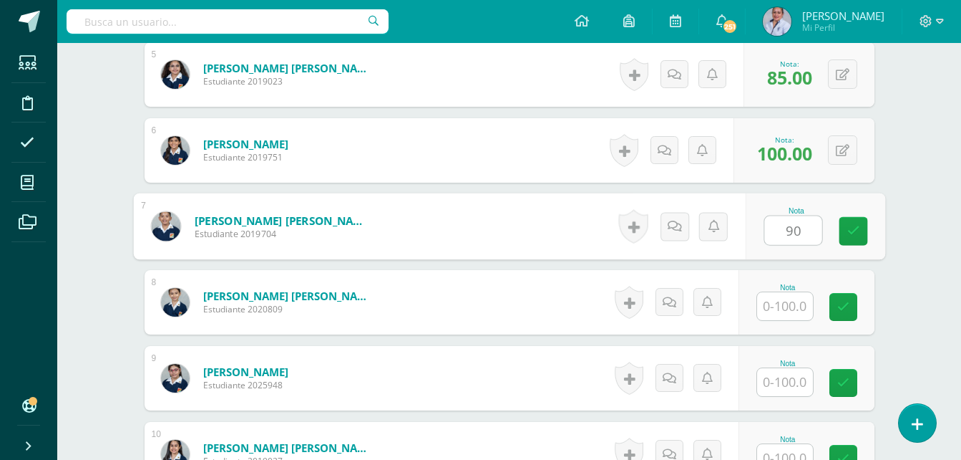
type input "90"
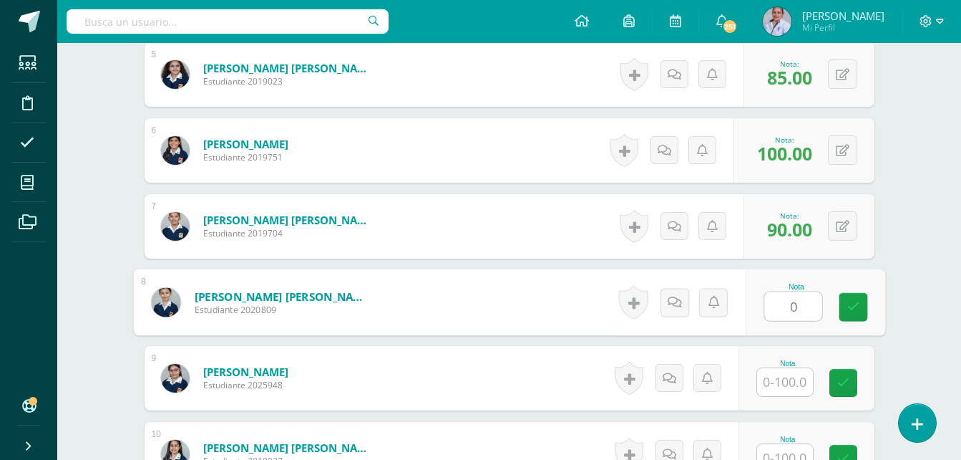
type input "0"
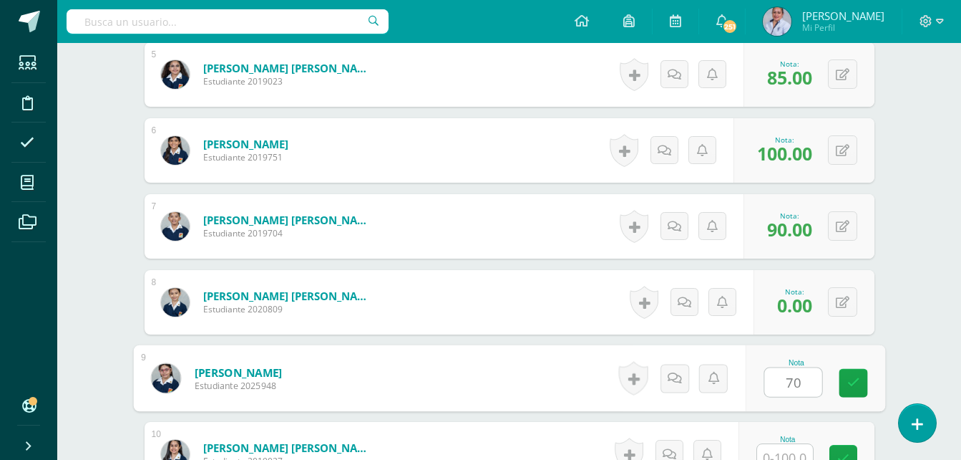
type input "70"
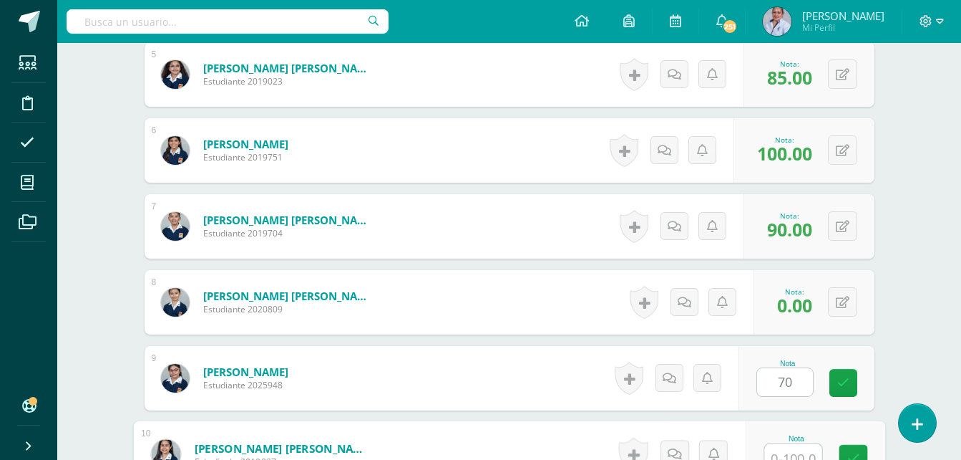
scroll to position [771, 0]
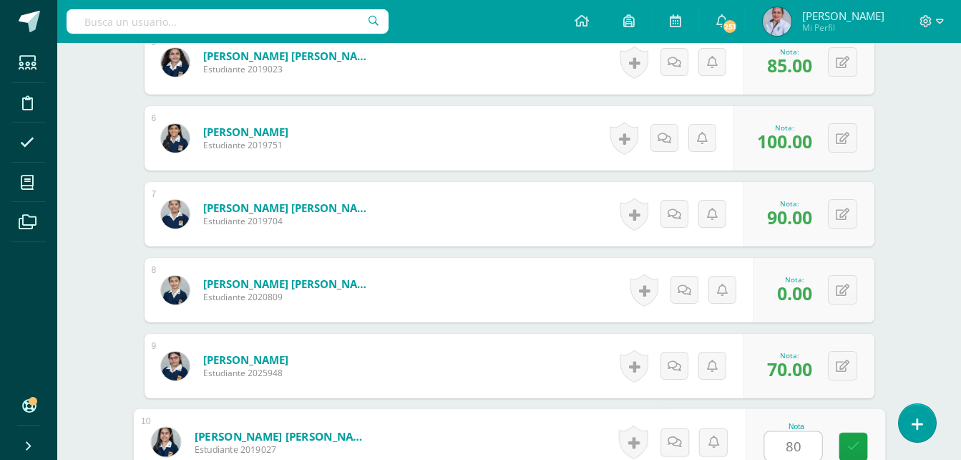
type input "80"
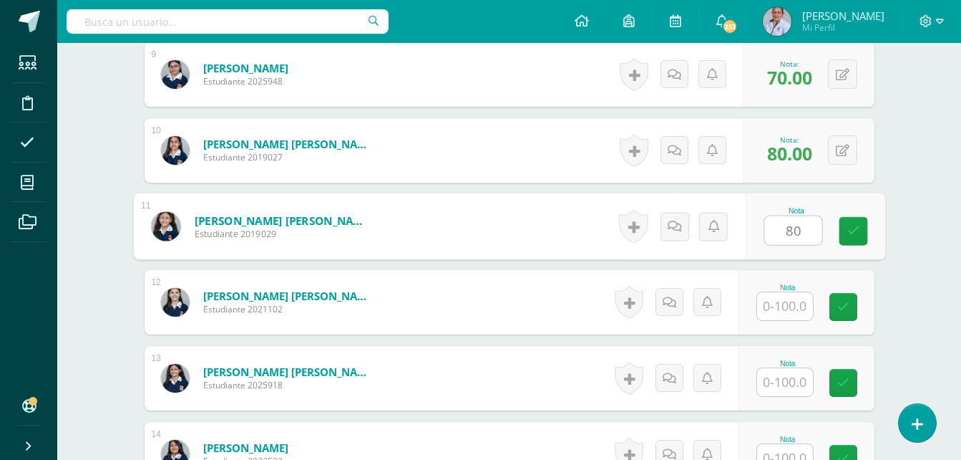
type input "80"
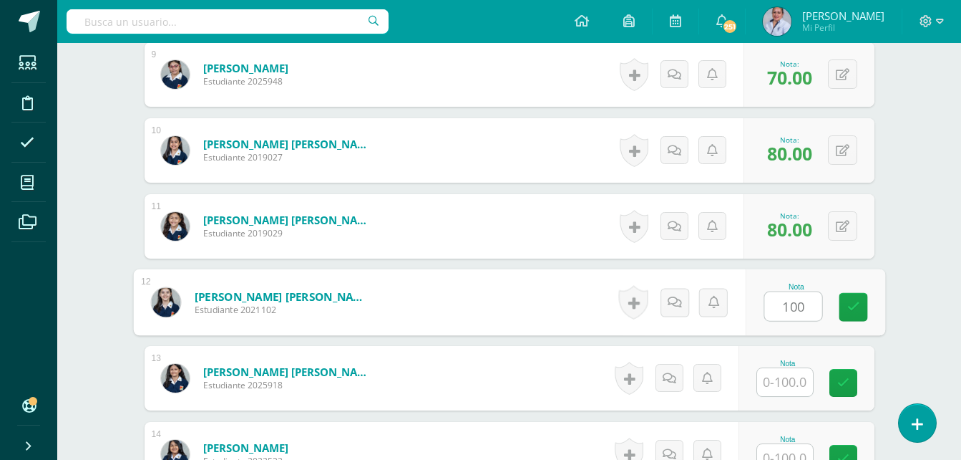
type input "100"
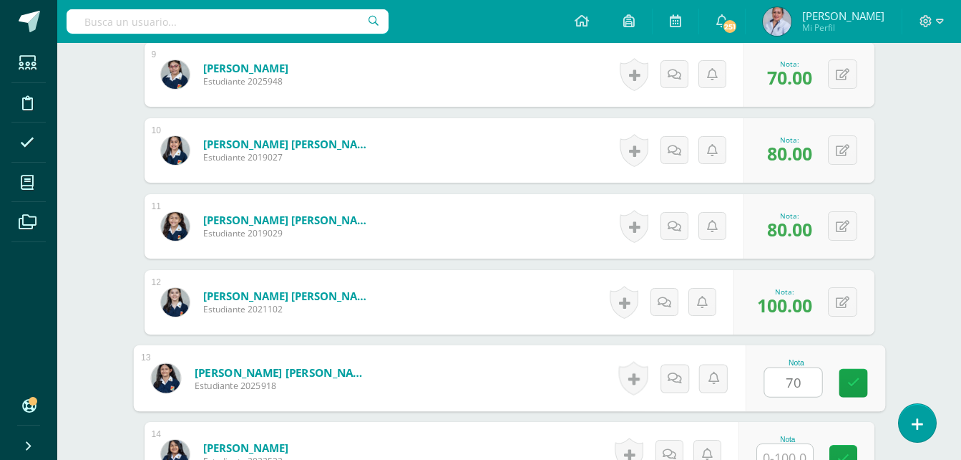
type input "70"
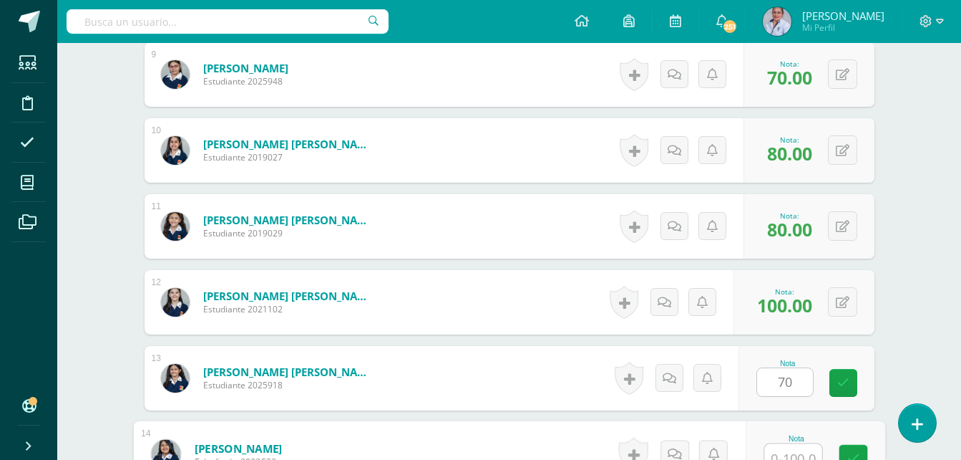
scroll to position [1074, 0]
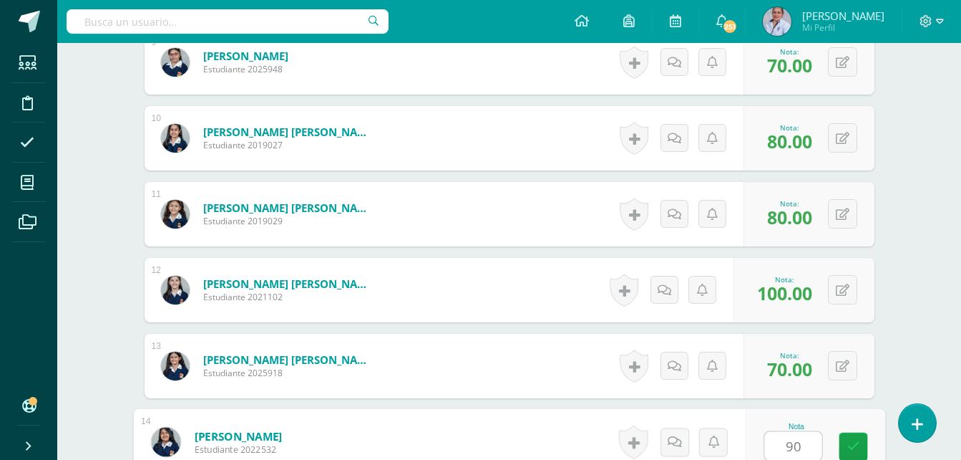
type input "90"
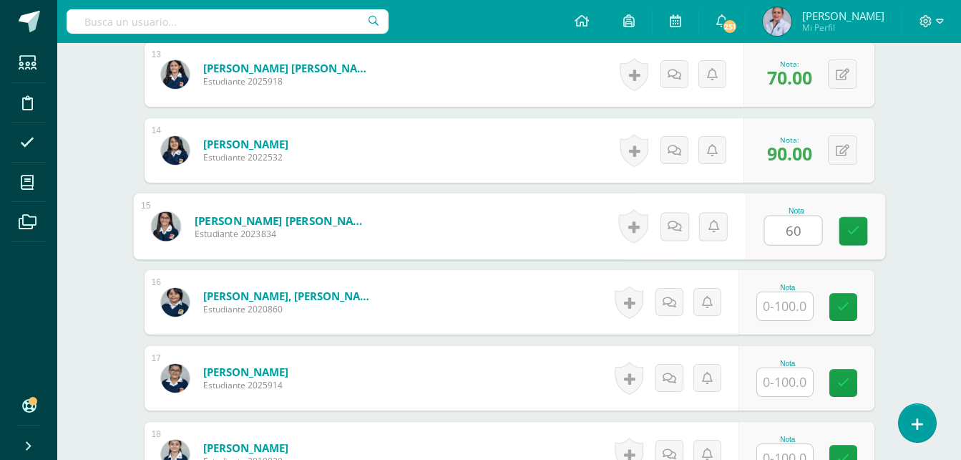
type input "60"
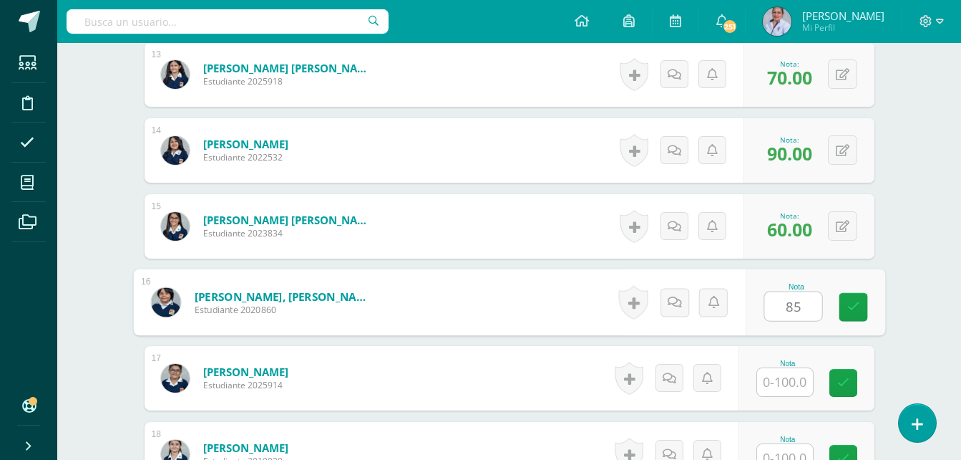
type input "85"
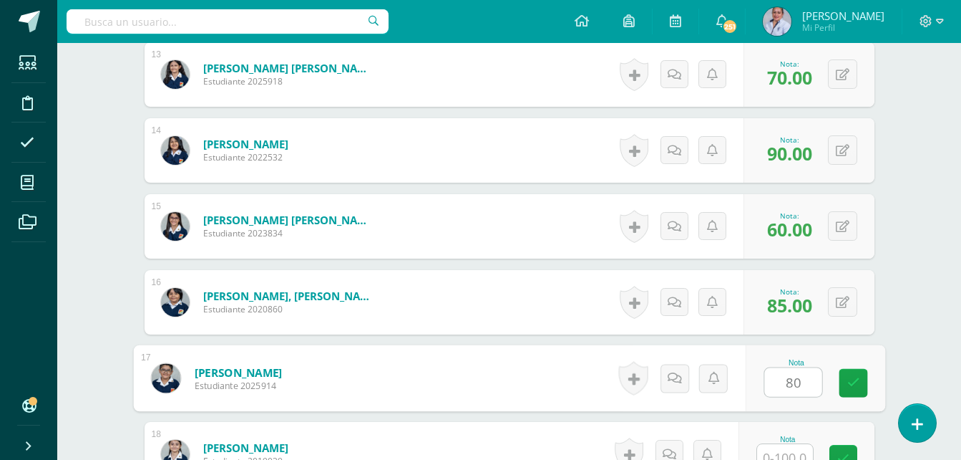
type input "80"
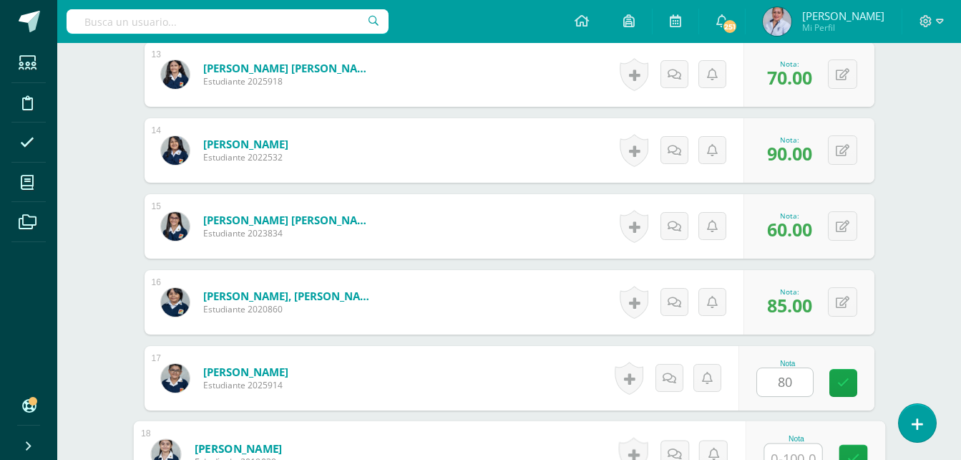
scroll to position [1378, 0]
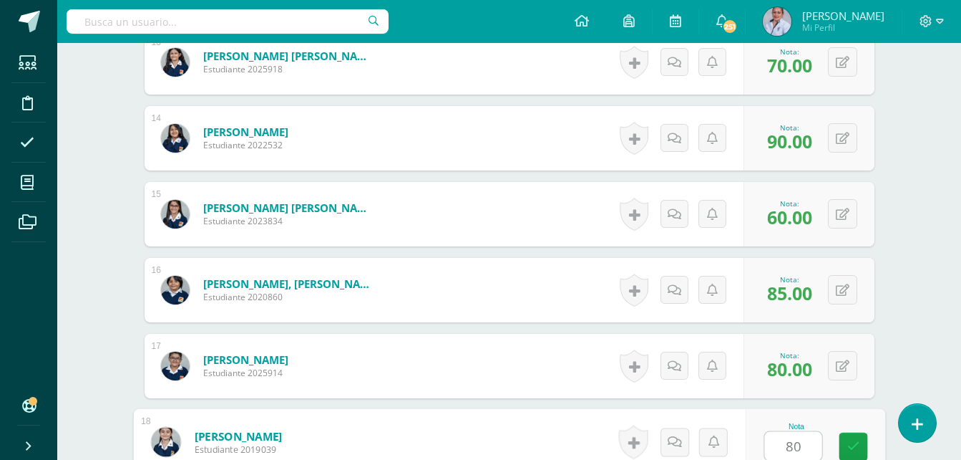
type input "80"
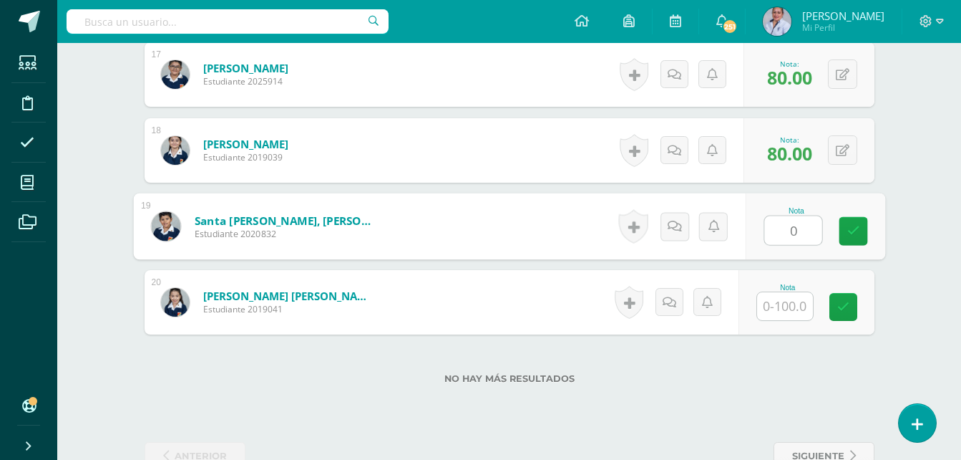
type input "0"
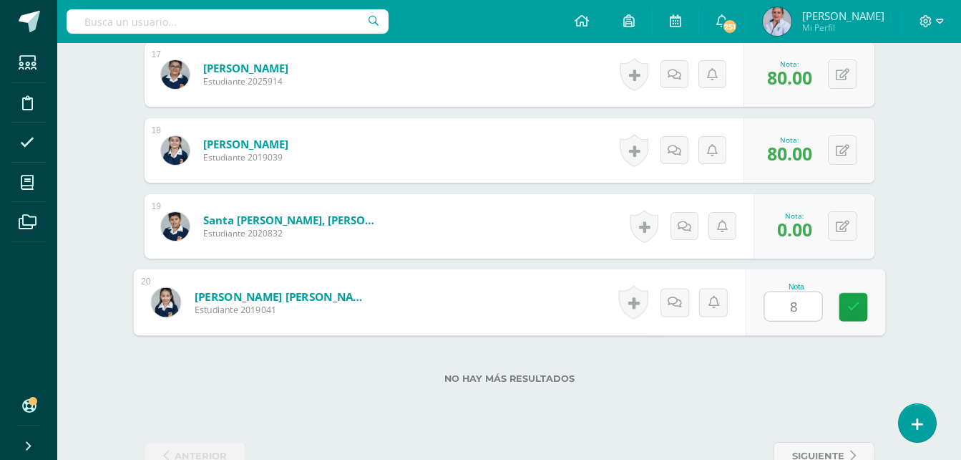
type input "80"
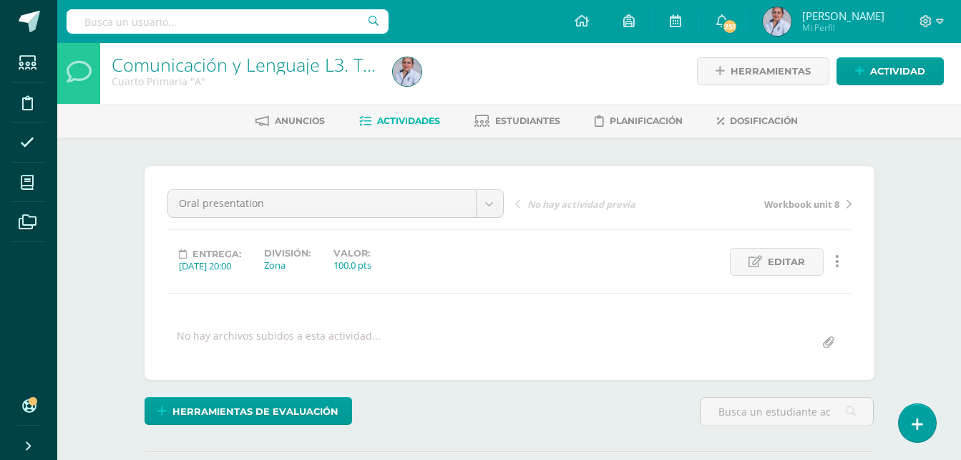
scroll to position [0, 0]
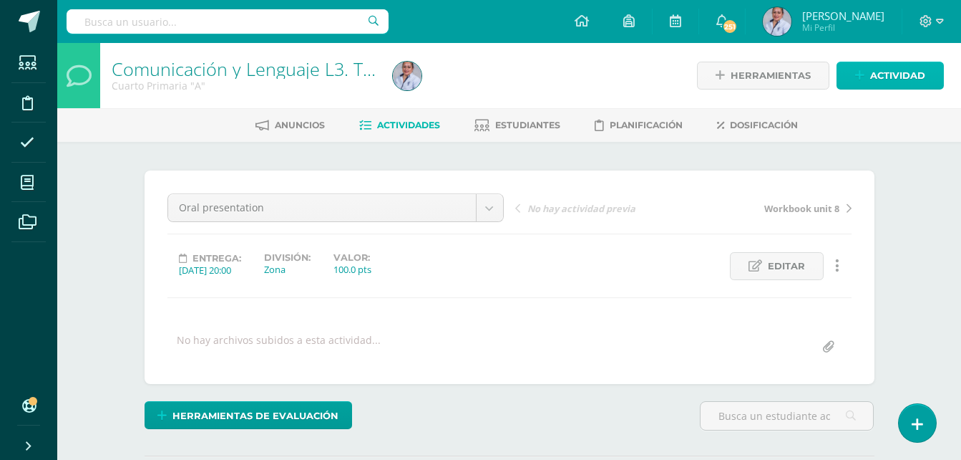
click at [912, 78] on span "Actividad" at bounding box center [897, 75] width 55 height 26
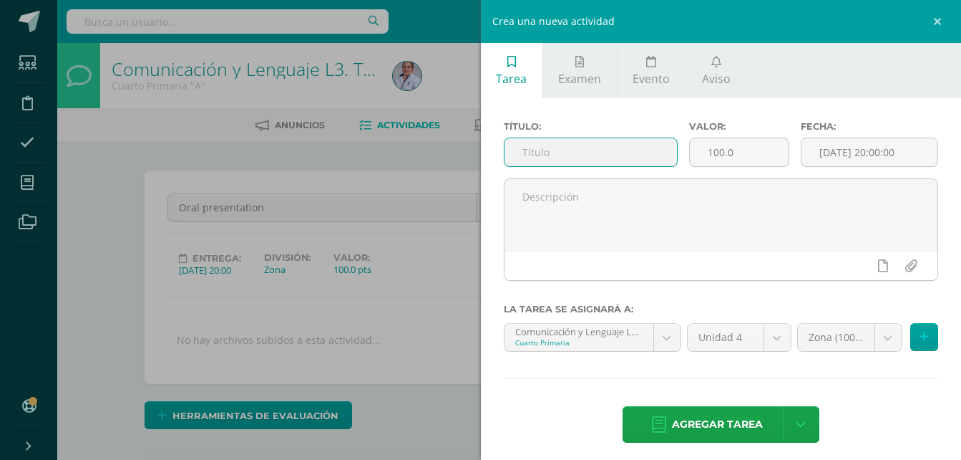
click at [623, 149] on input "text" at bounding box center [591, 152] width 173 height 28
type input "Different activities"
click at [873, 150] on input "[DATE] 20:00:00" at bounding box center [870, 152] width 136 height 28
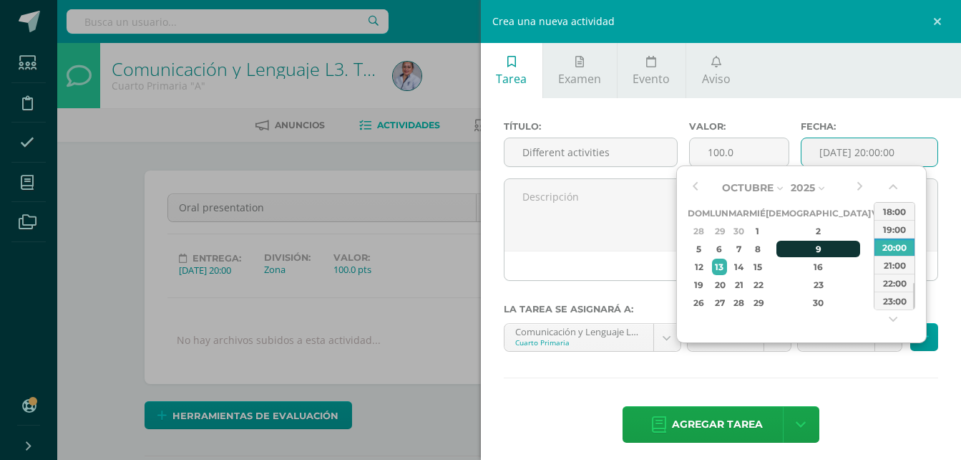
click at [803, 249] on div "9" at bounding box center [819, 249] width 84 height 16
type input "2025-10-09 20:00"
click at [865, 406] on div "Agregar tarea Agregar tarea y ocultar" at bounding box center [721, 425] width 435 height 39
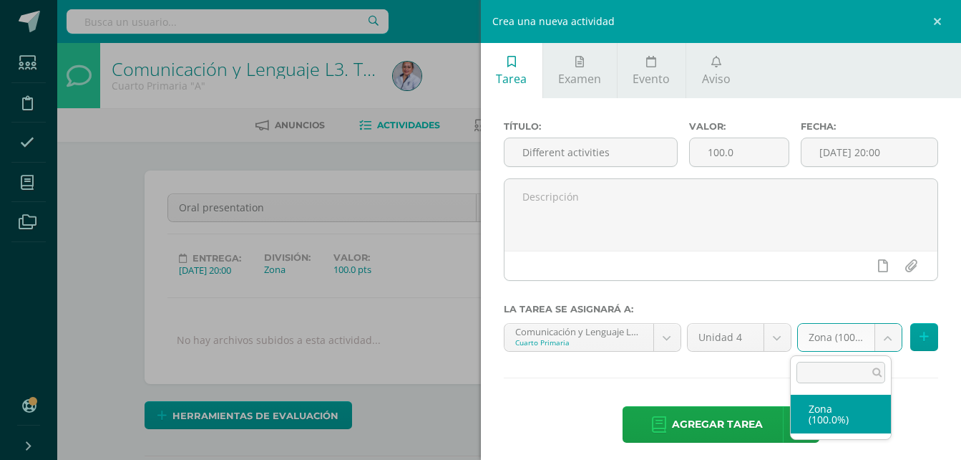
select select "129071"
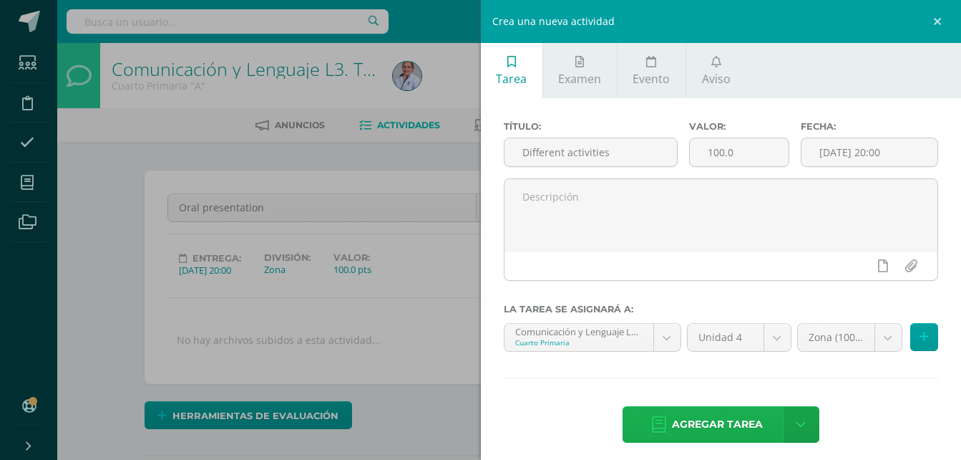
click at [749, 413] on span "Agregar tarea" at bounding box center [717, 424] width 91 height 35
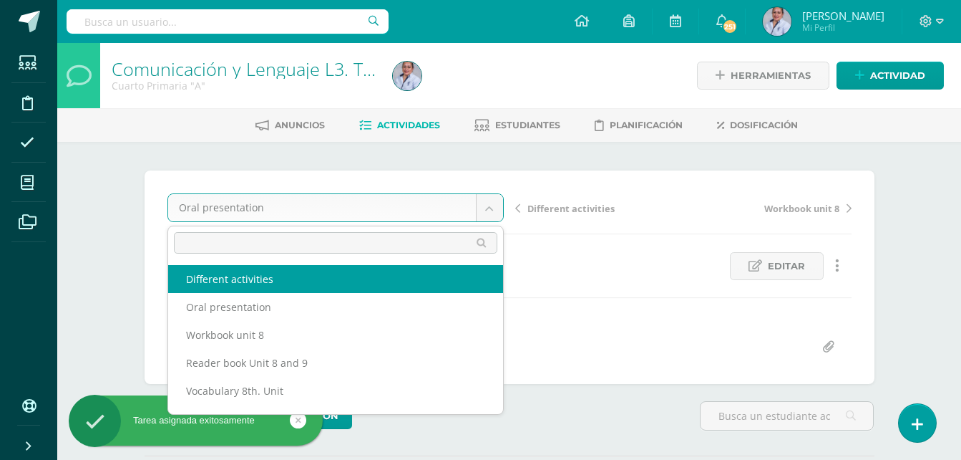
select select "/dashboard/teacher/grade-activity/130932/"
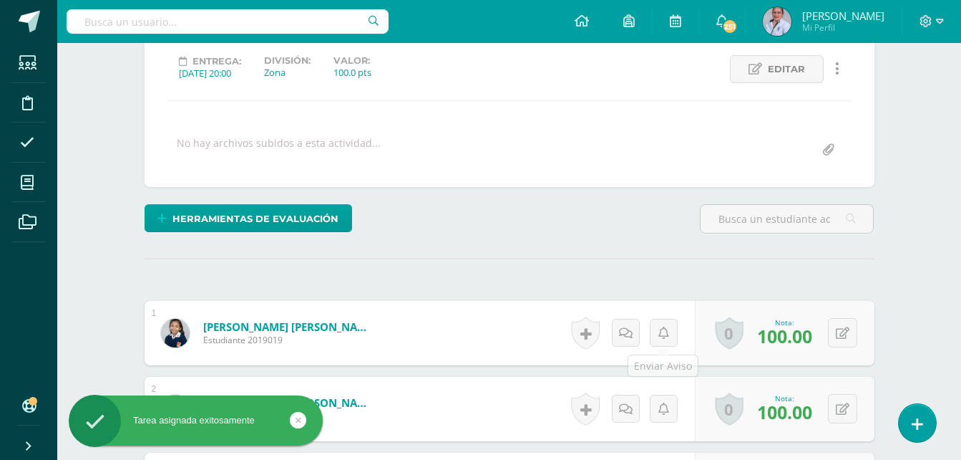
scroll to position [215, 0]
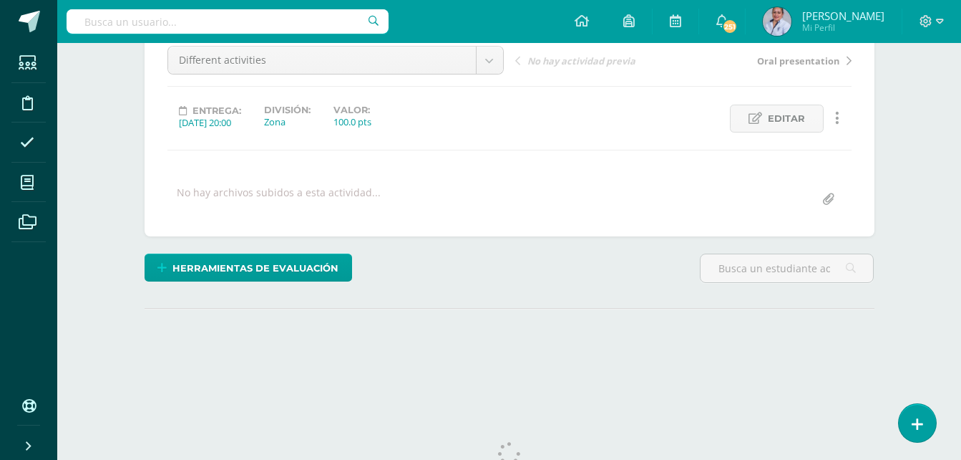
scroll to position [194, 0]
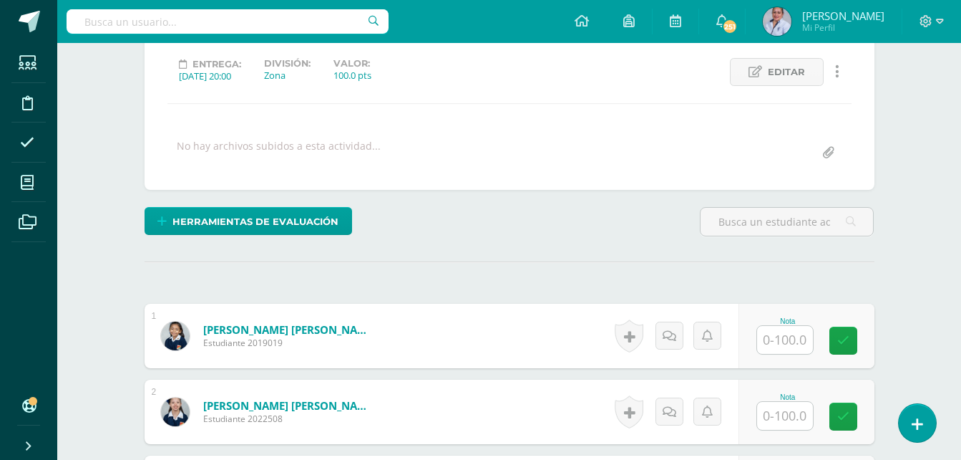
click at [784, 342] on input "text" at bounding box center [785, 340] width 56 height 28
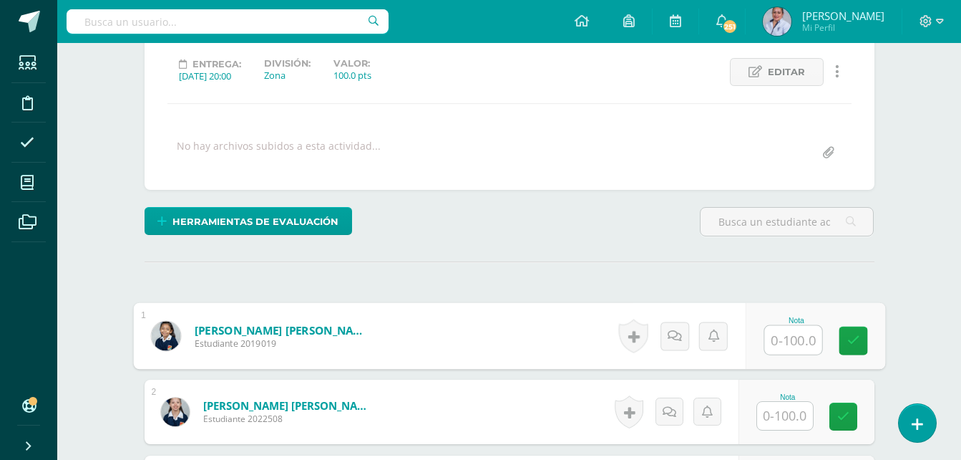
scroll to position [195, 0]
type input "80"
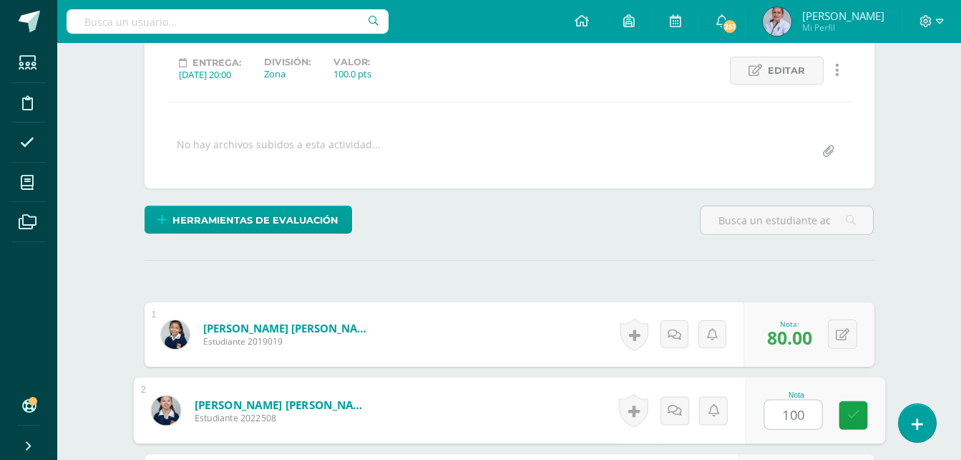
type input "100"
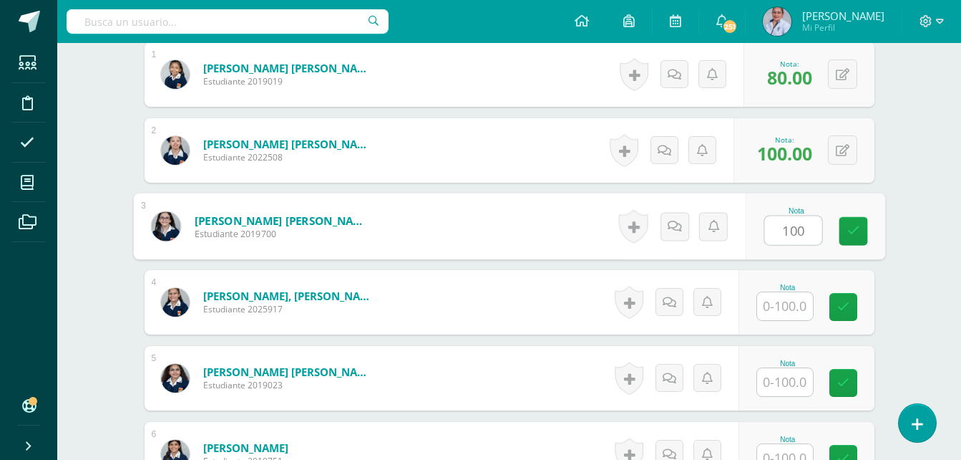
scroll to position [456, 0]
type input "100"
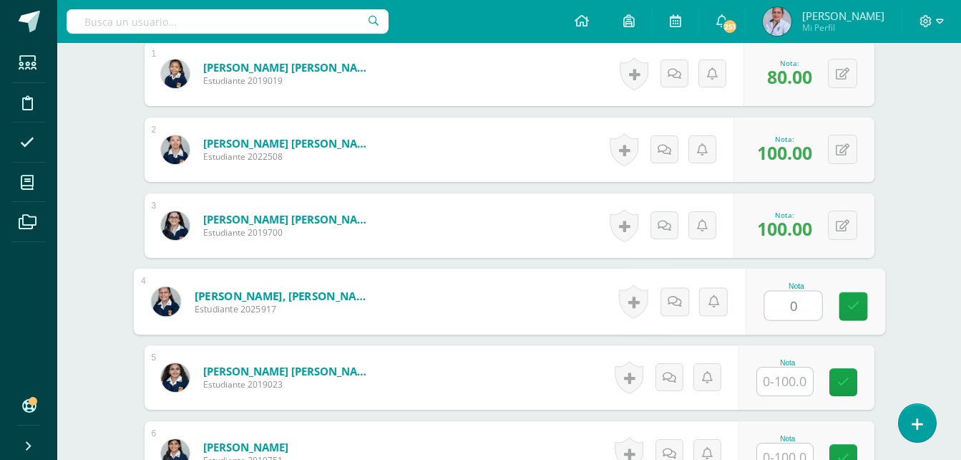
type input "0"
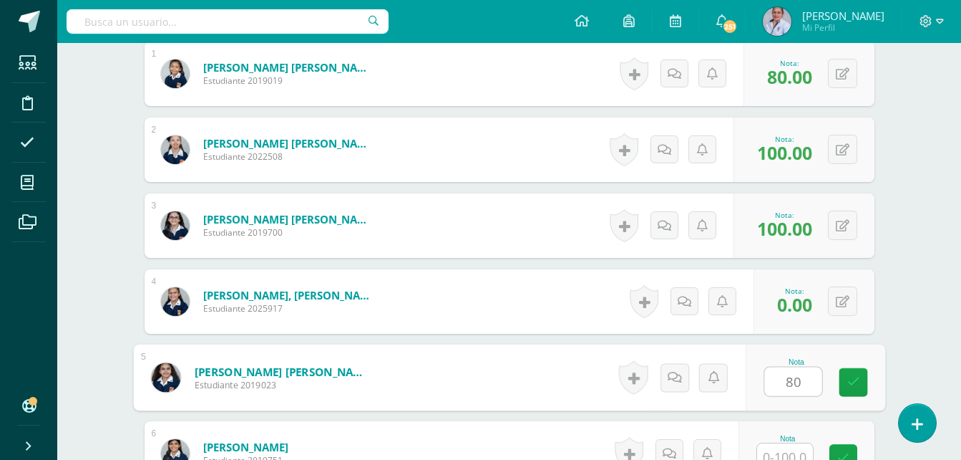
type input "80"
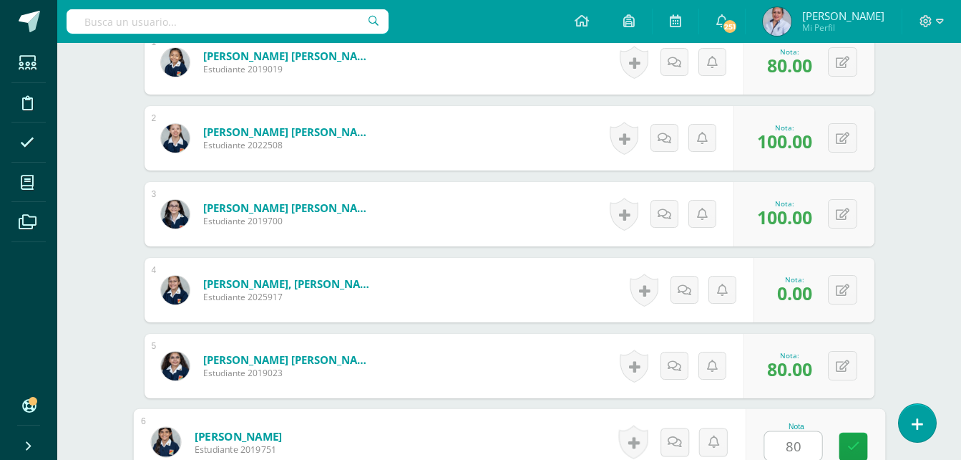
type input "80"
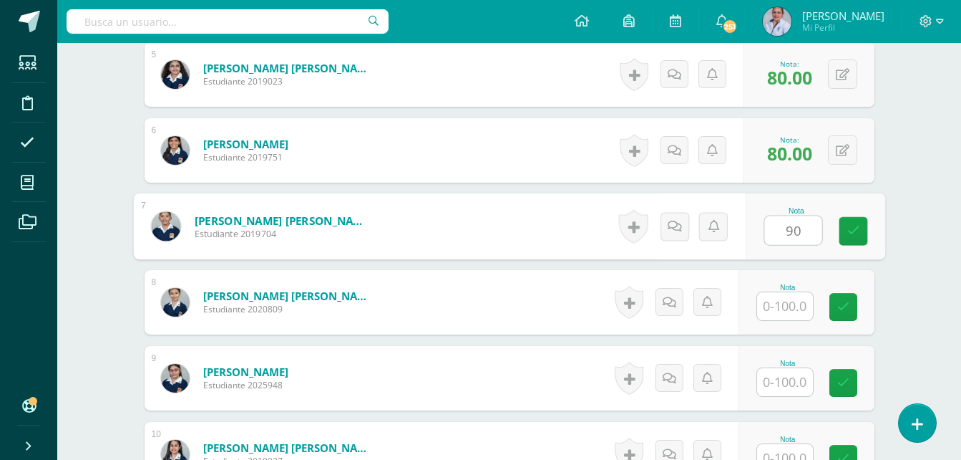
type input "90"
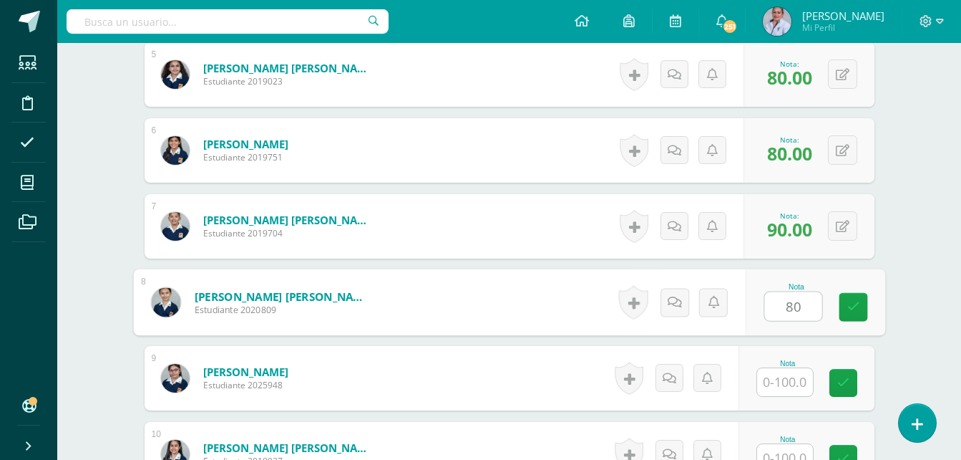
type input "80"
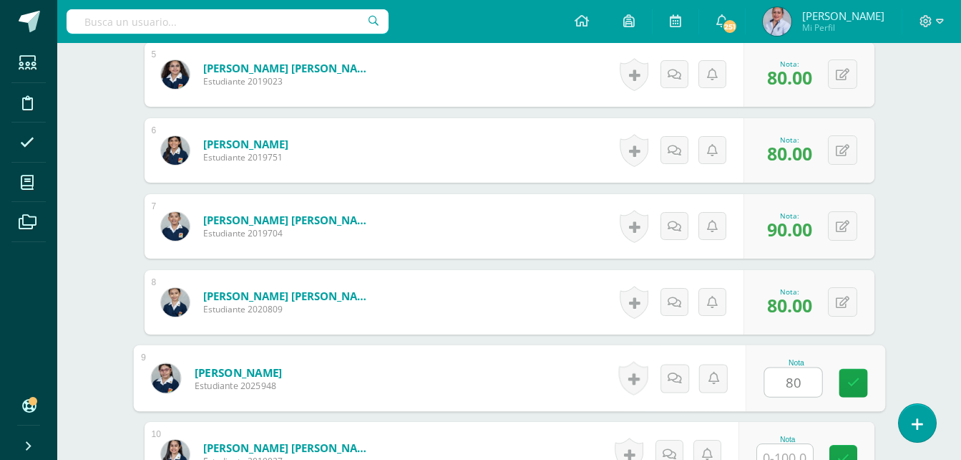
type input "80"
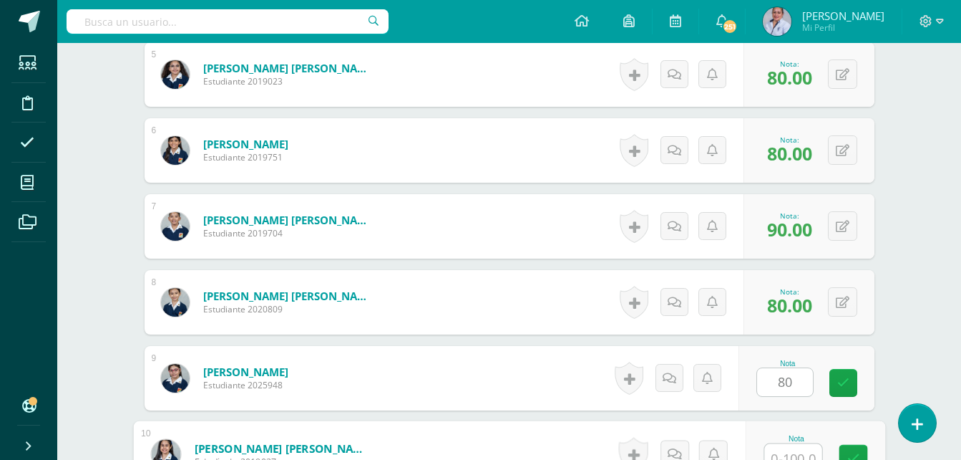
scroll to position [771, 0]
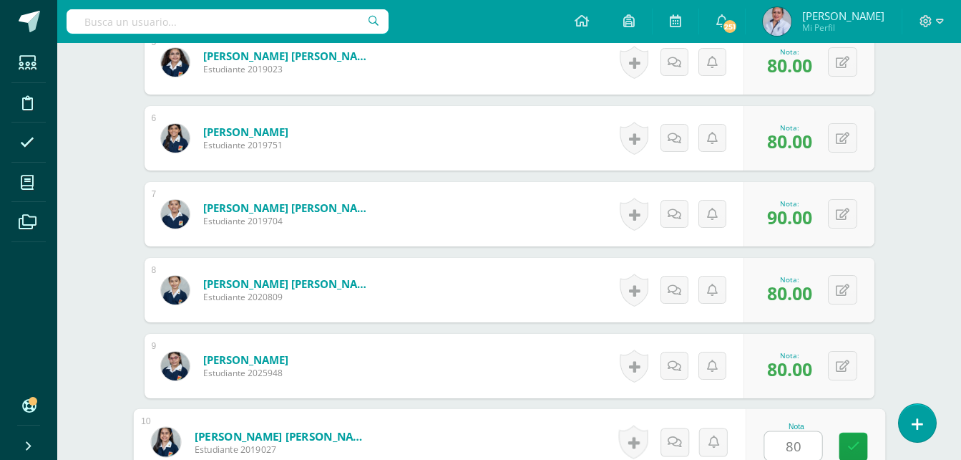
type input "80"
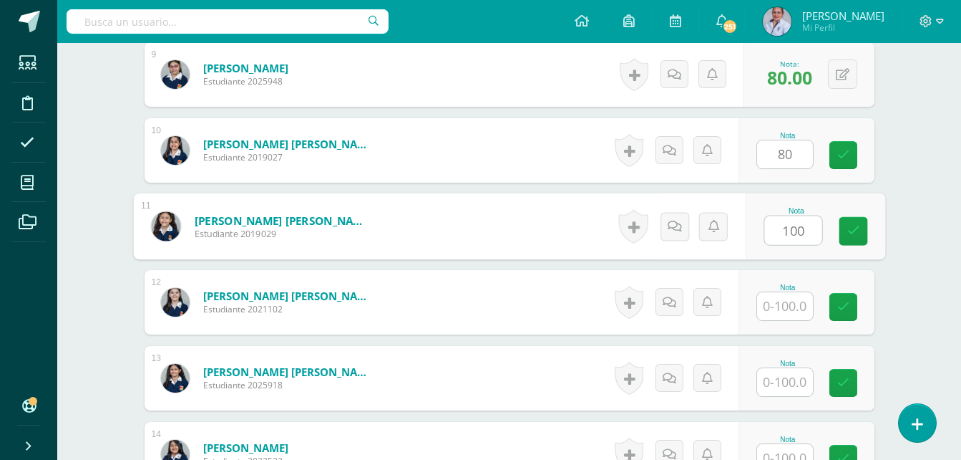
type input "100"
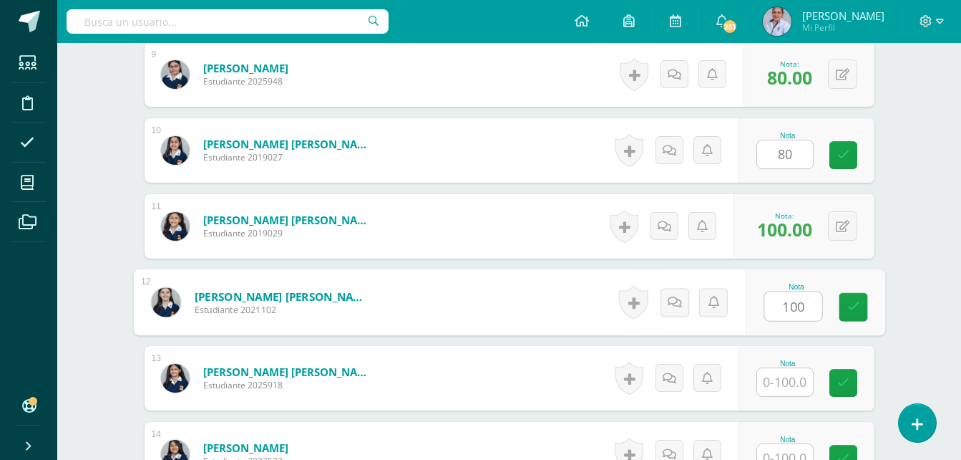
type input "100"
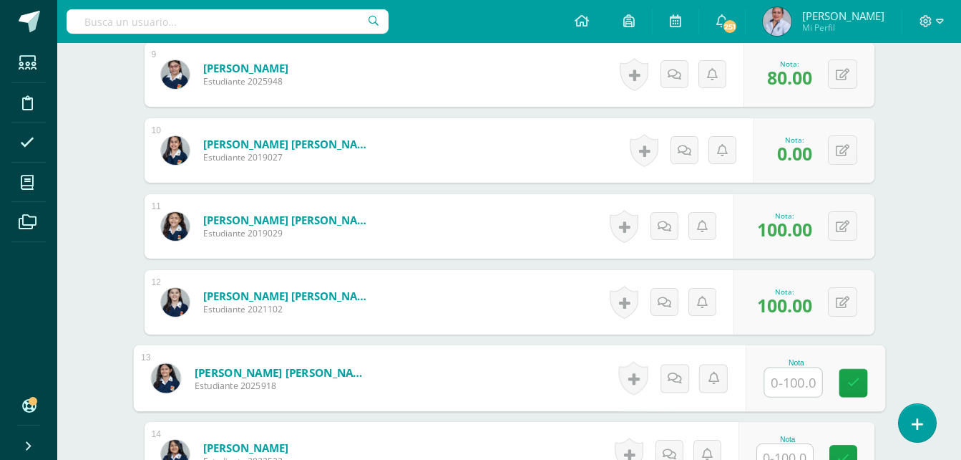
click at [795, 383] on input "text" at bounding box center [793, 382] width 57 height 29
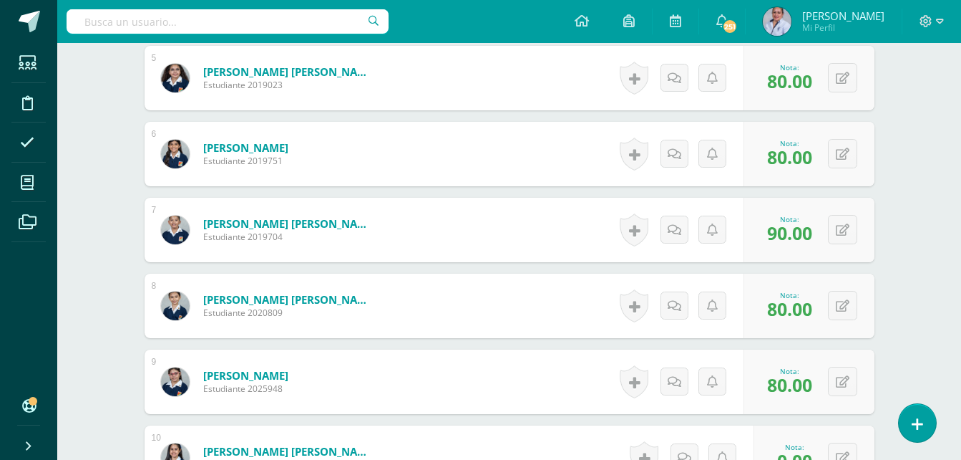
scroll to position [790, 0]
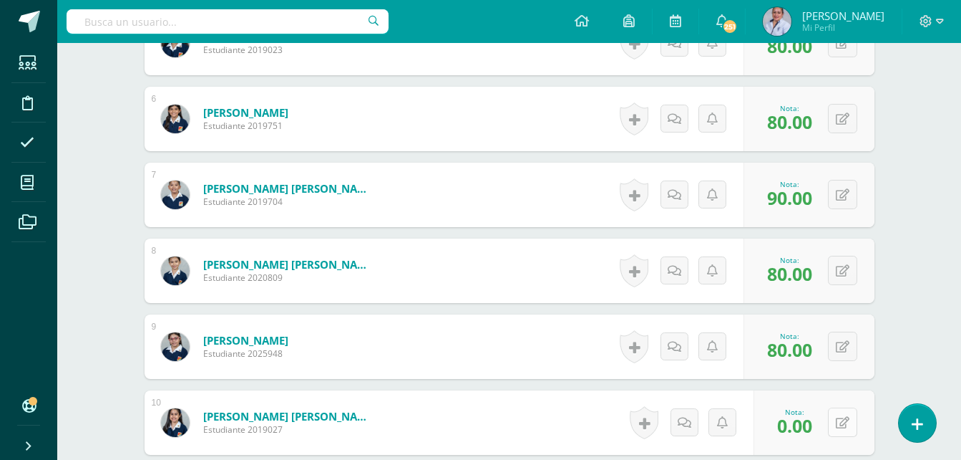
click at [846, 420] on icon at bounding box center [843, 423] width 14 height 12
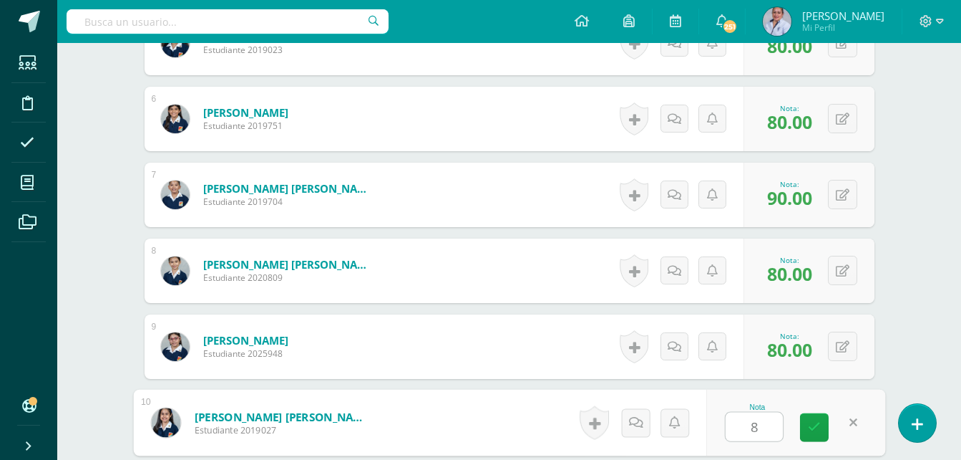
type input "80"
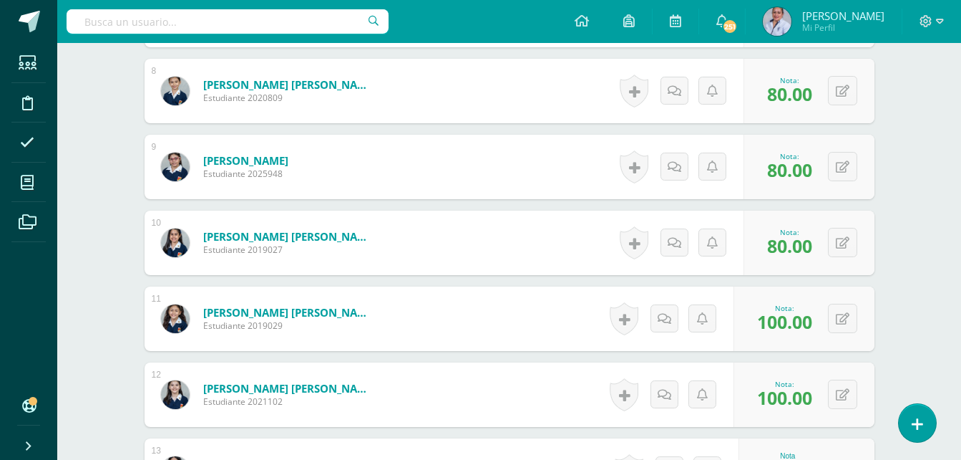
scroll to position [1005, 0]
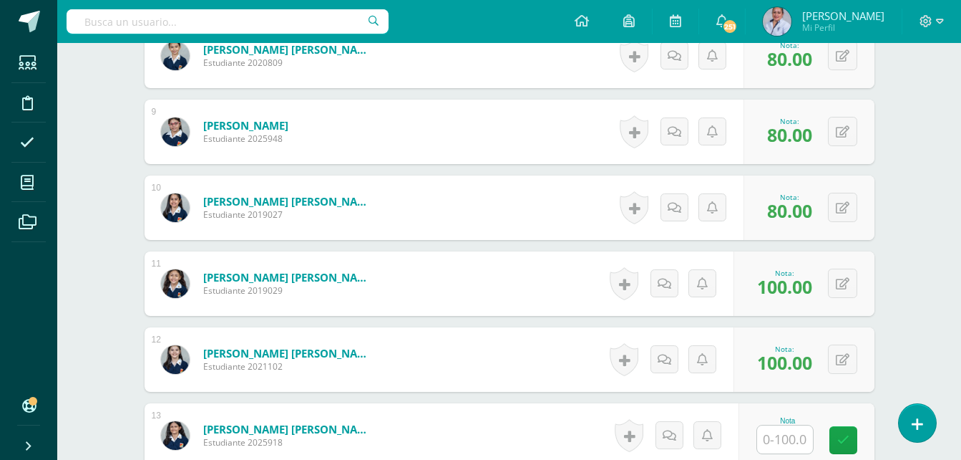
click at [783, 441] on input "text" at bounding box center [785, 439] width 56 height 28
type input "100"
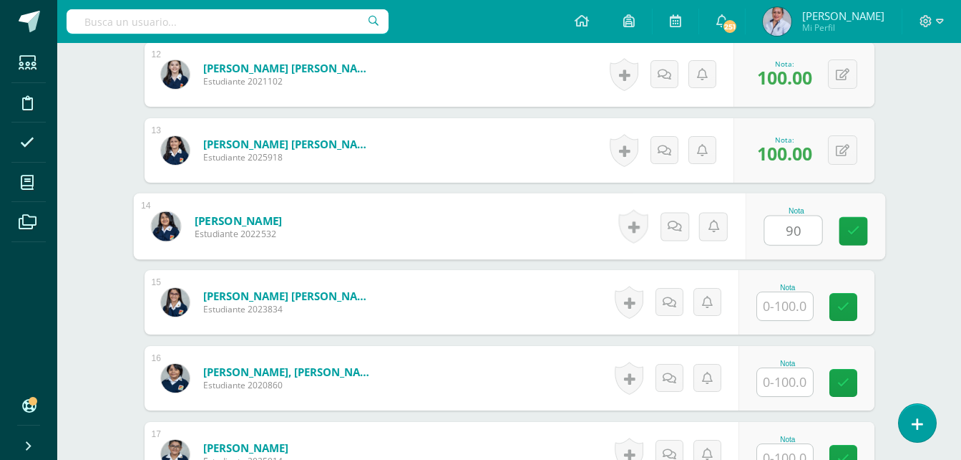
type input "90"
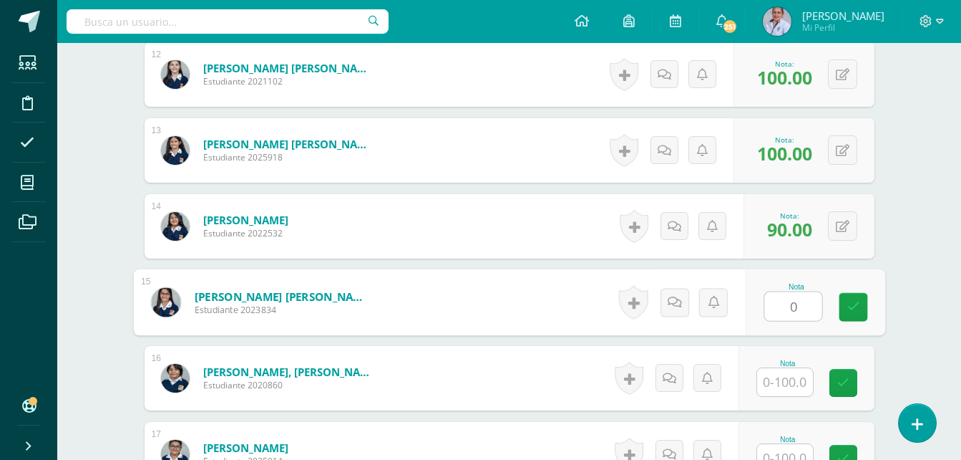
type input "0"
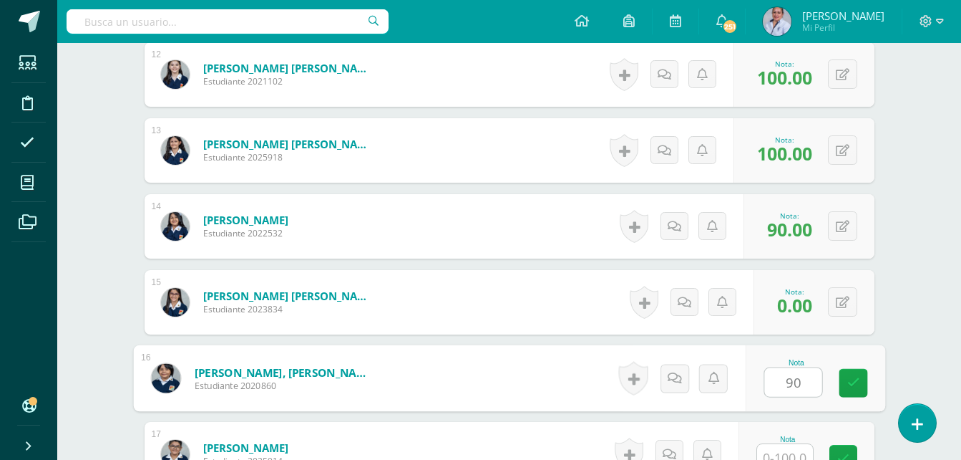
type input "90"
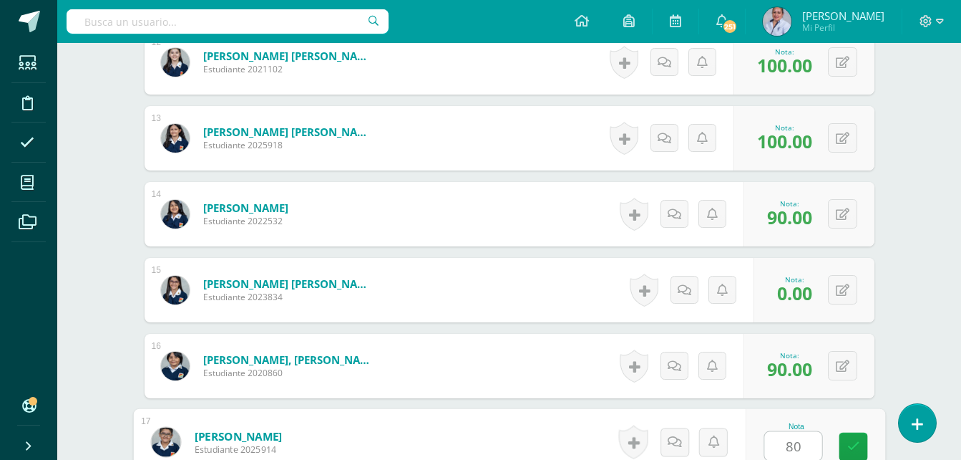
type input "80"
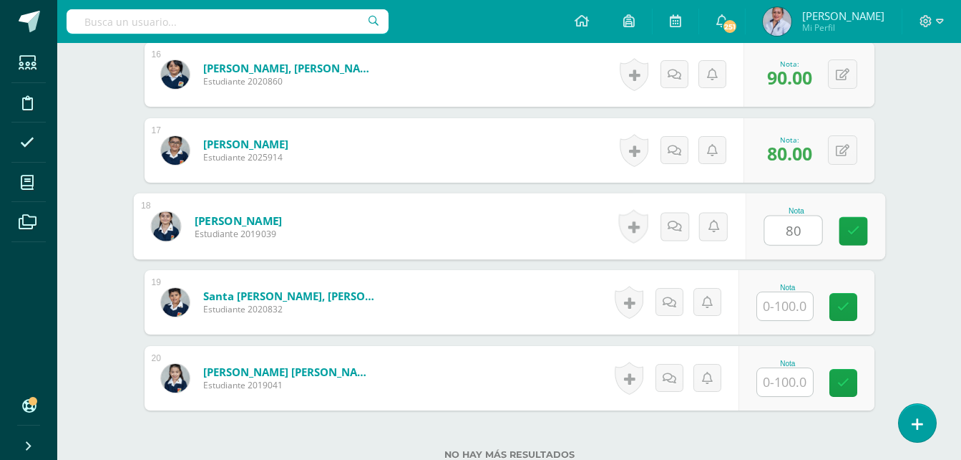
type input "80"
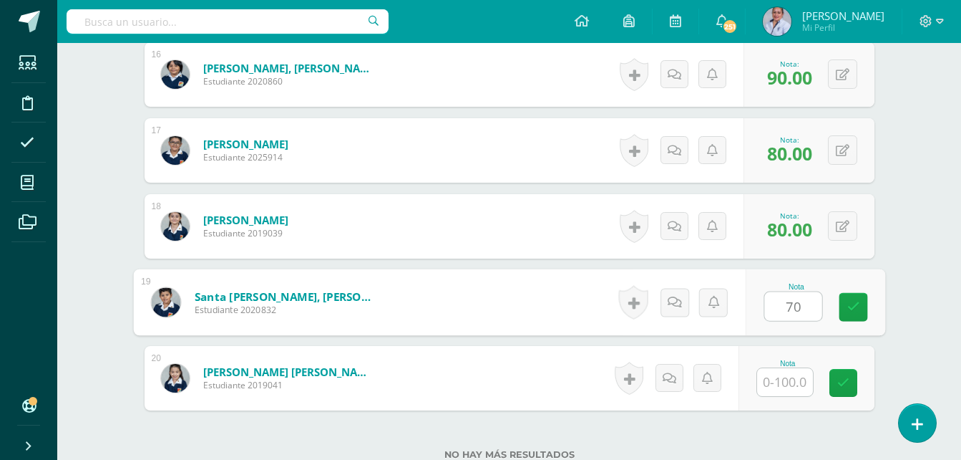
type input "70"
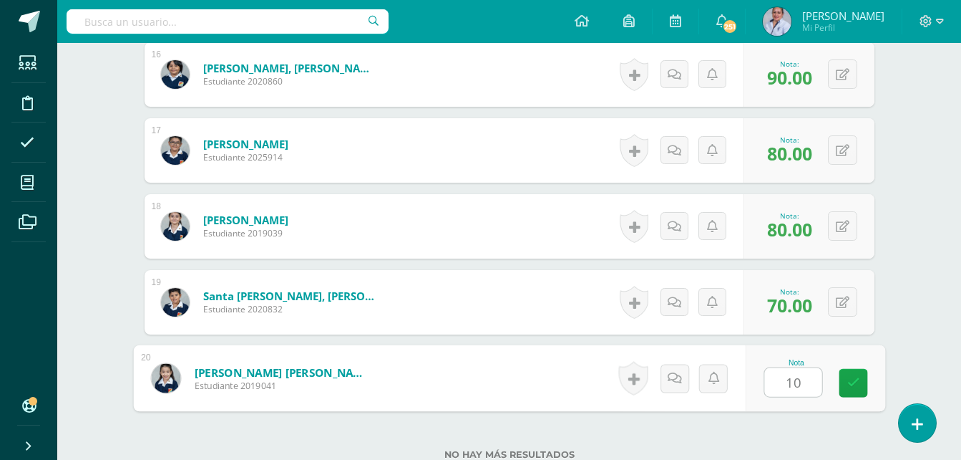
type input "100"
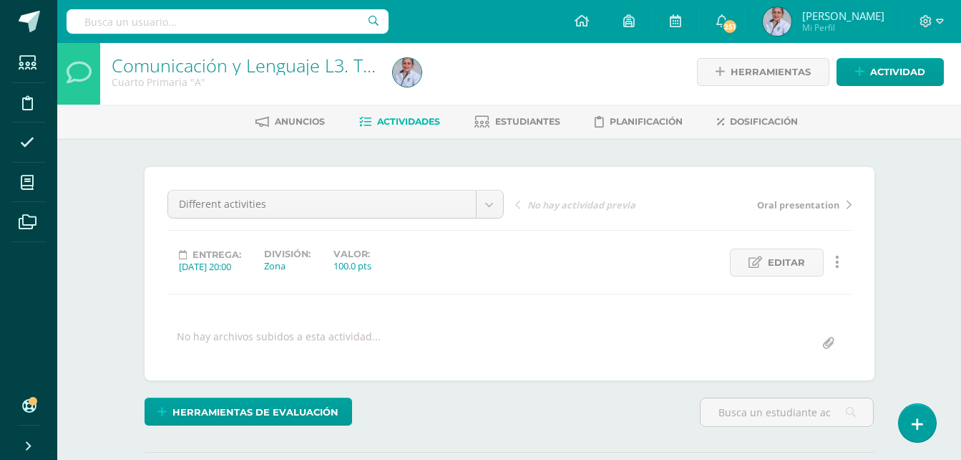
scroll to position [0, 0]
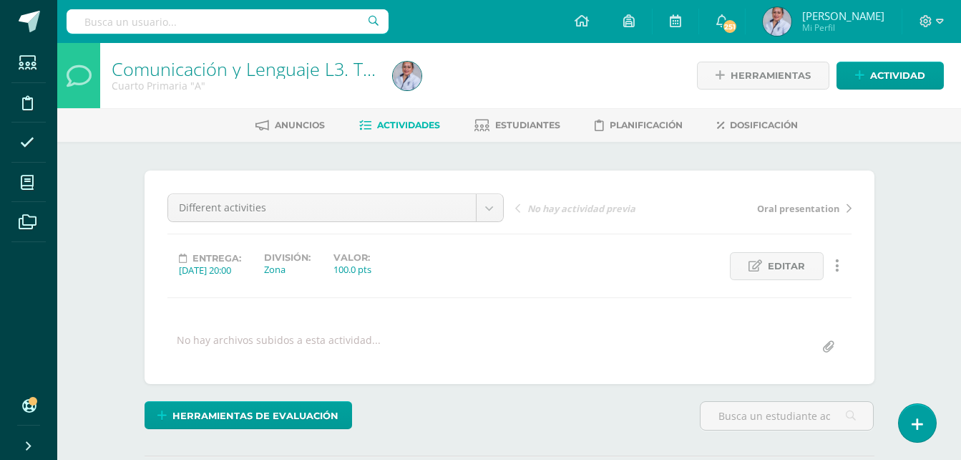
click at [406, 124] on span "Actividades" at bounding box center [408, 125] width 63 height 11
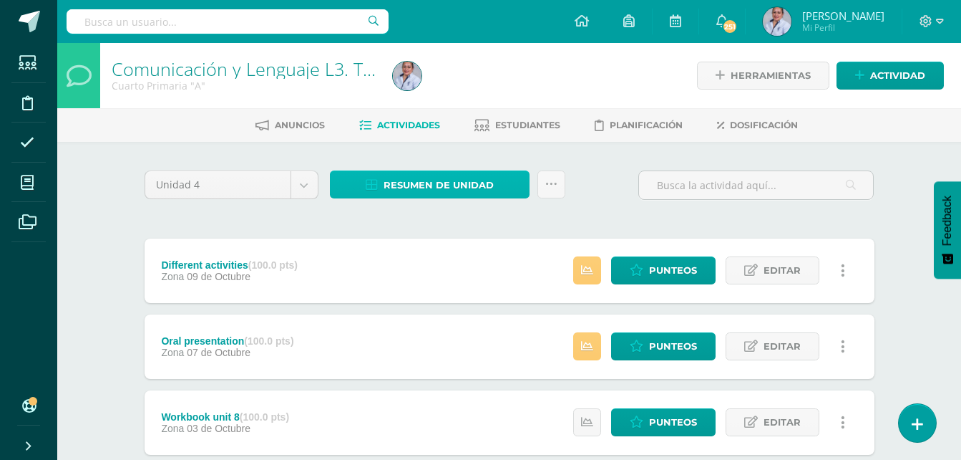
click at [462, 180] on span "Resumen de unidad" at bounding box center [439, 185] width 110 height 26
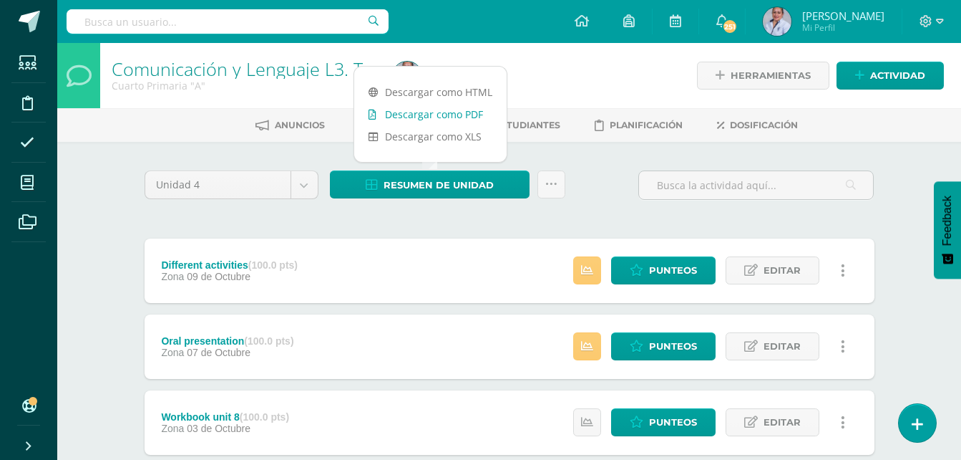
click at [462, 110] on link "Descargar como PDF" at bounding box center [430, 114] width 152 height 22
